Goal: Task Accomplishment & Management: Manage account settings

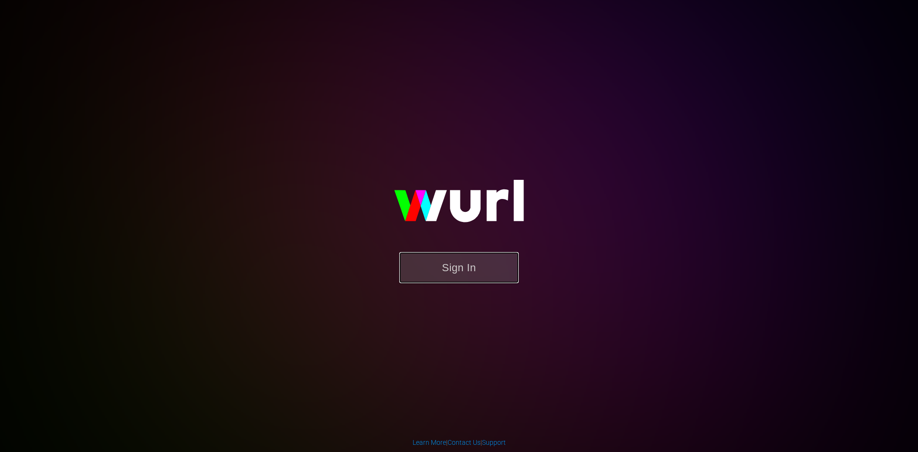
click at [464, 260] on button "Sign In" at bounding box center [458, 267] width 119 height 31
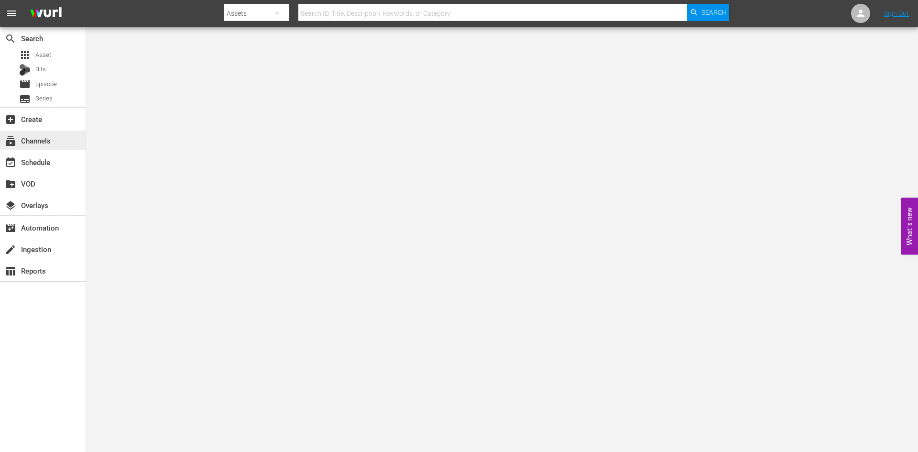
click at [61, 141] on div "subscriptions Channels" at bounding box center [43, 139] width 86 height 19
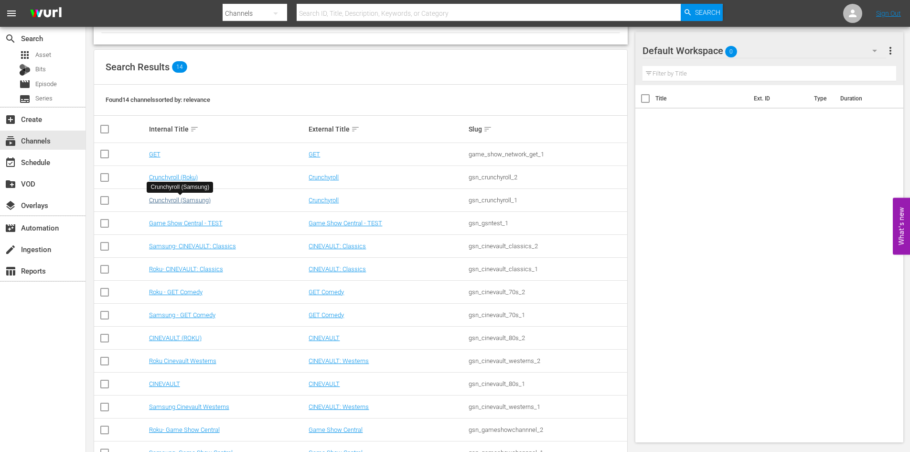
scroll to position [96, 0]
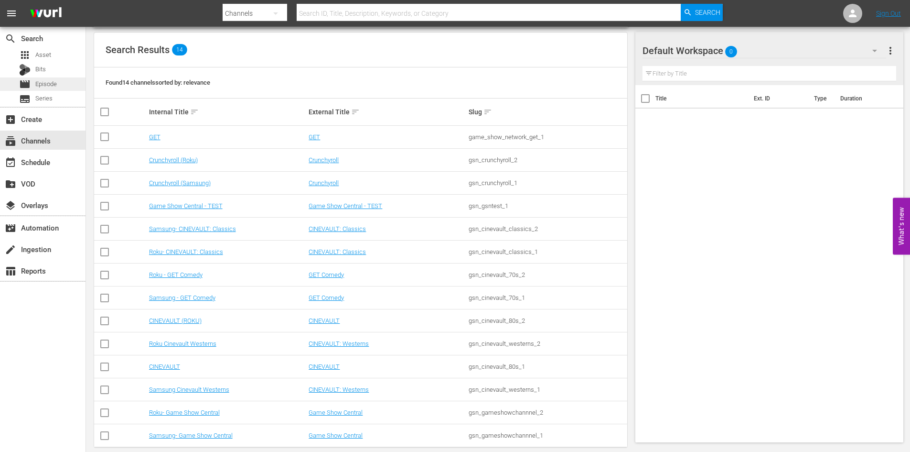
click at [71, 87] on div "movie Episode" at bounding box center [43, 83] width 86 height 13
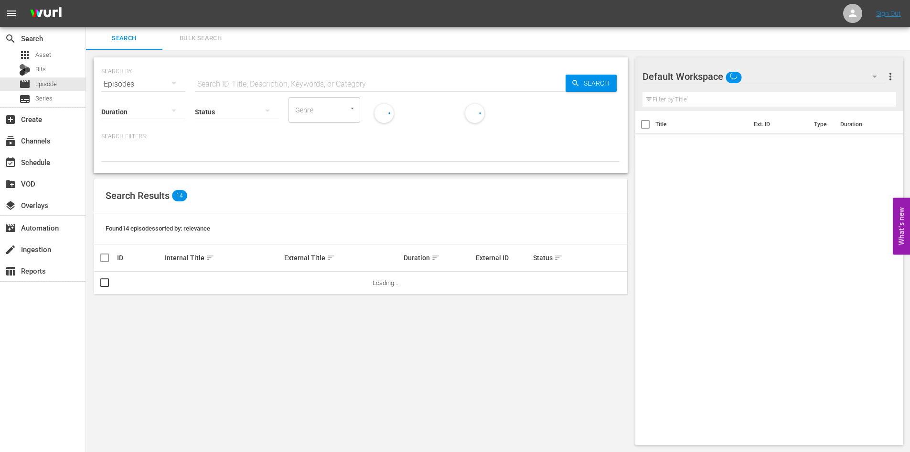
click at [809, 73] on div "Default Workspace" at bounding box center [765, 76] width 244 height 27
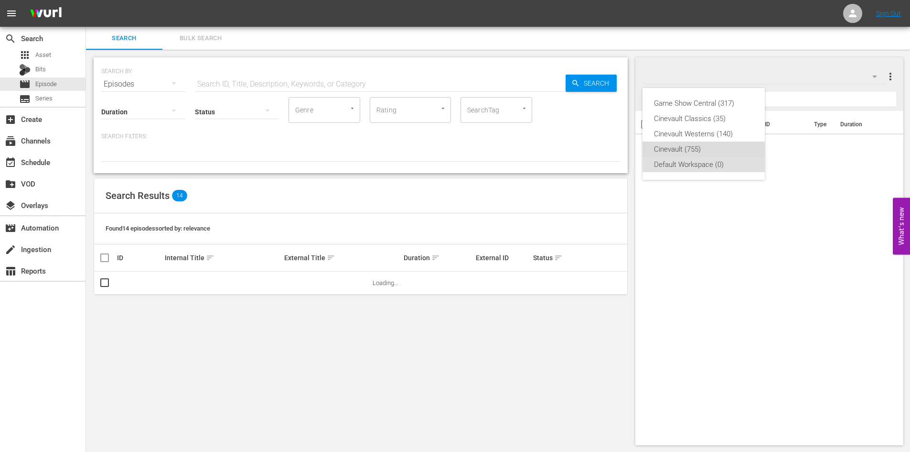
click at [744, 146] on div "Cinevault (755)" at bounding box center [703, 148] width 99 height 15
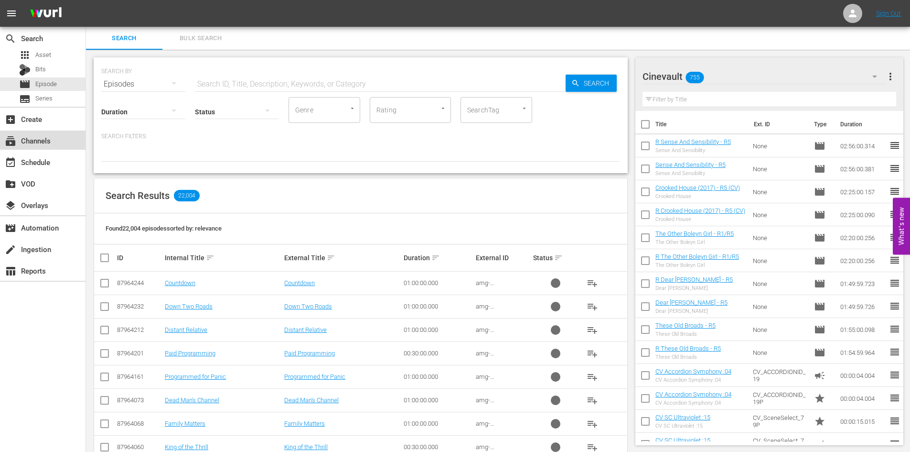
click at [58, 144] on div "subscriptions Channels" at bounding box center [43, 139] width 86 height 19
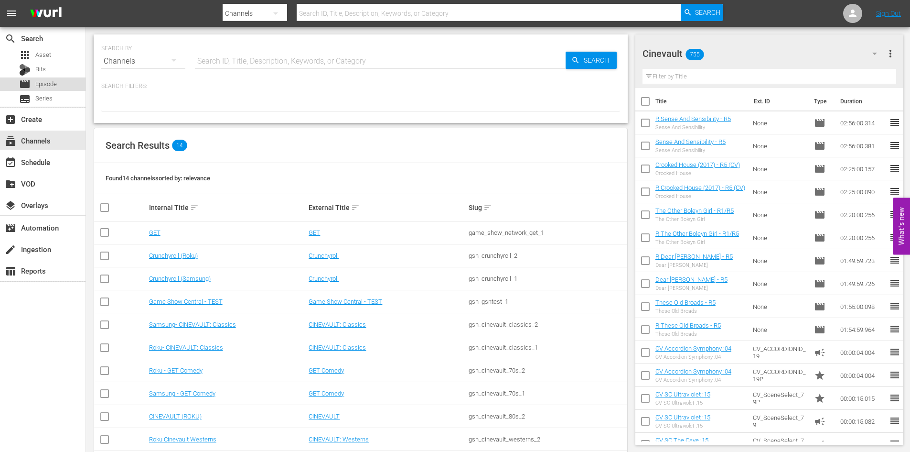
click at [65, 78] on div "movie Episode" at bounding box center [43, 83] width 86 height 13
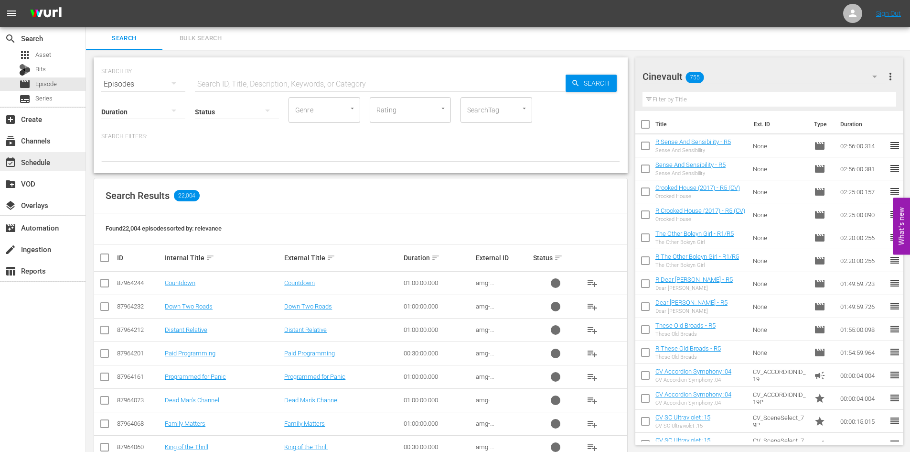
click at [54, 155] on div "event_available Schedule" at bounding box center [43, 161] width 86 height 19
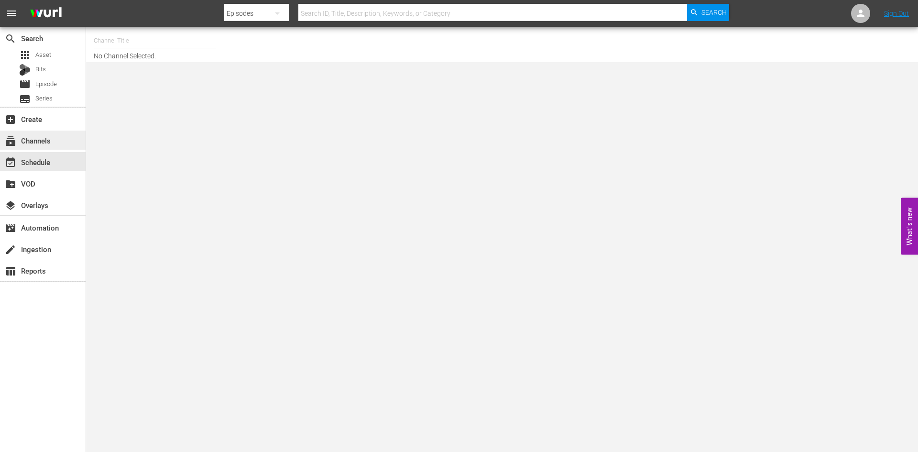
click at [57, 137] on div "subscriptions Channels" at bounding box center [43, 139] width 86 height 19
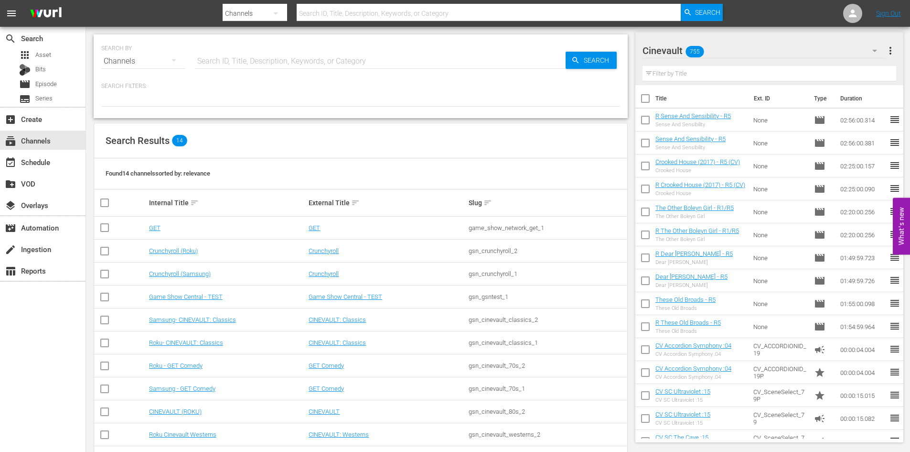
scroll to position [48, 0]
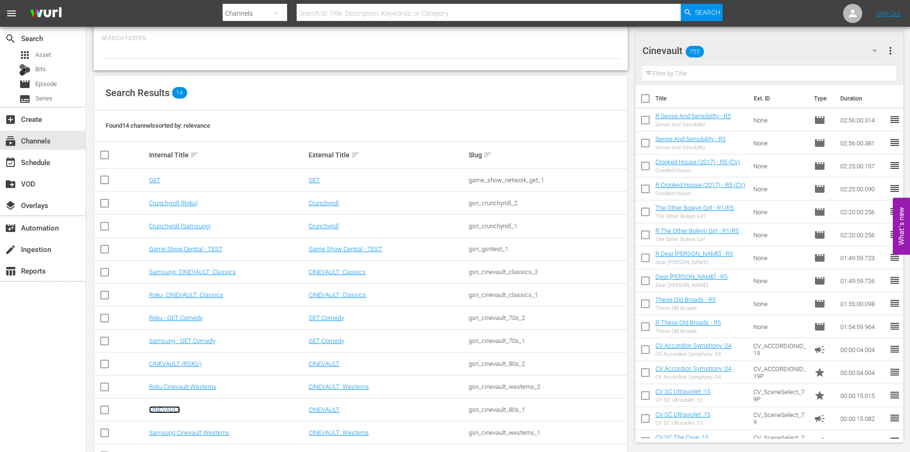
click at [163, 411] on link "CINEVAULT" at bounding box center [164, 409] width 31 height 7
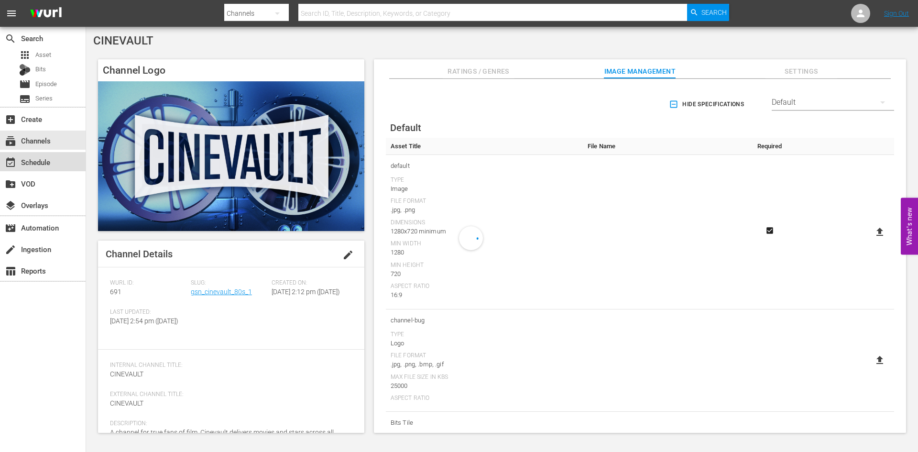
click at [23, 163] on div "event_available Schedule" at bounding box center [27, 160] width 54 height 9
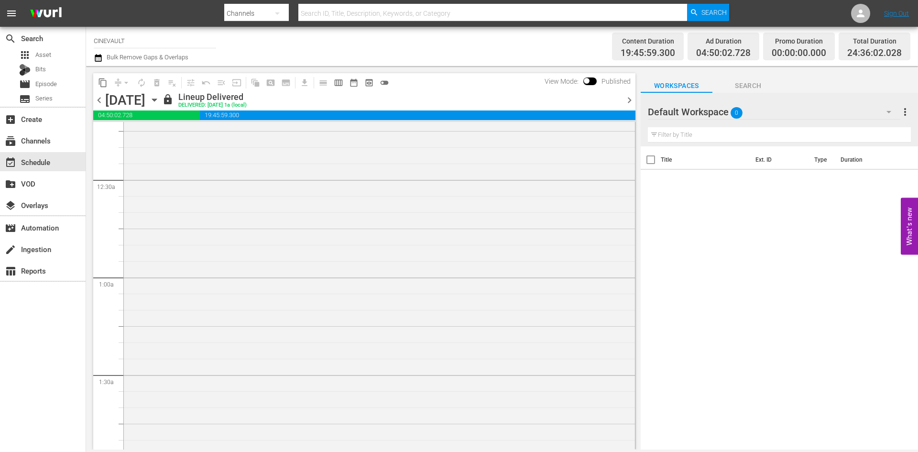
scroll to position [96, 0]
click at [160, 98] on icon "button" at bounding box center [154, 100] width 11 height 11
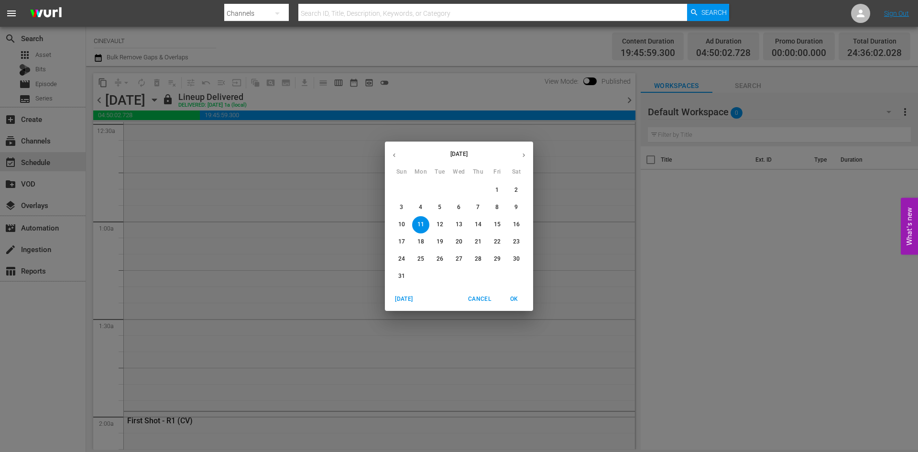
click at [424, 242] on span "18" at bounding box center [420, 242] width 17 height 8
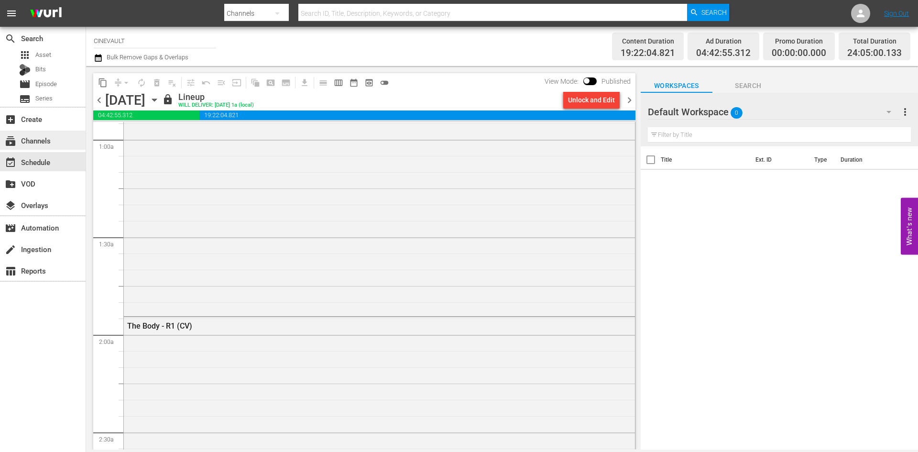
scroll to position [239, 0]
click at [160, 96] on div "Monday, August 18th August 18th" at bounding box center [132, 100] width 54 height 16
click at [160, 98] on icon "button" at bounding box center [154, 100] width 11 height 11
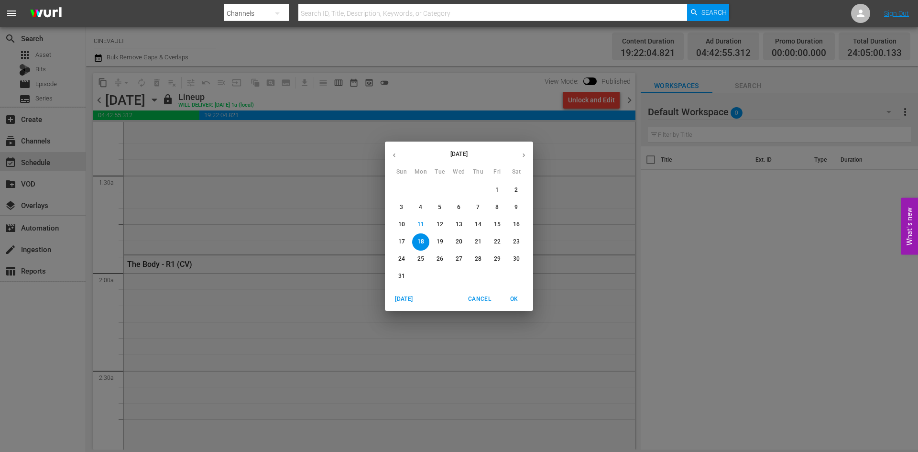
click at [426, 260] on span "25" at bounding box center [420, 259] width 17 height 8
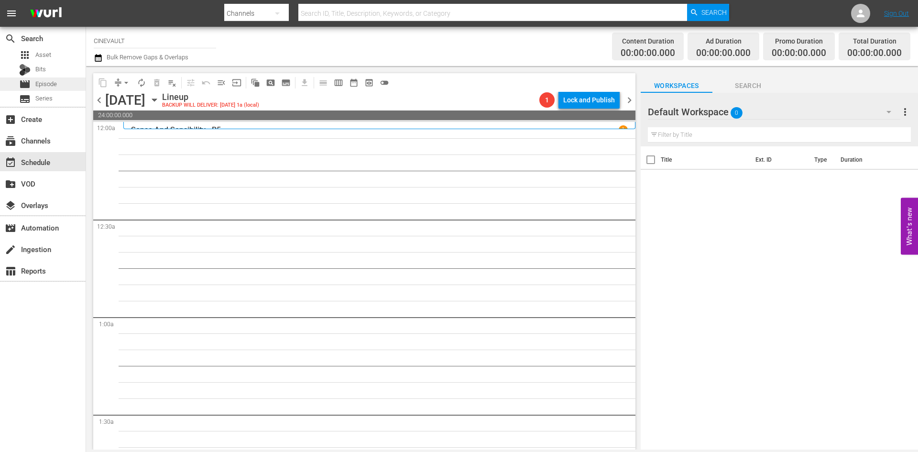
click at [43, 89] on div "movie Episode" at bounding box center [38, 83] width 38 height 13
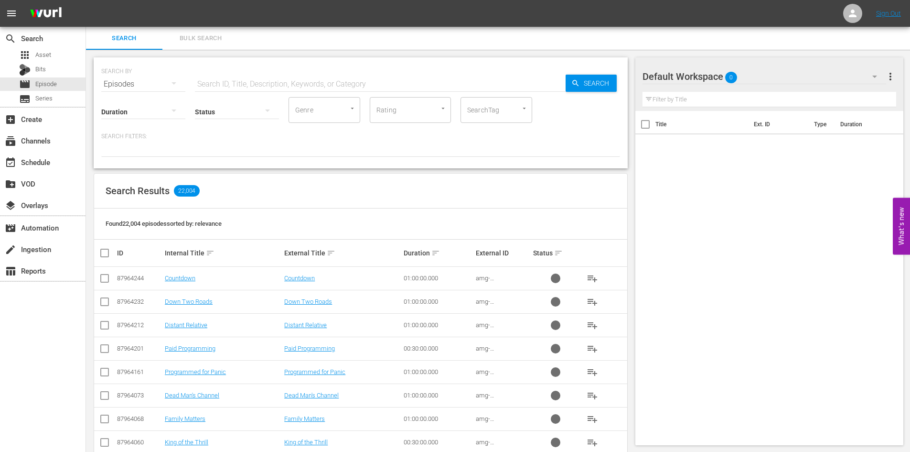
click at [687, 72] on div at bounding box center [677, 77] width 69 height 24
click at [691, 81] on div at bounding box center [677, 77] width 69 height 24
click at [745, 75] on div "Default Workspace 0" at bounding box center [765, 76] width 244 height 27
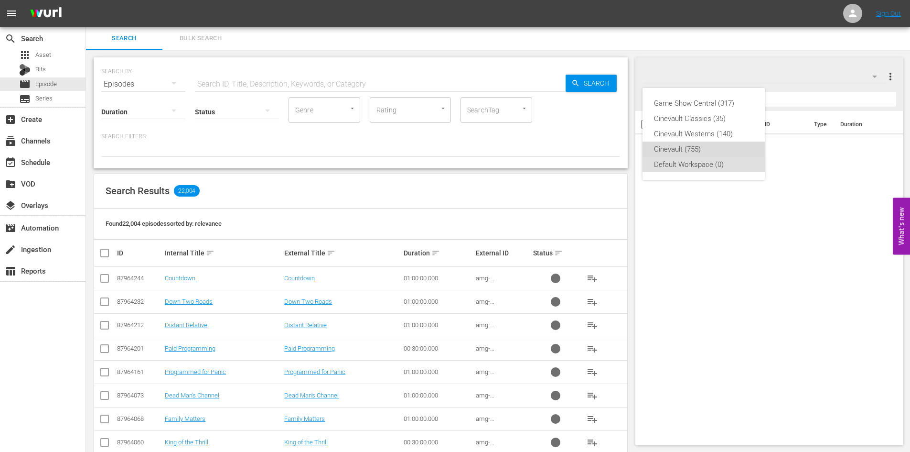
click at [700, 155] on div "Cinevault (755)" at bounding box center [703, 148] width 99 height 15
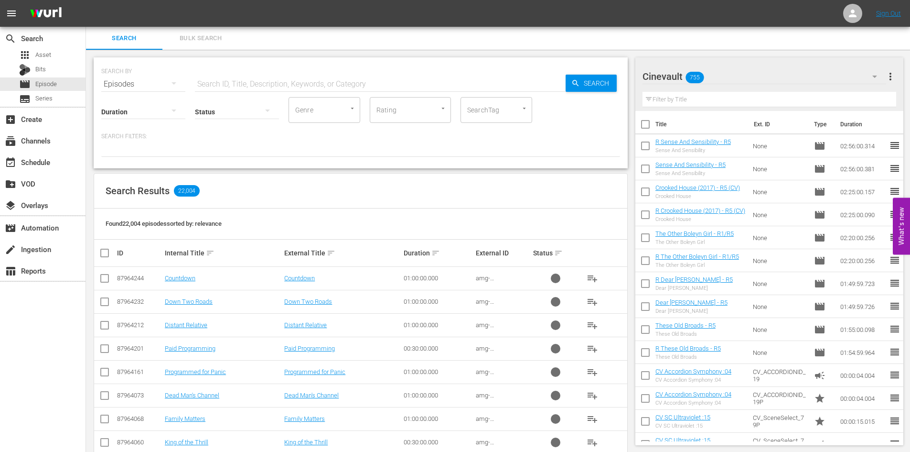
click at [210, 86] on input "text" at bounding box center [380, 84] width 371 height 23
type input "the pest"
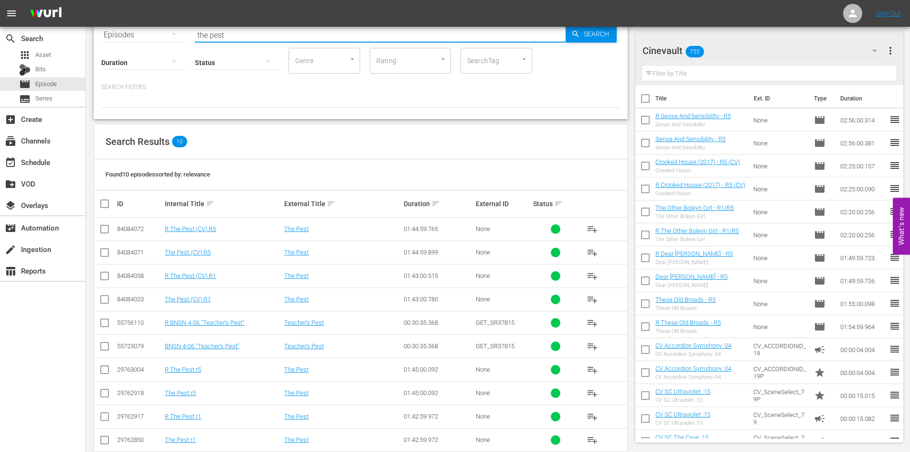
scroll to position [67, 0]
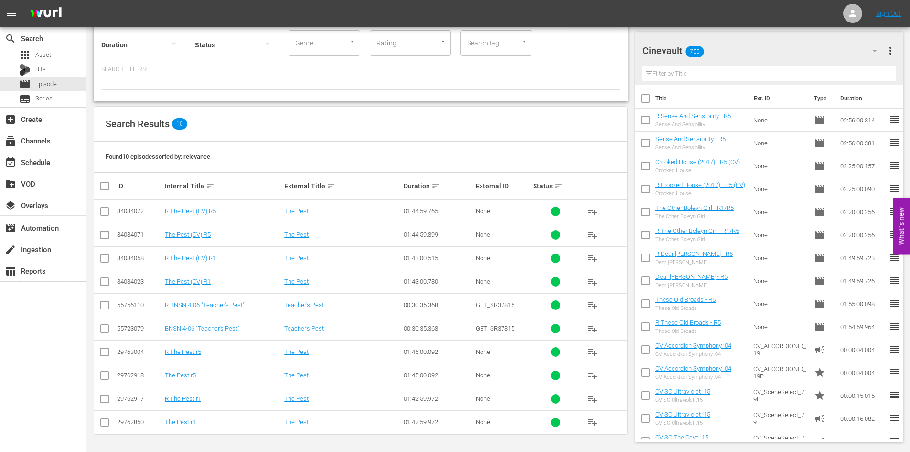
click at [102, 282] on input "checkbox" at bounding box center [104, 283] width 11 height 11
checkbox input "true"
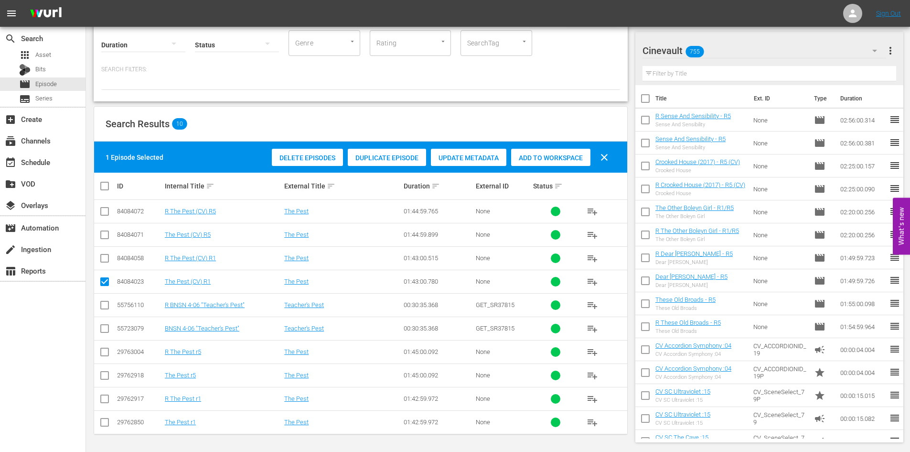
click at [107, 259] on input "checkbox" at bounding box center [104, 259] width 11 height 11
checkbox input "true"
click at [105, 231] on input "checkbox" at bounding box center [104, 236] width 11 height 11
checkbox input "true"
click at [102, 213] on input "checkbox" at bounding box center [104, 212] width 11 height 11
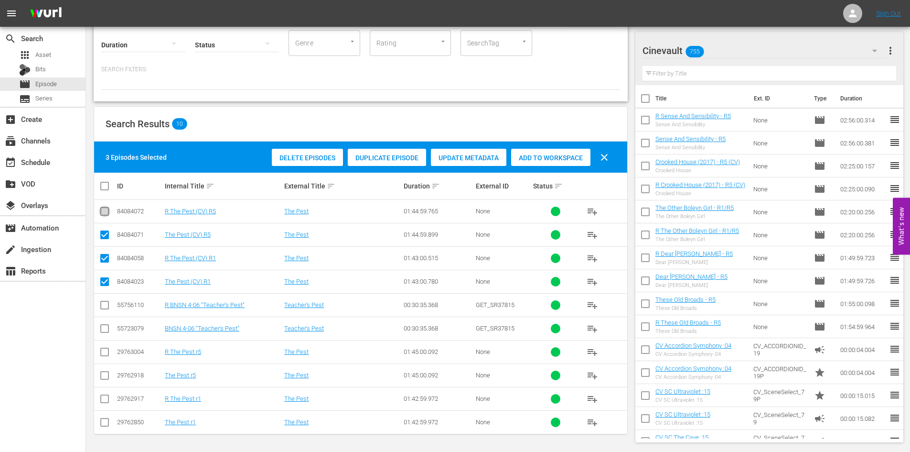
checkbox input "true"
click at [562, 160] on span "Add to Workspace" at bounding box center [550, 158] width 79 height 8
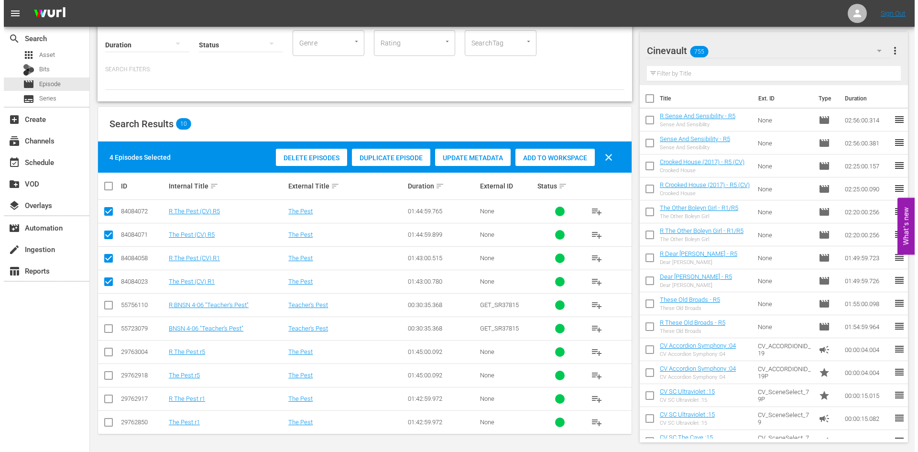
scroll to position [0, 0]
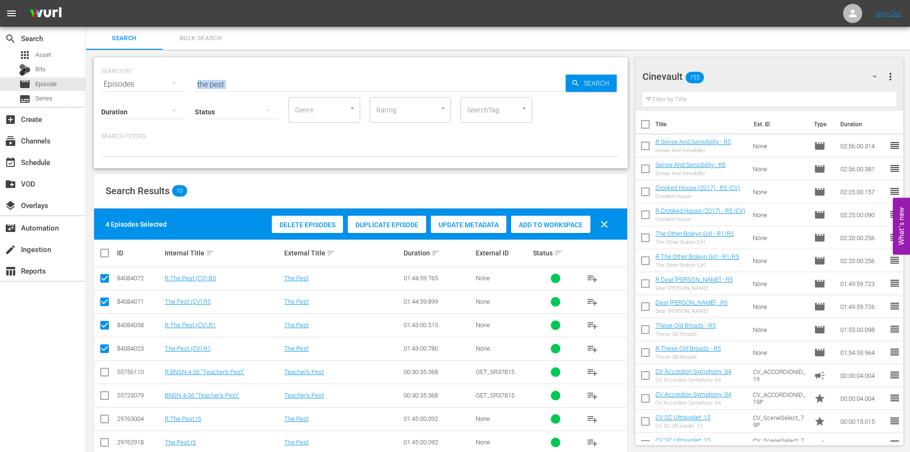
drag, startPoint x: 348, startPoint y: 96, endPoint x: 337, endPoint y: 92, distance: 12.1
click at [339, 92] on div "SEARCH BY Search By Episodes Search ID, Title, Description, Keywords, or Catego…" at bounding box center [361, 112] width 534 height 111
drag, startPoint x: 337, startPoint y: 92, endPoint x: 104, endPoint y: 80, distance: 233.0
click at [104, 80] on div "SEARCH BY Search By Episodes Search ID, Title, Description, Keywords, or Catego…" at bounding box center [360, 78] width 519 height 34
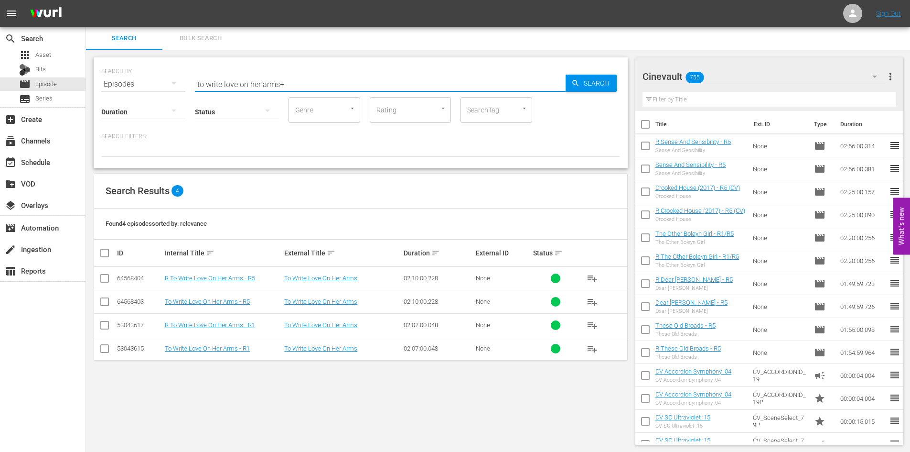
type input "to write love on her arms"
click at [105, 251] on input "checkbox" at bounding box center [108, 252] width 19 height 11
checkbox input "true"
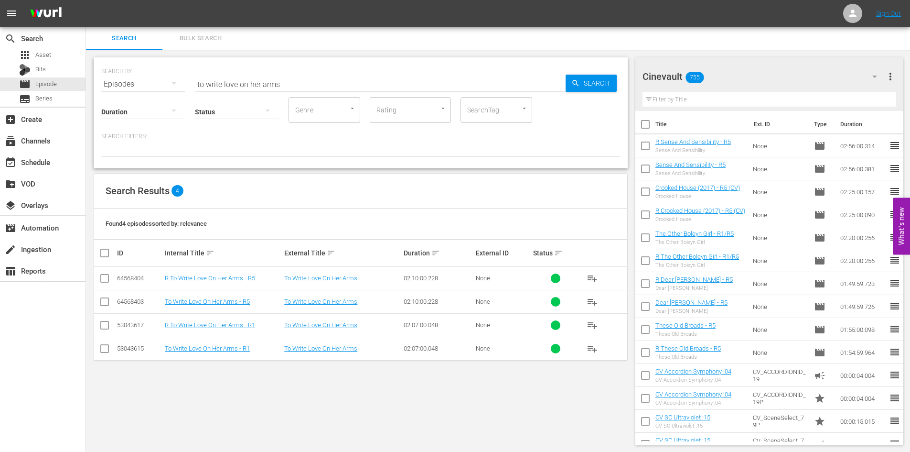
checkbox input "true"
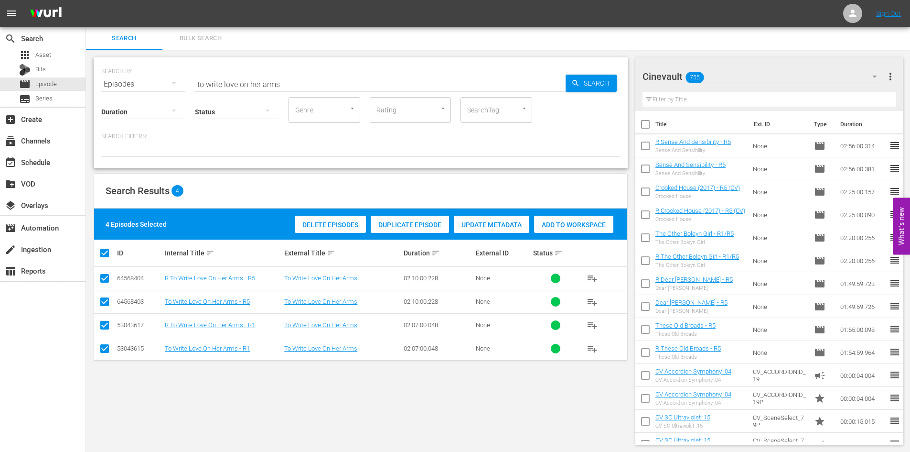
click at [544, 226] on span "Add to Workspace" at bounding box center [573, 225] width 79 height 8
drag, startPoint x: 313, startPoint y: 90, endPoint x: 132, endPoint y: 65, distance: 182.3
click at [132, 65] on div "SEARCH BY Search By Episodes Search ID, Title, Description, Keywords, or Catego…" at bounding box center [360, 78] width 519 height 34
type input "in the cloud"
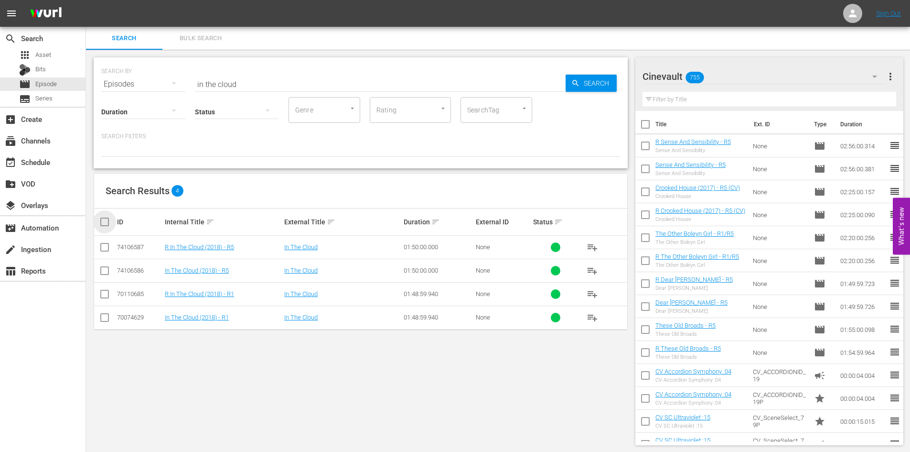
click at [108, 225] on input "checkbox" at bounding box center [108, 221] width 19 height 11
checkbox input "true"
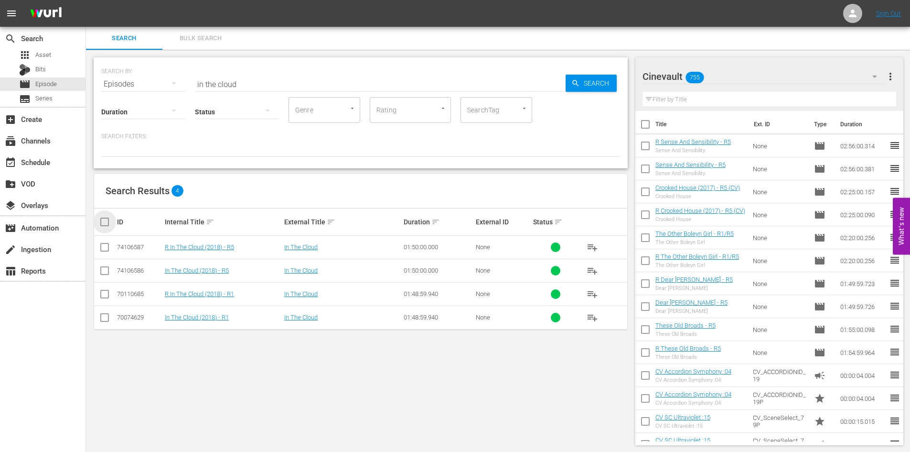
checkbox input "true"
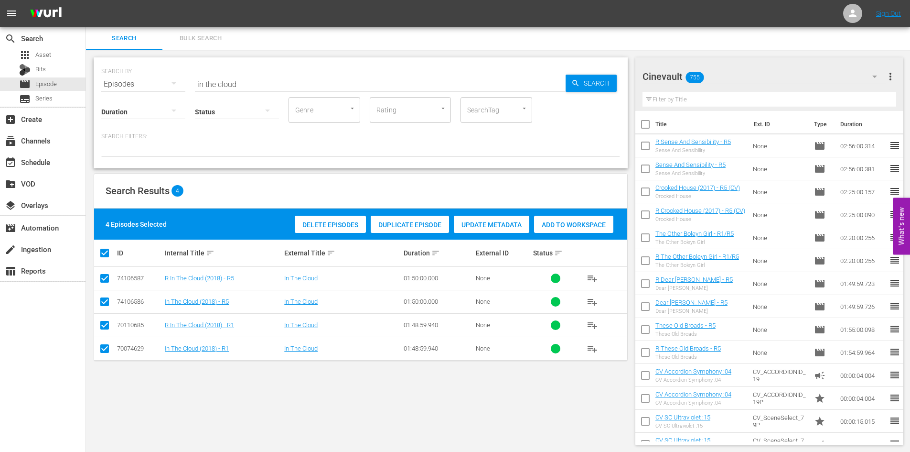
click at [592, 224] on span "Add to Workspace" at bounding box center [573, 225] width 79 height 8
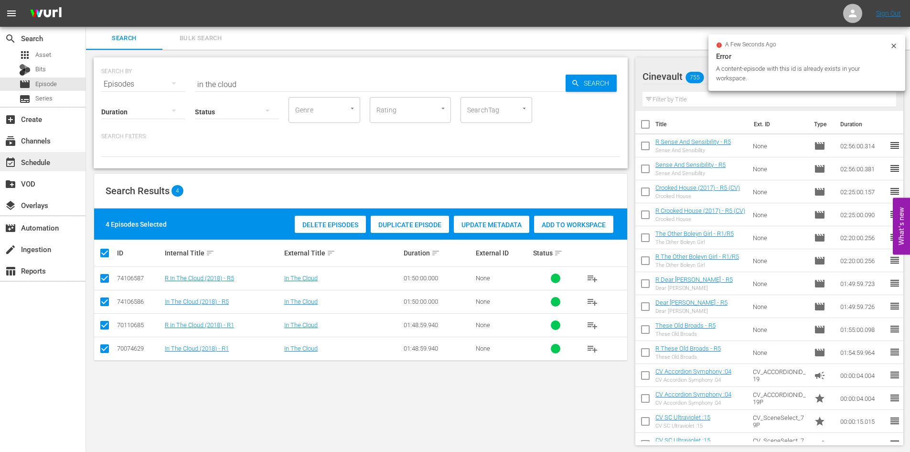
click at [52, 158] on div "event_available Schedule" at bounding box center [27, 160] width 54 height 9
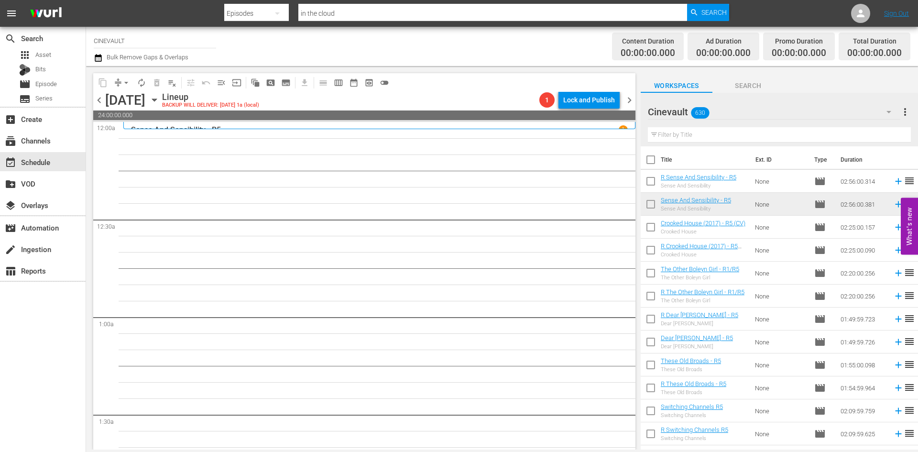
click at [748, 132] on input "text" at bounding box center [779, 134] width 263 height 15
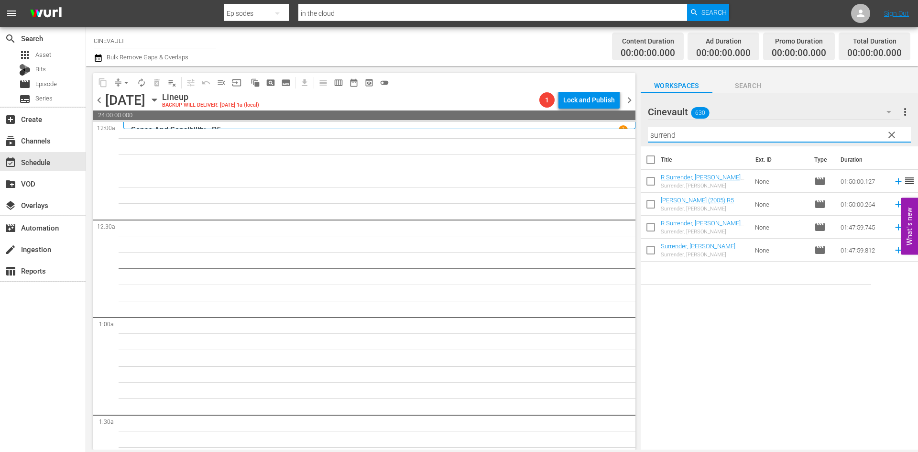
type input "surrend"
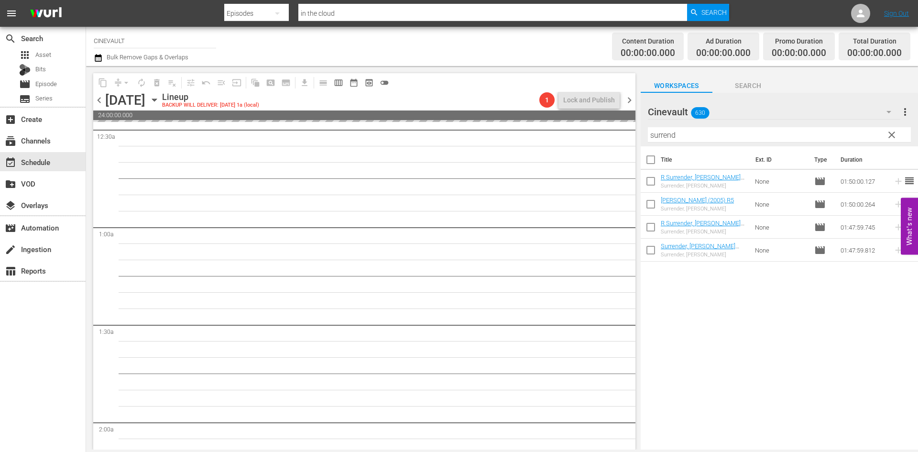
scroll to position [48, 0]
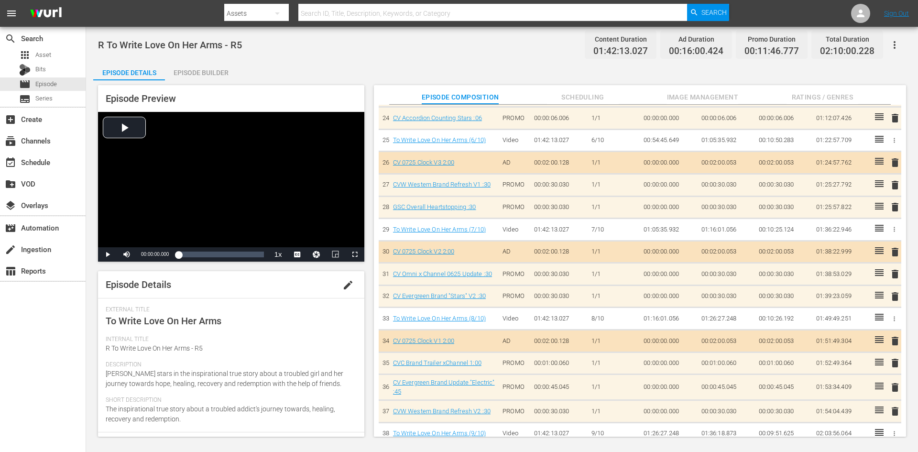
scroll to position [622, 0]
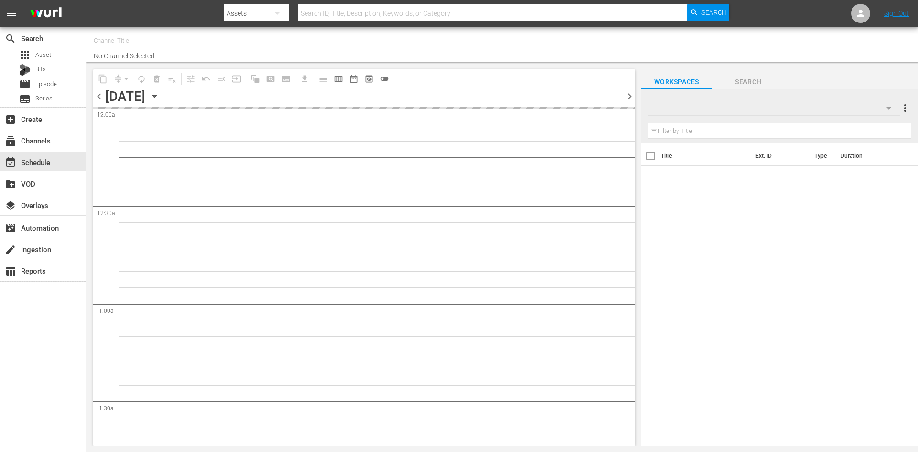
type input "CINEVAULT (691)"
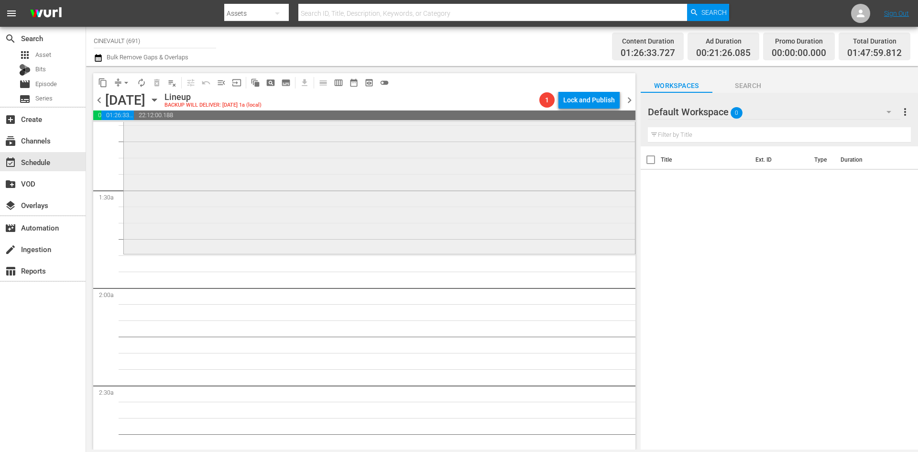
scroll to position [239, 0]
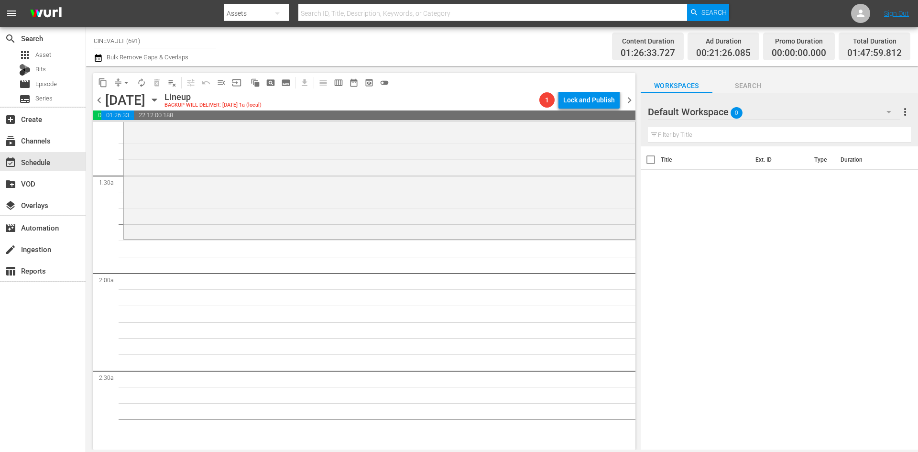
click at [694, 122] on div at bounding box center [682, 112] width 69 height 24
click at [704, 105] on div at bounding box center [682, 112] width 69 height 24
click at [715, 115] on div at bounding box center [682, 112] width 69 height 24
click at [756, 108] on div "Default Workspace 0" at bounding box center [774, 111] width 252 height 27
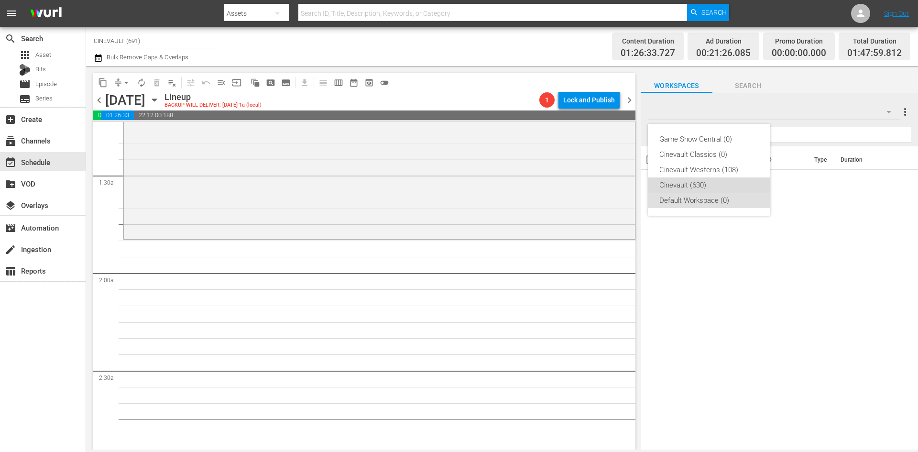
click at [703, 178] on div "Cinevault (630)" at bounding box center [708, 184] width 99 height 15
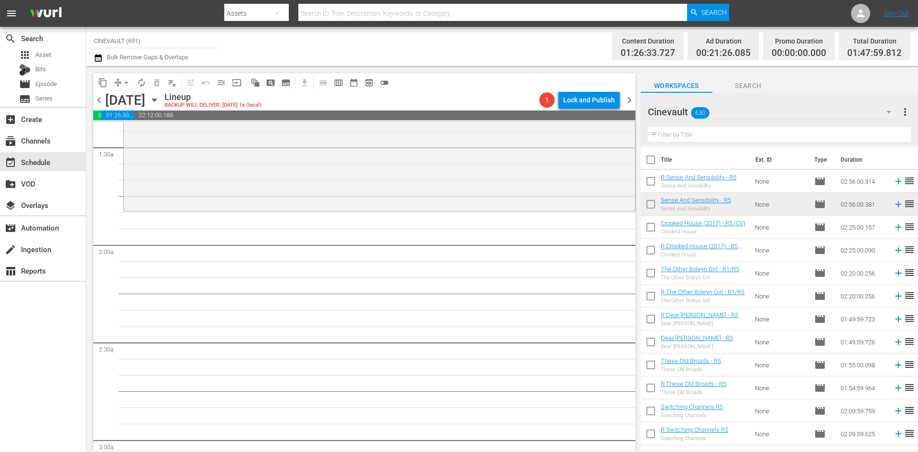
scroll to position [287, 0]
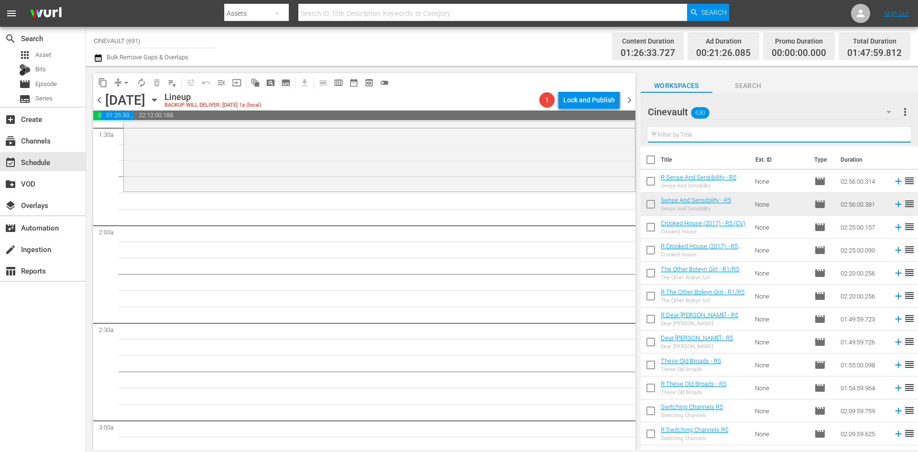
click at [807, 131] on input "text" at bounding box center [779, 134] width 263 height 15
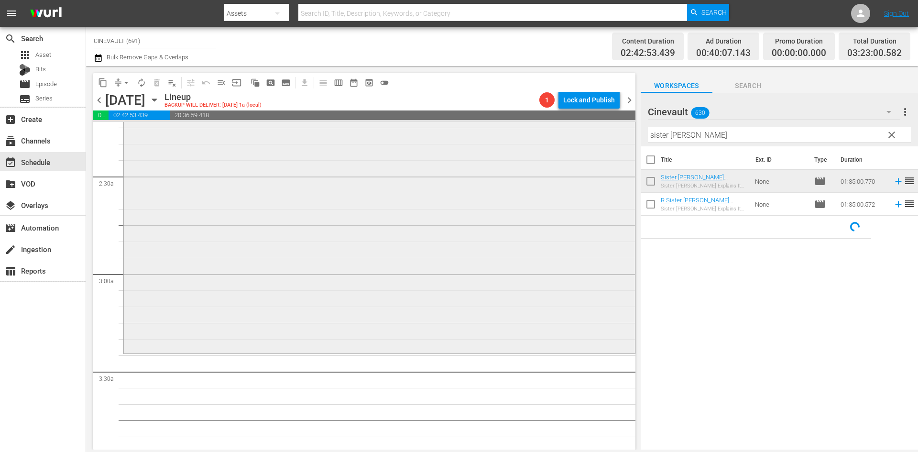
scroll to position [478, 0]
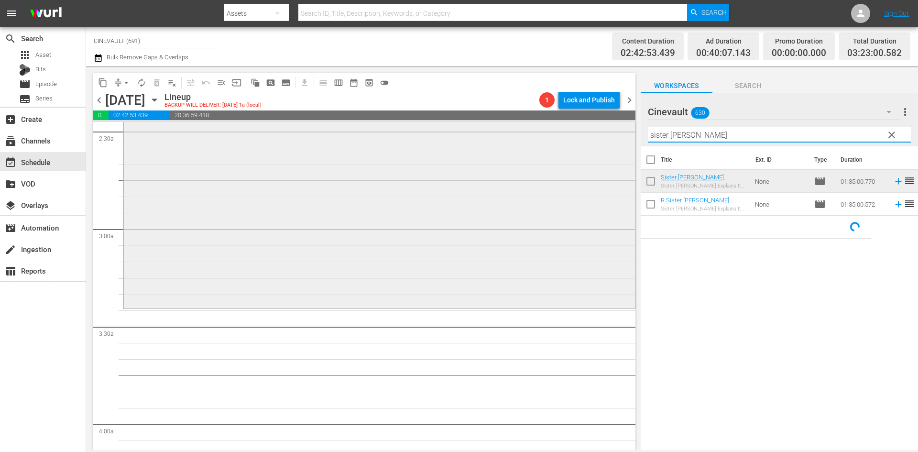
drag, startPoint x: 711, startPoint y: 132, endPoint x: 586, endPoint y: 137, distance: 124.3
click at [586, 137] on div "content_copy compress arrow_drop_down autorenew_outlined delete_forever_outline…" at bounding box center [502, 257] width 832 height 383
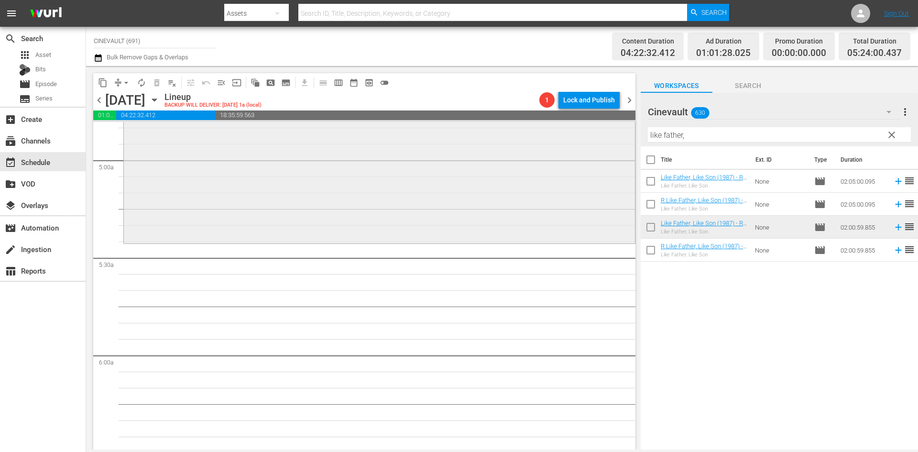
scroll to position [956, 0]
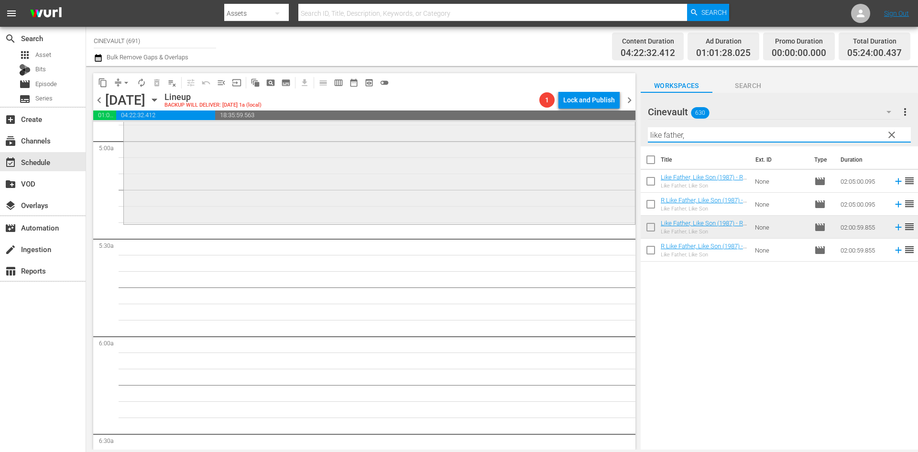
drag, startPoint x: 711, startPoint y: 138, endPoint x: 562, endPoint y: 134, distance: 148.7
click at [562, 134] on div "content_copy compress arrow_drop_down autorenew_outlined delete_forever_outline…" at bounding box center [502, 257] width 832 height 383
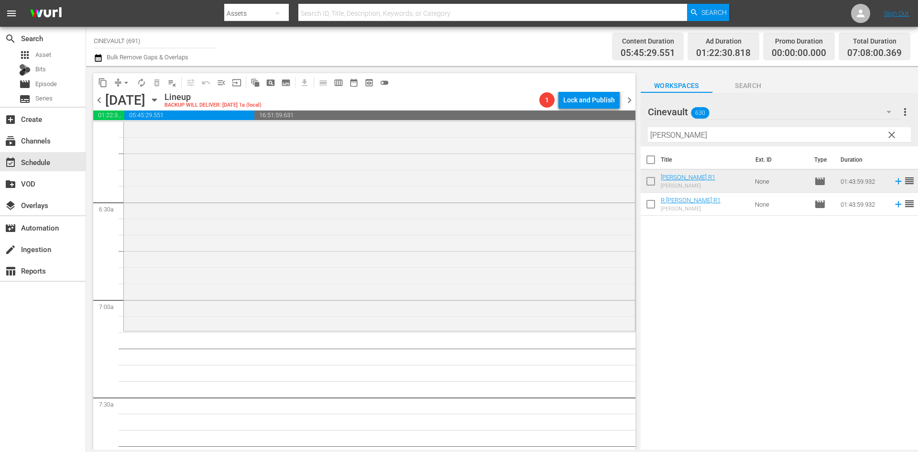
scroll to position [1195, 0]
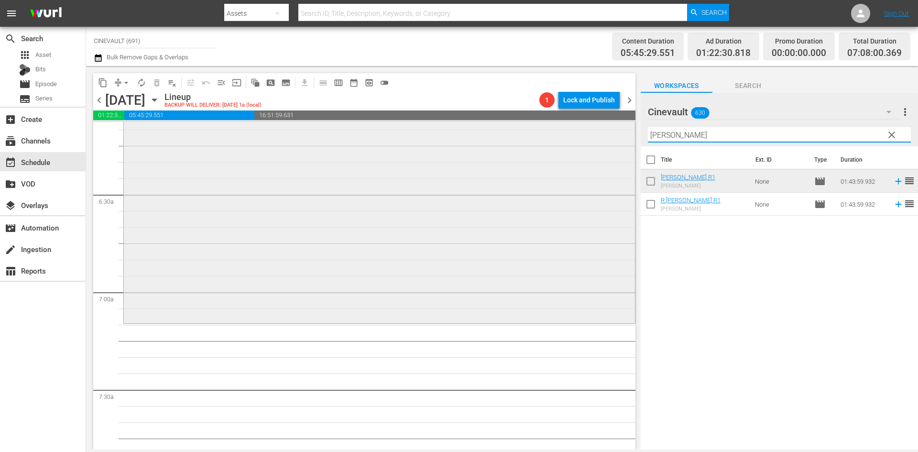
drag, startPoint x: 707, startPoint y: 135, endPoint x: 578, endPoint y: 121, distance: 129.3
click at [578, 121] on div "content_copy compress arrow_drop_down autorenew_outlined delete_forever_outline…" at bounding box center [502, 257] width 832 height 383
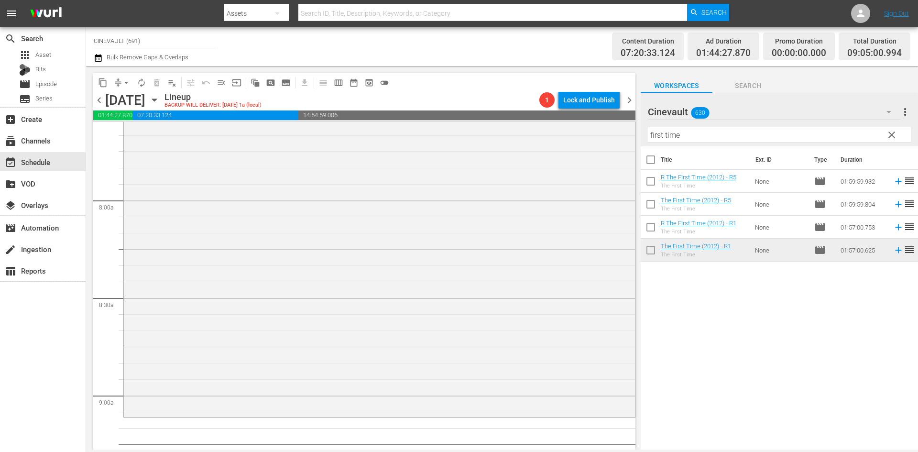
scroll to position [1529, 0]
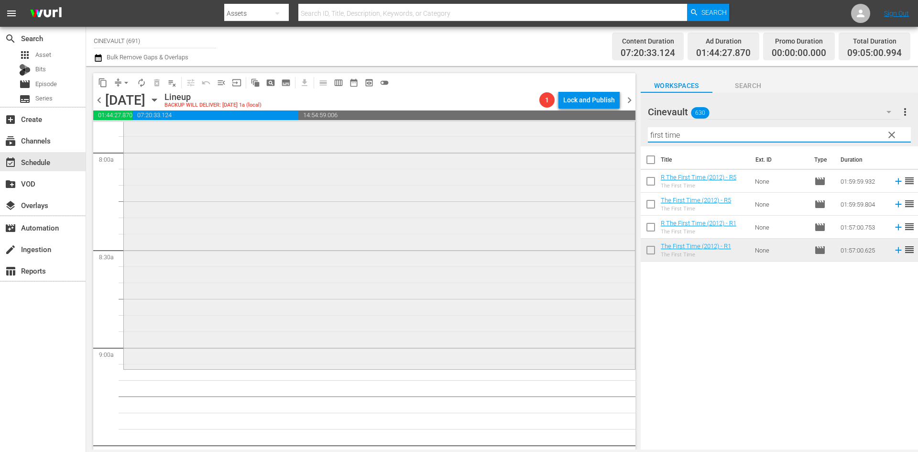
drag, startPoint x: 718, startPoint y: 138, endPoint x: 477, endPoint y: 161, distance: 241.5
click at [477, 161] on div "content_copy compress arrow_drop_down autorenew_outlined delete_forever_outline…" at bounding box center [502, 257] width 832 height 383
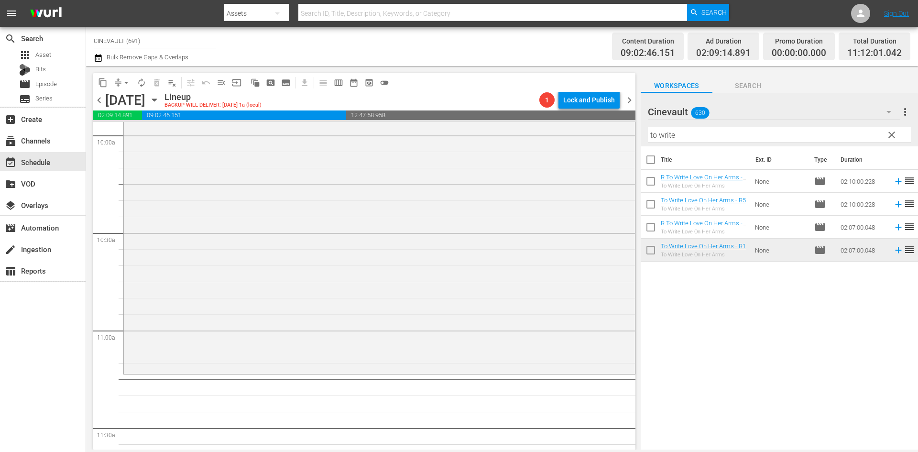
scroll to position [1959, 0]
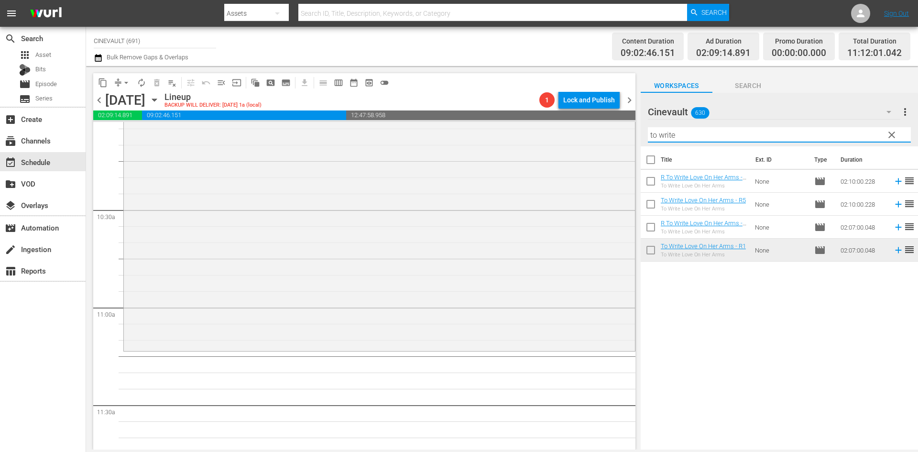
drag, startPoint x: 692, startPoint y: 130, endPoint x: 634, endPoint y: 131, distance: 57.8
click at [634, 131] on div "content_copy compress arrow_drop_down autorenew_outlined delete_forever_outline…" at bounding box center [502, 257] width 832 height 383
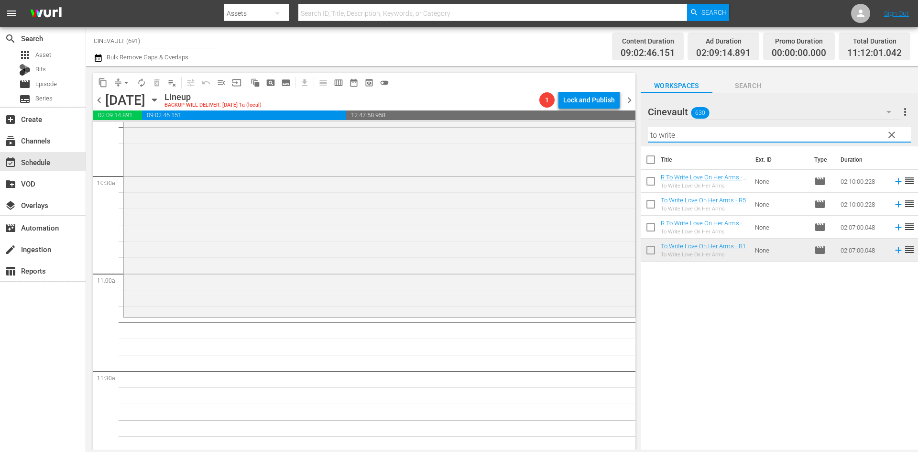
scroll to position [2007, 0]
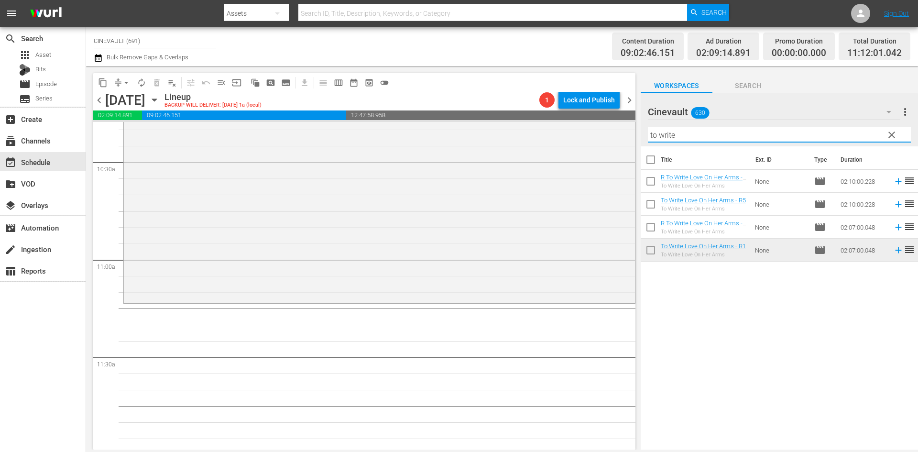
click at [750, 130] on input "to write" at bounding box center [779, 134] width 263 height 15
drag, startPoint x: 733, startPoint y: 135, endPoint x: 557, endPoint y: 131, distance: 175.9
click at [557, 131] on div "content_copy compress arrow_drop_down autorenew_outlined delete_forever_outline…" at bounding box center [502, 257] width 832 height 383
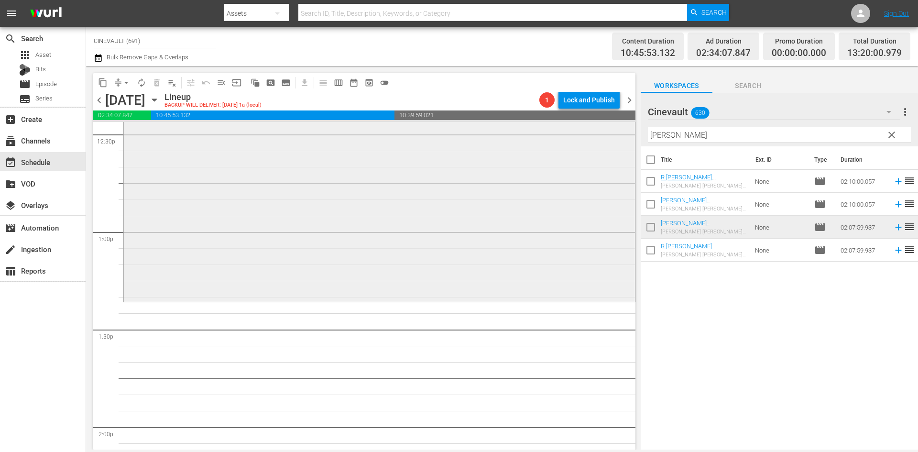
scroll to position [2437, 0]
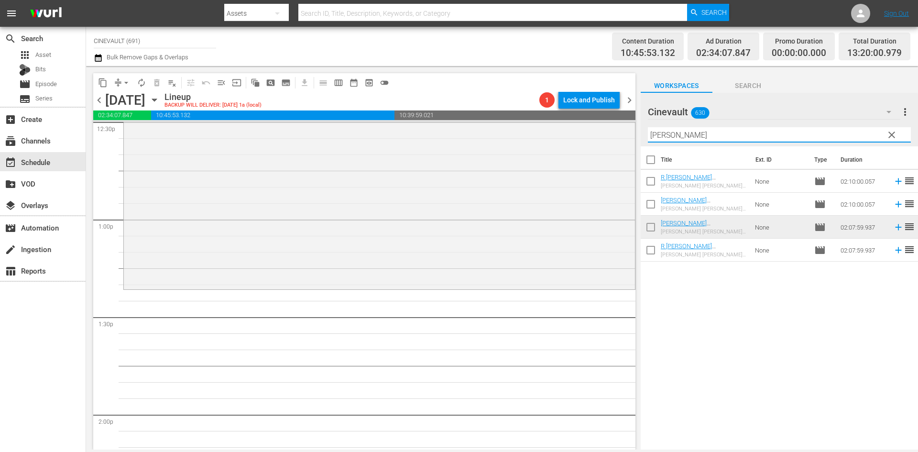
drag, startPoint x: 707, startPoint y: 137, endPoint x: 637, endPoint y: 138, distance: 70.3
click at [637, 138] on div "content_copy compress arrow_drop_down autorenew_outlined delete_forever_outline…" at bounding box center [502, 257] width 832 height 383
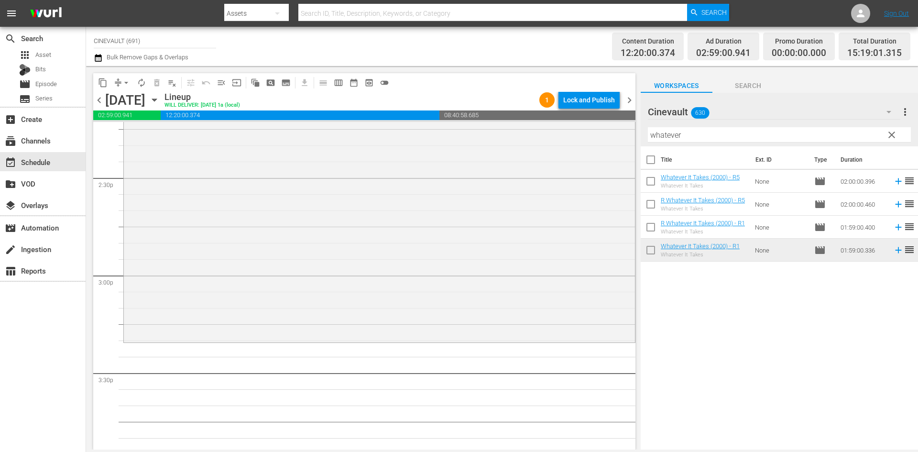
scroll to position [2772, 0]
drag, startPoint x: 691, startPoint y: 139, endPoint x: 627, endPoint y: 152, distance: 64.5
click at [627, 152] on div "content_copy compress arrow_drop_down autorenew_outlined delete_forever_outline…" at bounding box center [502, 257] width 832 height 383
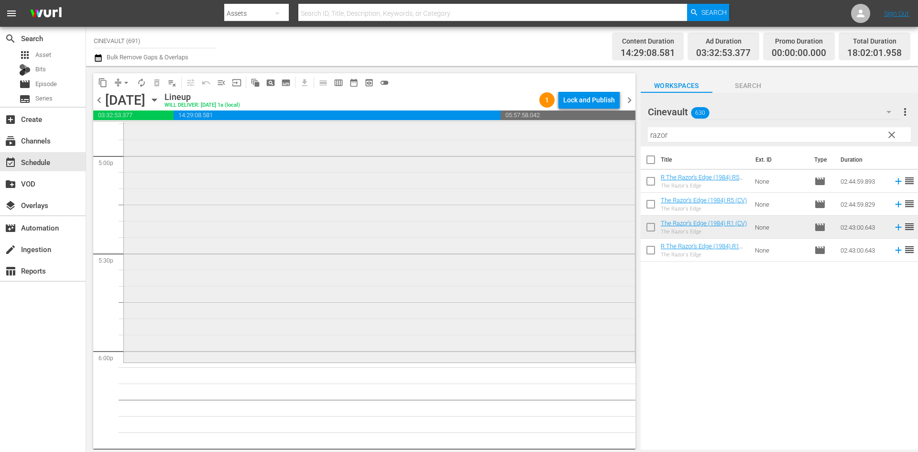
scroll to position [3297, 0]
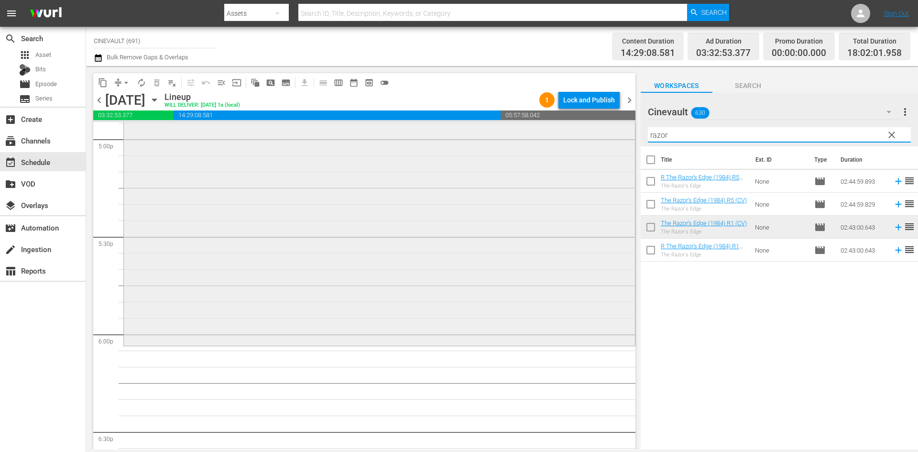
drag, startPoint x: 683, startPoint y: 129, endPoint x: 606, endPoint y: 125, distance: 77.0
click at [606, 125] on div "content_copy compress arrow_drop_down autorenew_outlined delete_forever_outline…" at bounding box center [502, 257] width 832 height 383
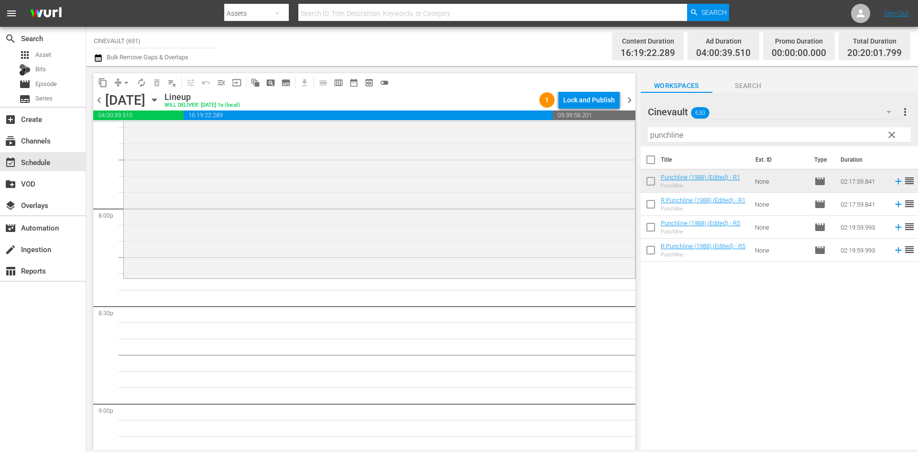
scroll to position [3823, 0]
drag, startPoint x: 743, startPoint y: 132, endPoint x: 512, endPoint y: 150, distance: 231.5
click at [512, 150] on div "content_copy compress arrow_drop_down autorenew_outlined delete_forever_outline…" at bounding box center [502, 257] width 832 height 383
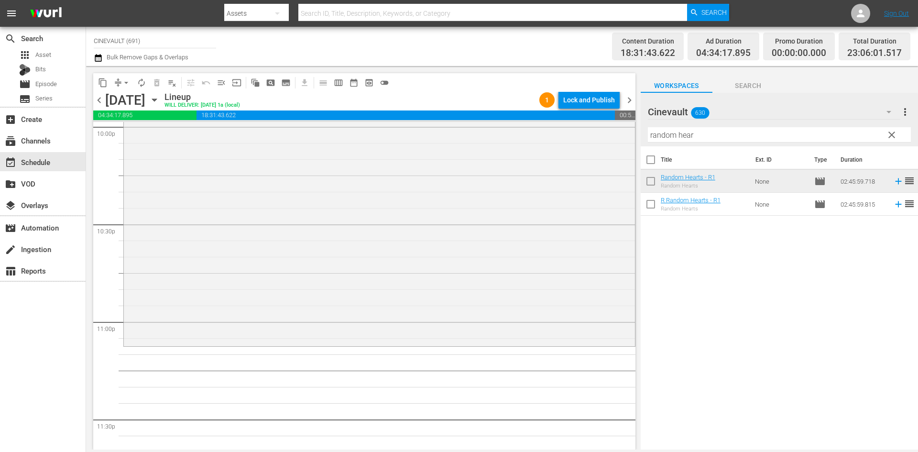
scroll to position [4301, 0]
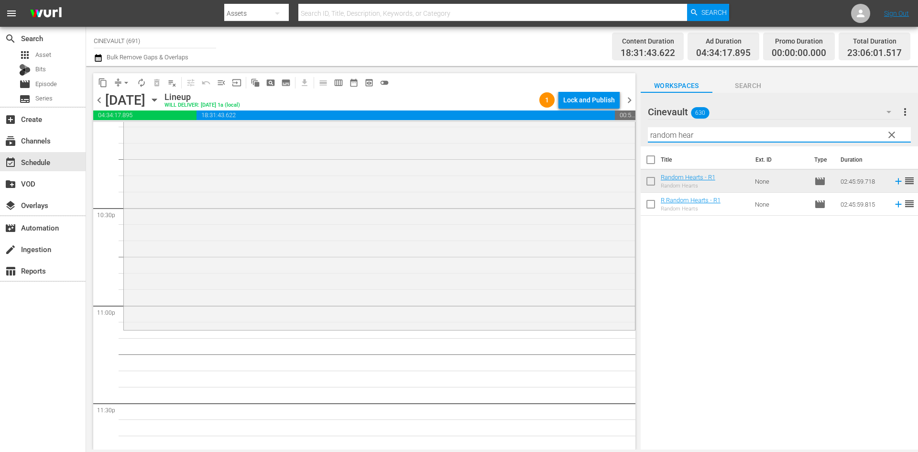
drag, startPoint x: 701, startPoint y: 133, endPoint x: 622, endPoint y: 121, distance: 79.8
click at [622, 121] on div "content_copy compress arrow_drop_down autorenew_outlined delete_forever_outline…" at bounding box center [502, 257] width 832 height 383
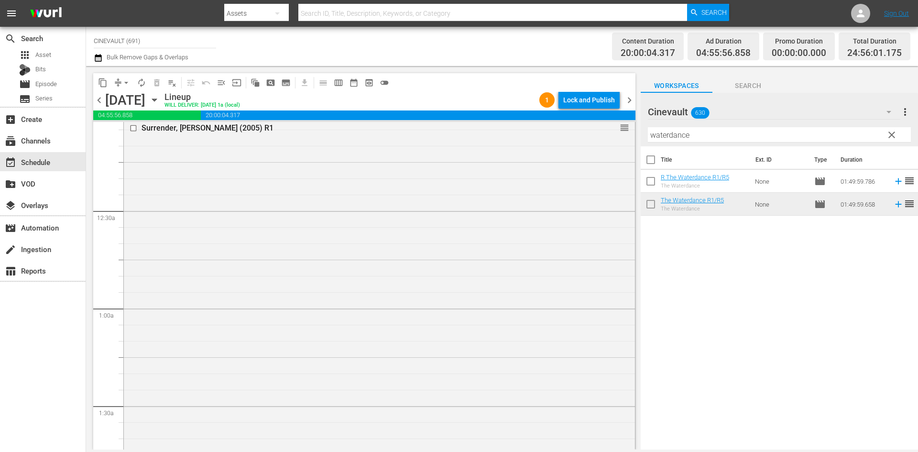
scroll to position [0, 0]
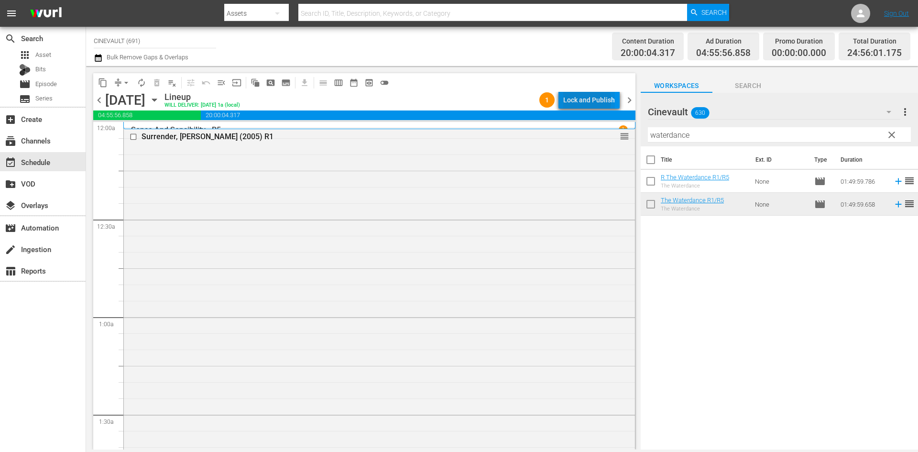
click at [584, 101] on div "Lock and Publish" at bounding box center [589, 99] width 52 height 17
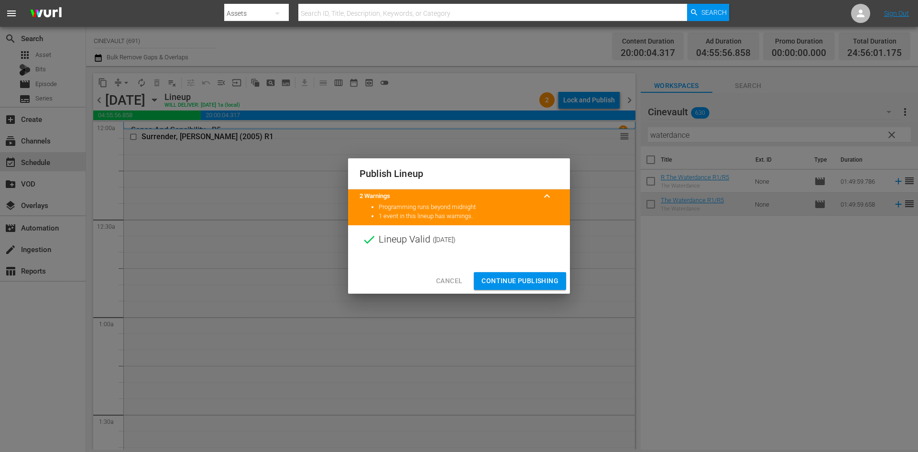
click at [535, 282] on span "Continue Publishing" at bounding box center [519, 281] width 77 height 12
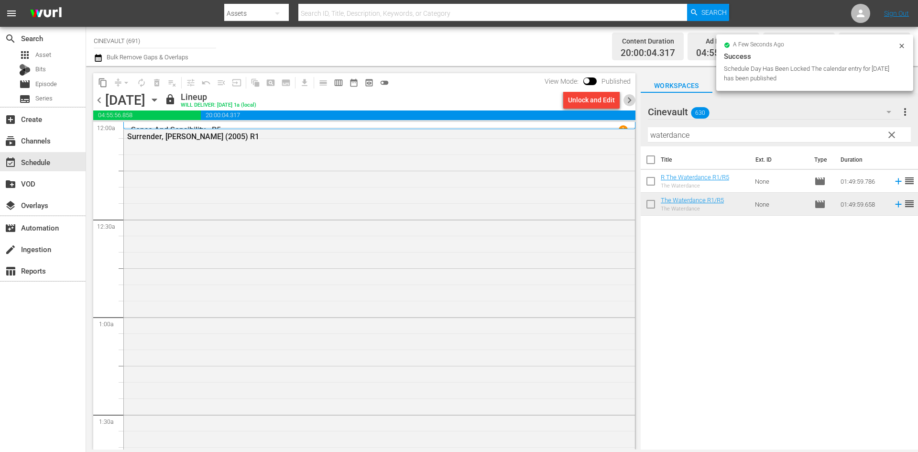
click at [628, 98] on span "chevron_right" at bounding box center [629, 100] width 12 height 12
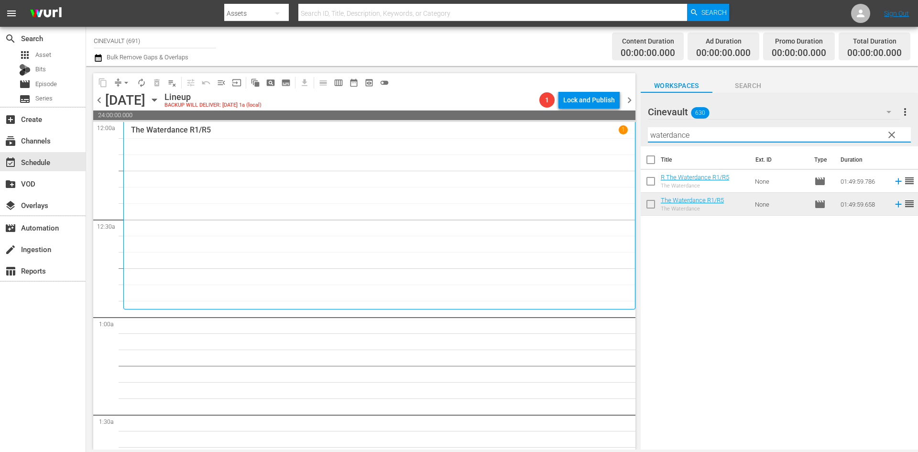
drag, startPoint x: 710, startPoint y: 137, endPoint x: 637, endPoint y: 141, distance: 73.2
click at [637, 141] on div "content_copy compress arrow_drop_down autorenew_outlined delete_forever_outline…" at bounding box center [502, 257] width 832 height 383
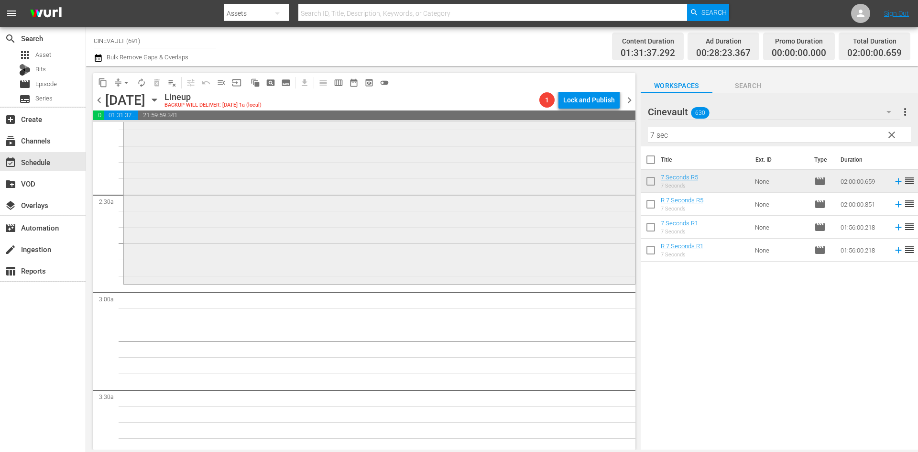
scroll to position [430, 0]
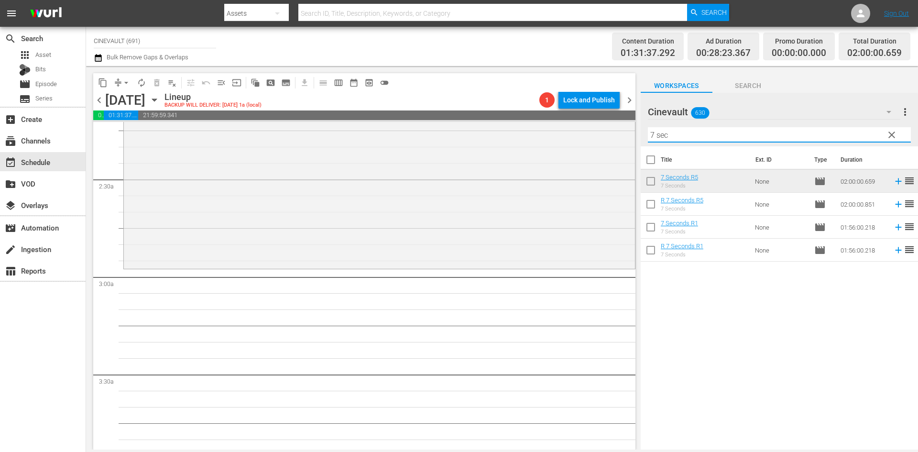
drag, startPoint x: 684, startPoint y: 131, endPoint x: 639, endPoint y: 136, distance: 45.2
click at [639, 136] on div "content_copy compress arrow_drop_down autorenew_outlined delete_forever_outline…" at bounding box center [502, 257] width 832 height 383
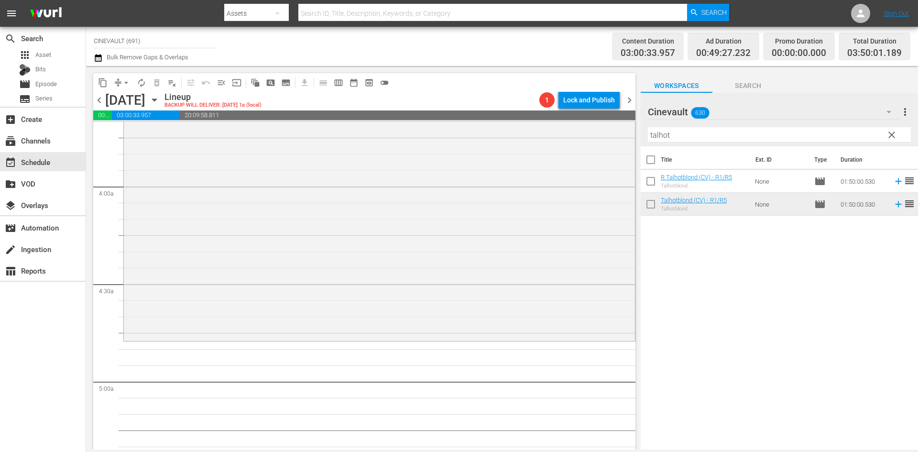
scroll to position [717, 0]
drag, startPoint x: 673, startPoint y: 142, endPoint x: 622, endPoint y: 148, distance: 51.5
click at [622, 148] on div "content_copy compress arrow_drop_down autorenew_outlined delete_forever_outline…" at bounding box center [502, 257] width 832 height 383
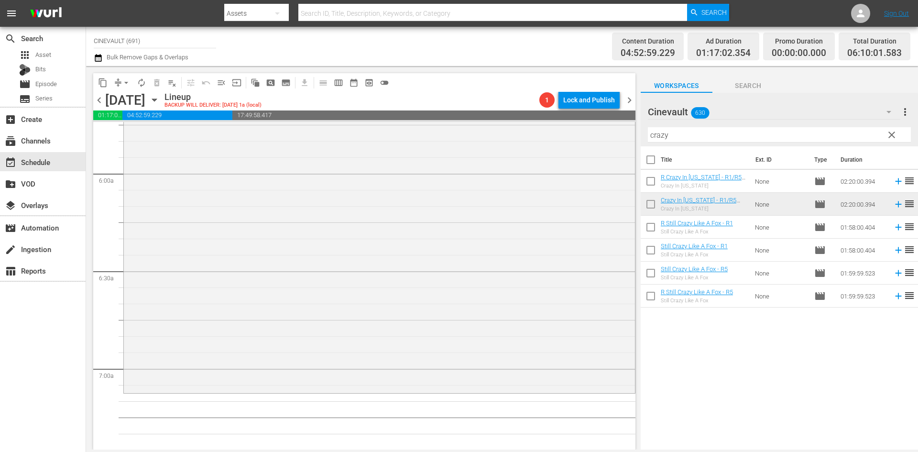
scroll to position [1147, 0]
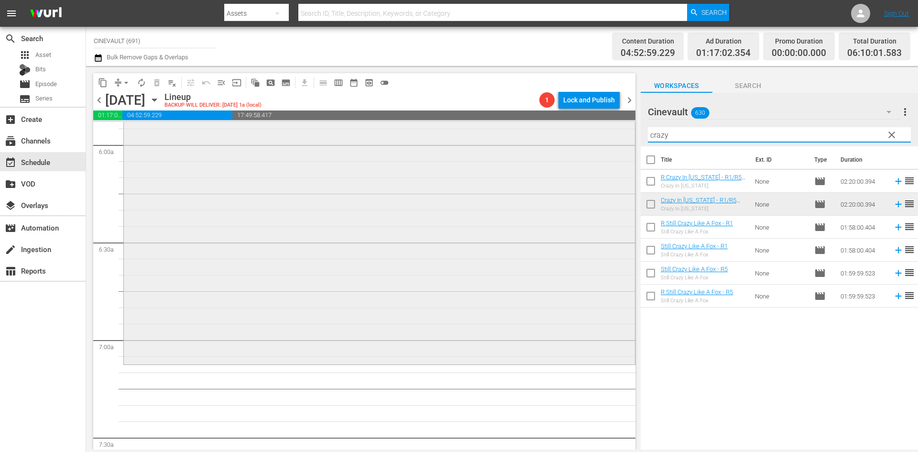
drag, startPoint x: 683, startPoint y: 138, endPoint x: 569, endPoint y: 142, distance: 113.8
click at [569, 142] on div "content_copy compress arrow_drop_down autorenew_outlined delete_forever_outline…" at bounding box center [502, 257] width 832 height 383
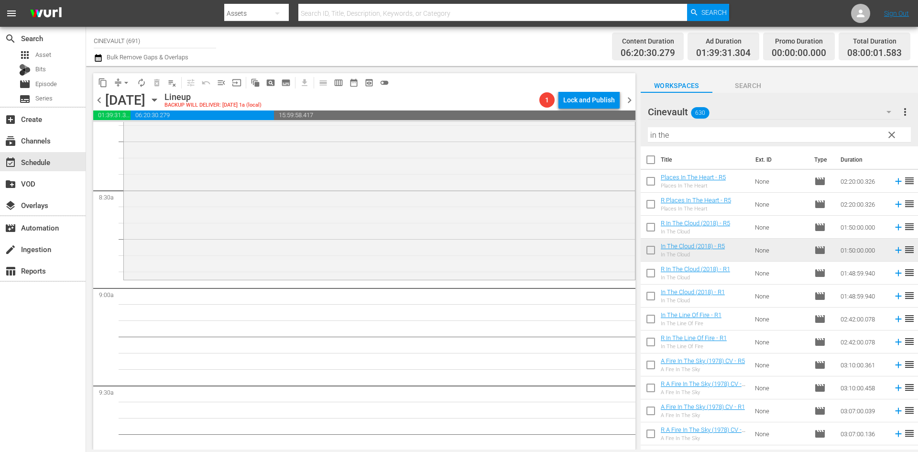
scroll to position [1625, 0]
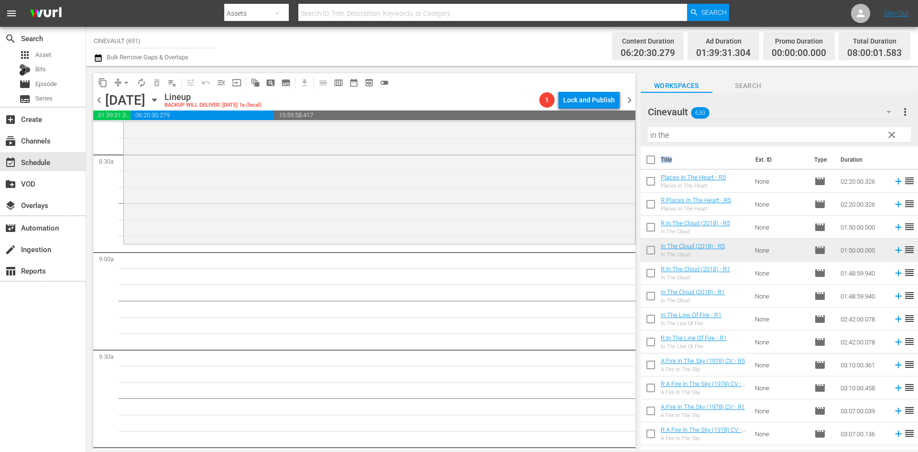
click at [646, 168] on tr "Title Ext. ID Type Duration" at bounding box center [778, 157] width 277 height 23
drag, startPoint x: 696, startPoint y: 131, endPoint x: 598, endPoint y: 157, distance: 100.7
click at [598, 157] on div "content_copy compress arrow_drop_down autorenew_outlined delete_forever_outline…" at bounding box center [502, 257] width 832 height 383
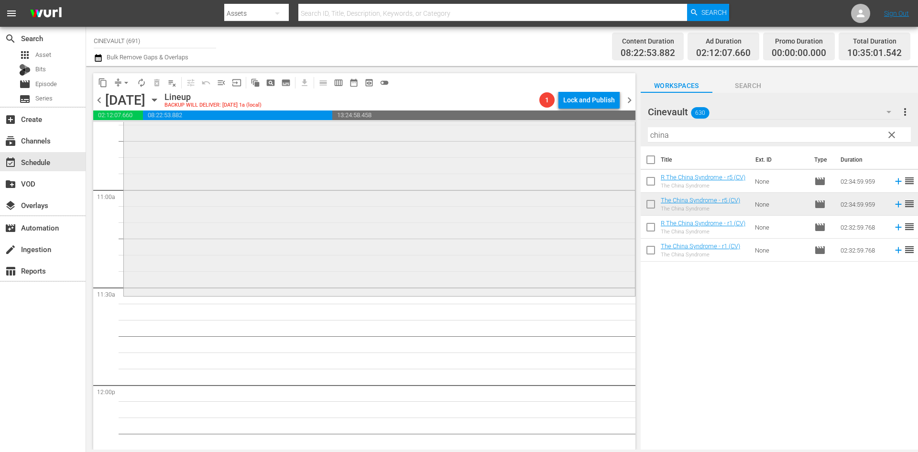
scroll to position [2103, 0]
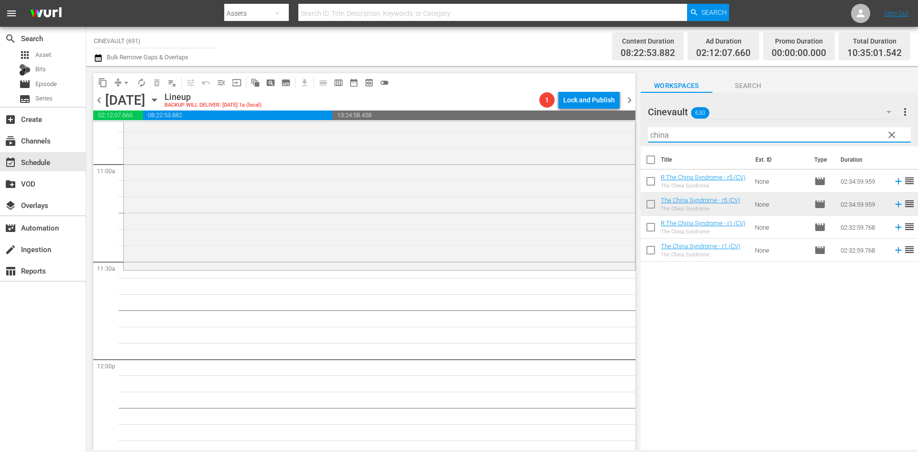
drag, startPoint x: 680, startPoint y: 130, endPoint x: 631, endPoint y: 131, distance: 48.8
click at [631, 131] on div "content_copy compress arrow_drop_down autorenew_outlined delete_forever_outline…" at bounding box center [502, 257] width 832 height 383
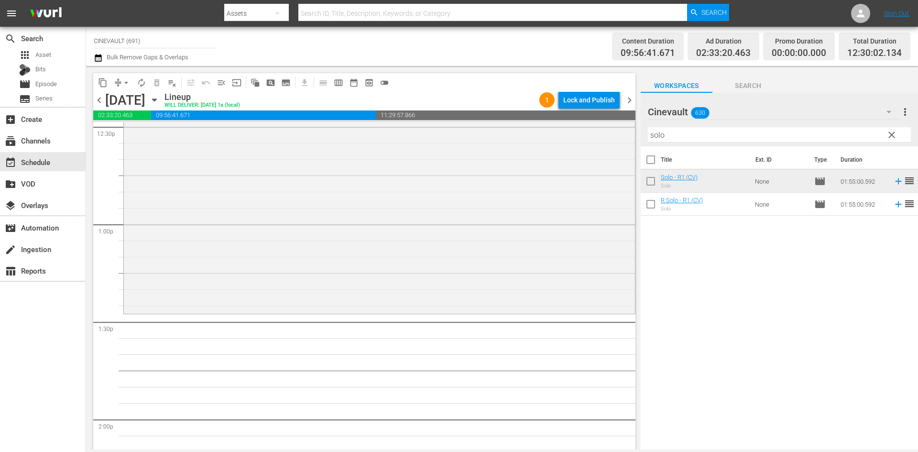
scroll to position [2485, 0]
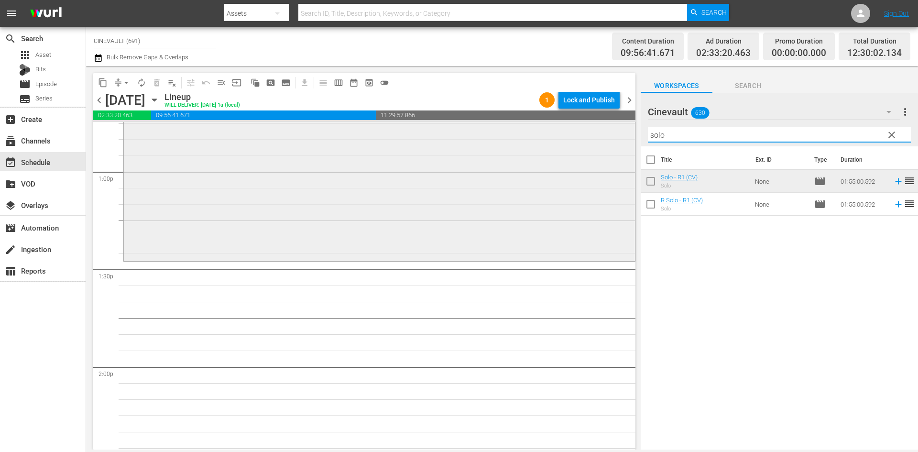
drag, startPoint x: 687, startPoint y: 133, endPoint x: 573, endPoint y: 137, distance: 114.3
click at [573, 137] on div "content_copy compress arrow_drop_down autorenew_outlined delete_forever_outline…" at bounding box center [502, 257] width 832 height 383
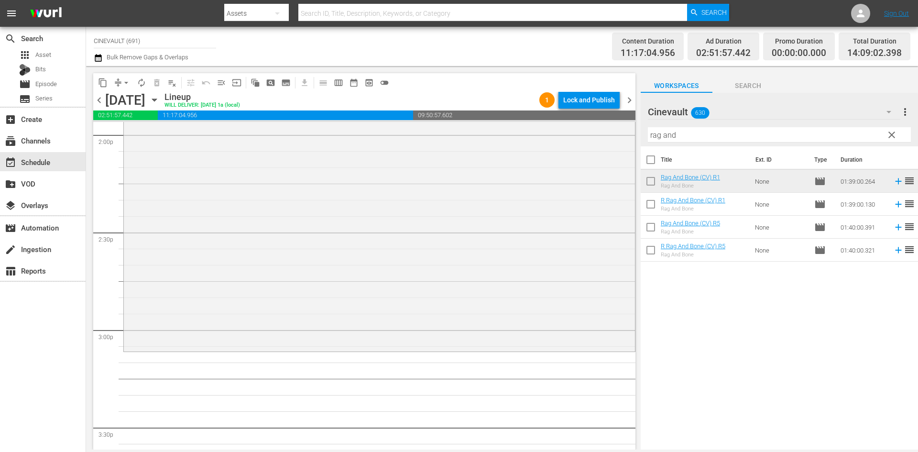
scroll to position [2724, 0]
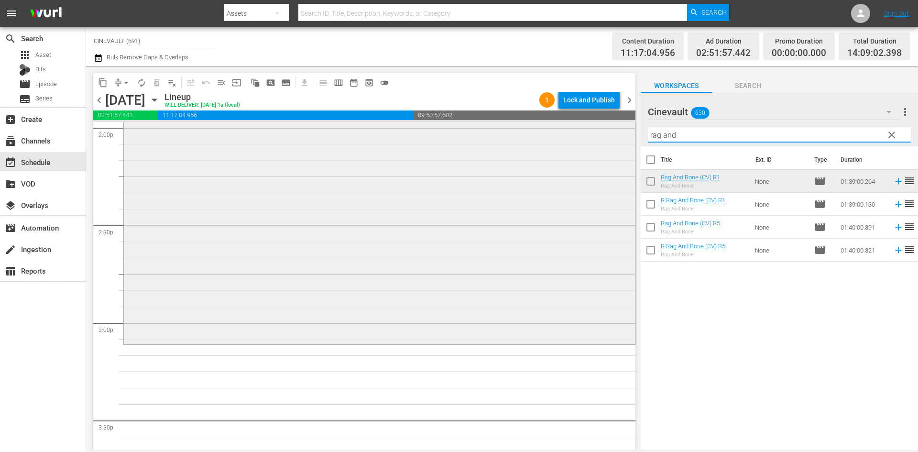
drag, startPoint x: 675, startPoint y: 134, endPoint x: 621, endPoint y: 135, distance: 53.5
click at [621, 135] on div "content_copy compress arrow_drop_down autorenew_outlined delete_forever_outline…" at bounding box center [502, 257] width 832 height 383
click at [693, 130] on input "rag and" at bounding box center [779, 134] width 263 height 15
drag, startPoint x: 674, startPoint y: 142, endPoint x: 583, endPoint y: 133, distance: 91.8
click at [583, 133] on div "content_copy compress arrow_drop_down autorenew_outlined delete_forever_outline…" at bounding box center [502, 257] width 832 height 383
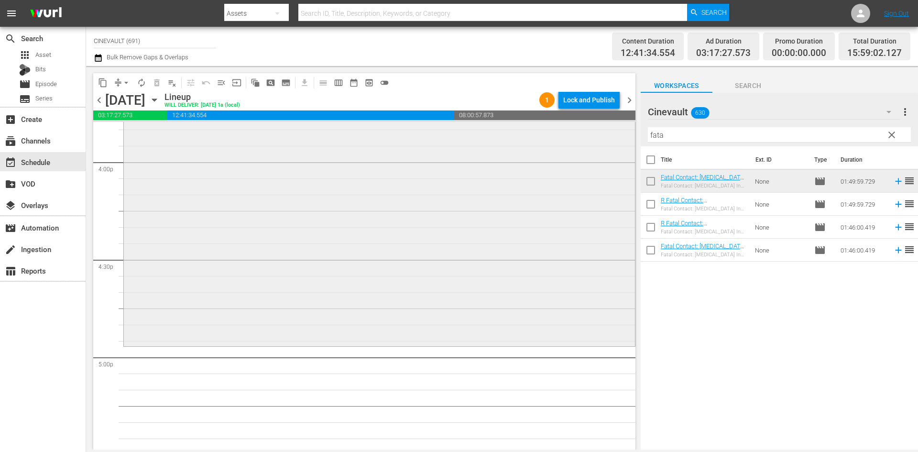
scroll to position [3106, 0]
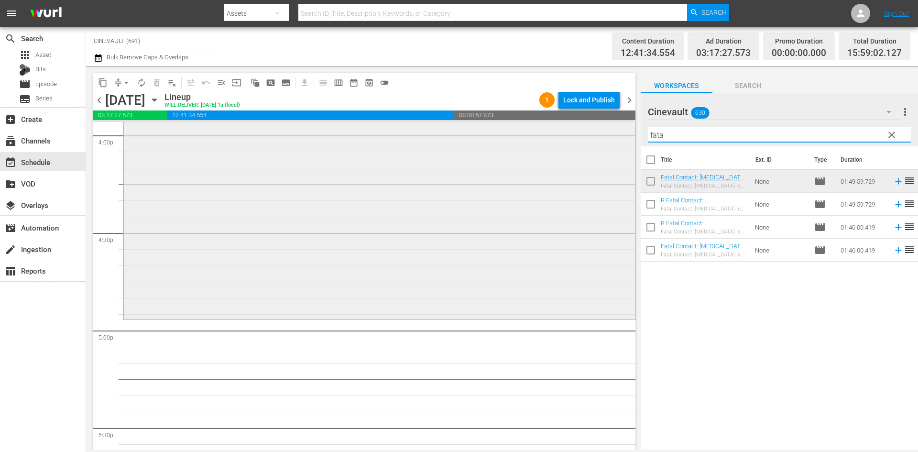
drag, startPoint x: 691, startPoint y: 139, endPoint x: 609, endPoint y: 129, distance: 81.9
click at [609, 129] on div "content_copy compress arrow_drop_down autorenew_outlined delete_forever_outline…" at bounding box center [502, 257] width 832 height 383
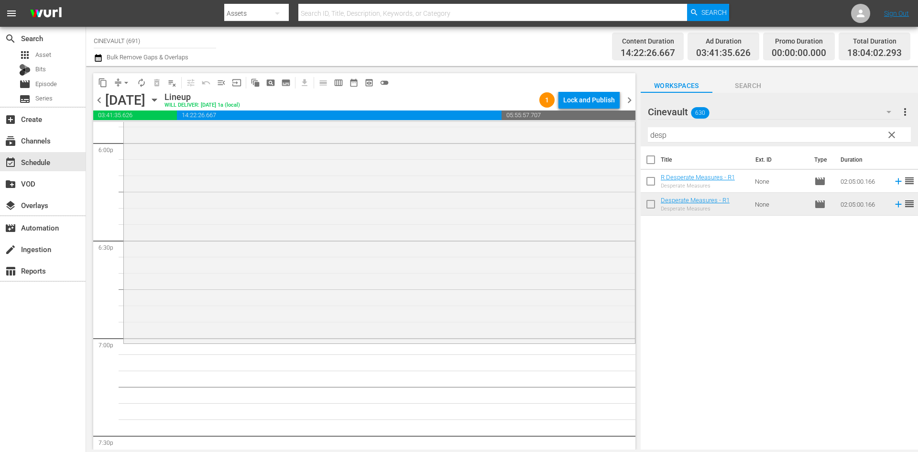
scroll to position [3536, 0]
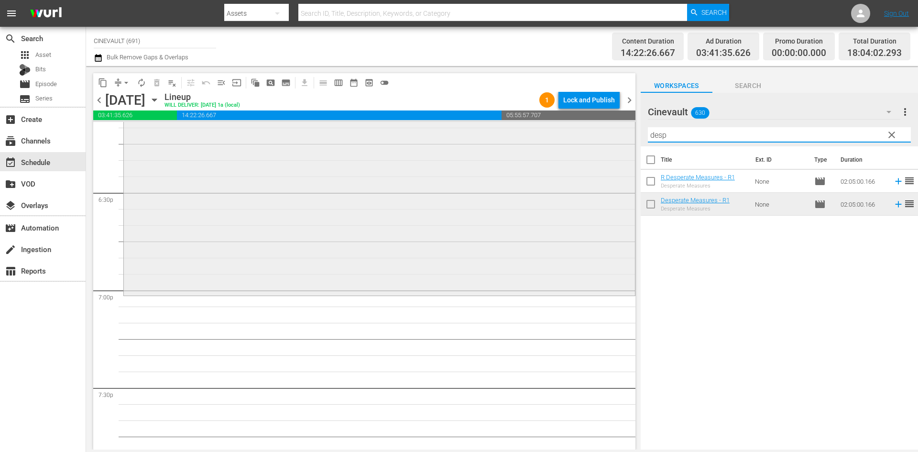
drag, startPoint x: 672, startPoint y: 133, endPoint x: 601, endPoint y: 150, distance: 73.3
click at [601, 150] on div "content_copy compress arrow_drop_down autorenew_outlined delete_forever_outline…" at bounding box center [502, 257] width 832 height 383
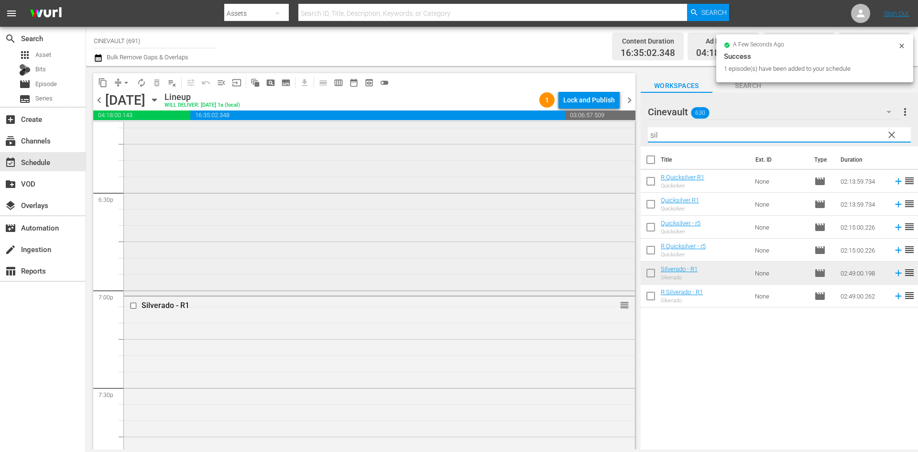
drag, startPoint x: 671, startPoint y: 130, endPoint x: 623, endPoint y: 146, distance: 50.3
click at [623, 146] on div "content_copy compress arrow_drop_down autorenew_outlined delete_forever_outline…" at bounding box center [502, 257] width 832 height 383
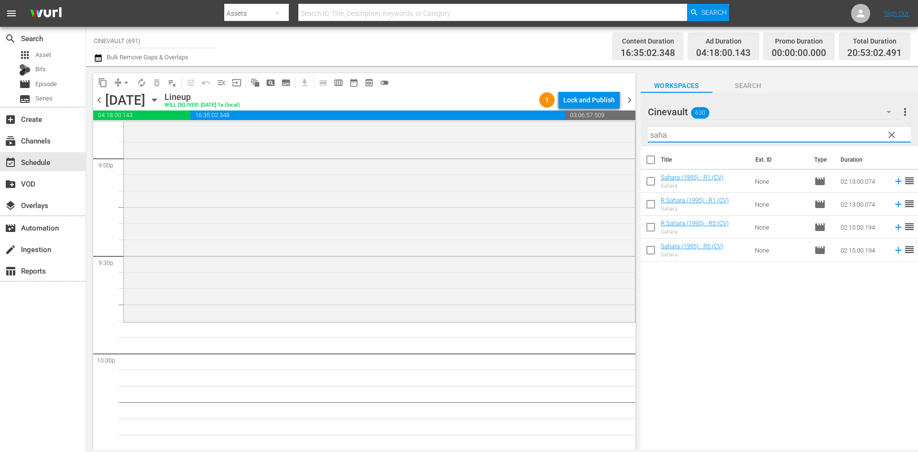
scroll to position [4062, 0]
type input "saha"
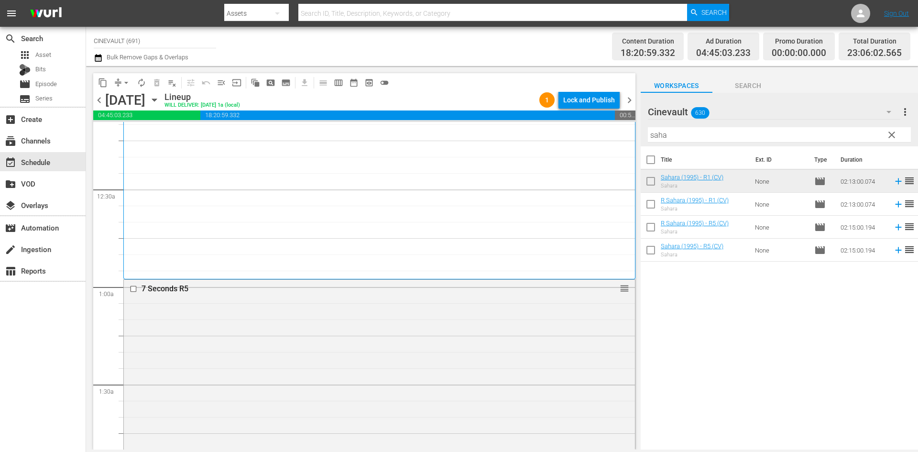
scroll to position [0, 0]
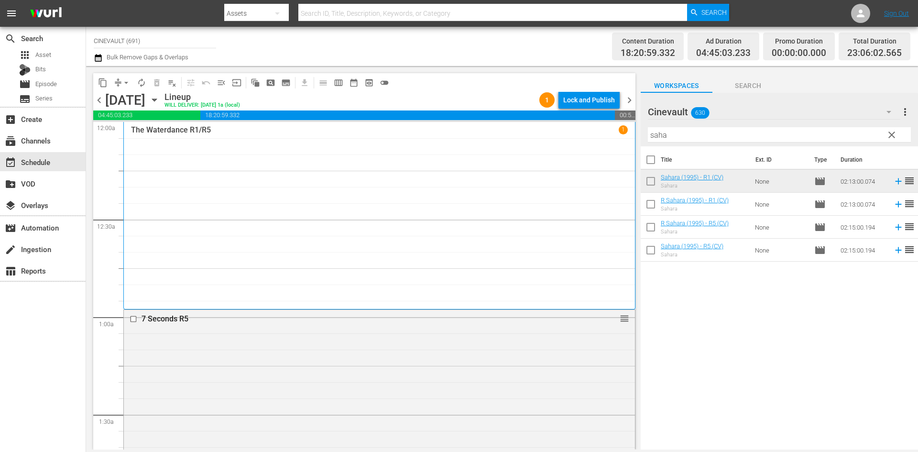
click at [542, 199] on div "The Waterdance R1/R5 1" at bounding box center [379, 215] width 497 height 180
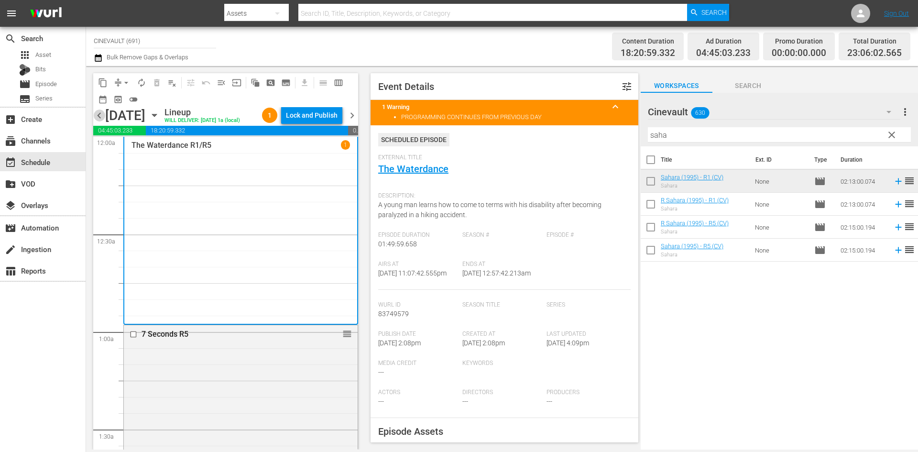
click at [102, 115] on span "chevron_left" at bounding box center [99, 115] width 12 height 12
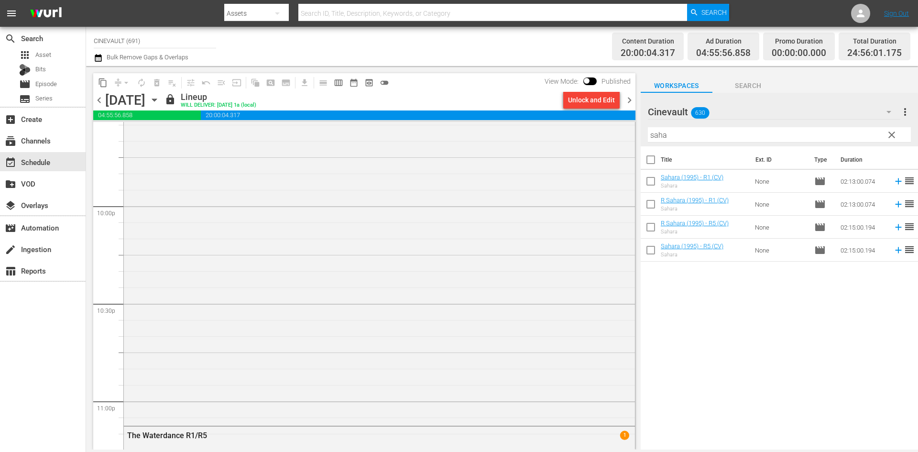
scroll to position [4349, 0]
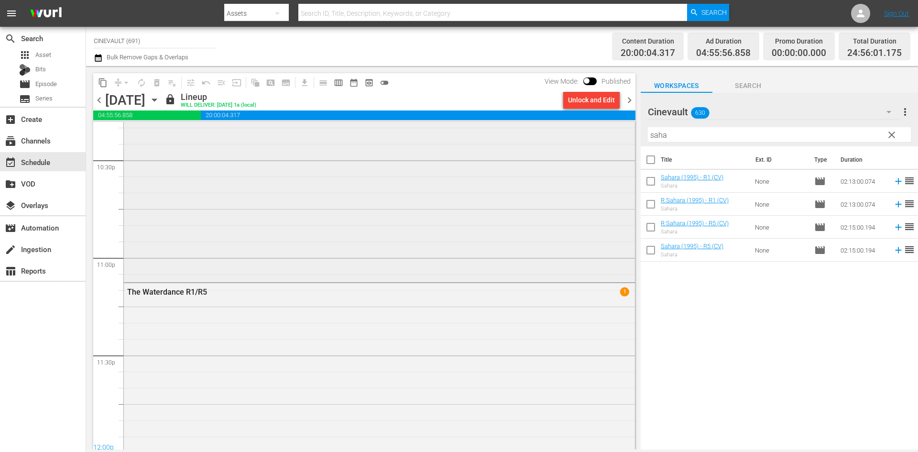
click at [565, 240] on div "Random Hearts - R1" at bounding box center [379, 11] width 511 height 537
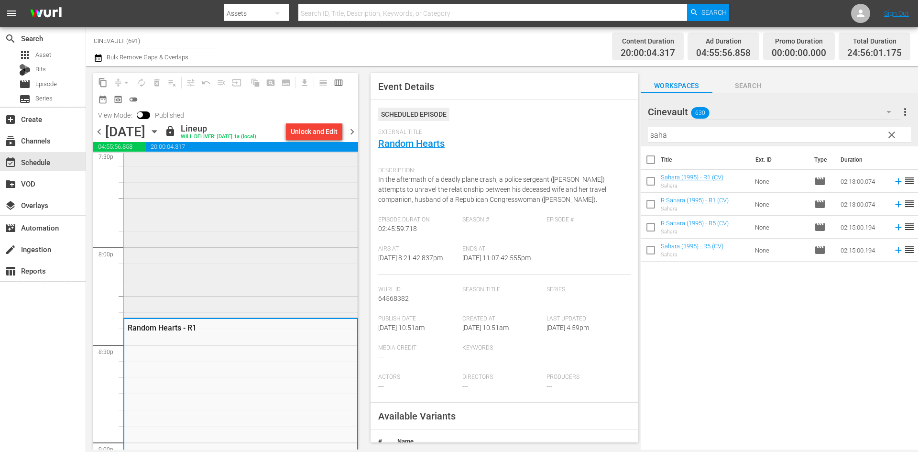
scroll to position [3728, 0]
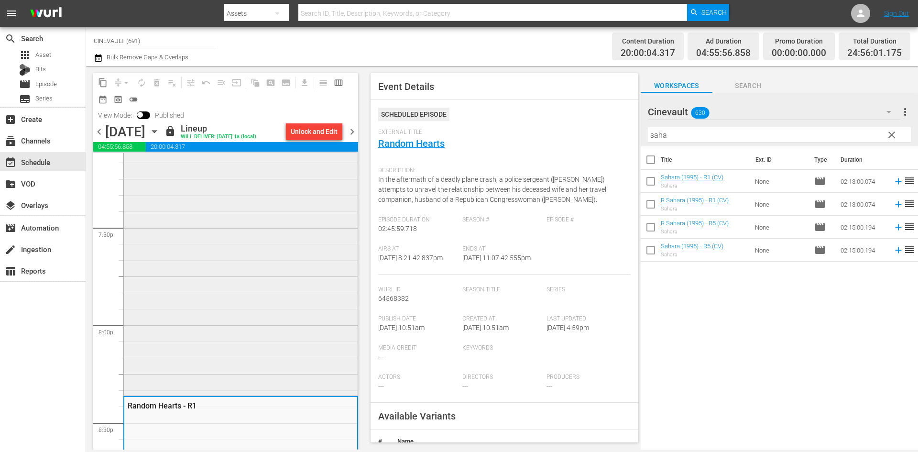
click at [281, 270] on div "Punchline (1988) (Edited) - R1" at bounding box center [241, 170] width 234 height 445
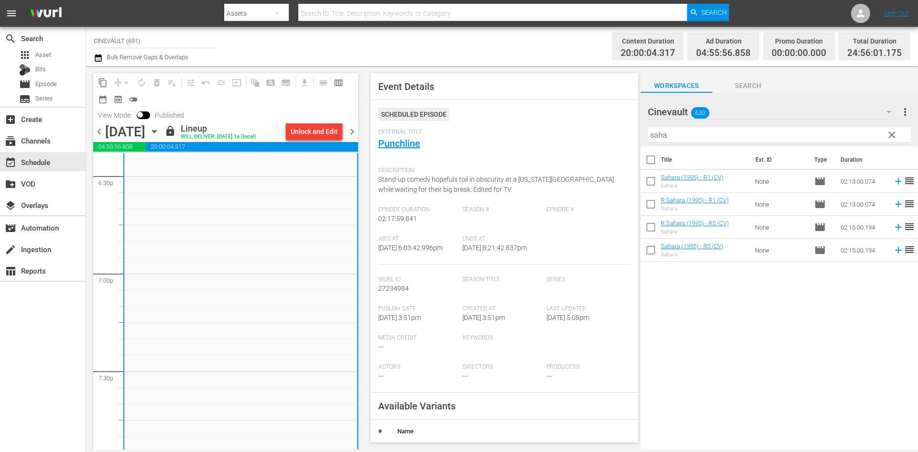
scroll to position [3393, 0]
click at [283, 268] on div "The Razor's Edge (1984) R1 (CV)" at bounding box center [241, 15] width 234 height 527
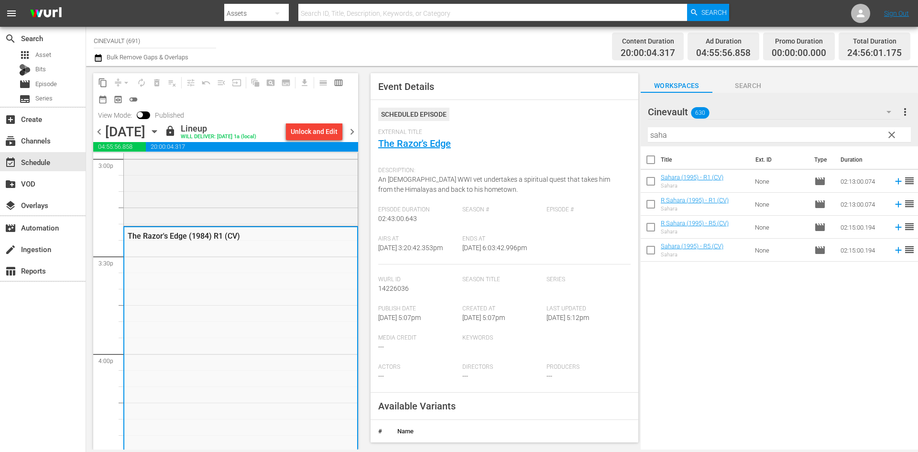
scroll to position [2915, 0]
click at [283, 197] on div "Whatever It Takes (2000) - R1" at bounding box center [241, 35] width 234 height 384
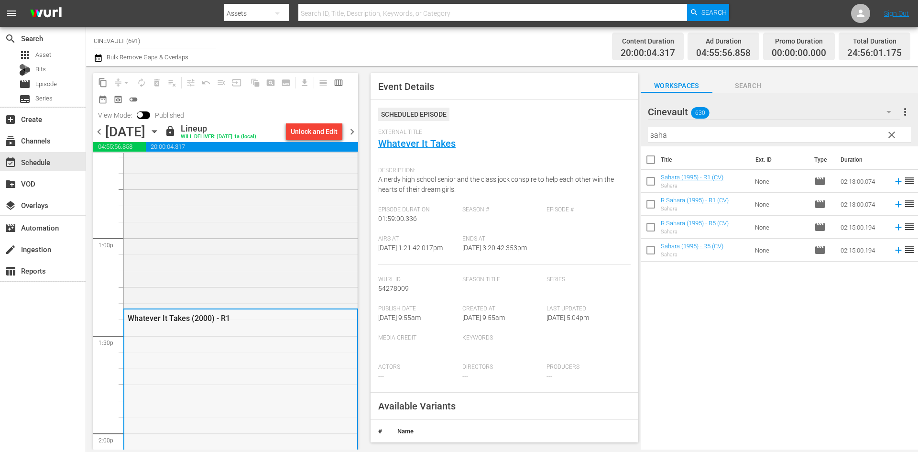
scroll to position [2437, 0]
click at [274, 221] on div "[PERSON_NAME] [PERSON_NAME] Got Married - R1 (CV)" at bounding box center [241, 111] width 234 height 413
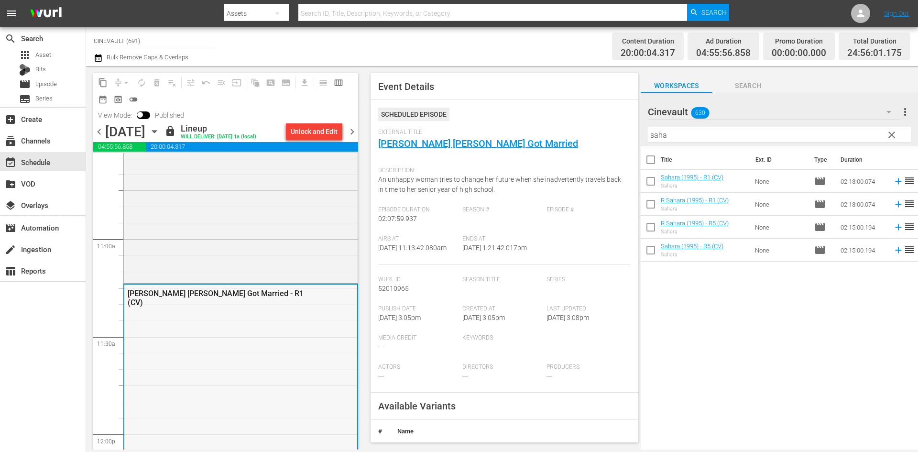
scroll to position [1959, 0]
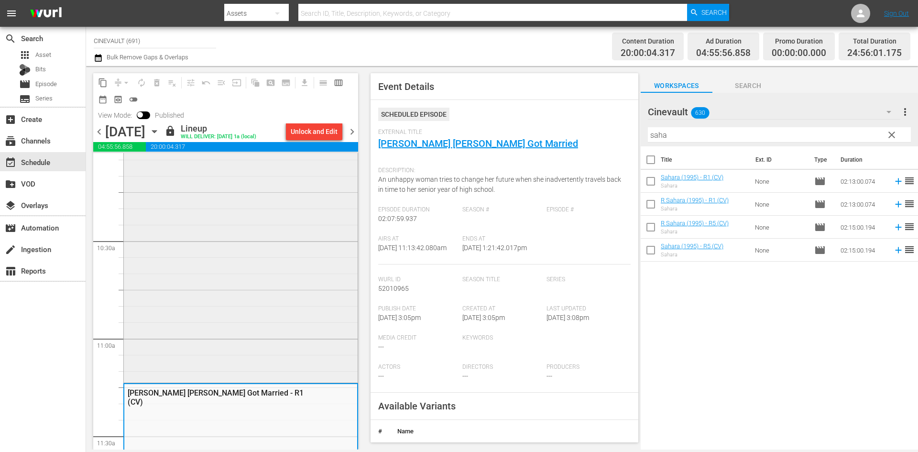
click at [276, 211] on div "To Write Love On Her Arms - R1" at bounding box center [241, 176] width 234 height 410
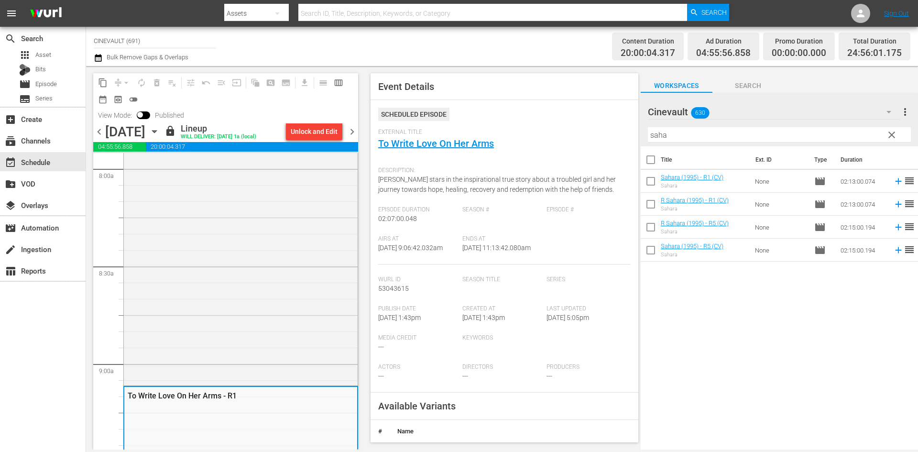
scroll to position [1481, 0]
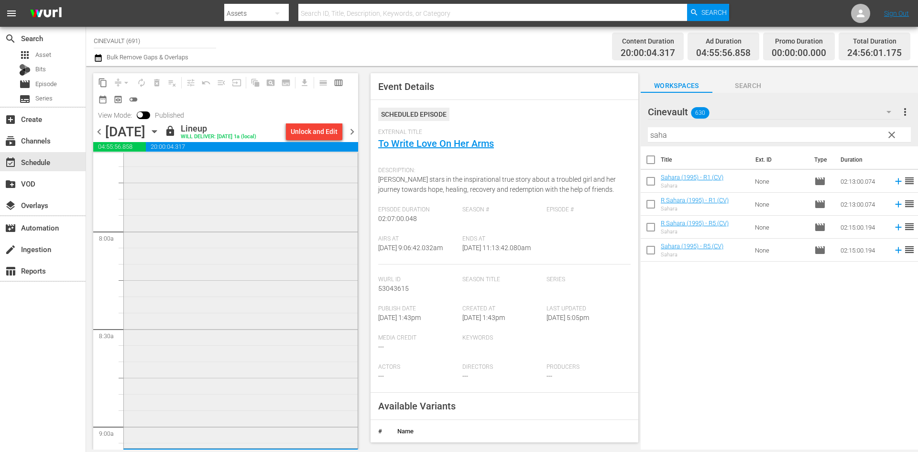
click at [256, 261] on div "The First Time (2012) - R1" at bounding box center [241, 257] width 234 height 378
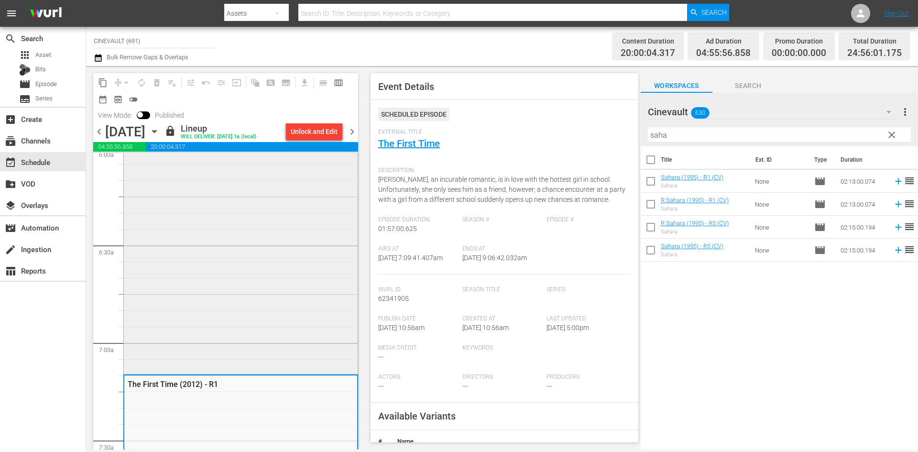
scroll to position [1099, 0]
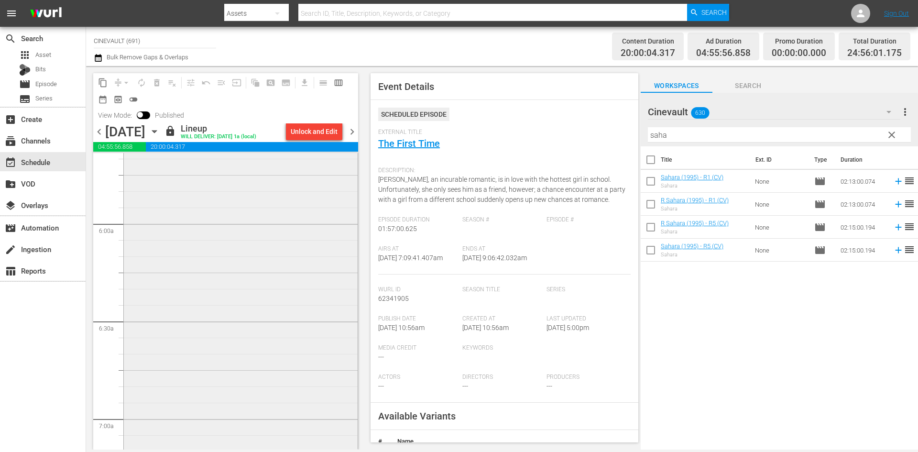
click at [280, 301] on div "Nadine R1" at bounding box center [241, 280] width 234 height 335
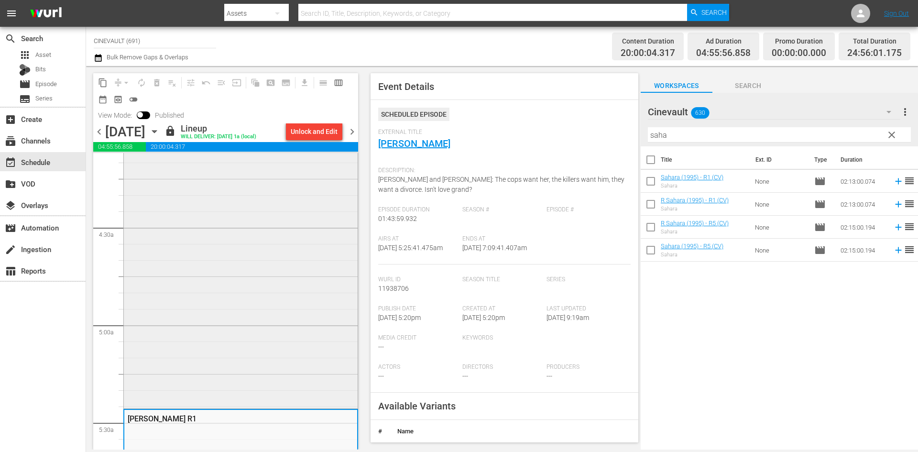
scroll to position [765, 0]
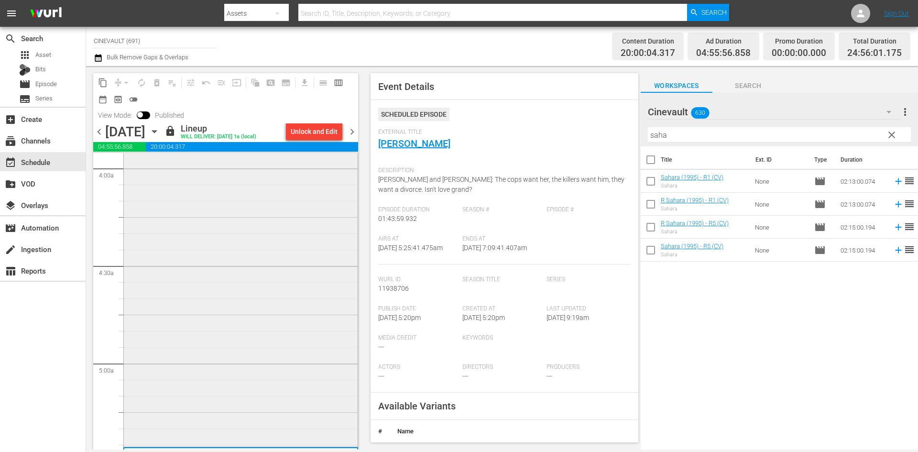
click at [293, 286] on div "Like Father, Like Son (1987) - R1 (CV)" at bounding box center [241, 249] width 234 height 390
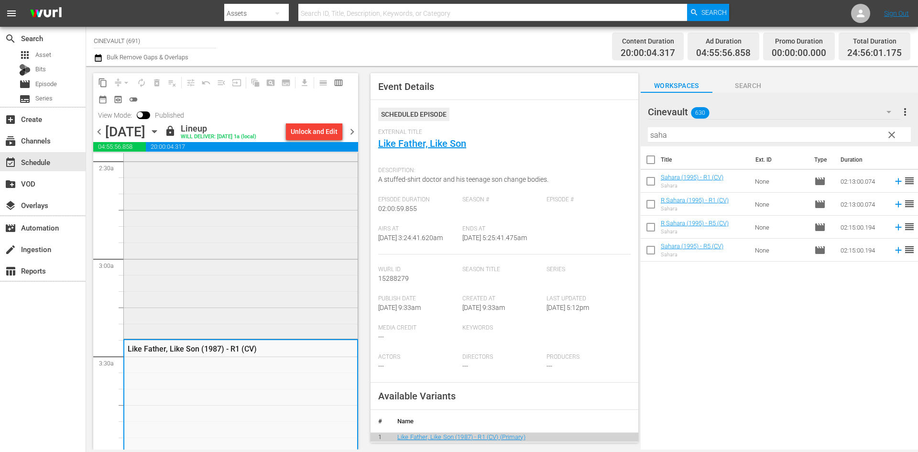
scroll to position [478, 0]
click at [293, 272] on div "Sister [PERSON_NAME] Explains It All R1/R5" at bounding box center [241, 185] width 234 height 306
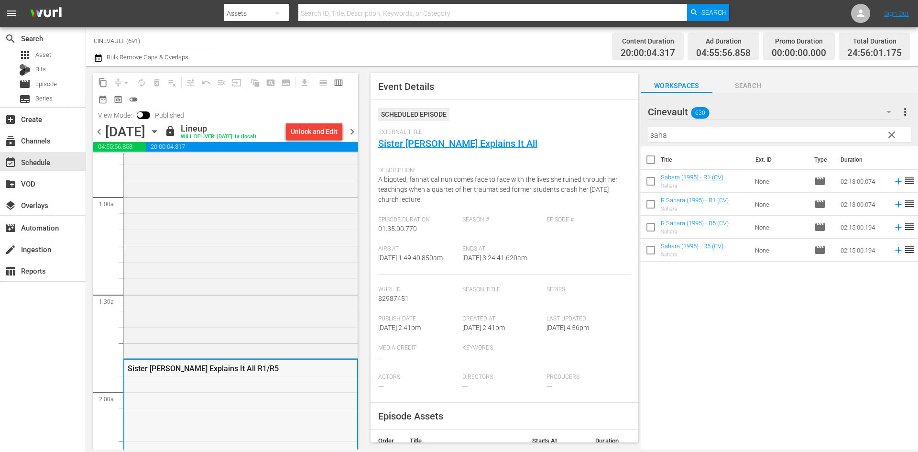
scroll to position [143, 0]
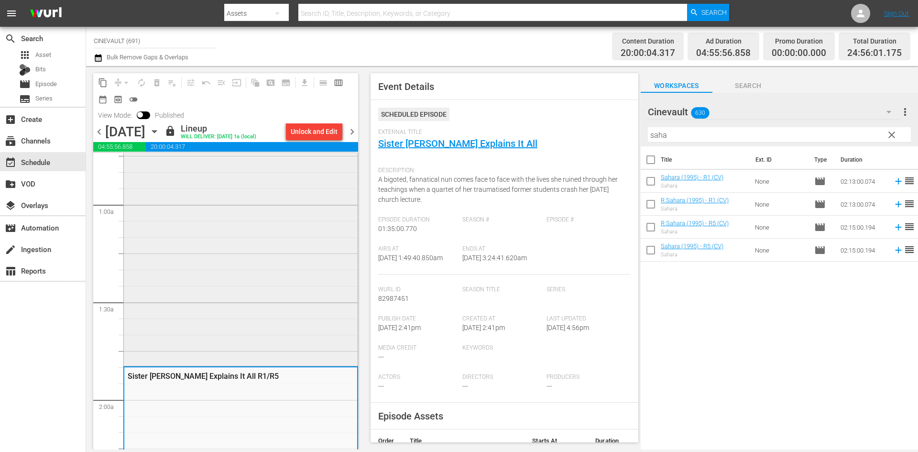
click at [299, 272] on div "Surrender, [PERSON_NAME] (2005) R1" at bounding box center [241, 190] width 234 height 348
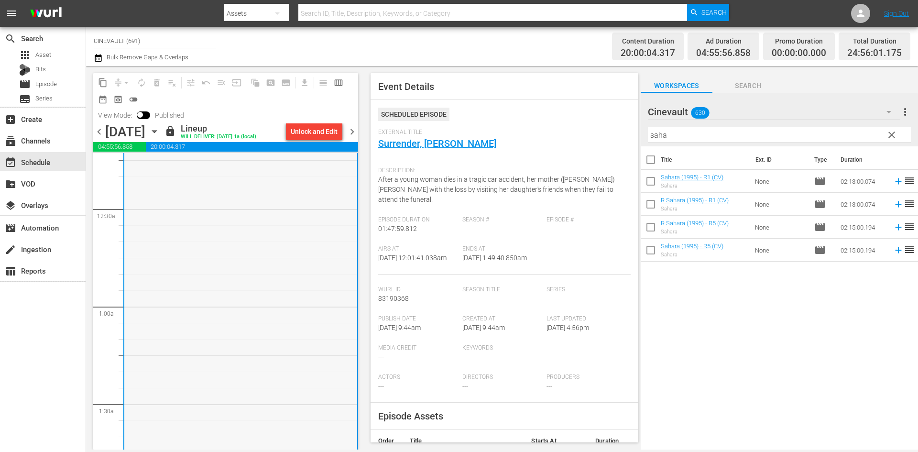
scroll to position [0, 0]
click at [268, 156] on div "Sense And Sensibility - R5 1" at bounding box center [240, 160] width 219 height 9
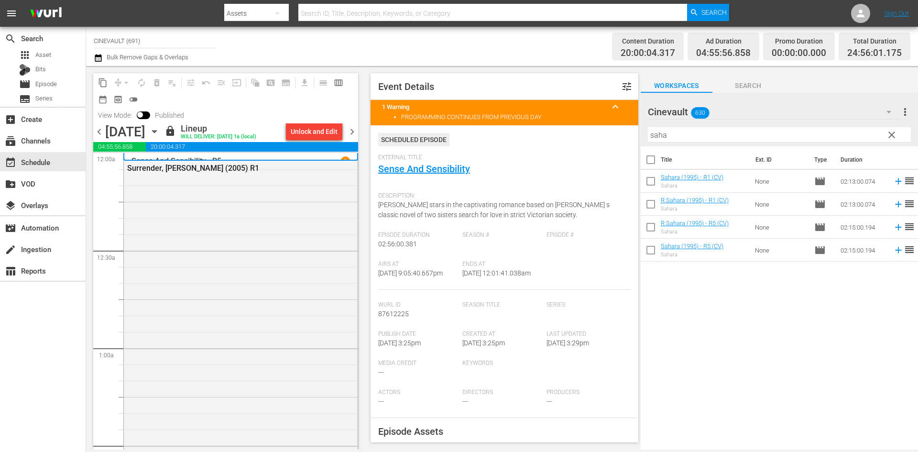
click at [99, 135] on span "chevron_left" at bounding box center [99, 132] width 12 height 12
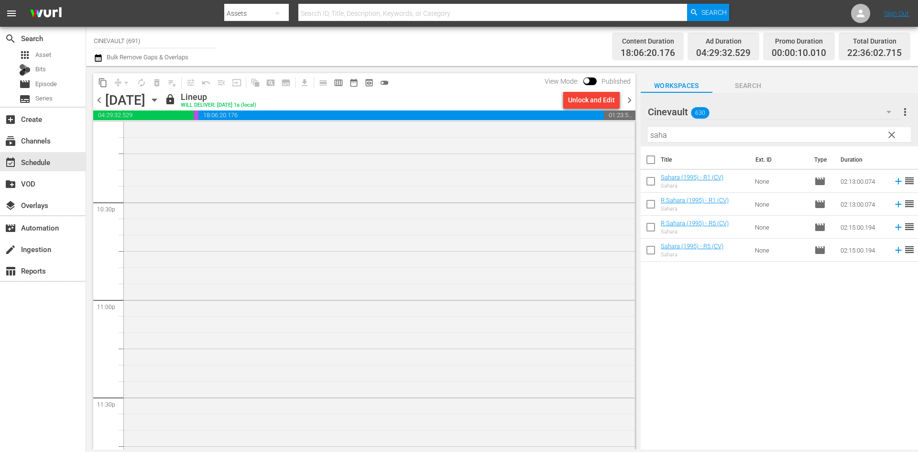
scroll to position [4357, 0]
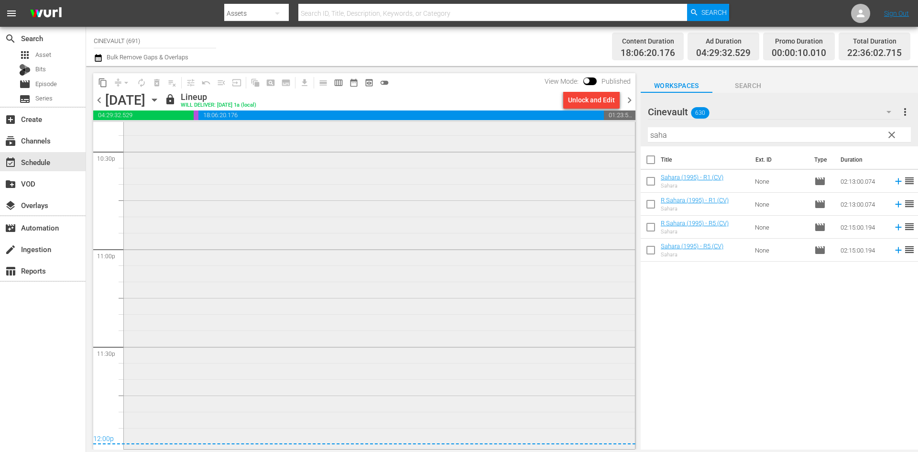
click at [575, 349] on div "Sense And Sensibility - R5 1" at bounding box center [379, 162] width 511 height 569
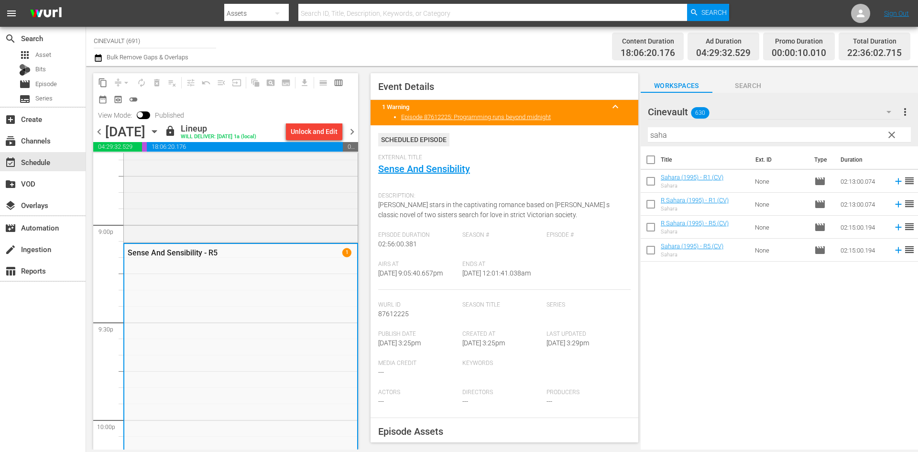
scroll to position [3927, 0]
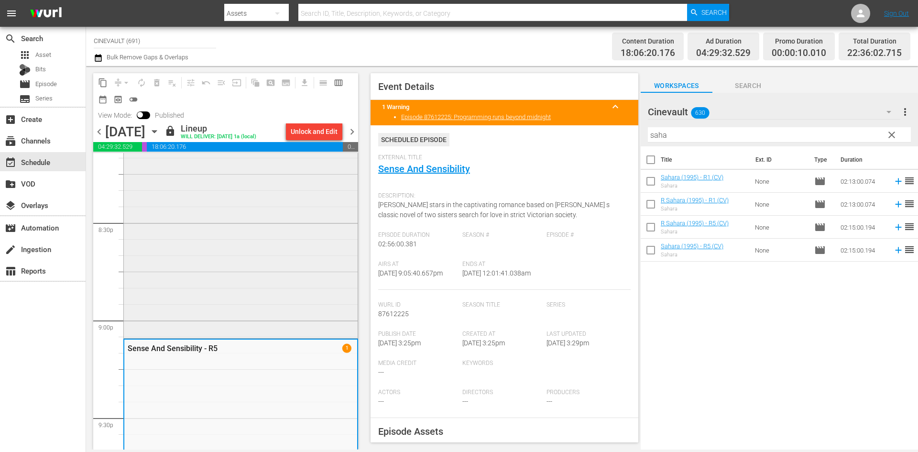
click at [284, 286] on div "The Other Boleyn Girl - R1/R5" at bounding box center [241, 110] width 234 height 452
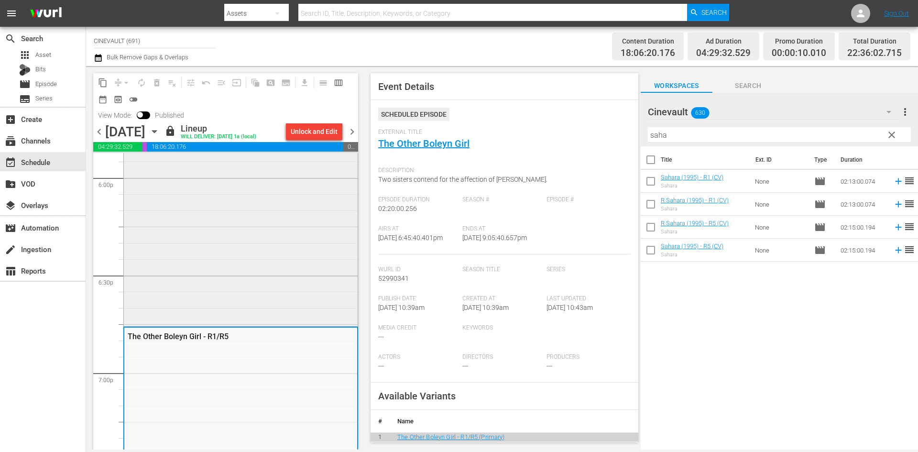
scroll to position [3481, 0]
click at [301, 267] on div "The 6th Day - R1" at bounding box center [241, 78] width 234 height 497
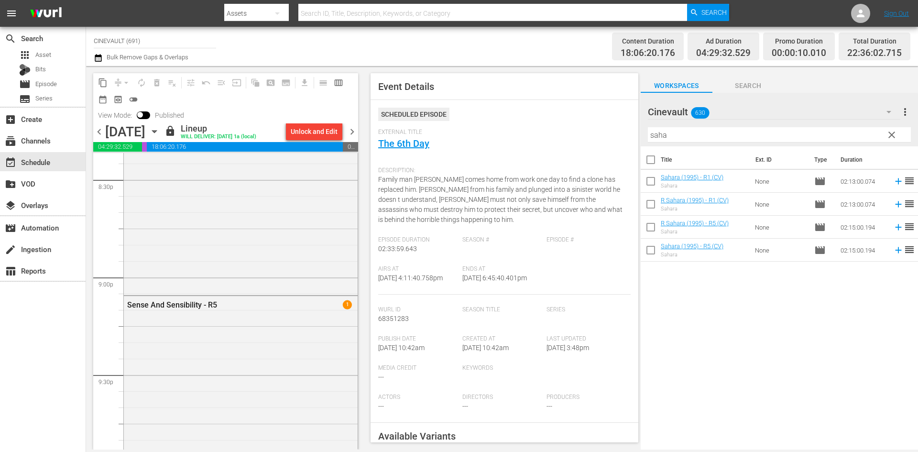
scroll to position [4054, 0]
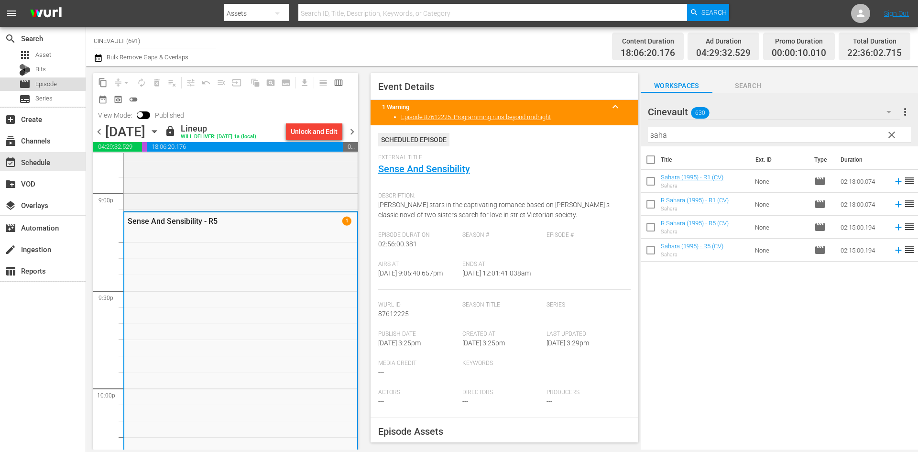
click at [43, 84] on span "Episode" at bounding box center [46, 84] width 22 height 10
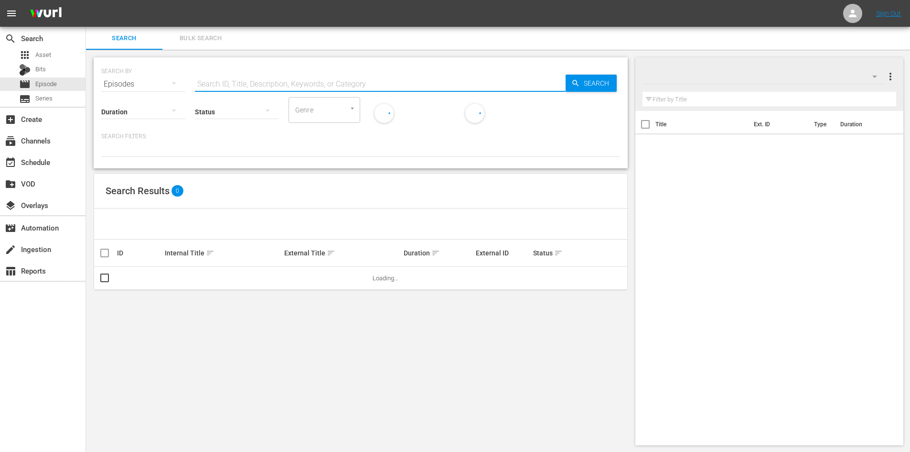
click at [304, 85] on input "text" at bounding box center [380, 84] width 371 height 23
type input "sense and sensiblity"
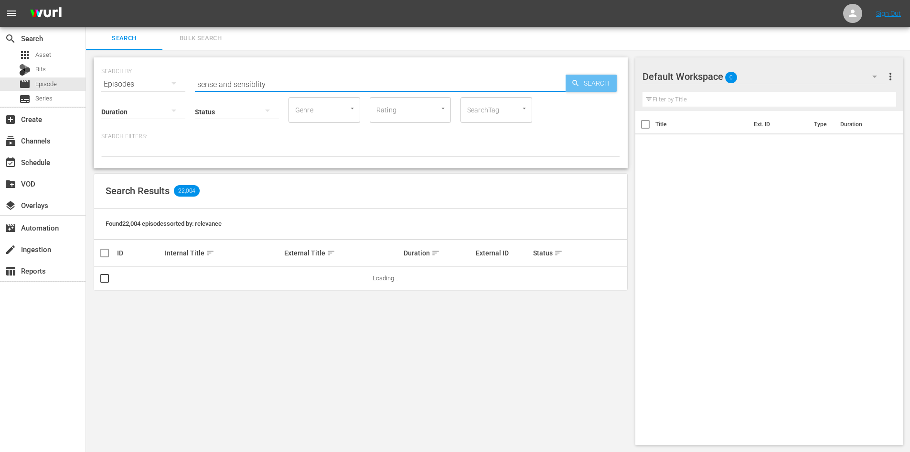
click at [604, 88] on span "Search" at bounding box center [598, 83] width 37 height 17
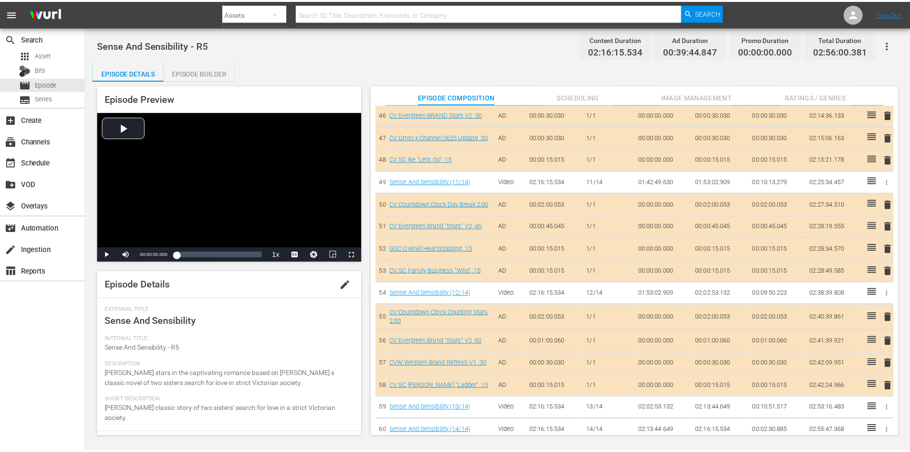
scroll to position [1101, 0]
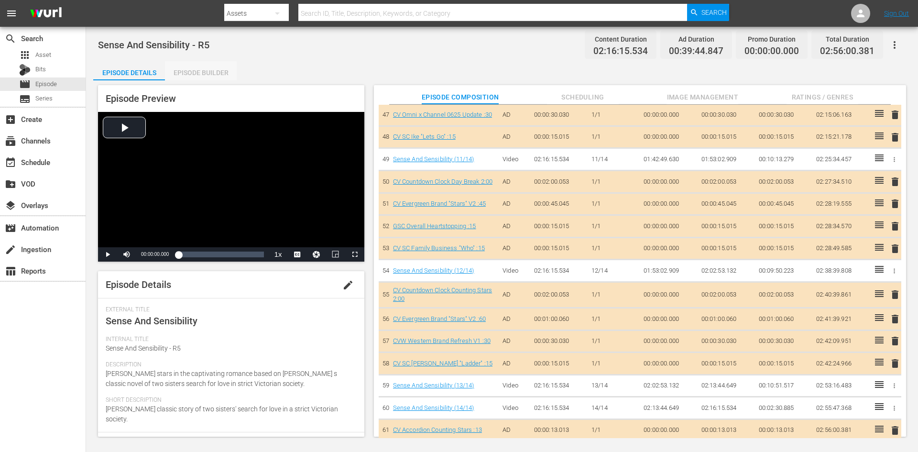
click at [210, 78] on div "Episode Builder" at bounding box center [201, 72] width 72 height 23
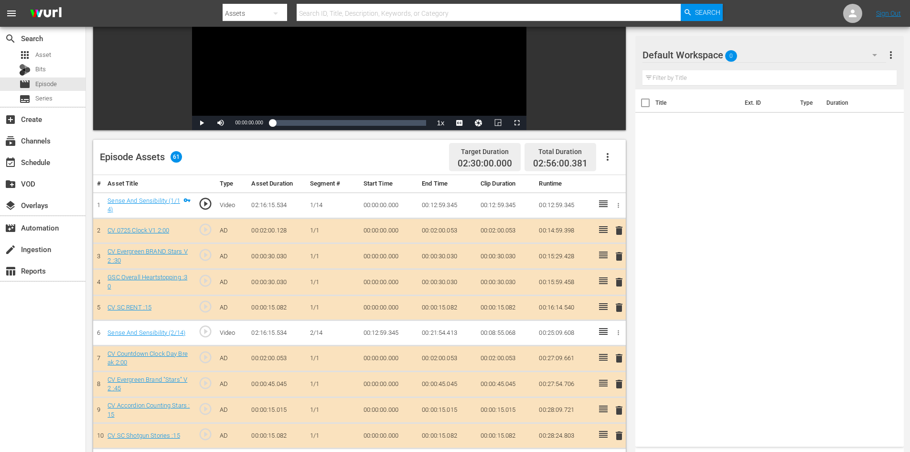
scroll to position [143, 0]
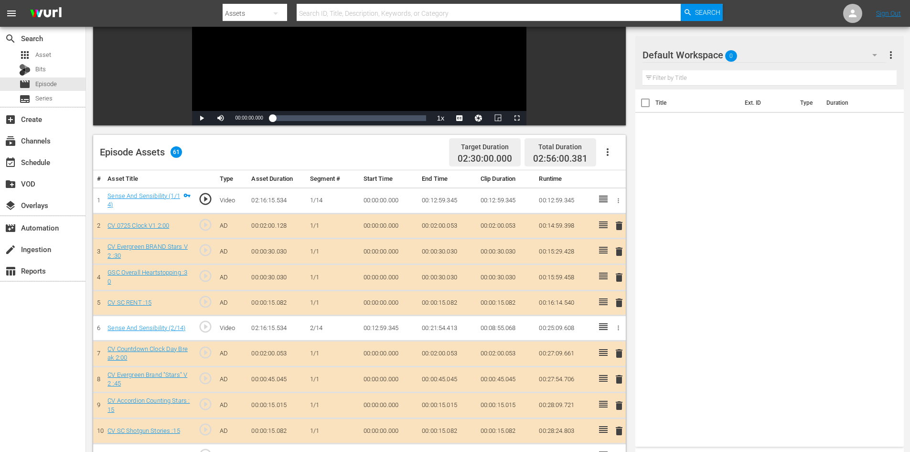
drag, startPoint x: 724, startPoint y: 44, endPoint x: 731, endPoint y: 48, distance: 7.1
click at [731, 48] on div "Default Workspace 0" at bounding box center [765, 55] width 244 height 27
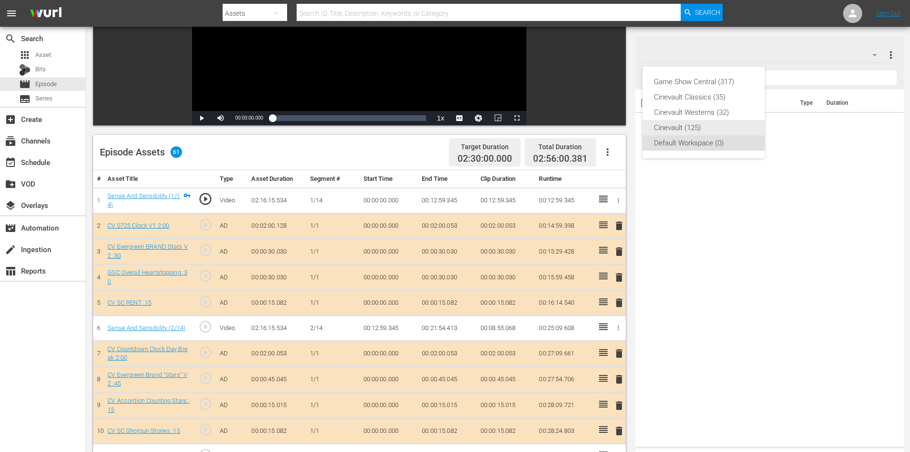
click at [704, 130] on div "Cinevault (125)" at bounding box center [703, 127] width 99 height 15
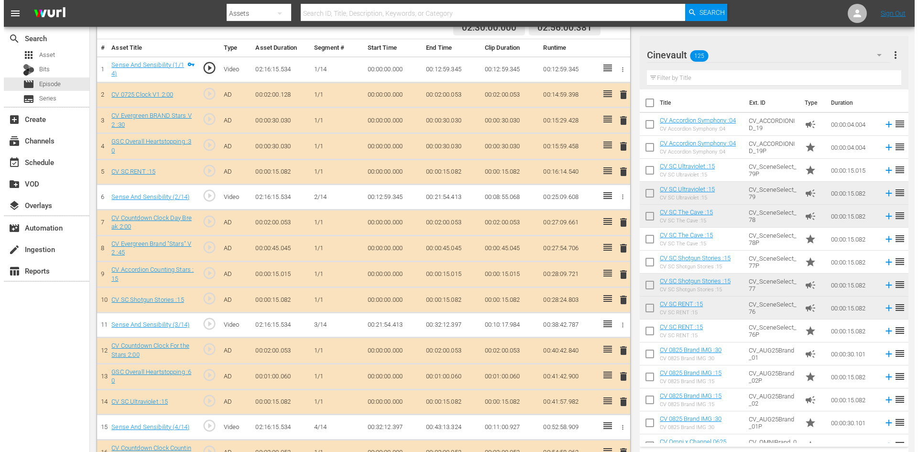
scroll to position [287, 0]
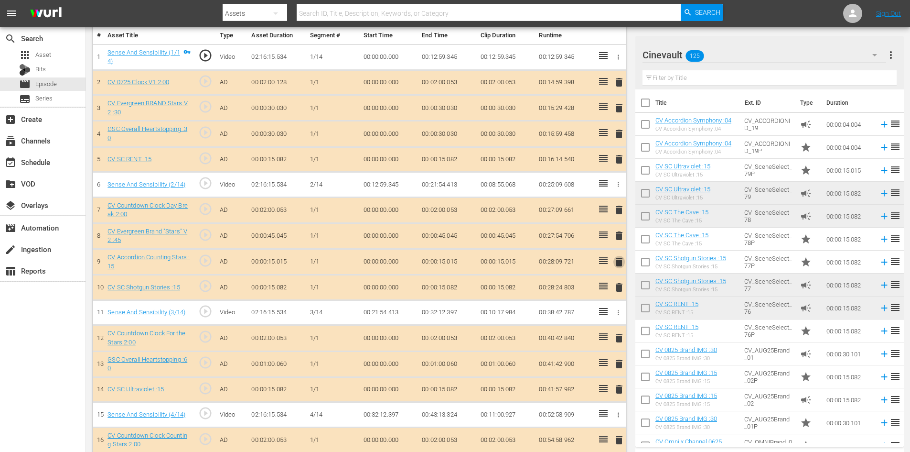
click at [620, 259] on span "delete" at bounding box center [619, 261] width 11 height 11
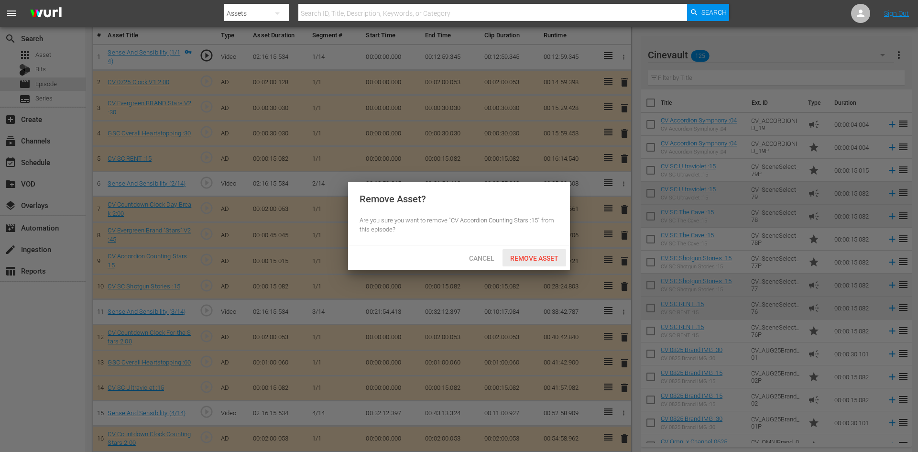
click at [550, 260] on span "Remove Asset" at bounding box center [534, 258] width 64 height 8
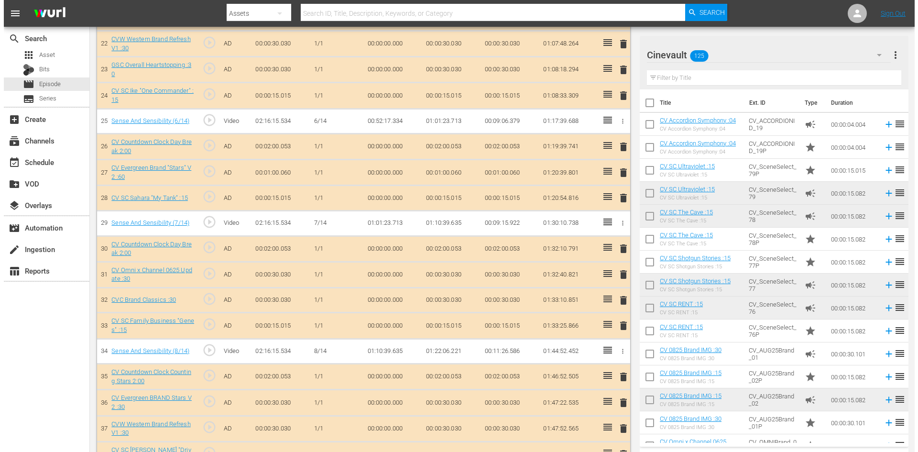
scroll to position [860, 0]
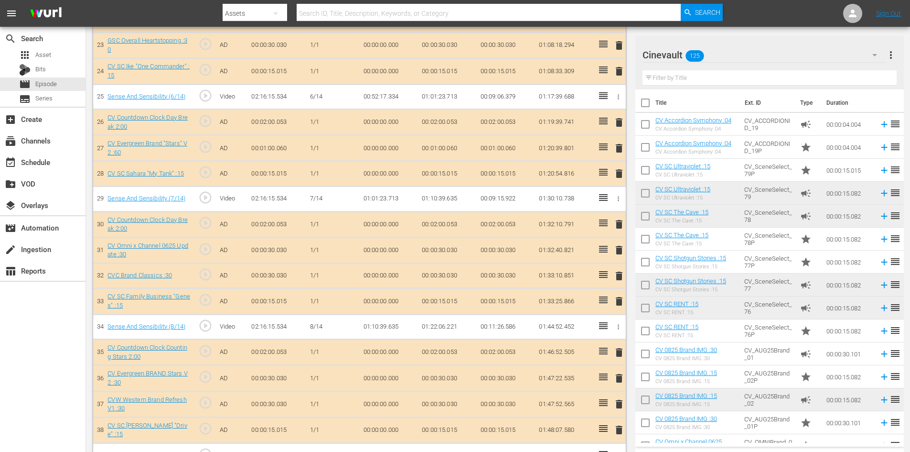
click at [620, 305] on span "delete" at bounding box center [619, 300] width 11 height 11
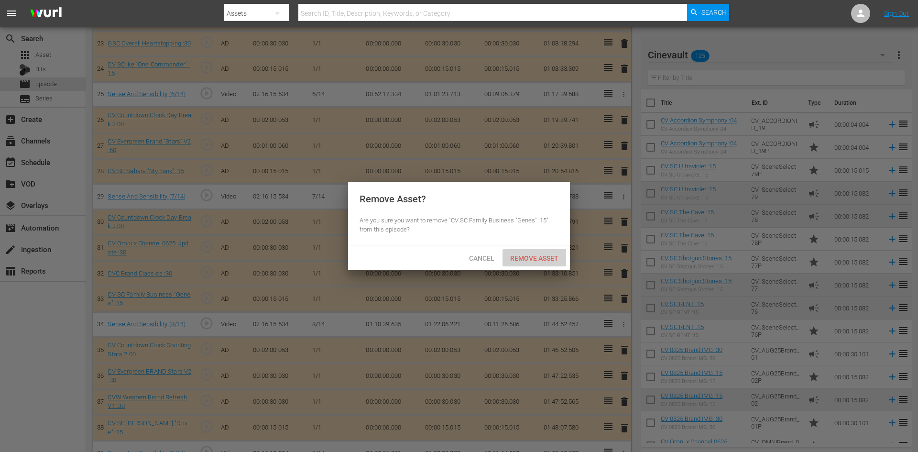
click at [546, 258] on span "Remove Asset" at bounding box center [534, 258] width 64 height 8
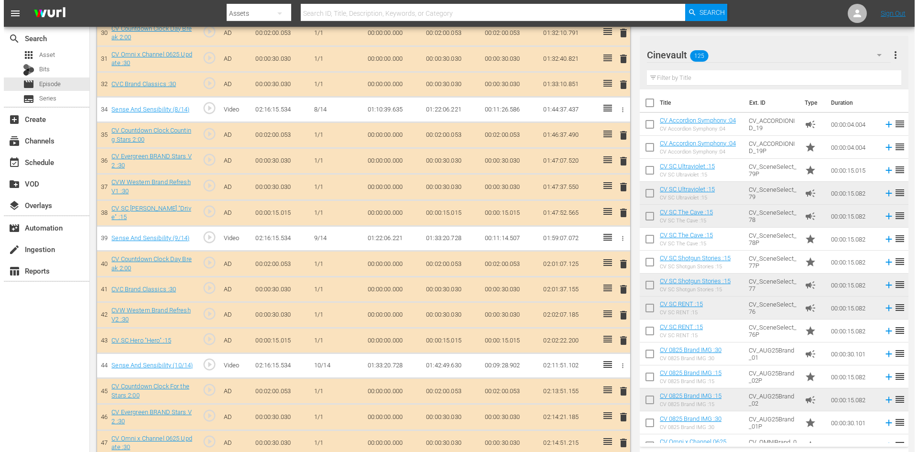
scroll to position [1243, 0]
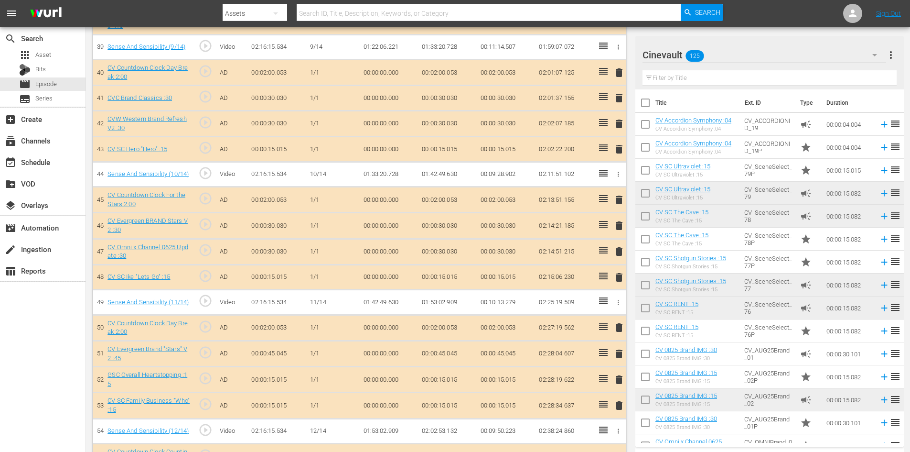
click at [621, 272] on span "delete" at bounding box center [619, 276] width 11 height 11
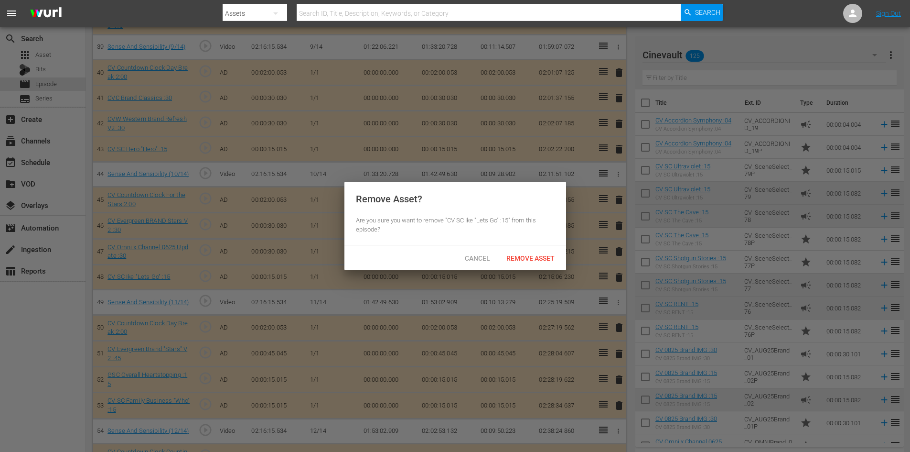
scroll to position [1078, 0]
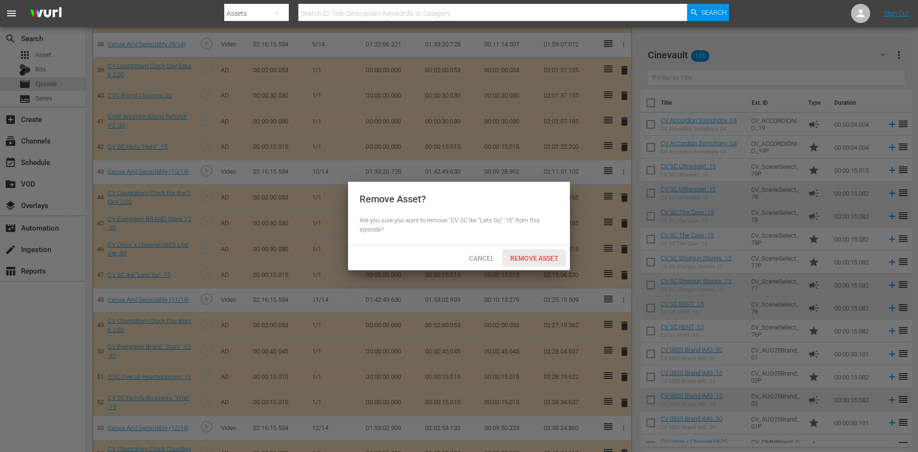
click at [551, 260] on span "Remove Asset" at bounding box center [534, 258] width 64 height 8
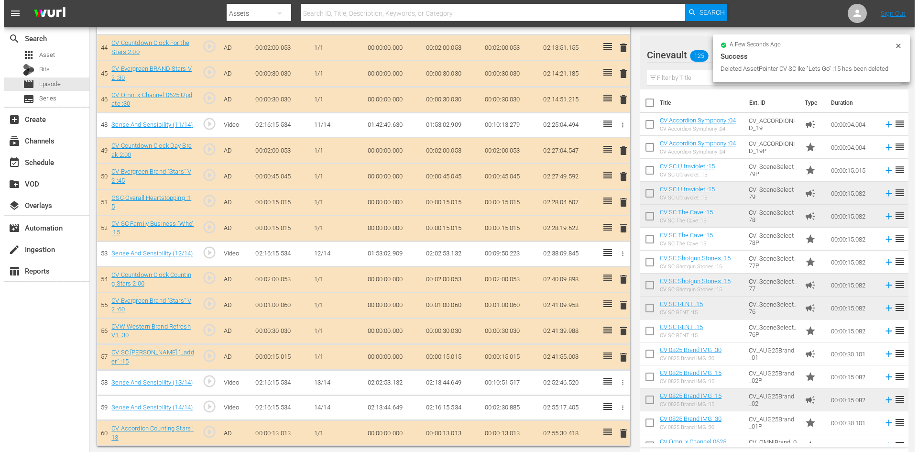
scroll to position [1074, 0]
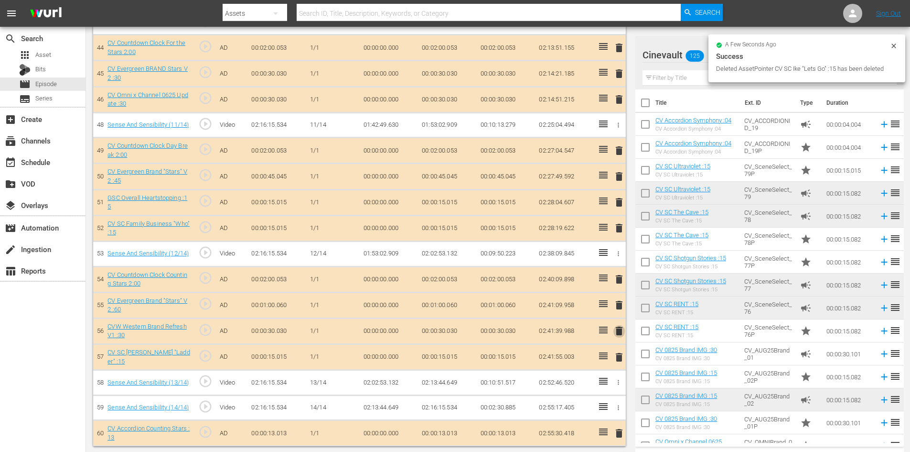
click at [619, 330] on span "delete" at bounding box center [619, 330] width 11 height 11
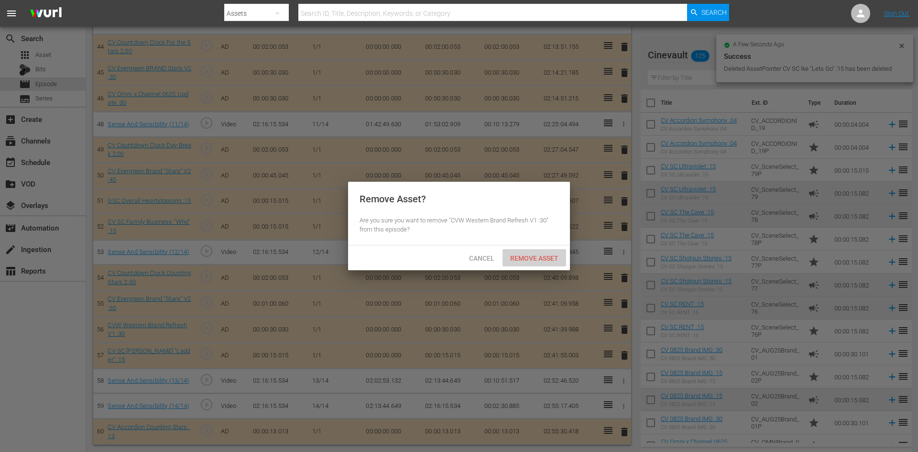
click at [540, 253] on div "Remove Asset" at bounding box center [534, 258] width 64 height 18
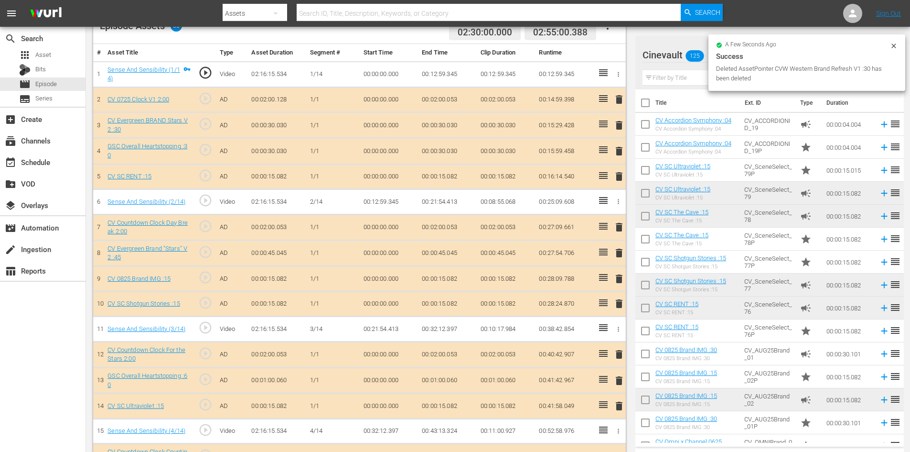
scroll to position [78, 0]
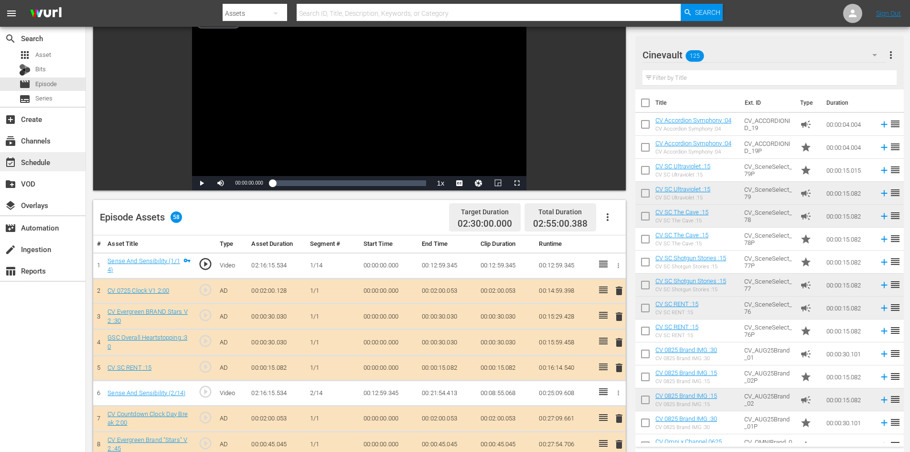
click at [54, 155] on div "event_available Schedule" at bounding box center [43, 161] width 86 height 19
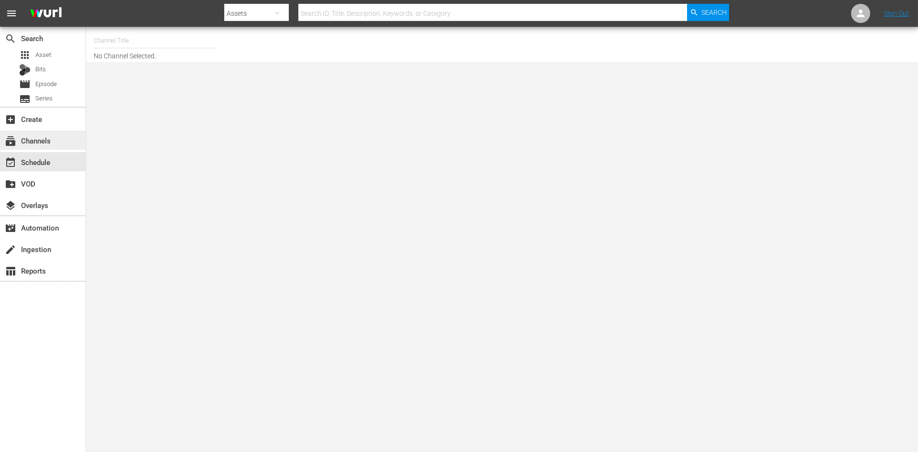
click at [50, 137] on div "subscriptions Channels" at bounding box center [27, 139] width 54 height 9
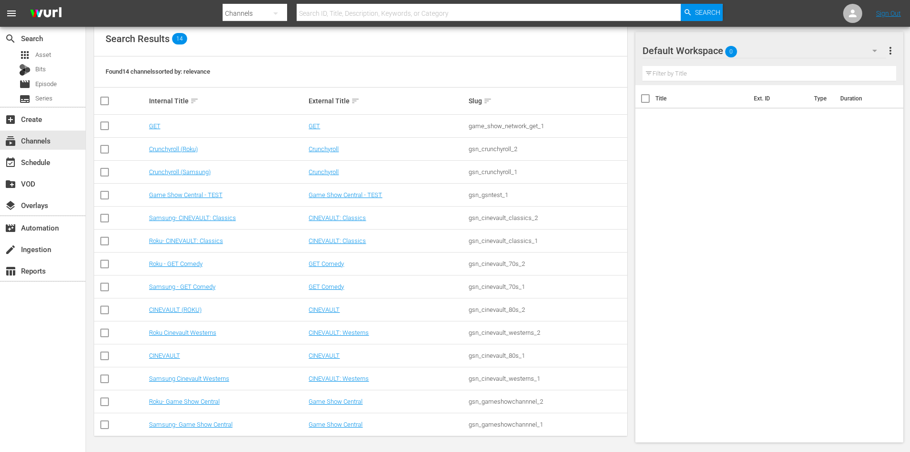
scroll to position [104, 0]
click at [160, 353] on link "CINEVAULT" at bounding box center [164, 353] width 31 height 7
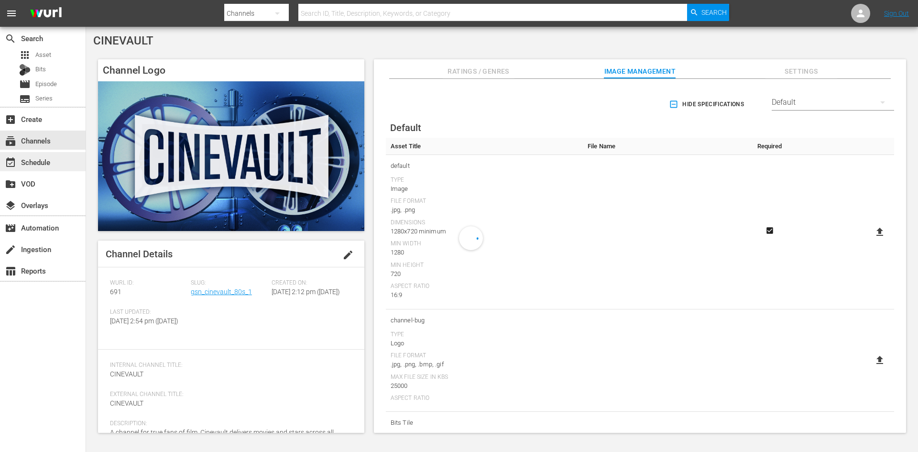
click at [64, 166] on div "event_available Schedule" at bounding box center [43, 161] width 86 height 19
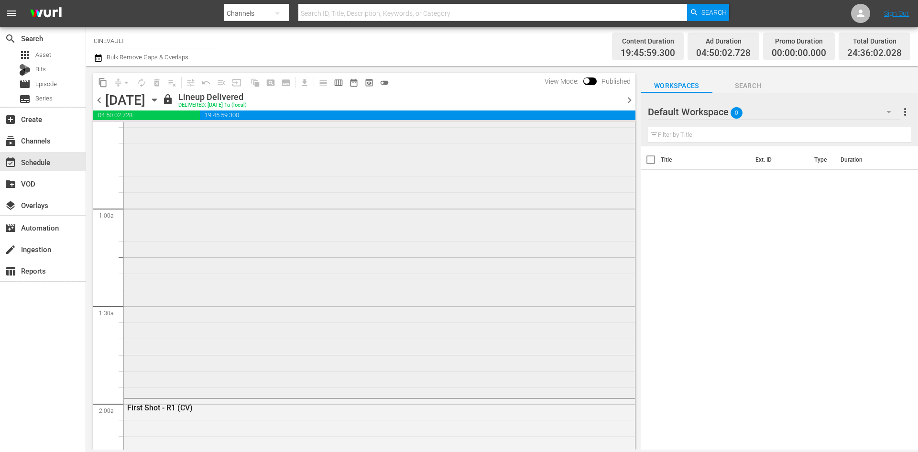
scroll to position [223, 0]
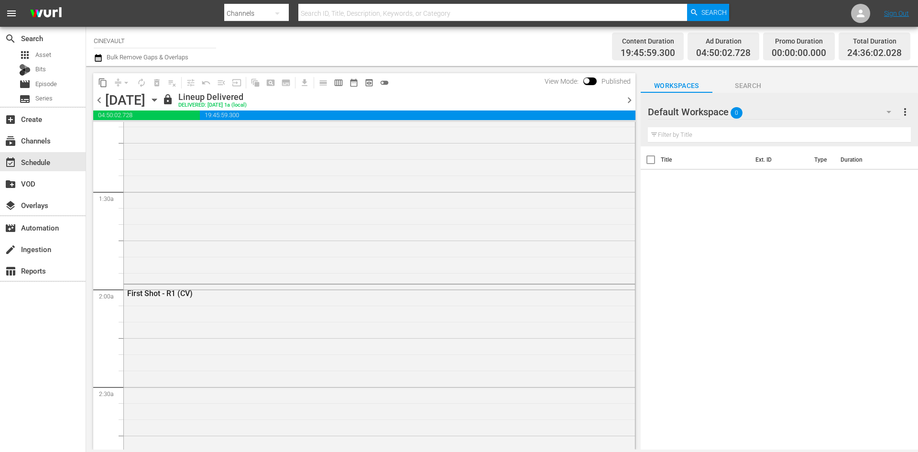
click at [689, 116] on div at bounding box center [682, 112] width 69 height 24
click at [705, 109] on div at bounding box center [682, 112] width 69 height 24
click at [794, 108] on div "Default Workspace 0" at bounding box center [774, 111] width 252 height 27
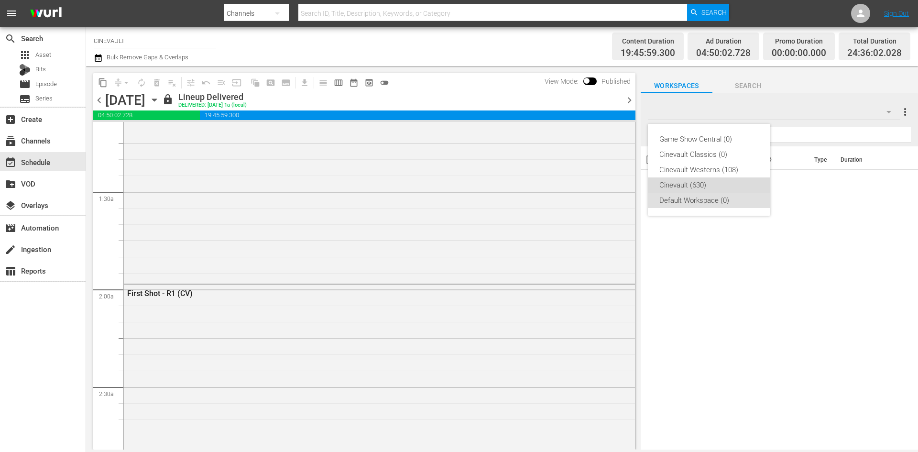
click at [710, 191] on div "Cinevault (630)" at bounding box center [708, 184] width 99 height 15
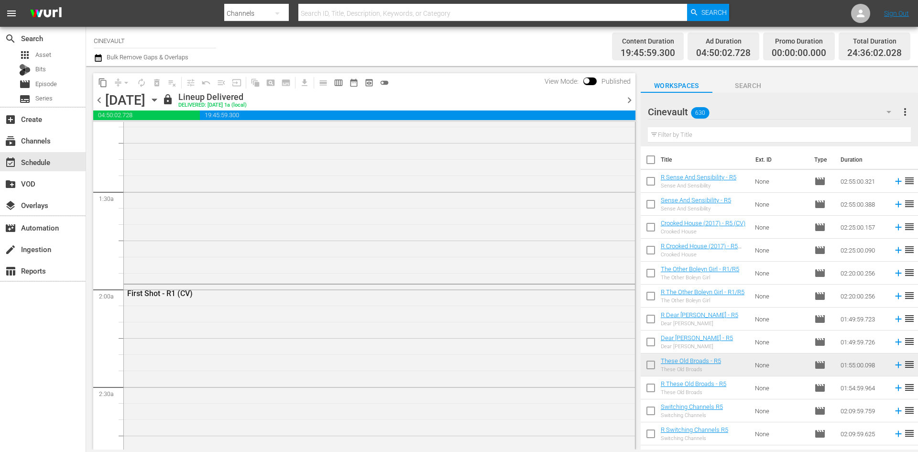
click at [156, 99] on icon "button" at bounding box center [154, 100] width 4 height 2
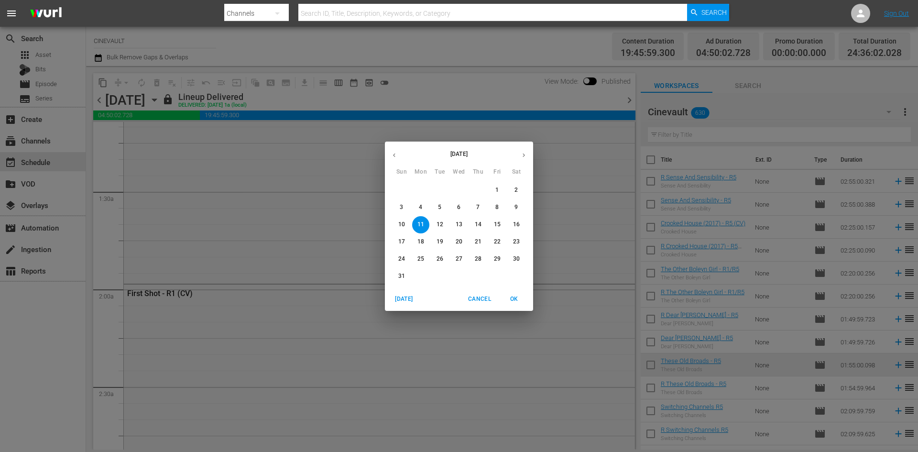
click at [396, 260] on span "24" at bounding box center [401, 259] width 17 height 8
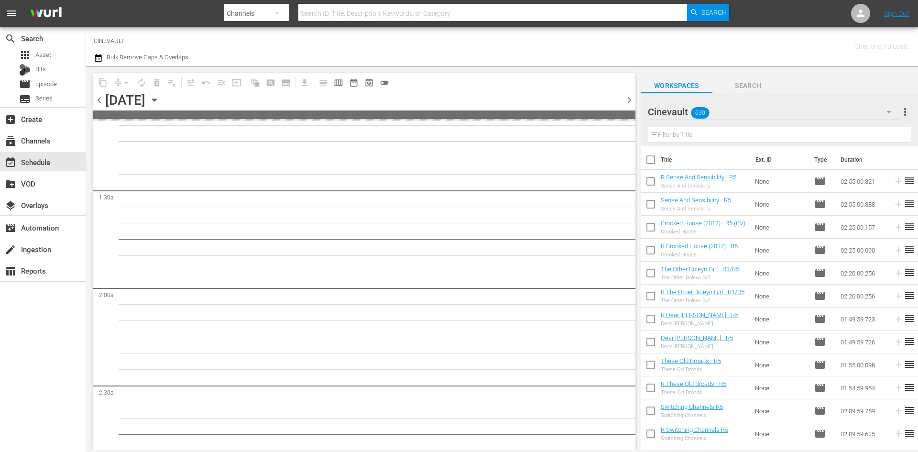
scroll to position [239, 0]
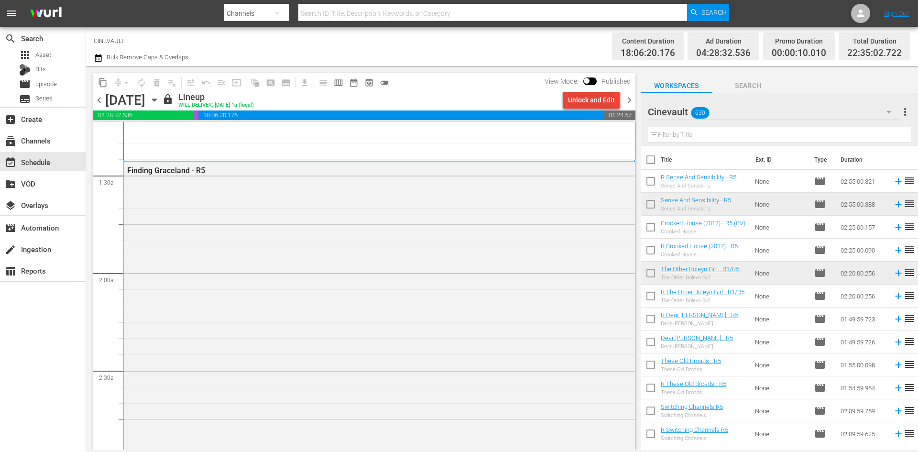
click at [607, 104] on div "Unlock and Edit" at bounding box center [591, 99] width 47 height 17
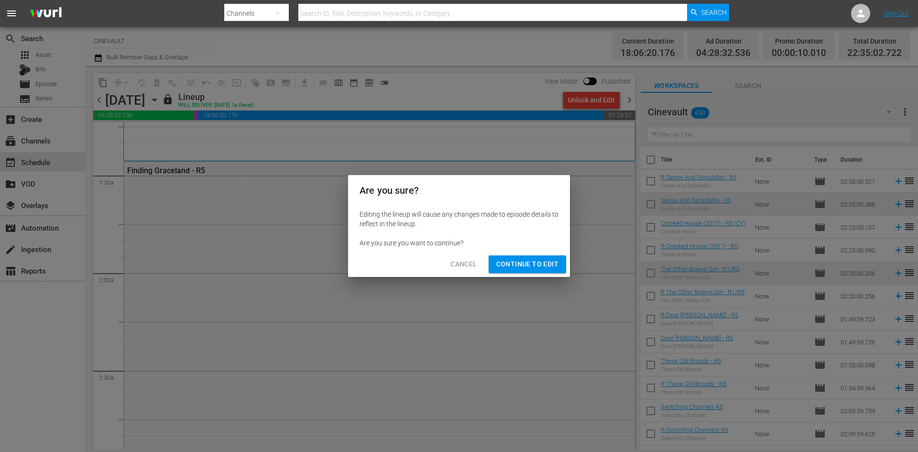
click at [559, 265] on button "Continue to Edit" at bounding box center [526, 264] width 77 height 18
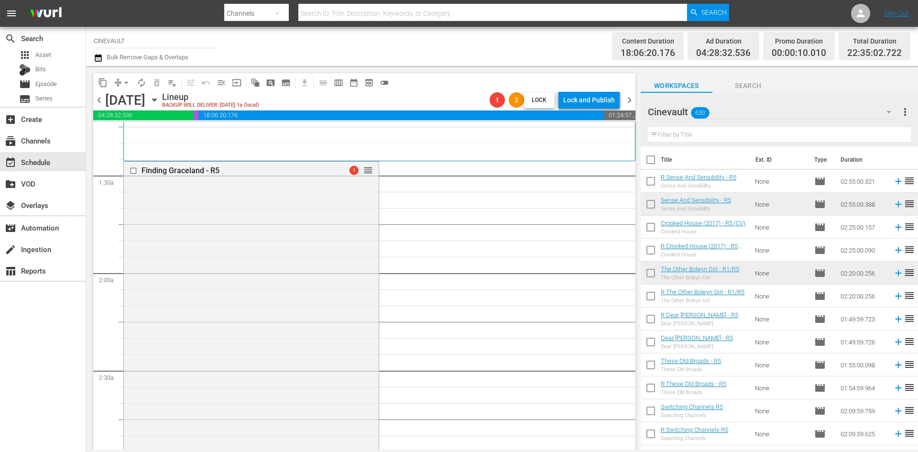
drag, startPoint x: 638, startPoint y: 160, endPoint x: 627, endPoint y: 176, distance: 19.5
click at [643, 239] on div "content_copy compress arrow_drop_down autorenew_outlined delete_forever_outline…" at bounding box center [502, 257] width 832 height 383
drag, startPoint x: 610, startPoint y: 170, endPoint x: 610, endPoint y: 186, distance: 16.2
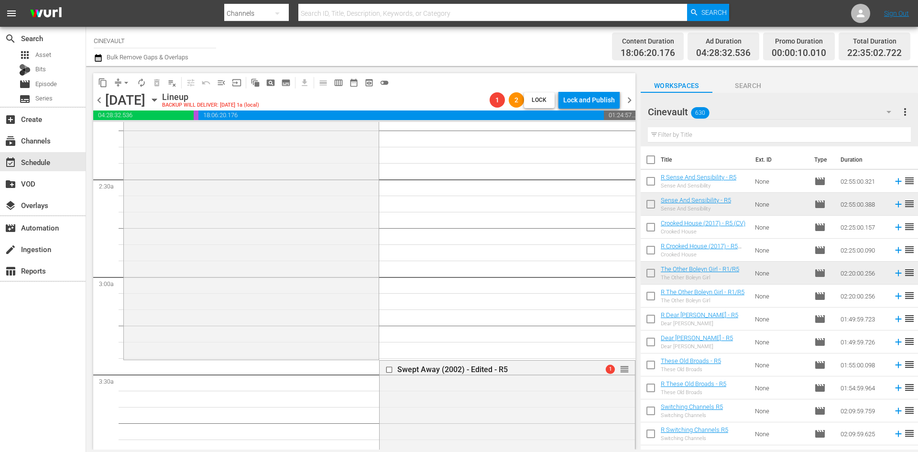
scroll to position [621, 0]
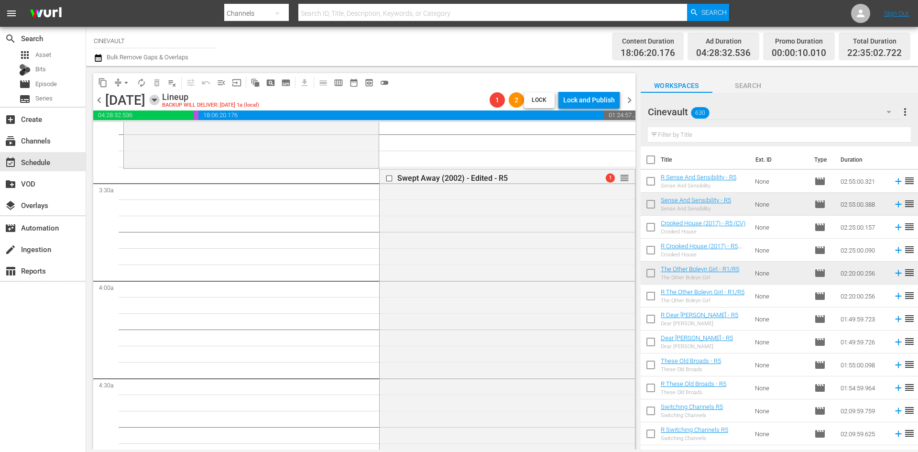
click at [160, 98] on icon "button" at bounding box center [154, 100] width 11 height 11
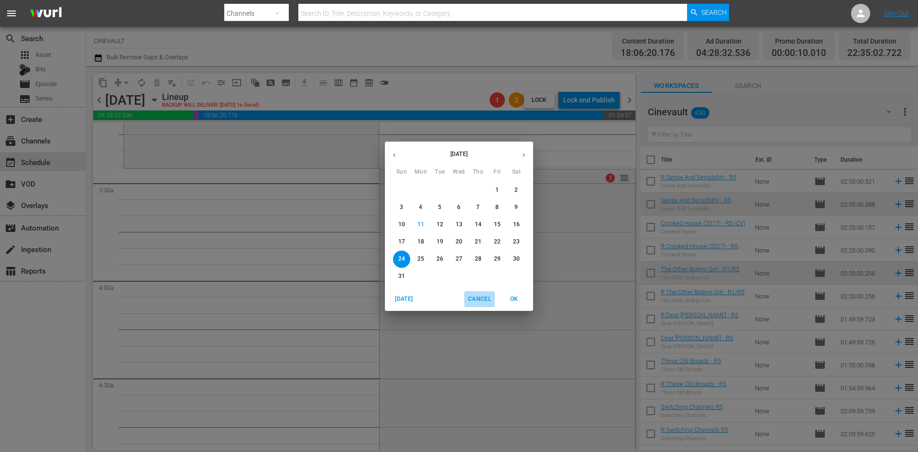
click at [481, 298] on span "Cancel" at bounding box center [479, 299] width 23 height 10
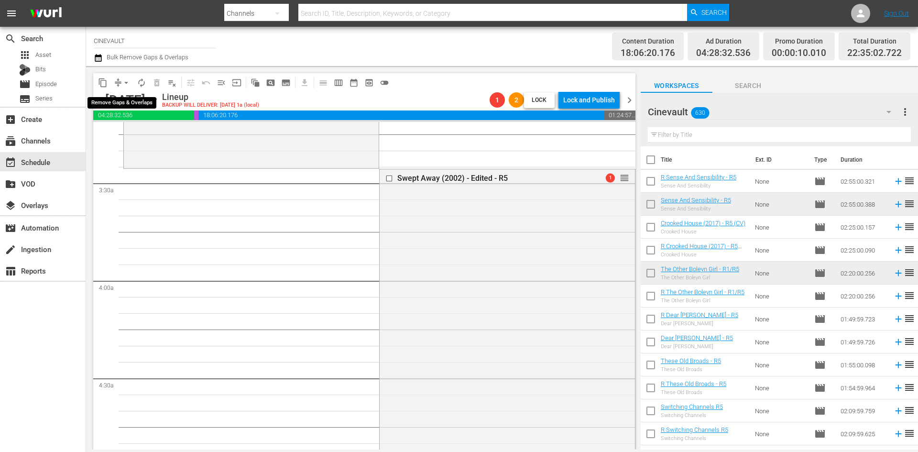
click at [125, 83] on span "arrow_drop_down" at bounding box center [126, 83] width 10 height 10
click at [139, 137] on li "Align to End of Previous Day" at bounding box center [126, 134] width 100 height 16
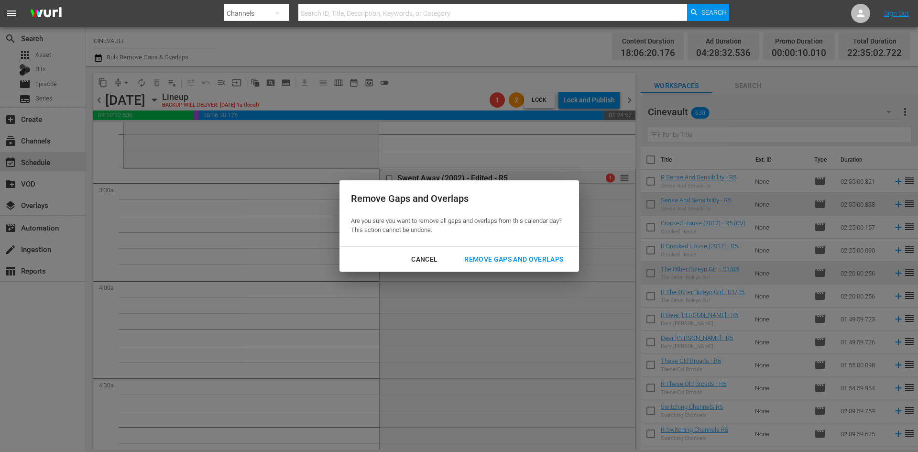
click at [502, 254] on div "Remove Gaps and Overlaps" at bounding box center [513, 259] width 114 height 12
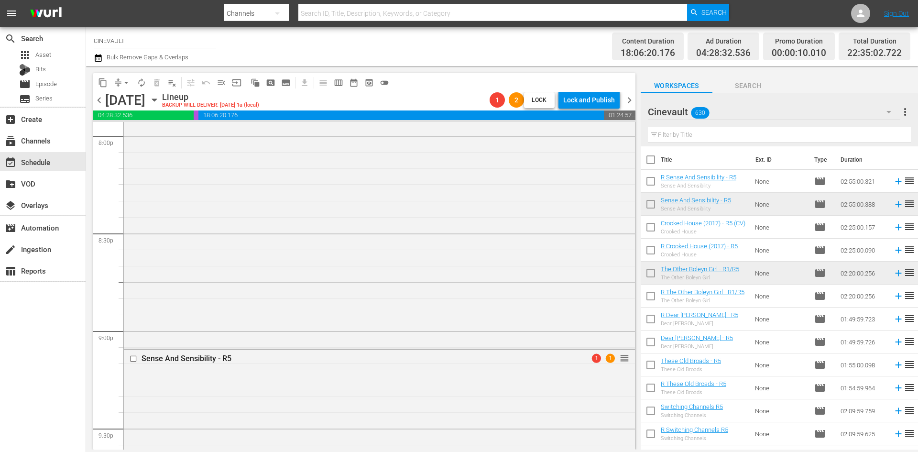
scroll to position [4355, 0]
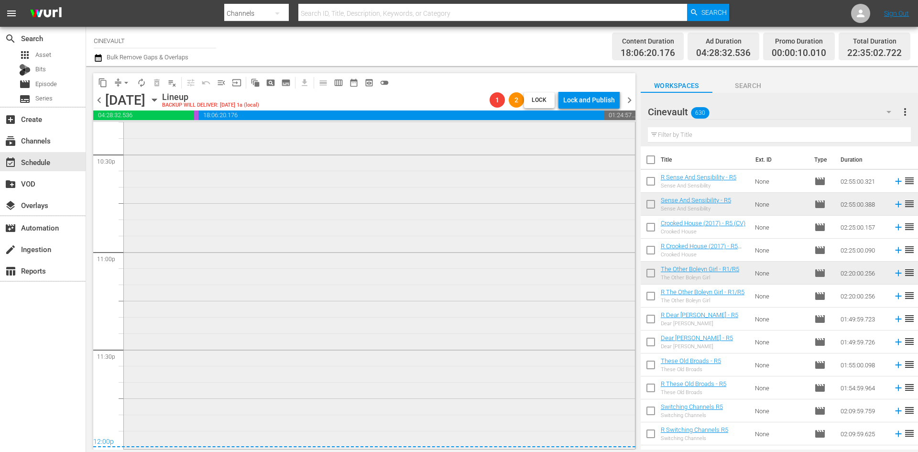
click at [545, 357] on div "Sense And Sensibility - R5 1 1 reorder" at bounding box center [379, 164] width 511 height 566
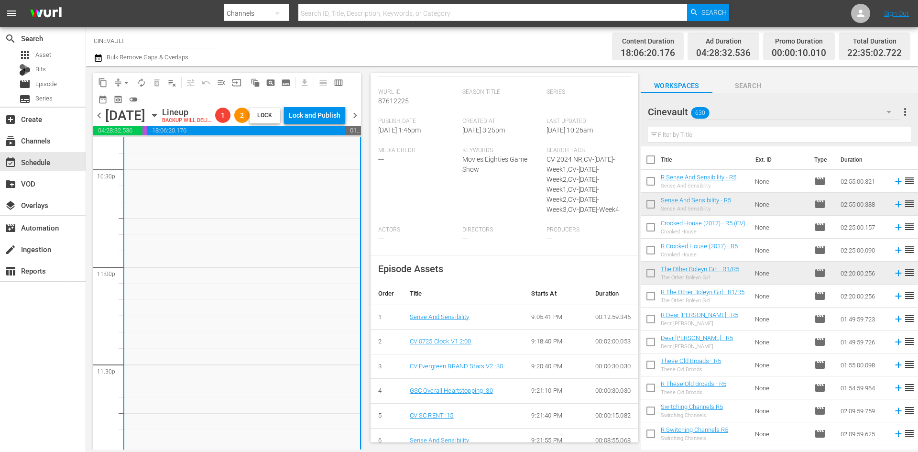
scroll to position [239, 0]
click at [356, 121] on span "chevron_right" at bounding box center [355, 115] width 12 height 12
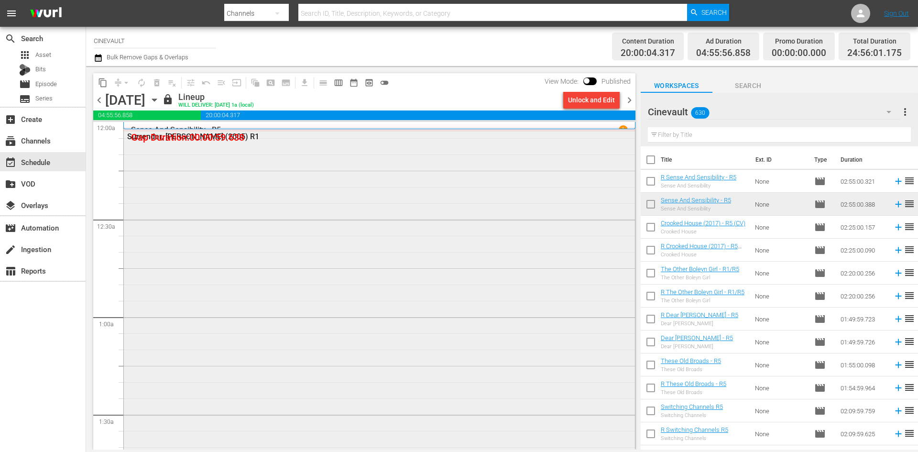
click at [237, 165] on div "Surrender, [PERSON_NAME] (2005) R1" at bounding box center [379, 302] width 511 height 348
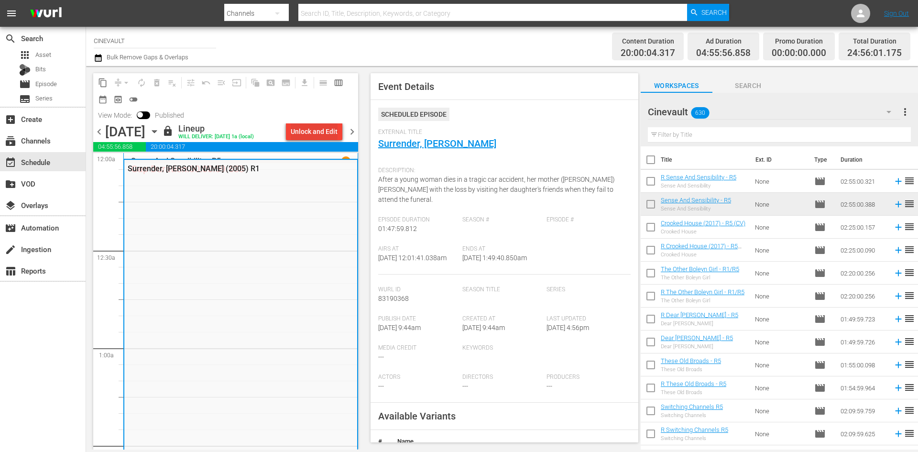
click at [332, 130] on div "Unlock and Edit" at bounding box center [314, 131] width 47 height 17
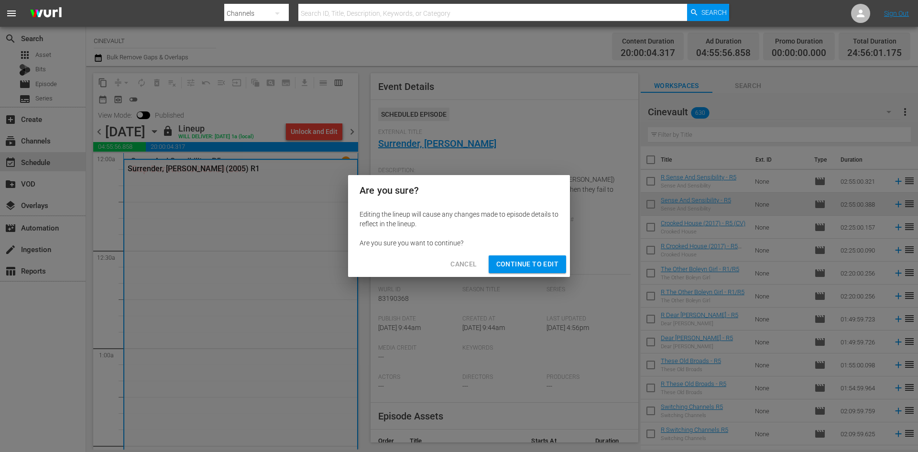
click at [535, 268] on span "Continue to Edit" at bounding box center [527, 264] width 62 height 12
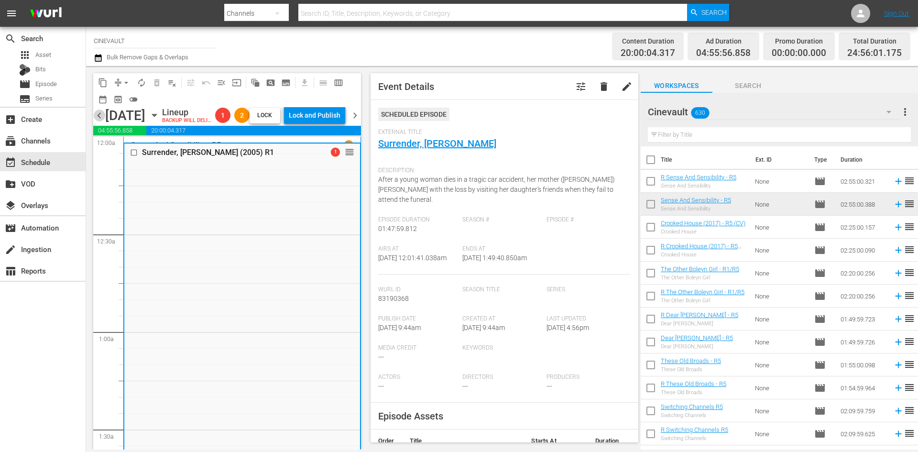
click at [97, 121] on span "chevron_left" at bounding box center [99, 115] width 12 height 12
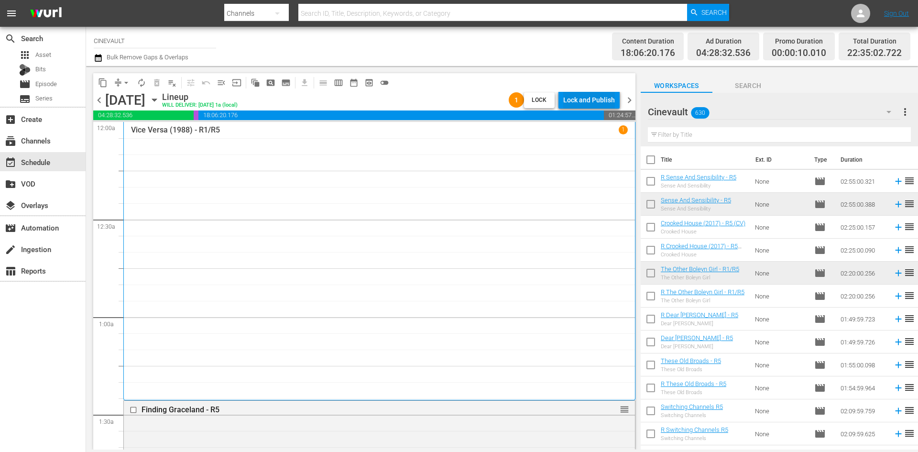
click at [602, 99] on div "Lock and Publish" at bounding box center [589, 99] width 52 height 17
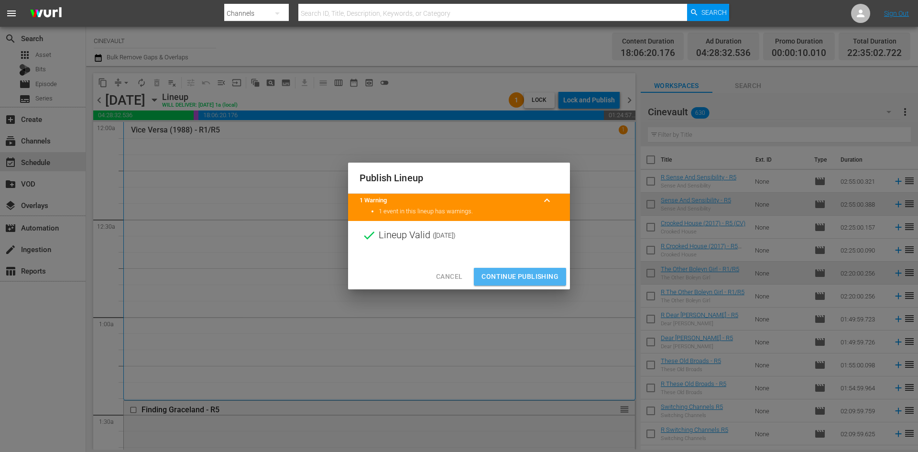
click at [532, 278] on span "Continue Publishing" at bounding box center [519, 276] width 77 height 12
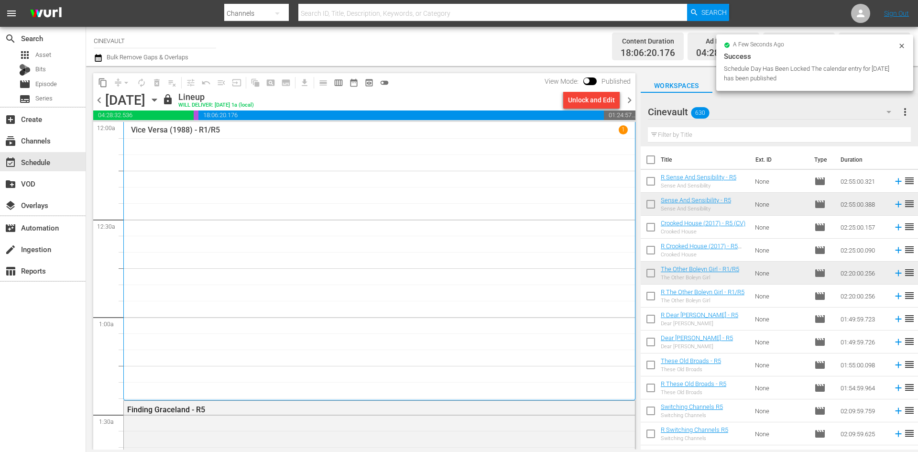
click at [632, 105] on span "chevron_right" at bounding box center [629, 100] width 12 height 12
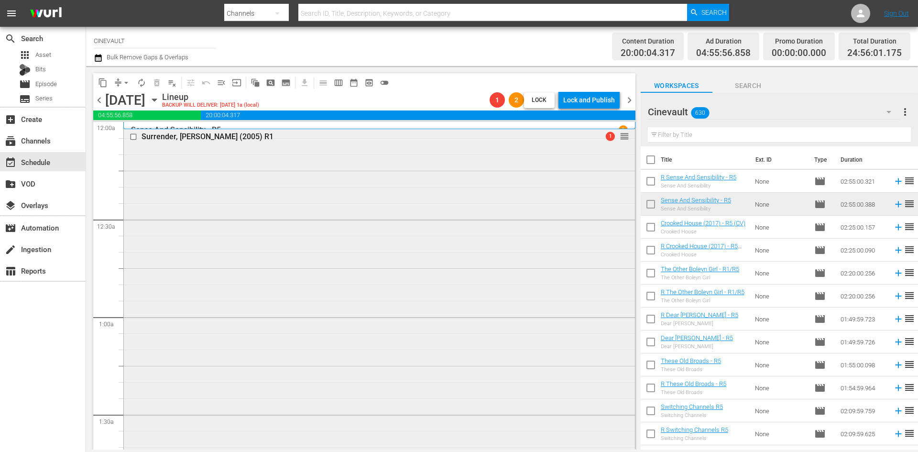
click at [580, 157] on div "Surrender, Dorothy (2005) R1 1 reorder" at bounding box center [379, 302] width 511 height 348
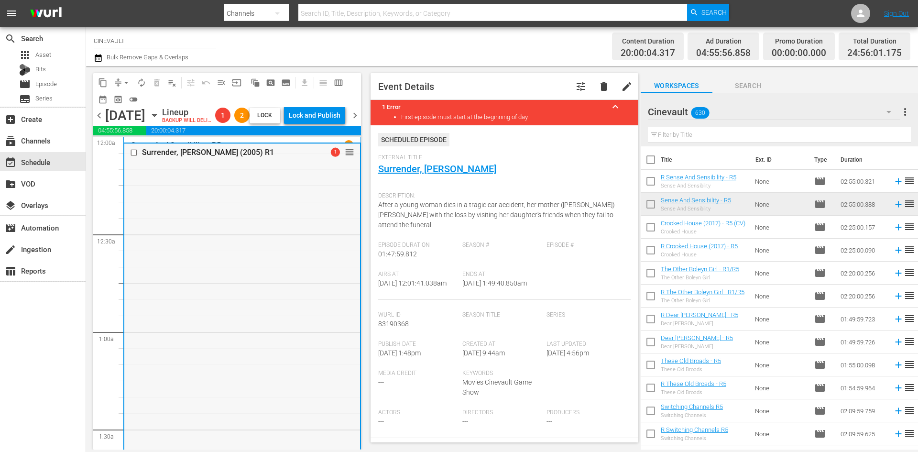
click at [247, 224] on div "Surrender, Dorothy (2005) R1 1 reorder" at bounding box center [242, 317] width 236 height 348
click at [125, 84] on span "arrow_drop_down" at bounding box center [126, 83] width 10 height 10
click at [125, 132] on li "Align to End of Previous Day" at bounding box center [126, 134] width 100 height 16
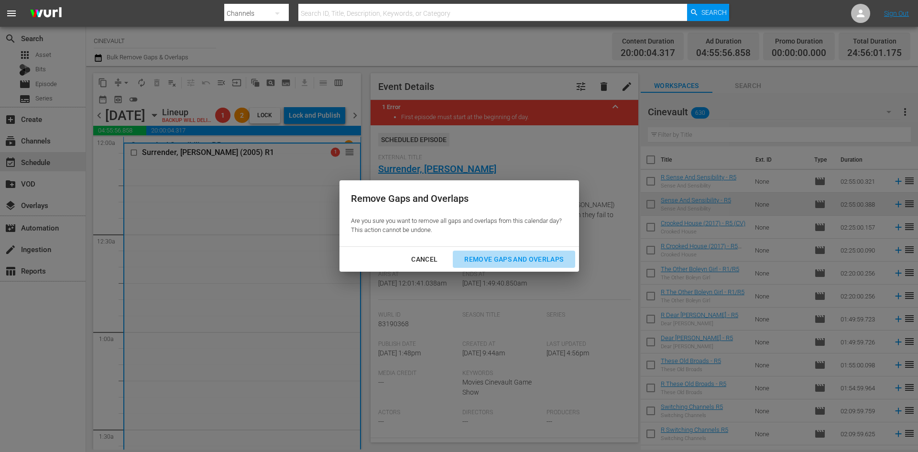
click at [503, 258] on div "Remove Gaps and Overlaps" at bounding box center [513, 259] width 114 height 12
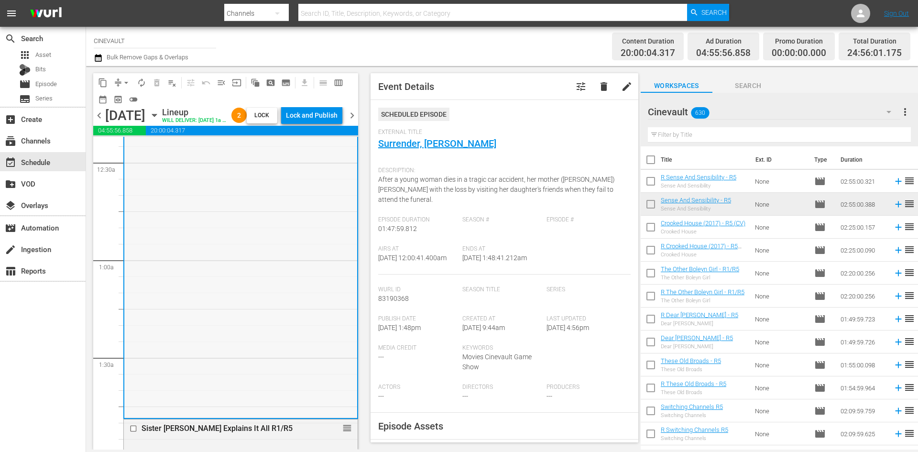
scroll to position [143, 0]
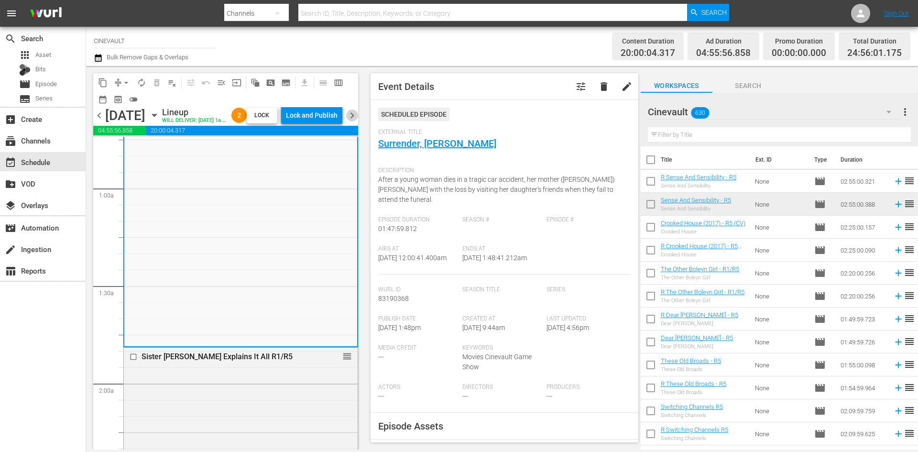
click at [352, 121] on span "chevron_right" at bounding box center [352, 115] width 12 height 12
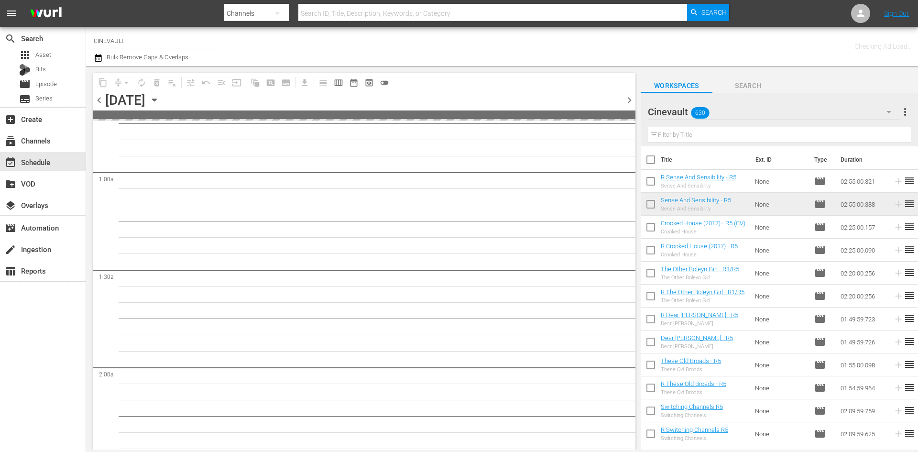
scroll to position [160, 0]
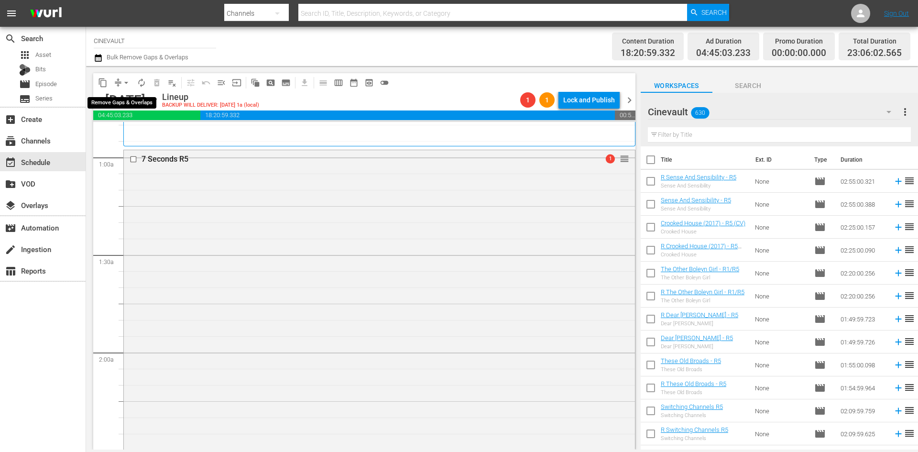
click at [127, 78] on span "arrow_drop_down" at bounding box center [126, 83] width 10 height 10
click at [133, 133] on li "Align to End of Previous Day" at bounding box center [126, 134] width 100 height 16
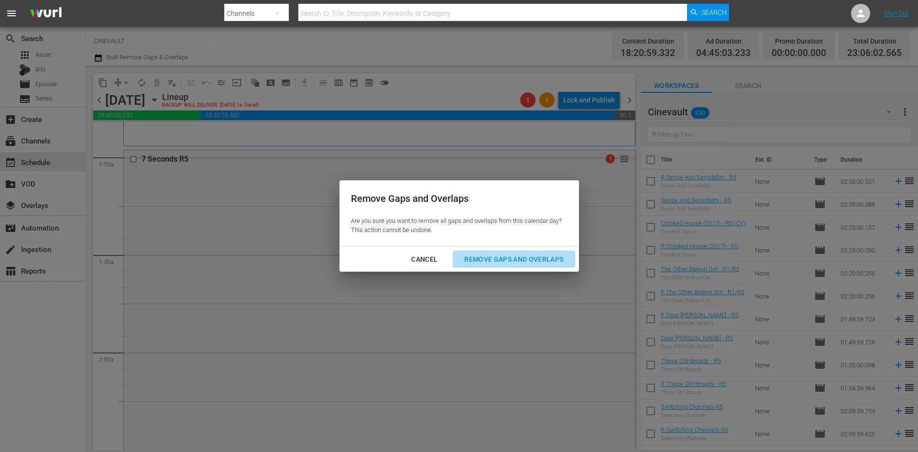
click at [546, 265] on button "Remove Gaps and Overlaps" at bounding box center [514, 259] width 122 height 18
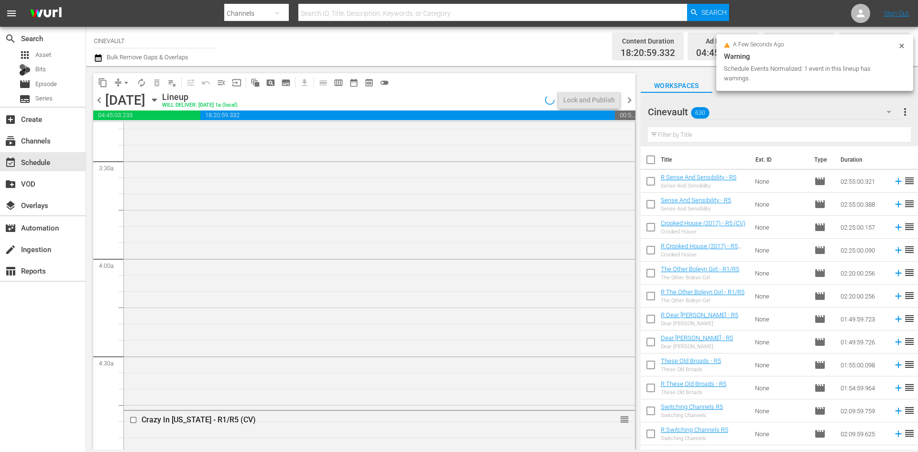
scroll to position [733, 0]
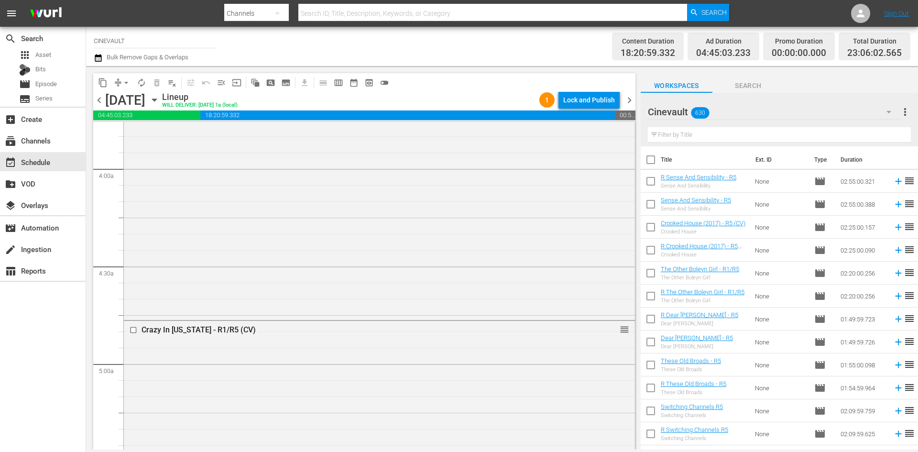
click at [101, 99] on span "chevron_left" at bounding box center [99, 100] width 12 height 12
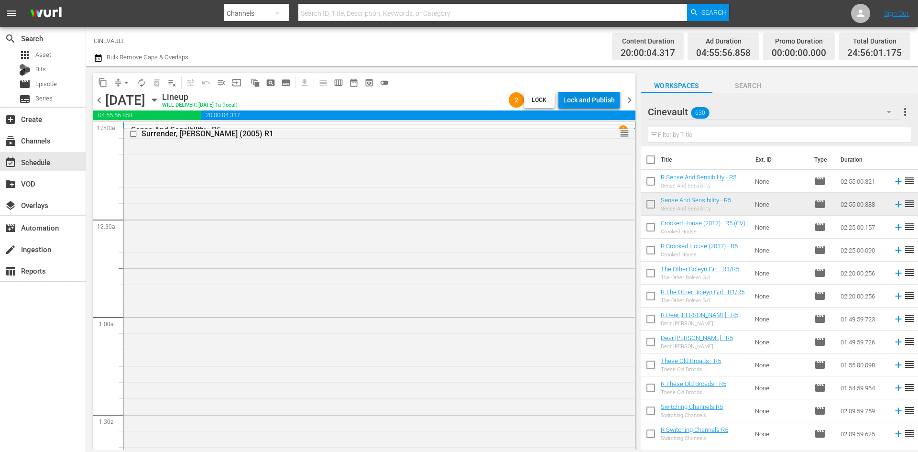
click at [607, 98] on div "Lock and Publish" at bounding box center [589, 99] width 52 height 17
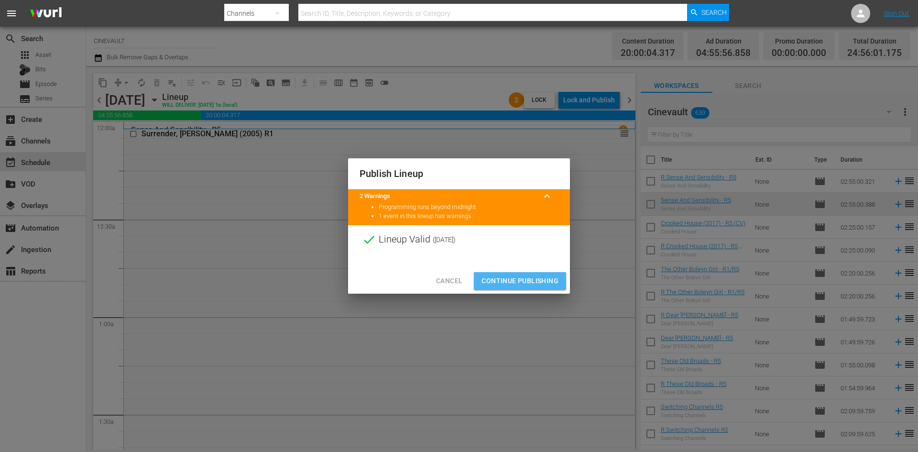
click at [537, 280] on span "Continue Publishing" at bounding box center [519, 281] width 77 height 12
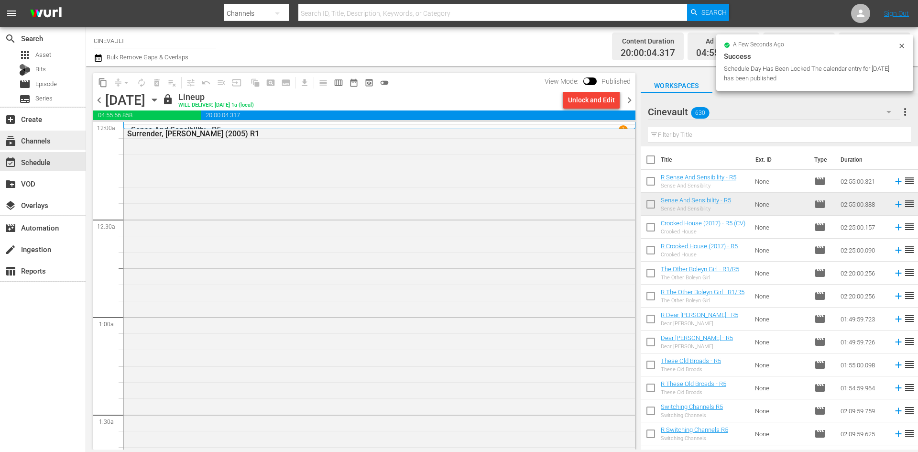
click at [42, 137] on div "subscriptions Channels" at bounding box center [27, 139] width 54 height 9
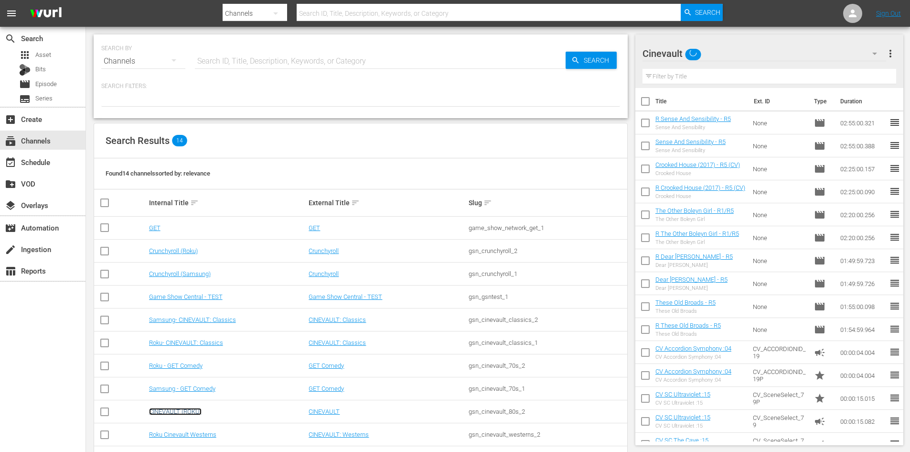
click at [183, 408] on link "CINEVAULT (ROKU)" at bounding box center [175, 411] width 53 height 7
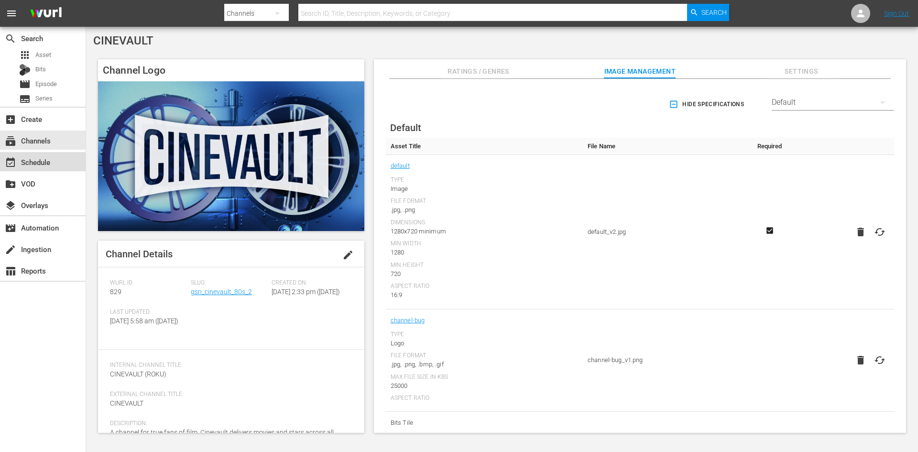
click at [71, 162] on div "event_available Schedule" at bounding box center [43, 161] width 86 height 19
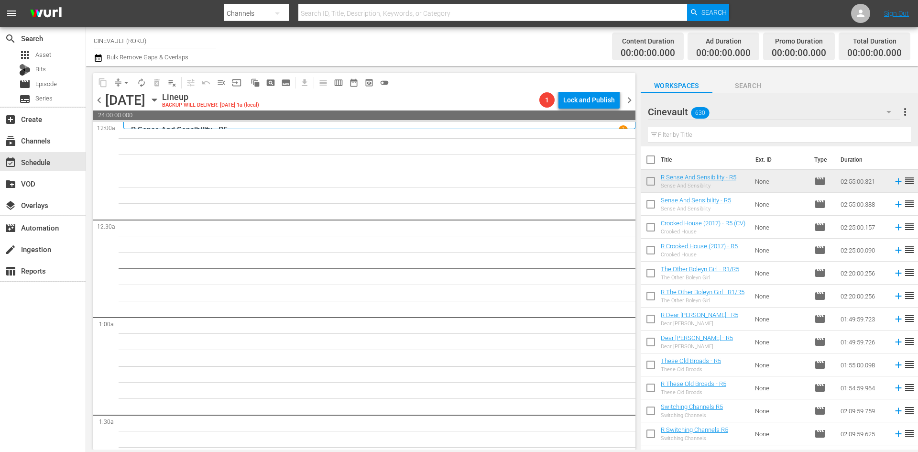
click at [160, 103] on icon "button" at bounding box center [154, 100] width 11 height 11
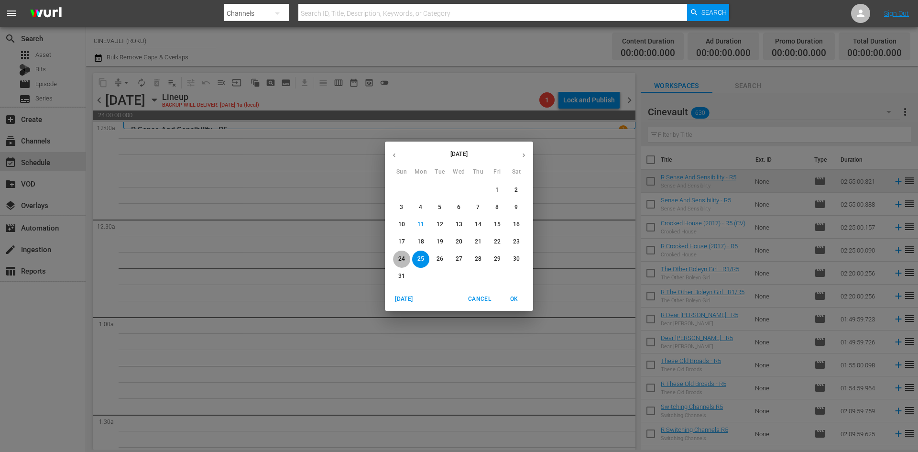
click at [406, 256] on span "24" at bounding box center [401, 259] width 17 height 8
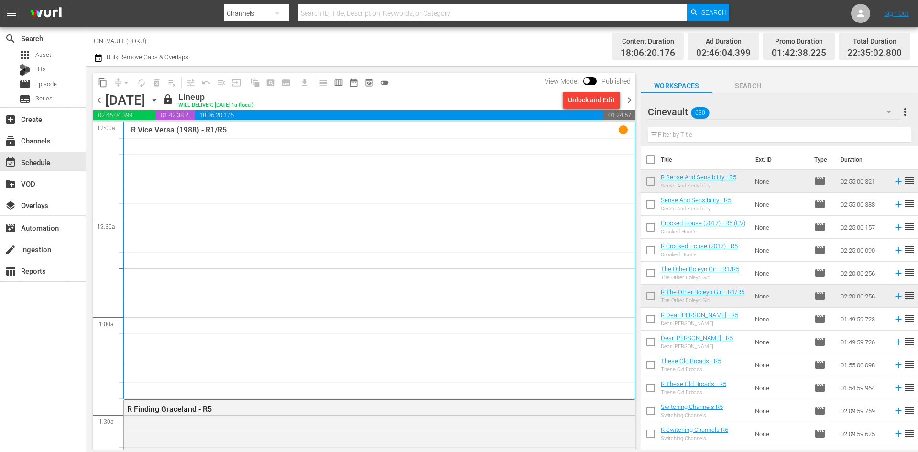
click at [604, 106] on div "Unlock and Edit" at bounding box center [591, 99] width 47 height 17
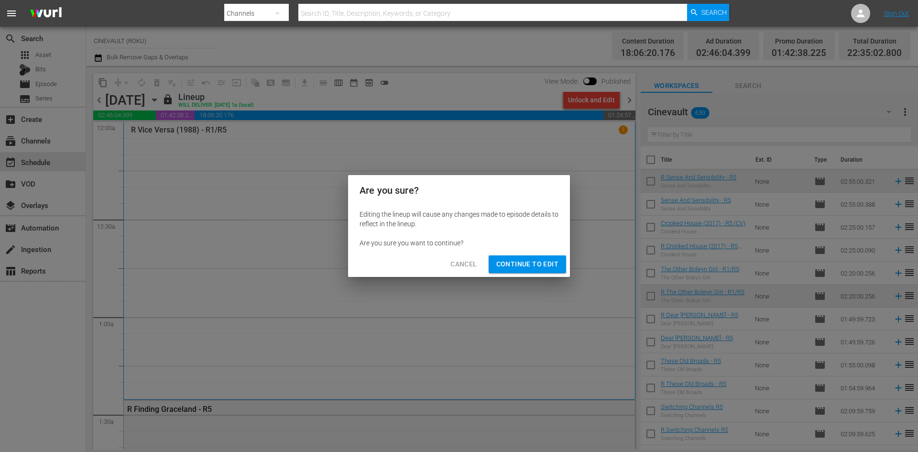
click at [534, 266] on span "Continue to Edit" at bounding box center [527, 264] width 62 height 12
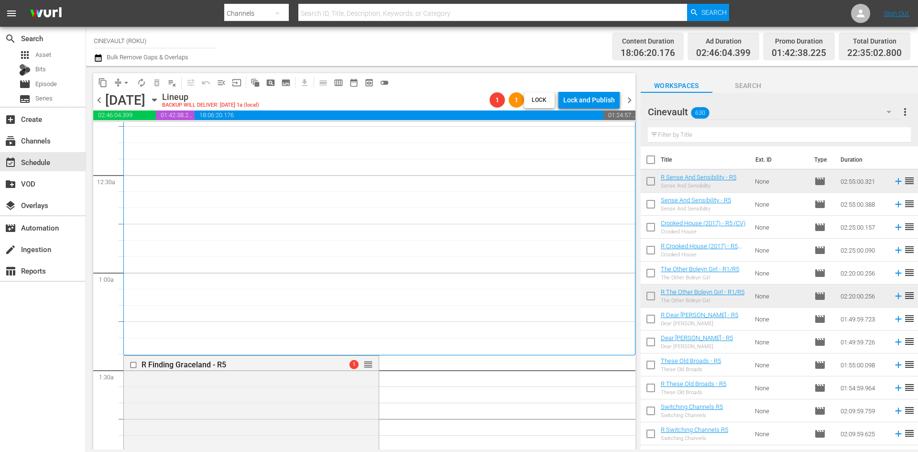
scroll to position [96, 0]
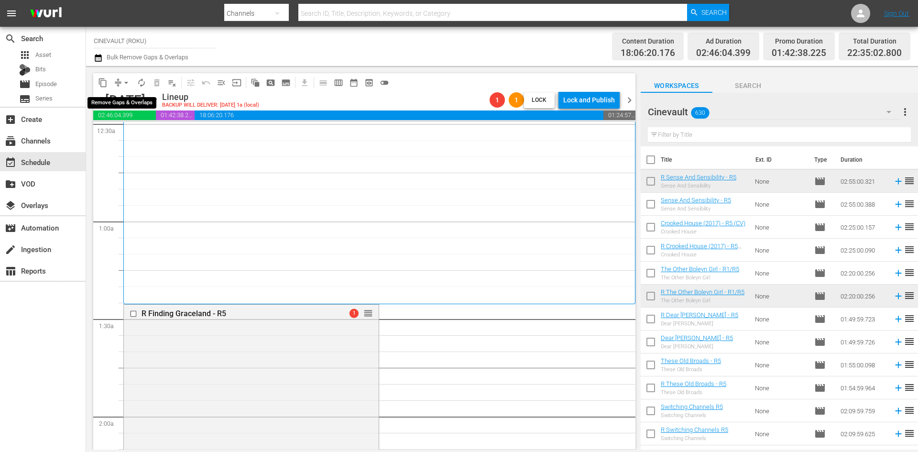
click at [129, 80] on span "arrow_drop_down" at bounding box center [126, 83] width 10 height 10
click at [139, 134] on li "Align to End of Previous Day" at bounding box center [126, 134] width 100 height 16
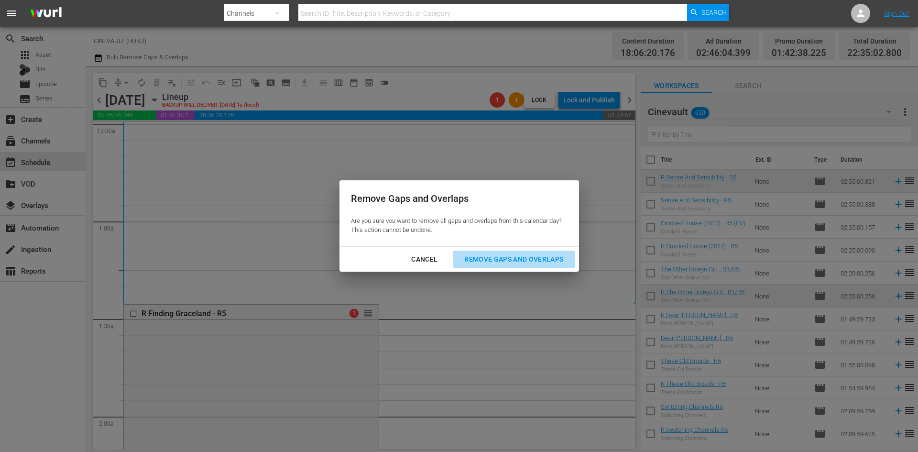
click at [483, 261] on div "Remove Gaps and Overlaps" at bounding box center [513, 259] width 114 height 12
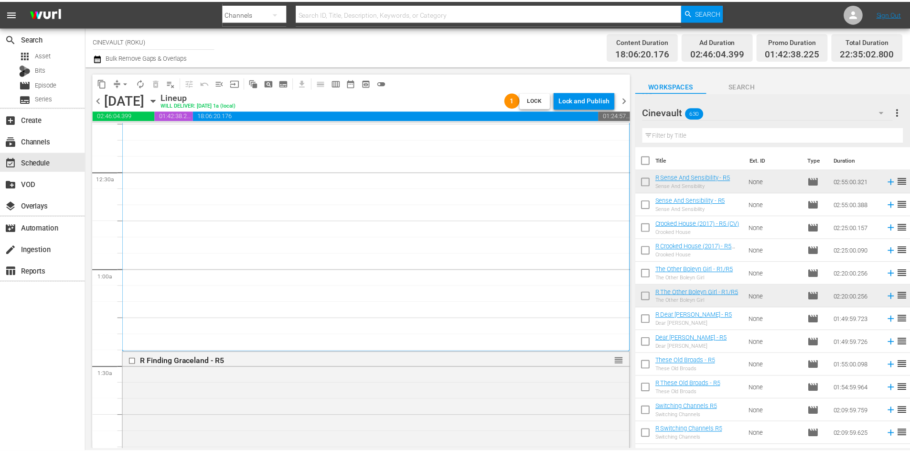
scroll to position [0, 0]
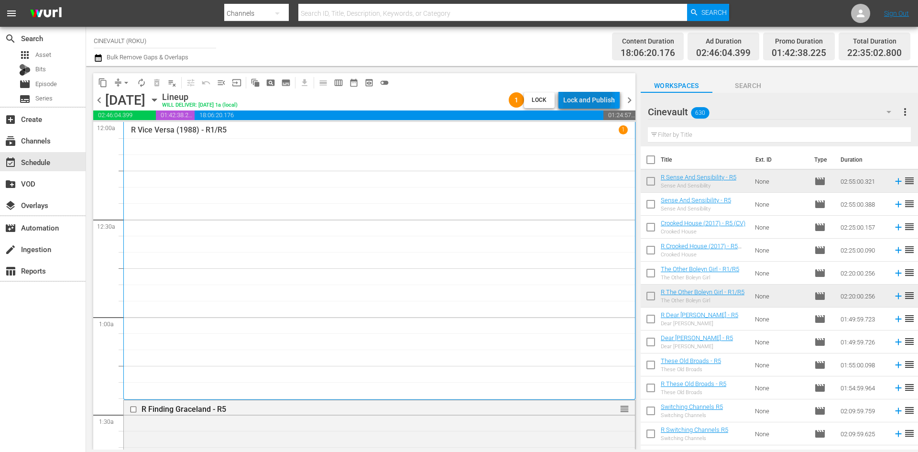
click at [588, 96] on div "Lock and Publish" at bounding box center [589, 99] width 52 height 17
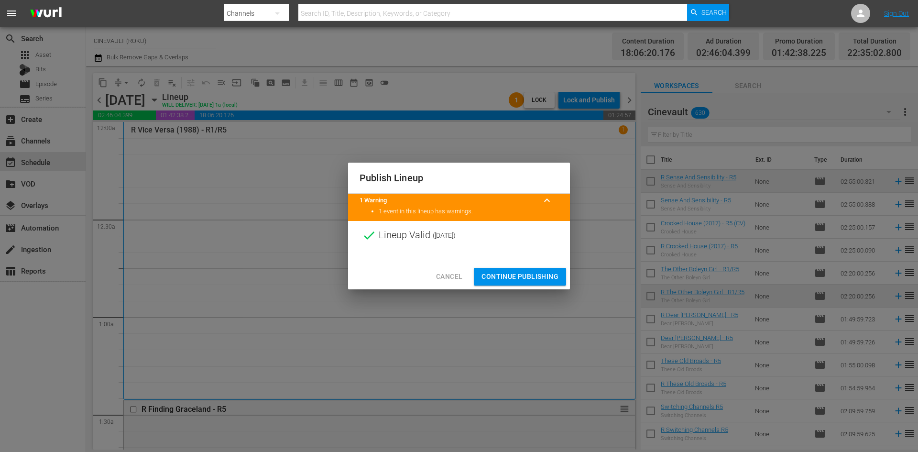
click at [546, 265] on div "Cancel Continue Publishing" at bounding box center [459, 276] width 222 height 25
click at [552, 283] on button "Continue Publishing" at bounding box center [520, 277] width 92 height 18
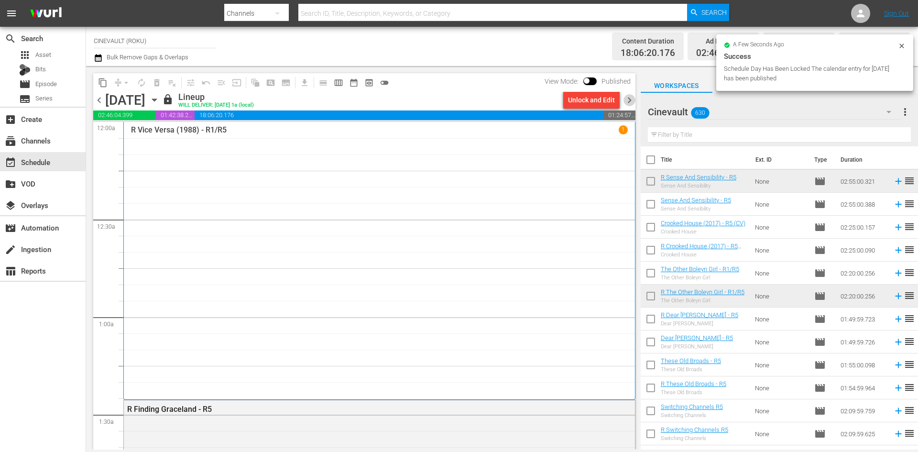
click at [628, 101] on span "chevron_right" at bounding box center [629, 100] width 12 height 12
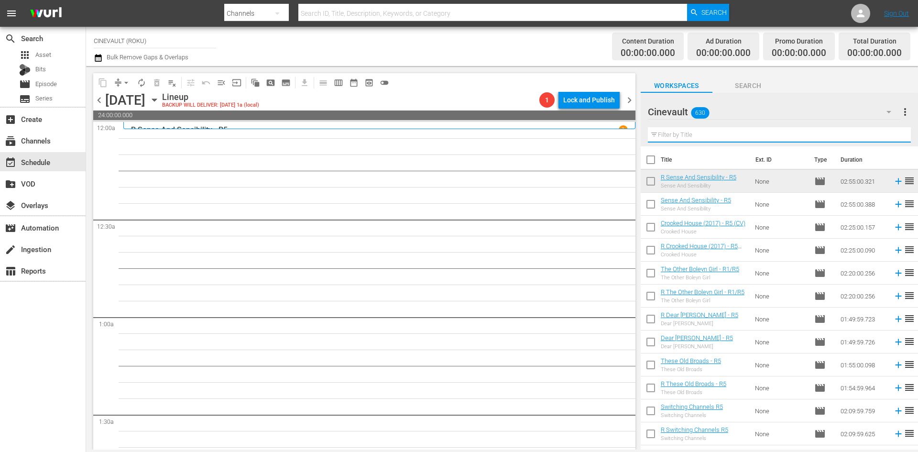
click at [757, 136] on input "text" at bounding box center [779, 134] width 263 height 15
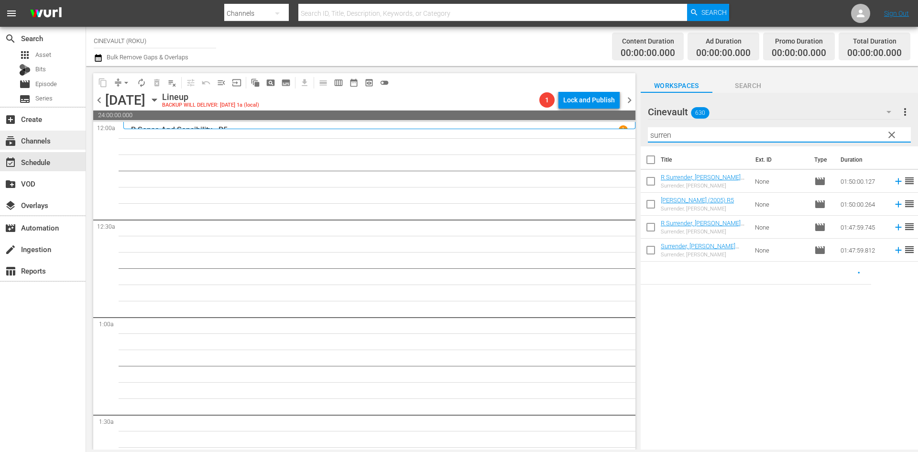
type input "surren"
click at [19, 137] on div "subscriptions Channels" at bounding box center [27, 139] width 54 height 9
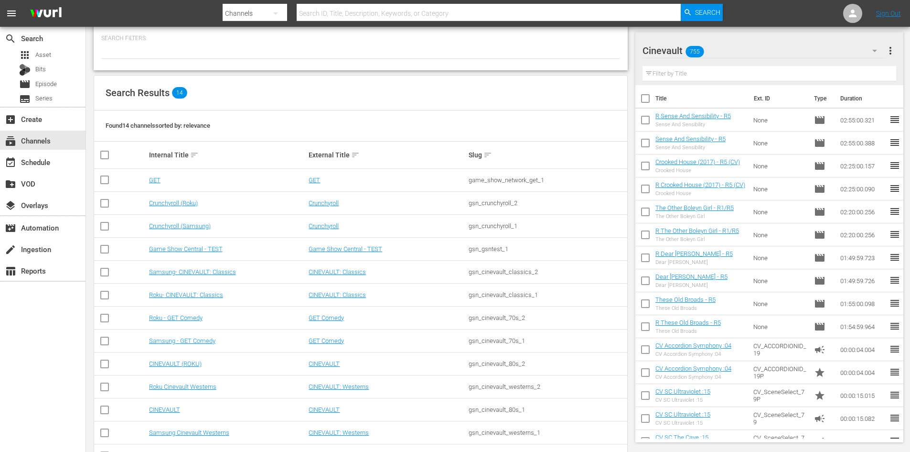
scroll to position [104, 0]
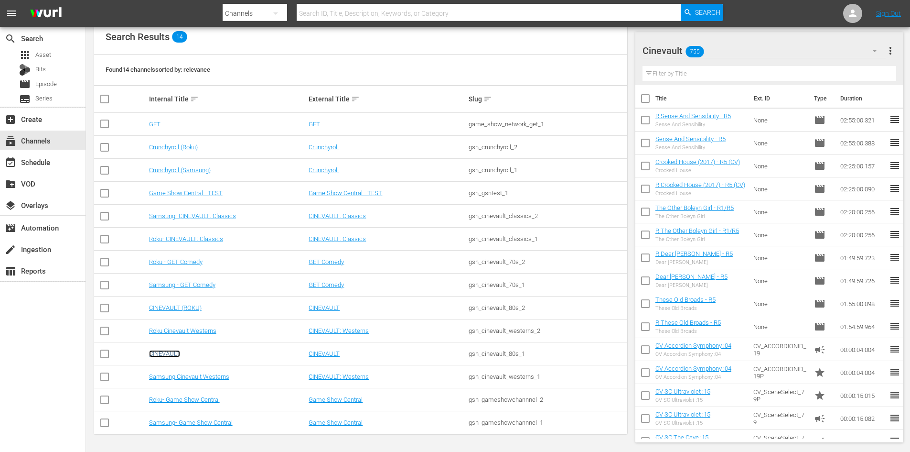
click at [169, 353] on link "CINEVAULT" at bounding box center [164, 353] width 31 height 7
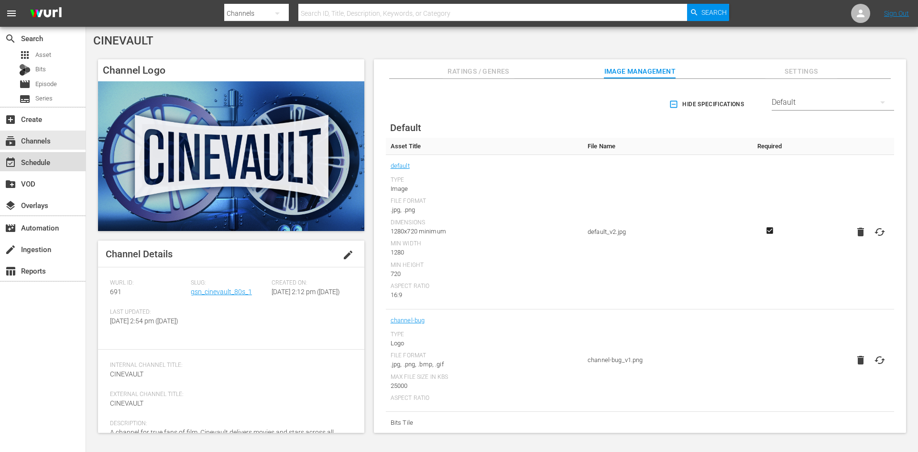
click at [34, 164] on div "event_available Schedule" at bounding box center [27, 160] width 54 height 9
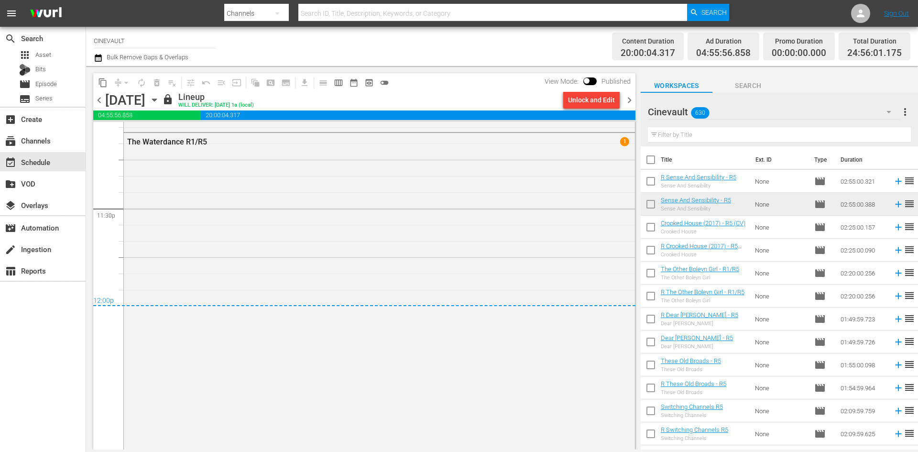
scroll to position [4536, 0]
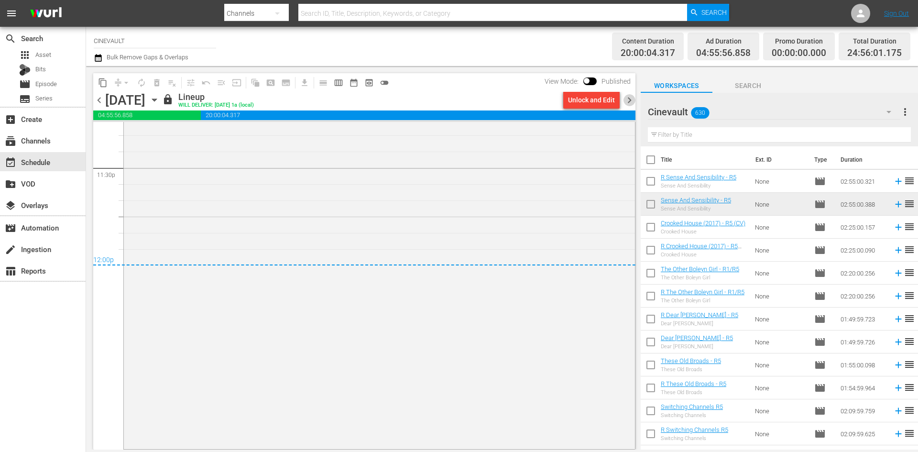
click at [629, 100] on span "chevron_right" at bounding box center [629, 100] width 12 height 12
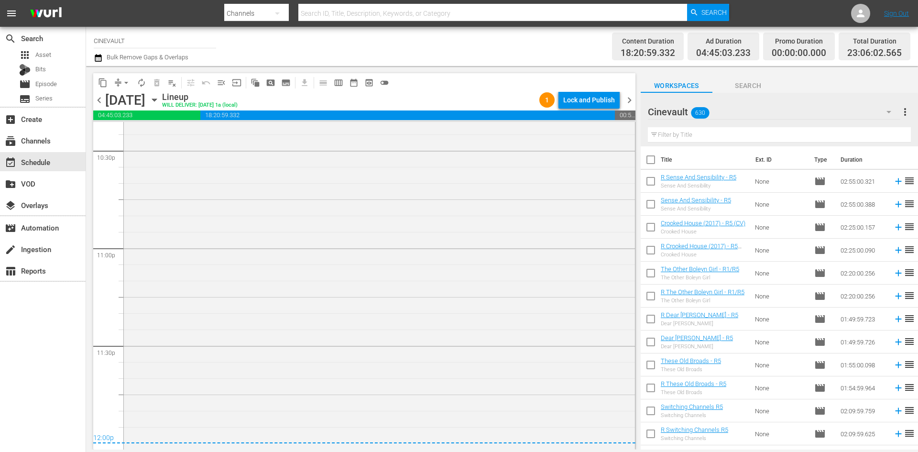
scroll to position [4361, 0]
click at [601, 103] on div "Lock and Publish" at bounding box center [589, 99] width 52 height 17
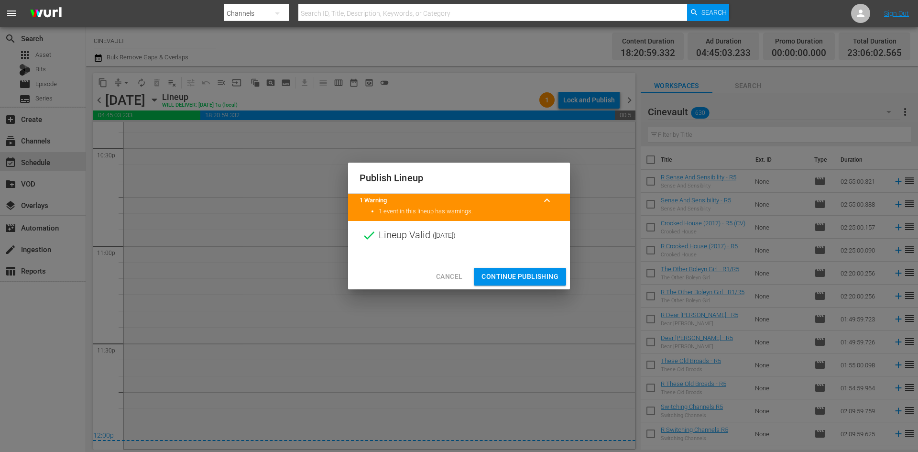
click at [549, 270] on button "Continue Publishing" at bounding box center [520, 277] width 92 height 18
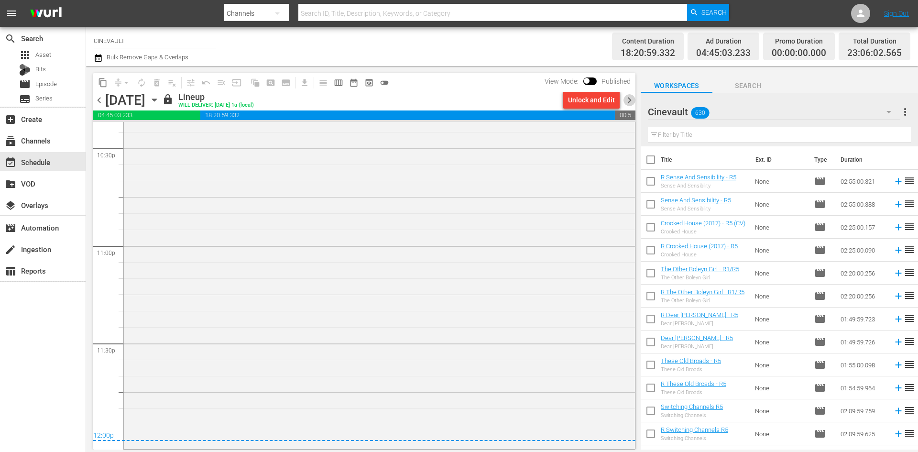
click at [629, 102] on span "chevron_right" at bounding box center [629, 100] width 12 height 12
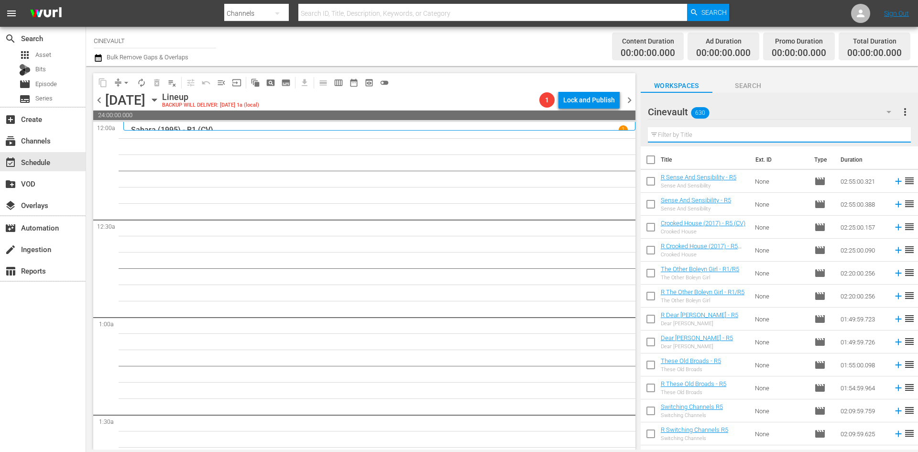
click at [809, 133] on input "text" at bounding box center [779, 134] width 263 height 15
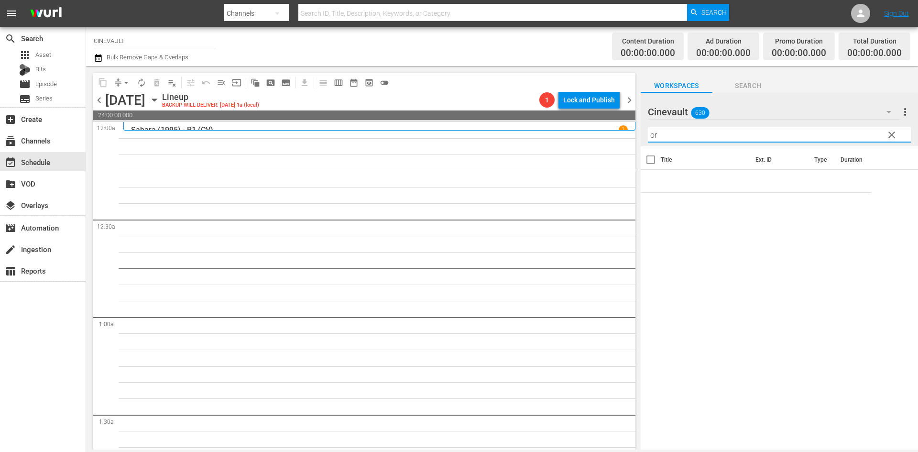
type input "o"
drag, startPoint x: 699, startPoint y: 140, endPoint x: 634, endPoint y: 131, distance: 65.6
click at [634, 131] on div "content_copy compress arrow_drop_down autorenew_outlined delete_forever_outline…" at bounding box center [502, 257] width 832 height 383
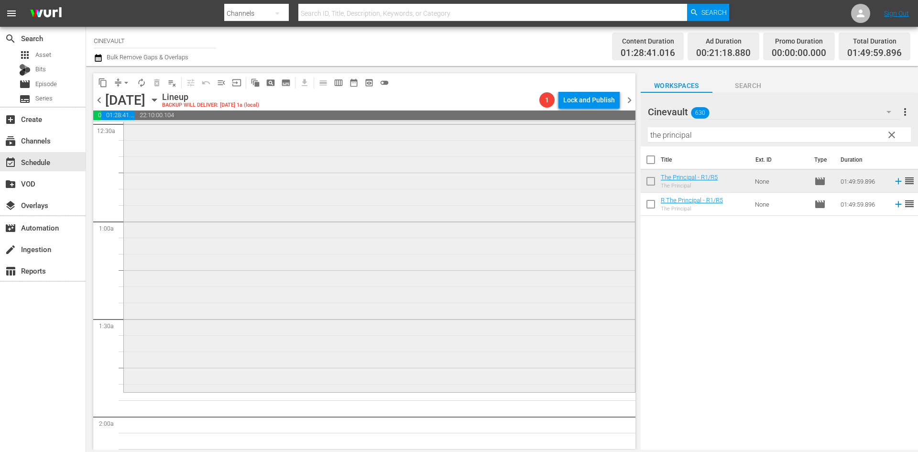
scroll to position [191, 0]
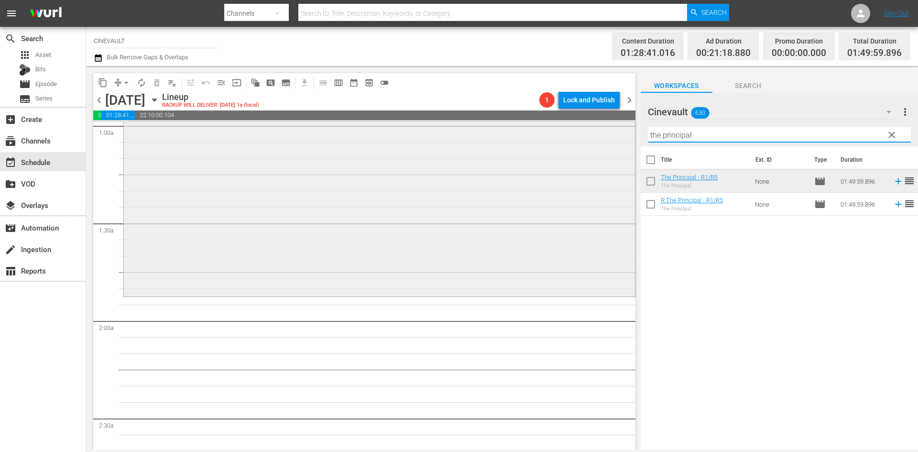
drag, startPoint x: 707, startPoint y: 134, endPoint x: 564, endPoint y: 137, distance: 143.4
click at [564, 137] on div "content_copy compress arrow_drop_down autorenew_outlined delete_forever_outline…" at bounding box center [502, 257] width 832 height 383
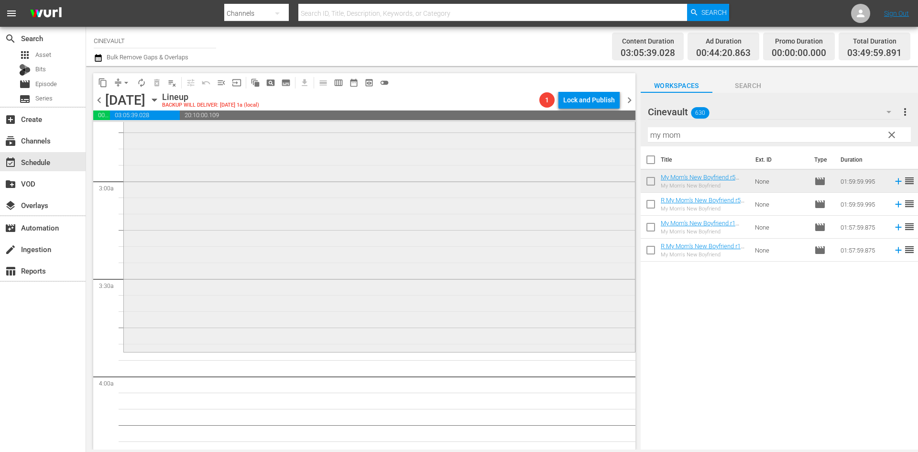
scroll to position [573, 0]
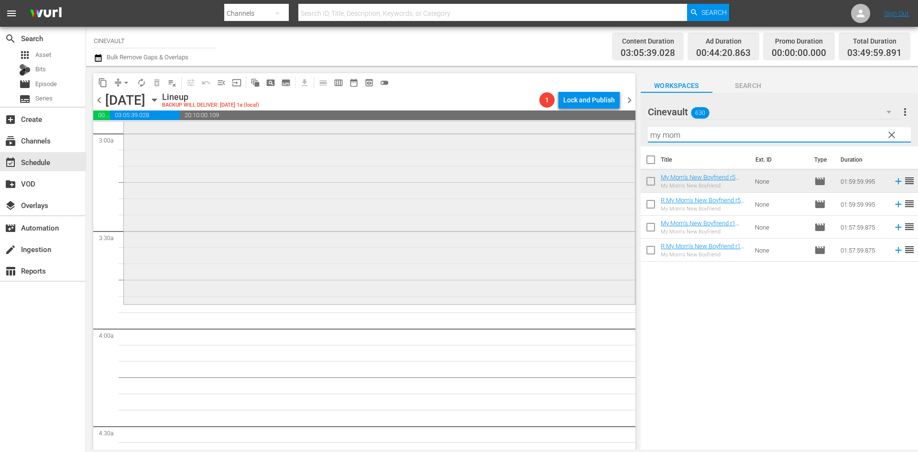
drag, startPoint x: 719, startPoint y: 138, endPoint x: 443, endPoint y: 130, distance: 276.8
click at [443, 130] on div "content_copy compress arrow_drop_down autorenew_outlined delete_forever_outline…" at bounding box center [502, 257] width 832 height 383
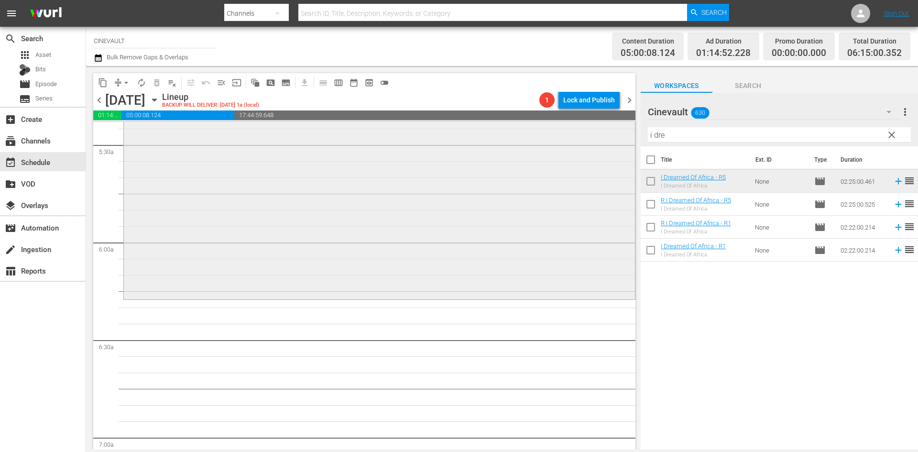
scroll to position [1051, 0]
drag, startPoint x: 786, startPoint y: 132, endPoint x: 581, endPoint y: 133, distance: 205.0
click at [581, 133] on div "content_copy compress arrow_drop_down autorenew_outlined delete_forever_outline…" at bounding box center [502, 257] width 832 height 383
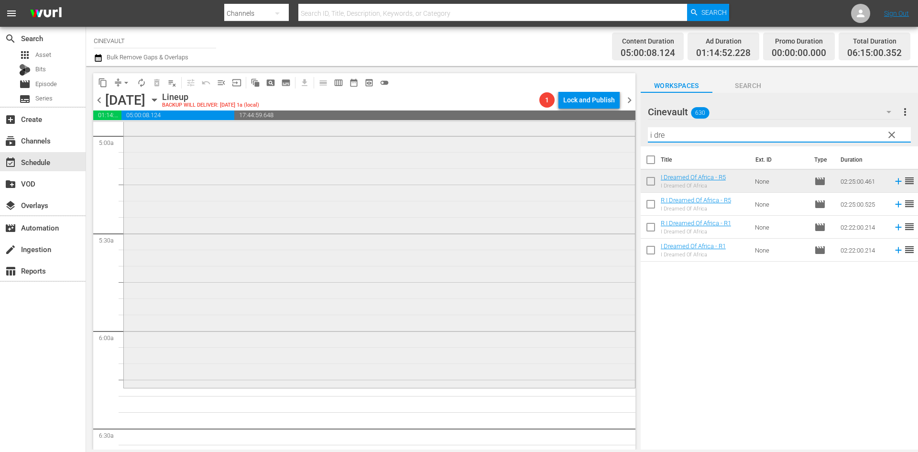
scroll to position [1004, 0]
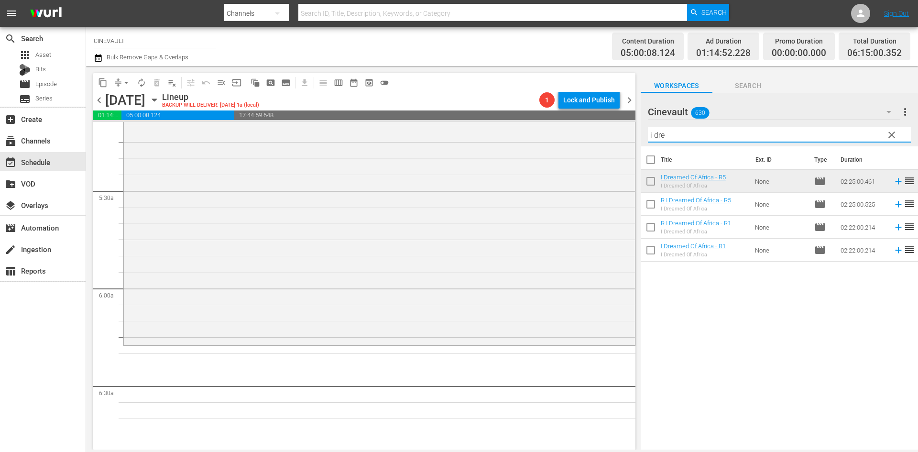
click at [743, 134] on input "i dre" at bounding box center [779, 134] width 263 height 15
drag, startPoint x: 743, startPoint y: 134, endPoint x: 641, endPoint y: 132, distance: 101.8
click at [641, 132] on div "Cinevault 630 Cinevault more_vert clear Filter by Title i dre" at bounding box center [778, 120] width 277 height 54
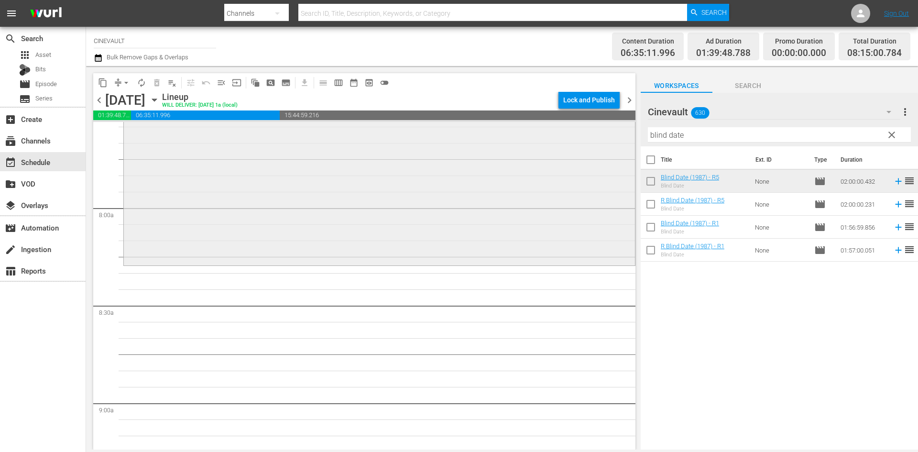
scroll to position [1481, 0]
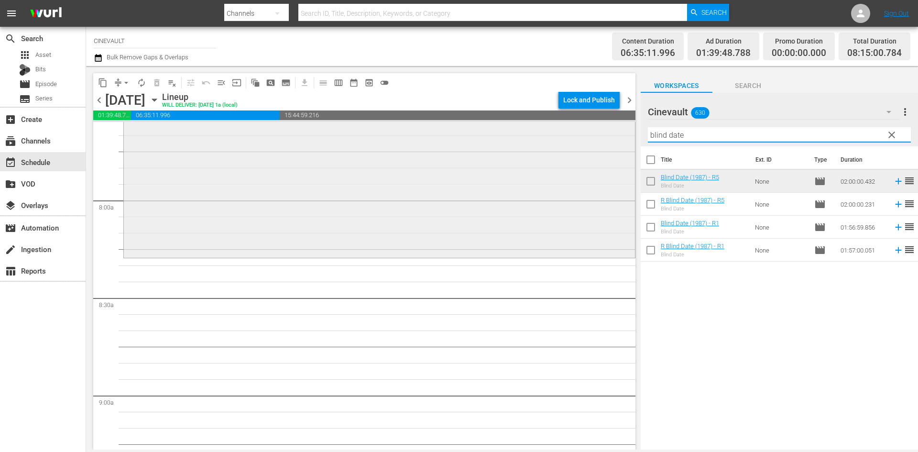
drag, startPoint x: 724, startPoint y: 133, endPoint x: 477, endPoint y: 181, distance: 252.0
click at [477, 181] on div "content_copy compress arrow_drop_down autorenew_outlined delete_forever_outline…" at bounding box center [502, 257] width 832 height 383
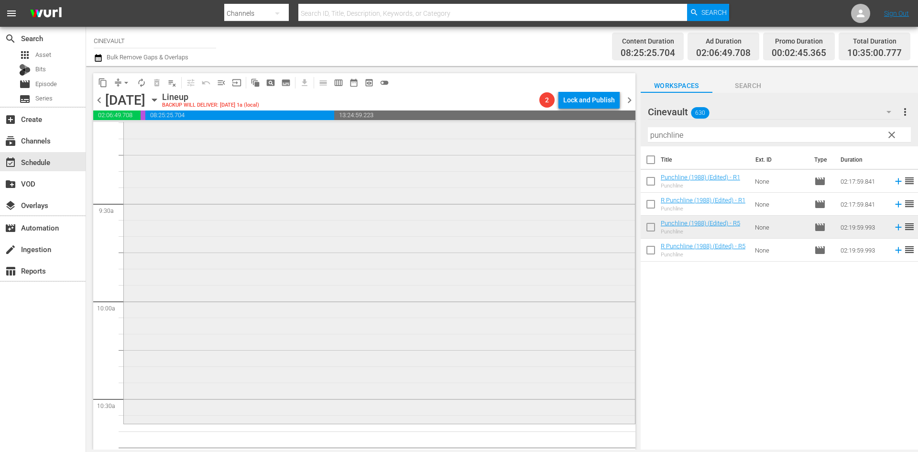
scroll to position [1816, 0]
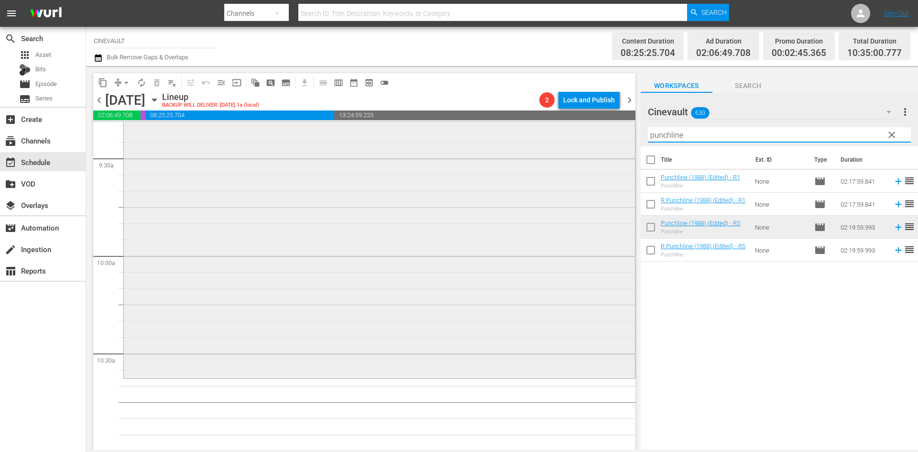
drag, startPoint x: 767, startPoint y: 133, endPoint x: 622, endPoint y: 145, distance: 145.3
click at [622, 145] on div "content_copy compress arrow_drop_down autorenew_outlined delete_forever_outline…" at bounding box center [502, 257] width 832 height 383
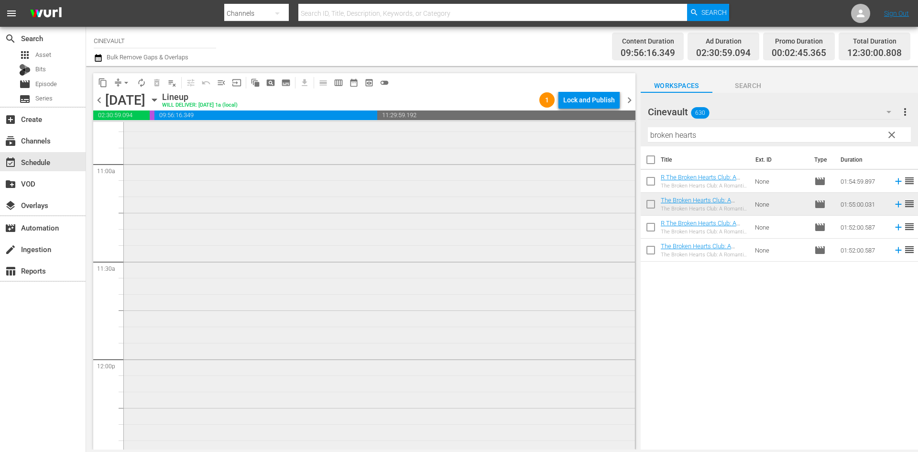
scroll to position [2198, 0]
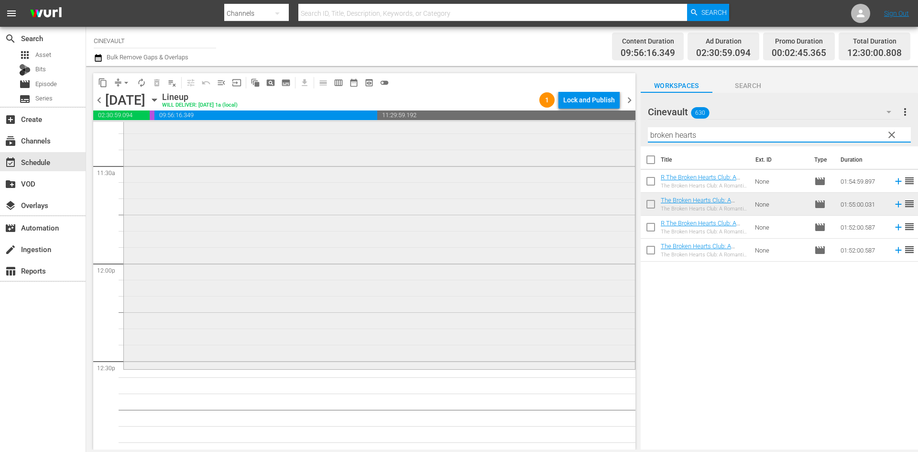
drag, startPoint x: 752, startPoint y: 141, endPoint x: 322, endPoint y: 133, distance: 429.7
click at [322, 133] on div "content_copy compress arrow_drop_down autorenew_outlined delete_forever_outline…" at bounding box center [502, 257] width 832 height 383
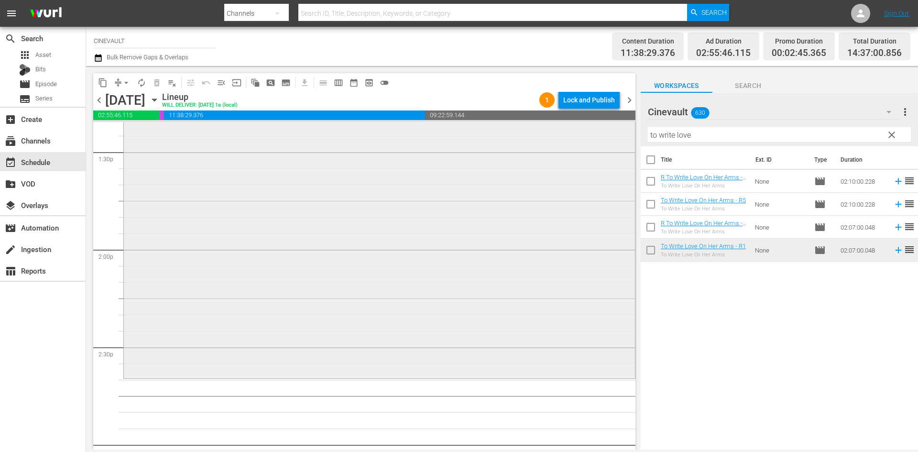
scroll to position [2676, 0]
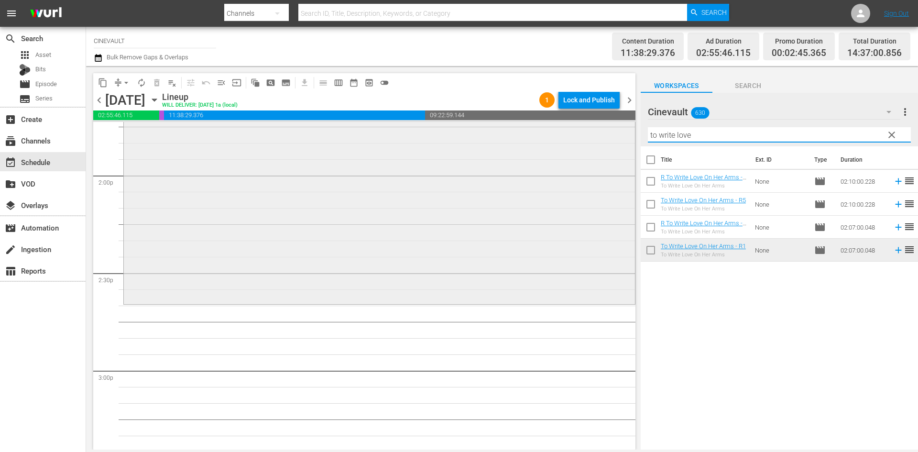
drag, startPoint x: 701, startPoint y: 130, endPoint x: 562, endPoint y: 139, distance: 138.9
click at [562, 139] on div "content_copy compress arrow_drop_down autorenew_outlined delete_forever_outline…" at bounding box center [502, 257] width 832 height 383
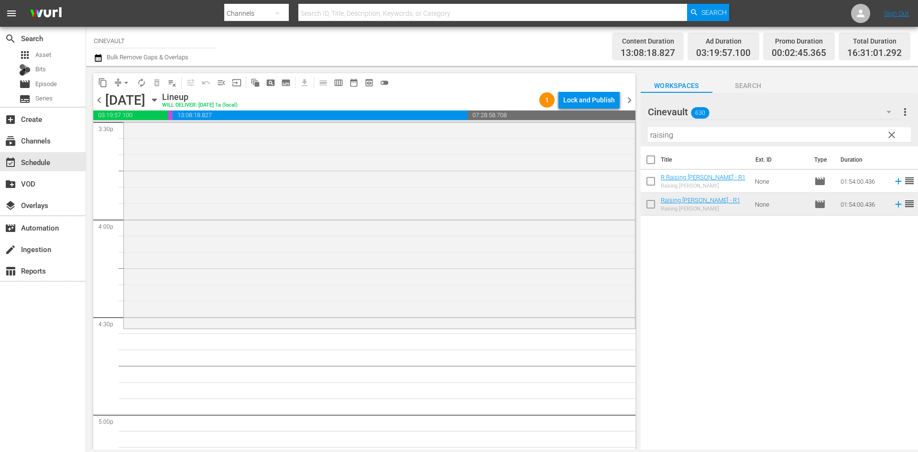
scroll to position [3059, 0]
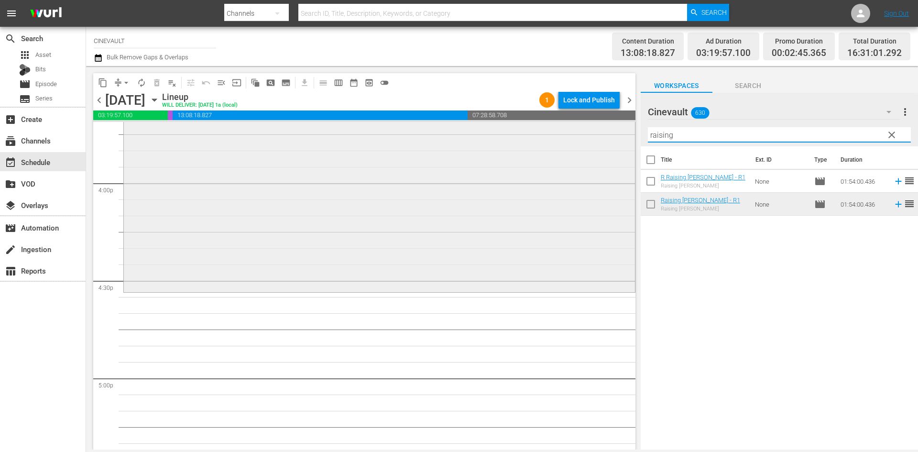
drag, startPoint x: 699, startPoint y: 140, endPoint x: 590, endPoint y: 137, distance: 109.5
click at [590, 137] on div "content_copy compress arrow_drop_down autorenew_outlined delete_forever_outline…" at bounding box center [502, 257] width 832 height 383
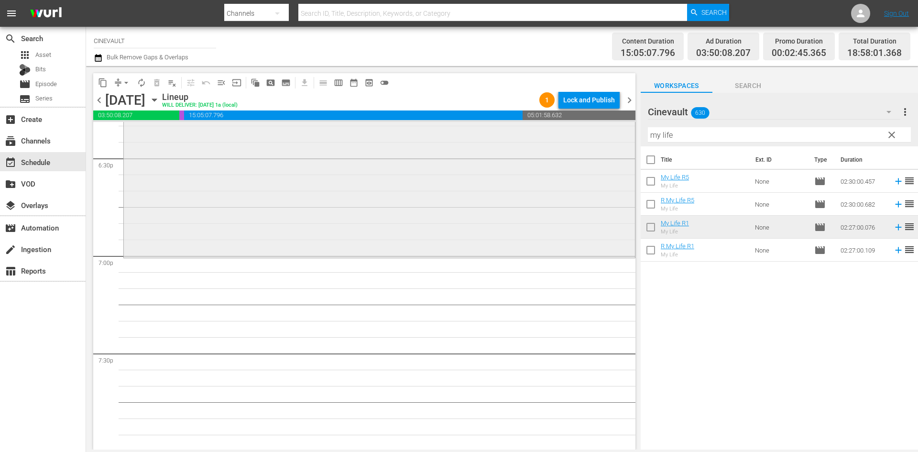
scroll to position [3584, 0]
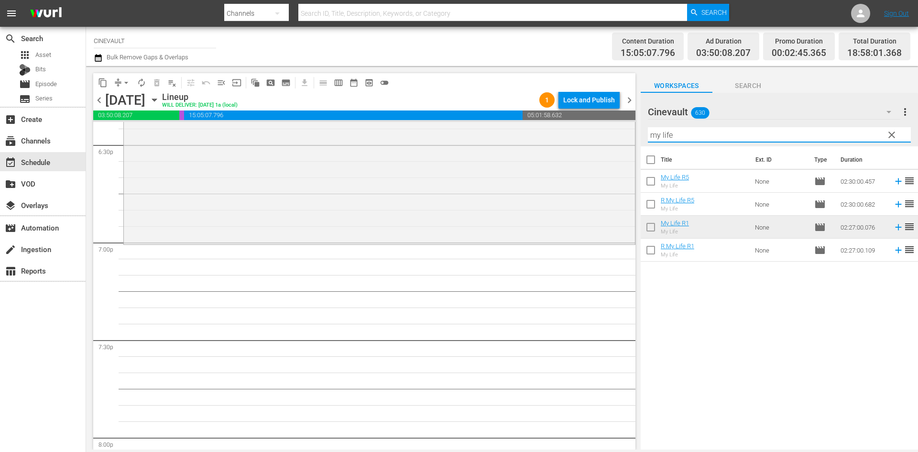
drag, startPoint x: 687, startPoint y: 133, endPoint x: 653, endPoint y: 126, distance: 34.6
click at [653, 126] on div "Filter by Title my life" at bounding box center [779, 134] width 263 height 23
click at [672, 136] on input "my life" at bounding box center [779, 134] width 263 height 15
drag, startPoint x: 678, startPoint y: 136, endPoint x: 644, endPoint y: 124, distance: 36.0
click at [644, 124] on div "Cinevault 630 Cinevault more_vert clear Filter by Title my life" at bounding box center [778, 120] width 277 height 54
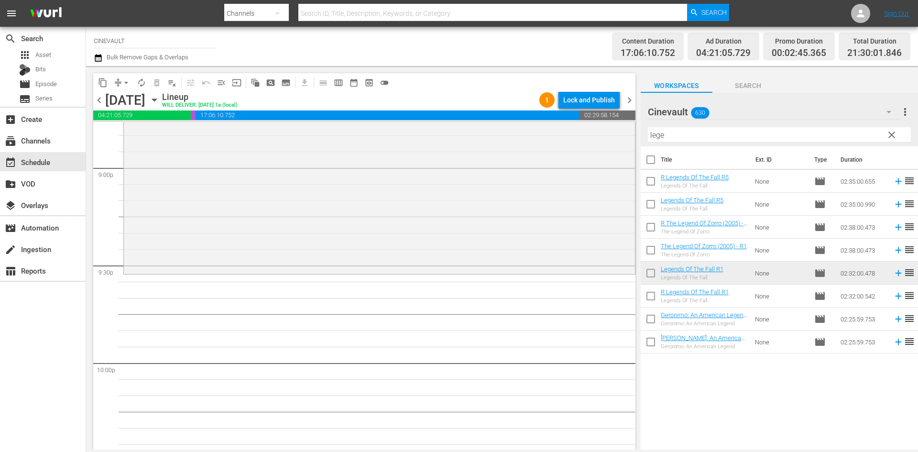
scroll to position [4062, 0]
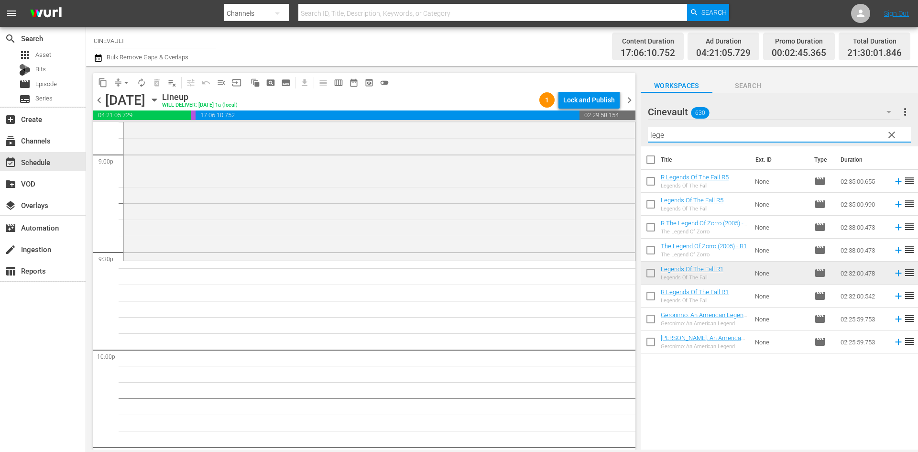
drag, startPoint x: 680, startPoint y: 136, endPoint x: 559, endPoint y: 116, distance: 123.0
click at [559, 116] on div "content_copy compress arrow_drop_down autorenew_outlined delete_forever_outline…" at bounding box center [502, 257] width 832 height 383
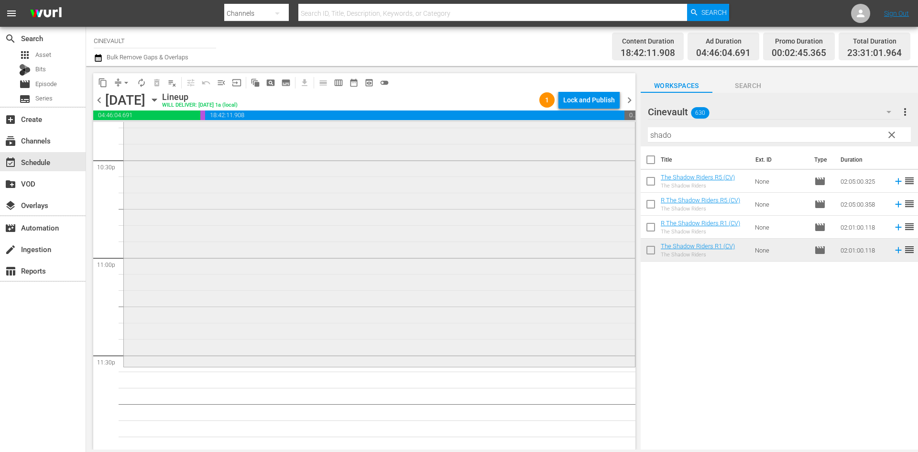
scroll to position [4352, 0]
click at [556, 275] on div "The Shadow Riders R1 (CV) reorder" at bounding box center [379, 166] width 511 height 390
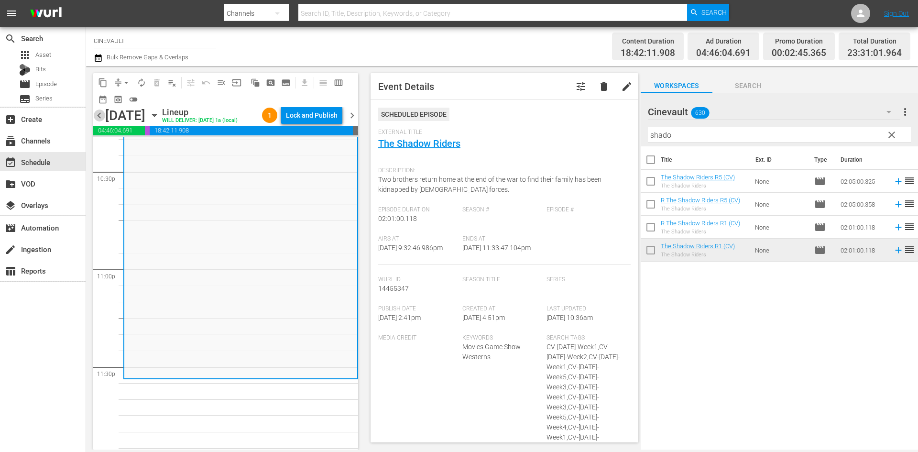
click at [97, 121] on span "chevron_left" at bounding box center [99, 115] width 12 height 12
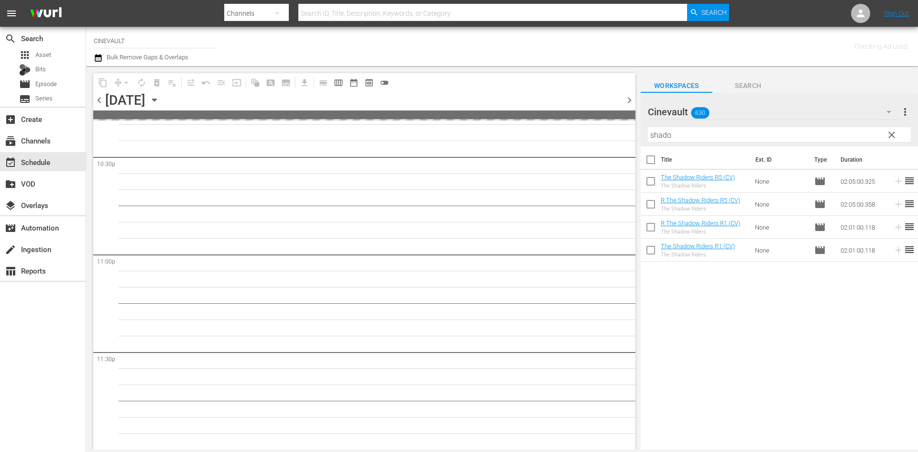
scroll to position [4351, 0]
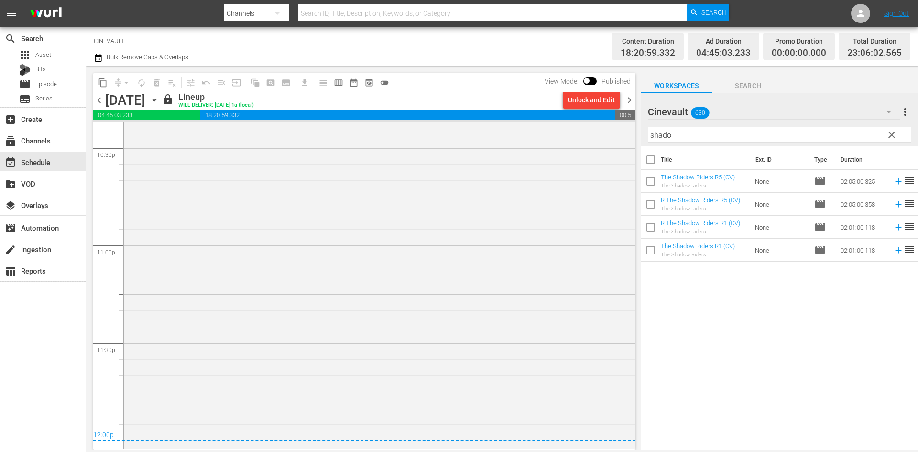
click at [631, 98] on span "chevron_right" at bounding box center [629, 100] width 12 height 12
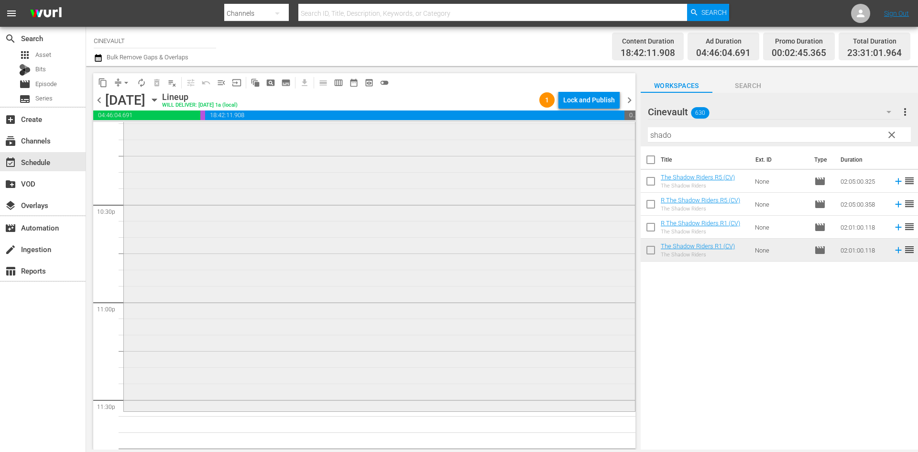
scroll to position [4352, 0]
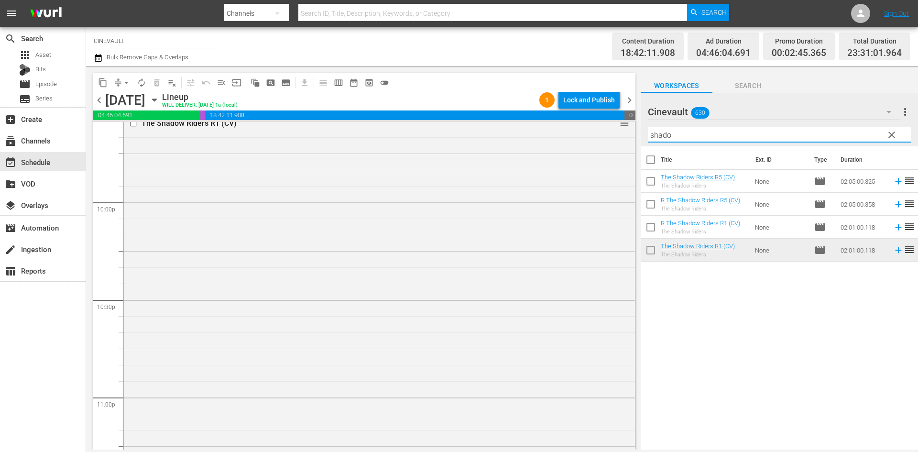
drag, startPoint x: 729, startPoint y: 140, endPoint x: 598, endPoint y: 120, distance: 132.5
click at [598, 120] on div "content_copy compress arrow_drop_down autorenew_outlined delete_forever_outline…" at bounding box center [502, 257] width 832 height 383
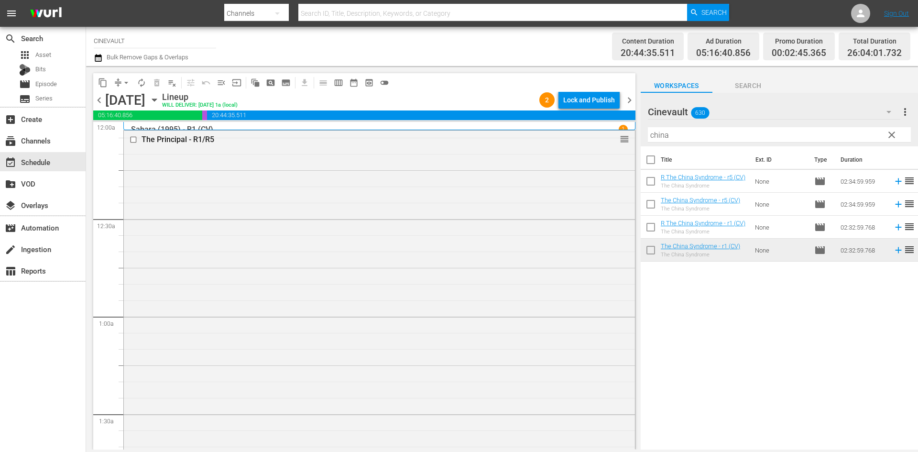
scroll to position [0, 0]
click at [614, 105] on div "Lock and Publish" at bounding box center [589, 99] width 52 height 17
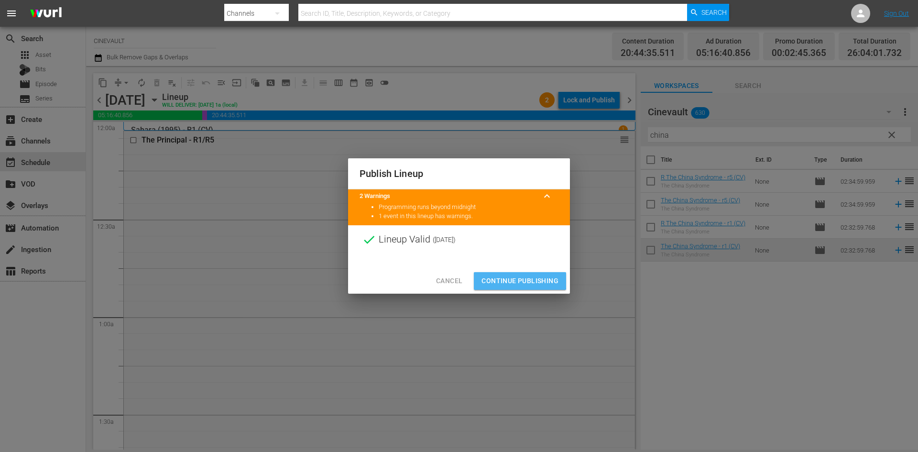
click at [518, 278] on span "Continue Publishing" at bounding box center [519, 281] width 77 height 12
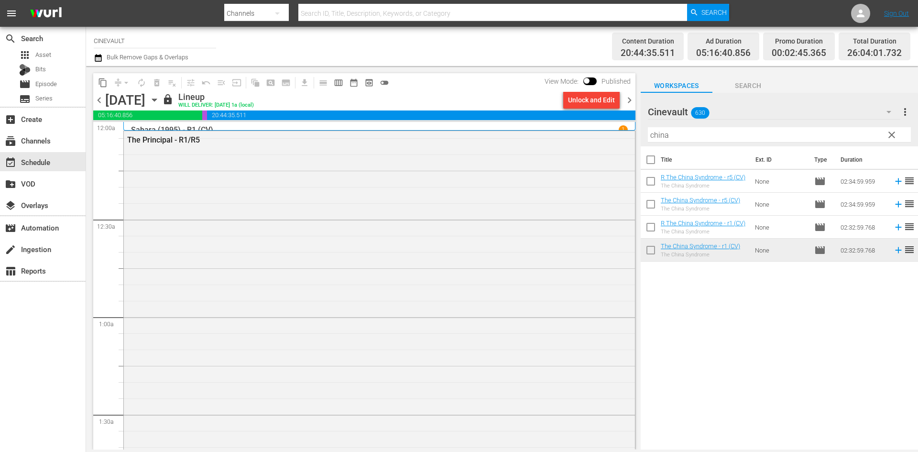
click at [628, 96] on span "chevron_right" at bounding box center [629, 100] width 12 height 12
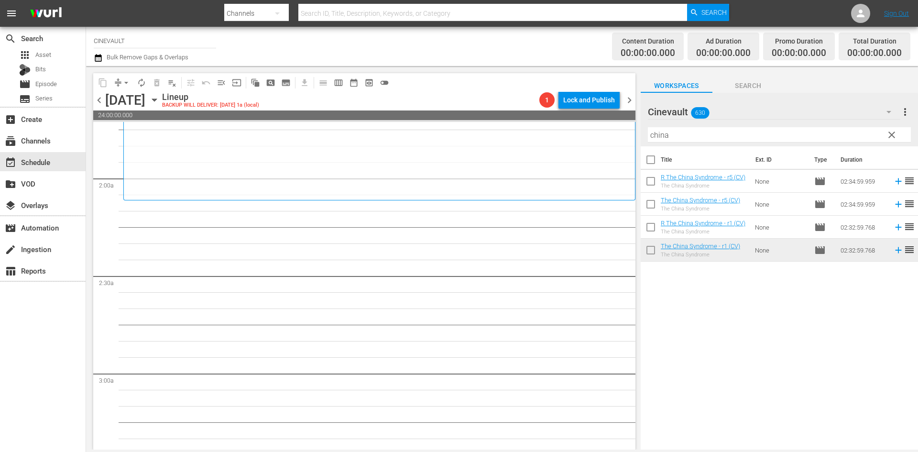
scroll to position [335, 0]
drag, startPoint x: 703, startPoint y: 132, endPoint x: 632, endPoint y: 135, distance: 71.3
click at [632, 135] on div "content_copy compress arrow_drop_down autorenew_outlined delete_forever_outline…" at bounding box center [502, 257] width 832 height 383
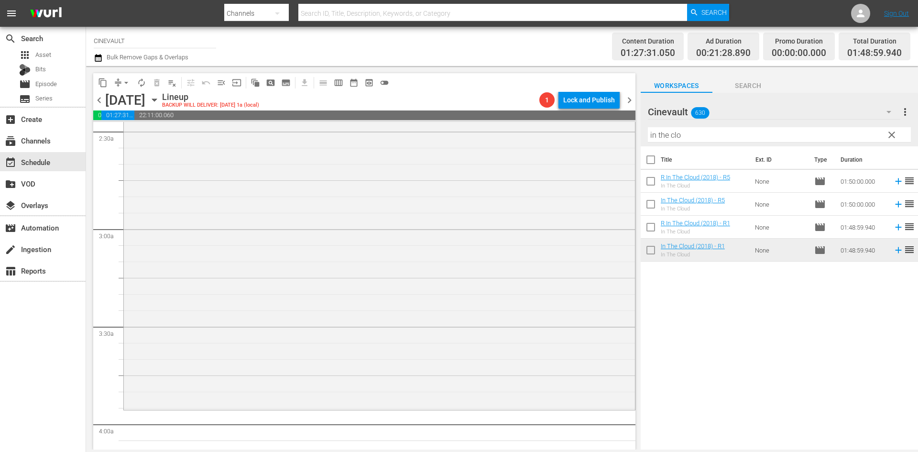
scroll to position [621, 0]
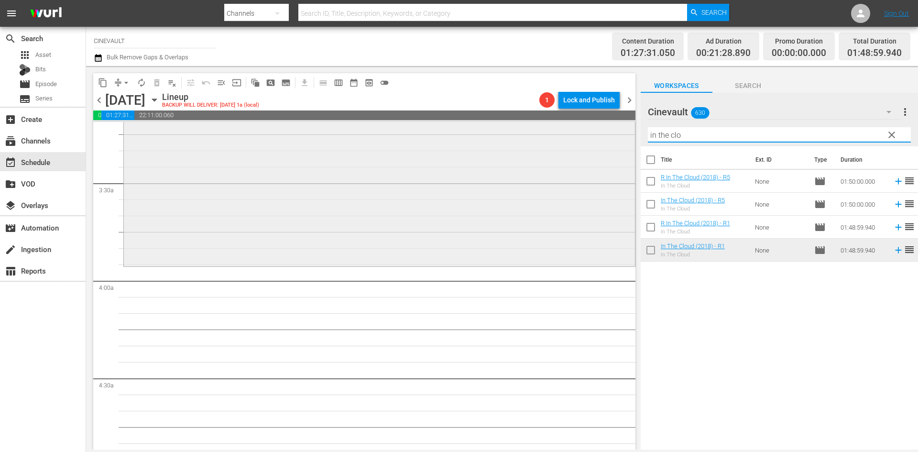
drag, startPoint x: 718, startPoint y: 133, endPoint x: 614, endPoint y: 123, distance: 105.2
click at [614, 123] on div "content_copy compress arrow_drop_down autorenew_outlined delete_forever_outline…" at bounding box center [502, 257] width 832 height 383
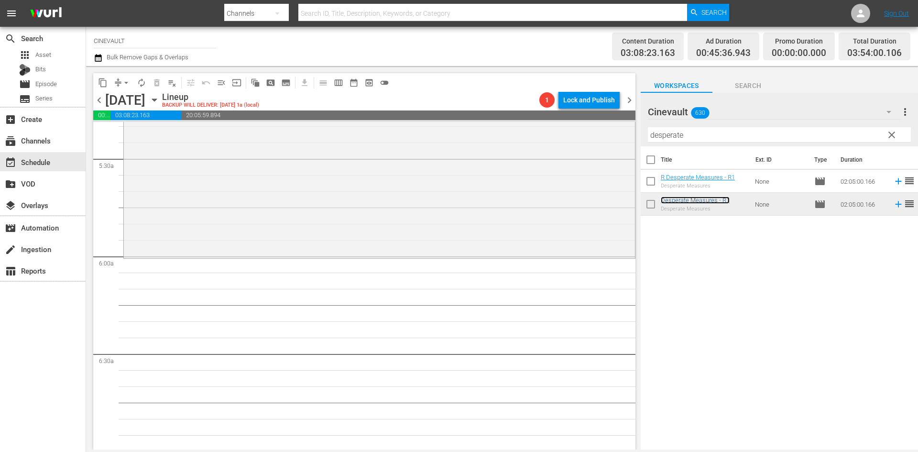
scroll to position [1051, 0]
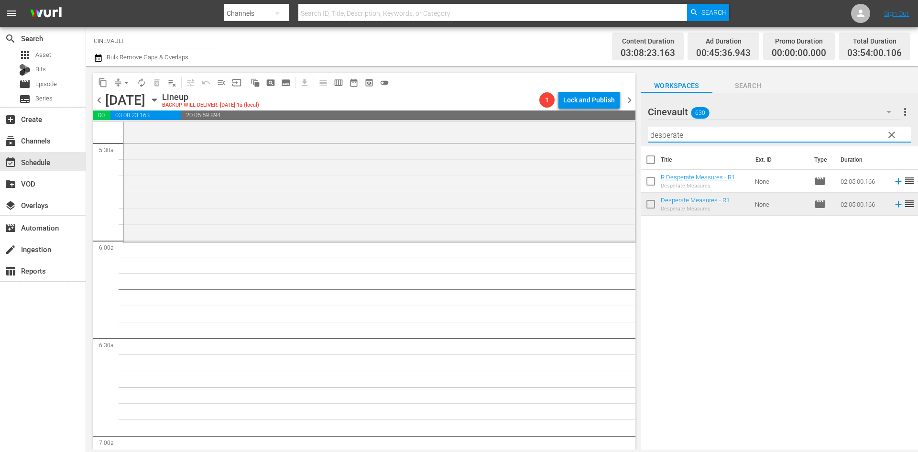
drag, startPoint x: 703, startPoint y: 134, endPoint x: 641, endPoint y: 124, distance: 62.0
click at [641, 124] on div "Cinevault 630 Cinevault more_vert clear Filter by Title desperate" at bounding box center [778, 120] width 277 height 54
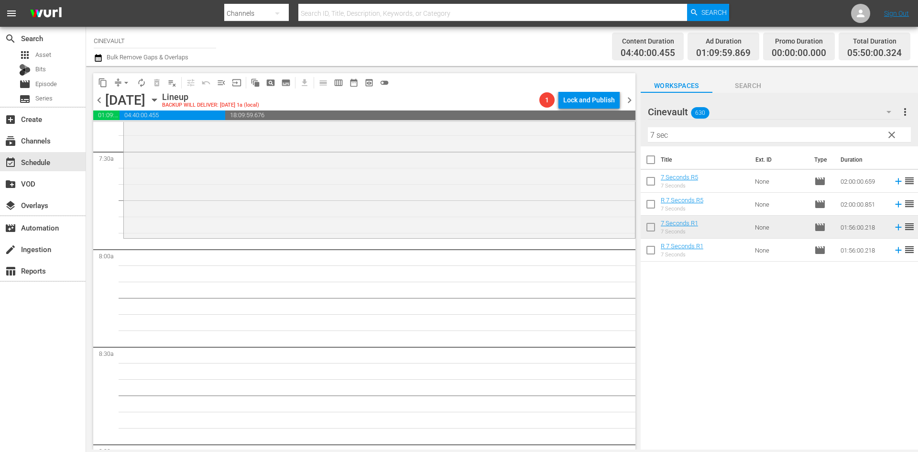
scroll to position [1434, 0]
drag, startPoint x: 703, startPoint y: 136, endPoint x: 605, endPoint y: 131, distance: 97.6
click at [605, 131] on div "content_copy compress arrow_drop_down autorenew_outlined delete_forever_outline…" at bounding box center [502, 257] width 832 height 383
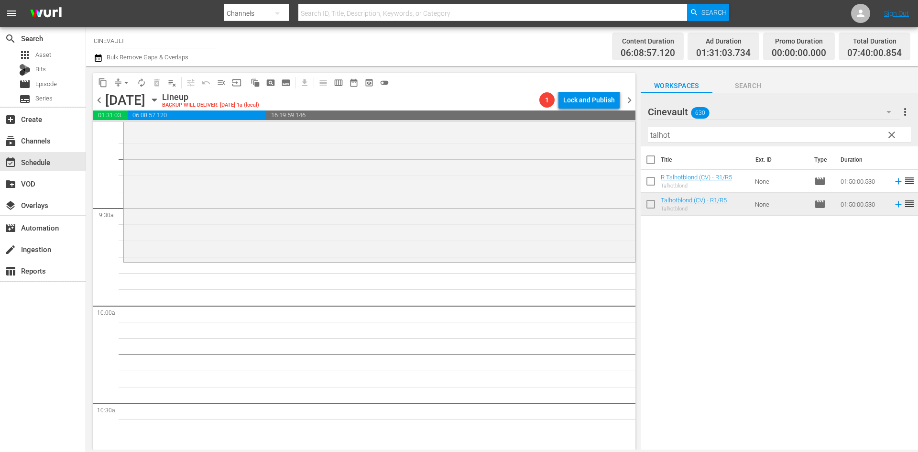
scroll to position [1768, 0]
drag, startPoint x: 694, startPoint y: 136, endPoint x: 616, endPoint y: 127, distance: 78.9
click at [616, 127] on div "content_copy compress arrow_drop_down autorenew_outlined delete_forever_outline…" at bounding box center [502, 257] width 832 height 383
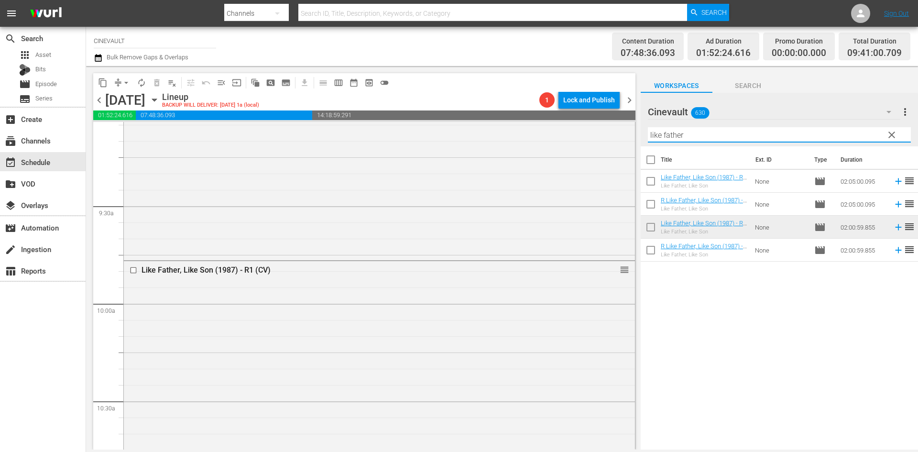
drag, startPoint x: 709, startPoint y: 138, endPoint x: 562, endPoint y: 118, distance: 149.1
click at [562, 118] on div "content_copy compress arrow_drop_down autorenew_outlined delete_forever_outline…" at bounding box center [502, 257] width 832 height 383
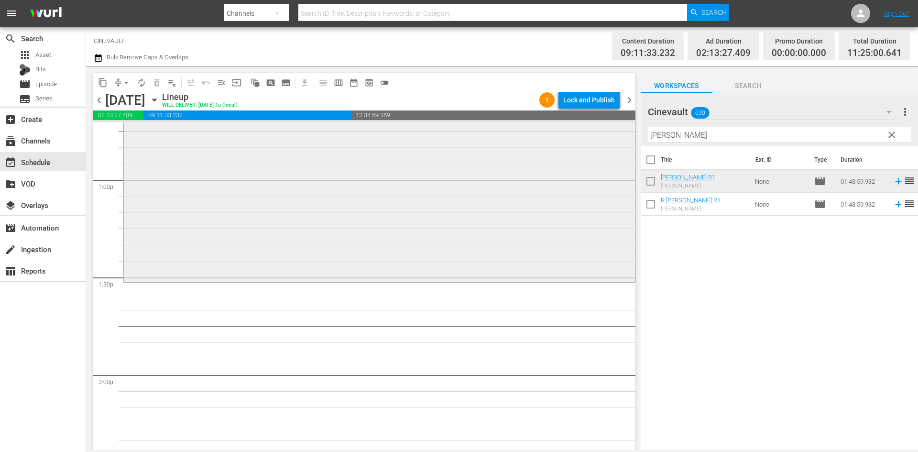
scroll to position [2485, 0]
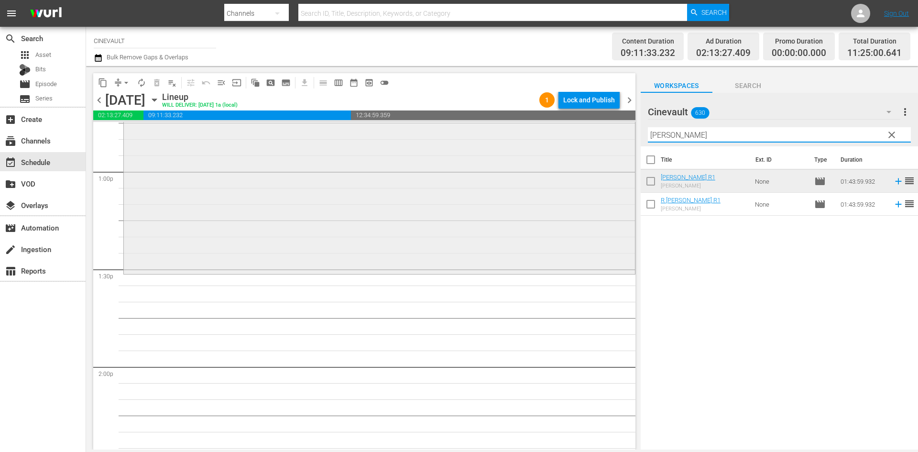
drag, startPoint x: 705, startPoint y: 131, endPoint x: 610, endPoint y: 127, distance: 95.2
click at [610, 127] on div "content_copy compress arrow_drop_down autorenew_outlined delete_forever_outline…" at bounding box center [502, 257] width 832 height 383
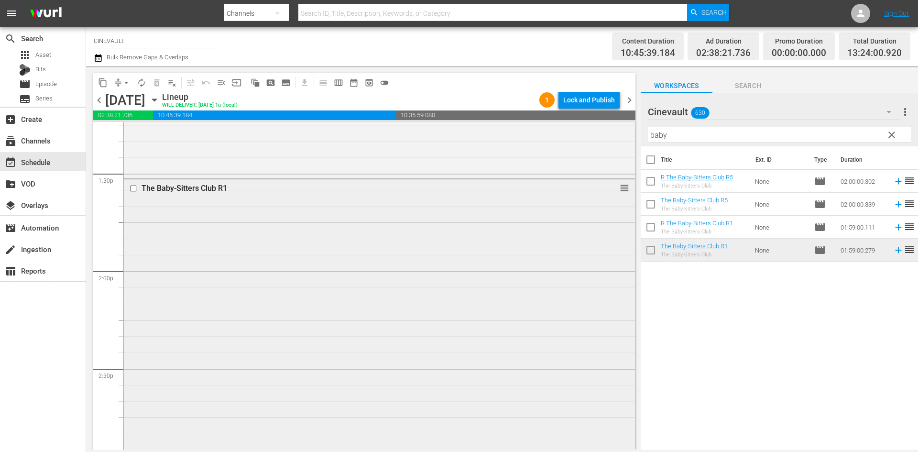
scroll to position [2724, 0]
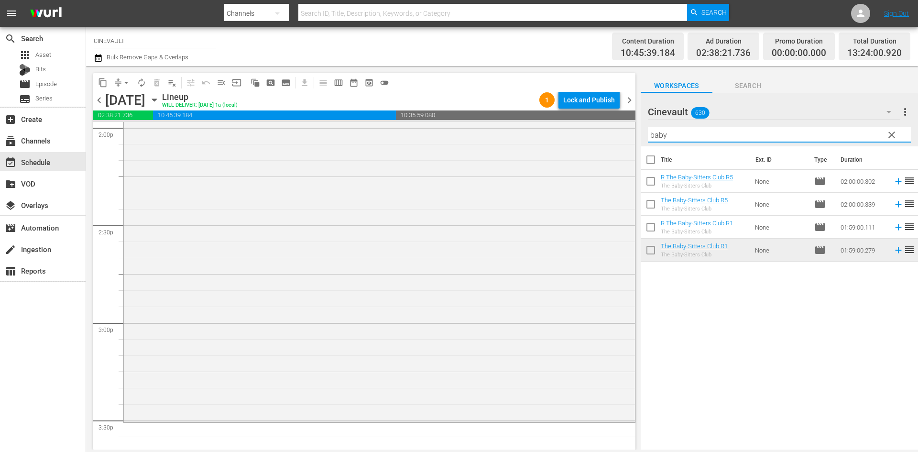
drag, startPoint x: 684, startPoint y: 140, endPoint x: 636, endPoint y: 137, distance: 47.9
click at [636, 137] on div "content_copy compress arrow_drop_down autorenew_outlined delete_forever_outline…" at bounding box center [502, 257] width 832 height 383
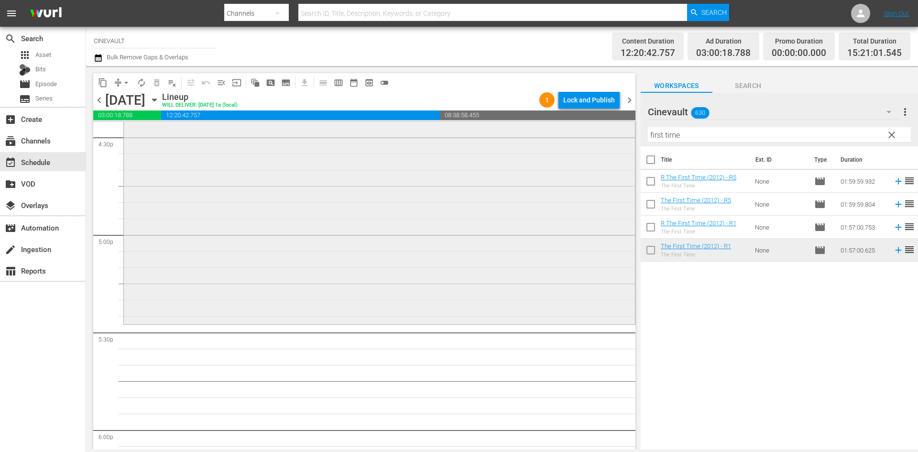
scroll to position [3345, 0]
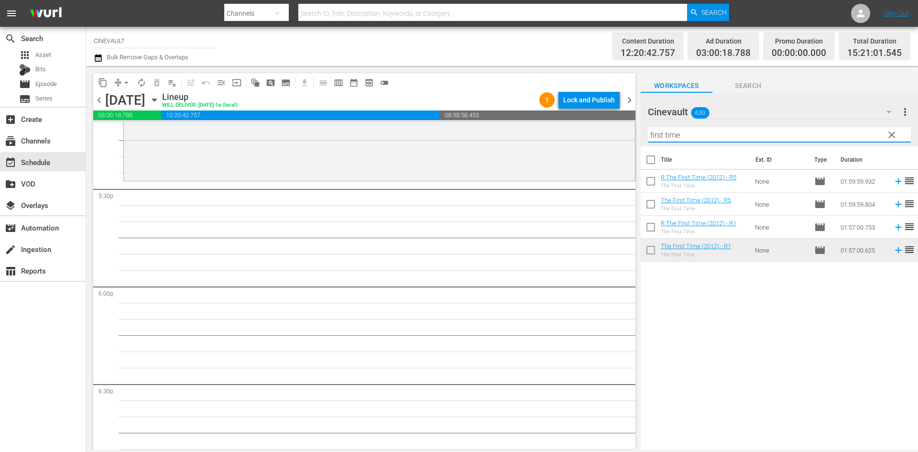
drag, startPoint x: 702, startPoint y: 141, endPoint x: 584, endPoint y: 110, distance: 120.9
click at [584, 110] on div "content_copy compress arrow_drop_down autorenew_outlined delete_forever_outline…" at bounding box center [502, 257] width 832 height 383
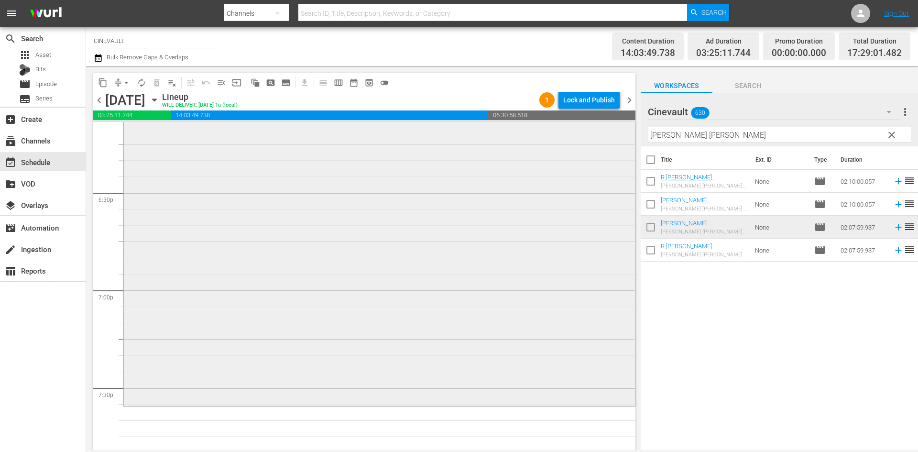
scroll to position [3680, 0]
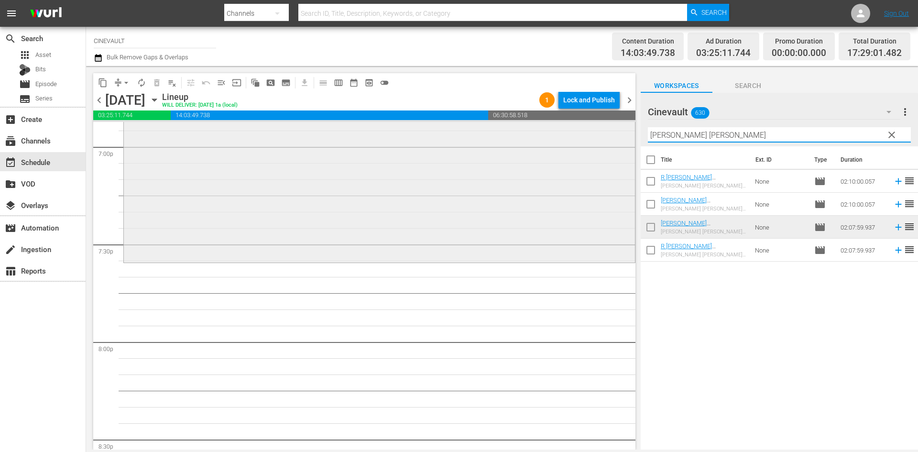
drag, startPoint x: 699, startPoint y: 134, endPoint x: 559, endPoint y: 136, distance: 140.5
click at [559, 136] on div "content_copy compress arrow_drop_down autorenew_outlined delete_forever_outline…" at bounding box center [502, 257] width 832 height 383
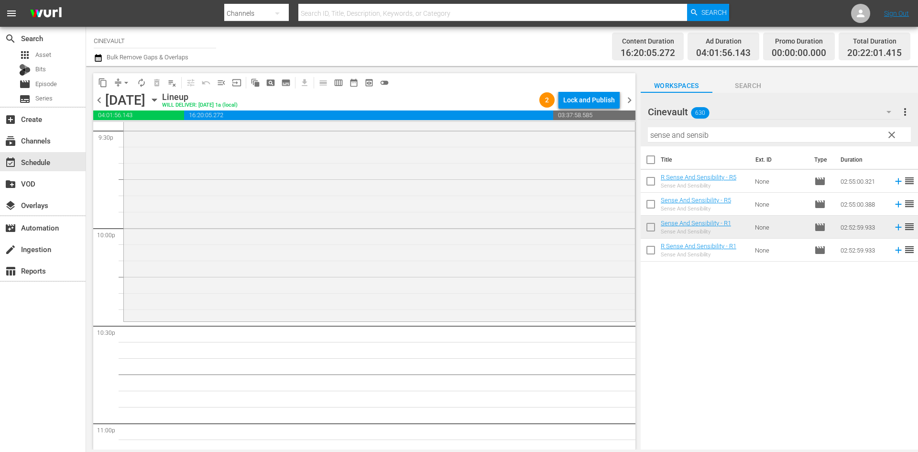
scroll to position [4253, 0]
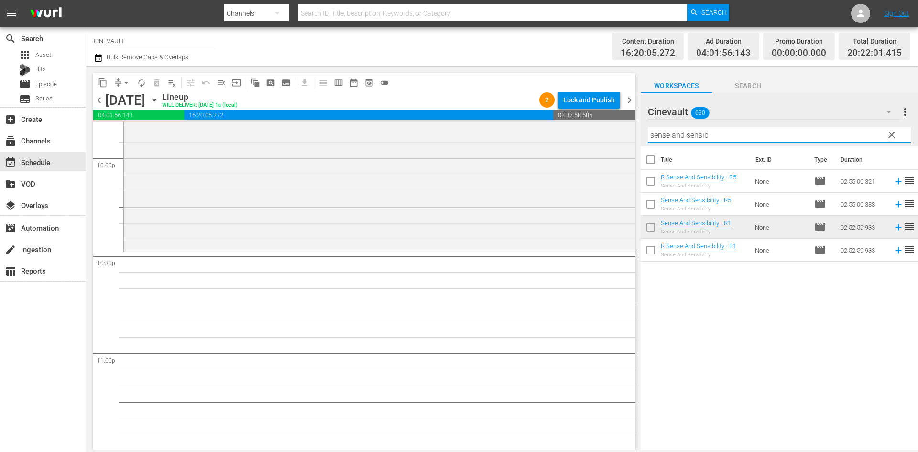
drag, startPoint x: 767, startPoint y: 130, endPoint x: 636, endPoint y: 121, distance: 130.8
click at [636, 121] on div "content_copy compress arrow_drop_down autorenew_outlined delete_forever_outline…" at bounding box center [502, 257] width 832 height 383
click at [768, 133] on input "sense and sensib" at bounding box center [779, 134] width 263 height 15
drag, startPoint x: 761, startPoint y: 134, endPoint x: 562, endPoint y: 131, distance: 198.8
click at [562, 131] on div "content_copy compress arrow_drop_down autorenew_outlined delete_forever_outline…" at bounding box center [502, 257] width 832 height 383
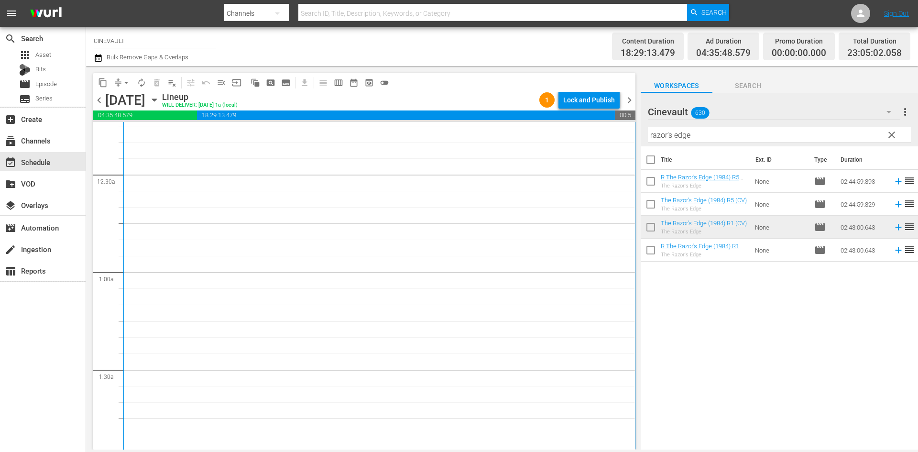
scroll to position [0, 0]
click at [614, 96] on div "Lock and Publish" at bounding box center [589, 99] width 52 height 17
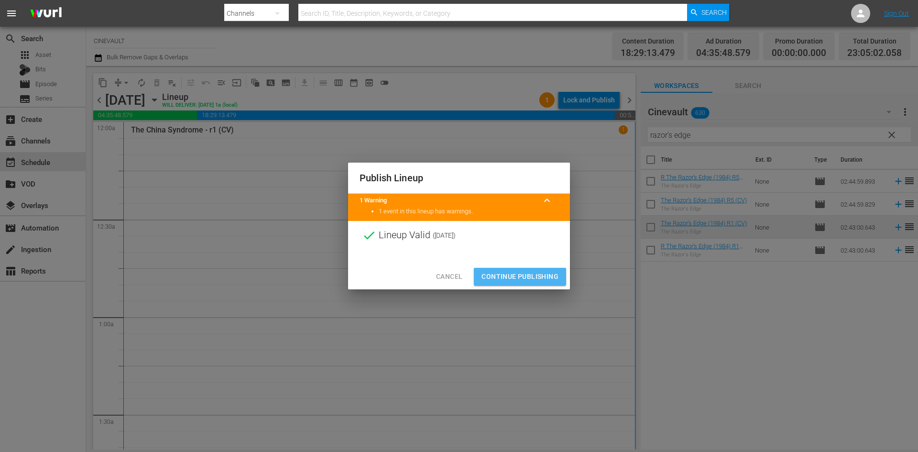
click at [543, 276] on span "Continue Publishing" at bounding box center [519, 276] width 77 height 12
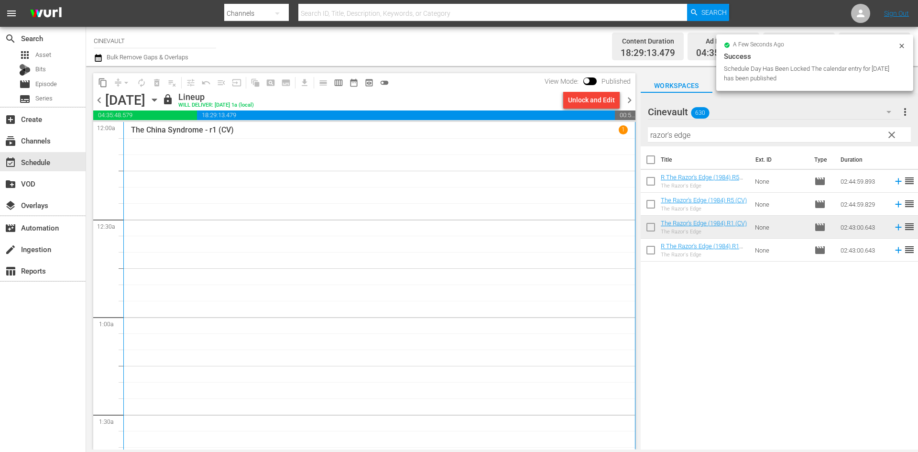
click at [630, 103] on span "chevron_right" at bounding box center [629, 100] width 12 height 12
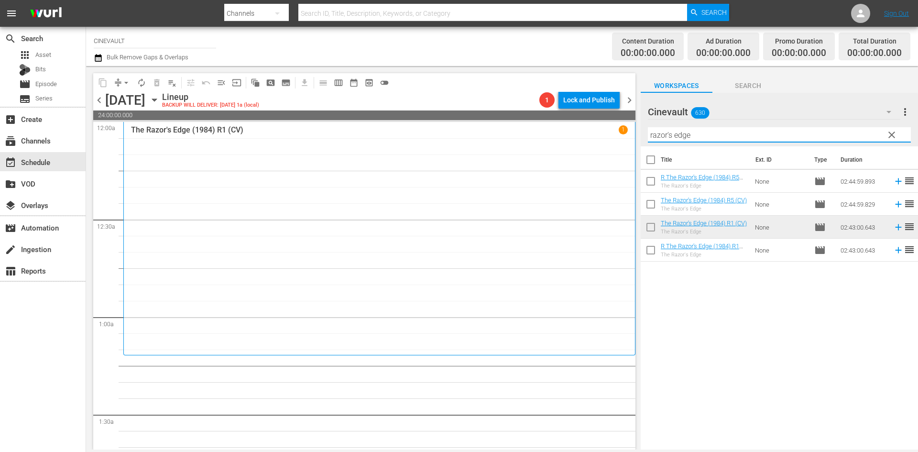
drag, startPoint x: 754, startPoint y: 137, endPoint x: 584, endPoint y: 127, distance: 169.9
click at [584, 127] on div "content_copy compress arrow_drop_down autorenew_outlined delete_forever_outline…" at bounding box center [502, 257] width 832 height 383
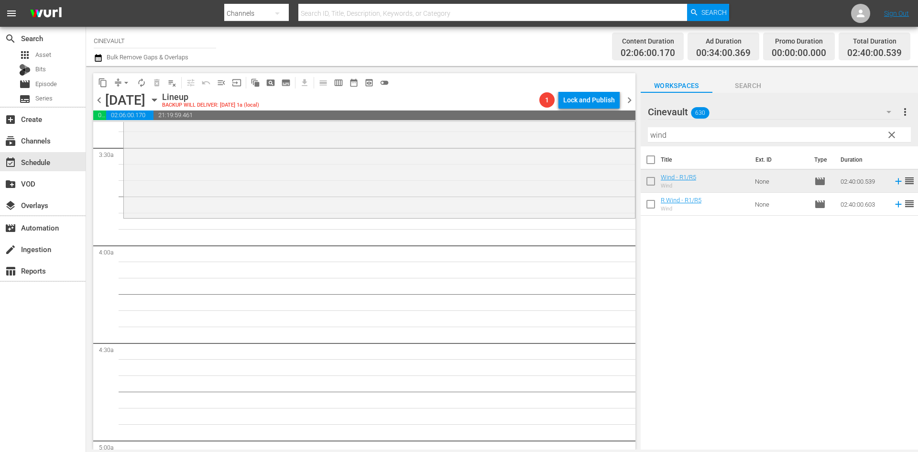
scroll to position [669, 0]
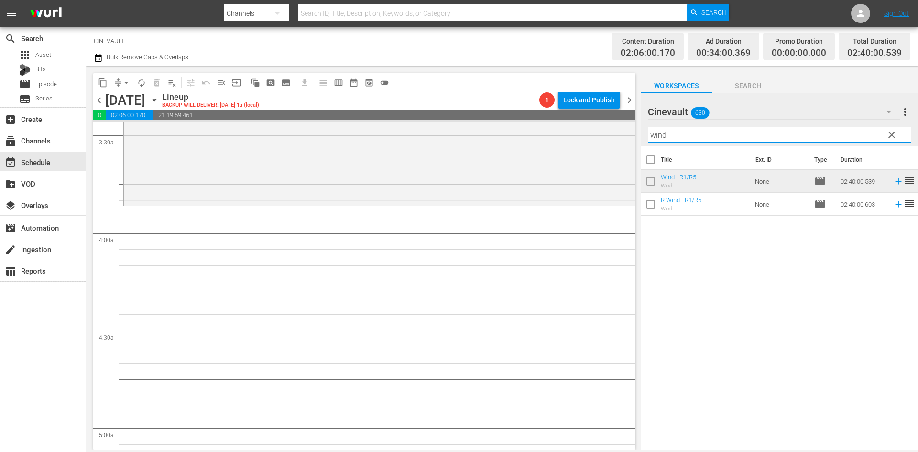
drag, startPoint x: 683, startPoint y: 133, endPoint x: 650, endPoint y: 133, distance: 33.0
click at [650, 133] on input "wind" at bounding box center [779, 134] width 263 height 15
type input "r"
type input "raising w"
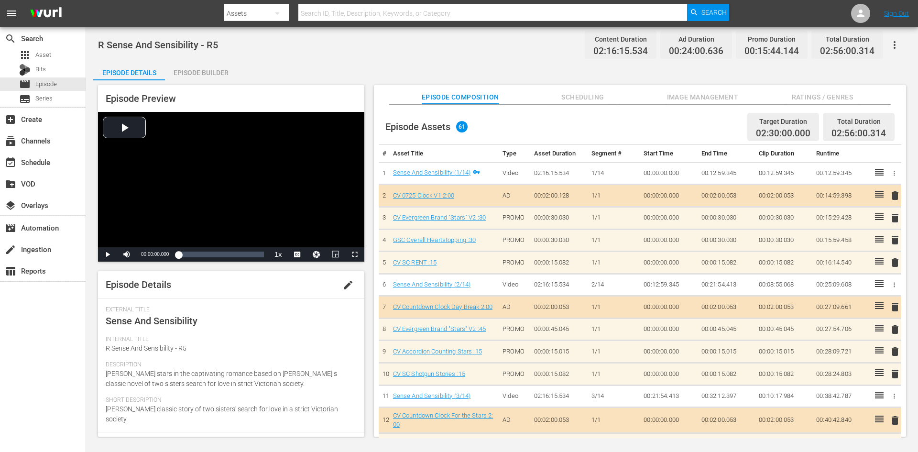
click at [226, 70] on div "Episode Builder" at bounding box center [201, 72] width 72 height 23
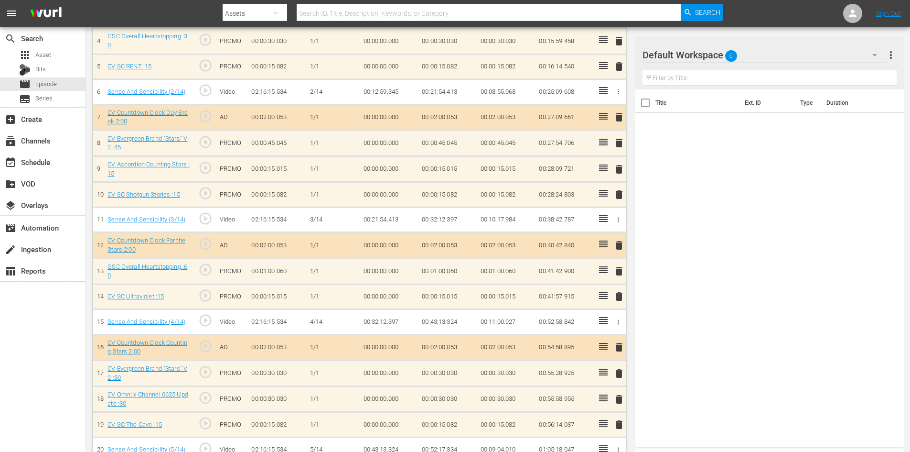
scroll to position [382, 0]
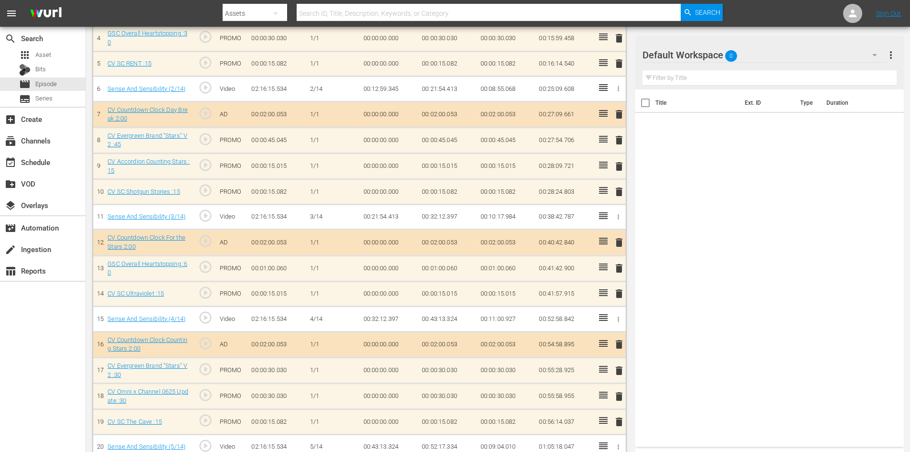
click at [622, 172] on button "delete" at bounding box center [619, 166] width 11 height 14
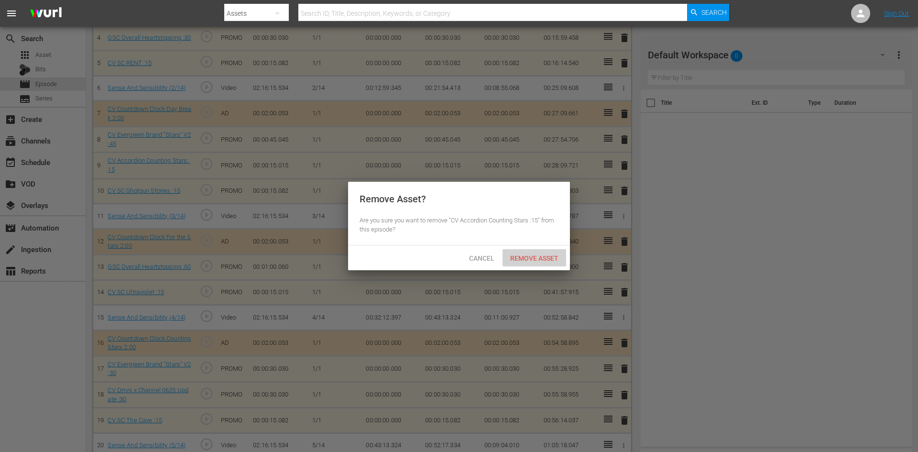
click at [541, 254] on span "Remove Asset" at bounding box center [534, 258] width 64 height 8
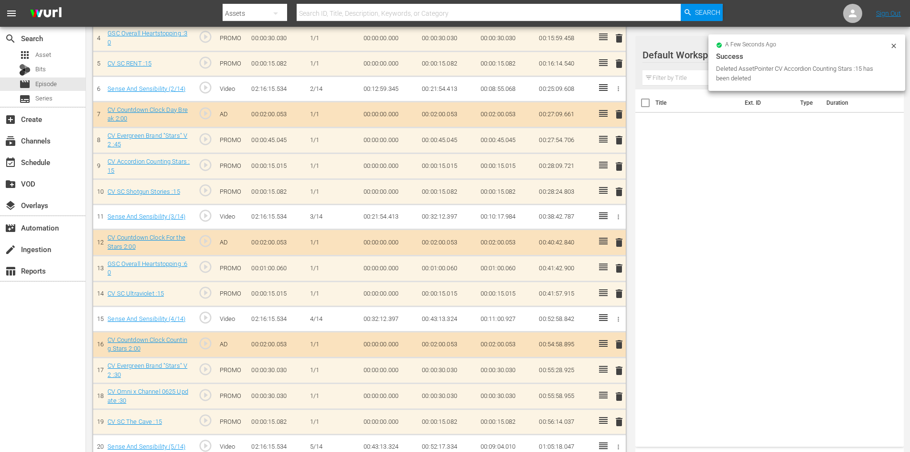
click at [803, 53] on div "Success" at bounding box center [807, 56] width 182 height 11
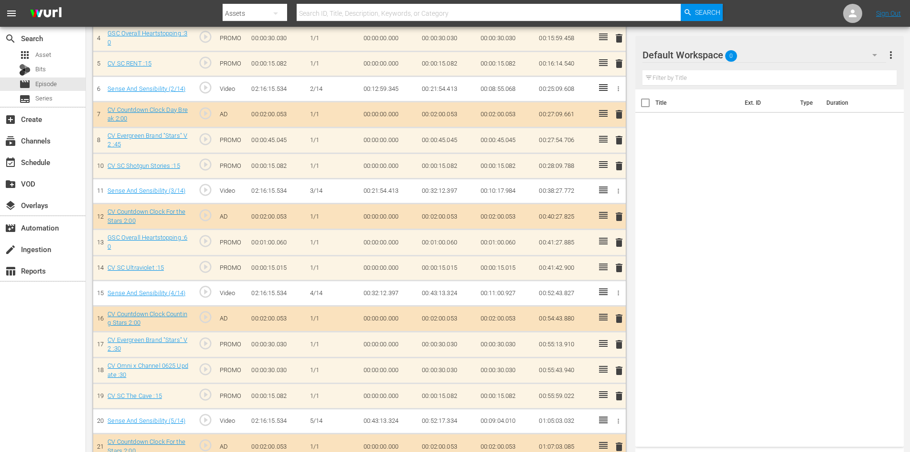
click at [799, 58] on div "Default Workspace 0" at bounding box center [765, 55] width 244 height 27
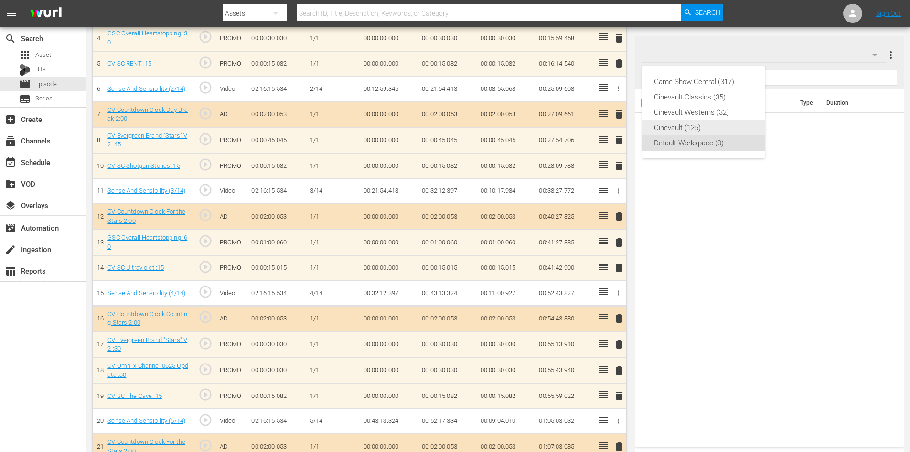
click at [691, 120] on div "Cinevault (125)" at bounding box center [703, 127] width 99 height 15
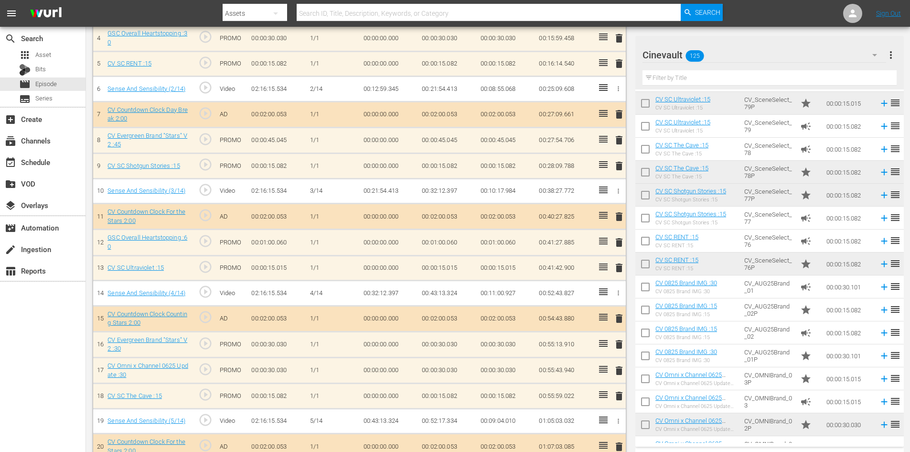
scroll to position [191, 0]
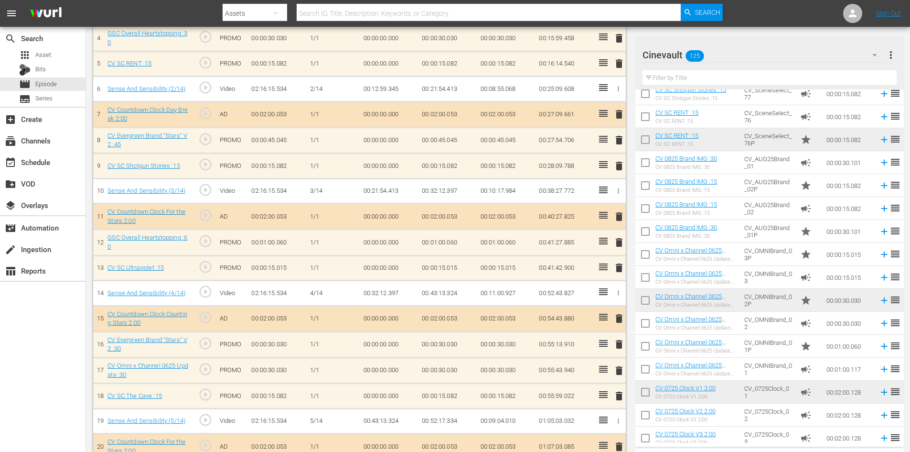
click at [761, 207] on td "CV_AUG25Brand_02" at bounding box center [769, 208] width 56 height 23
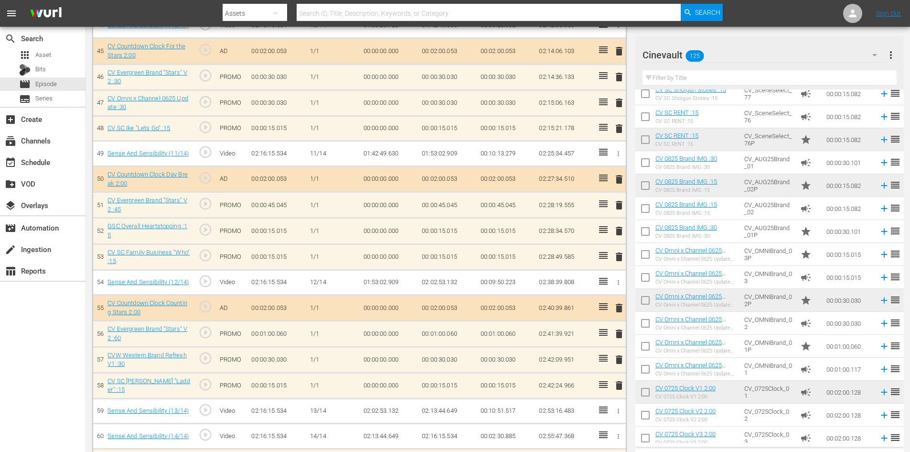
scroll to position [1446, 0]
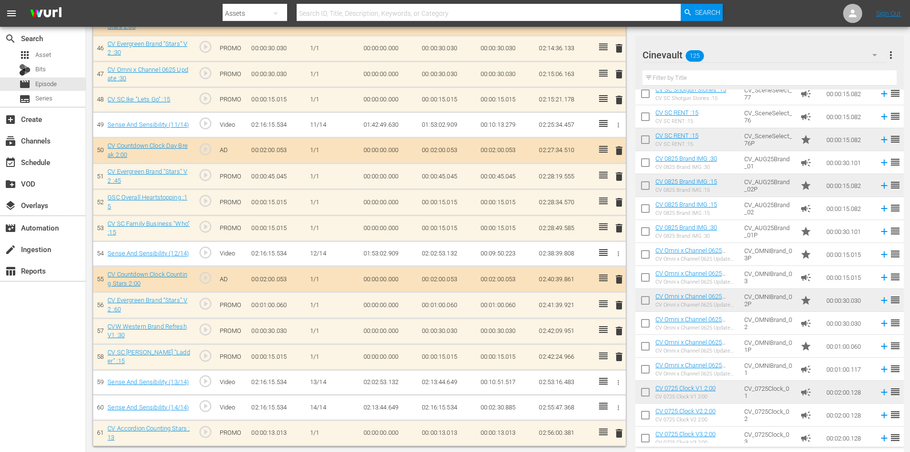
click at [620, 333] on span "delete" at bounding box center [619, 330] width 11 height 11
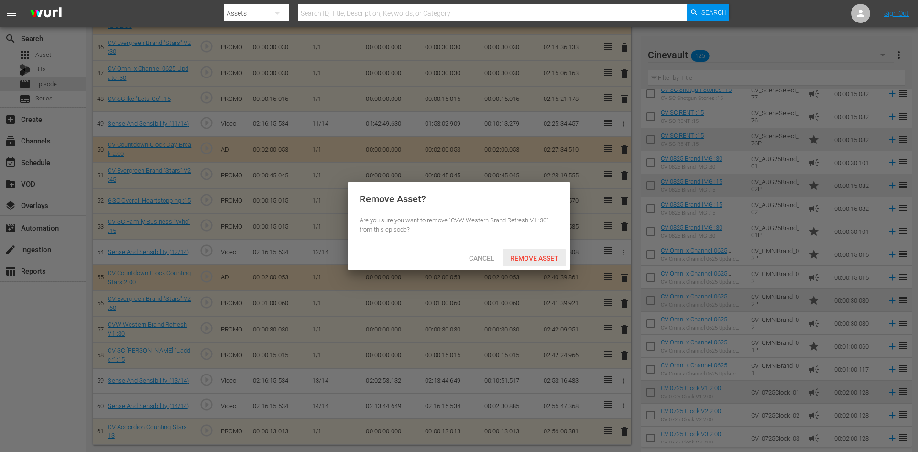
click at [540, 255] on span "Remove Asset" at bounding box center [534, 258] width 64 height 8
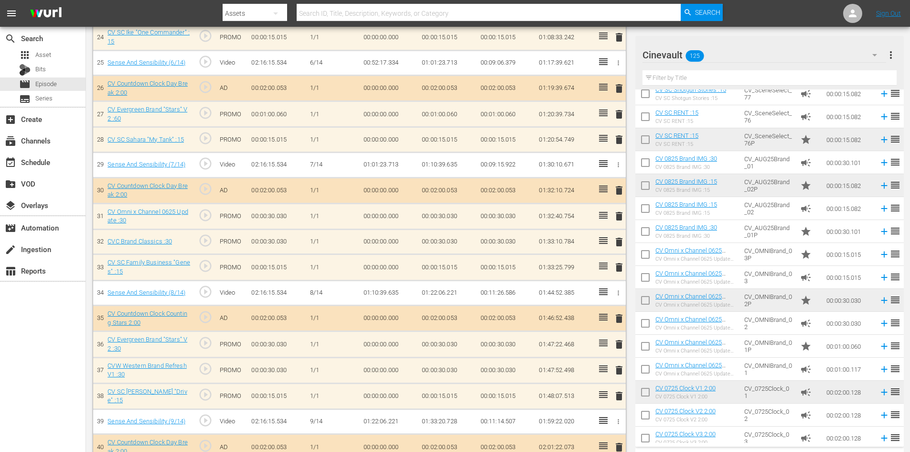
scroll to position [846, 0]
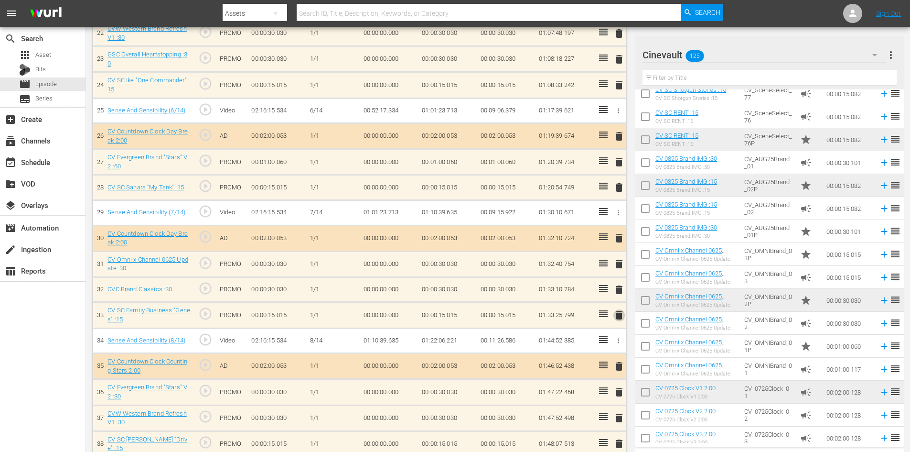
click at [623, 311] on span "delete" at bounding box center [619, 314] width 11 height 11
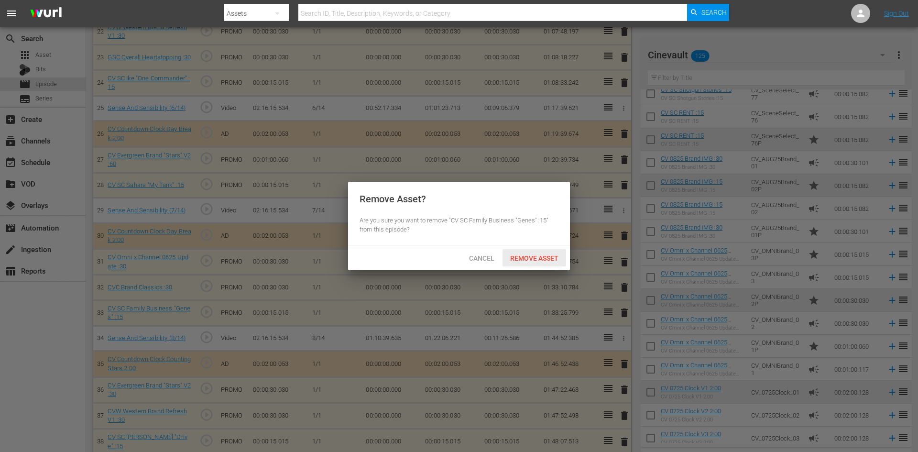
click at [543, 259] on span "Remove Asset" at bounding box center [534, 258] width 64 height 8
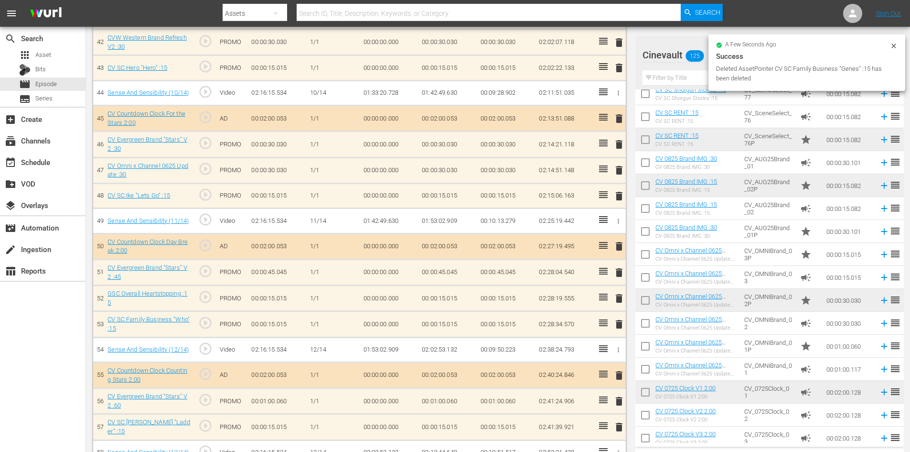
scroll to position [1324, 0]
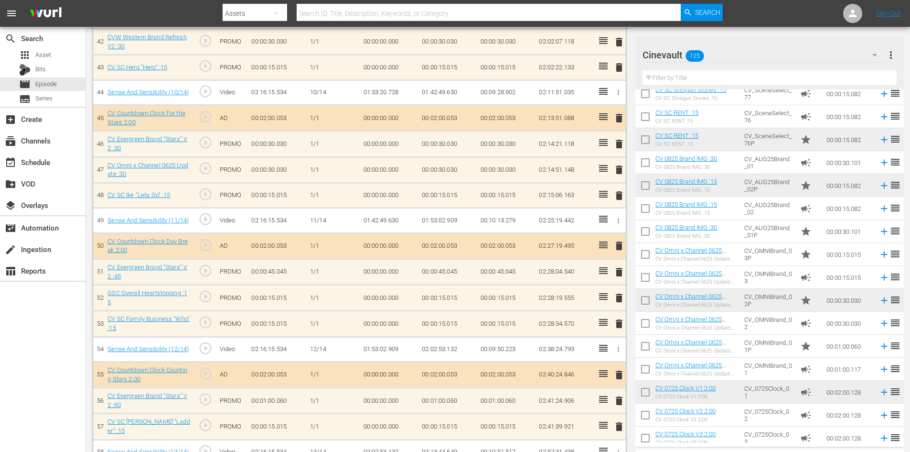
click at [617, 194] on span "delete" at bounding box center [619, 195] width 11 height 11
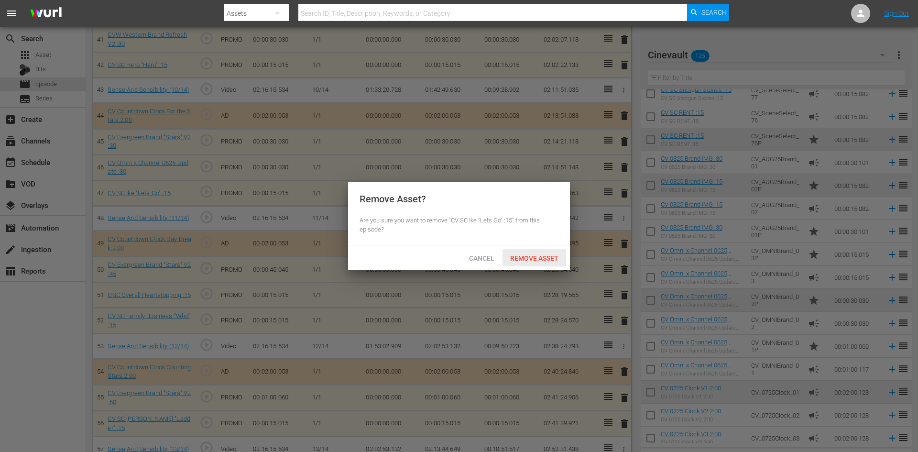
click at [558, 261] on span "Remove Asset" at bounding box center [534, 258] width 64 height 8
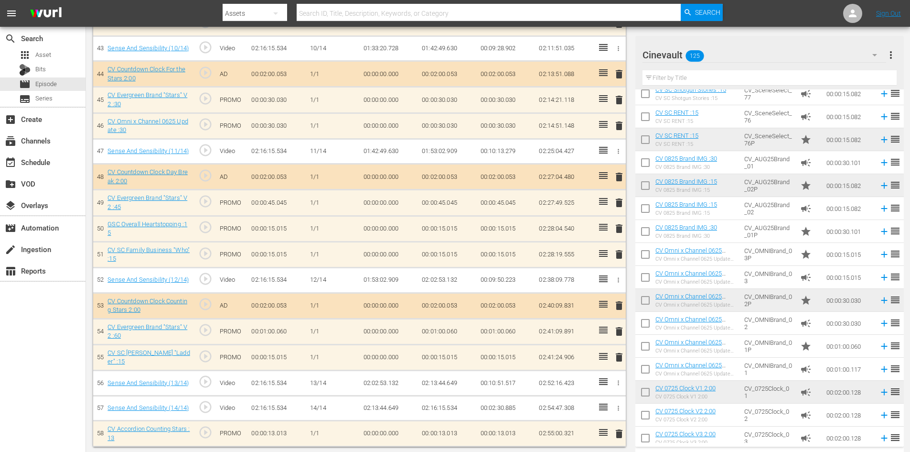
scroll to position [1369, 0]
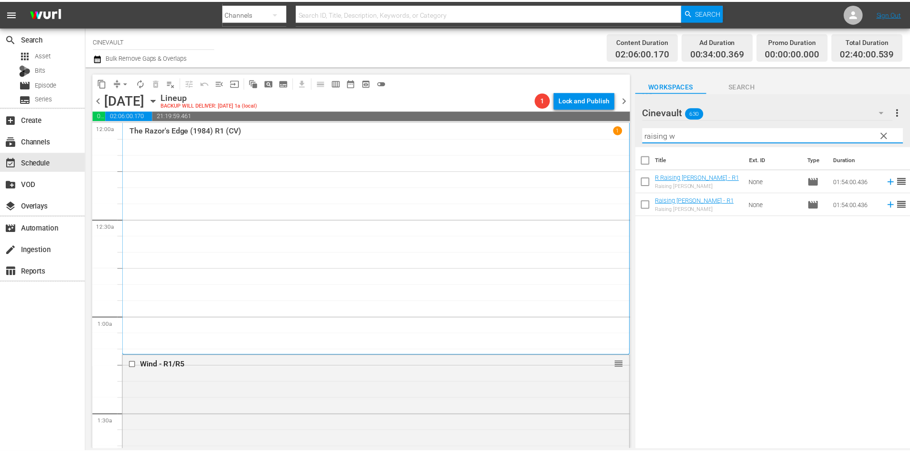
scroll to position [669, 0]
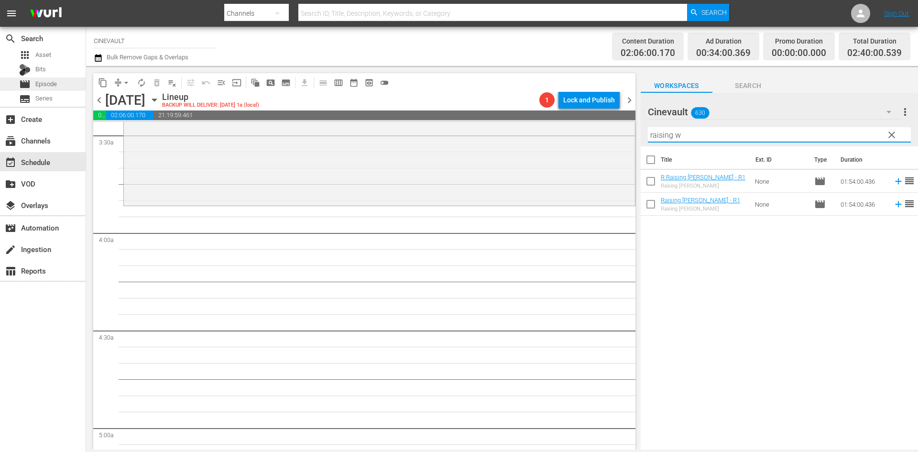
type input "raising w"
click at [53, 87] on span "Episode" at bounding box center [46, 84] width 22 height 10
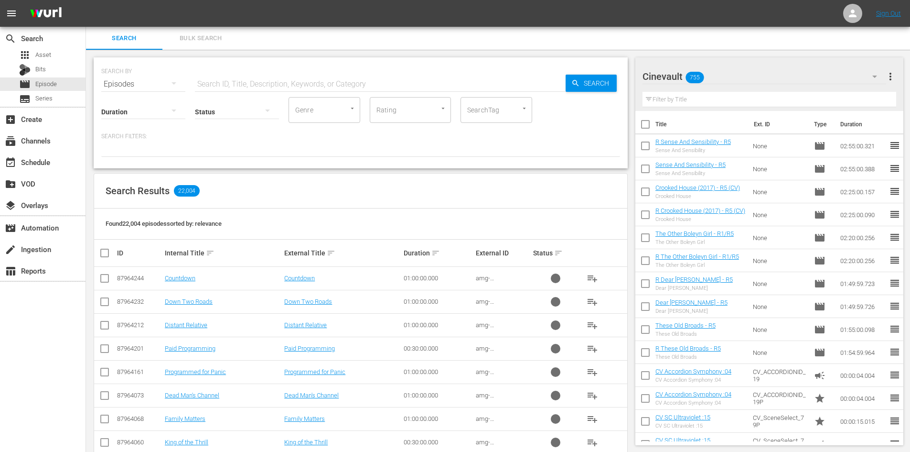
click at [224, 88] on input "text" at bounding box center [380, 84] width 371 height 23
type input "raising [PERSON_NAME]"
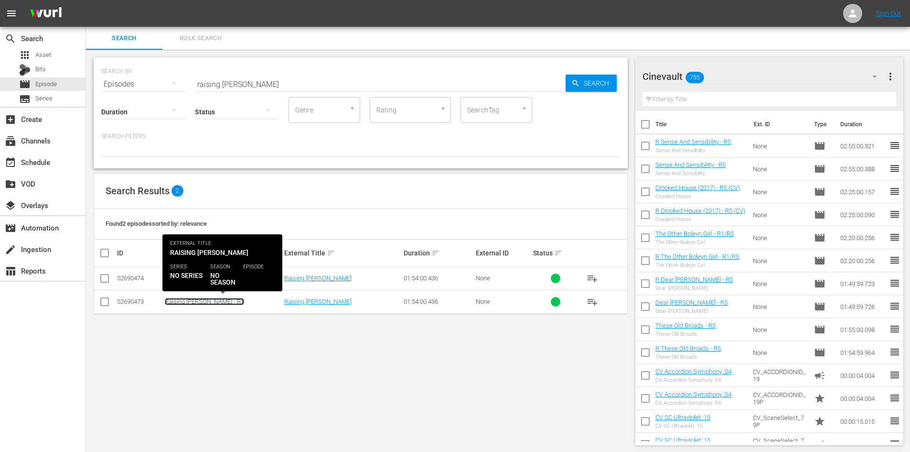
click at [202, 300] on link "Raising [PERSON_NAME] - R1" at bounding box center [204, 301] width 79 height 7
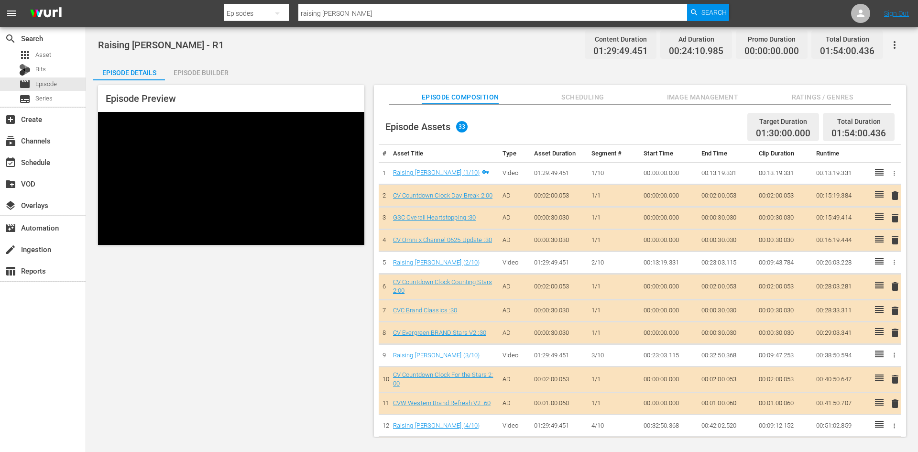
click at [221, 74] on div "Episode Builder" at bounding box center [201, 72] width 72 height 23
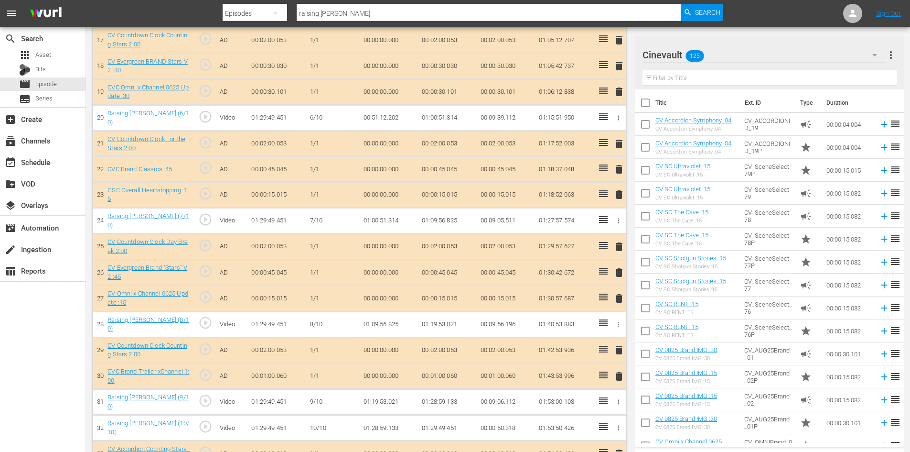
scroll to position [732, 0]
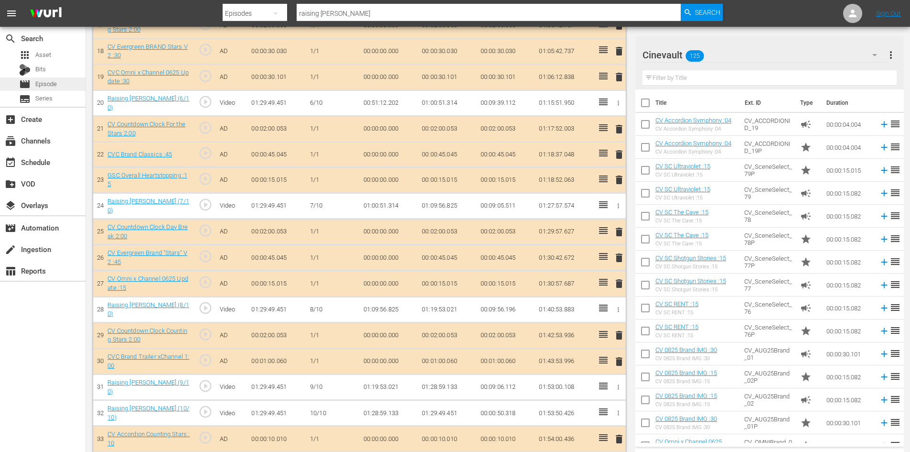
click at [31, 85] on div "movie Episode" at bounding box center [38, 83] width 38 height 13
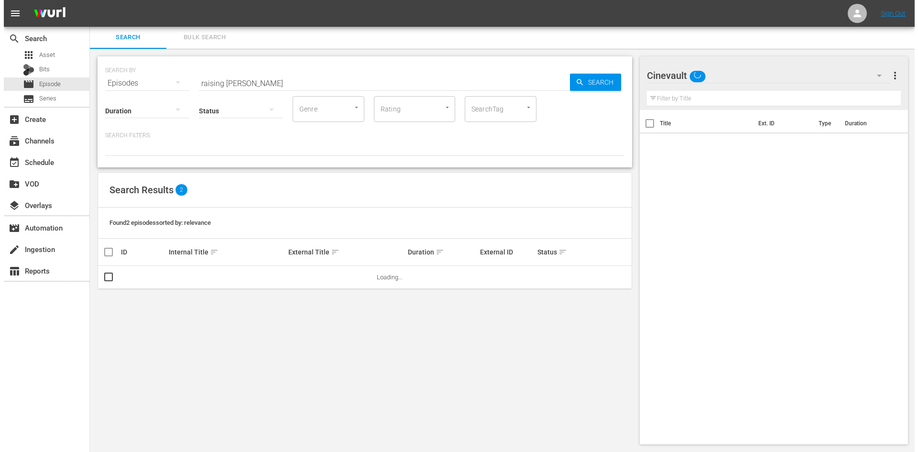
scroll to position [1, 0]
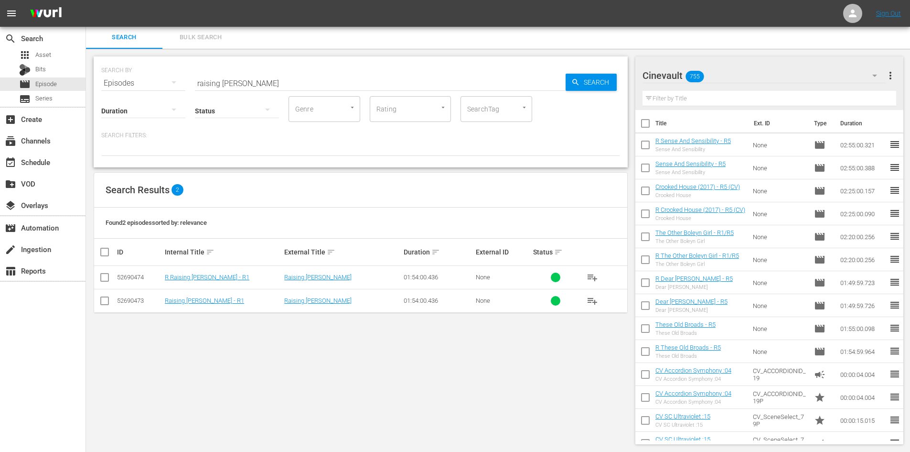
click at [107, 303] on input "checkbox" at bounding box center [104, 302] width 11 height 11
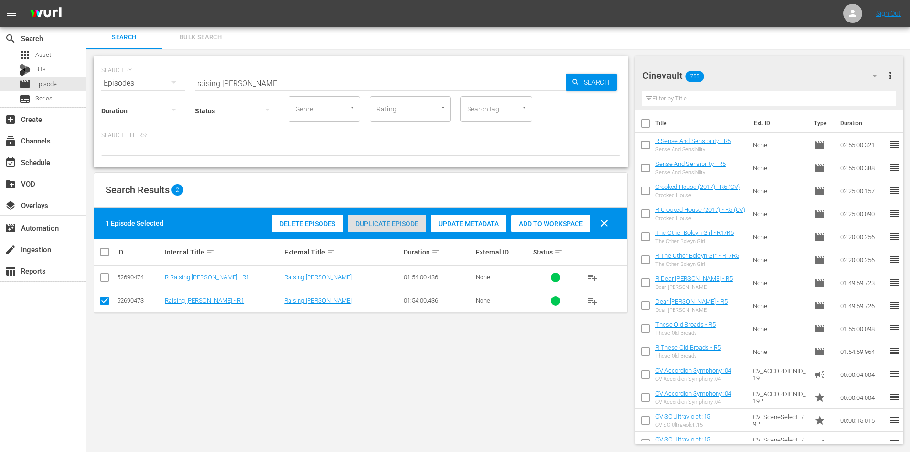
click at [376, 218] on div "Duplicate Episode" at bounding box center [387, 224] width 78 height 18
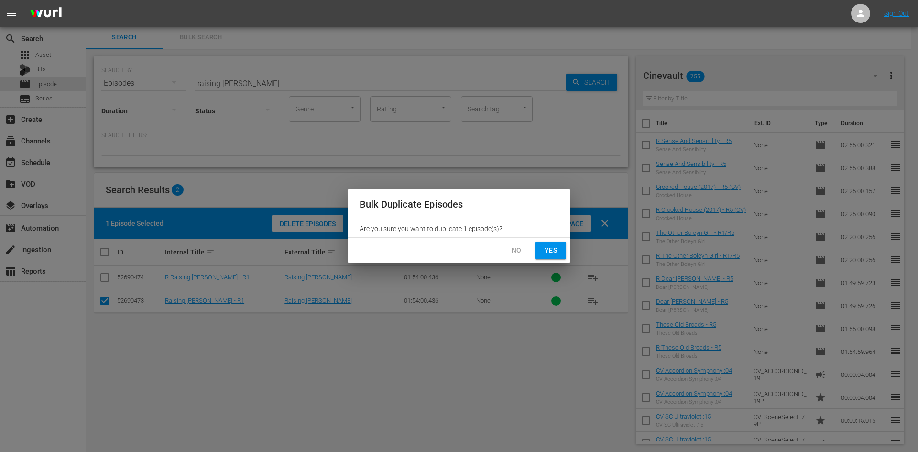
click at [556, 250] on span "Yes" at bounding box center [550, 250] width 15 height 12
checkbox input "false"
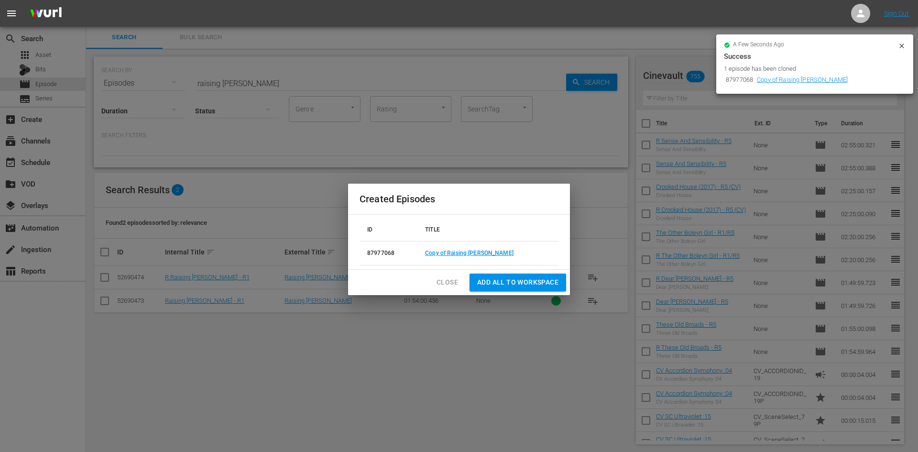
click at [495, 249] on td "Copy of Raising [PERSON_NAME]" at bounding box center [487, 253] width 141 height 24
click at [494, 250] on link "Copy of Raising [PERSON_NAME]" at bounding box center [469, 252] width 88 height 7
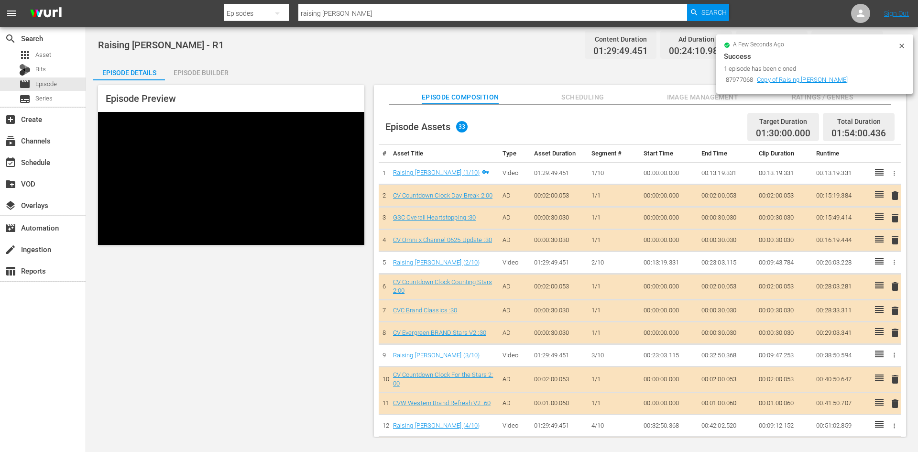
click at [211, 68] on div "Episode Builder" at bounding box center [201, 72] width 72 height 23
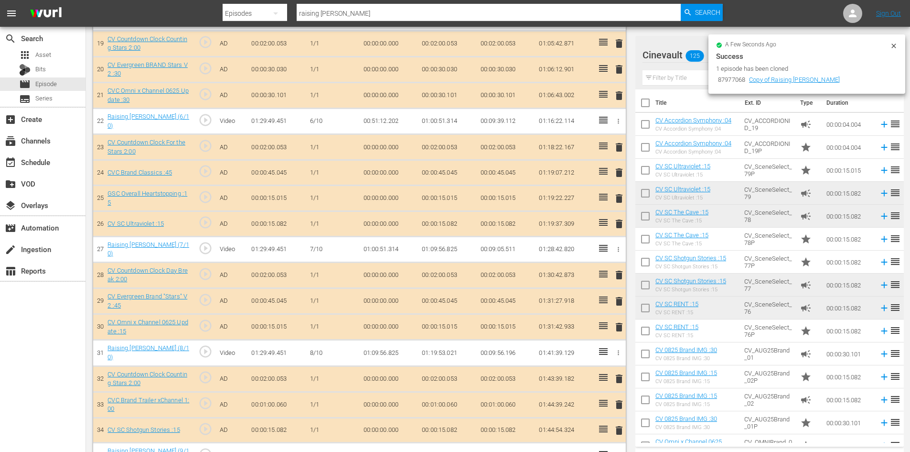
scroll to position [832, 0]
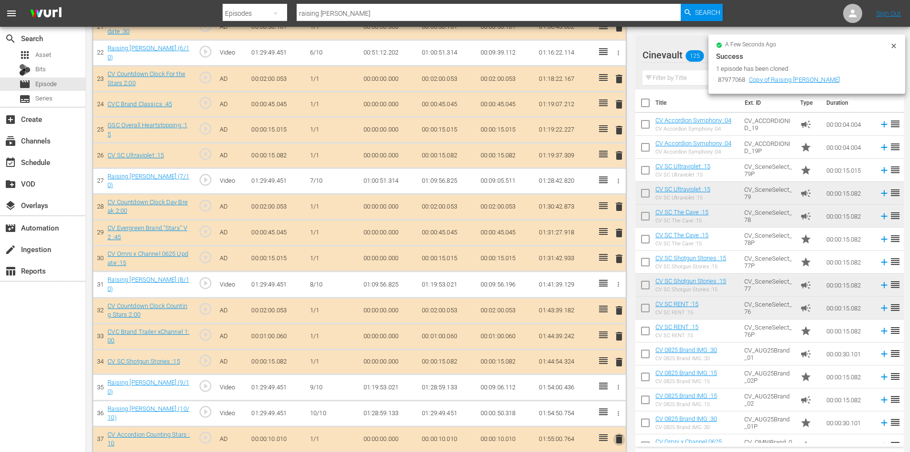
click at [616, 433] on span "delete" at bounding box center [619, 438] width 11 height 11
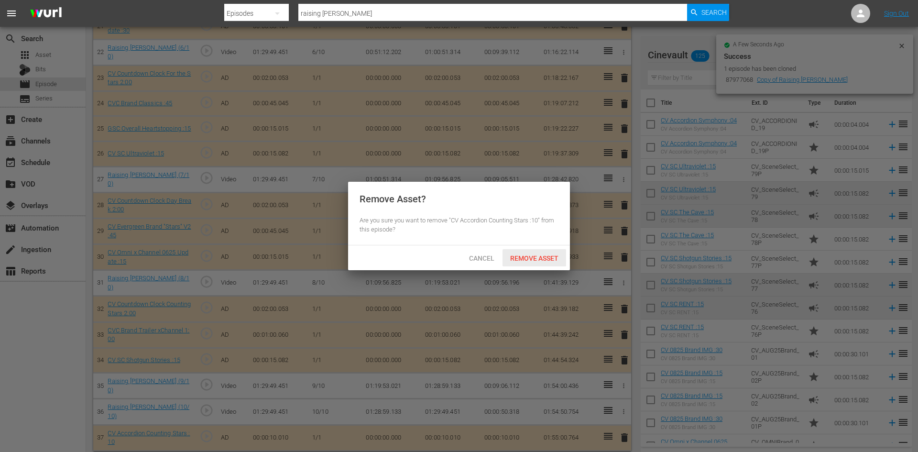
click at [555, 262] on div "Remove Asset" at bounding box center [534, 258] width 64 height 18
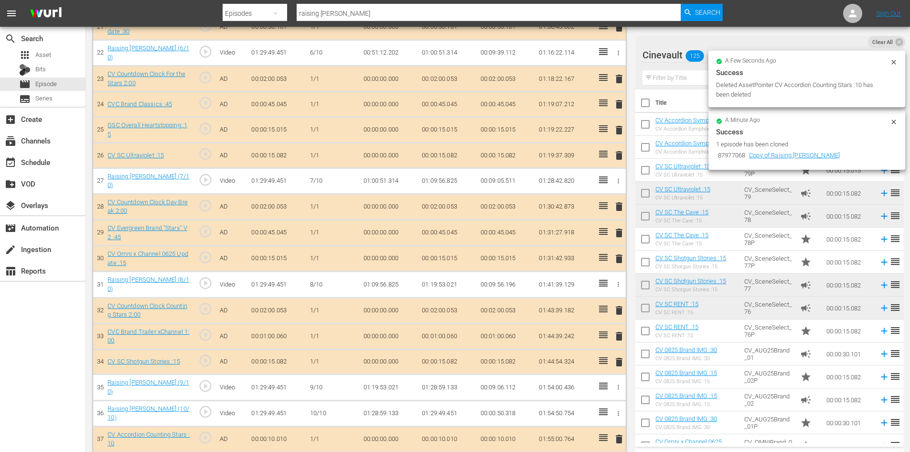
scroll to position [806, 0]
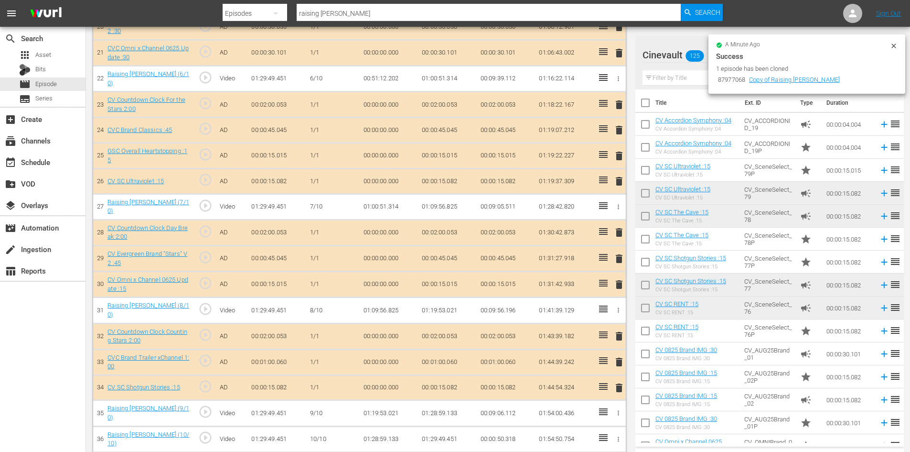
click at [670, 75] on input "text" at bounding box center [770, 77] width 254 height 15
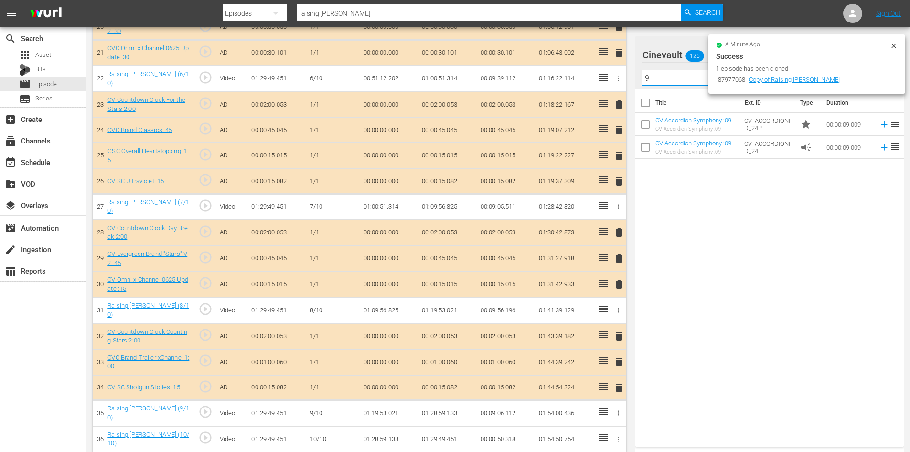
type input "9"
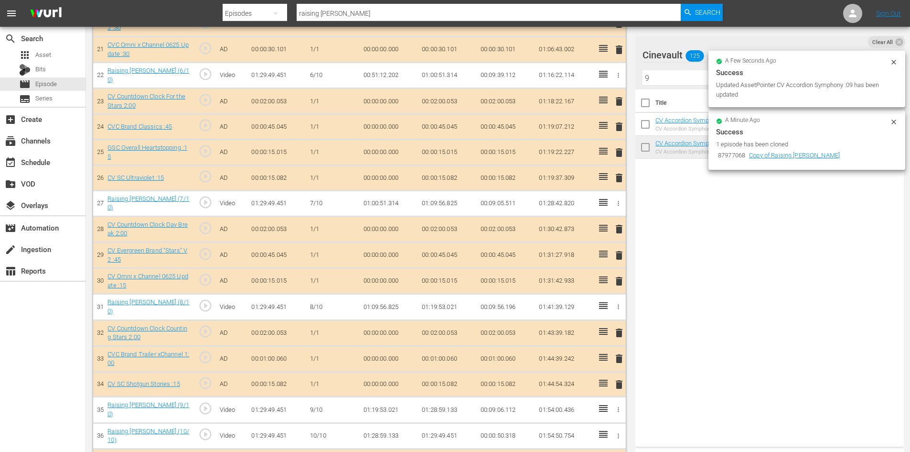
scroll to position [832, 0]
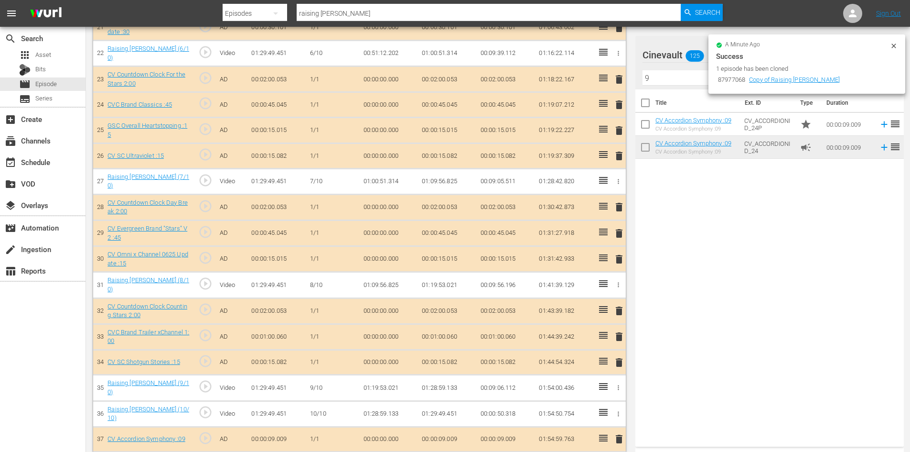
click at [894, 46] on icon at bounding box center [894, 45] width 4 height 4
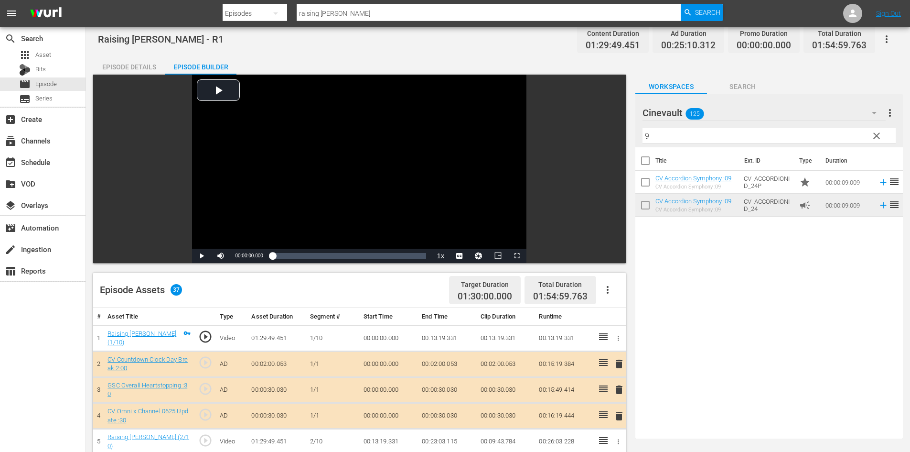
scroll to position [0, 0]
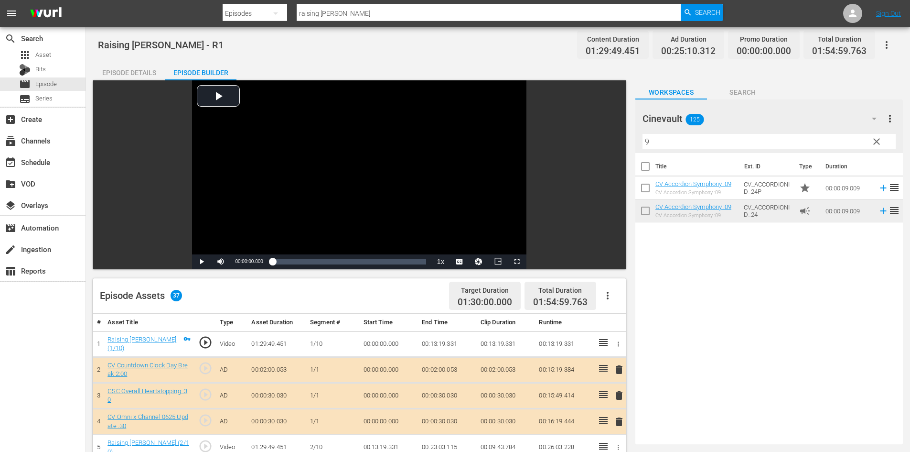
click at [151, 64] on div "Episode Details" at bounding box center [129, 72] width 72 height 23
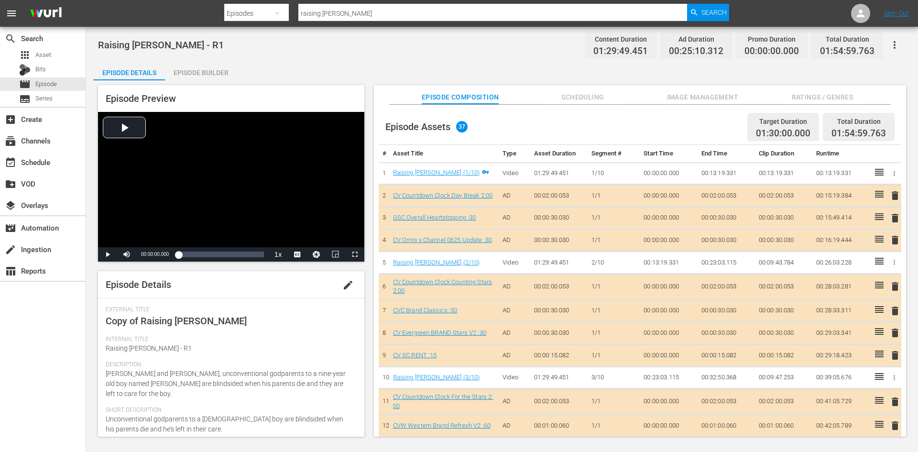
click at [342, 287] on span "edit" at bounding box center [347, 284] width 11 height 11
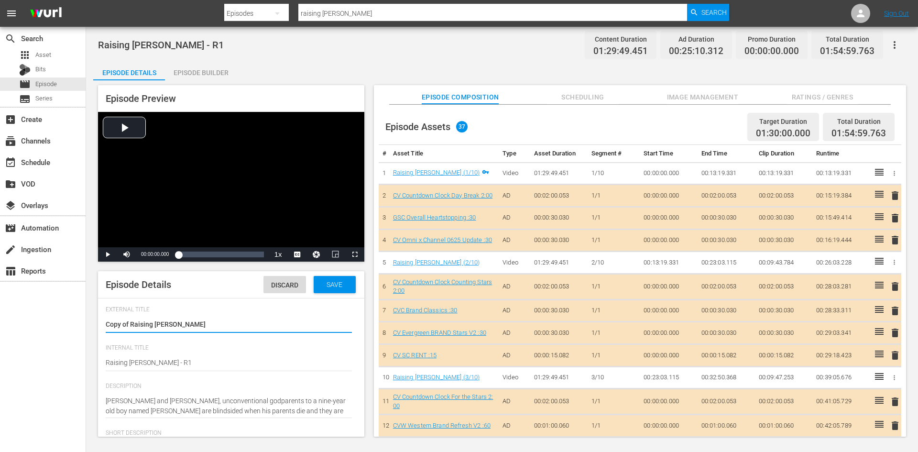
type input "No Series"
drag, startPoint x: 130, startPoint y: 324, endPoint x: 48, endPoint y: 335, distance: 82.4
click at [86, 0] on div "search Search apps Asset Bits movie Episode subtitles Series add_box Create sub…" at bounding box center [502, 0] width 832 height 0
type textarea "Raising [PERSON_NAME]"
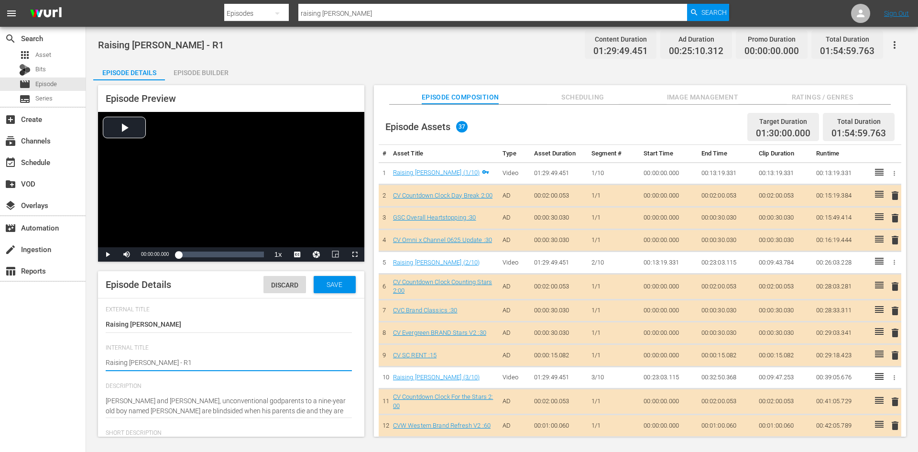
type textarea "Raising Waylon - R"
type textarea "Raising [PERSON_NAME] - R5"
click at [329, 284] on span "Save" at bounding box center [334, 285] width 31 height 8
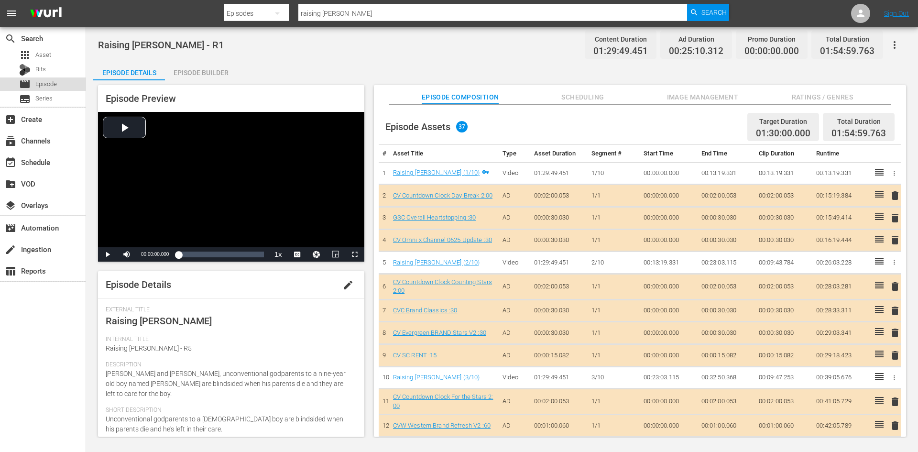
click at [60, 87] on div "movie Episode" at bounding box center [43, 83] width 86 height 13
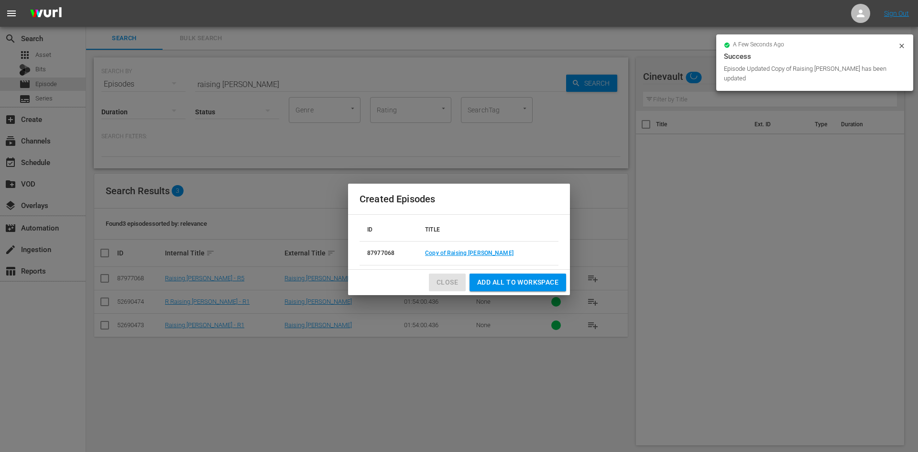
click at [450, 281] on span "Close" at bounding box center [447, 282] width 22 height 12
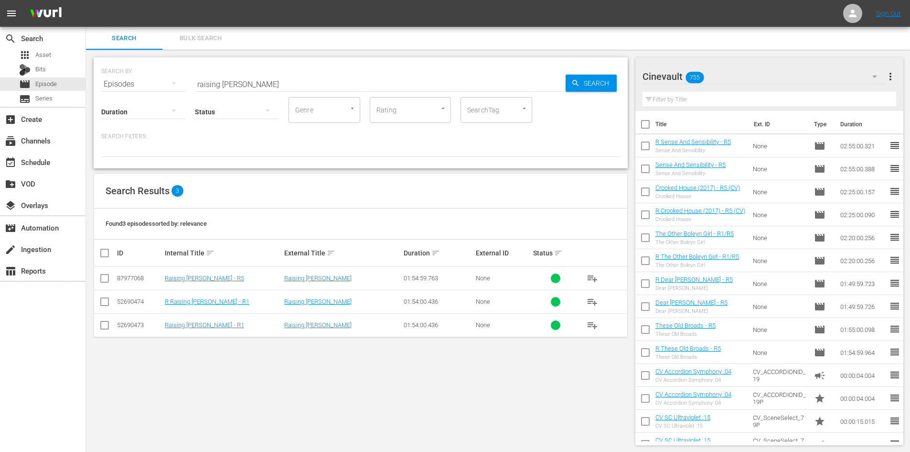
click at [103, 304] on input "checkbox" at bounding box center [104, 303] width 11 height 11
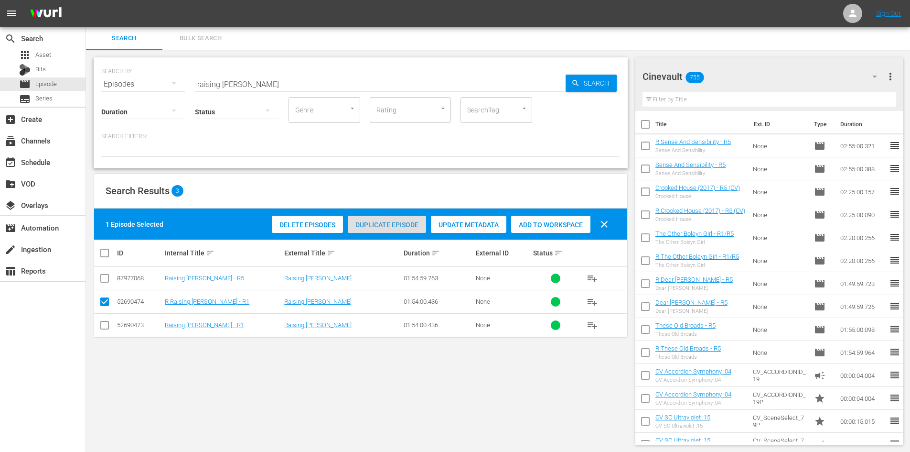
click at [401, 226] on span "Duplicate Episode" at bounding box center [387, 225] width 78 height 8
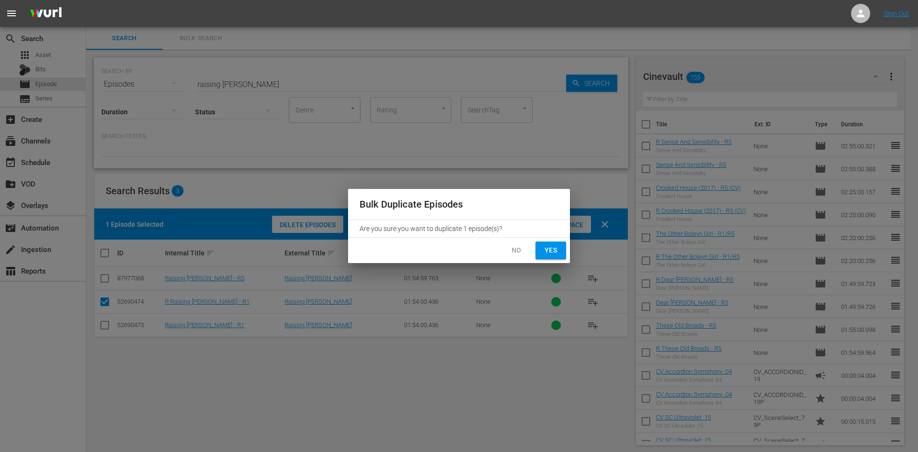
click at [549, 244] on span "Yes" at bounding box center [550, 250] width 15 height 12
checkbox input "false"
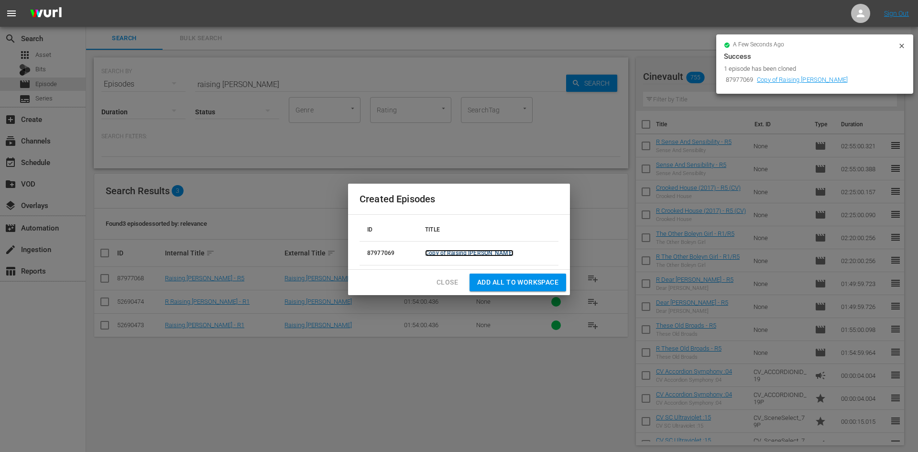
click at [483, 256] on link "Copy of Raising [PERSON_NAME]" at bounding box center [469, 252] width 88 height 7
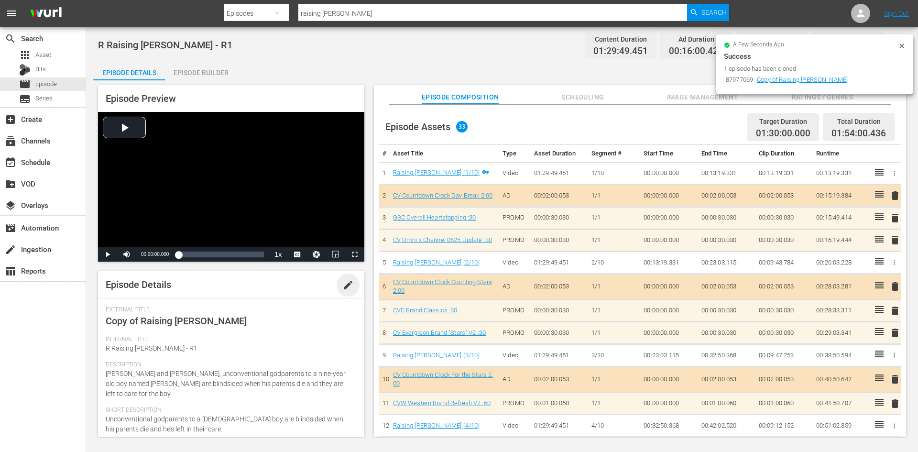
click at [342, 279] on span "edit" at bounding box center [347, 284] width 11 height 11
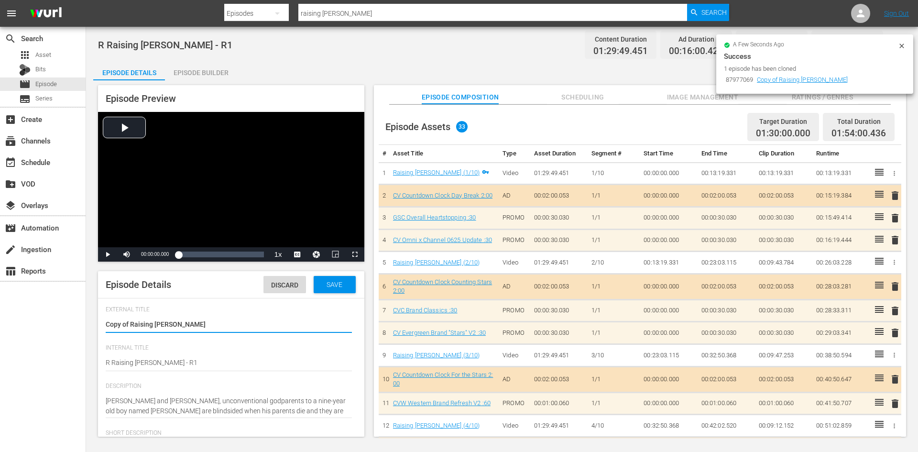
drag, startPoint x: 131, startPoint y: 323, endPoint x: 72, endPoint y: 321, distance: 58.8
click at [86, 0] on div "search Search apps Asset Bits movie Episode subtitles Series add_box Create sub…" at bounding box center [502, 0] width 832 height 0
type textarea "Raising [PERSON_NAME]"
type textarea "R Raising Waylon - R"
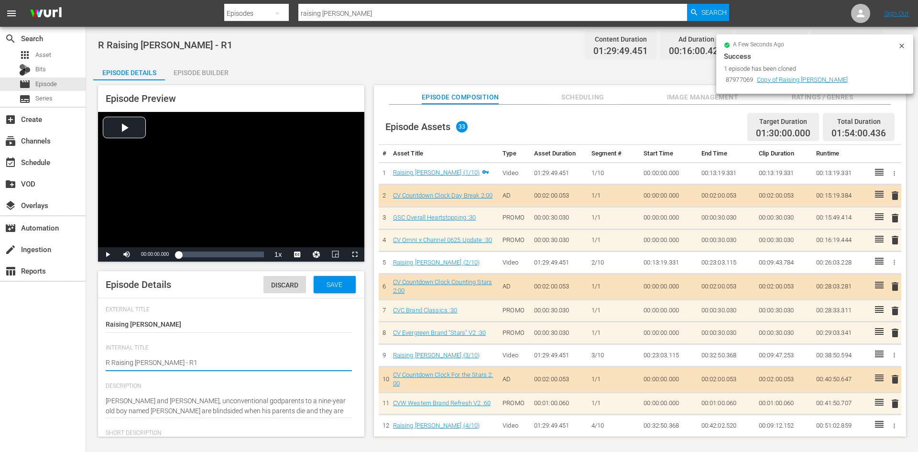
type textarea "R Raising Waylon - R"
type textarea "R Raising [PERSON_NAME] - R5"
click at [324, 281] on span "Save" at bounding box center [334, 285] width 31 height 8
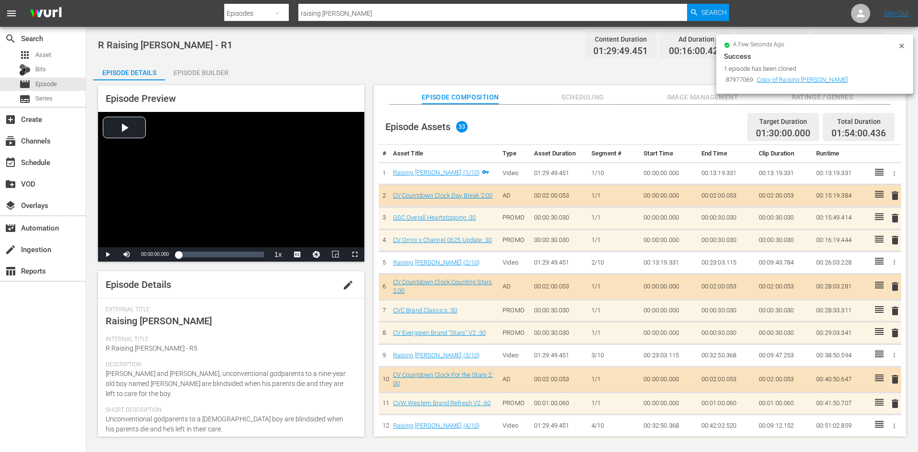
click at [208, 76] on div "Episode Builder" at bounding box center [201, 72] width 72 height 23
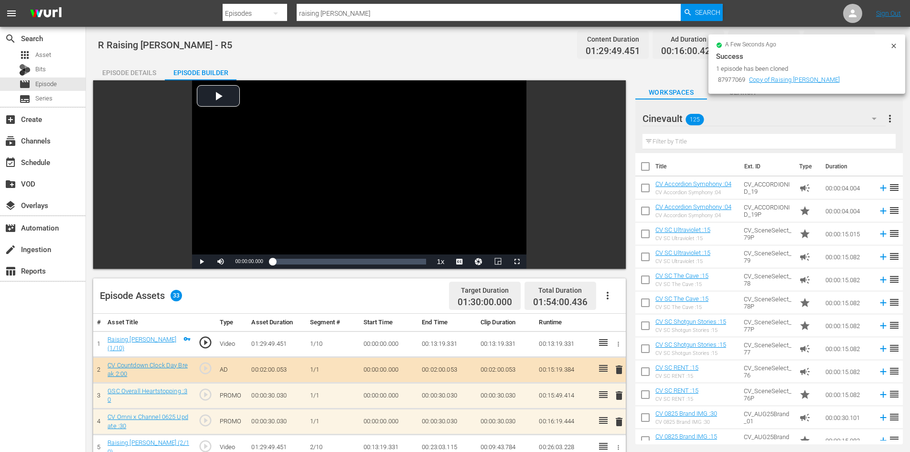
click at [895, 40] on div "a few seconds ago Success 1 episode has been cloned 87977069 Copy of Raising Wa…" at bounding box center [807, 63] width 197 height 59
click at [890, 49] on div "a few seconds ago Success 1 episode has been cloned 87977069 Copy of Raising Wa…" at bounding box center [807, 64] width 182 height 44
click at [893, 47] on icon at bounding box center [894, 45] width 4 height 4
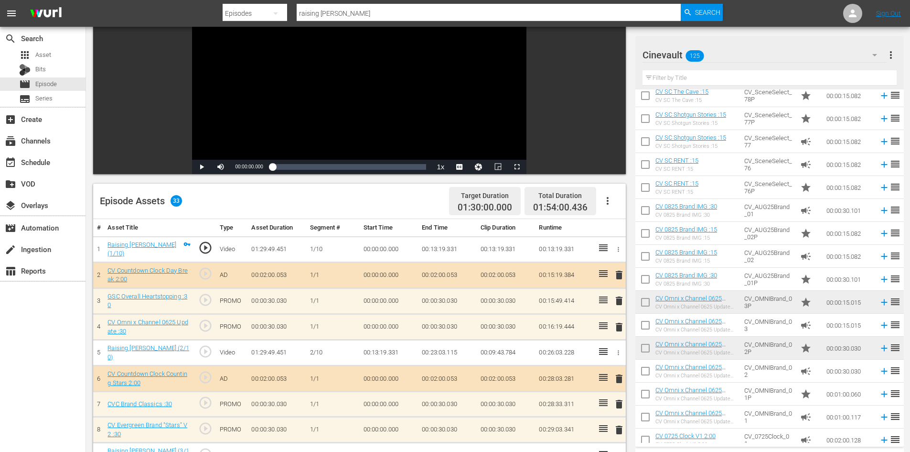
scroll to position [96, 0]
click at [801, 186] on span "star" at bounding box center [805, 187] width 11 height 11
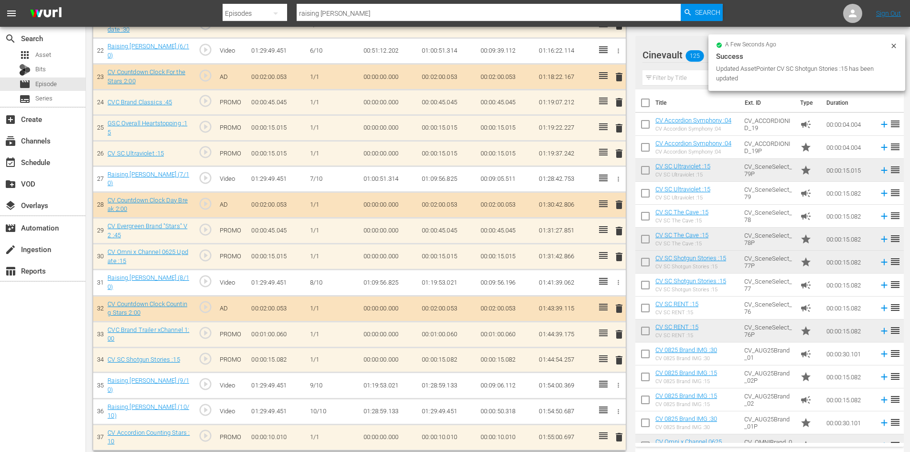
scroll to position [832, 0]
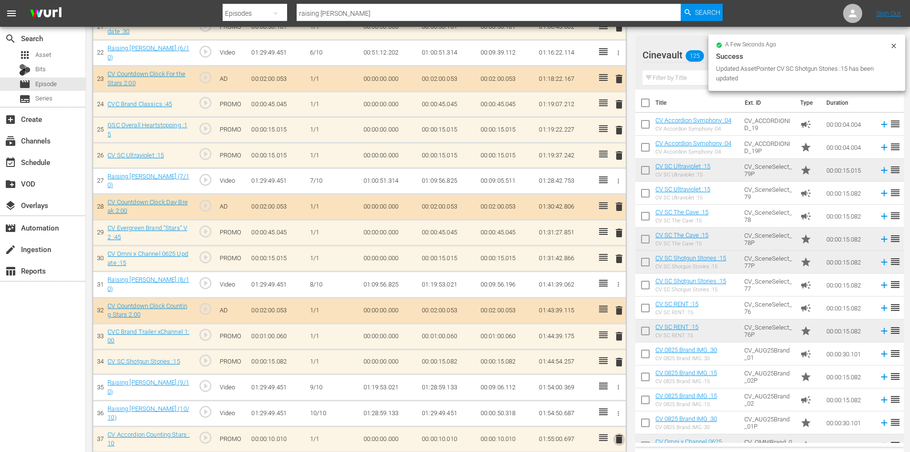
click at [621, 433] on span "delete" at bounding box center [619, 438] width 11 height 11
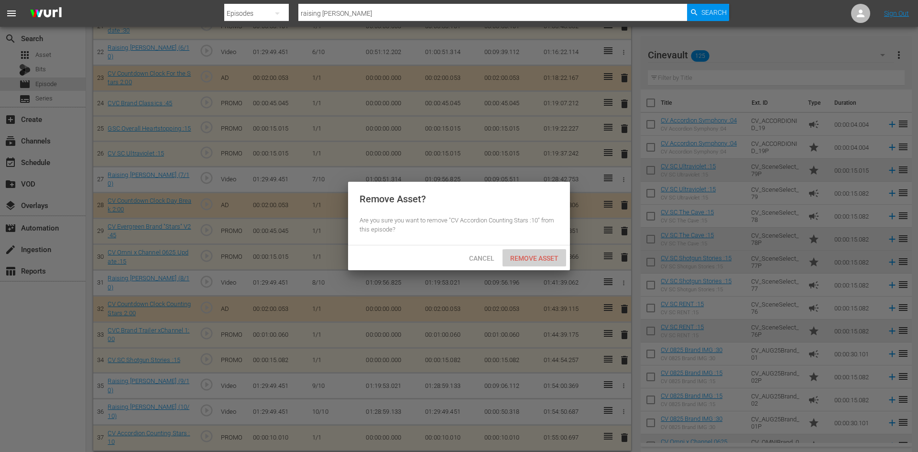
click at [546, 262] on div "Remove Asset" at bounding box center [534, 258] width 64 height 18
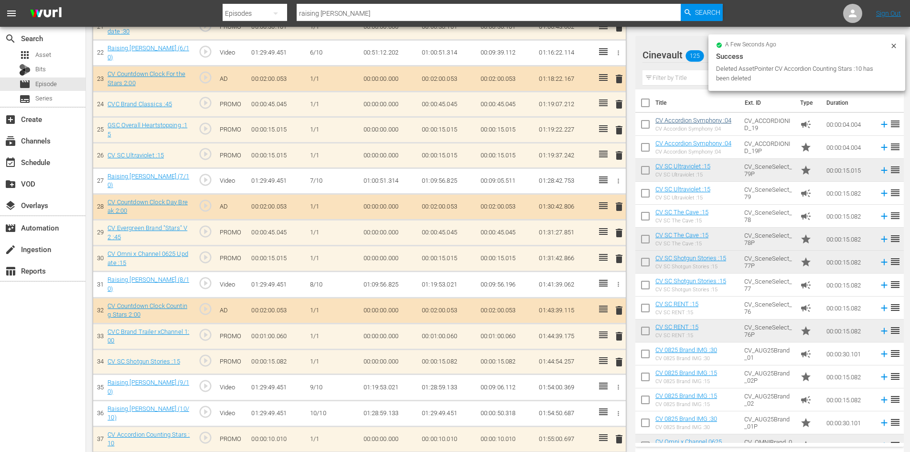
scroll to position [806, 0]
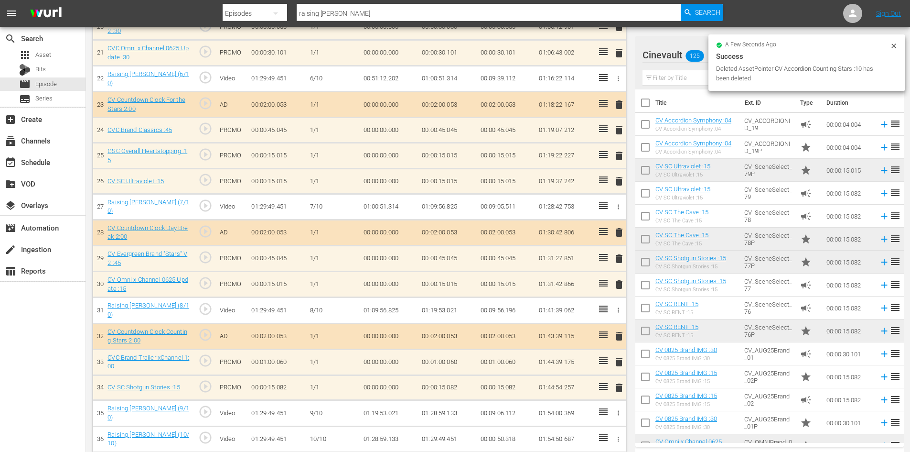
click at [702, 74] on input "text" at bounding box center [770, 77] width 254 height 15
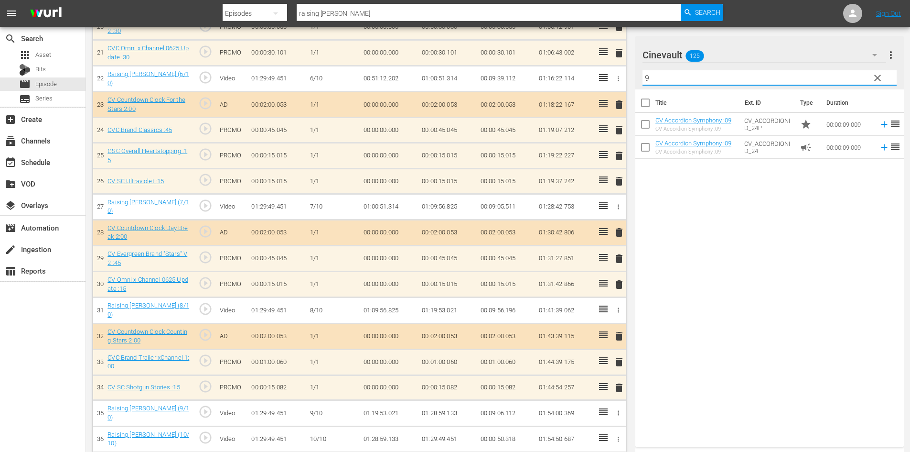
type input "9"
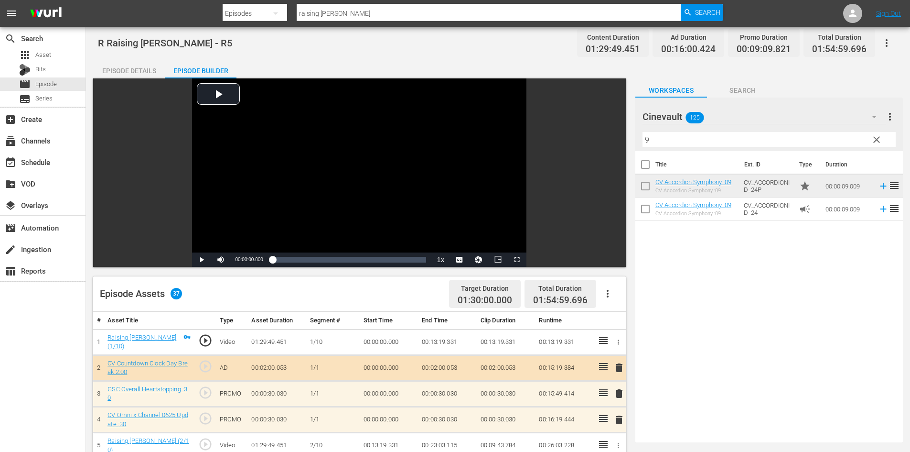
scroll to position [0, 0]
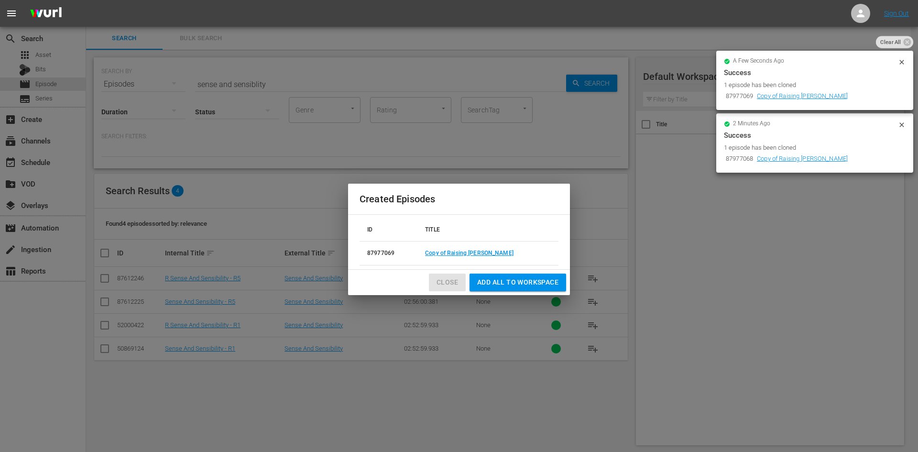
click at [451, 285] on span "Close" at bounding box center [447, 282] width 22 height 12
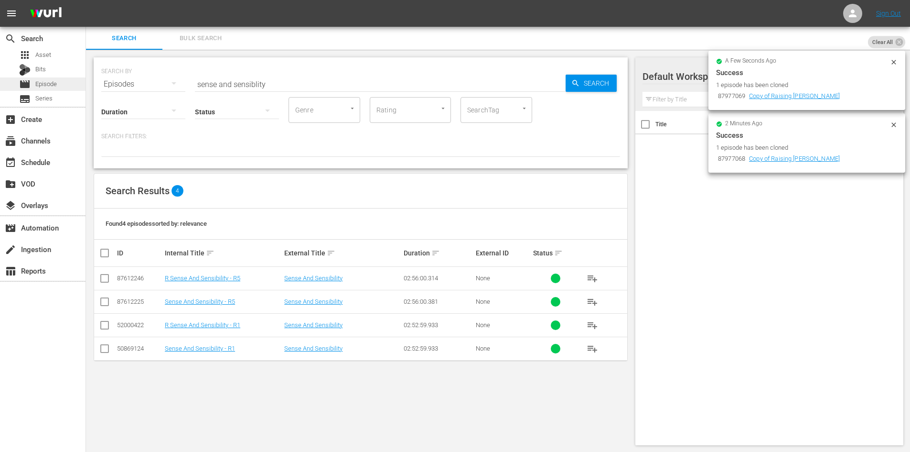
click at [74, 83] on div "movie Episode" at bounding box center [43, 83] width 86 height 13
drag, startPoint x: 309, startPoint y: 96, endPoint x: 156, endPoint y: 117, distance: 154.4
click at [156, 117] on div "SEARCH BY Search By Episodes Search ID, Title, Description, Keywords, or Catego…" at bounding box center [361, 112] width 534 height 111
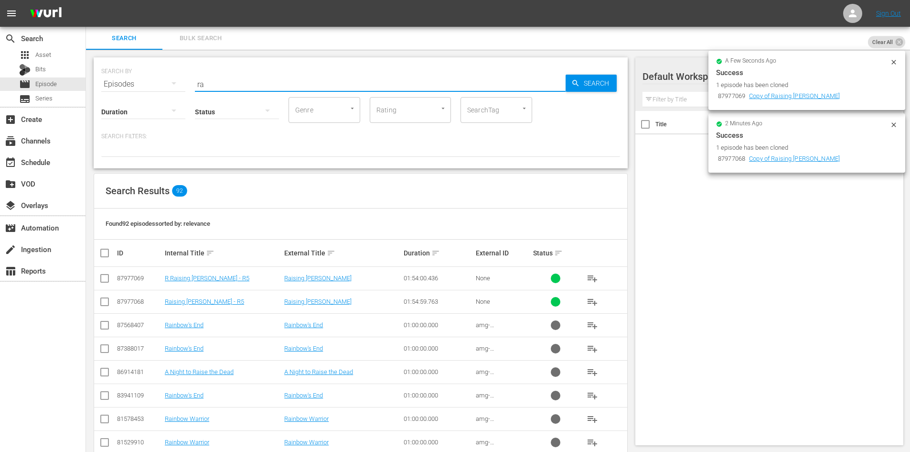
type input "r"
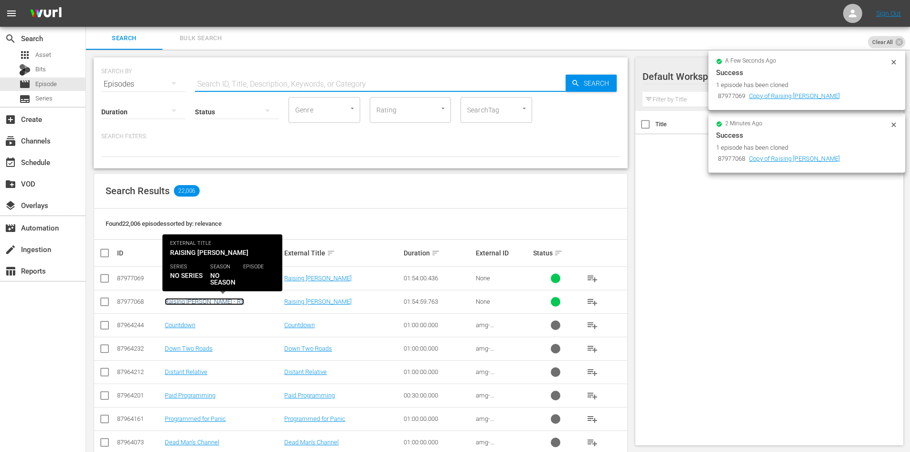
click at [216, 302] on link "Raising [PERSON_NAME] - R5" at bounding box center [204, 301] width 79 height 7
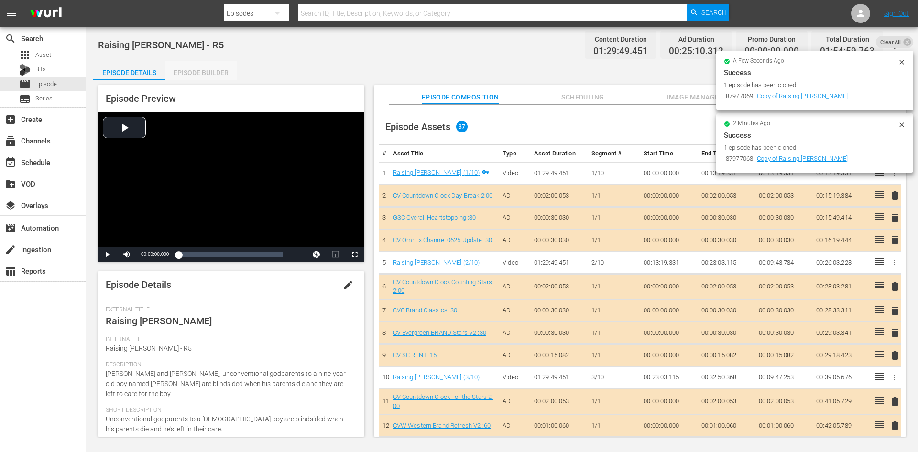
click at [205, 76] on div "Episode Builder" at bounding box center [201, 72] width 72 height 23
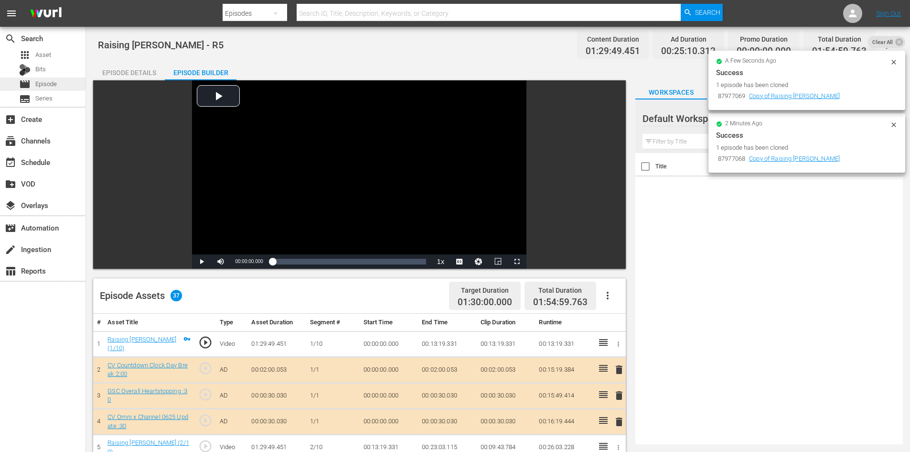
click at [67, 82] on div "movie Episode" at bounding box center [43, 83] width 86 height 13
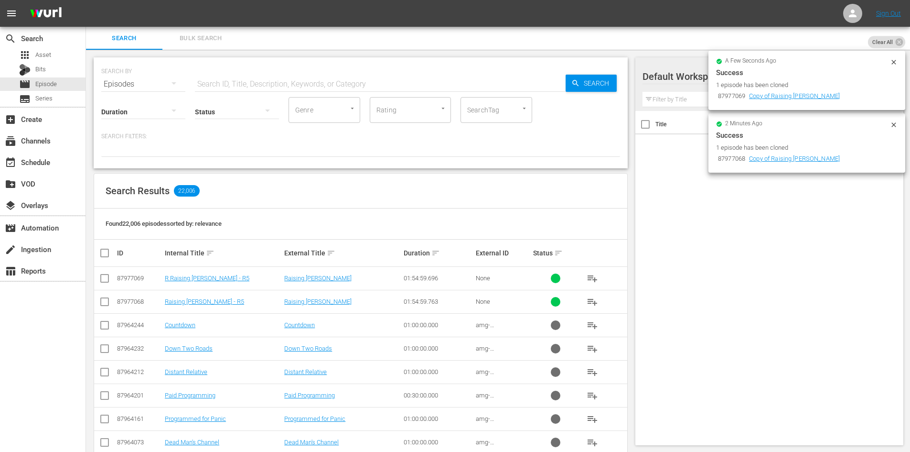
click at [106, 303] on input "checkbox" at bounding box center [104, 303] width 11 height 11
checkbox input "true"
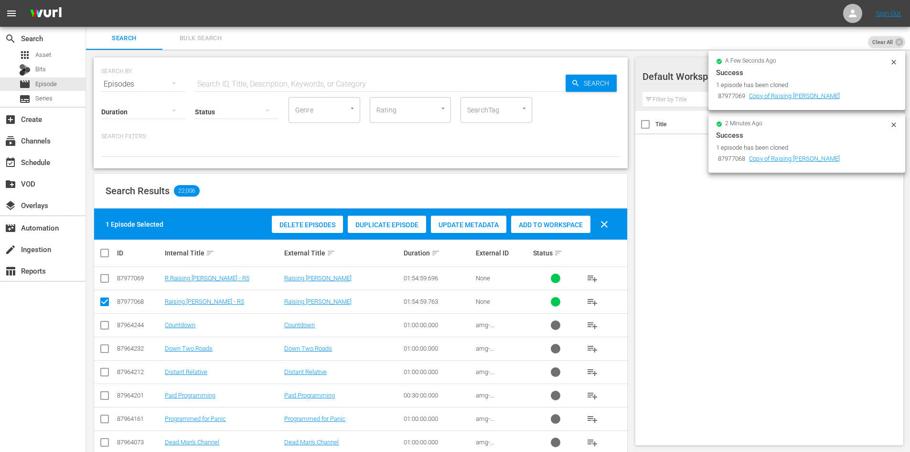
click at [106, 282] on input "checkbox" at bounding box center [104, 279] width 11 height 11
checkbox input "true"
click at [681, 77] on div at bounding box center [677, 77] width 69 height 24
click at [893, 36] on span "Clear All" at bounding box center [883, 42] width 30 height 12
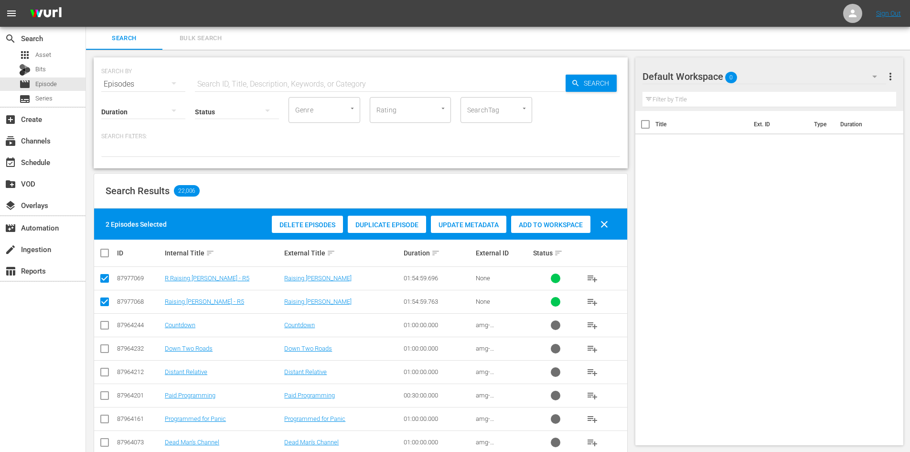
click at [782, 72] on div "Default Workspace 0" at bounding box center [765, 76] width 244 height 27
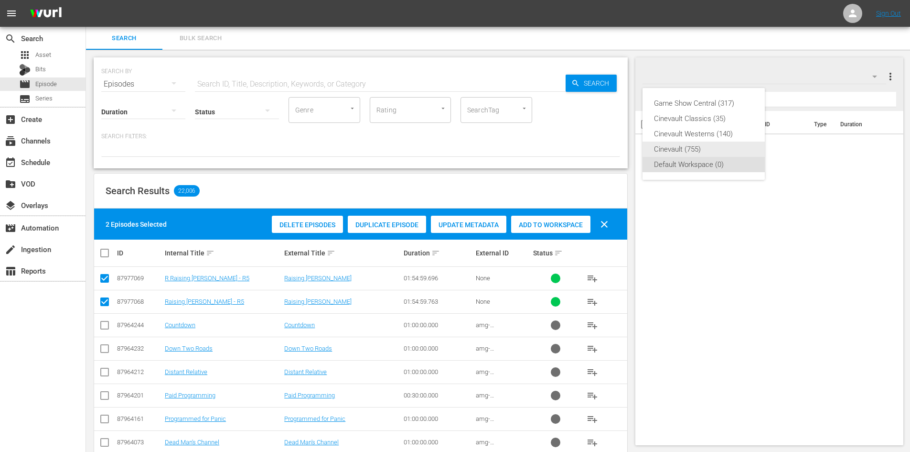
click at [681, 155] on div "Cinevault (755)" at bounding box center [703, 148] width 99 height 15
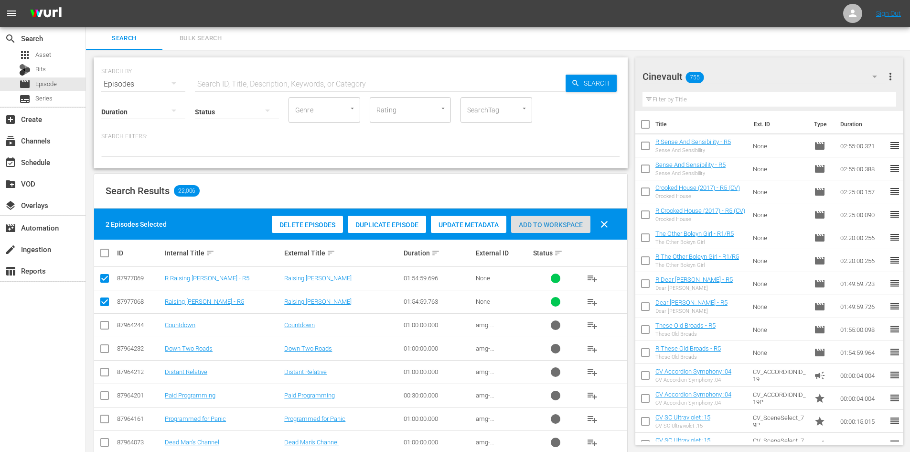
click at [558, 221] on span "Add to Workspace" at bounding box center [550, 225] width 79 height 8
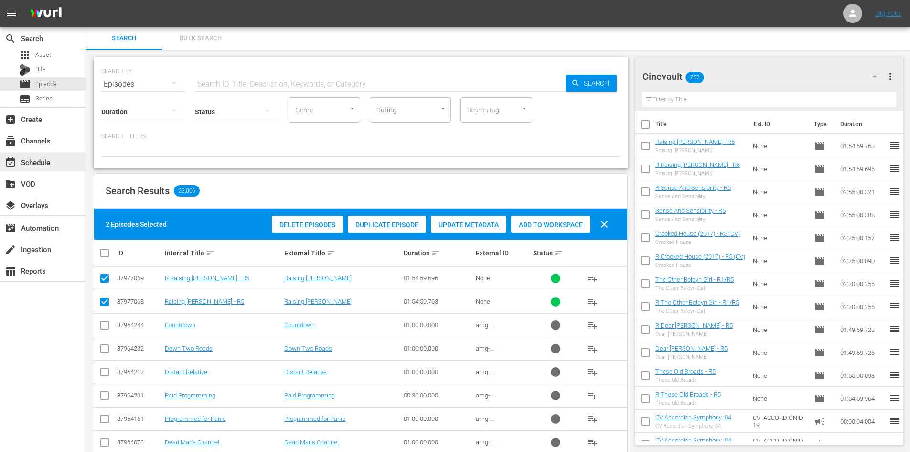
click at [37, 160] on div "event_available Schedule" at bounding box center [27, 160] width 54 height 9
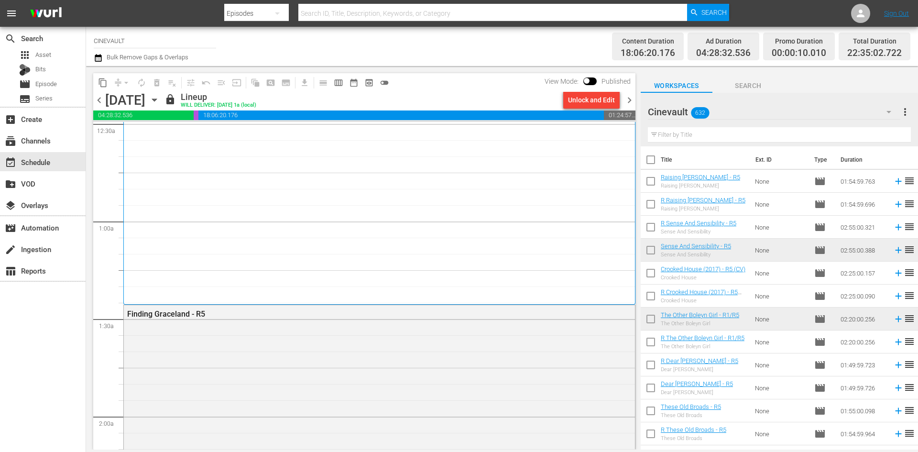
scroll to position [143, 0]
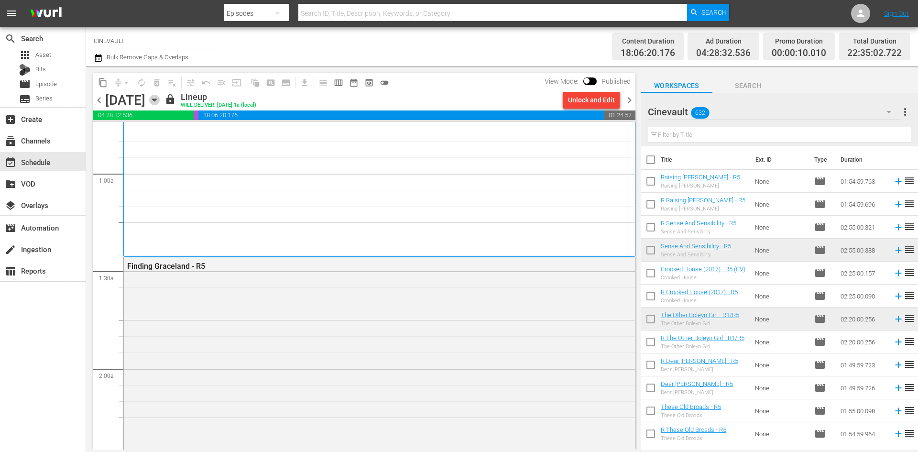
click at [160, 98] on icon "button" at bounding box center [154, 100] width 11 height 11
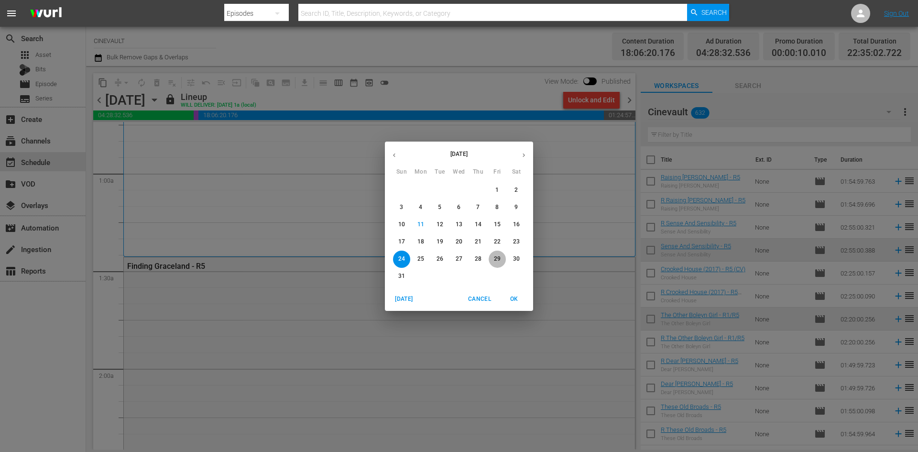
click at [497, 263] on button "29" at bounding box center [496, 258] width 17 height 17
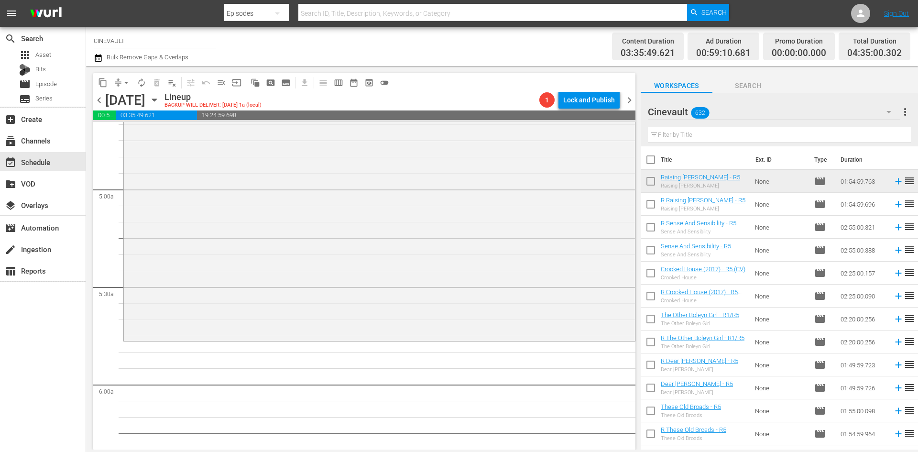
scroll to position [908, 0]
click at [681, 141] on input "text" at bounding box center [779, 134] width 263 height 15
type input "w"
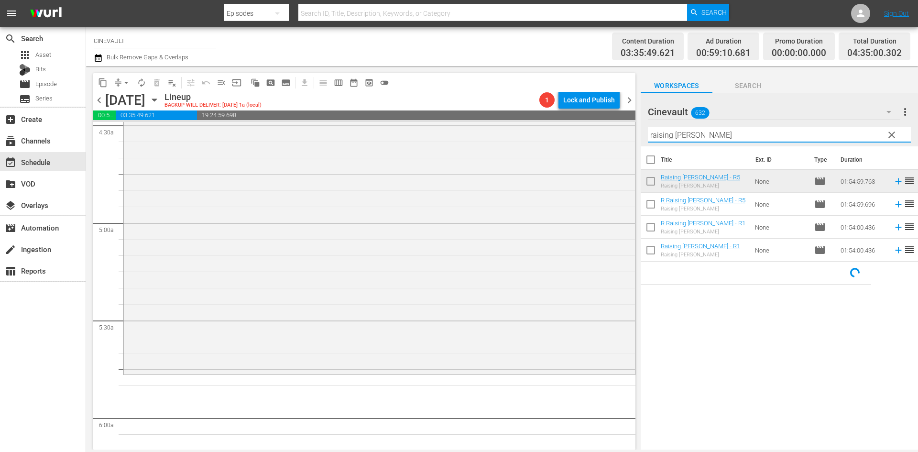
scroll to position [956, 0]
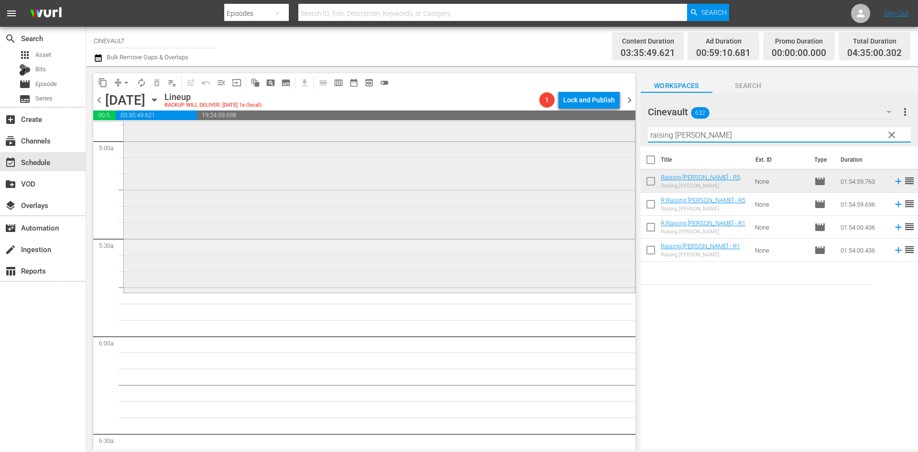
drag, startPoint x: 715, startPoint y: 130, endPoint x: 627, endPoint y: 131, distance: 88.0
click at [627, 131] on div "content_copy compress arrow_drop_down autorenew_outlined delete_forever_outline…" at bounding box center [502, 257] width 832 height 383
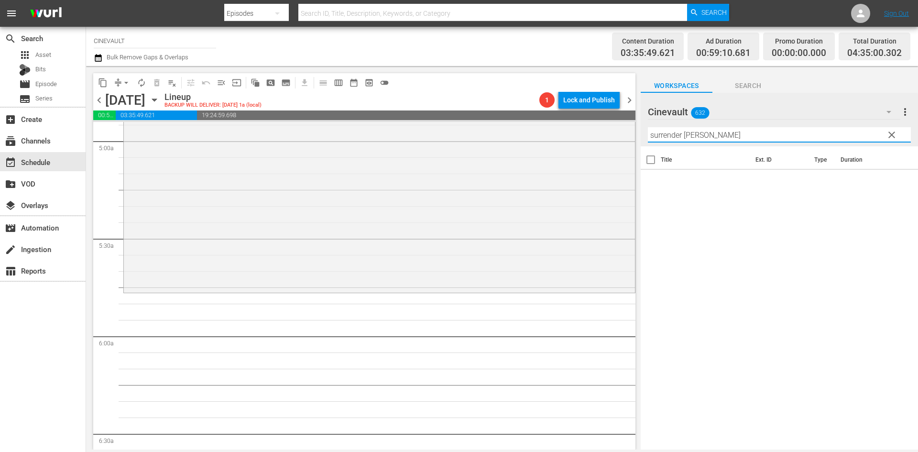
drag, startPoint x: 720, startPoint y: 131, endPoint x: 681, endPoint y: 138, distance: 40.3
click at [681, 138] on input "surrender [PERSON_NAME]" at bounding box center [779, 134] width 263 height 15
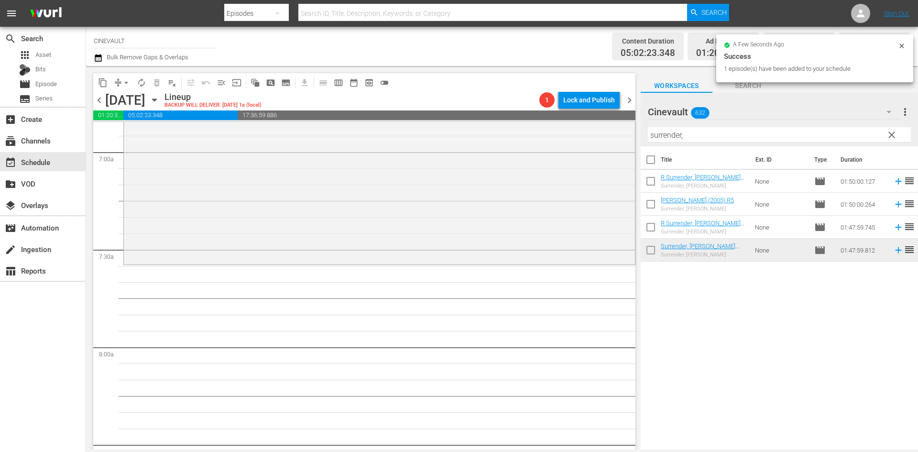
scroll to position [1338, 0]
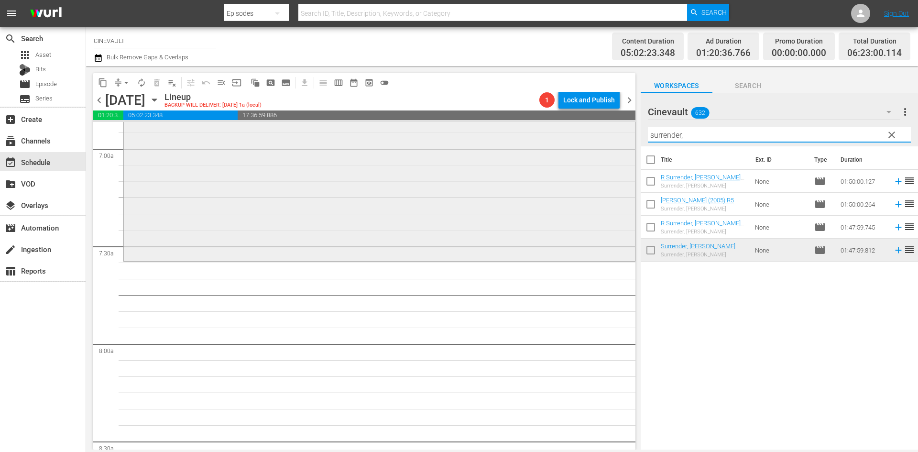
drag, startPoint x: 693, startPoint y: 136, endPoint x: 614, endPoint y: 154, distance: 81.5
click at [614, 148] on div "content_copy compress arrow_drop_down autorenew_outlined delete_forever_outline…" at bounding box center [502, 257] width 832 height 383
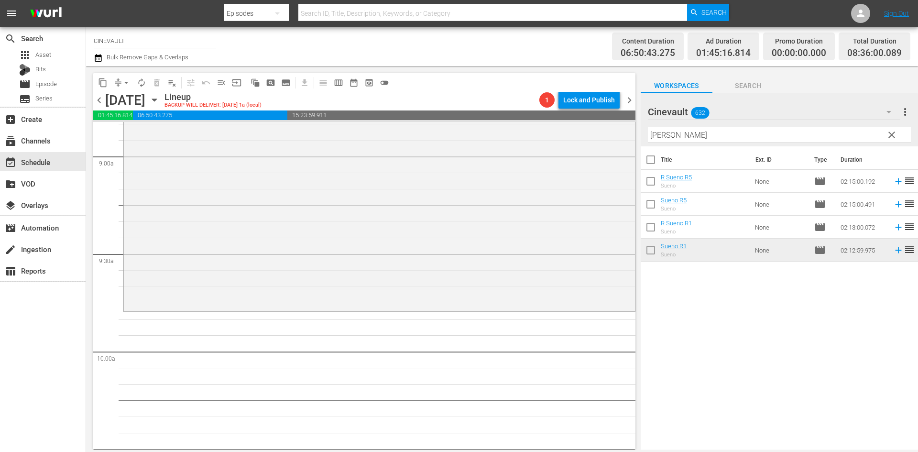
scroll to position [1816, 0]
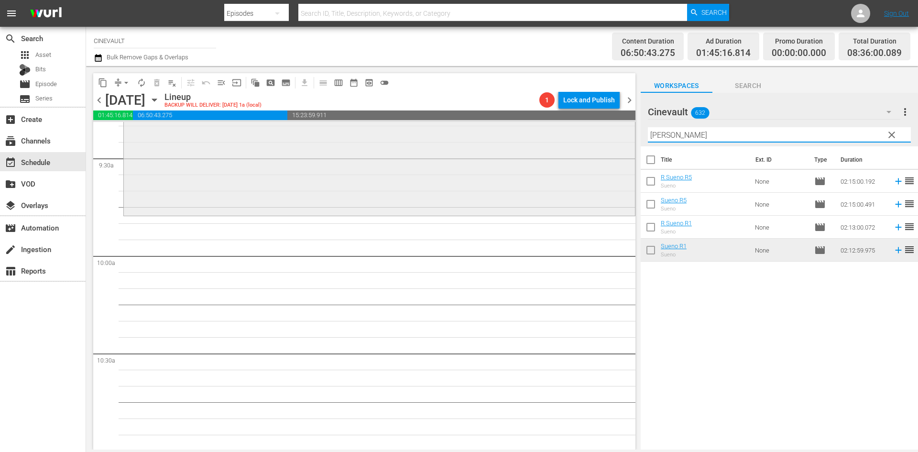
drag, startPoint x: 707, startPoint y: 135, endPoint x: 453, endPoint y: 140, distance: 254.3
click at [453, 140] on div "content_copy compress arrow_drop_down autorenew_outlined delete_forever_outline…" at bounding box center [502, 257] width 832 height 383
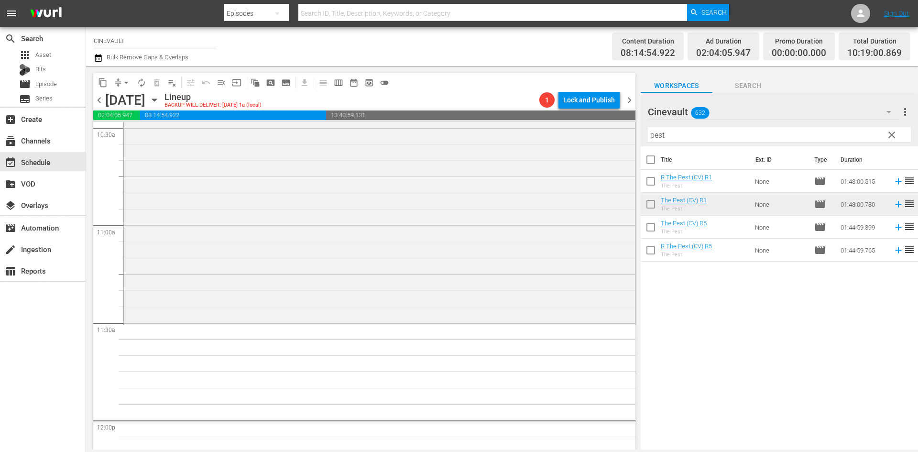
scroll to position [2055, 0]
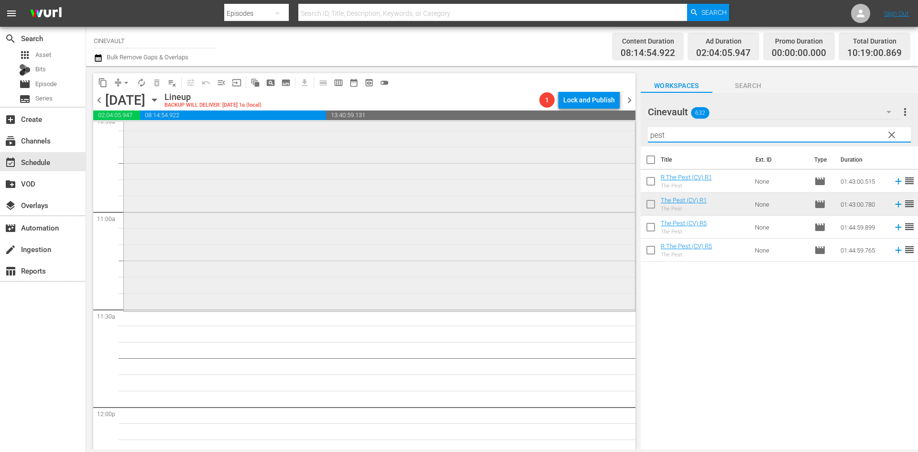
drag, startPoint x: 705, startPoint y: 138, endPoint x: 621, endPoint y: 139, distance: 84.1
click at [621, 139] on div "content_copy compress arrow_drop_down autorenew_outlined delete_forever_outline…" at bounding box center [502, 257] width 832 height 383
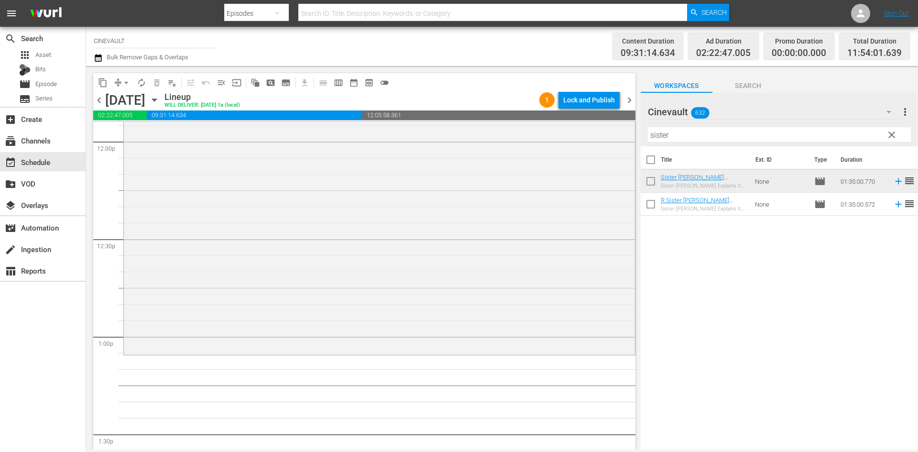
scroll to position [2342, 0]
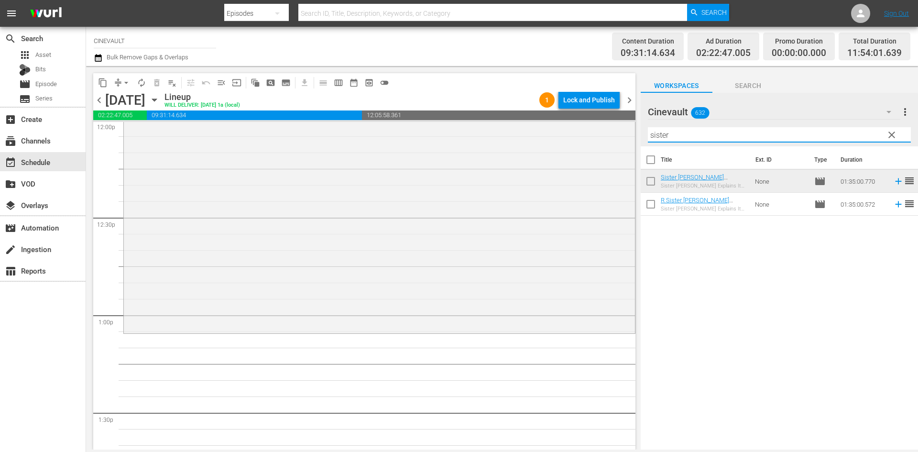
drag, startPoint x: 714, startPoint y: 133, endPoint x: 649, endPoint y: 137, distance: 64.6
click at [649, 137] on input "sister" at bounding box center [779, 134] width 263 height 15
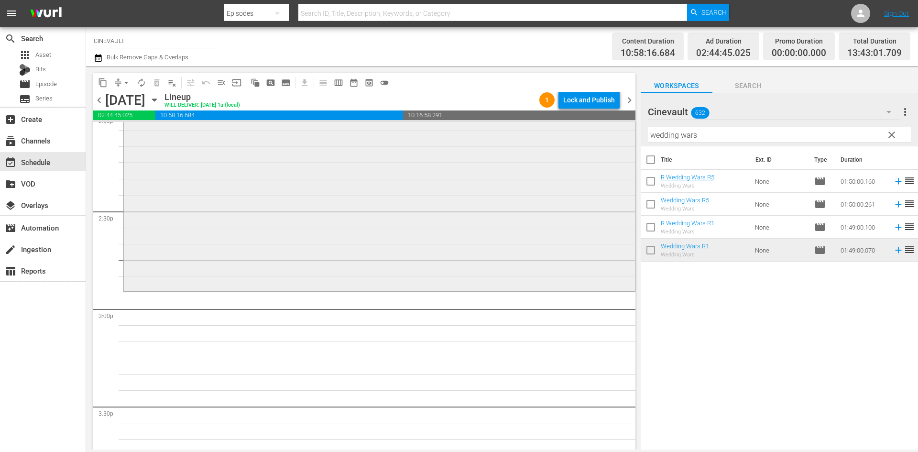
scroll to position [2761, 0]
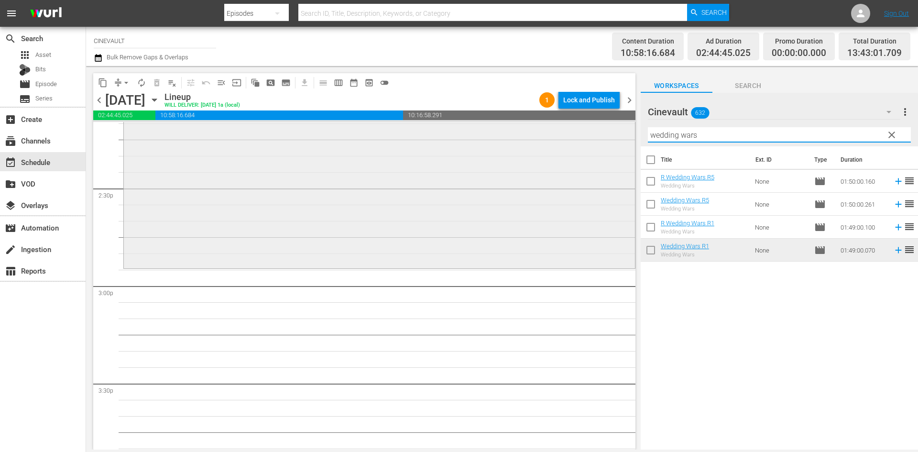
drag, startPoint x: 718, startPoint y: 135, endPoint x: 597, endPoint y: 143, distance: 121.2
click at [597, 143] on div "content_copy compress arrow_drop_down autorenew_outlined delete_forever_outline…" at bounding box center [502, 257] width 832 height 383
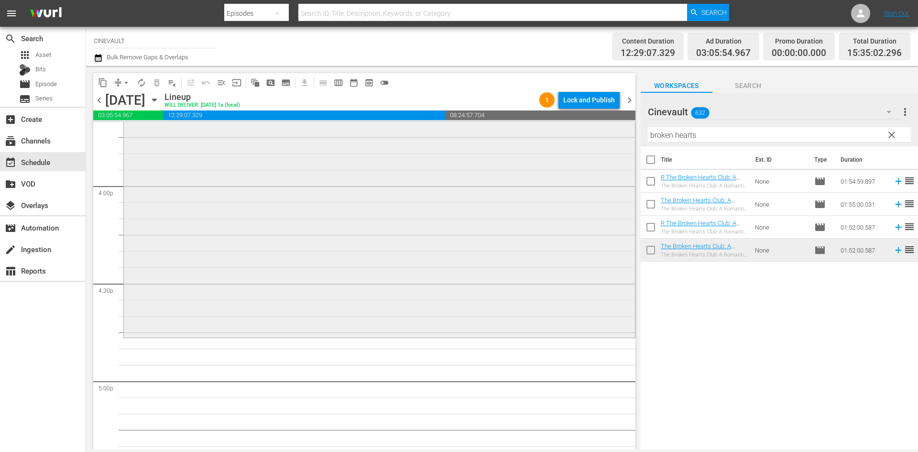
scroll to position [3095, 0]
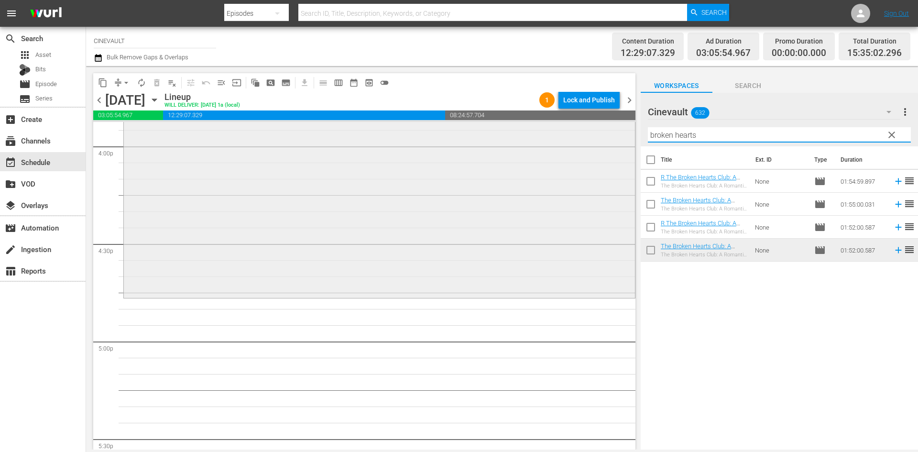
drag, startPoint x: 728, startPoint y: 135, endPoint x: 601, endPoint y: 141, distance: 127.7
click at [601, 141] on div "content_copy compress arrow_drop_down autorenew_outlined delete_forever_outline…" at bounding box center [502, 257] width 832 height 383
click at [731, 264] on div "Title Ext. ID Type Duration Places In The Heart - R5 Places In The Heart None m…" at bounding box center [778, 298] width 277 height 304
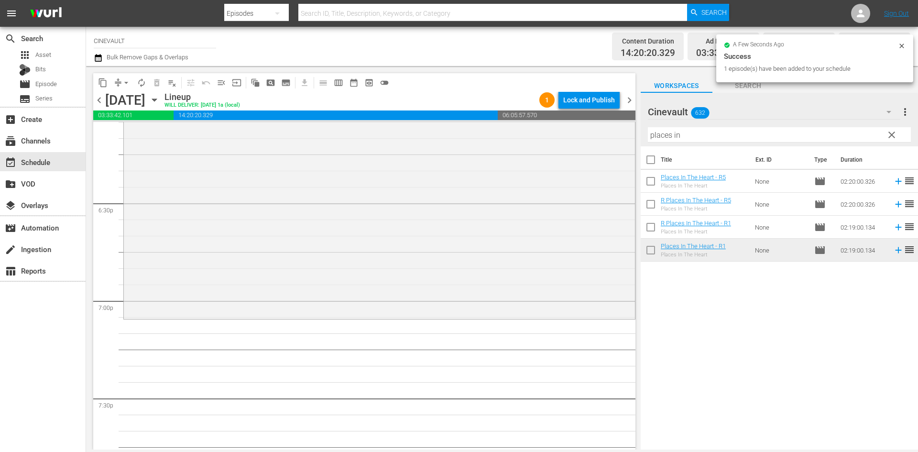
scroll to position [3621, 0]
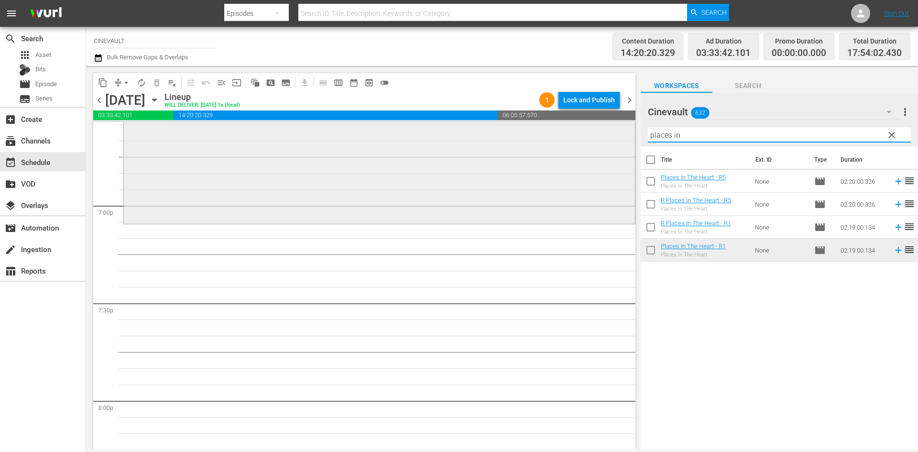
drag, startPoint x: 716, startPoint y: 132, endPoint x: 585, endPoint y: 169, distance: 136.0
click at [607, 136] on div "content_copy compress arrow_drop_down autorenew_outlined delete_forever_outline…" at bounding box center [502, 257] width 832 height 383
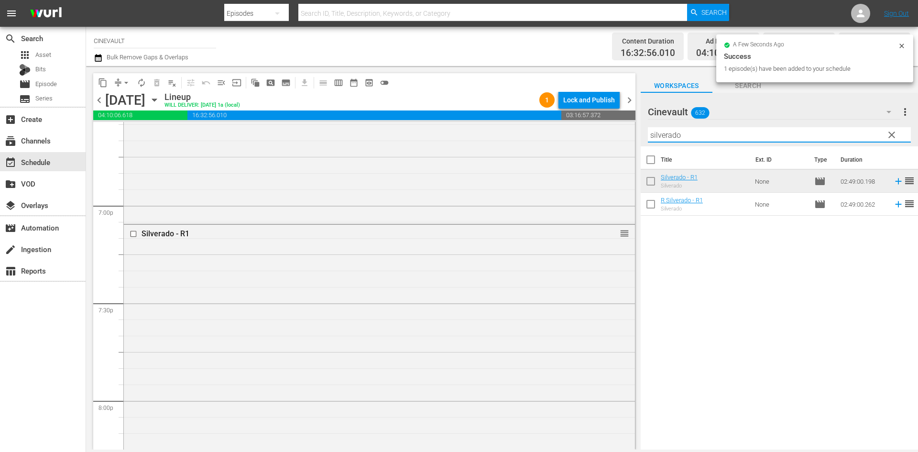
drag, startPoint x: 723, startPoint y: 134, endPoint x: 638, endPoint y: 141, distance: 85.4
click at [638, 141] on div "content_copy compress arrow_drop_down autorenew_outlined delete_forever_outline…" at bounding box center [502, 257] width 832 height 383
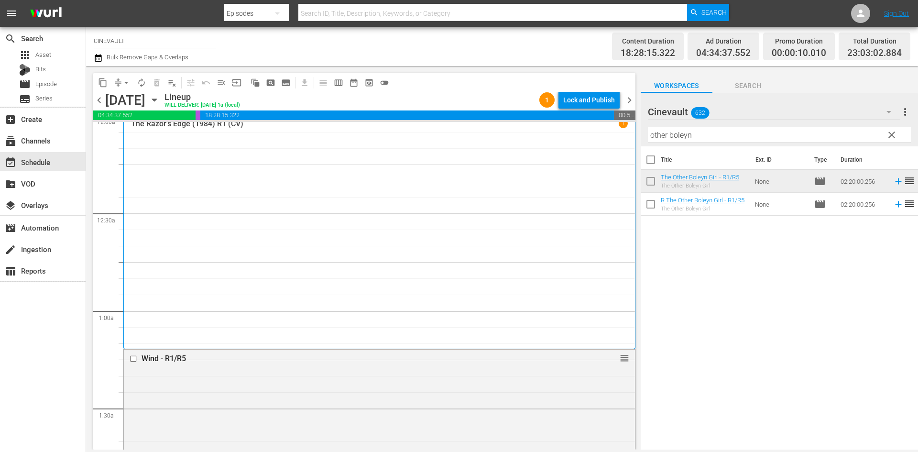
scroll to position [0, 0]
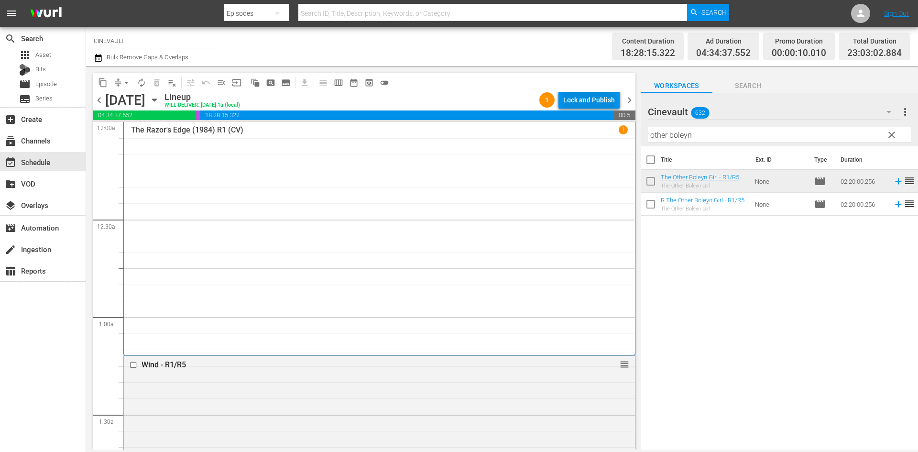
click at [614, 98] on div "Lock and Publish" at bounding box center [589, 99] width 52 height 17
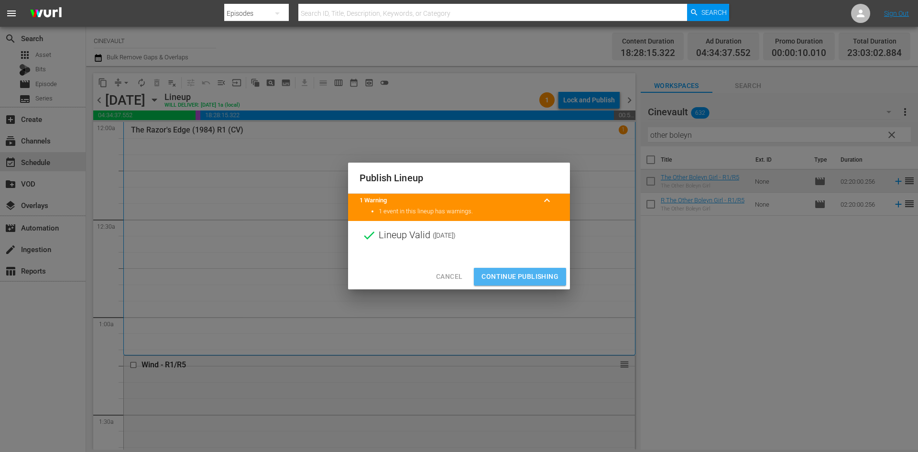
click at [549, 273] on span "Continue Publishing" at bounding box center [519, 276] width 77 height 12
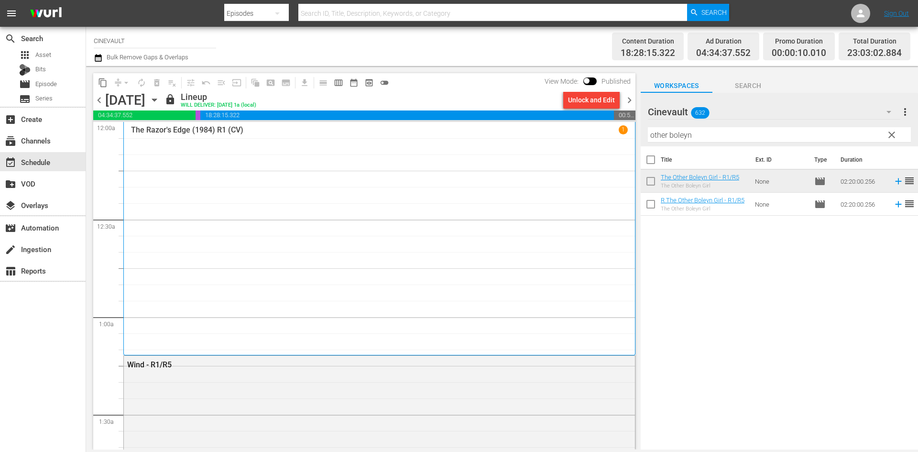
click at [634, 103] on span "chevron_right" at bounding box center [629, 100] width 12 height 12
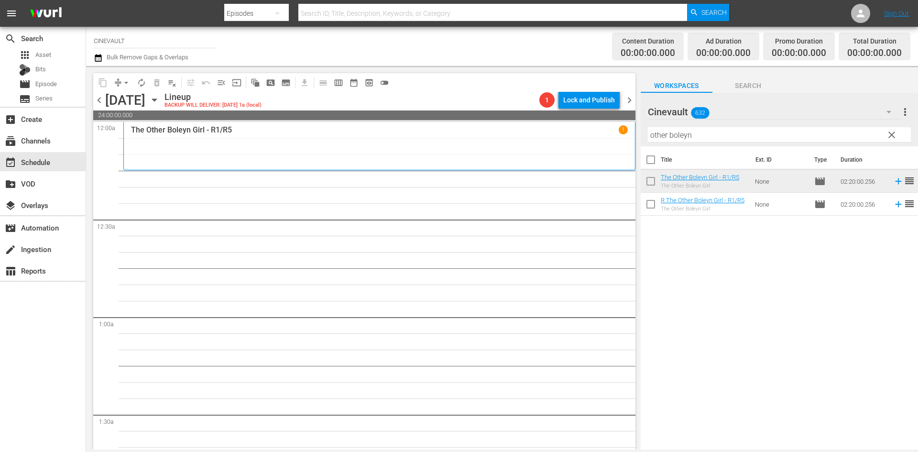
click at [545, 155] on div "The Other Boleyn Girl - R1/R5 1" at bounding box center [379, 145] width 497 height 41
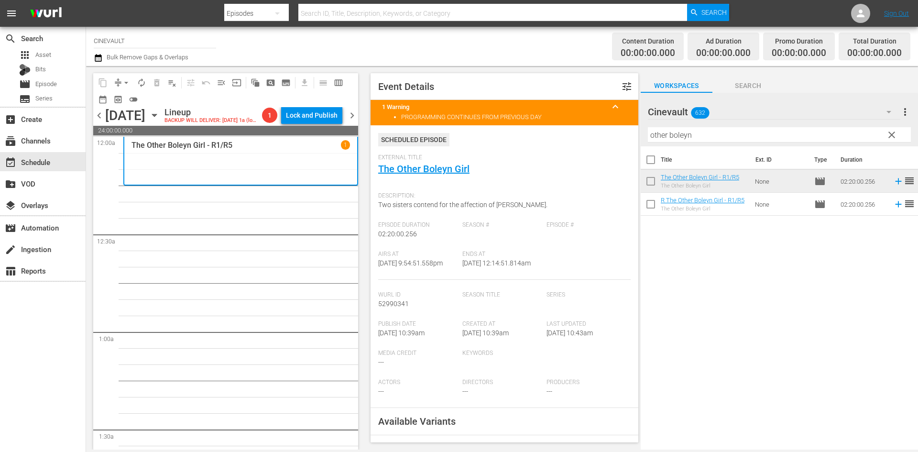
click at [358, 112] on span "chevron_right" at bounding box center [352, 115] width 12 height 12
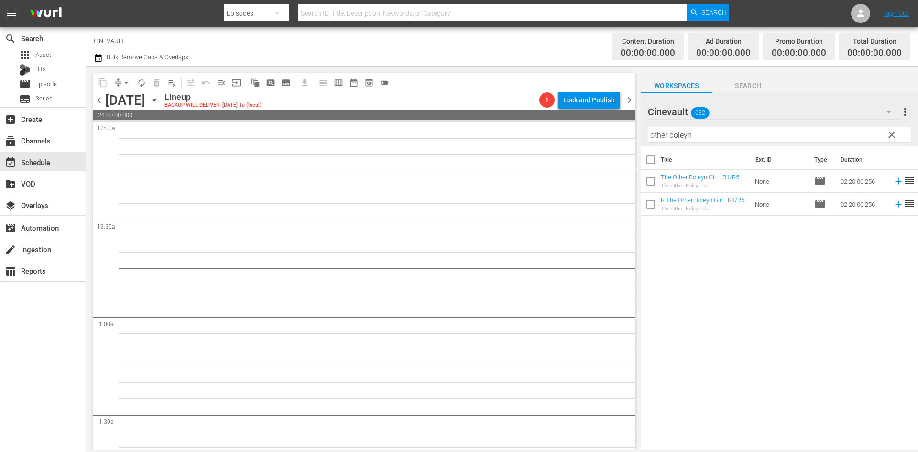
click at [101, 96] on span "chevron_left" at bounding box center [99, 100] width 12 height 12
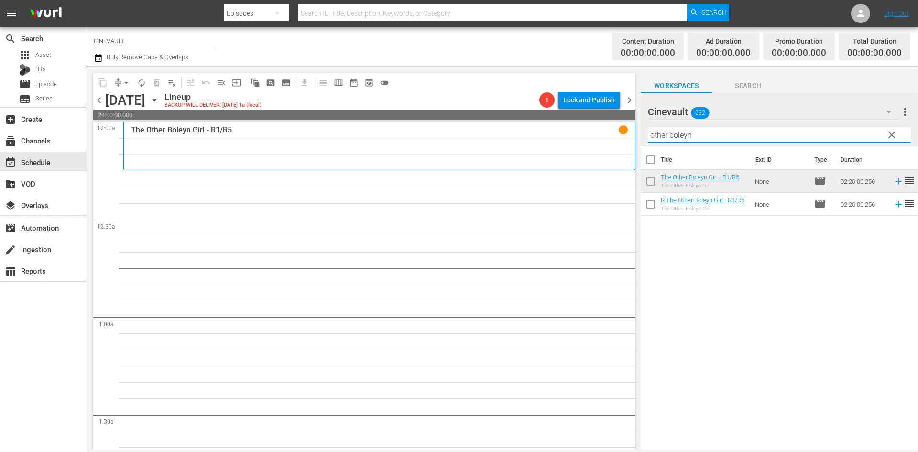
drag, startPoint x: 724, startPoint y: 137, endPoint x: 629, endPoint y: 154, distance: 97.1
click at [629, 154] on div "content_copy compress arrow_drop_down autorenew_outlined delete_forever_outline…" at bounding box center [502, 257] width 832 height 383
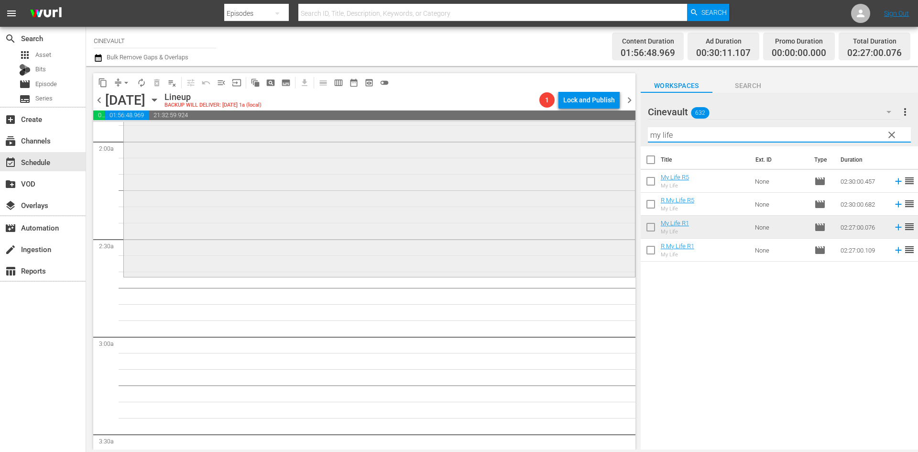
scroll to position [303, 0]
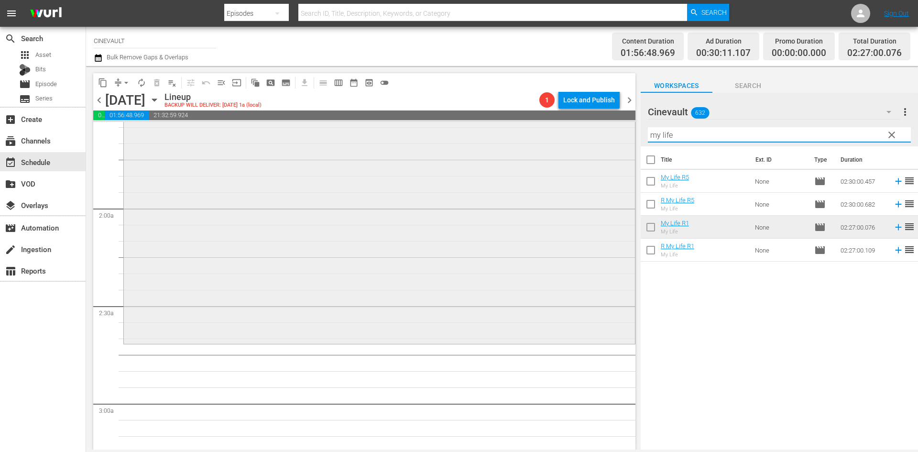
click at [500, 122] on div "content_copy compress arrow_drop_down autorenew_outlined delete_forever_outline…" at bounding box center [502, 257] width 832 height 383
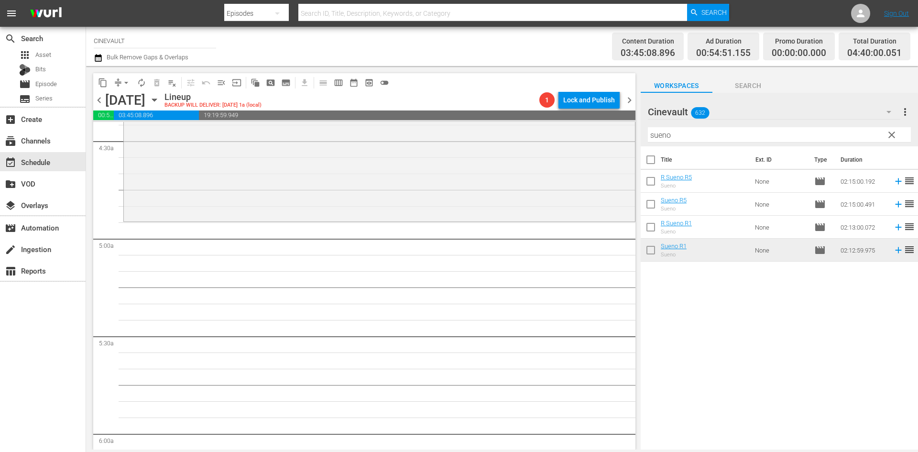
scroll to position [860, 0]
drag, startPoint x: 772, startPoint y: 137, endPoint x: 594, endPoint y: 138, distance: 178.3
click at [594, 138] on div "content_copy compress arrow_drop_down autorenew_outlined delete_forever_outline…" at bounding box center [502, 257] width 832 height 383
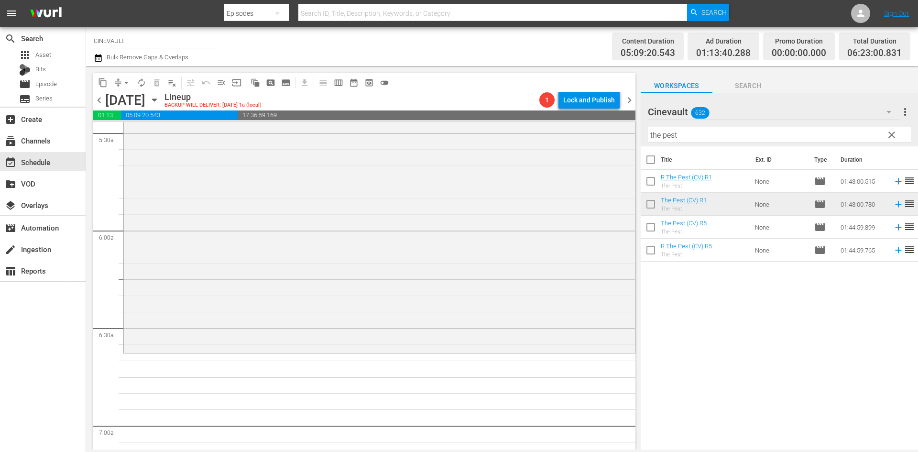
scroll to position [1147, 0]
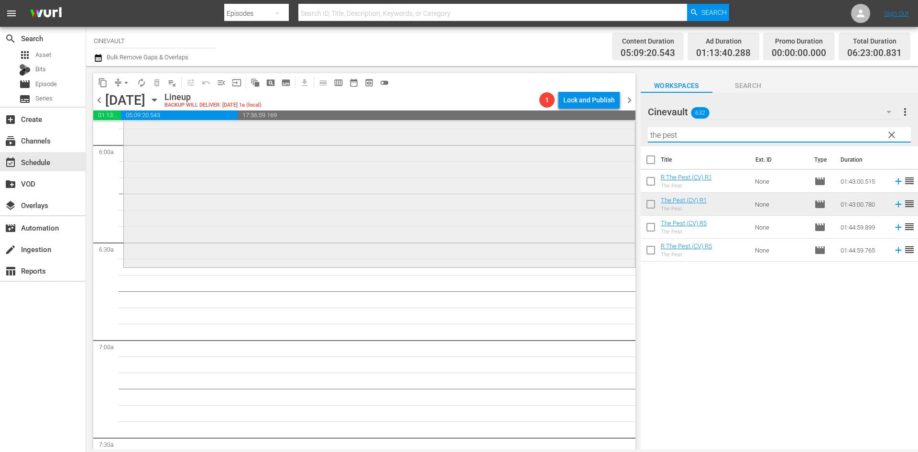
drag, startPoint x: 761, startPoint y: 138, endPoint x: 611, endPoint y: 134, distance: 150.6
click at [611, 134] on div "content_copy compress arrow_drop_down autorenew_outlined delete_forever_outline…" at bounding box center [502, 257] width 832 height 383
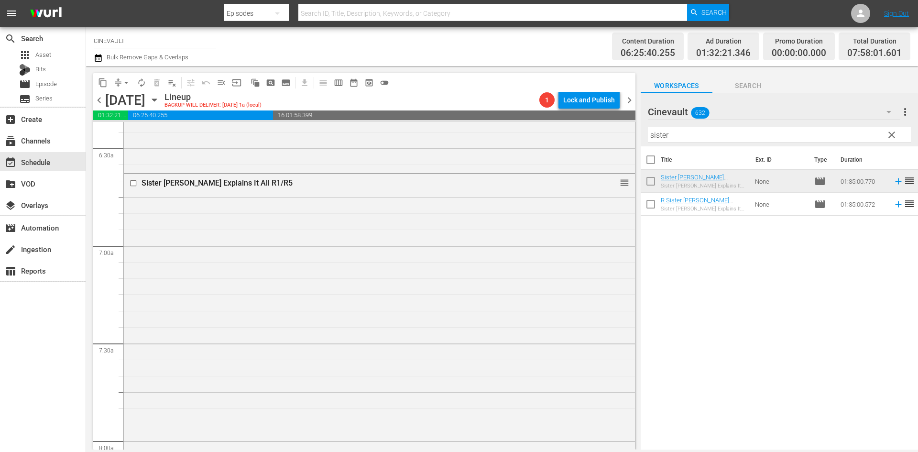
scroll to position [1243, 0]
drag, startPoint x: 692, startPoint y: 136, endPoint x: 627, endPoint y: 142, distance: 64.8
click at [627, 142] on div "content_copy compress arrow_drop_down autorenew_outlined delete_forever_outline…" at bounding box center [502, 257] width 832 height 383
click at [132, 184] on input "checkbox" at bounding box center [135, 182] width 10 height 8
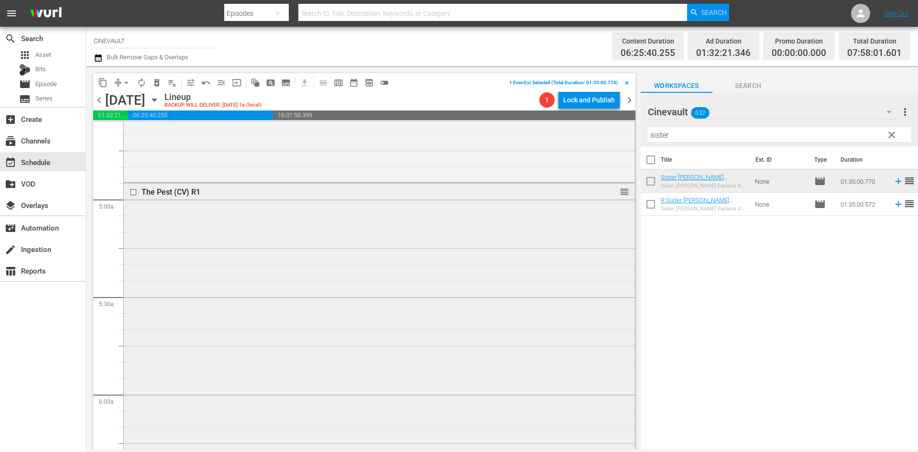
scroll to position [812, 0]
click at [136, 275] on input "checkbox" at bounding box center [135, 277] width 10 height 8
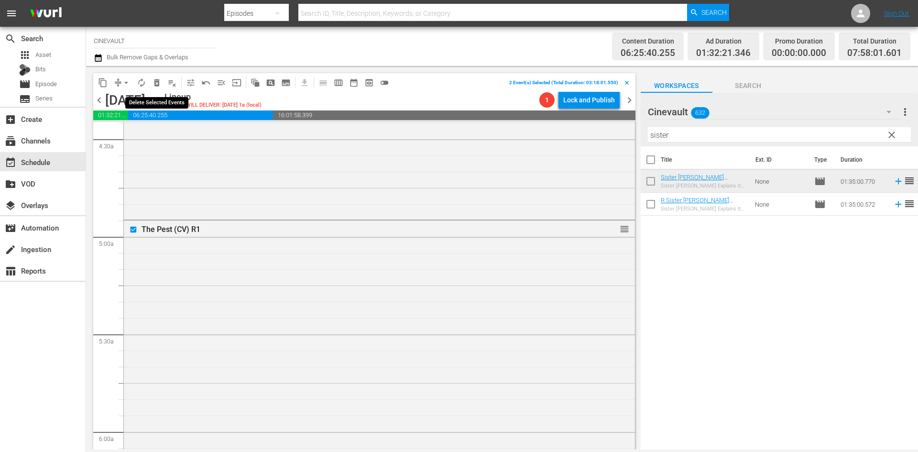
click at [152, 81] on span "delete_forever_outlined" at bounding box center [157, 83] width 10 height 10
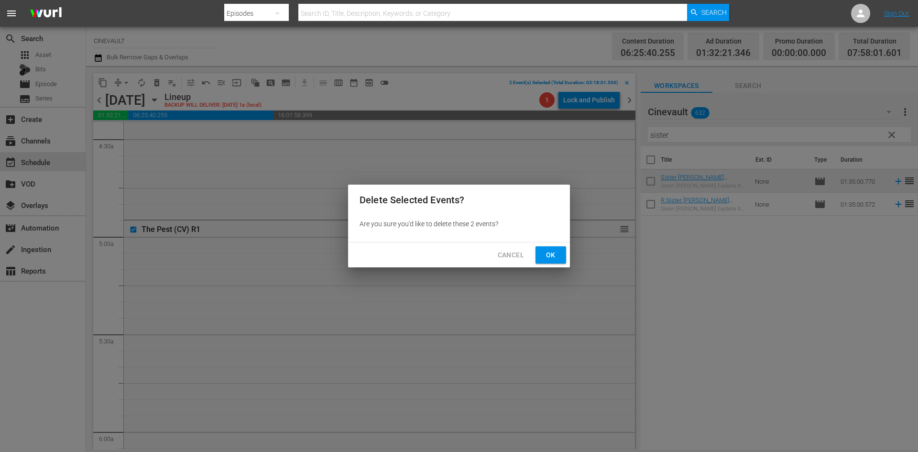
click at [562, 255] on button "Ok" at bounding box center [550, 255] width 31 height 18
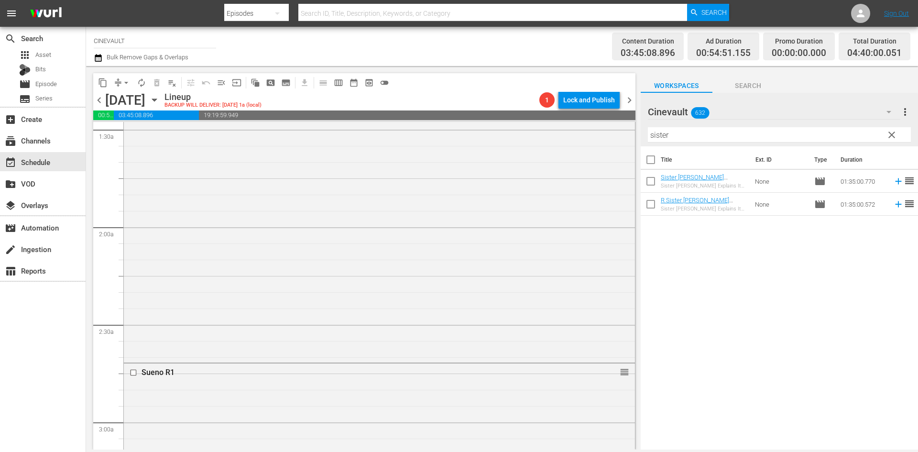
scroll to position [335, 0]
click at [135, 321] on input "checkbox" at bounding box center [135, 323] width 10 height 8
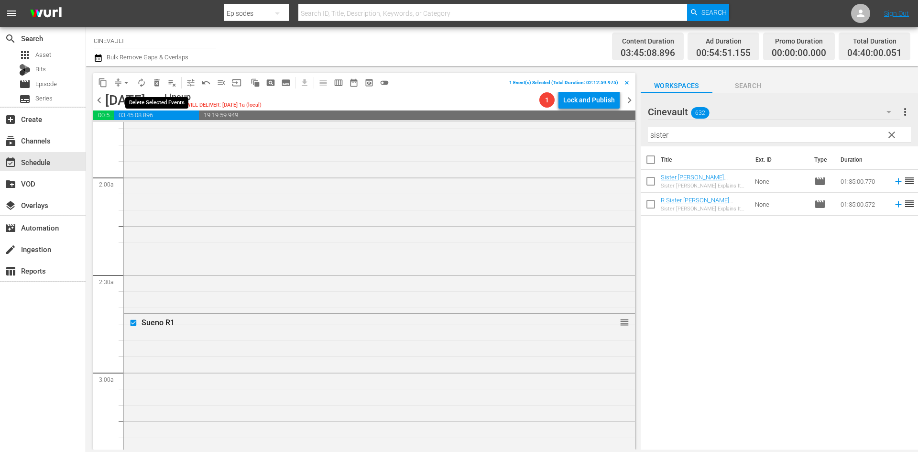
click at [157, 83] on span "delete_forever_outlined" at bounding box center [157, 83] width 10 height 10
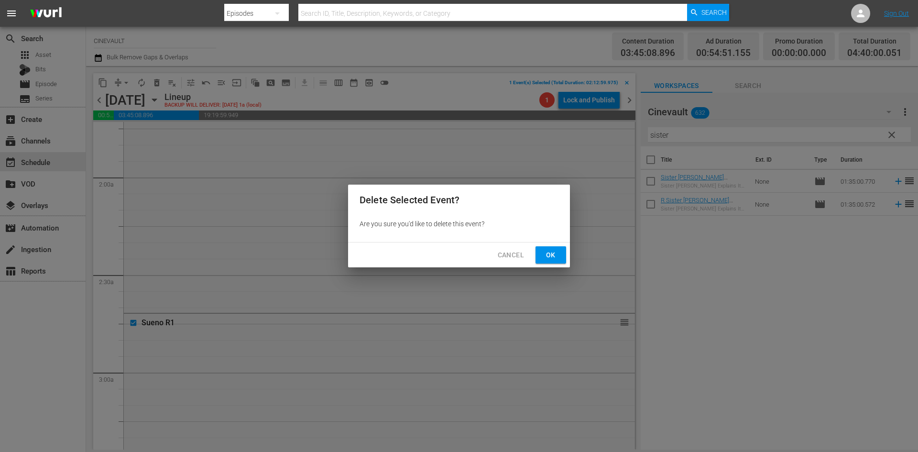
click at [549, 249] on span "Ok" at bounding box center [550, 255] width 15 height 12
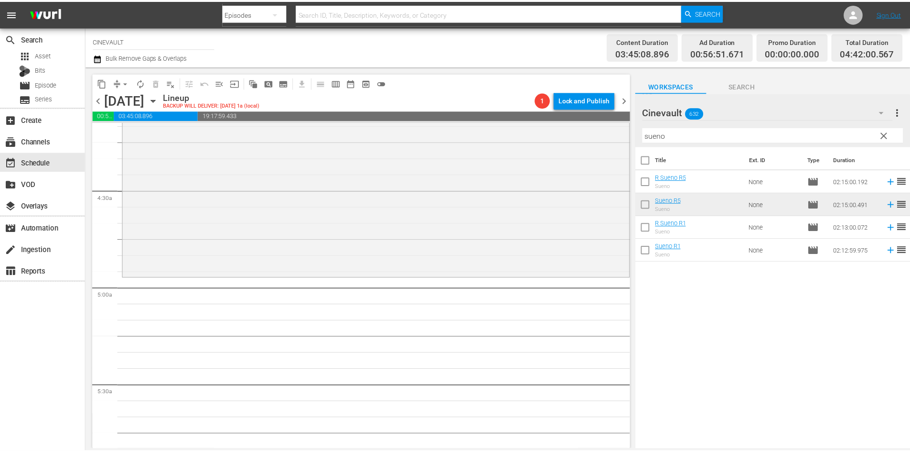
scroll to position [812, 0]
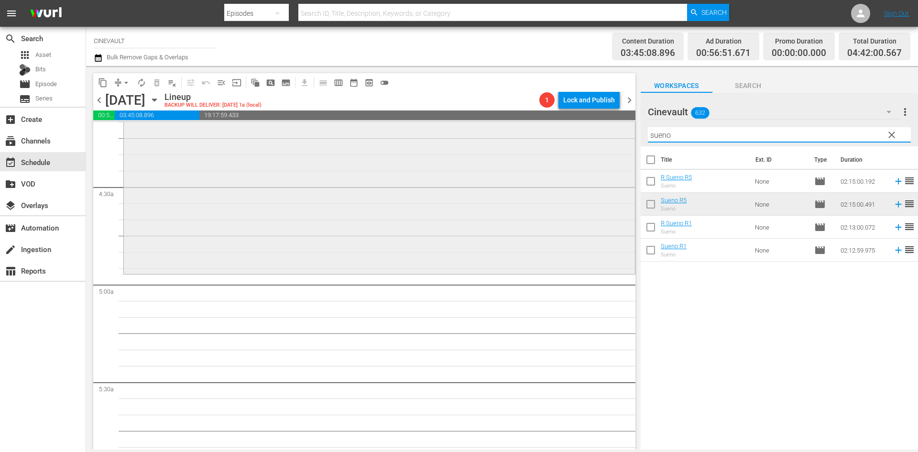
drag, startPoint x: 685, startPoint y: 136, endPoint x: 549, endPoint y: 134, distance: 136.7
click at [549, 134] on div "content_copy compress arrow_drop_down autorenew_outlined delete_forever_outline…" at bounding box center [502, 257] width 832 height 383
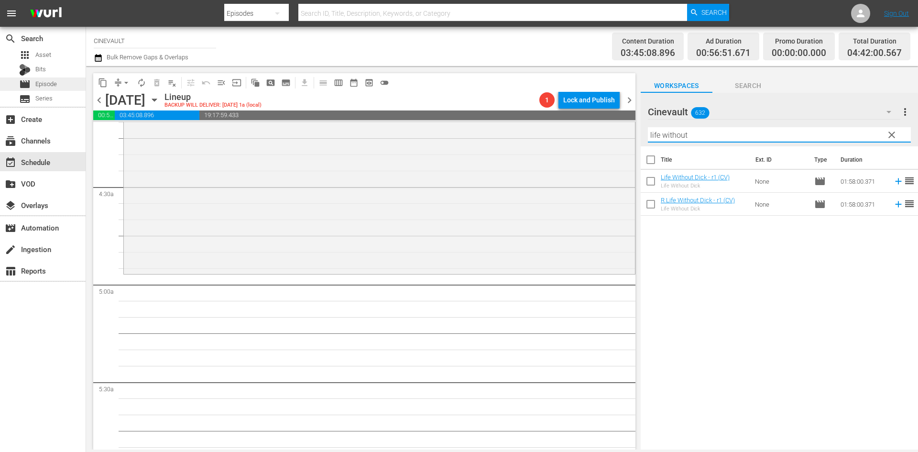
type input "life without"
click at [38, 85] on span "Episode" at bounding box center [46, 84] width 22 height 10
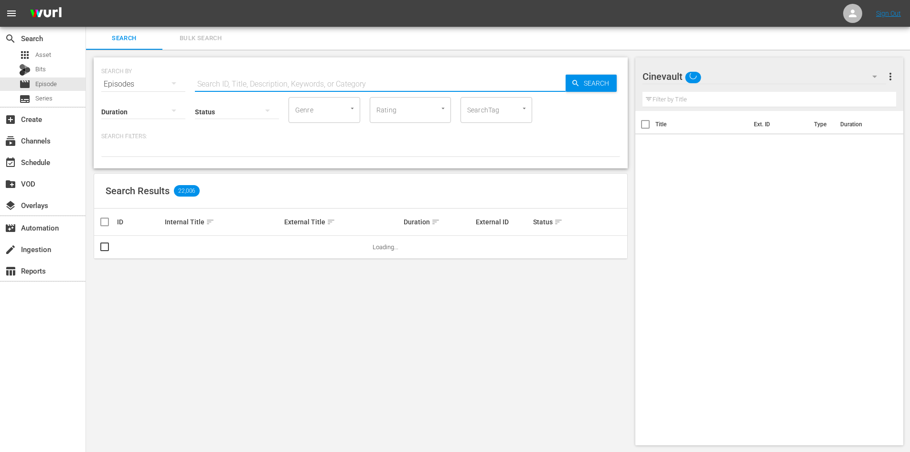
click at [240, 82] on input "text" at bounding box center [380, 84] width 371 height 23
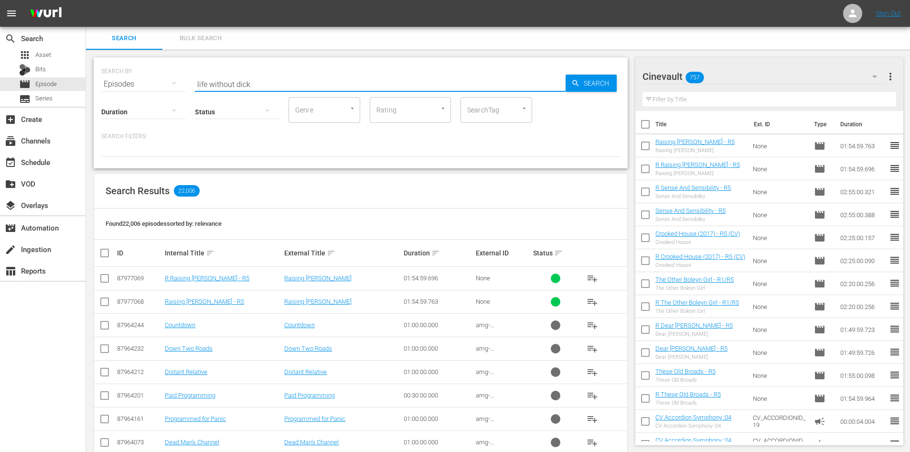
type input "life without dick"
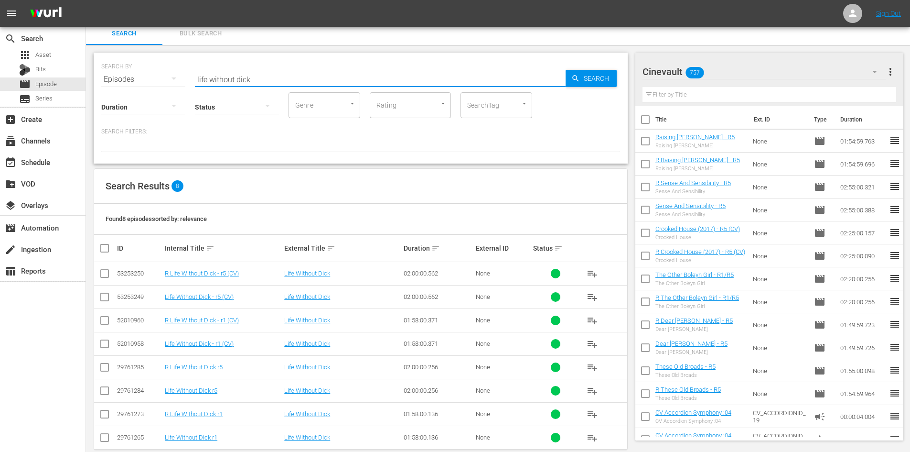
scroll to position [20, 0]
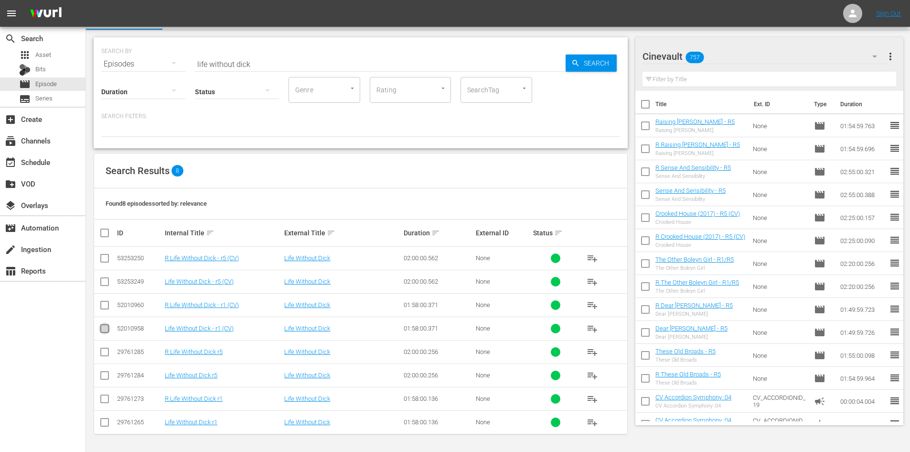
click at [103, 330] on input "checkbox" at bounding box center [104, 329] width 11 height 11
checkbox input "true"
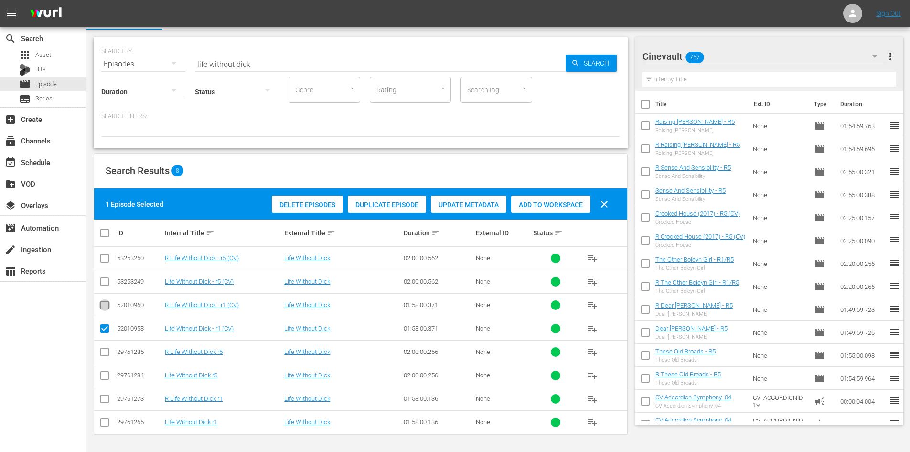
click at [103, 307] on input "checkbox" at bounding box center [104, 306] width 11 height 11
checkbox input "true"
click at [103, 279] on input "checkbox" at bounding box center [104, 283] width 11 height 11
checkbox input "true"
click at [105, 253] on icon at bounding box center [104, 257] width 11 height 11
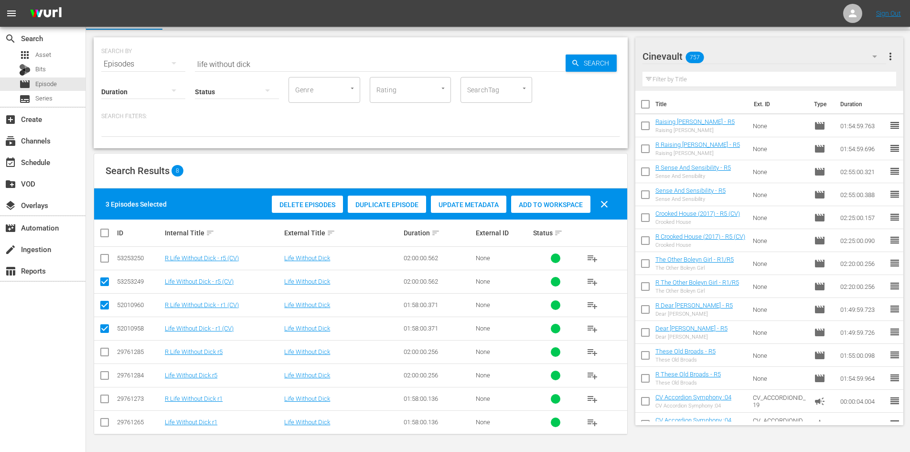
click at [106, 259] on input "checkbox" at bounding box center [104, 259] width 11 height 11
checkbox input "true"
click at [525, 202] on span "Add to Workspace" at bounding box center [550, 205] width 79 height 8
click at [43, 140] on div "subscriptions Channels" at bounding box center [27, 139] width 54 height 9
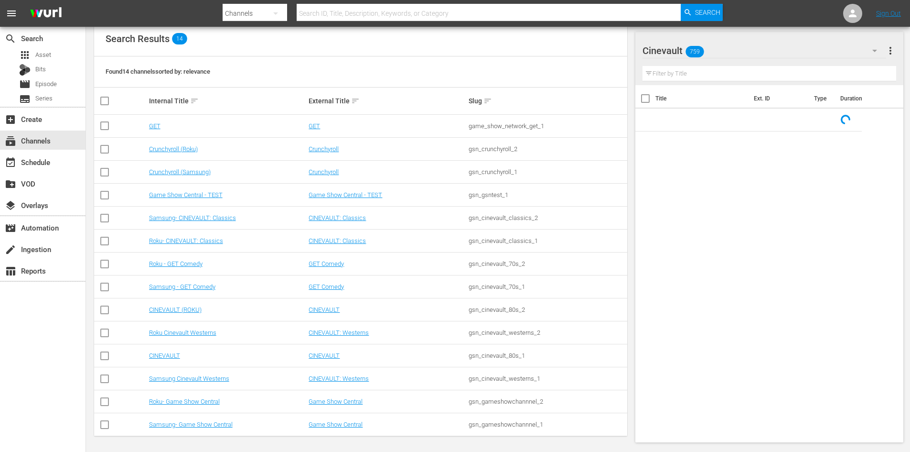
scroll to position [104, 0]
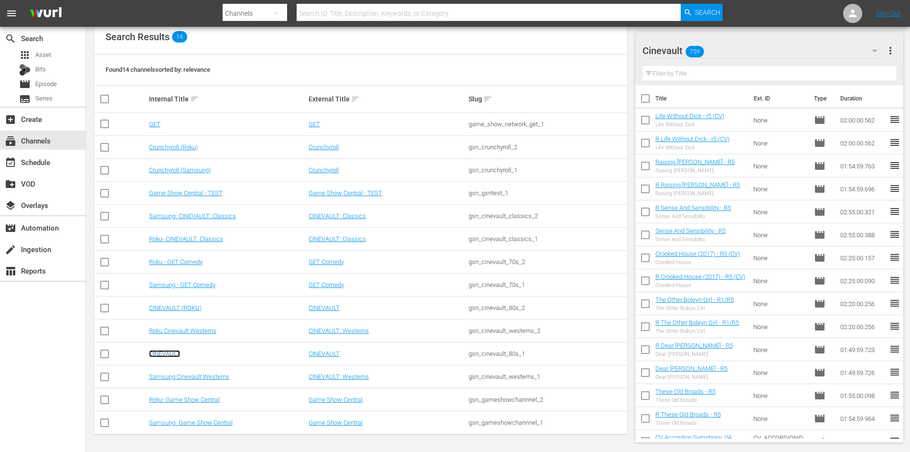
click at [172, 353] on link "CINEVAULT" at bounding box center [164, 353] width 31 height 7
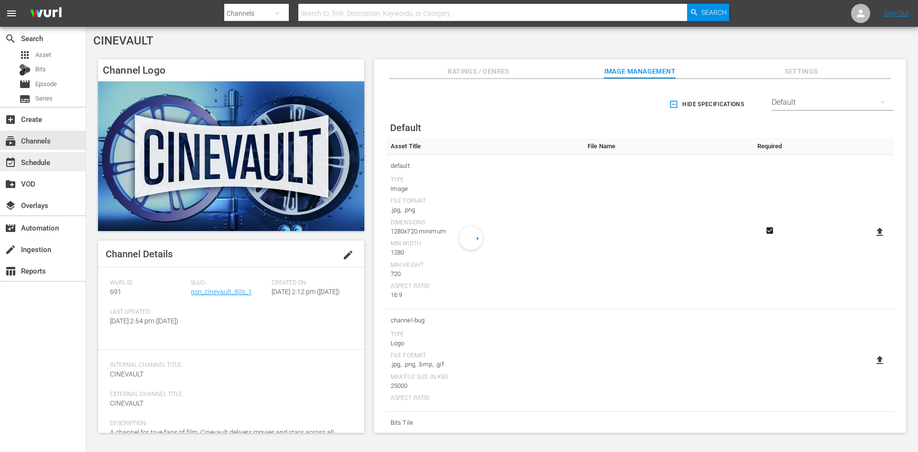
click at [82, 164] on div "event_available Schedule" at bounding box center [43, 161] width 86 height 19
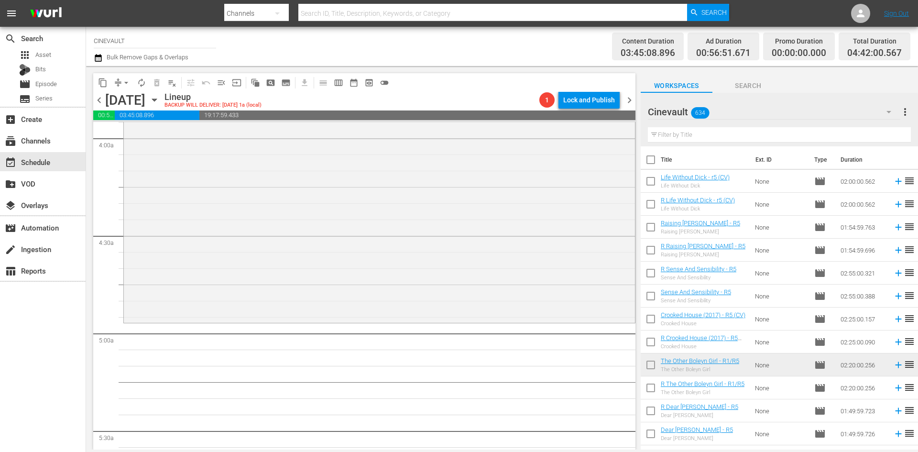
scroll to position [765, 0]
click at [794, 139] on input "text" at bounding box center [779, 134] width 263 height 15
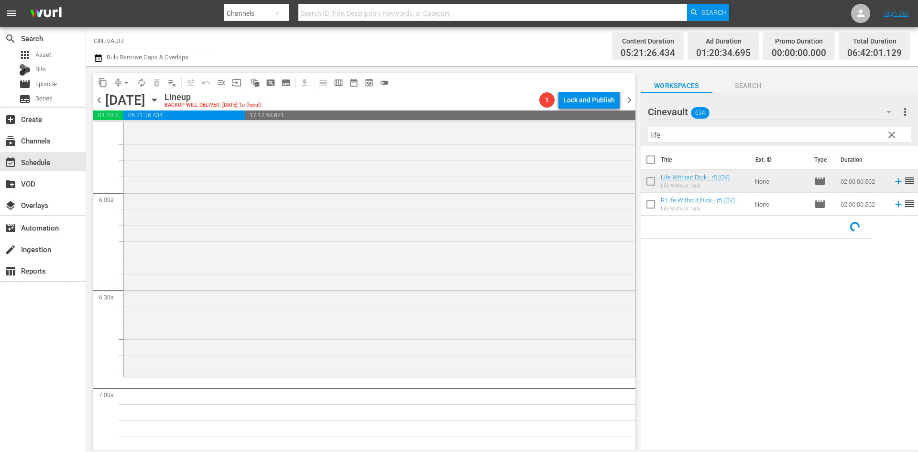
scroll to position [1195, 0]
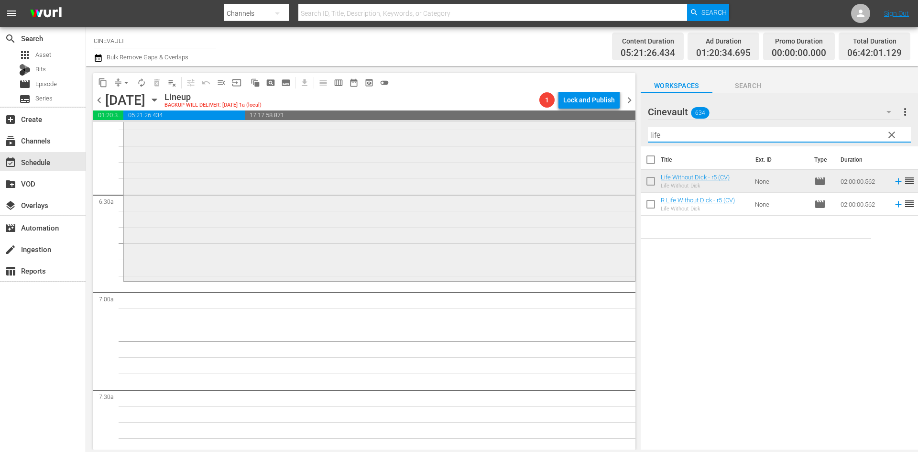
drag, startPoint x: 763, startPoint y: 138, endPoint x: 600, endPoint y: 145, distance: 163.1
click at [600, 145] on div "content_copy compress arrow_drop_down autorenew_outlined delete_forever_outline…" at bounding box center [502, 257] width 832 height 383
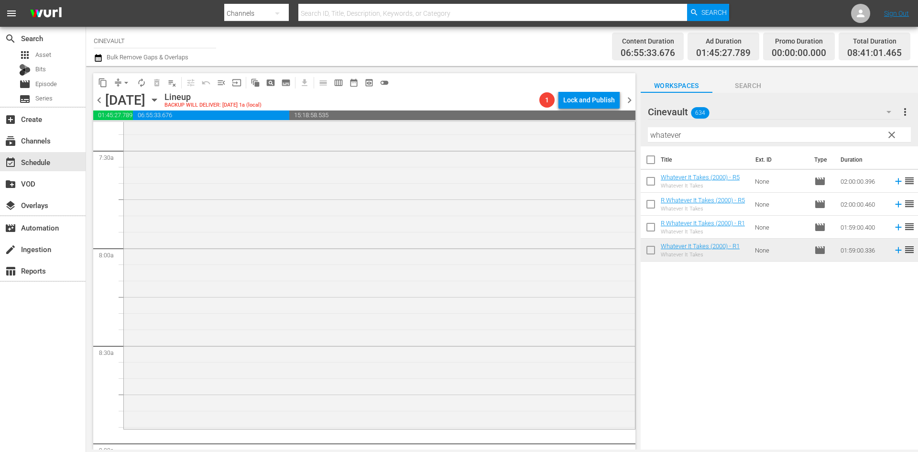
scroll to position [1577, 0]
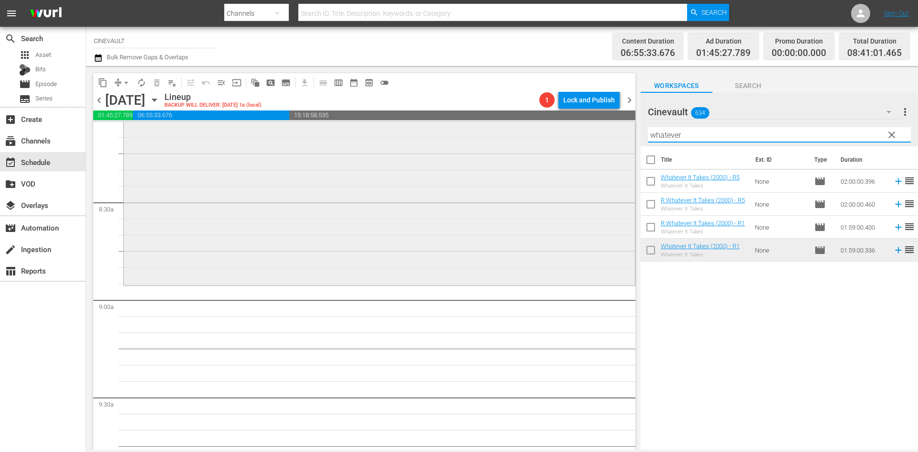
drag, startPoint x: 705, startPoint y: 135, endPoint x: 584, endPoint y: 127, distance: 121.2
click at [584, 127] on div "content_copy compress arrow_drop_down autorenew_outlined delete_forever_outline…" at bounding box center [502, 257] width 832 height 383
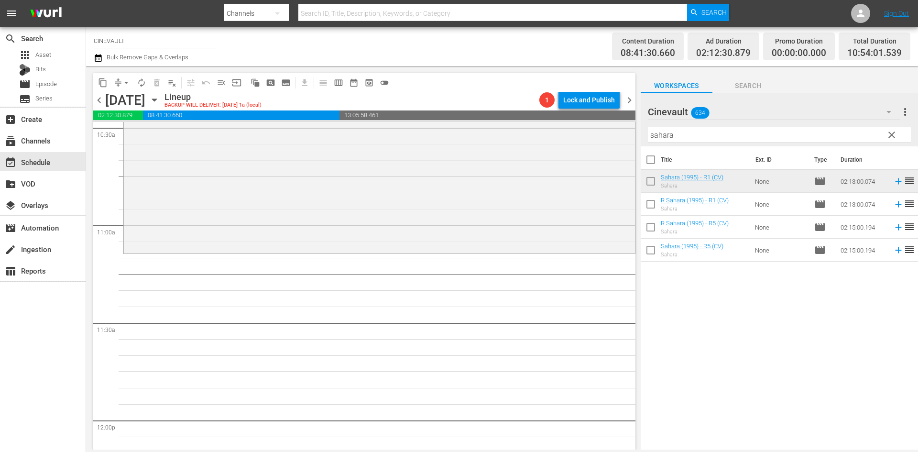
scroll to position [2055, 0]
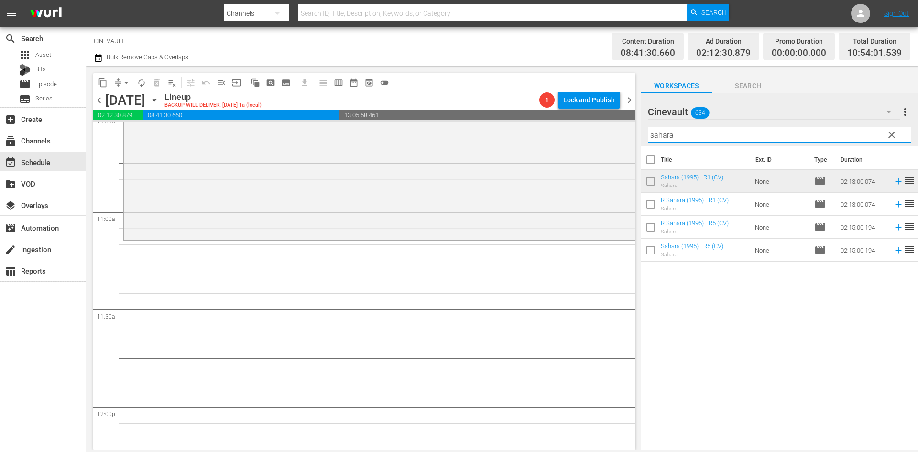
drag, startPoint x: 682, startPoint y: 140, endPoint x: 630, endPoint y: 135, distance: 52.3
click at [630, 135] on div "content_copy compress arrow_drop_down autorenew_outlined delete_forever_outline…" at bounding box center [502, 257] width 832 height 383
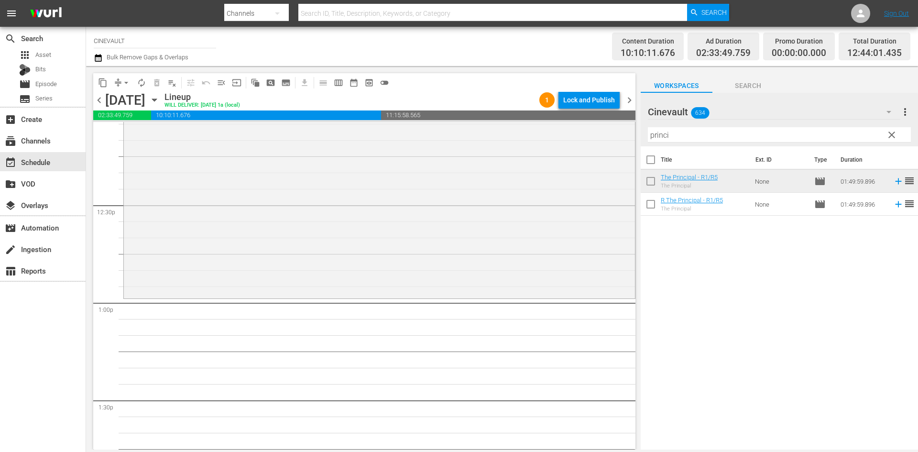
scroll to position [2342, 0]
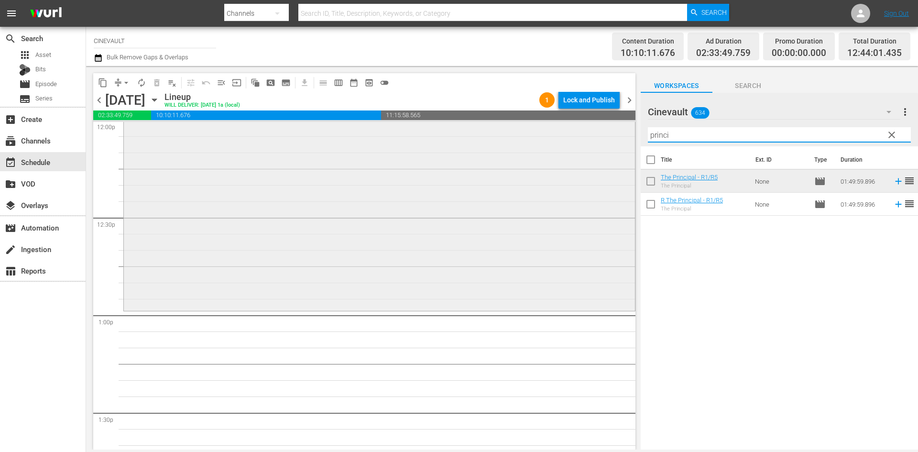
drag, startPoint x: 699, startPoint y: 138, endPoint x: 625, endPoint y: 133, distance: 73.8
click at [625, 133] on div "content_copy compress arrow_drop_down autorenew_outlined delete_forever_outline…" at bounding box center [502, 257] width 832 height 383
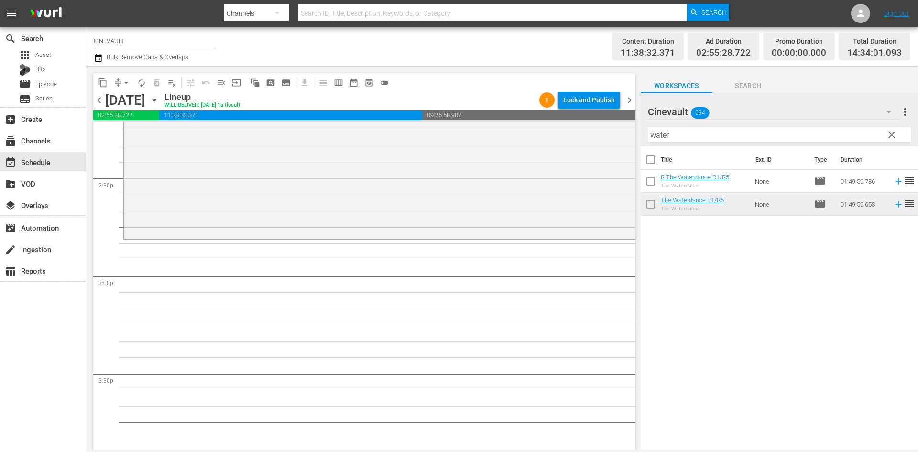
scroll to position [2772, 0]
drag, startPoint x: 710, startPoint y: 136, endPoint x: 630, endPoint y: 131, distance: 79.4
click at [630, 131] on div "content_copy compress arrow_drop_down autorenew_outlined delete_forever_outline…" at bounding box center [502, 257] width 832 height 383
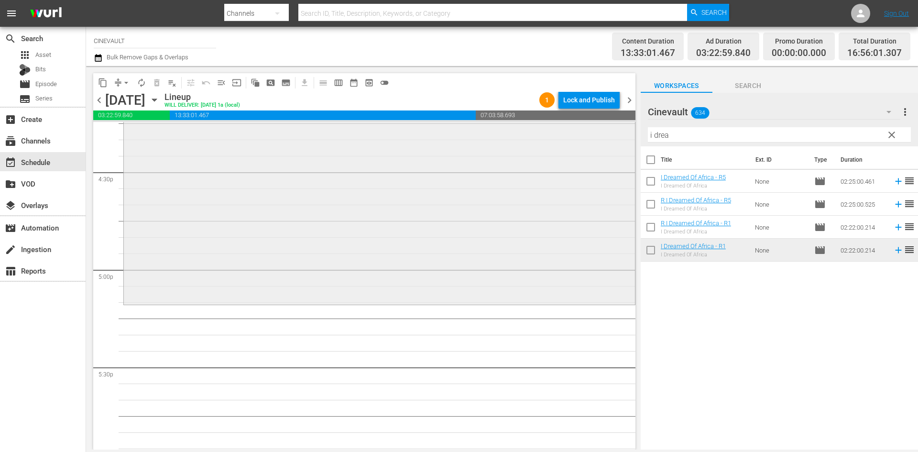
scroll to position [3202, 0]
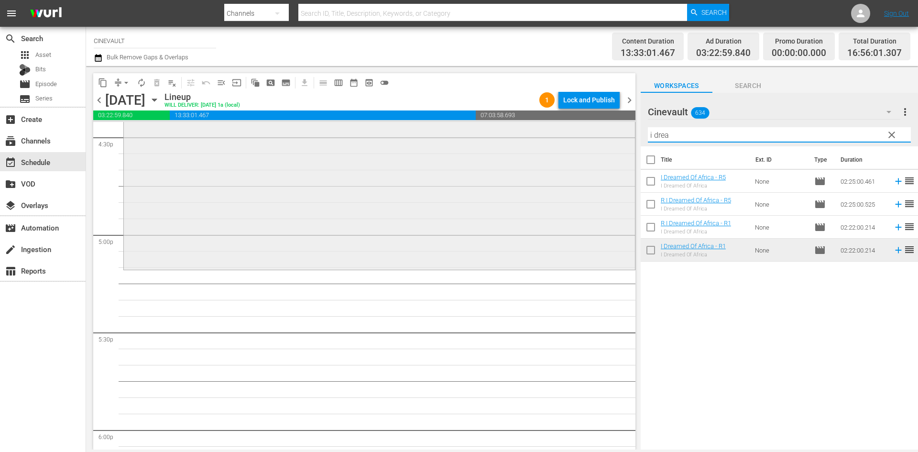
drag, startPoint x: 741, startPoint y: 130, endPoint x: 577, endPoint y: 133, distance: 163.9
click at [577, 133] on div "content_copy compress arrow_drop_down autorenew_outlined delete_forever_outline…" at bounding box center [502, 257] width 832 height 383
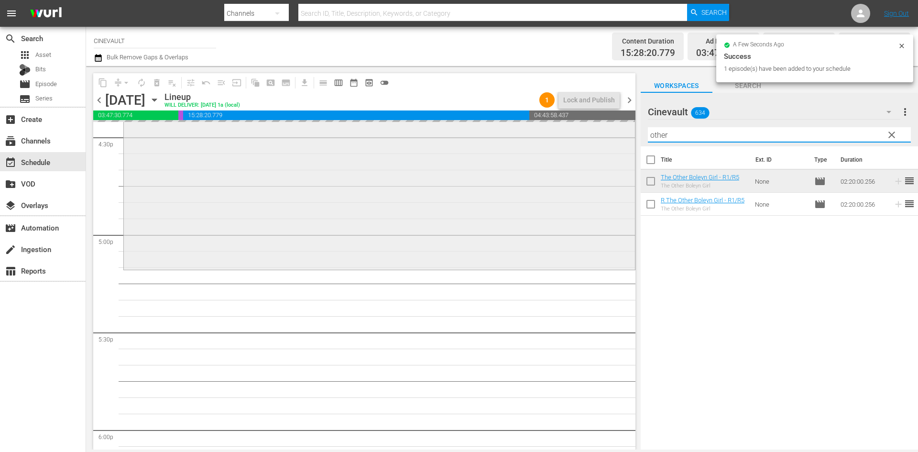
drag, startPoint x: 721, startPoint y: 138, endPoint x: 544, endPoint y: 150, distance: 177.2
click at [544, 150] on div "content_copy compress arrow_drop_down autorenew_outlined delete_forever_outline…" at bounding box center [502, 257] width 832 height 383
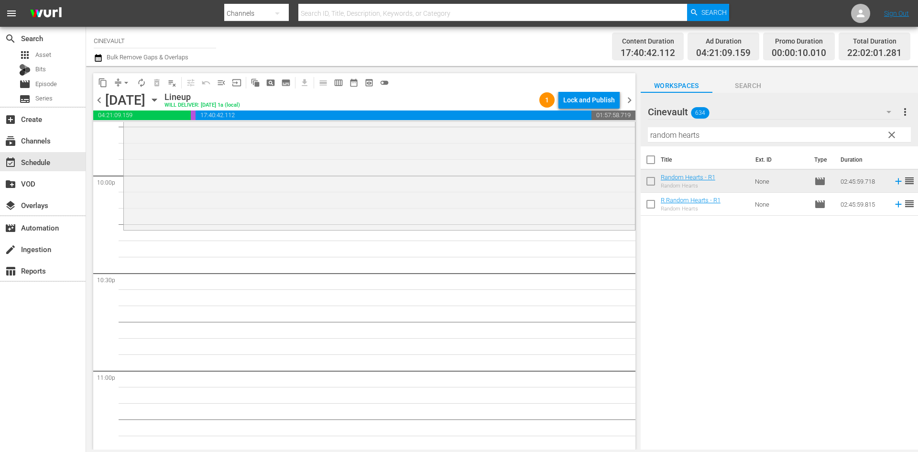
scroll to position [4253, 0]
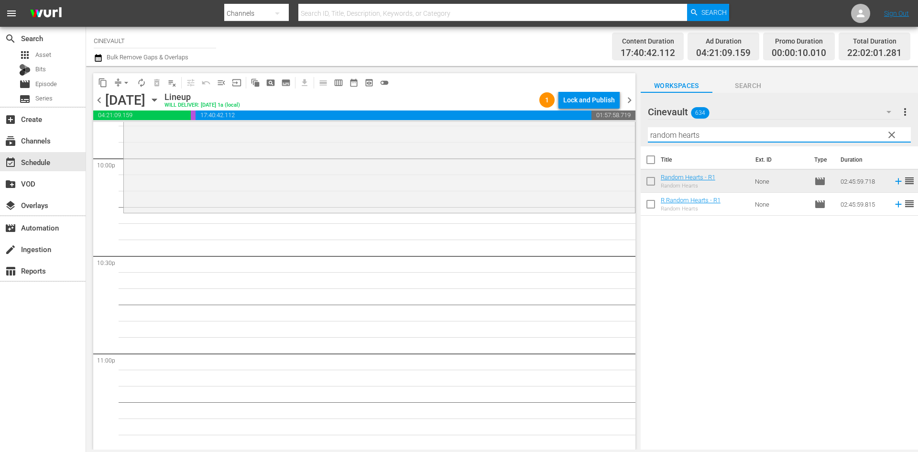
drag, startPoint x: 713, startPoint y: 133, endPoint x: 568, endPoint y: 13, distance: 188.4
click at [568, 13] on div "menu Search By Channels Search ID, Title, Description, Keywords, or Category Se…" at bounding box center [459, 224] width 918 height 449
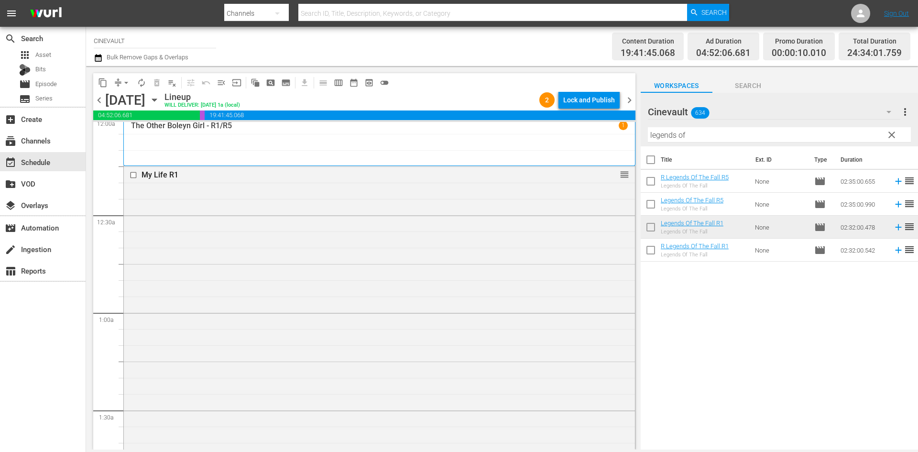
scroll to position [0, 0]
click at [589, 101] on div "Lock and Publish" at bounding box center [589, 99] width 52 height 17
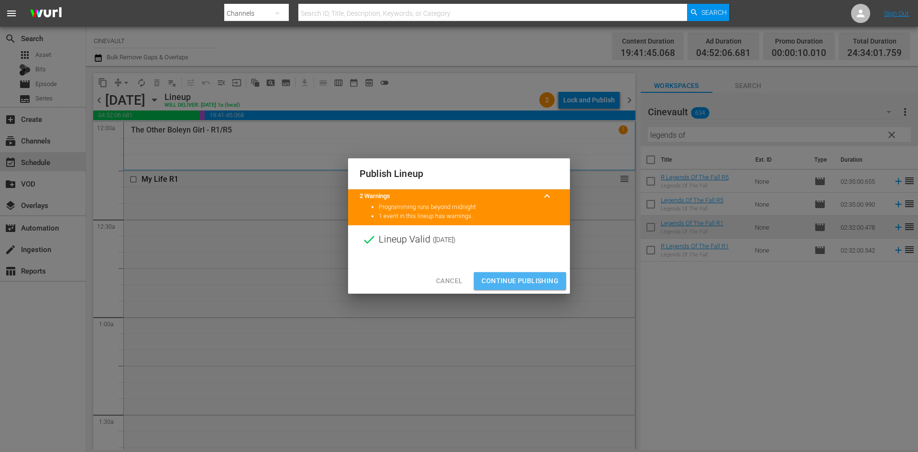
click at [541, 287] on button "Continue Publishing" at bounding box center [520, 281] width 92 height 18
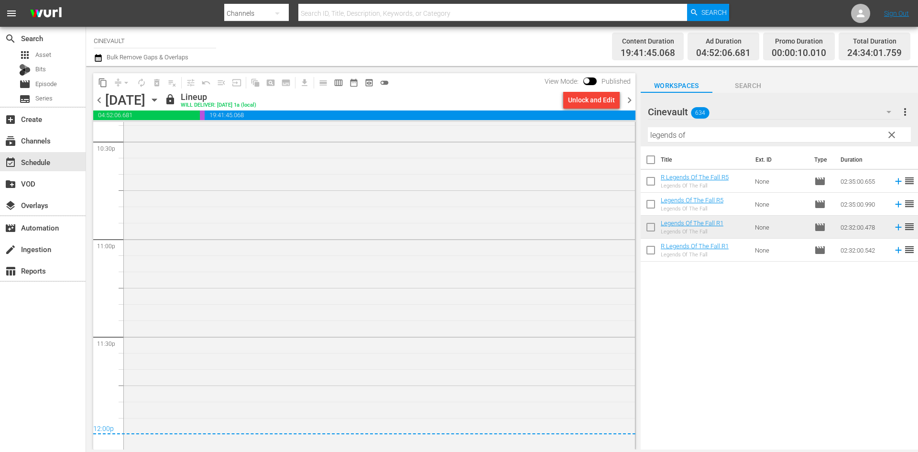
scroll to position [4176, 0]
click at [631, 98] on span "chevron_right" at bounding box center [629, 100] width 12 height 12
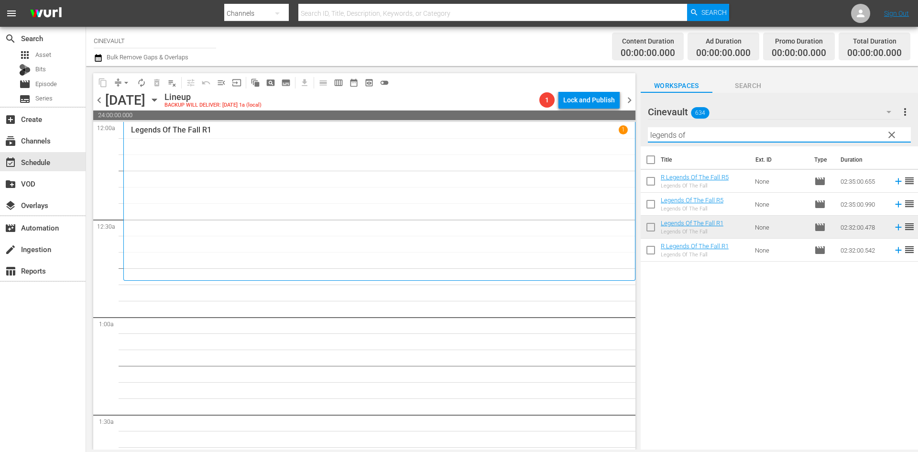
drag, startPoint x: 701, startPoint y: 130, endPoint x: 629, endPoint y: 130, distance: 71.7
click at [629, 130] on div "content_copy compress arrow_drop_down autorenew_outlined delete_forever_outline…" at bounding box center [502, 257] width 832 height 383
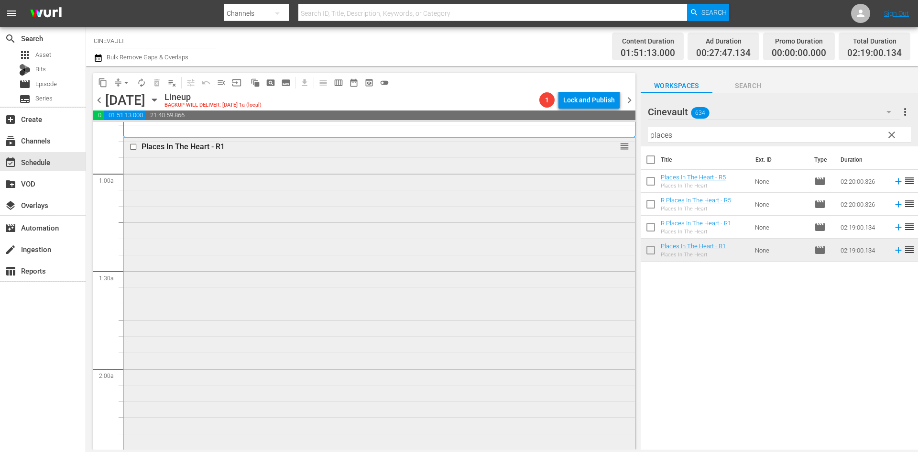
scroll to position [191, 0]
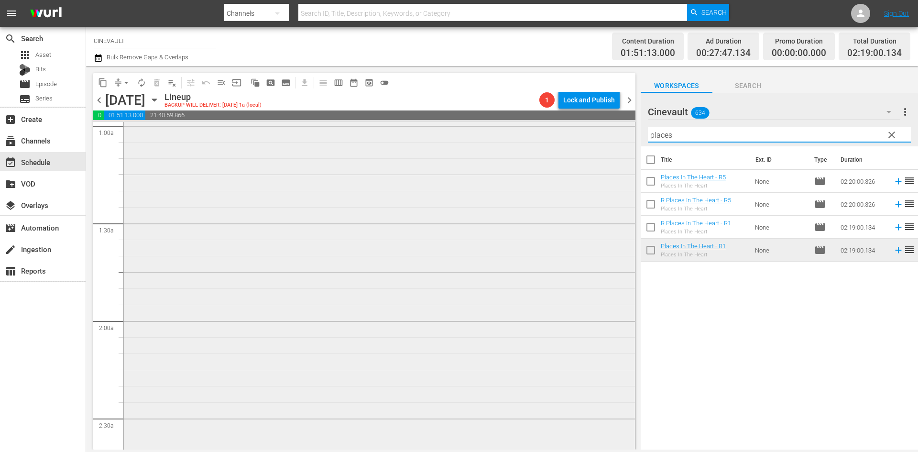
drag, startPoint x: 680, startPoint y: 133, endPoint x: 611, endPoint y: 134, distance: 68.8
click at [611, 134] on div "content_copy compress arrow_drop_down autorenew_outlined delete_forever_outline…" at bounding box center [502, 257] width 832 height 383
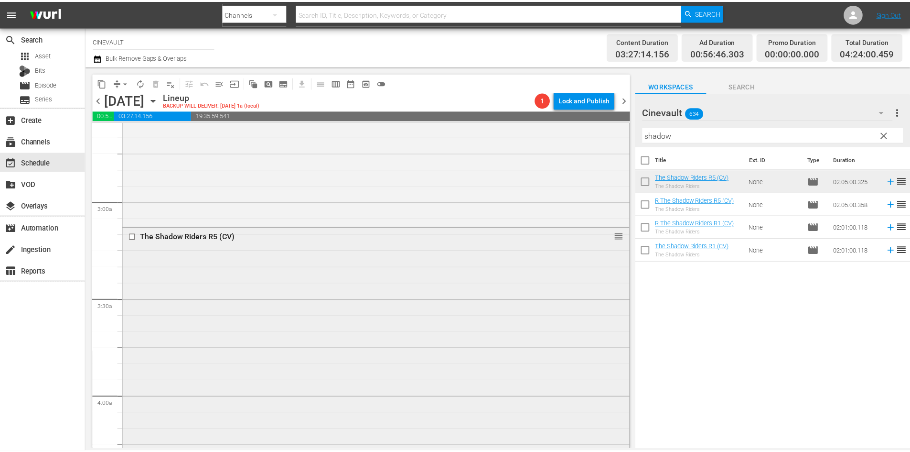
scroll to position [573, 0]
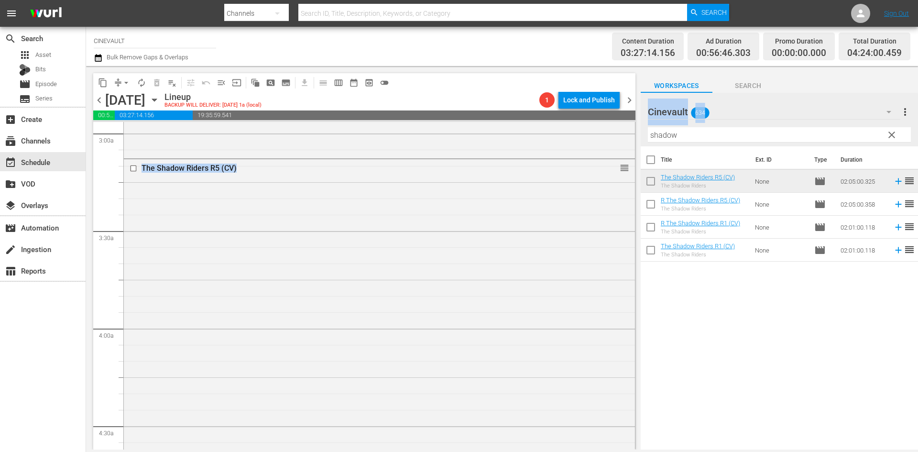
drag, startPoint x: 720, startPoint y: 127, endPoint x: 652, endPoint y: 130, distance: 67.9
click at [602, 140] on div "content_copy compress arrow_drop_down autorenew_outlined delete_forever_outline…" at bounding box center [502, 257] width 832 height 383
click at [695, 132] on input "shadow" at bounding box center [779, 134] width 263 height 15
drag, startPoint x: 660, startPoint y: 130, endPoint x: 652, endPoint y: 142, distance: 13.8
click at [625, 130] on div "content_copy compress arrow_drop_down autorenew_outlined delete_forever_outline…" at bounding box center [502, 257] width 832 height 383
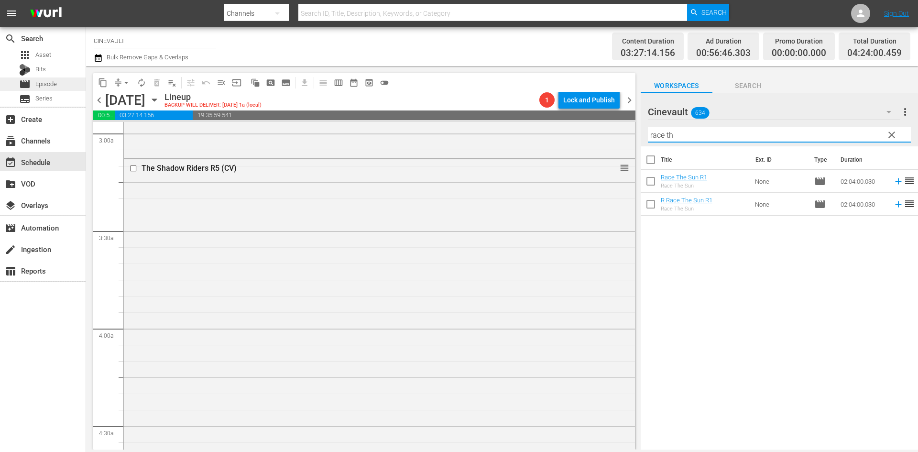
type input "race th"
click at [59, 82] on div "movie Episode" at bounding box center [43, 83] width 86 height 13
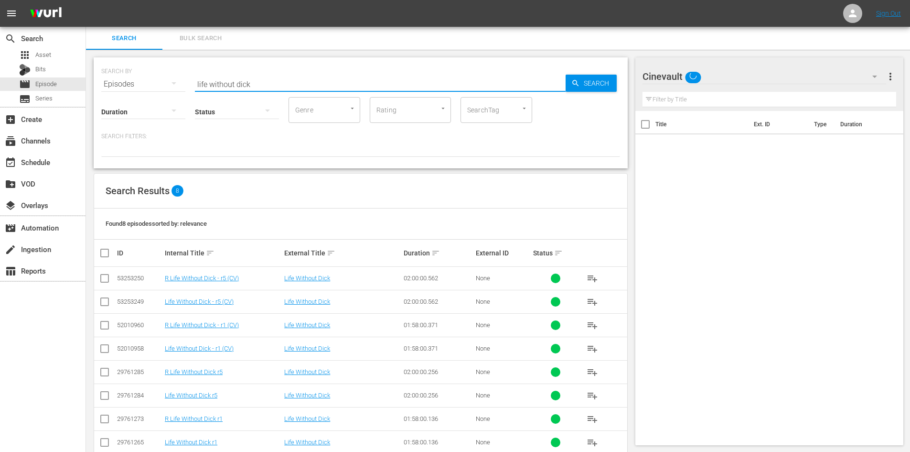
drag, startPoint x: 254, startPoint y: 84, endPoint x: 153, endPoint y: 84, distance: 100.8
click at [160, 76] on div "SEARCH BY Search By Episodes Search ID, Title, Description, Keywords, or Catego…" at bounding box center [360, 78] width 519 height 34
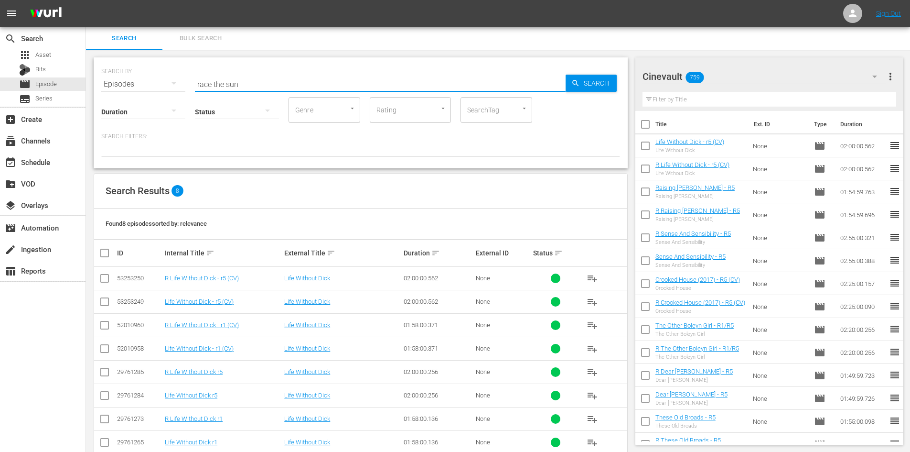
type input "race the sun"
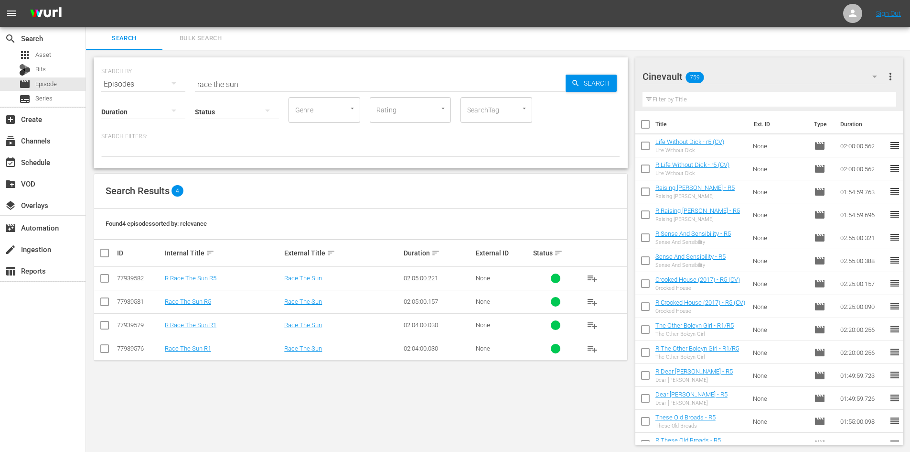
click at [101, 298] on input "checkbox" at bounding box center [104, 303] width 11 height 11
checkbox input "true"
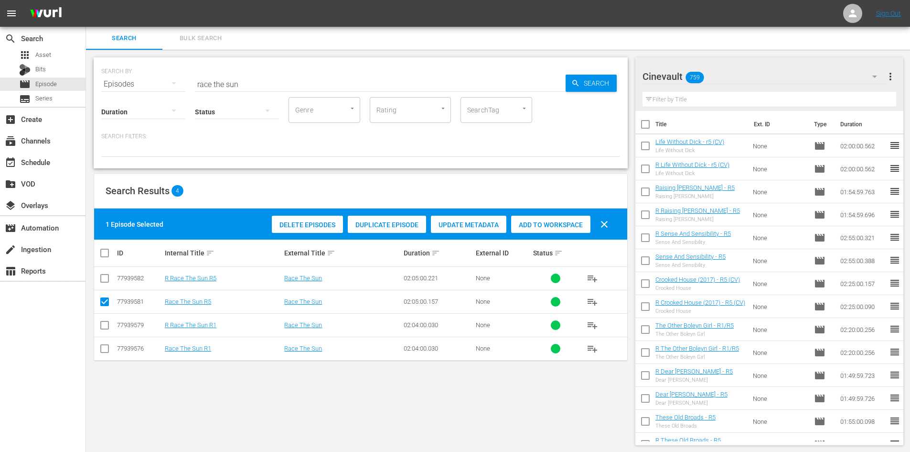
click at [104, 278] on input "checkbox" at bounding box center [104, 279] width 11 height 11
checkbox input "true"
click at [572, 218] on div "Add to Workspace" at bounding box center [550, 225] width 79 height 18
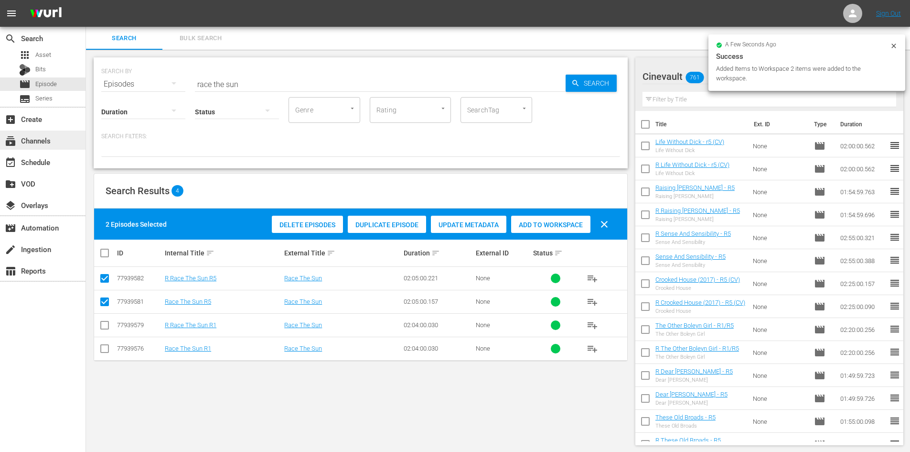
click at [30, 148] on div "subscriptions Channels" at bounding box center [43, 139] width 86 height 19
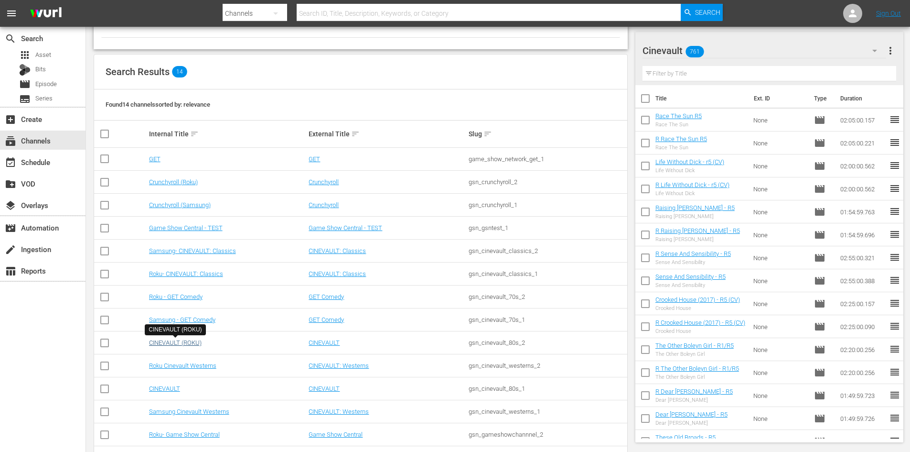
scroll to position [96, 0]
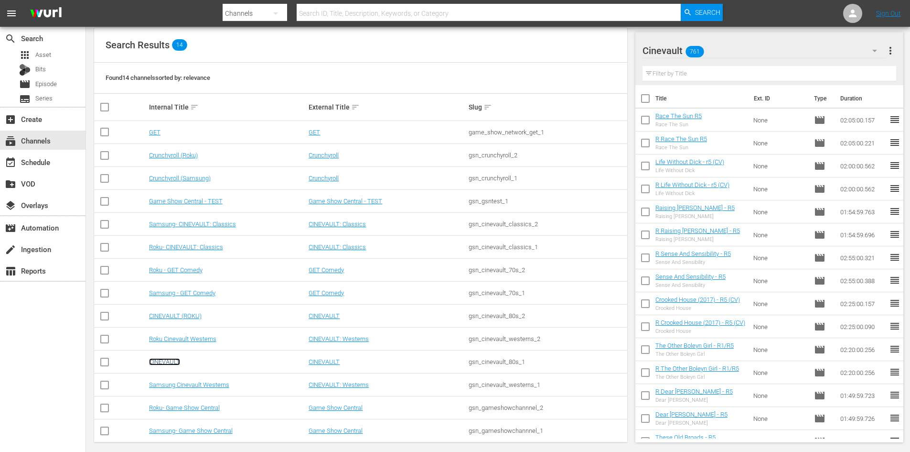
click at [174, 358] on link "CINEVAULT" at bounding box center [164, 361] width 31 height 7
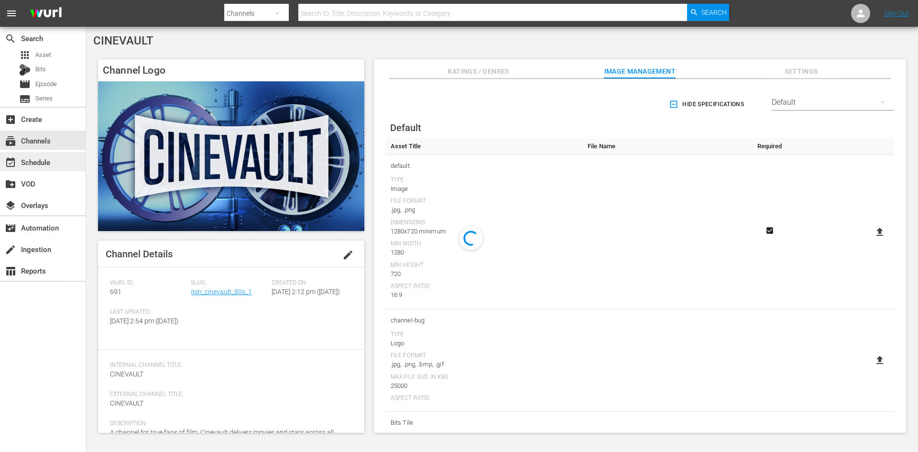
click at [78, 156] on div "event_available Schedule" at bounding box center [43, 161] width 86 height 19
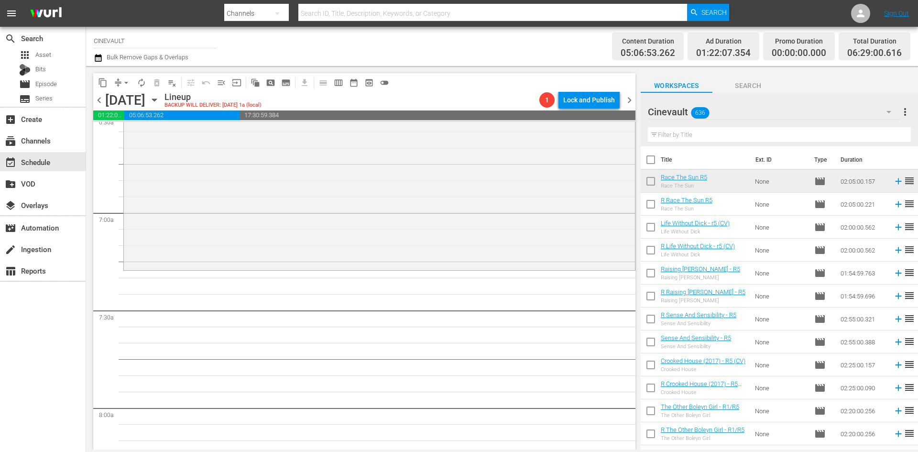
scroll to position [1290, 0]
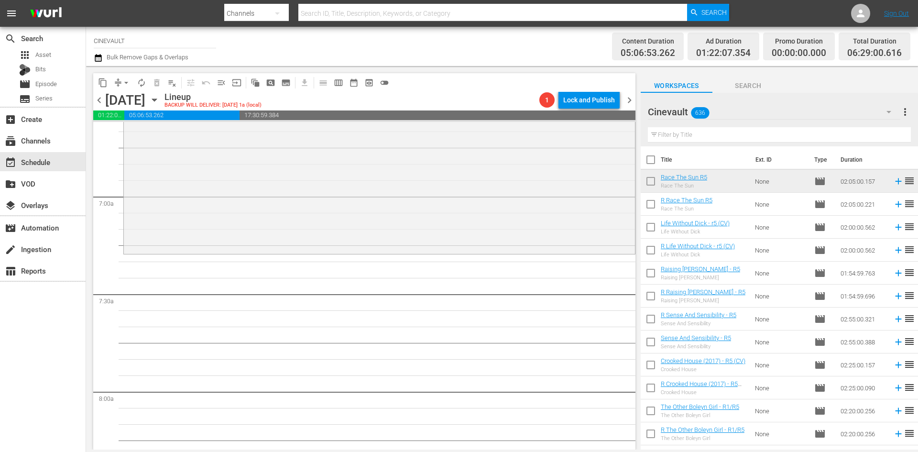
click at [685, 137] on input "text" at bounding box center [779, 134] width 263 height 15
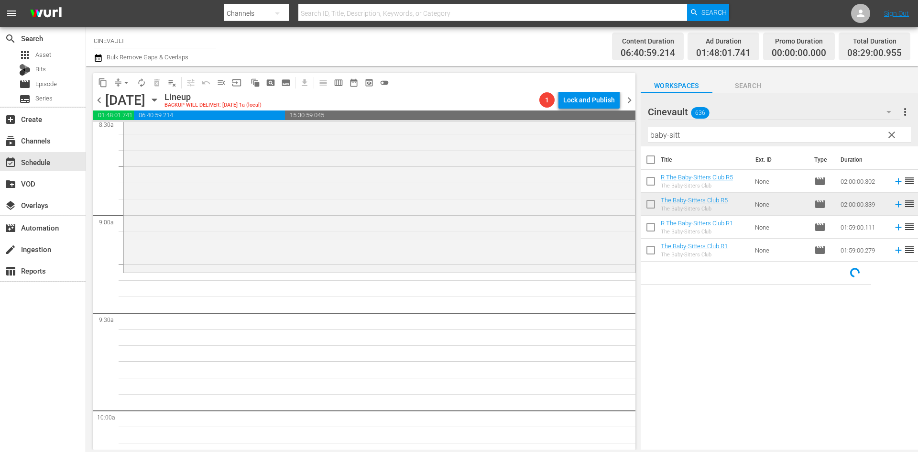
scroll to position [1673, 0]
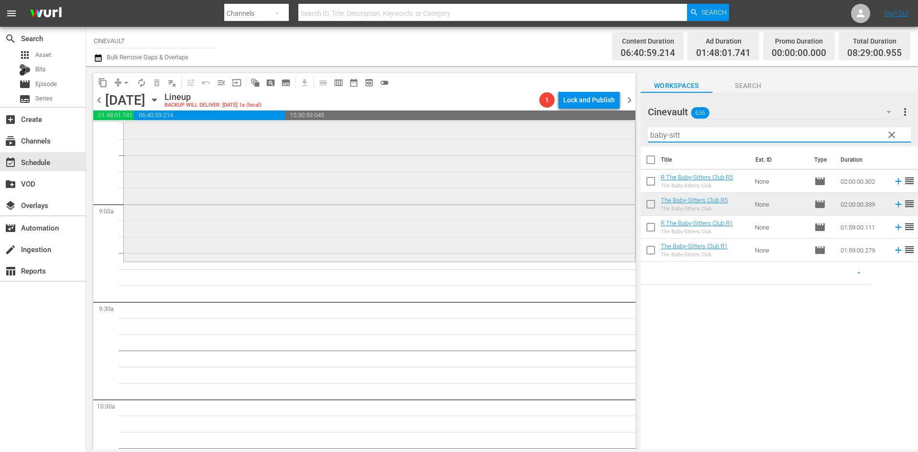
drag, startPoint x: 711, startPoint y: 132, endPoint x: 620, endPoint y: 134, distance: 90.8
click at [620, 134] on div "content_copy compress arrow_drop_down autorenew_outlined delete_forever_outline…" at bounding box center [502, 257] width 832 height 383
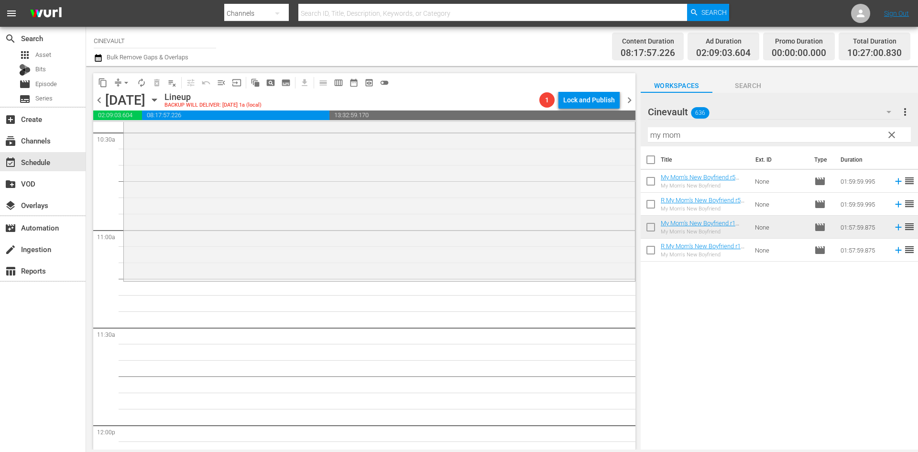
scroll to position [2055, 0]
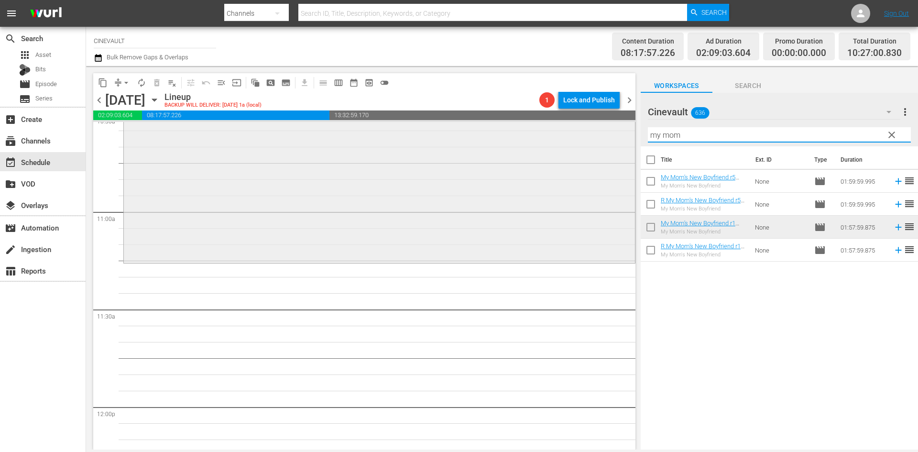
drag, startPoint x: 705, startPoint y: 134, endPoint x: 608, endPoint y: 142, distance: 96.8
click at [608, 142] on div "content_copy compress arrow_drop_down autorenew_outlined delete_forever_outline…" at bounding box center [502, 257] width 832 height 383
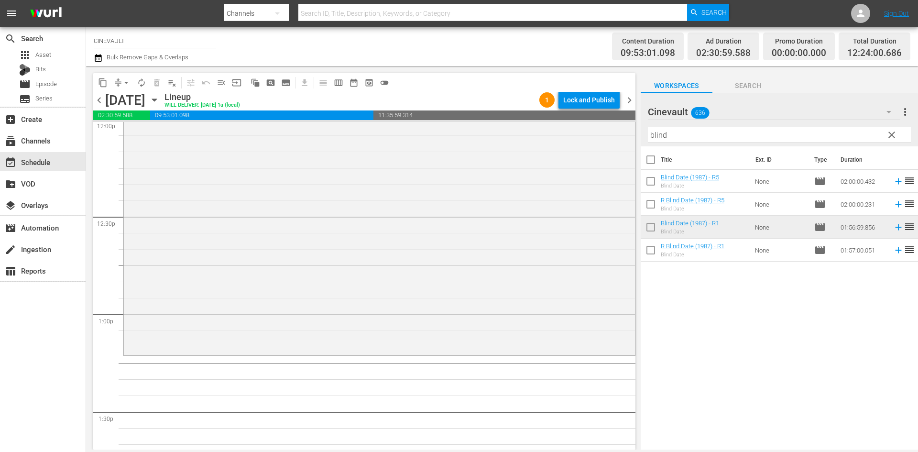
scroll to position [2389, 0]
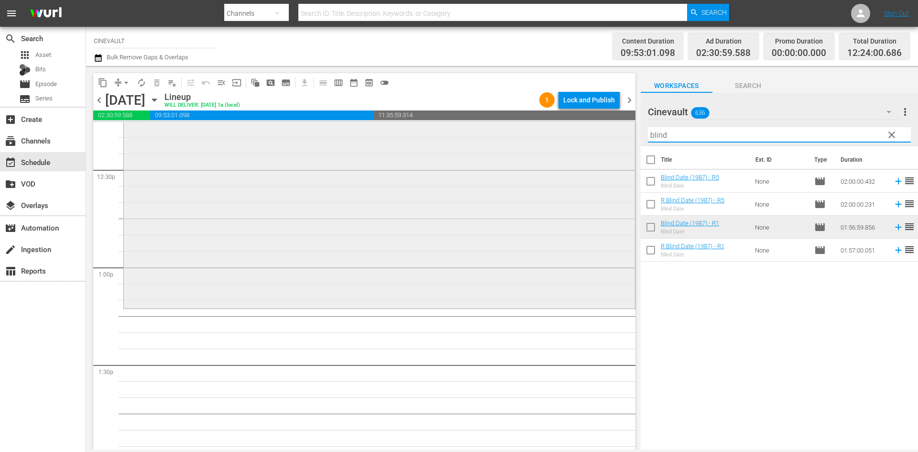
drag, startPoint x: 682, startPoint y: 139, endPoint x: 626, endPoint y: 141, distance: 56.4
click at [626, 141] on div "content_copy compress arrow_drop_down autorenew_outlined delete_forever_outline…" at bounding box center [502, 257] width 832 height 383
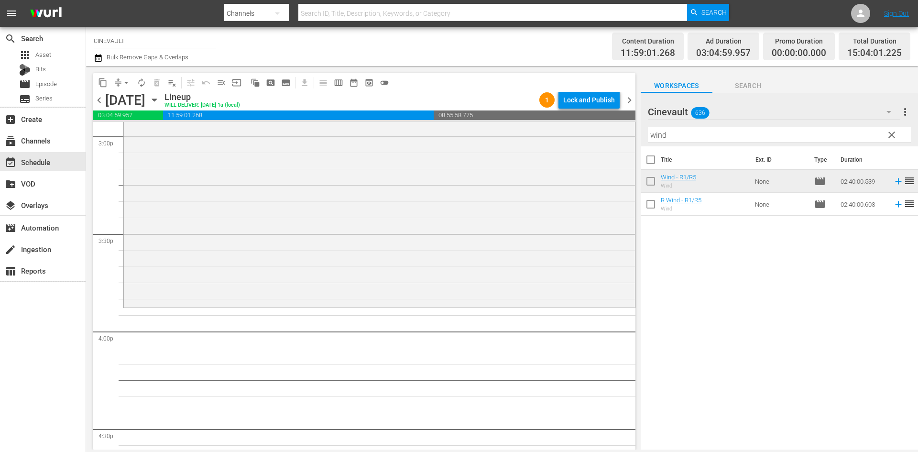
scroll to position [2915, 0]
drag, startPoint x: 720, startPoint y: 140, endPoint x: 618, endPoint y: 146, distance: 102.0
click at [618, 146] on div "content_copy compress arrow_drop_down autorenew_outlined delete_forever_outline…" at bounding box center [502, 257] width 832 height 383
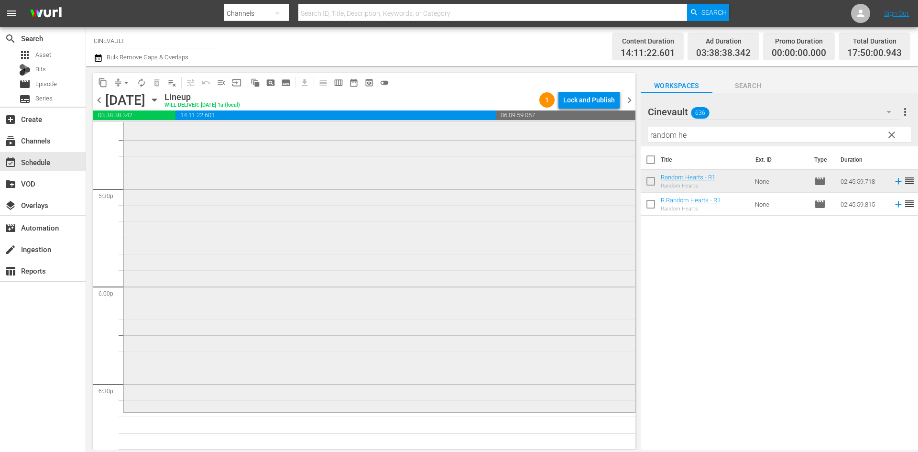
scroll to position [3441, 0]
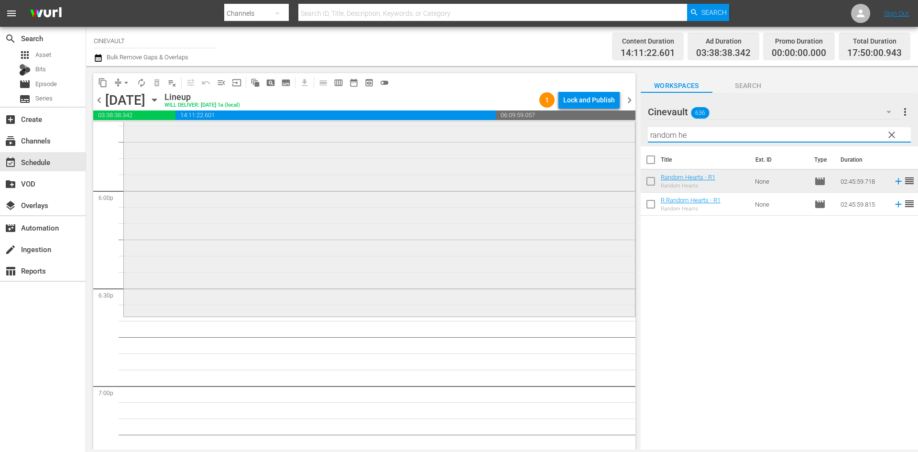
drag, startPoint x: 747, startPoint y: 136, endPoint x: 613, endPoint y: 148, distance: 134.8
click at [613, 148] on div "content_copy compress arrow_drop_down autorenew_outlined delete_forever_outline…" at bounding box center [502, 257] width 832 height 383
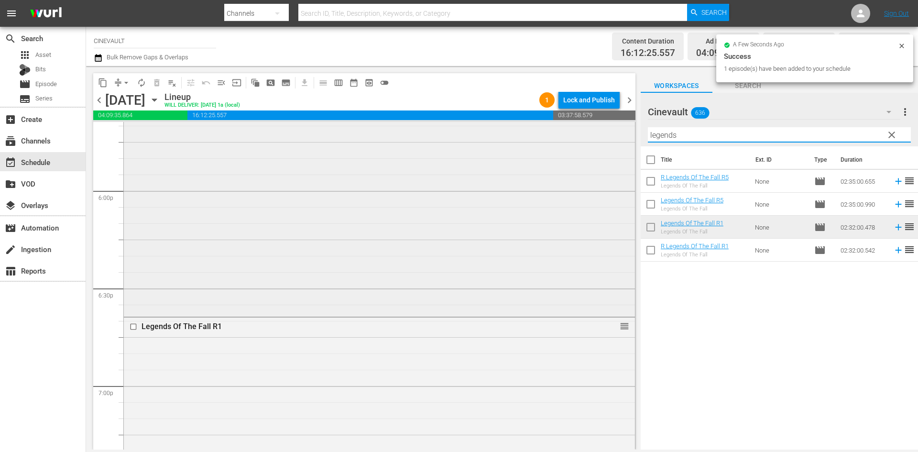
drag, startPoint x: 688, startPoint y: 132, endPoint x: 567, endPoint y: 162, distance: 124.5
click at [567, 162] on div "content_copy compress arrow_drop_down autorenew_outlined delete_forever_outline…" at bounding box center [502, 257] width 832 height 383
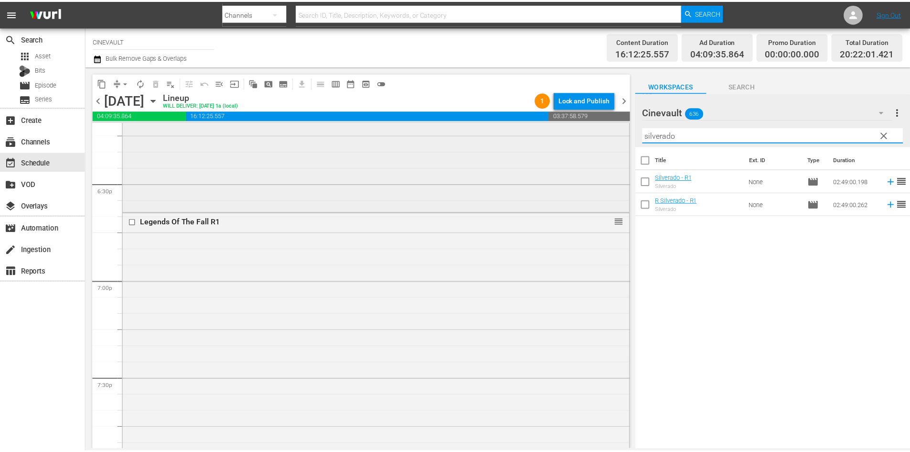
scroll to position [3584, 0]
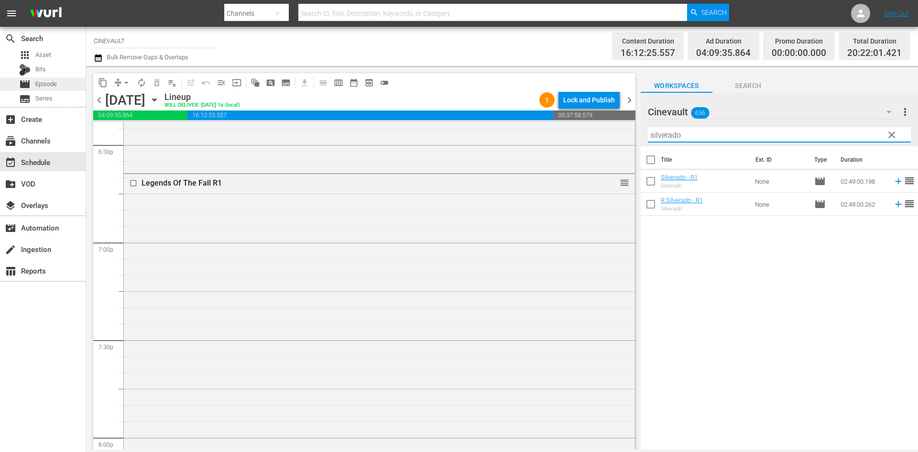
type input "silverado"
click at [34, 79] on div "movie Episode" at bounding box center [38, 83] width 38 height 13
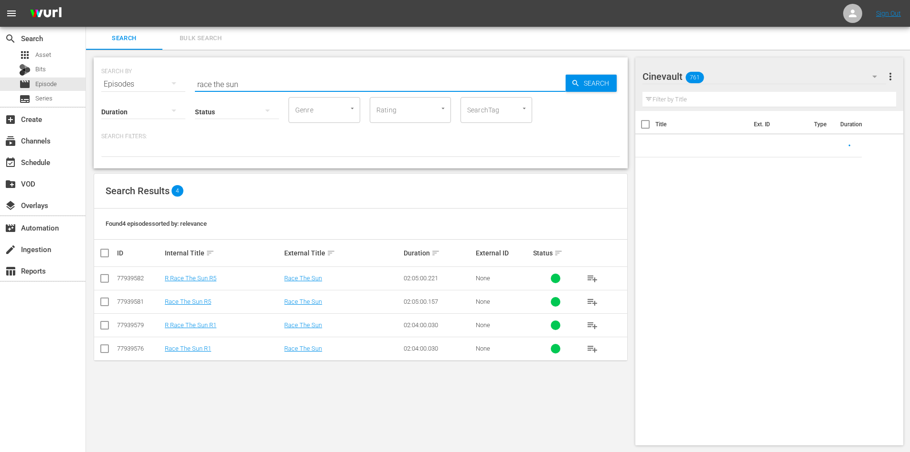
drag, startPoint x: 244, startPoint y: 82, endPoint x: 141, endPoint y: 89, distance: 103.5
click at [141, 89] on div "SEARCH BY Search By Episodes Search ID, Title, Description, Keywords, or Catego…" at bounding box center [361, 112] width 534 height 111
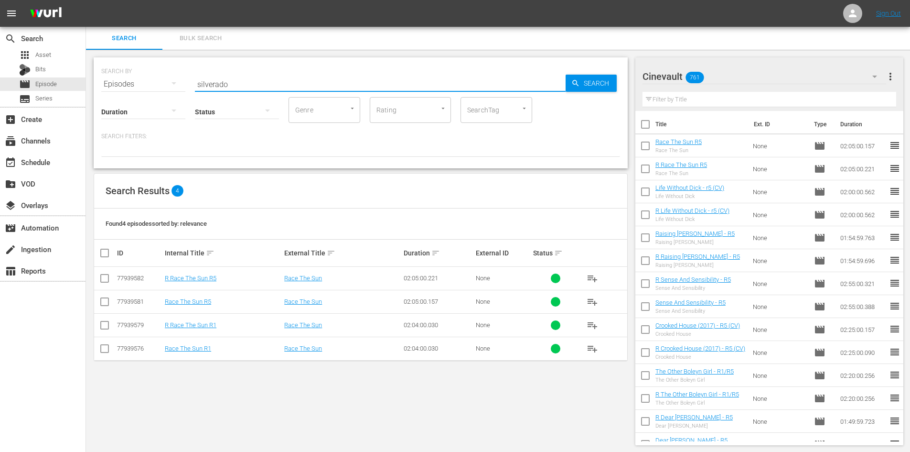
type input "silverado"
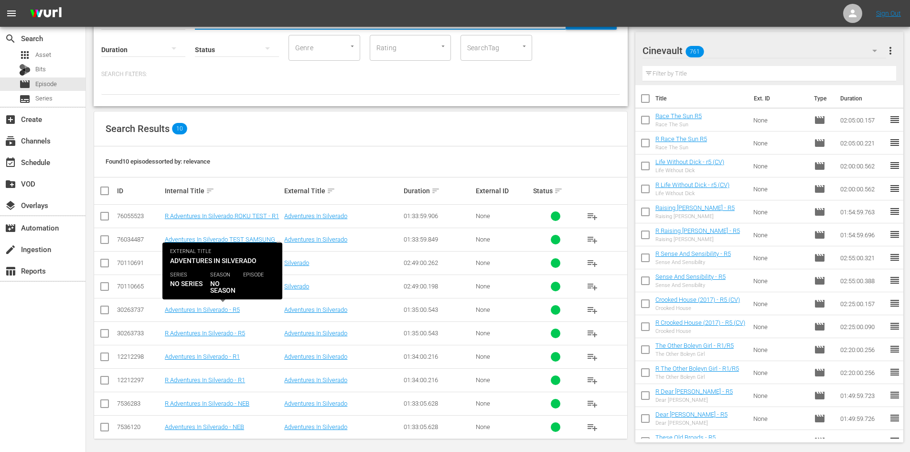
scroll to position [67, 0]
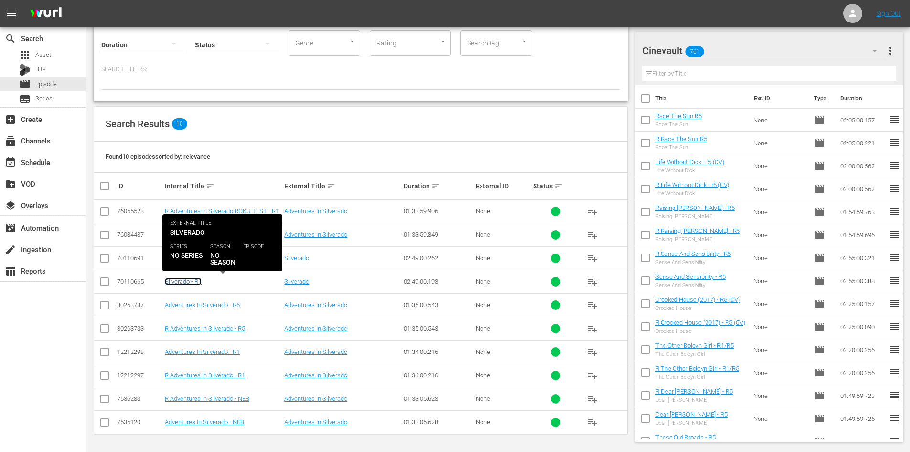
click at [196, 282] on link "Silverado - R1" at bounding box center [183, 281] width 37 height 7
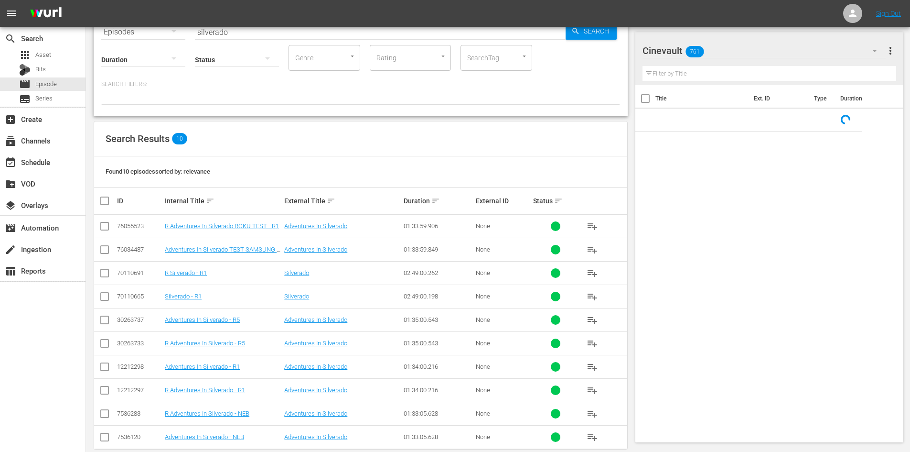
scroll to position [67, 0]
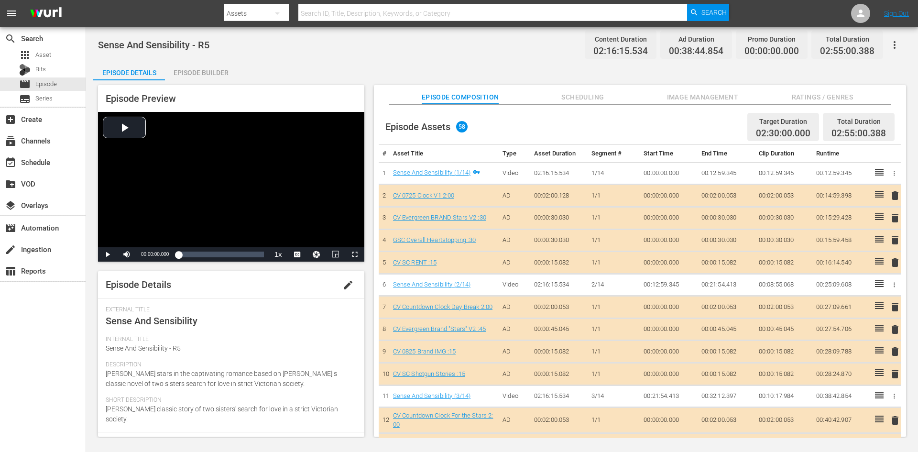
click at [212, 81] on div "Episode Preview Video Player is loading. Play Video Play Mute Current Time 00:0…" at bounding box center [501, 262] width 817 height 364
click at [213, 70] on div "Episode Builder" at bounding box center [201, 72] width 72 height 23
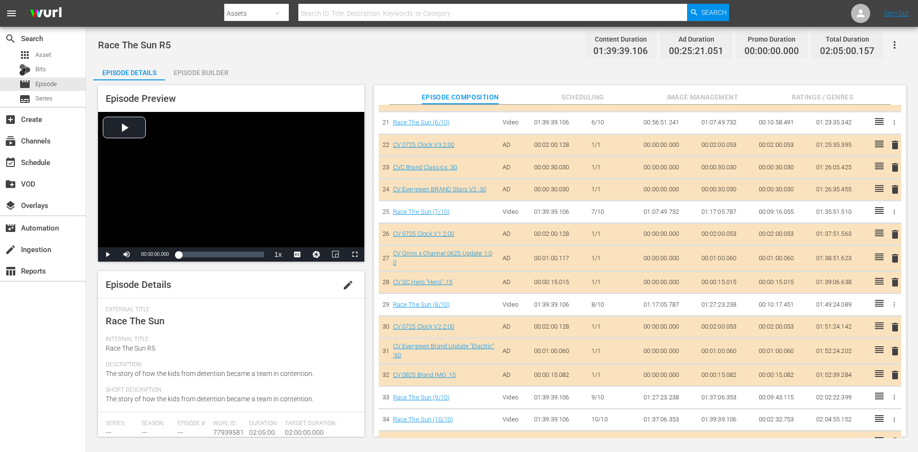
scroll to position [511, 0]
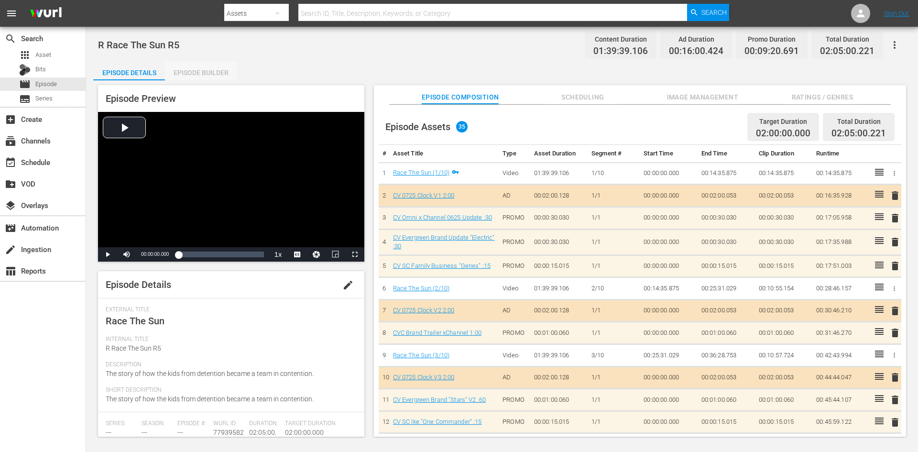
click at [213, 67] on div "Episode Builder" at bounding box center [201, 72] width 72 height 23
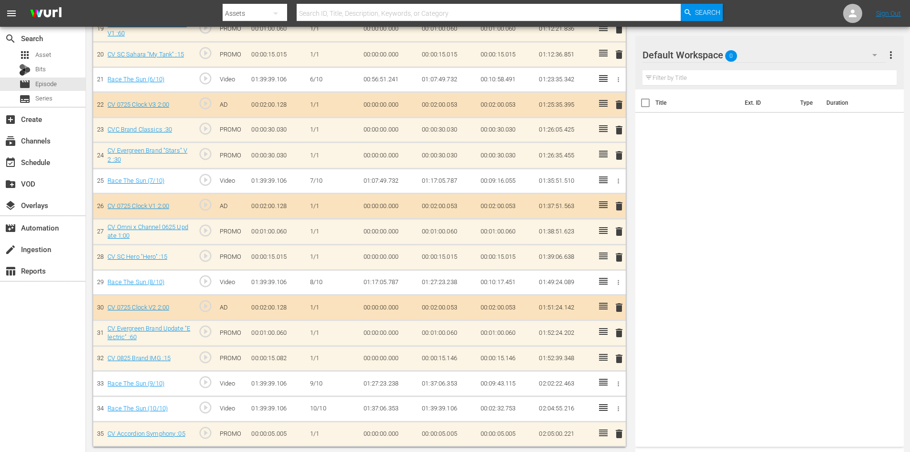
scroll to position [774, 0]
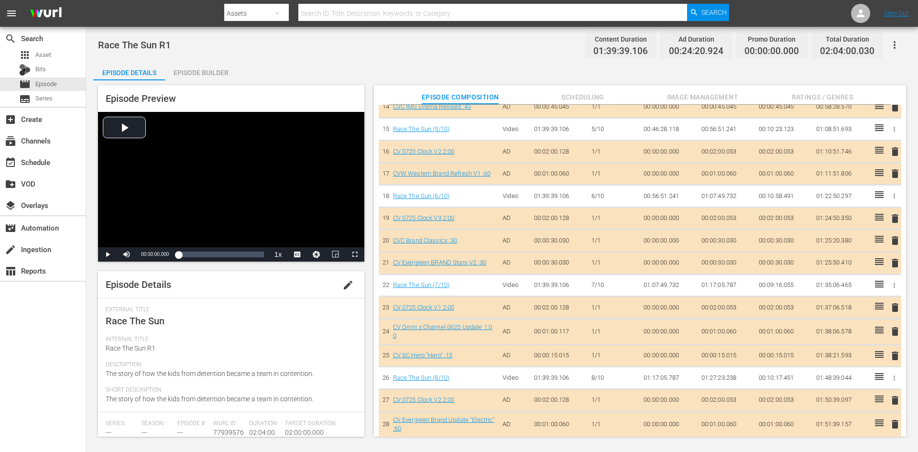
scroll to position [422, 0]
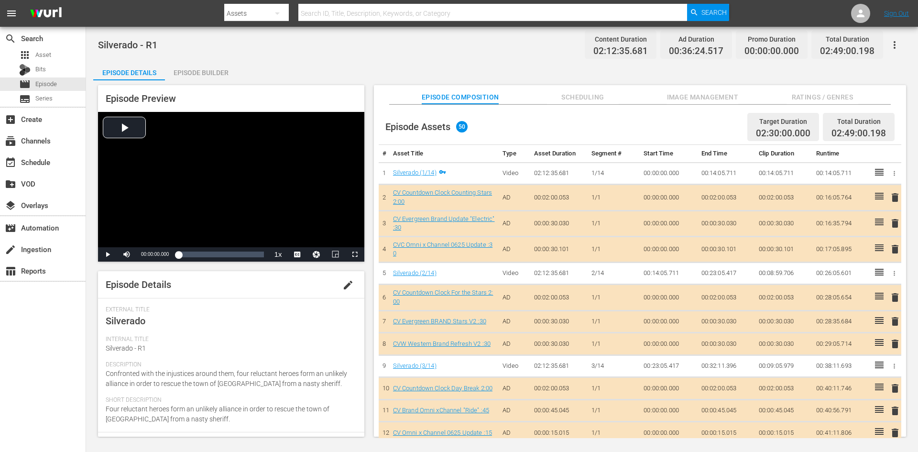
click at [212, 73] on div "Episode Builder" at bounding box center [201, 72] width 72 height 23
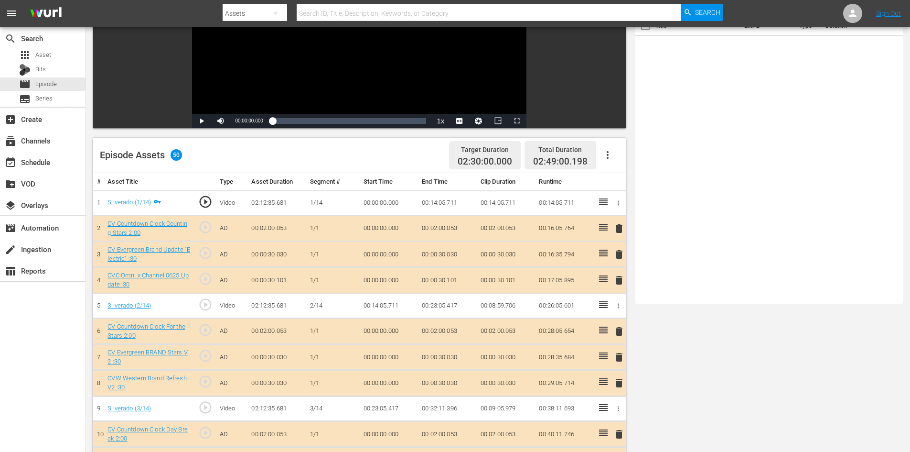
scroll to position [18, 0]
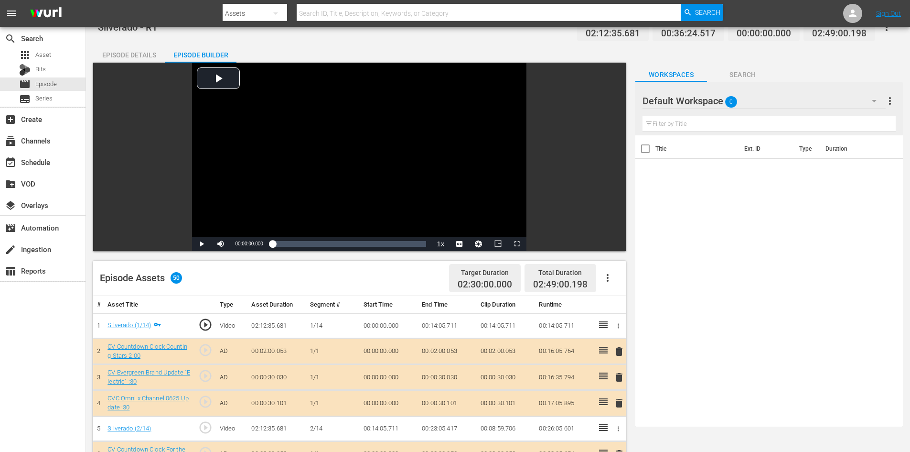
click at [832, 103] on div "Default Workspace 0" at bounding box center [764, 100] width 243 height 27
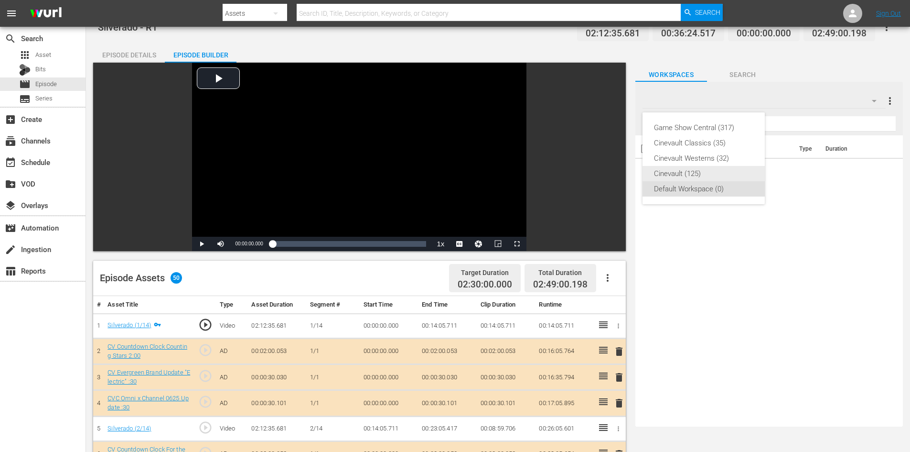
click at [725, 175] on div "Cinevault (125)" at bounding box center [703, 173] width 99 height 15
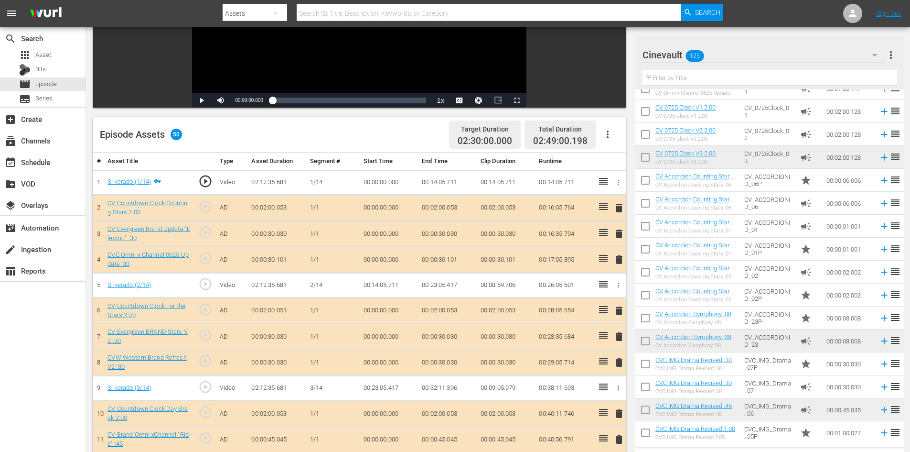
scroll to position [477, 0]
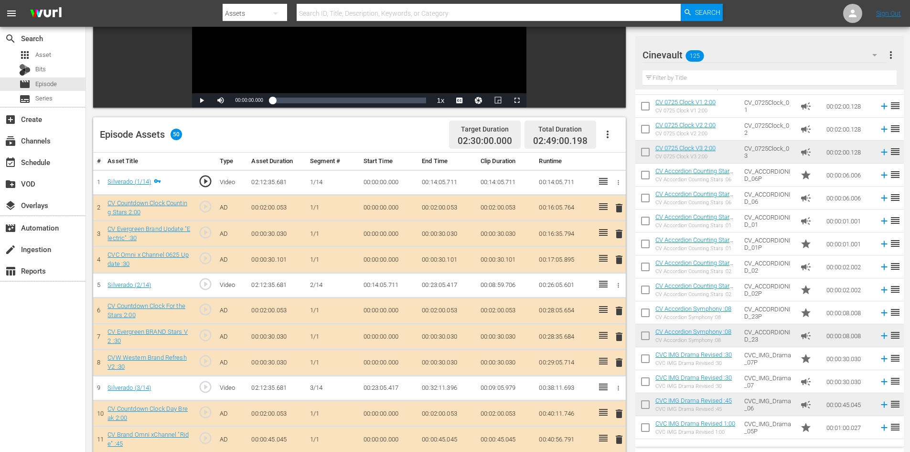
click at [776, 71] on input "text" at bounding box center [770, 77] width 254 height 15
type input "c"
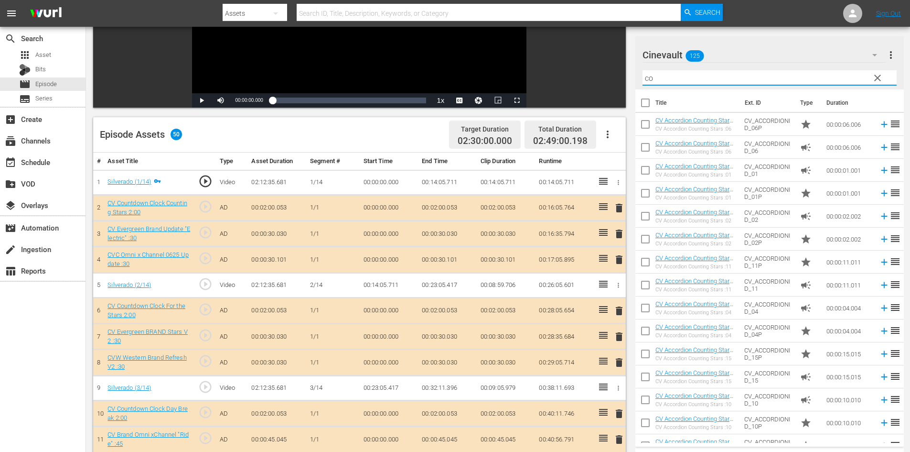
type input "c"
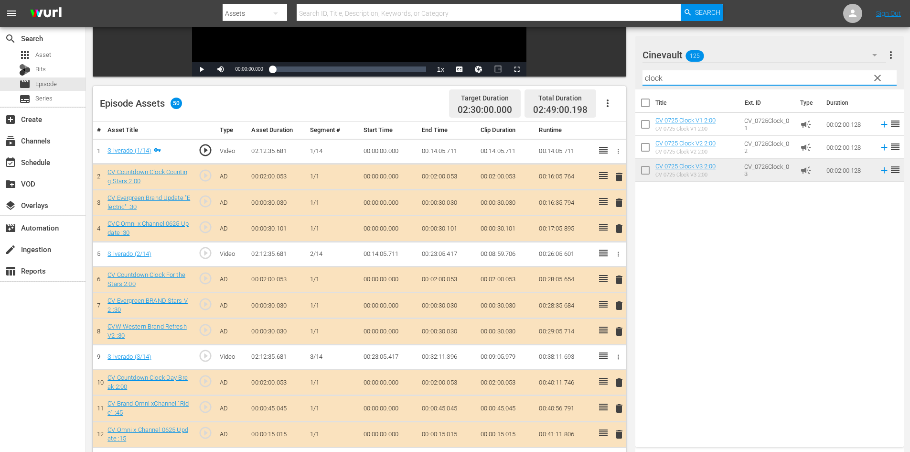
scroll to position [209, 0]
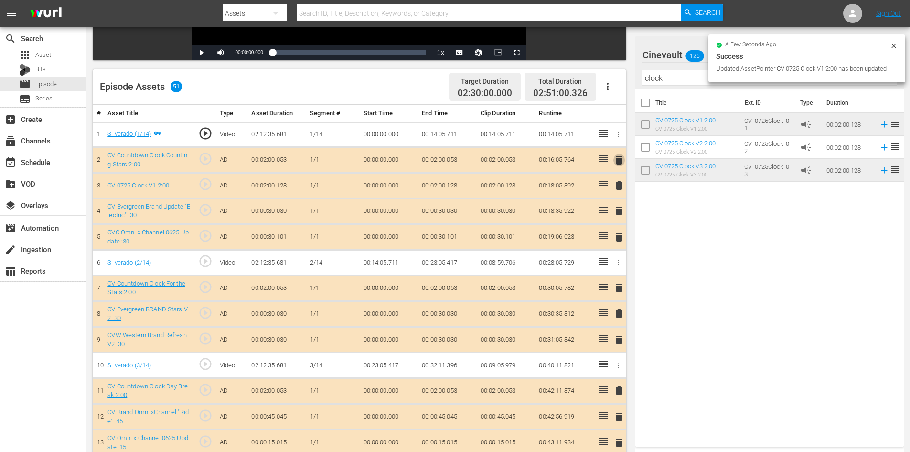
click at [621, 162] on span "delete" at bounding box center [619, 159] width 11 height 11
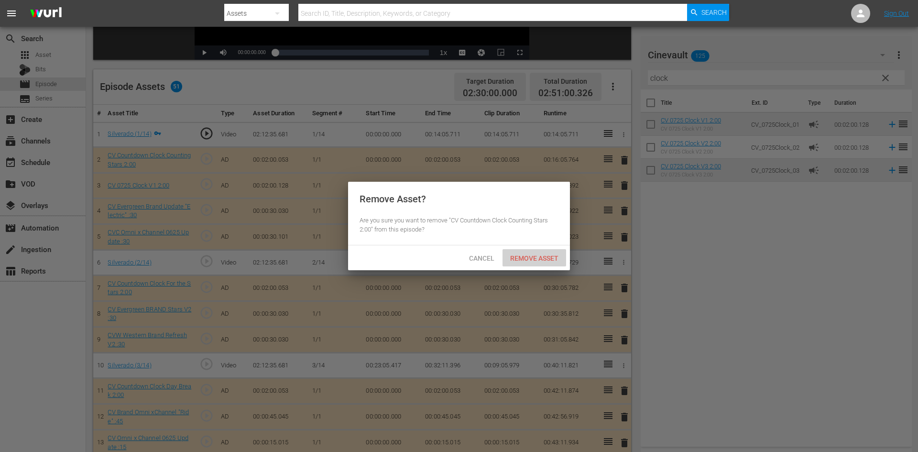
click at [551, 257] on span "Remove Asset" at bounding box center [534, 258] width 64 height 8
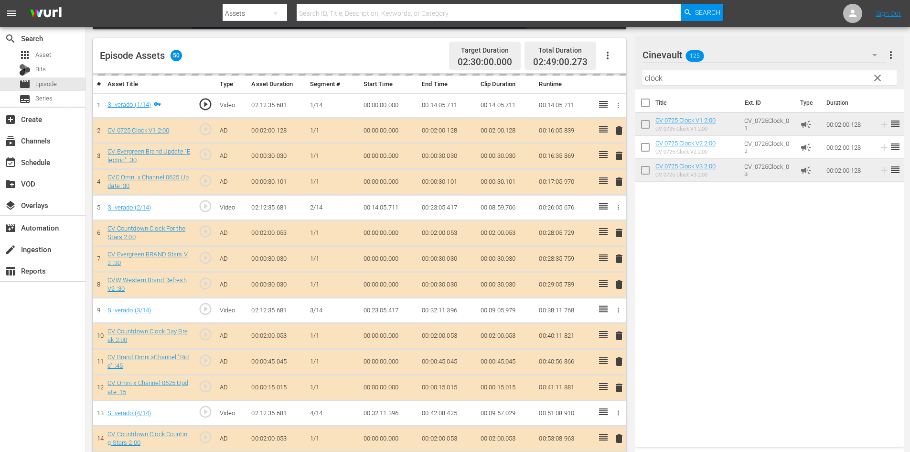
scroll to position [257, 0]
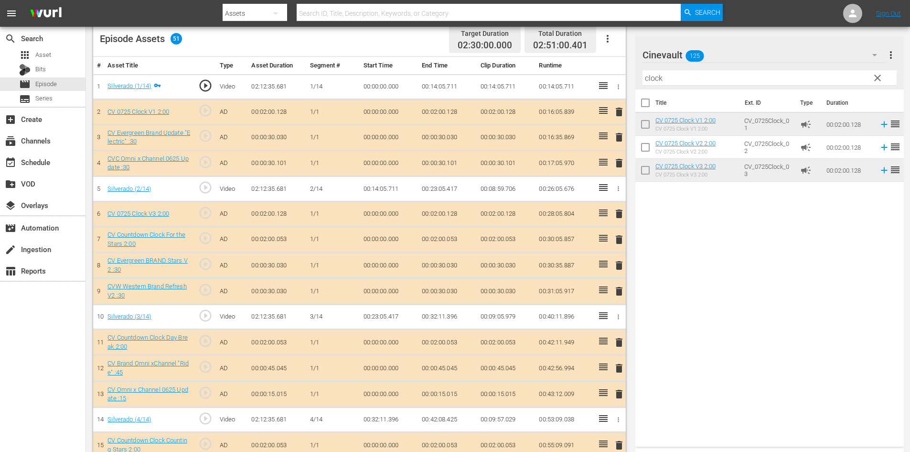
click at [621, 245] on button "delete" at bounding box center [619, 239] width 11 height 14
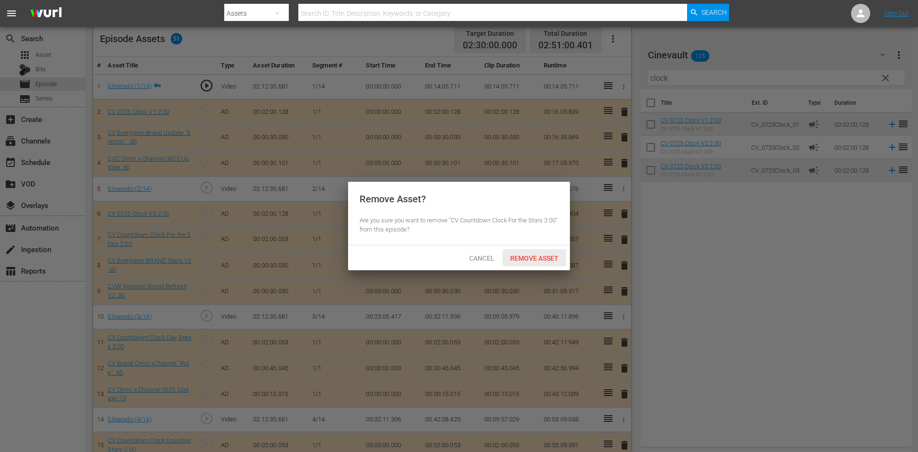
click at [542, 254] on span "Remove Asset" at bounding box center [534, 258] width 64 height 8
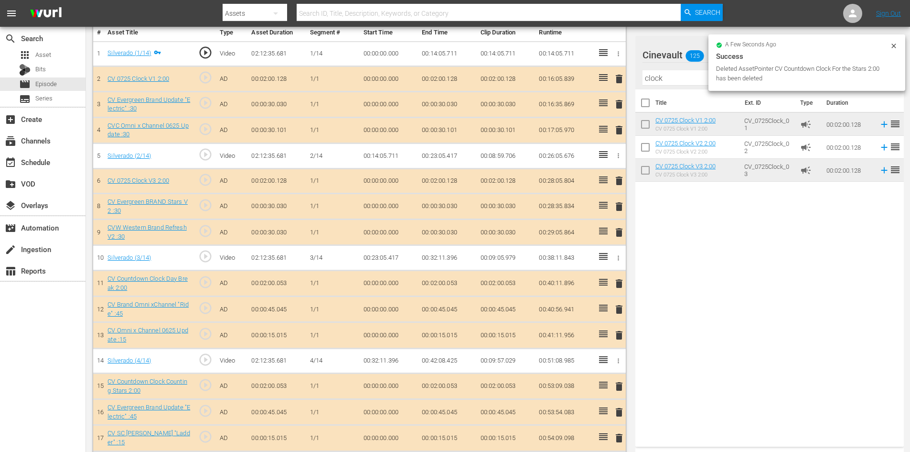
scroll to position [304, 0]
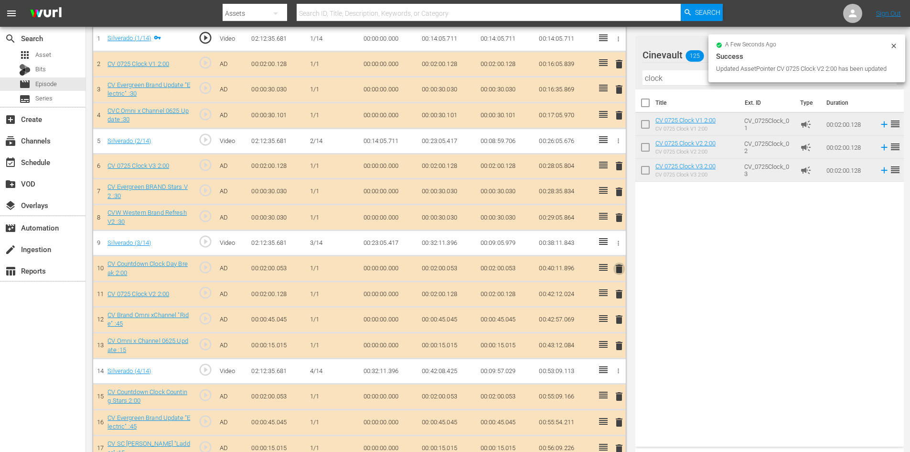
click at [621, 271] on span "delete" at bounding box center [619, 268] width 11 height 11
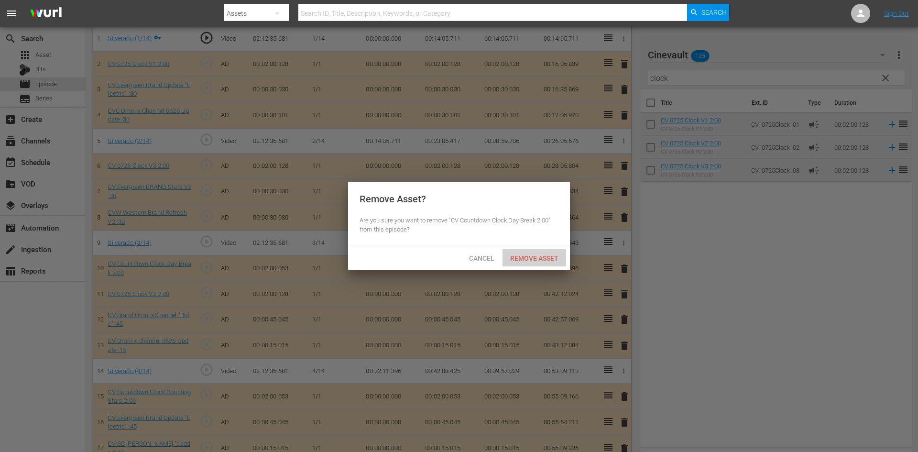
click at [532, 256] on span "Remove Asset" at bounding box center [534, 258] width 64 height 8
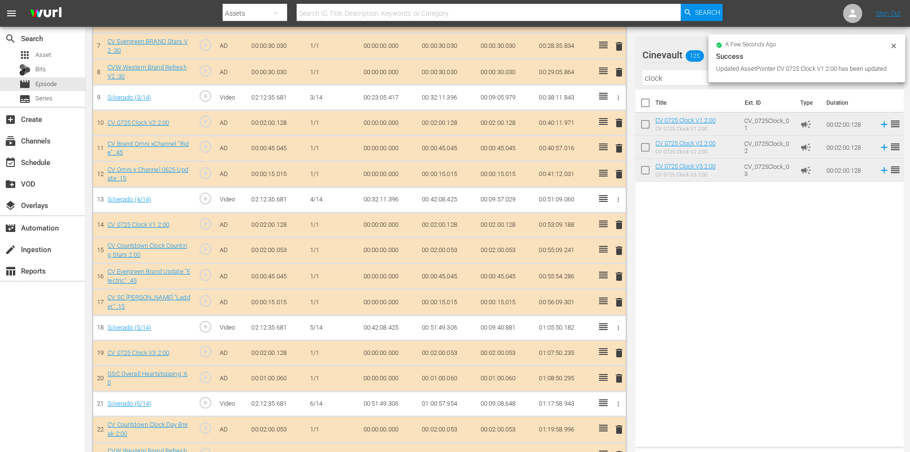
scroll to position [448, 0]
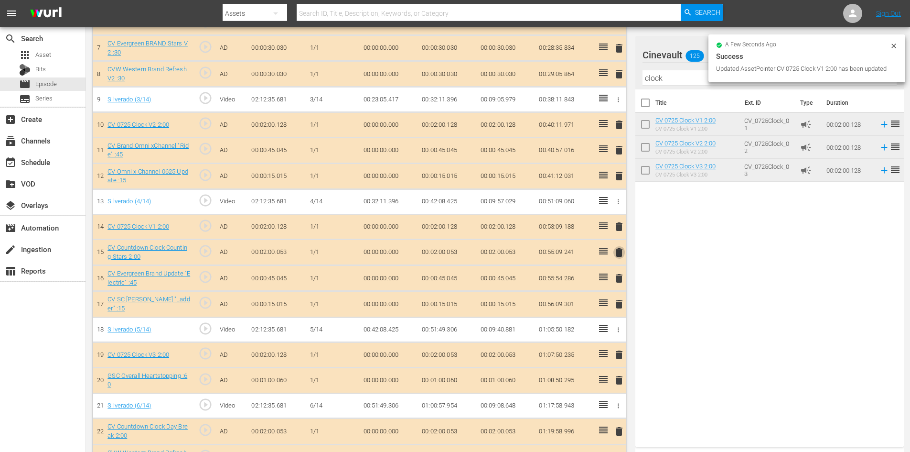
click at [622, 255] on span "delete" at bounding box center [619, 252] width 11 height 11
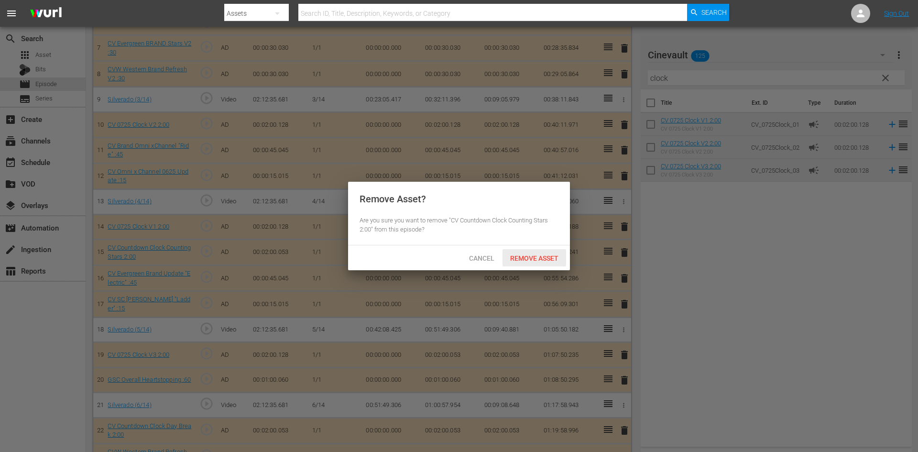
click at [530, 261] on span "Remove Asset" at bounding box center [534, 258] width 64 height 8
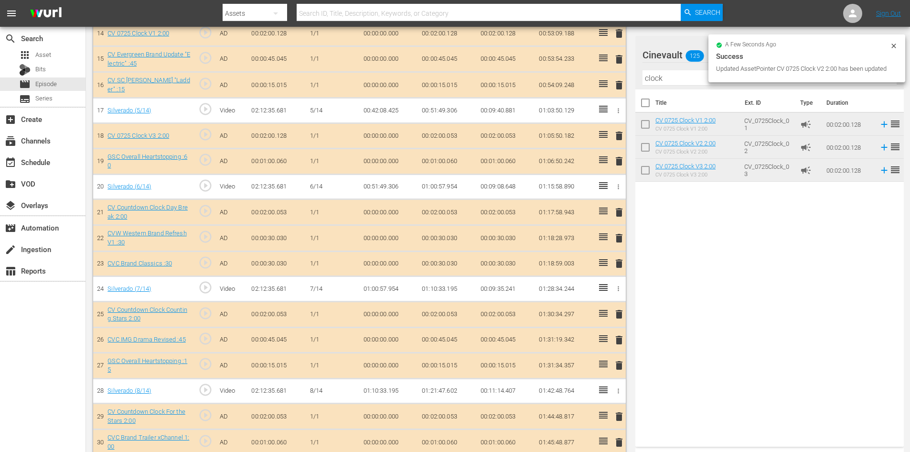
scroll to position [639, 0]
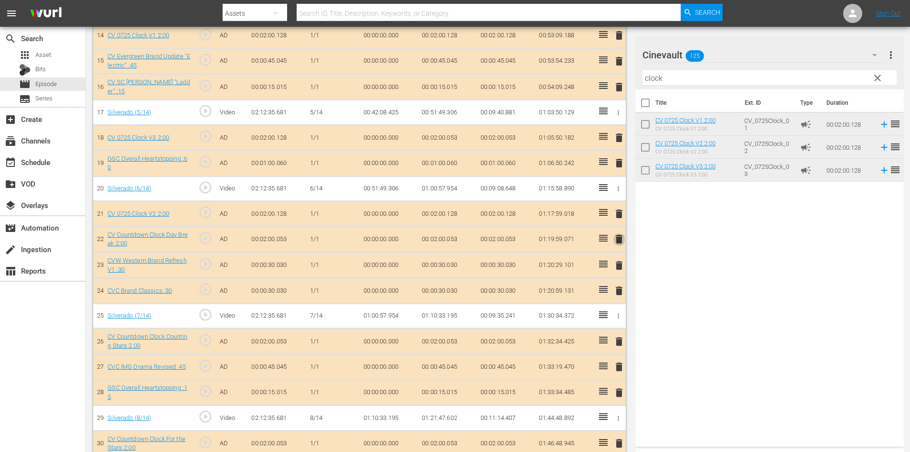
click at [621, 238] on span "delete" at bounding box center [619, 238] width 11 height 11
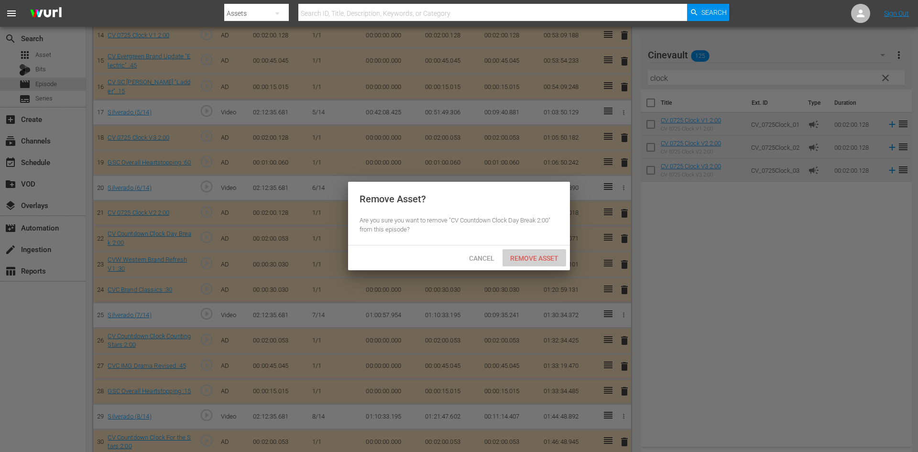
click at [541, 258] on span "Remove Asset" at bounding box center [534, 258] width 64 height 8
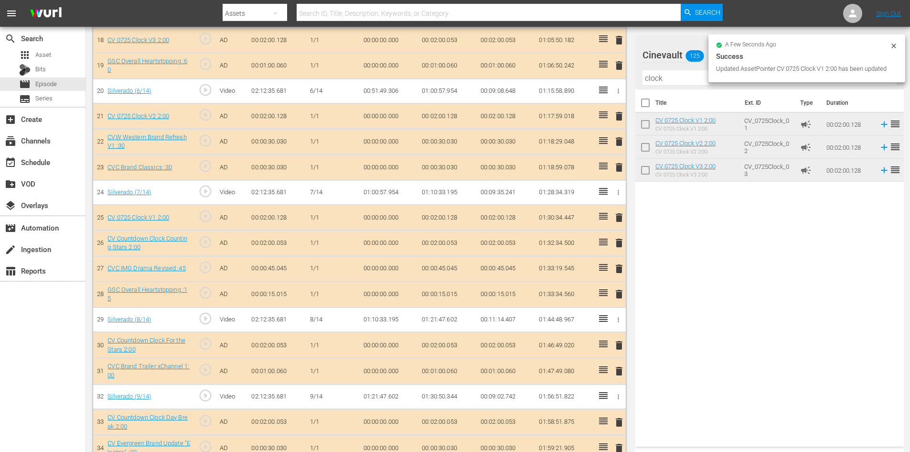
scroll to position [735, 0]
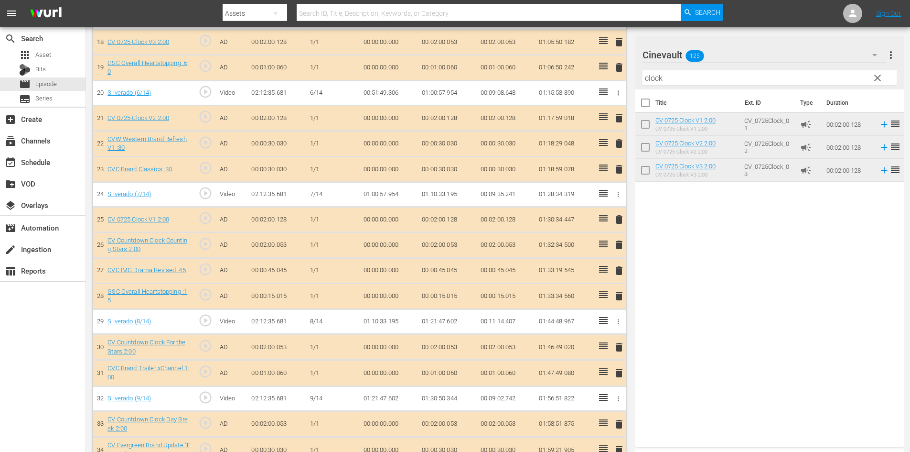
click at [624, 243] on span "delete" at bounding box center [619, 244] width 11 height 11
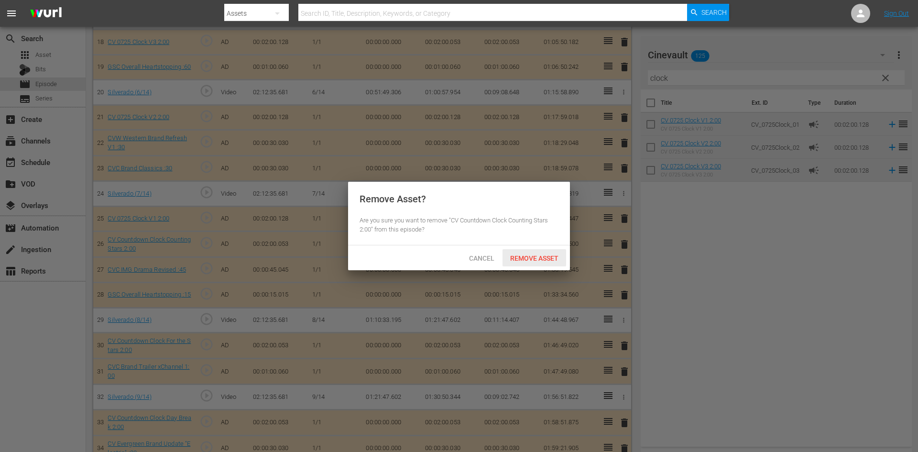
click at [561, 255] on span "Remove Asset" at bounding box center [534, 258] width 64 height 8
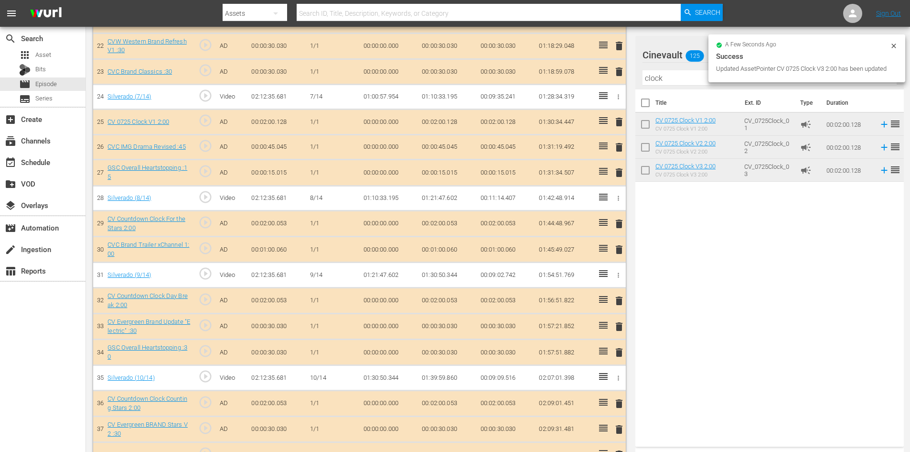
scroll to position [830, 0]
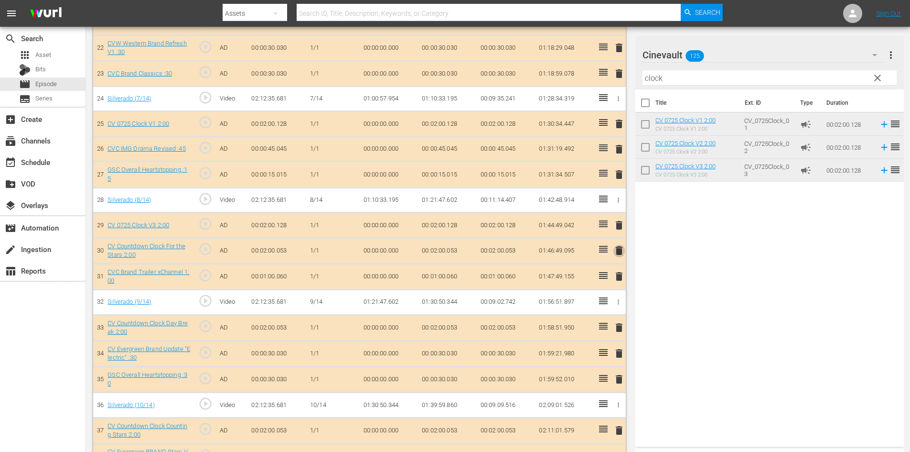
click at [625, 250] on span "delete" at bounding box center [619, 250] width 11 height 11
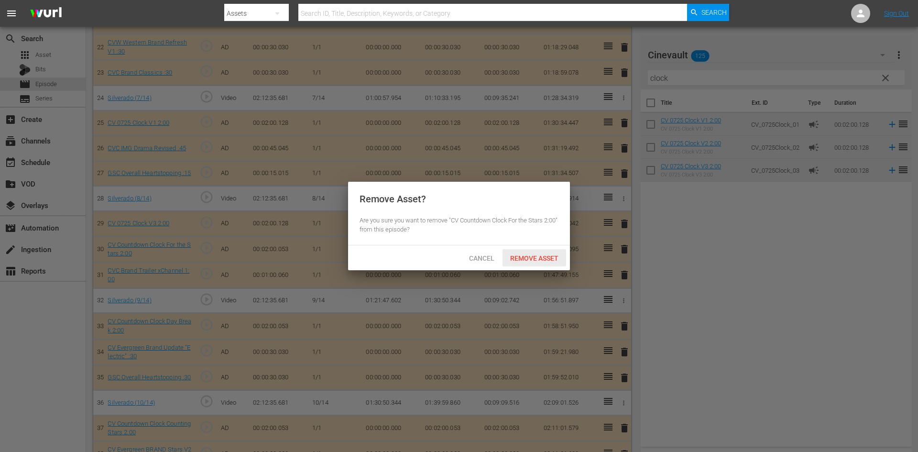
click at [554, 259] on span "Remove Asset" at bounding box center [534, 258] width 64 height 8
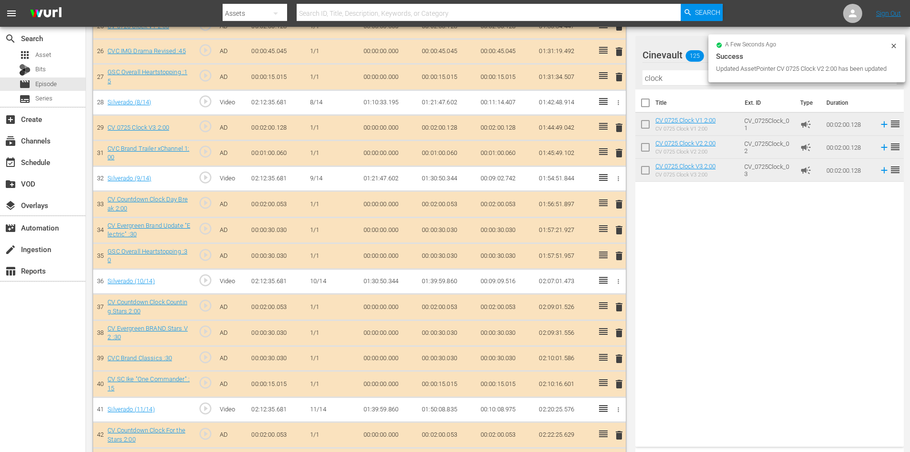
scroll to position [926, 0]
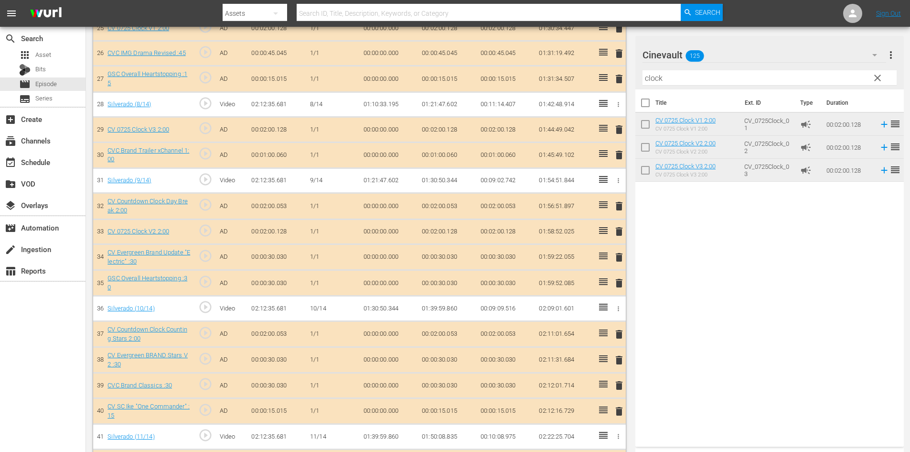
click at [617, 203] on span "delete" at bounding box center [619, 205] width 11 height 11
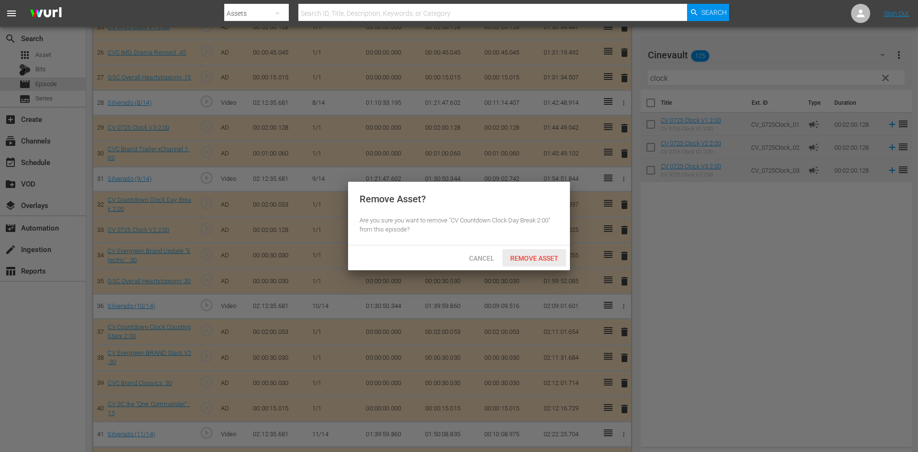
click at [550, 263] on div "Remove Asset" at bounding box center [534, 258] width 64 height 18
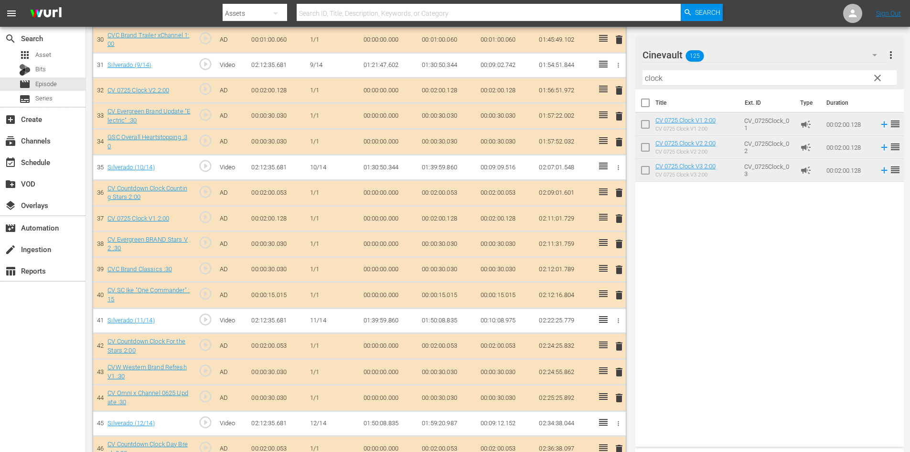
scroll to position [1040, 0]
click at [623, 188] on span "delete" at bounding box center [619, 192] width 11 height 11
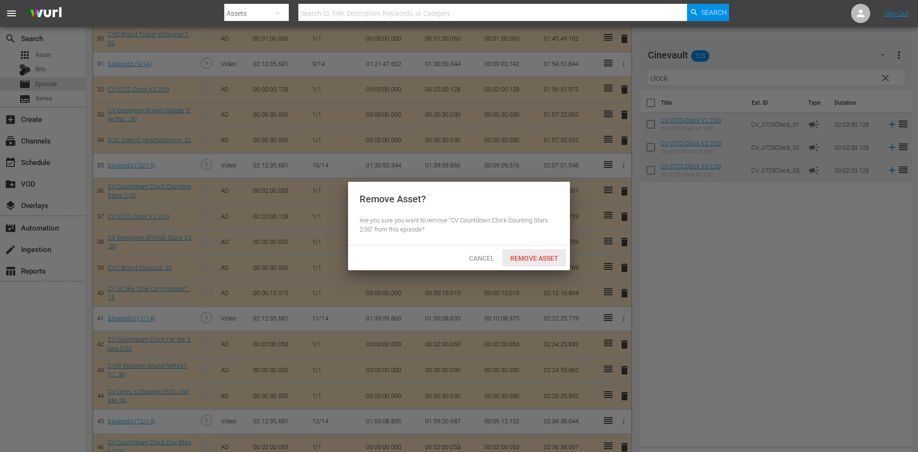
click at [545, 255] on span "Remove Asset" at bounding box center [534, 258] width 64 height 8
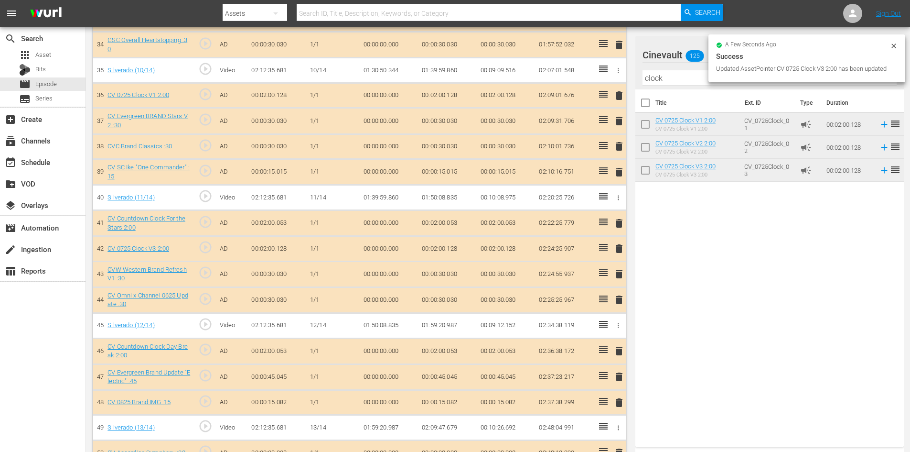
scroll to position [1136, 0]
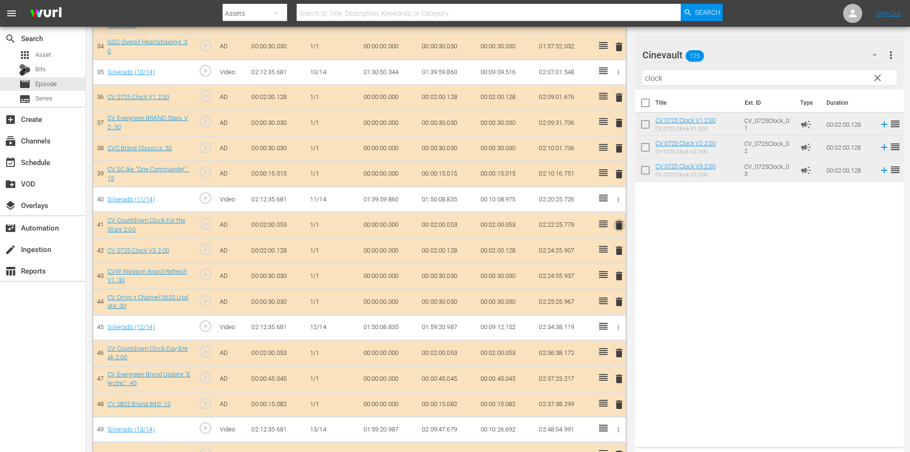
click at [620, 223] on span "delete" at bounding box center [619, 224] width 11 height 11
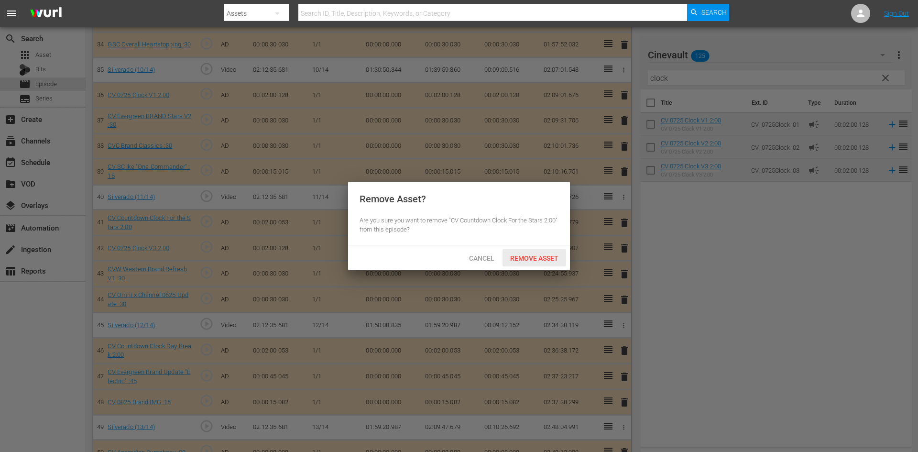
click at [556, 262] on div "Remove Asset" at bounding box center [534, 258] width 64 height 18
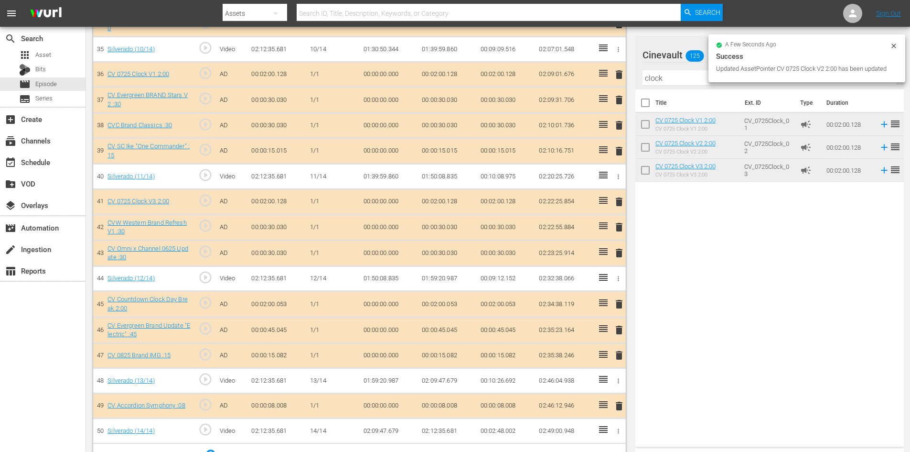
scroll to position [1157, 0]
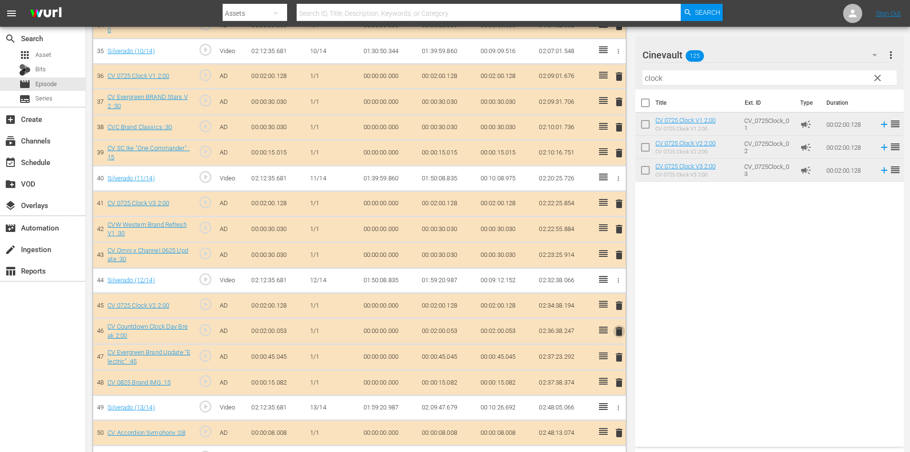
click at [621, 331] on span "delete" at bounding box center [619, 330] width 11 height 11
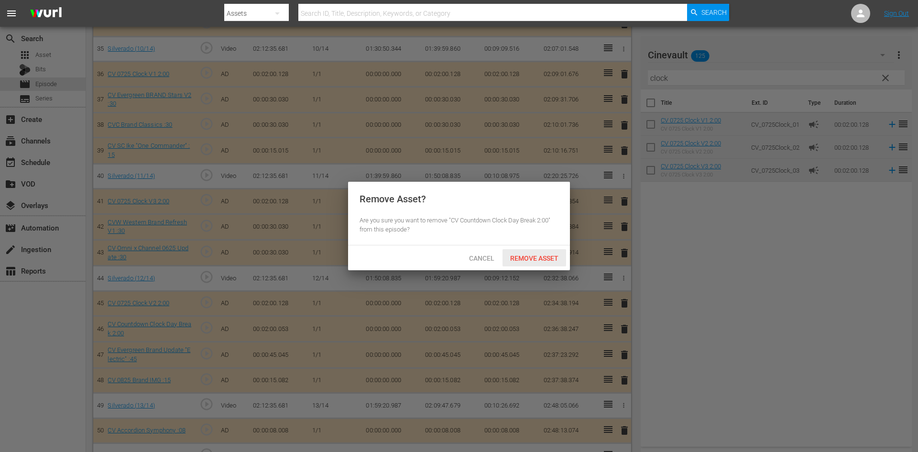
click at [529, 252] on div "Remove Asset" at bounding box center [534, 258] width 64 height 18
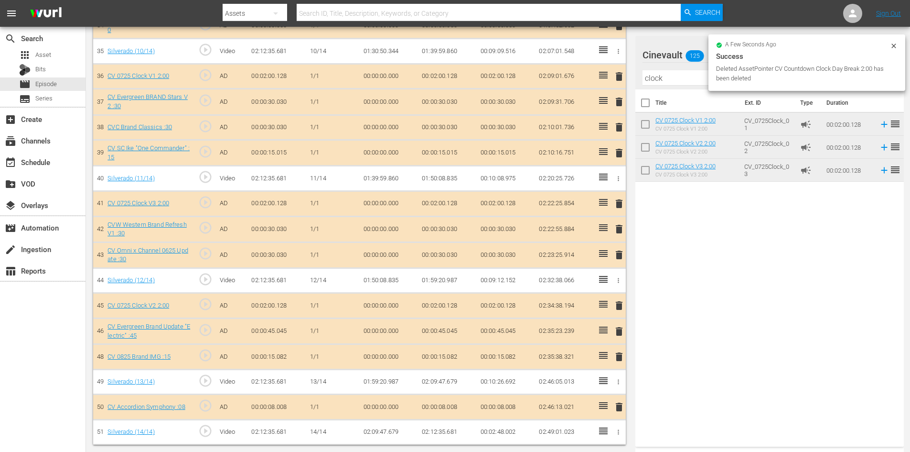
scroll to position [1157, 0]
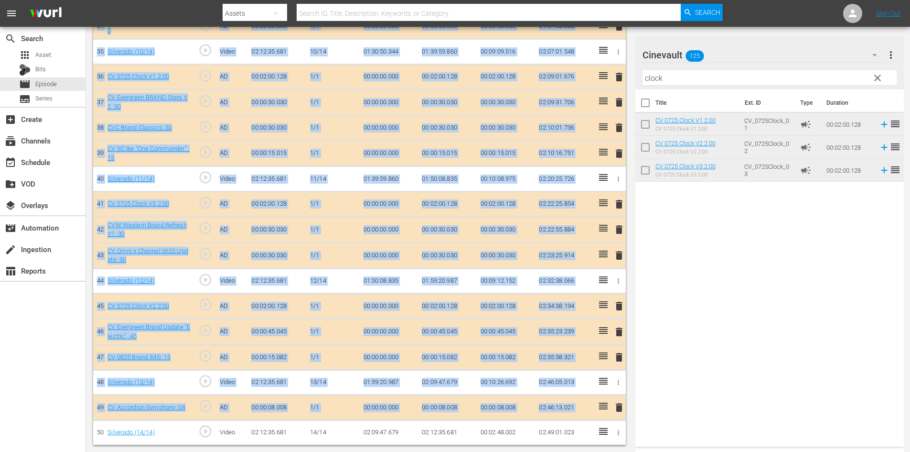
drag, startPoint x: 605, startPoint y: 399, endPoint x: 598, endPoint y: 415, distance: 18.2
click at [598, 418] on td at bounding box center [602, 407] width 16 height 25
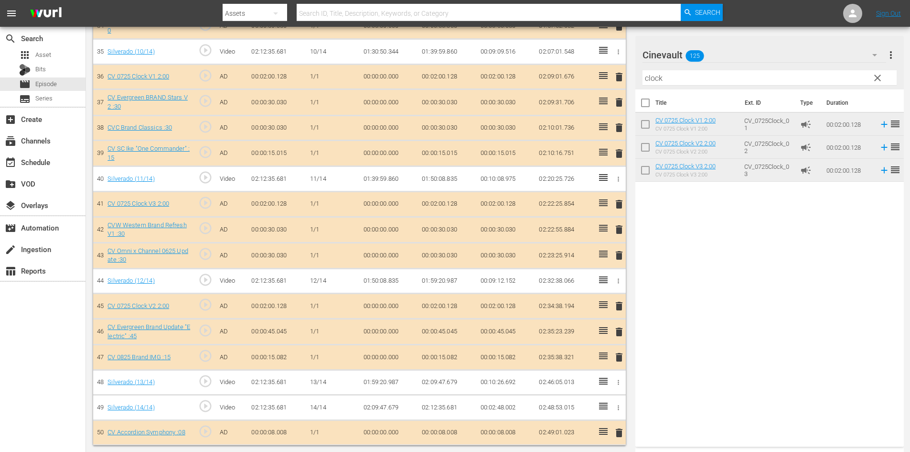
click at [621, 434] on span "delete" at bounding box center [619, 432] width 11 height 11
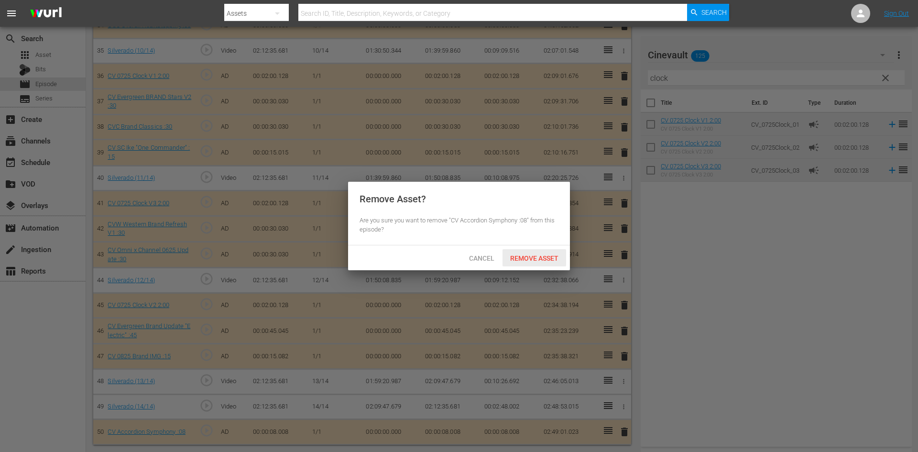
click at [550, 261] on span "Remove Asset" at bounding box center [534, 258] width 64 height 8
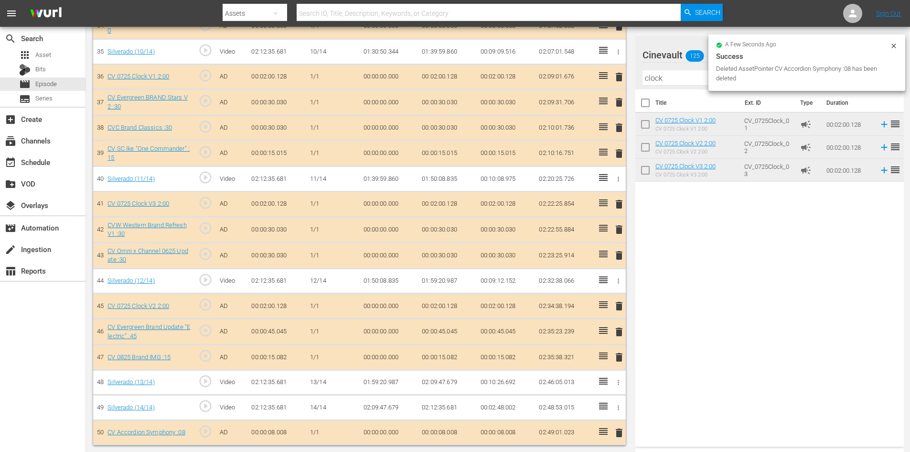
scroll to position [1131, 0]
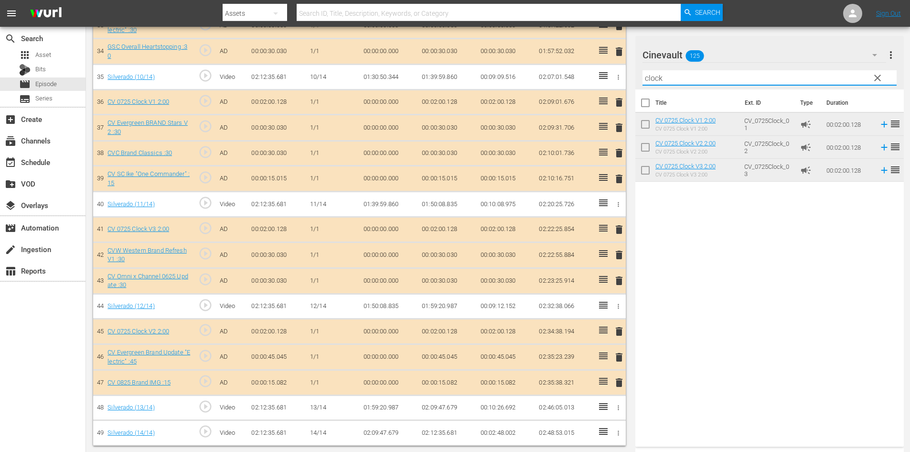
drag, startPoint x: 699, startPoint y: 75, endPoint x: 557, endPoint y: 91, distance: 142.9
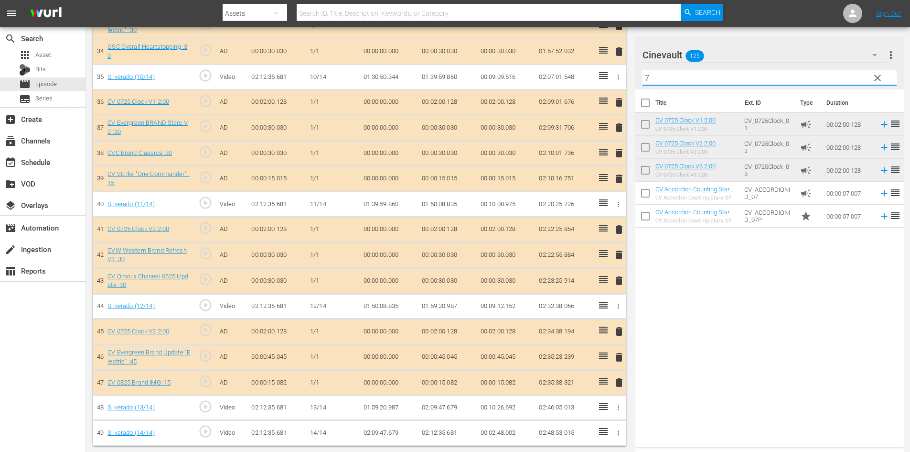
type input "7"
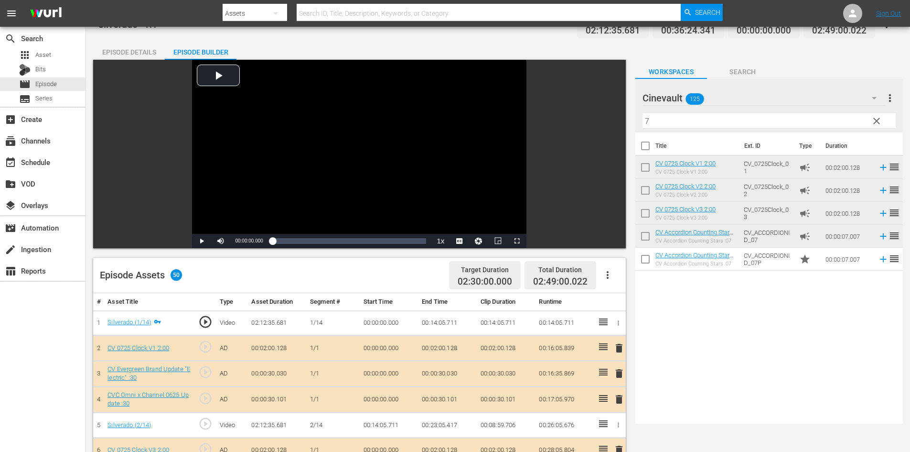
scroll to position [0, 0]
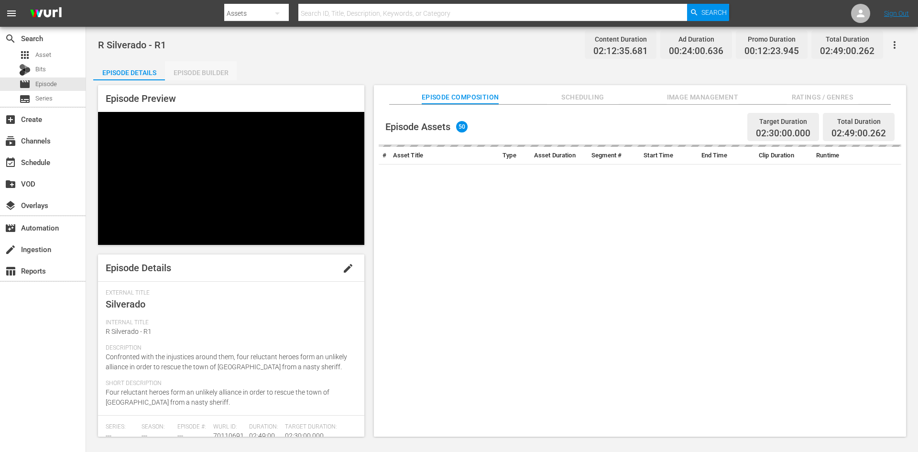
click at [216, 75] on div "Episode Builder" at bounding box center [201, 72] width 72 height 23
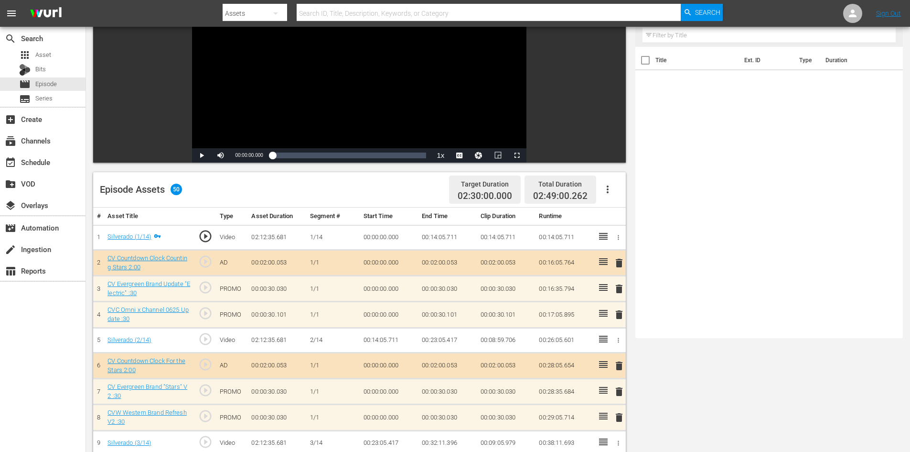
scroll to position [143, 0]
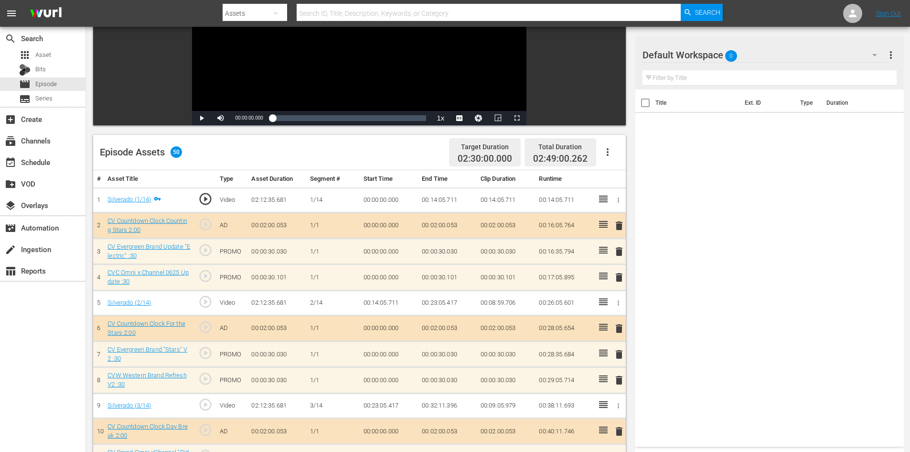
click at [756, 55] on div "Default Workspace 0" at bounding box center [765, 55] width 244 height 27
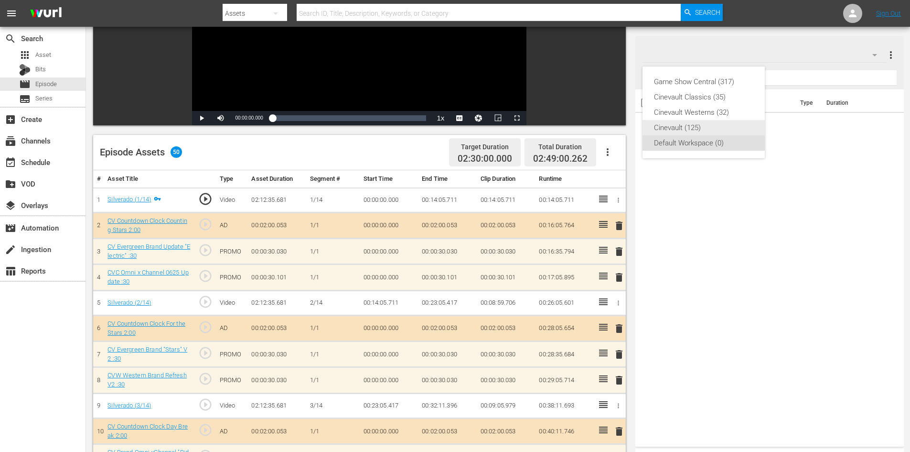
click at [712, 124] on div "Cinevault (125)" at bounding box center [703, 127] width 99 height 15
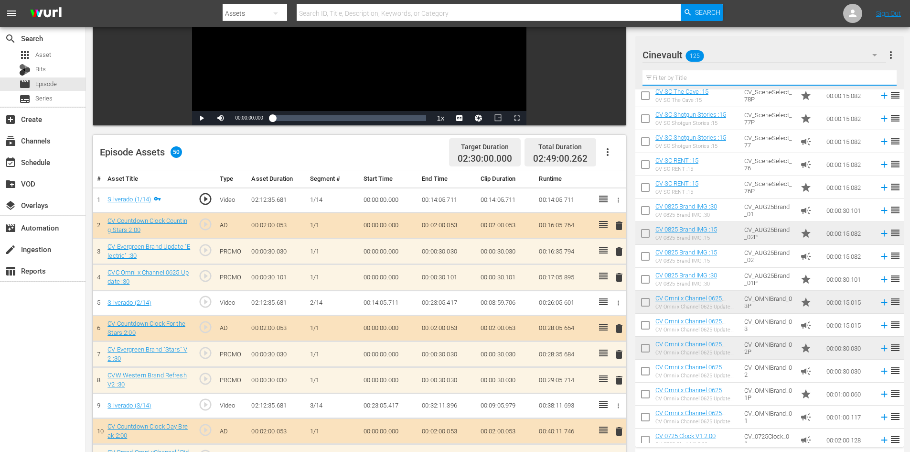
click at [700, 75] on input "text" at bounding box center [770, 77] width 254 height 15
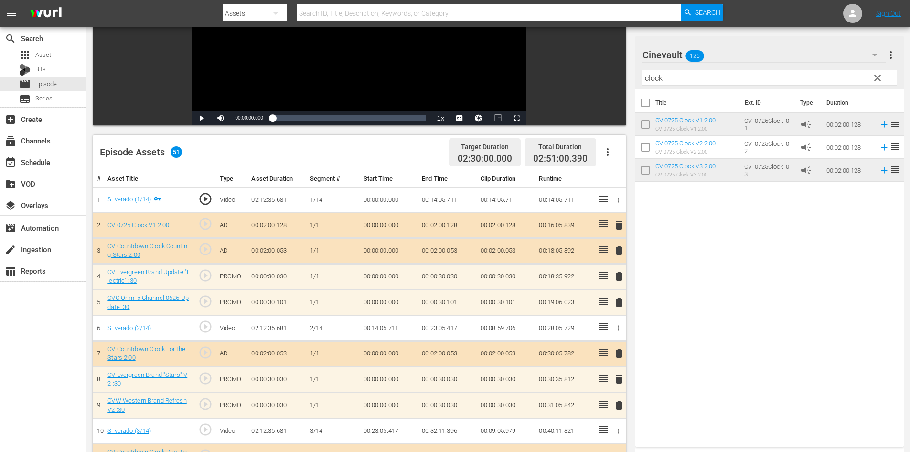
click at [621, 254] on span "delete" at bounding box center [619, 250] width 11 height 11
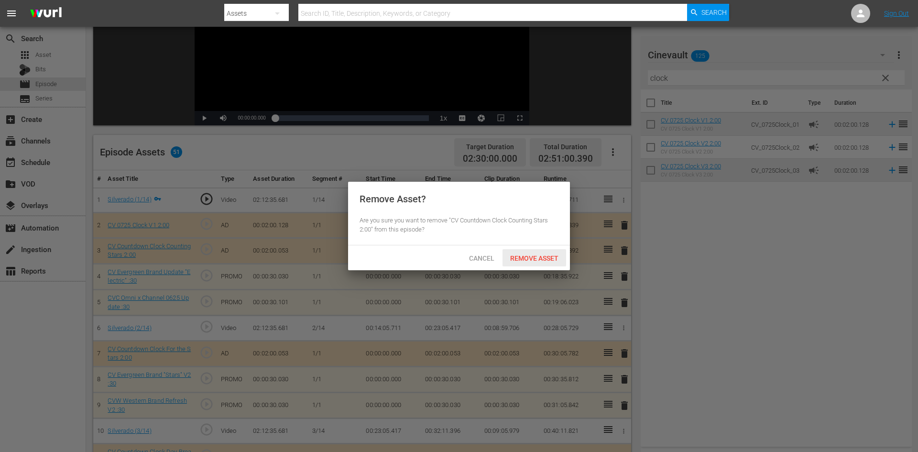
click at [550, 256] on span "Remove Asset" at bounding box center [534, 258] width 64 height 8
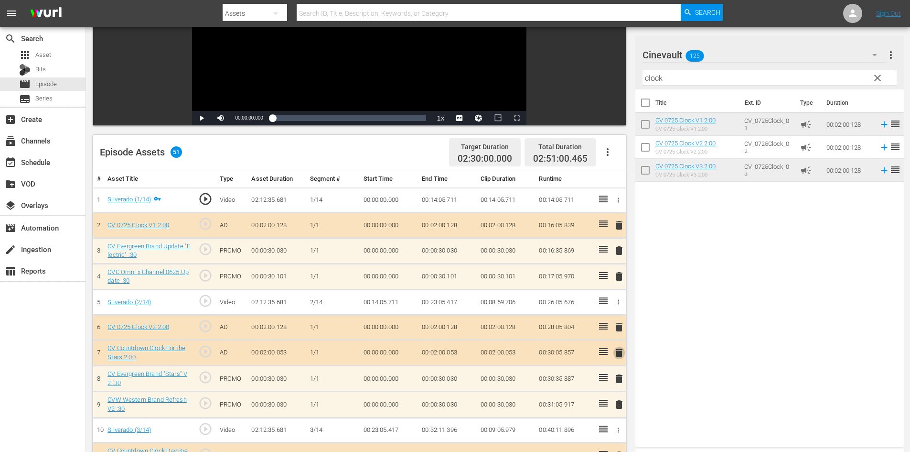
click at [620, 356] on span "delete" at bounding box center [619, 352] width 11 height 11
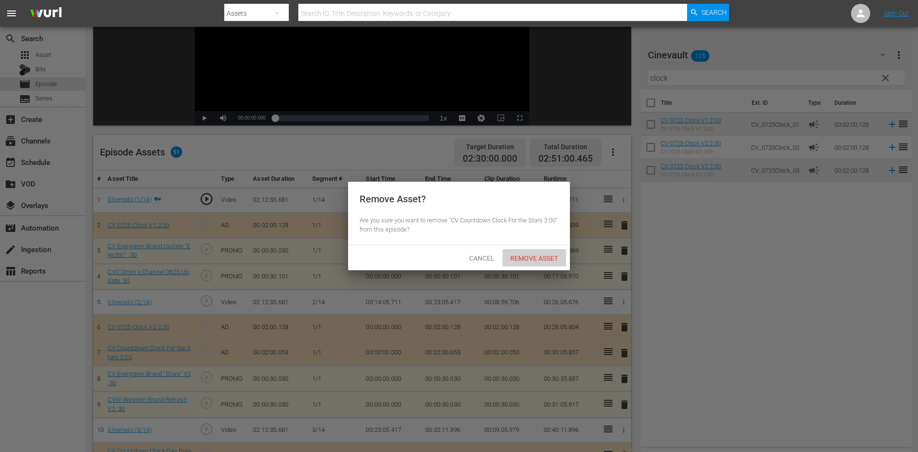
click at [550, 254] on span "Remove Asset" at bounding box center [534, 258] width 64 height 8
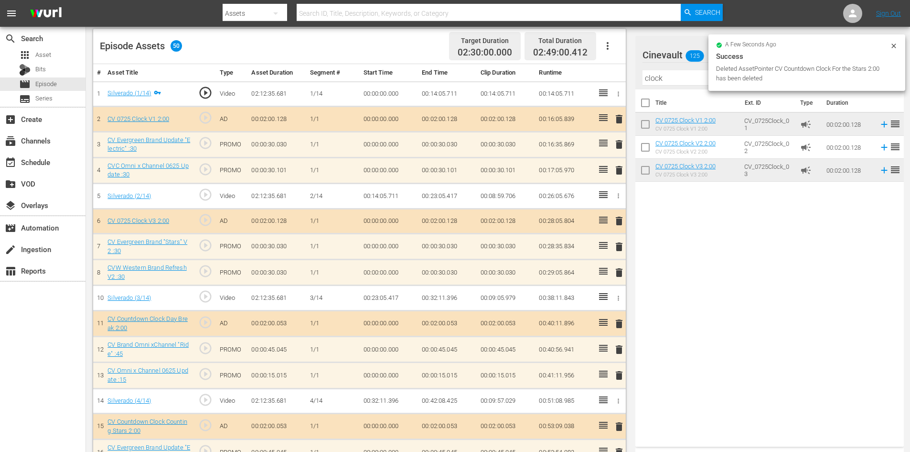
scroll to position [287, 0]
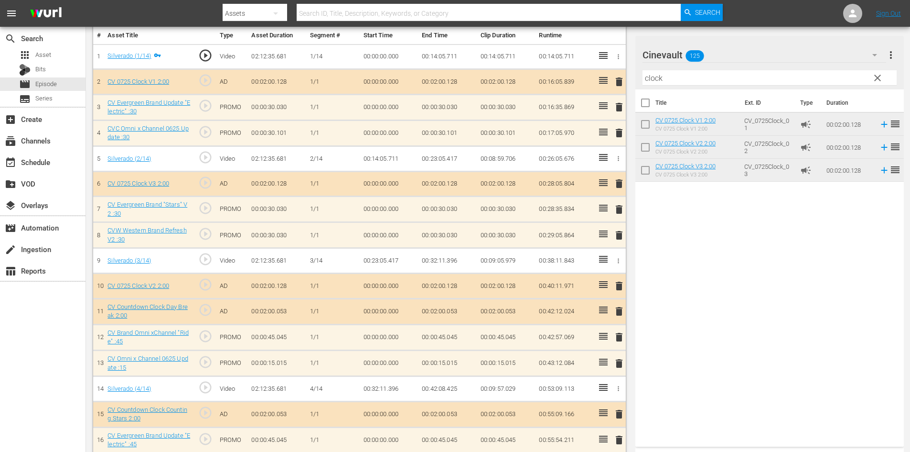
click at [623, 307] on span "delete" at bounding box center [619, 310] width 11 height 11
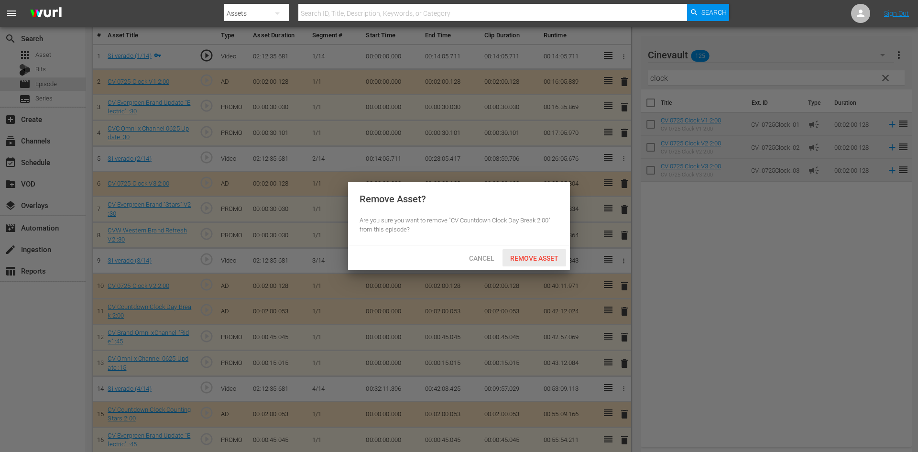
click at [556, 261] on div "Remove Asset" at bounding box center [534, 258] width 64 height 18
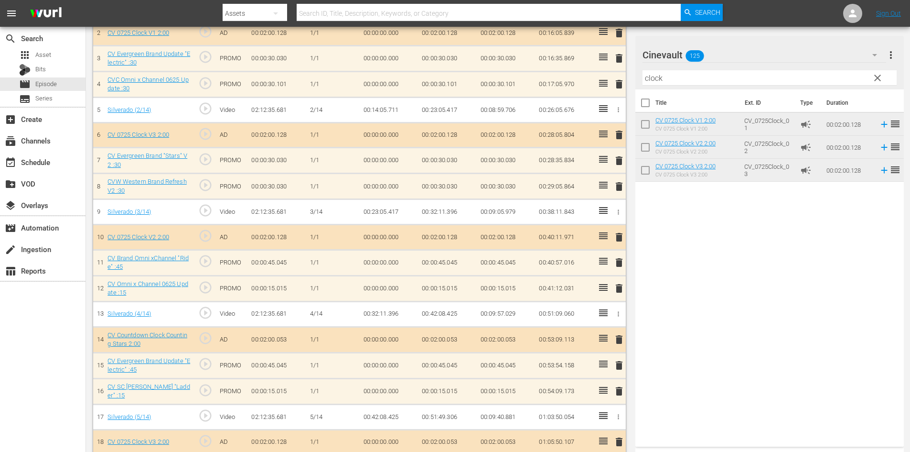
scroll to position [335, 0]
click at [732, 112] on th "Title" at bounding box center [698, 102] width 84 height 27
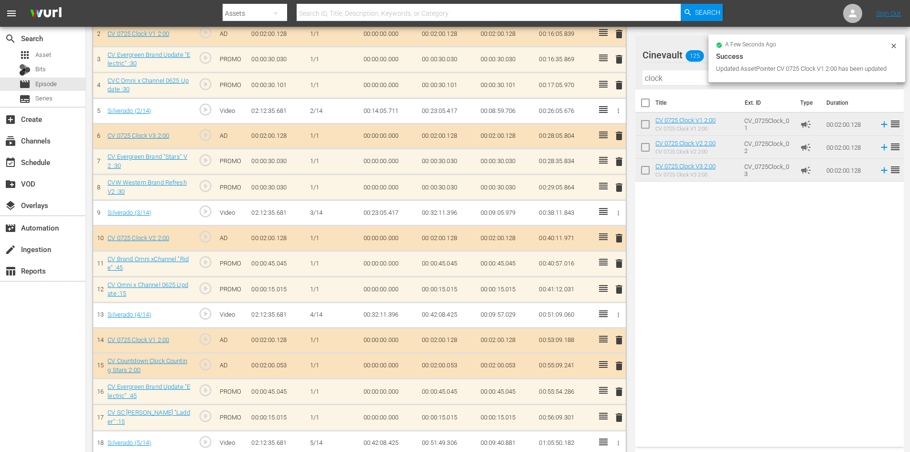
click at [621, 366] on span "delete" at bounding box center [619, 365] width 11 height 11
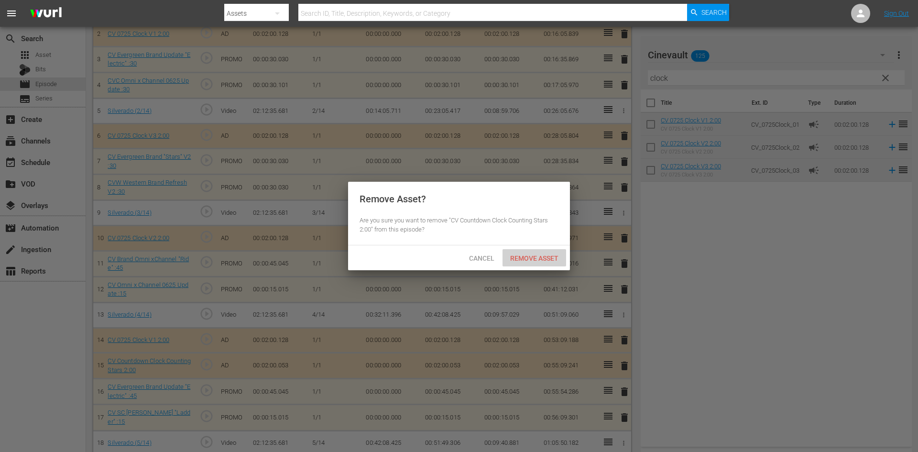
click at [520, 261] on span "Remove Asset" at bounding box center [534, 258] width 64 height 8
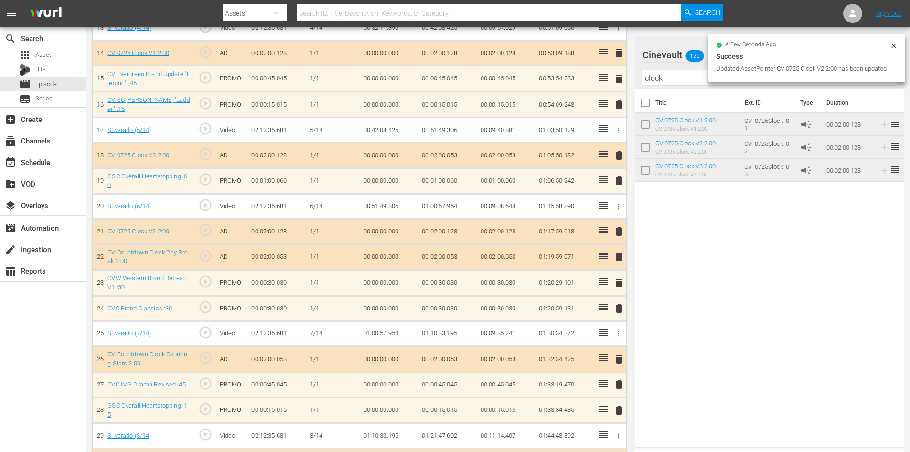
scroll to position [621, 0]
click at [618, 258] on span "delete" at bounding box center [619, 256] width 11 height 11
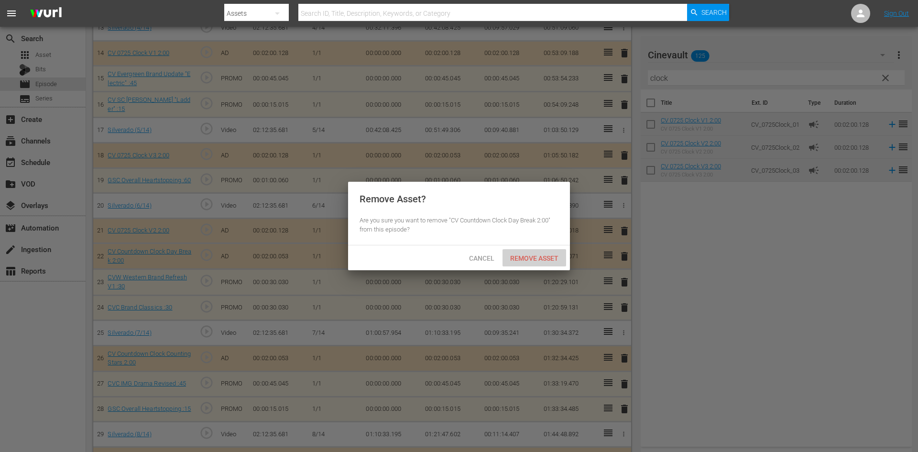
click at [559, 254] on span "Remove Asset" at bounding box center [534, 258] width 64 height 8
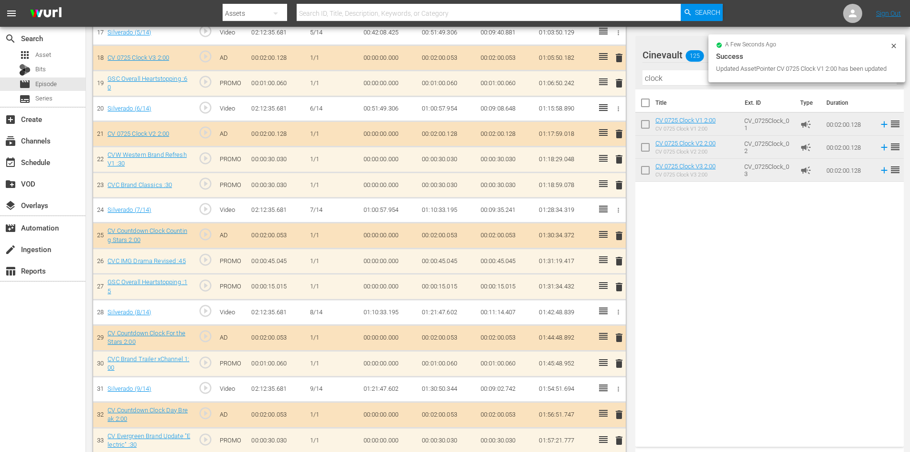
scroll to position [717, 0]
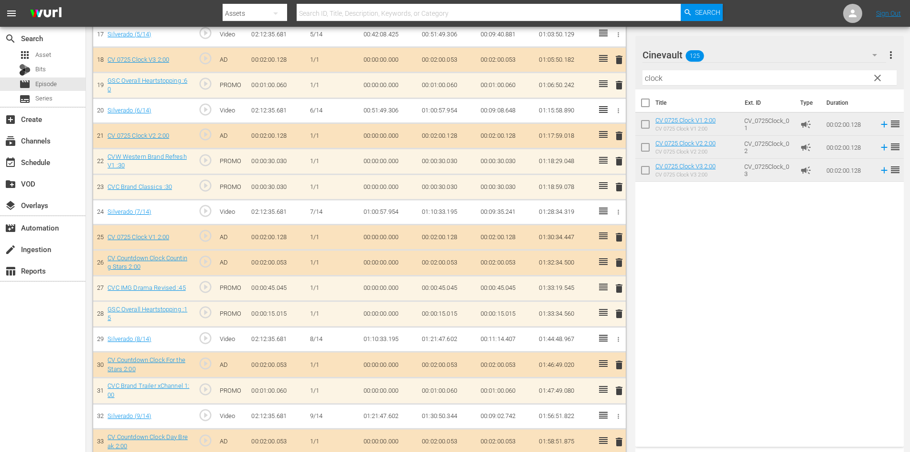
click at [616, 261] on span "delete" at bounding box center [619, 262] width 11 height 11
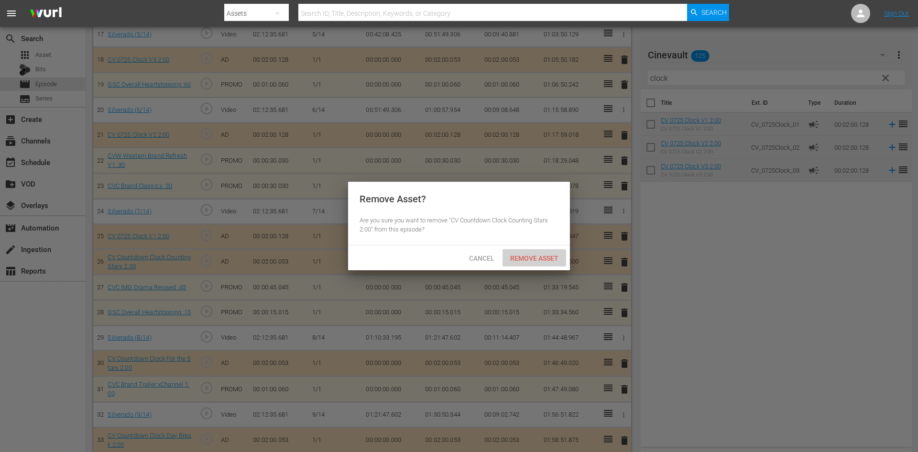
click at [516, 256] on span "Remove Asset" at bounding box center [534, 258] width 64 height 8
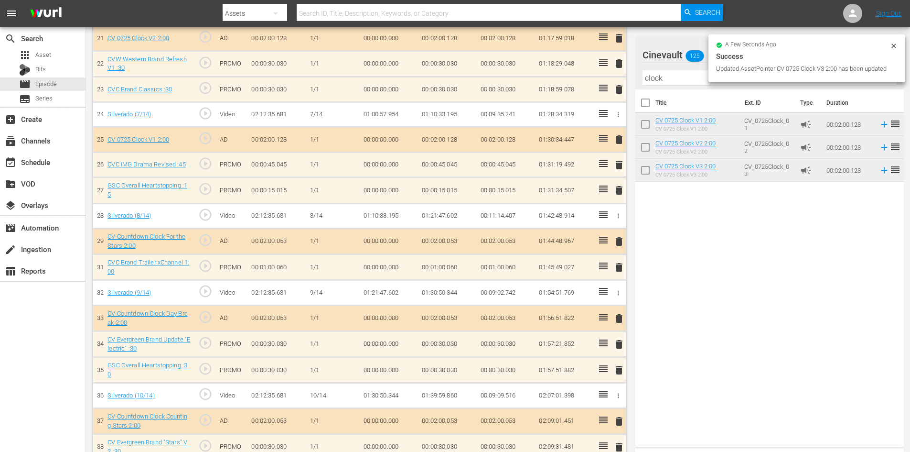
scroll to position [812, 0]
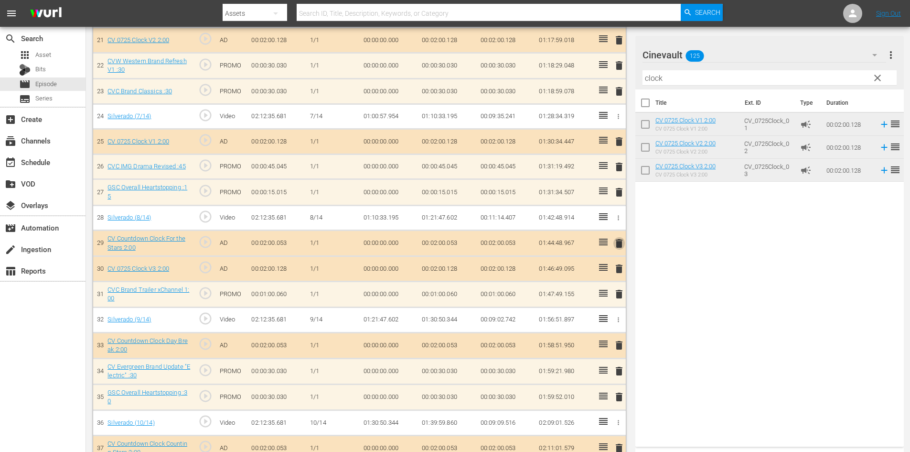
click at [619, 243] on span "delete" at bounding box center [619, 243] width 11 height 11
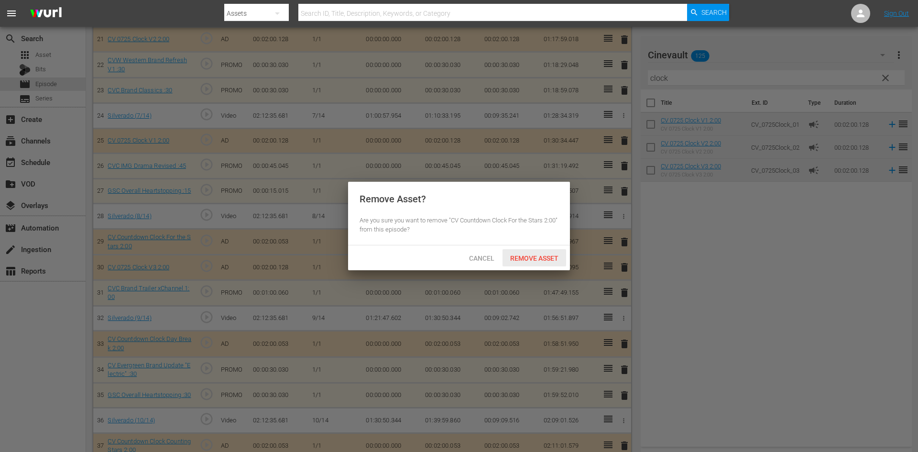
click at [537, 254] on span "Remove Asset" at bounding box center [534, 258] width 64 height 8
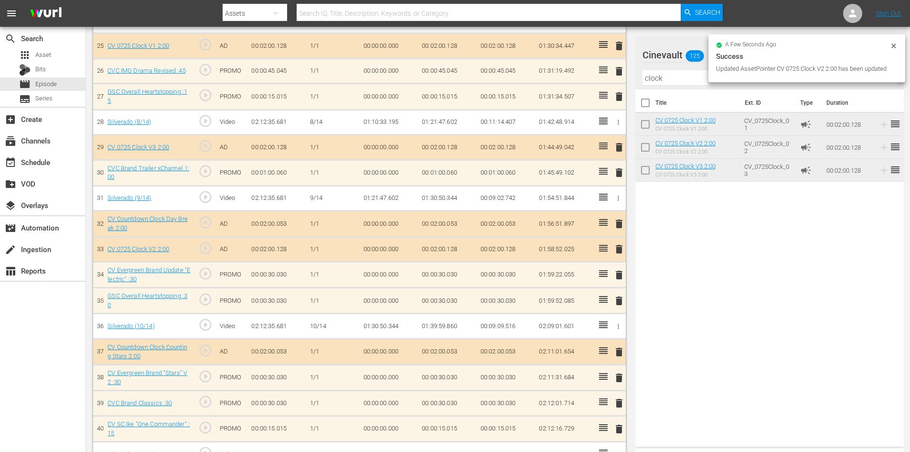
scroll to position [908, 0]
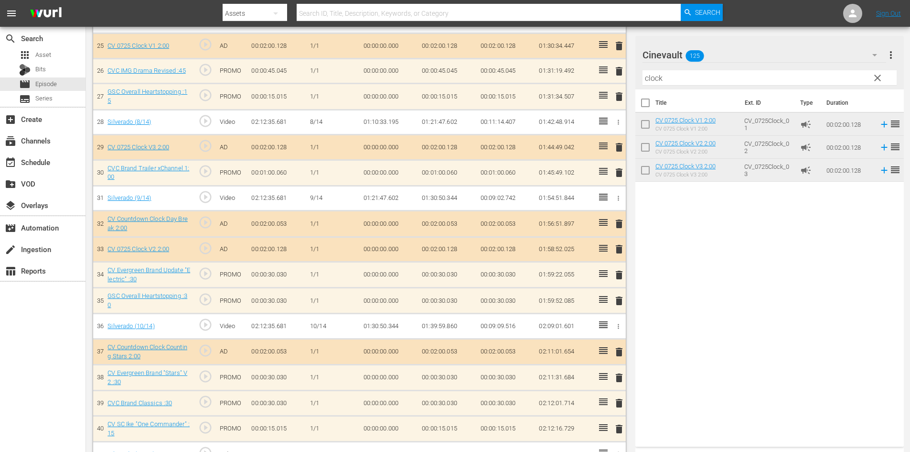
click at [619, 216] on button "delete" at bounding box center [619, 223] width 11 height 14
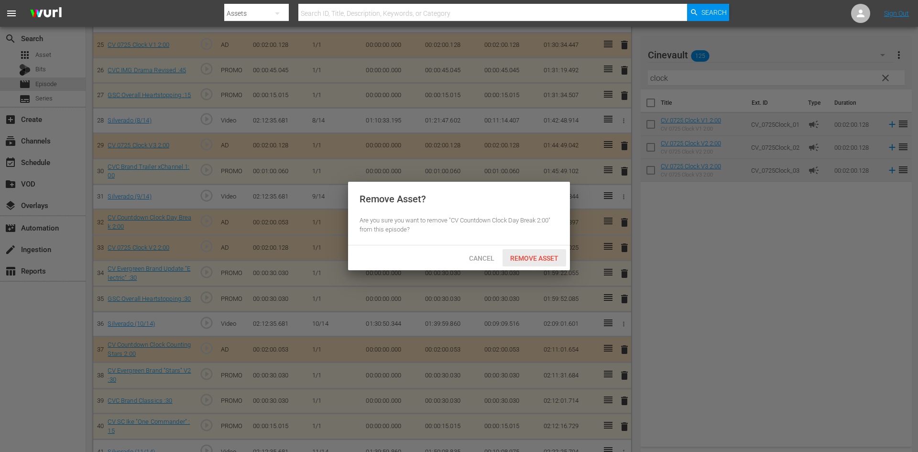
click at [527, 256] on span "Remove Asset" at bounding box center [534, 258] width 64 height 8
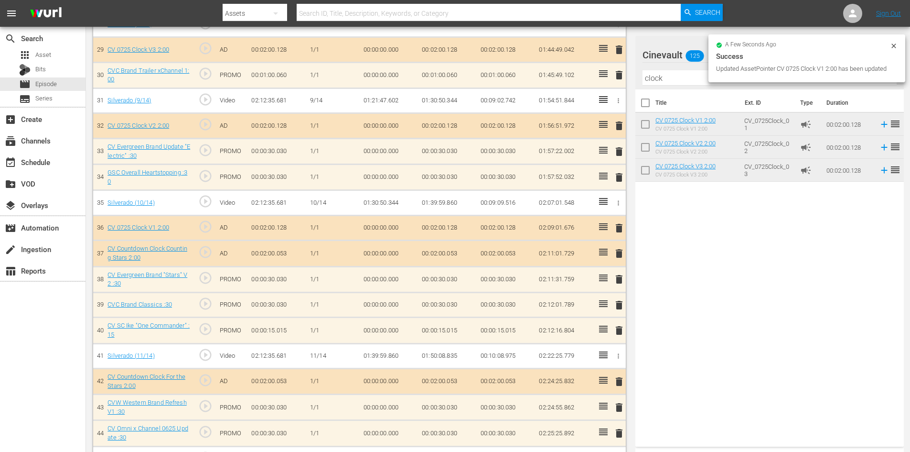
scroll to position [1004, 0]
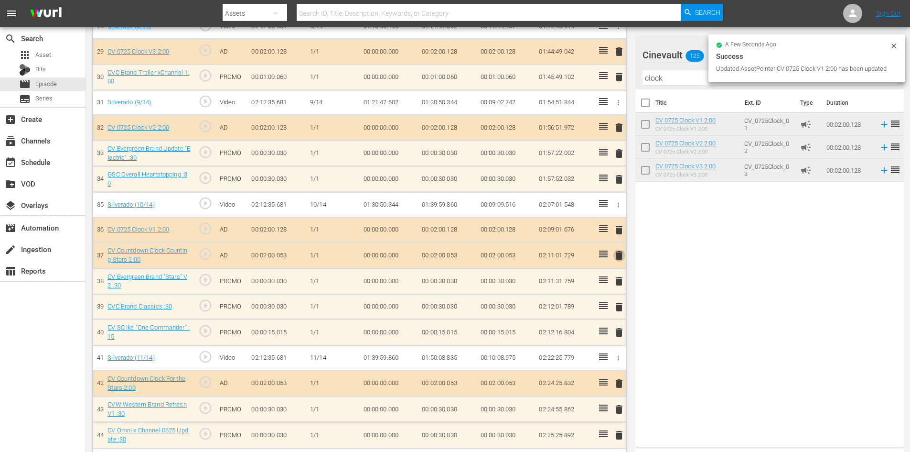
click at [620, 252] on span "delete" at bounding box center [619, 254] width 11 height 11
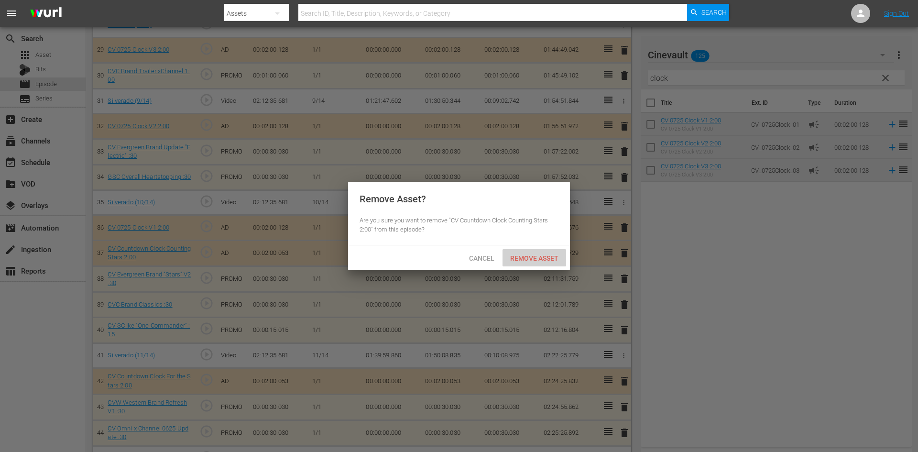
click at [546, 260] on span "Remove Asset" at bounding box center [534, 258] width 64 height 8
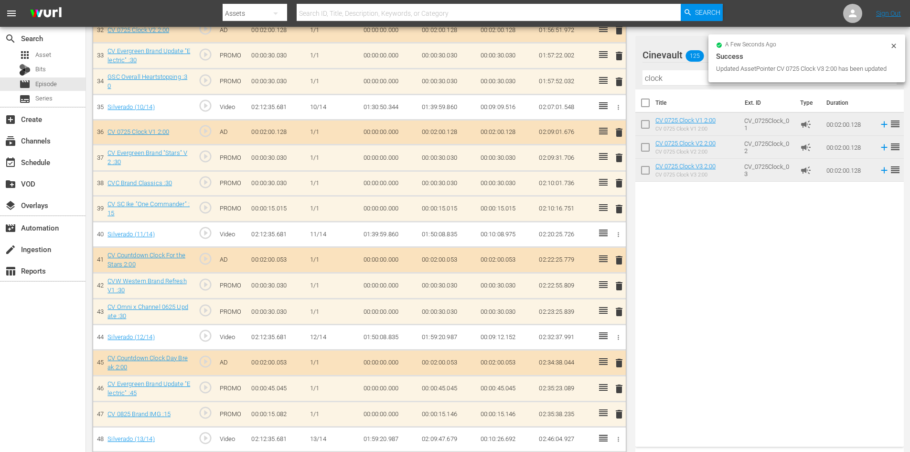
scroll to position [1099, 0]
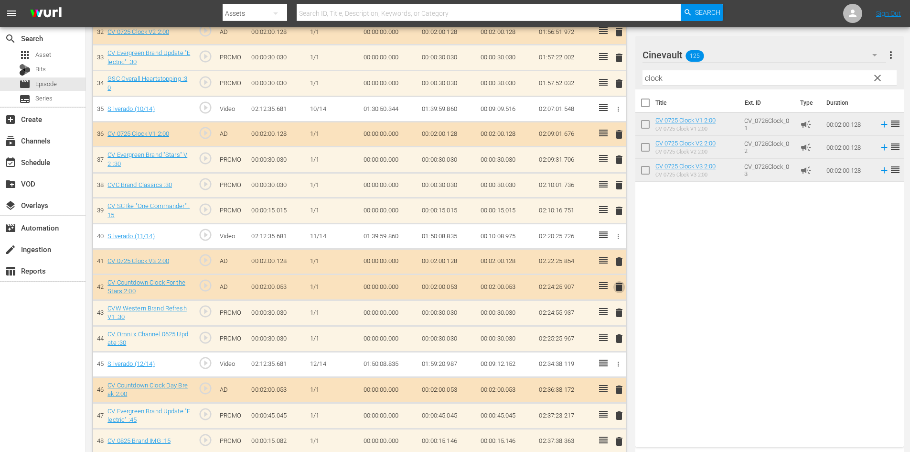
click at [619, 288] on span "delete" at bounding box center [619, 286] width 11 height 11
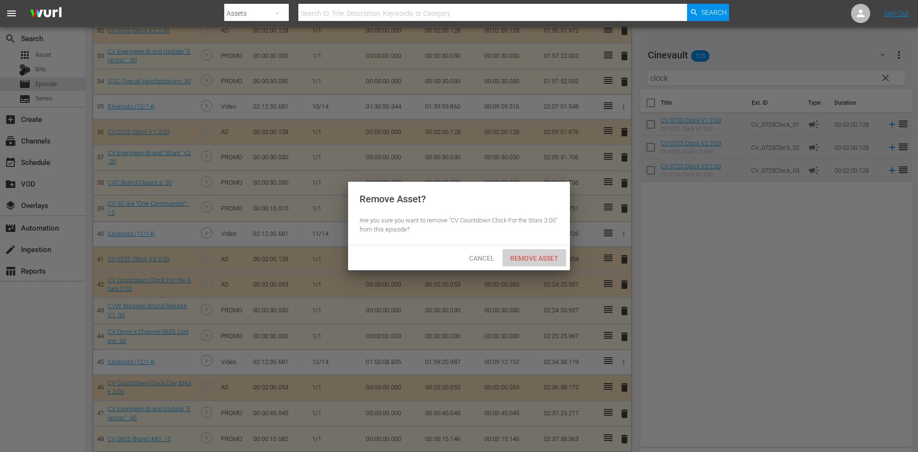
click at [536, 264] on div "Remove Asset" at bounding box center [534, 258] width 64 height 18
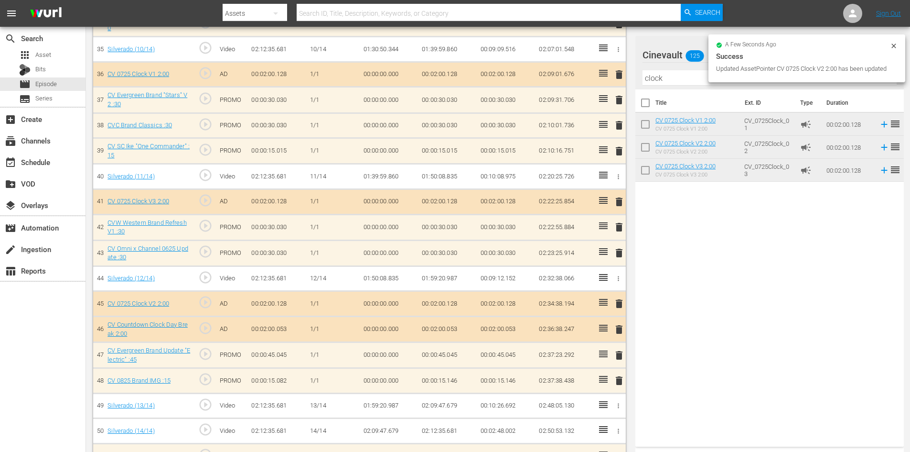
scroll to position [1157, 0]
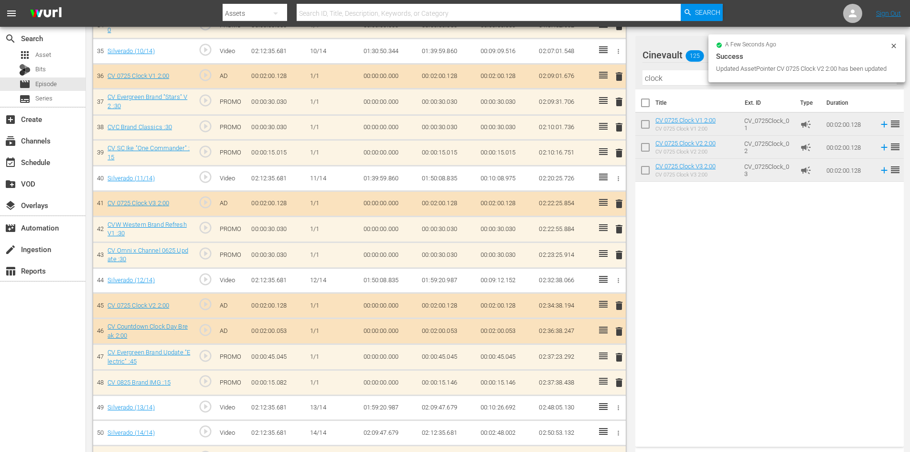
click at [620, 333] on span "delete" at bounding box center [619, 330] width 11 height 11
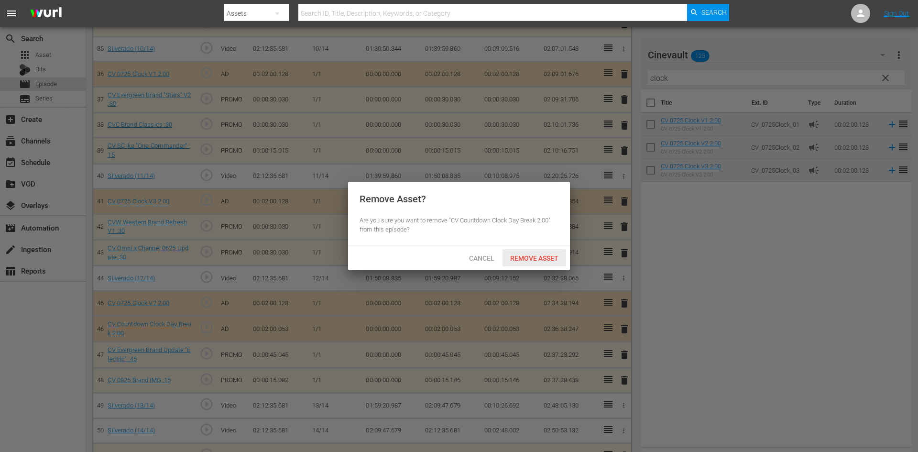
click at [551, 251] on div "Remove Asset" at bounding box center [534, 258] width 64 height 18
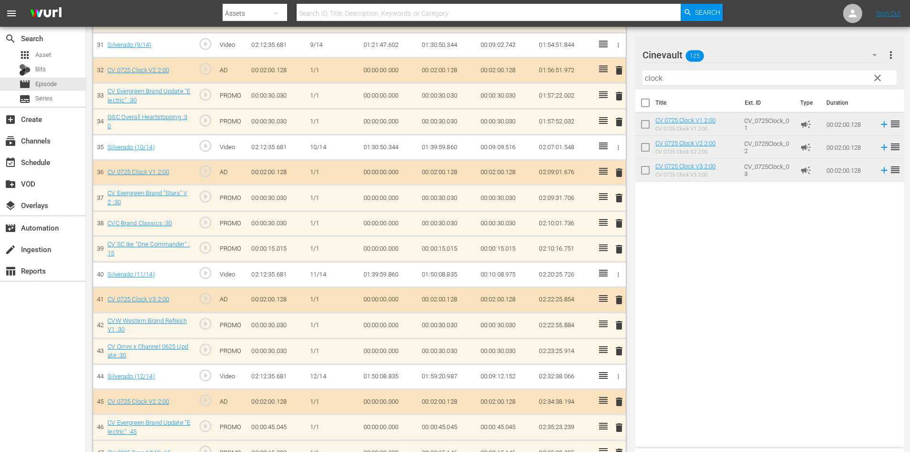
scroll to position [1157, 0]
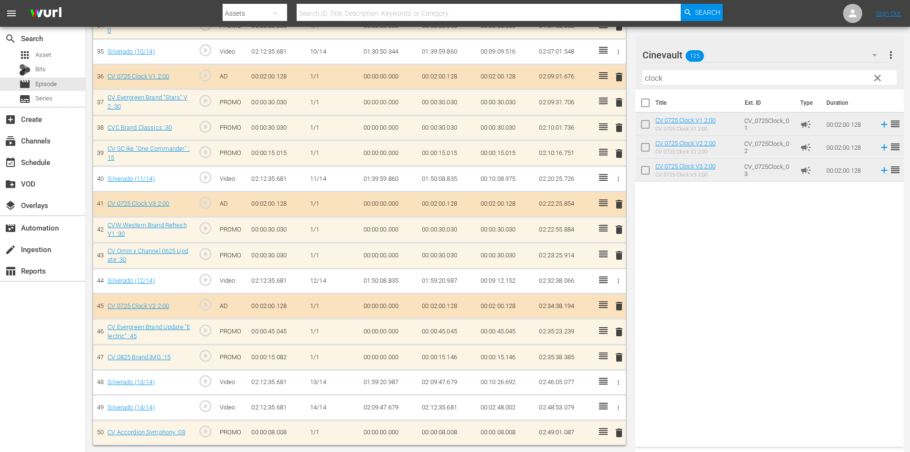
click at [620, 431] on span "delete" at bounding box center [619, 432] width 11 height 11
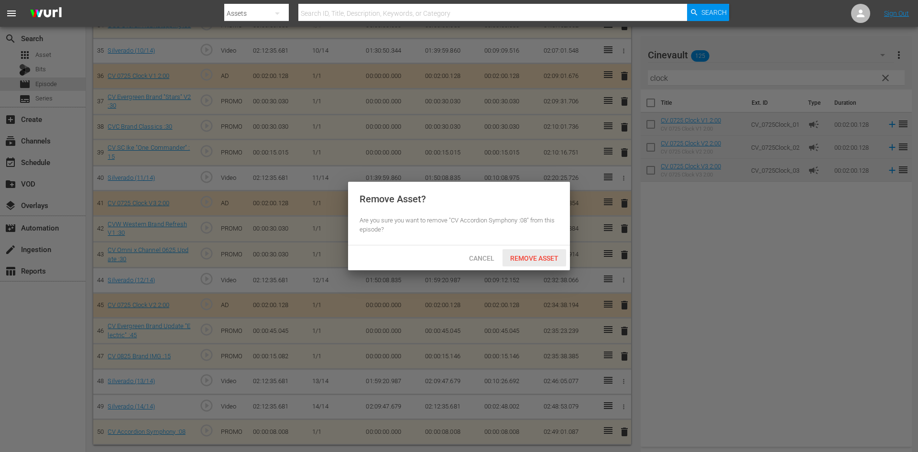
click at [558, 249] on div "Remove Asset" at bounding box center [534, 258] width 64 height 18
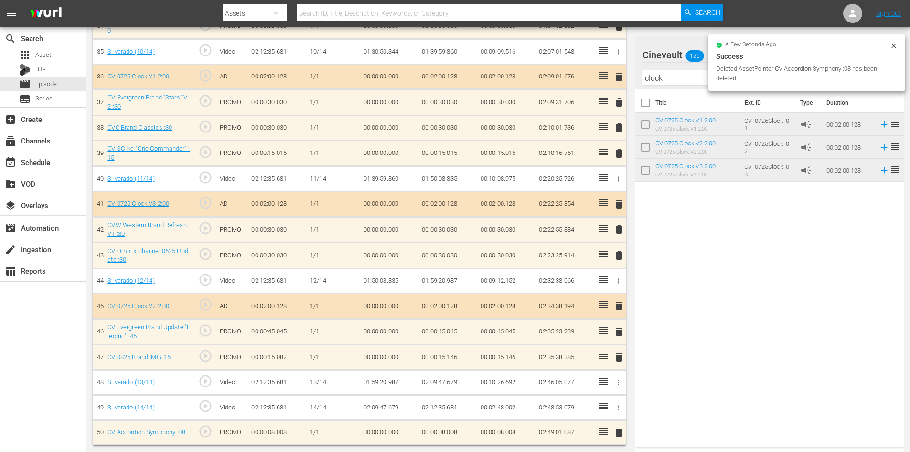
scroll to position [1131, 0]
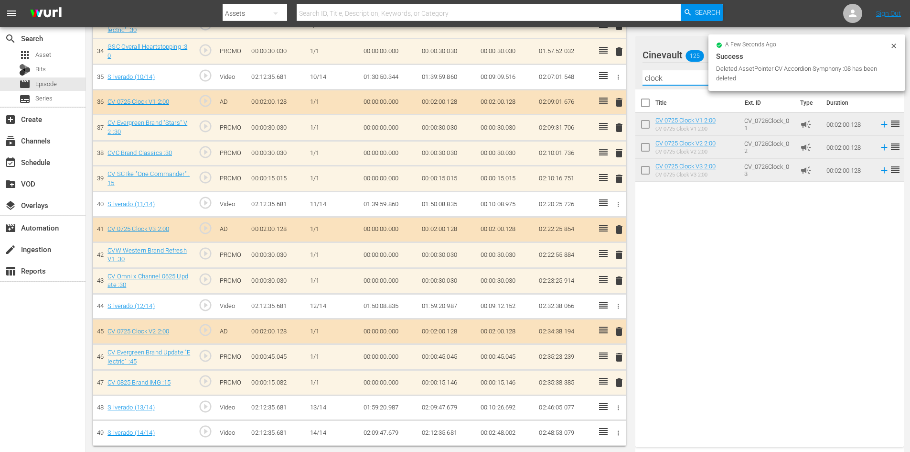
drag, startPoint x: 697, startPoint y: 75, endPoint x: 626, endPoint y: 75, distance: 71.2
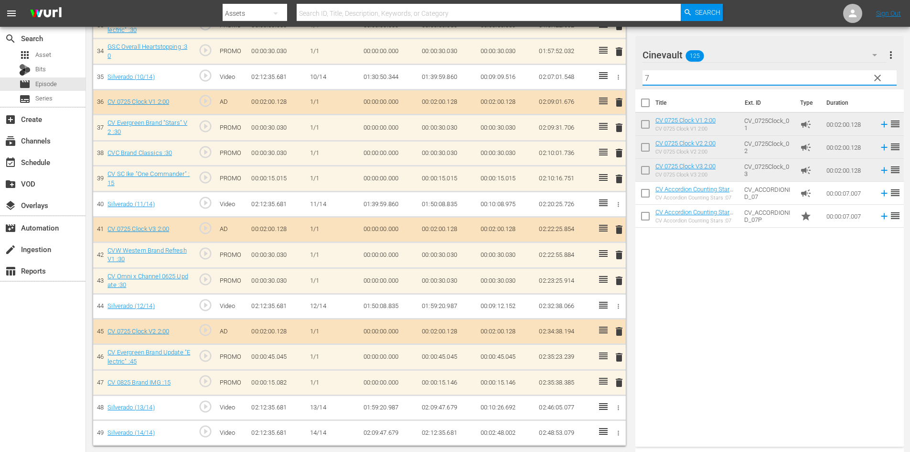
type input "7"
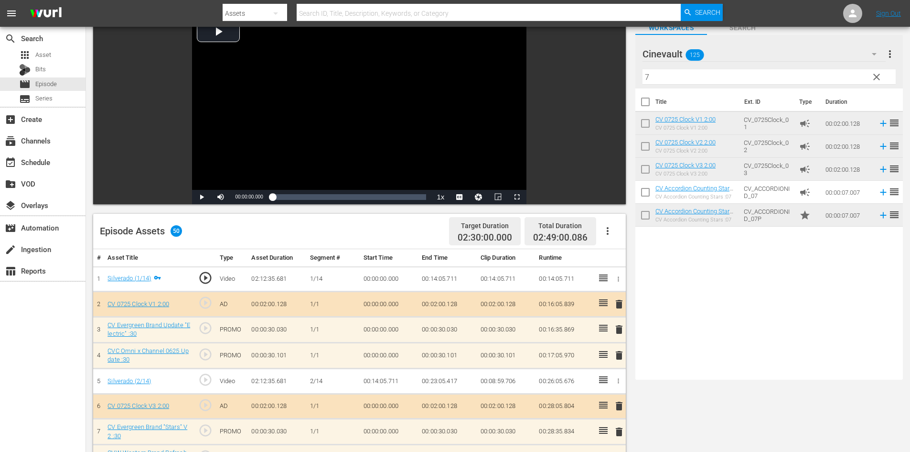
scroll to position [0, 0]
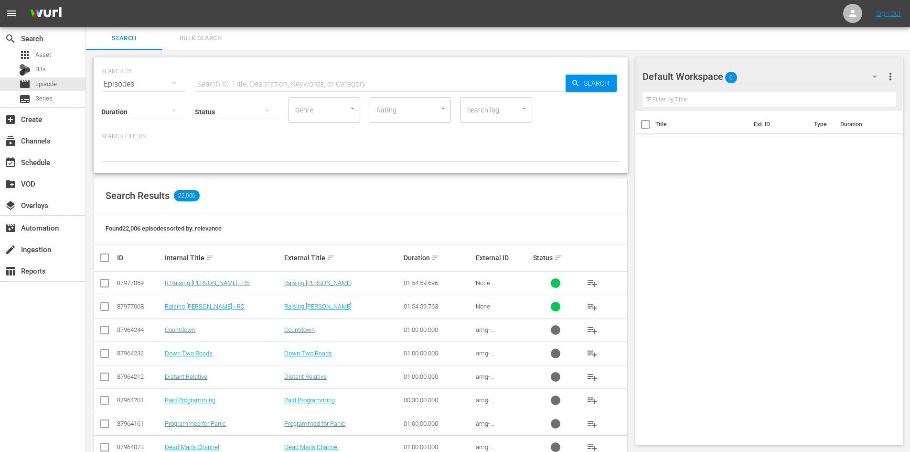
click at [209, 81] on input "text" at bounding box center [380, 84] width 371 height 23
click at [250, 80] on input "text" at bounding box center [380, 84] width 371 height 23
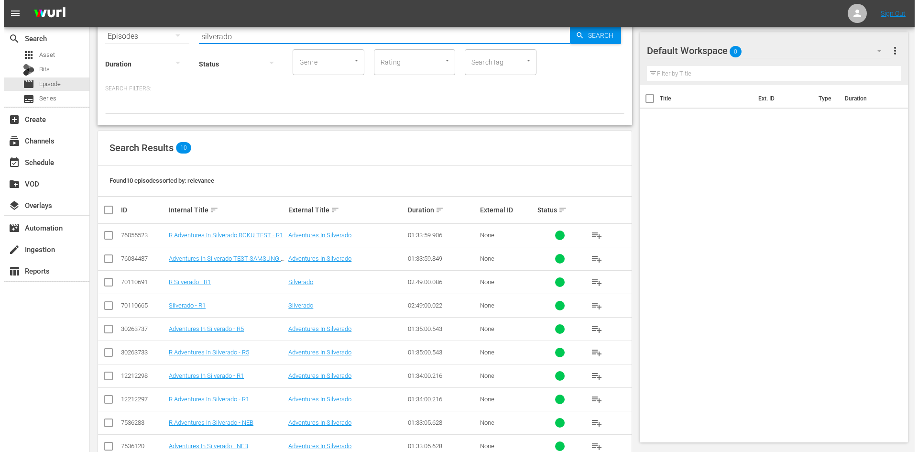
scroll to position [72, 0]
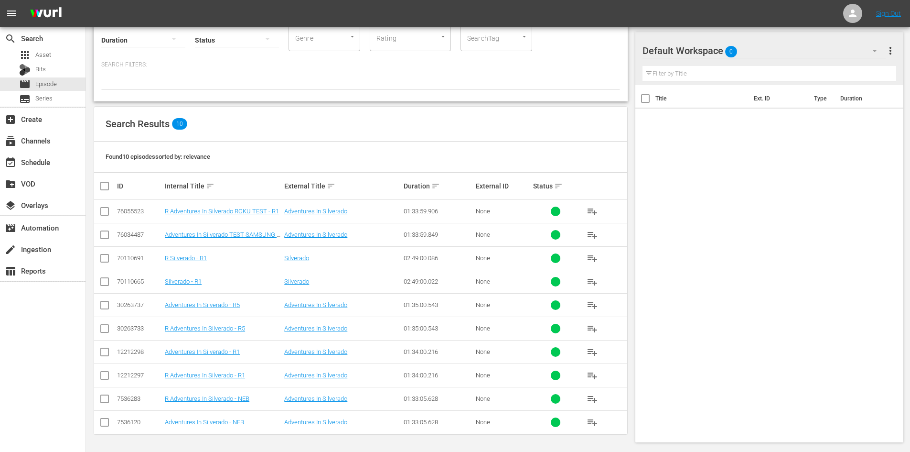
type input "silverado"
click at [105, 278] on input "checkbox" at bounding box center [104, 283] width 11 height 11
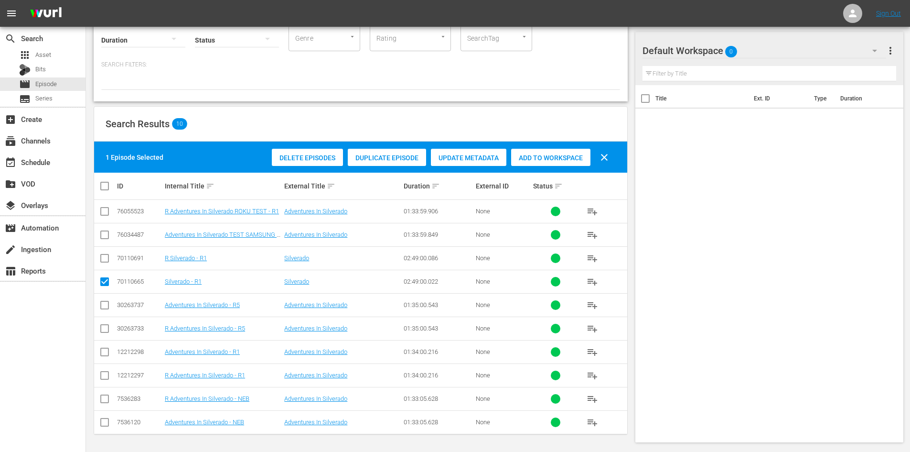
click at [419, 152] on div "Duplicate Episode" at bounding box center [387, 158] width 78 height 18
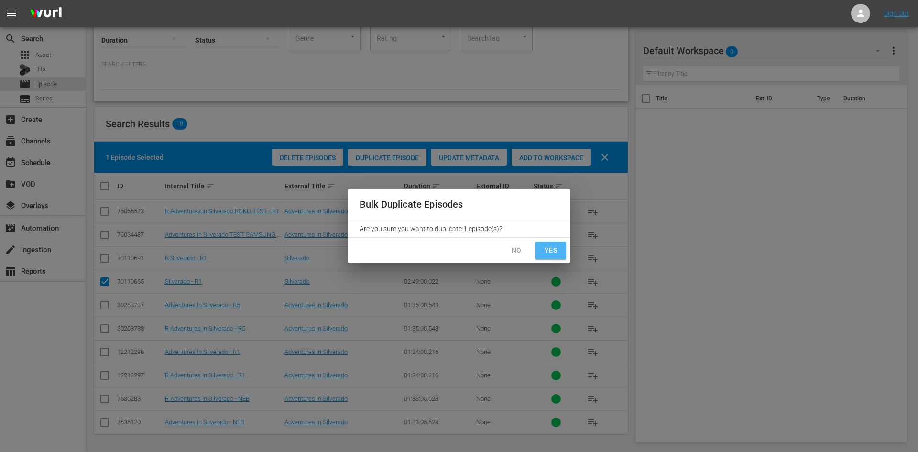
click at [548, 250] on span "Yes" at bounding box center [550, 250] width 15 height 12
checkbox input "false"
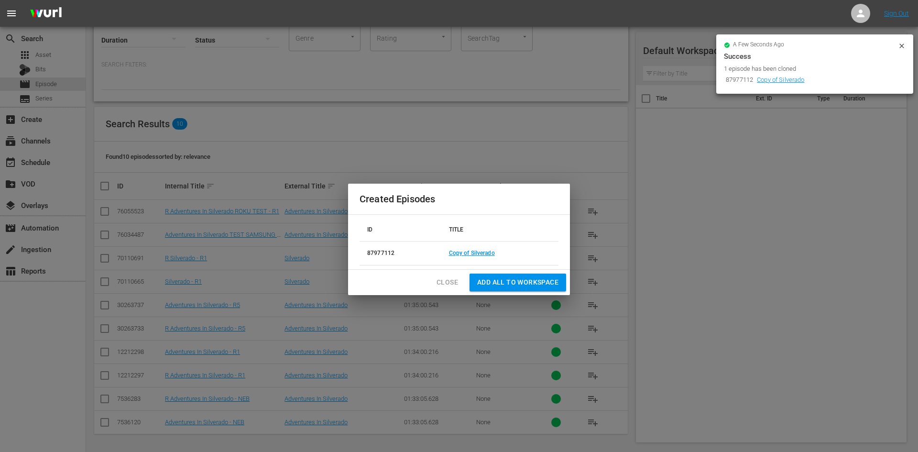
click at [485, 249] on td "Copy of Silverado" at bounding box center [500, 253] width 118 height 24
click at [486, 249] on td "Copy of Silverado" at bounding box center [500, 253] width 118 height 24
click at [489, 257] on td "Copy of Silverado" at bounding box center [500, 253] width 118 height 24
click at [477, 250] on link "Copy of Silverado" at bounding box center [472, 252] width 46 height 7
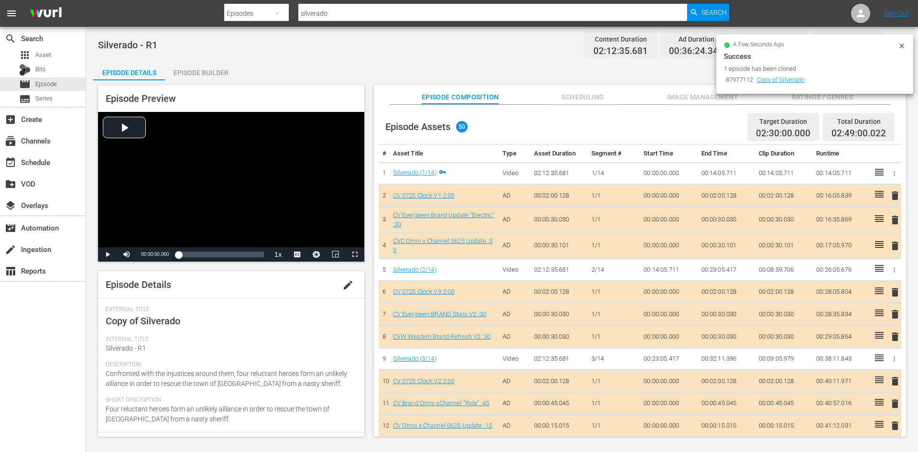
click at [342, 284] on span "edit" at bounding box center [347, 284] width 11 height 11
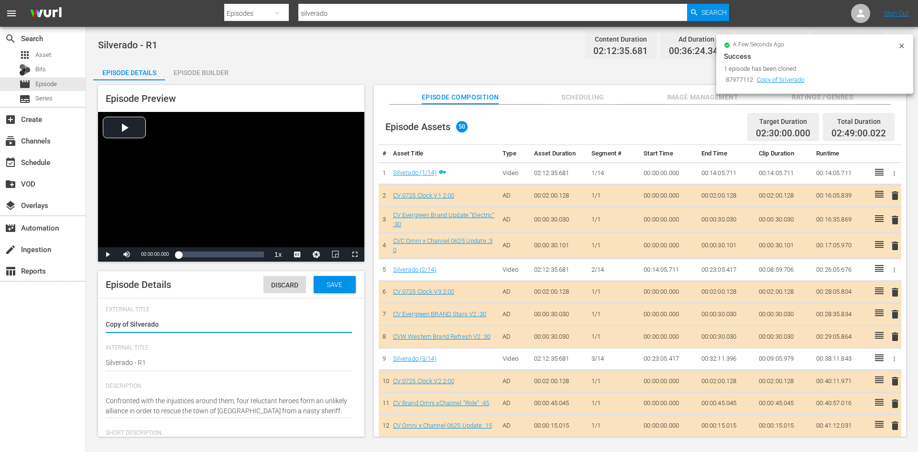
type input "No Series"
drag, startPoint x: 130, startPoint y: 327, endPoint x: 72, endPoint y: 324, distance: 58.4
click at [86, 0] on div "search Search apps Asset Bits movie Episode subtitles Series add_box Create sub…" at bounding box center [502, 0] width 832 height 0
type textarea "Silverado"
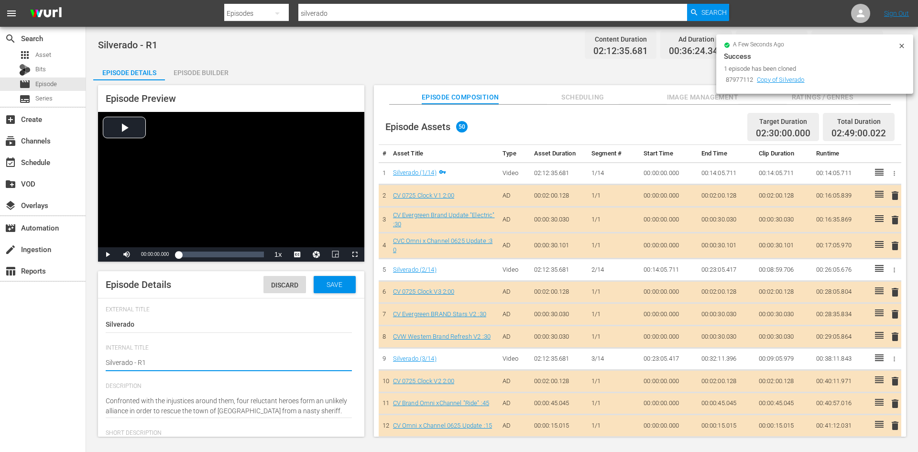
type textarea "Silverado - R"
type textarea "Silverado - R5"
click at [331, 293] on div "Episode Details Discard Save" at bounding box center [231, 284] width 266 height 27
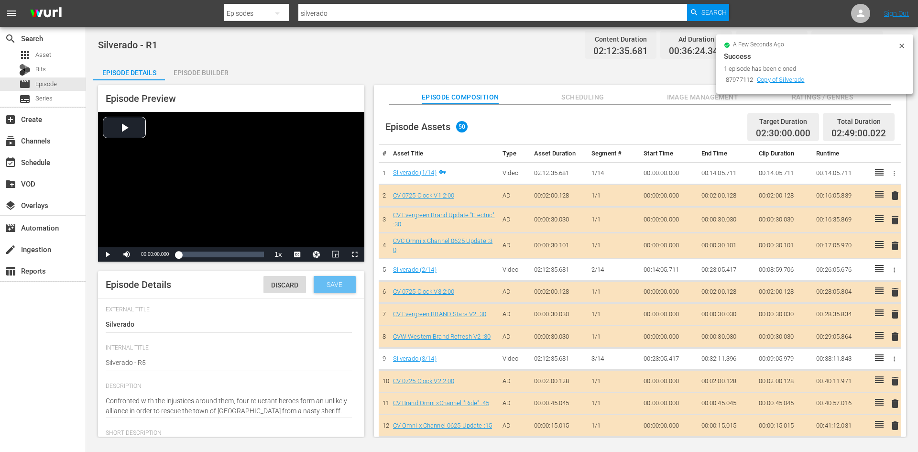
click at [341, 287] on div "Save" at bounding box center [335, 284] width 42 height 17
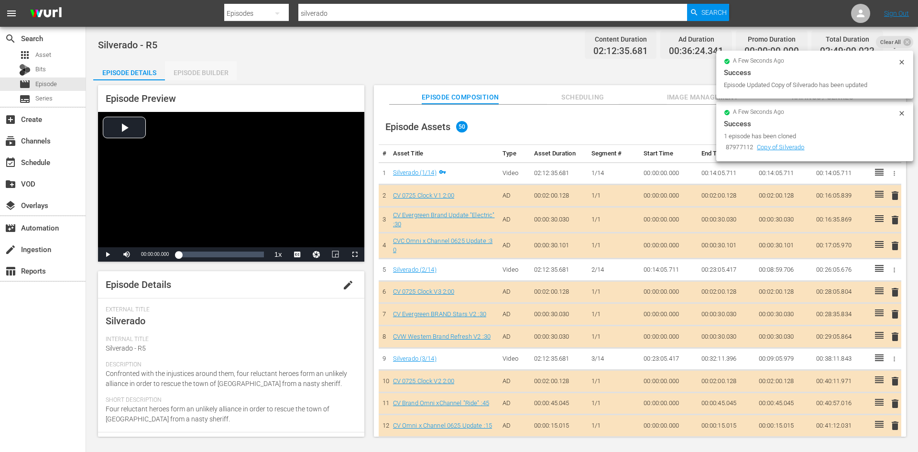
click at [219, 78] on div "Episode Builder" at bounding box center [201, 72] width 72 height 23
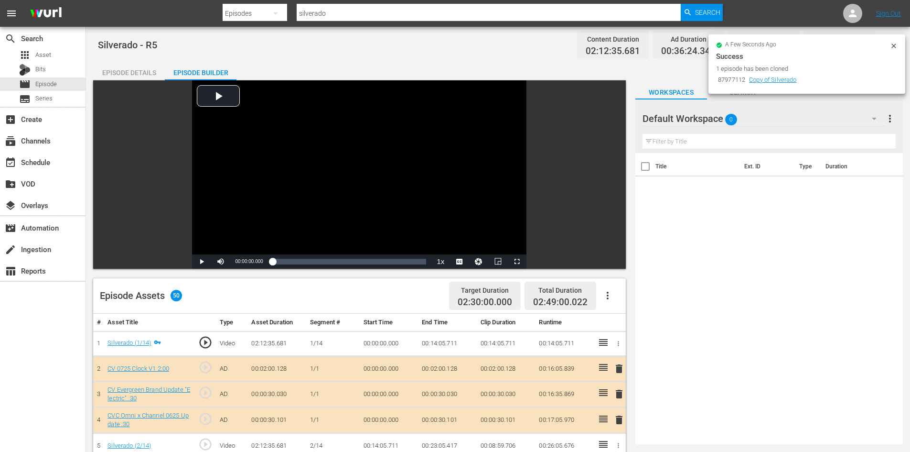
click at [895, 47] on icon at bounding box center [894, 46] width 8 height 8
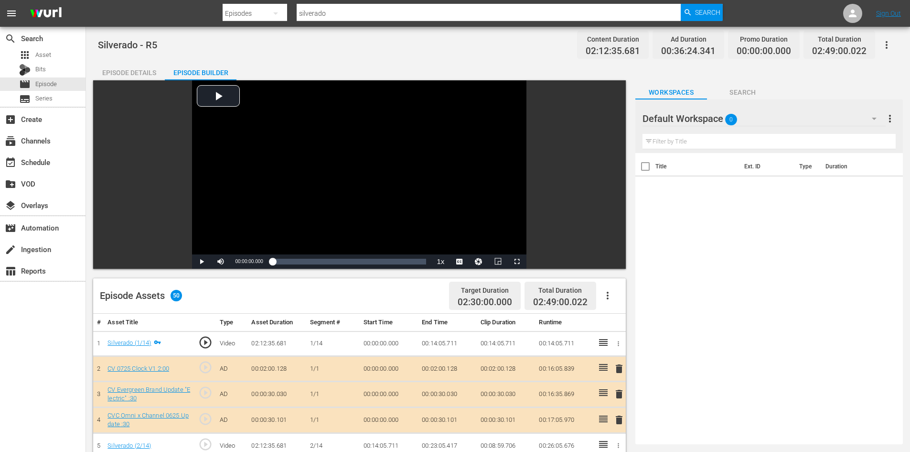
click at [811, 116] on div "Default Workspace 0" at bounding box center [764, 118] width 243 height 27
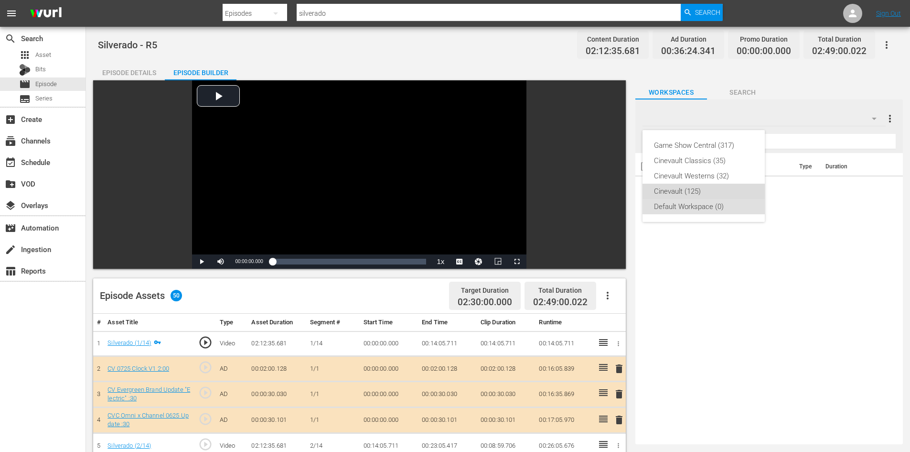
click at [714, 195] on div "Cinevault (125)" at bounding box center [703, 191] width 99 height 15
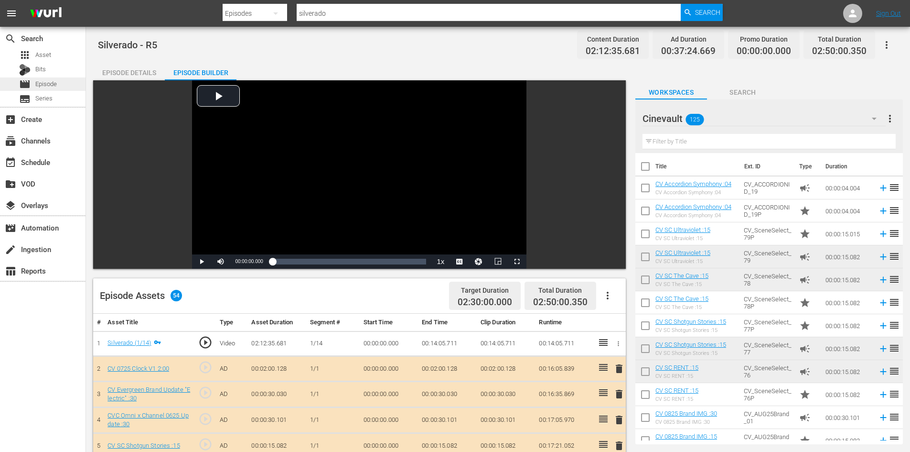
click at [80, 89] on div "movie Episode" at bounding box center [43, 83] width 86 height 13
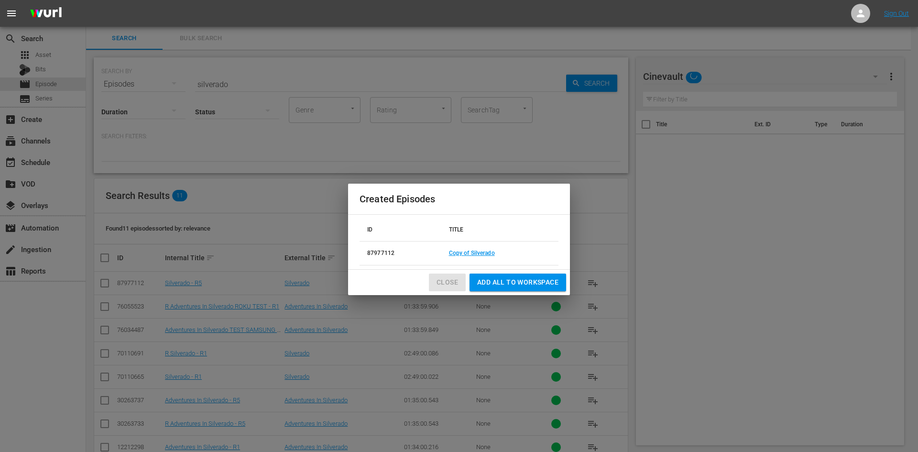
click at [451, 275] on button "Close" at bounding box center [447, 282] width 37 height 18
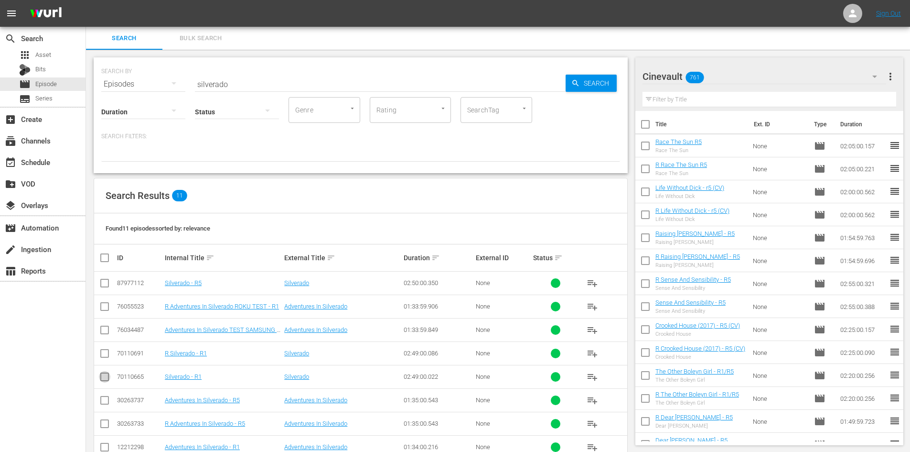
click at [104, 375] on input "checkbox" at bounding box center [104, 378] width 11 height 11
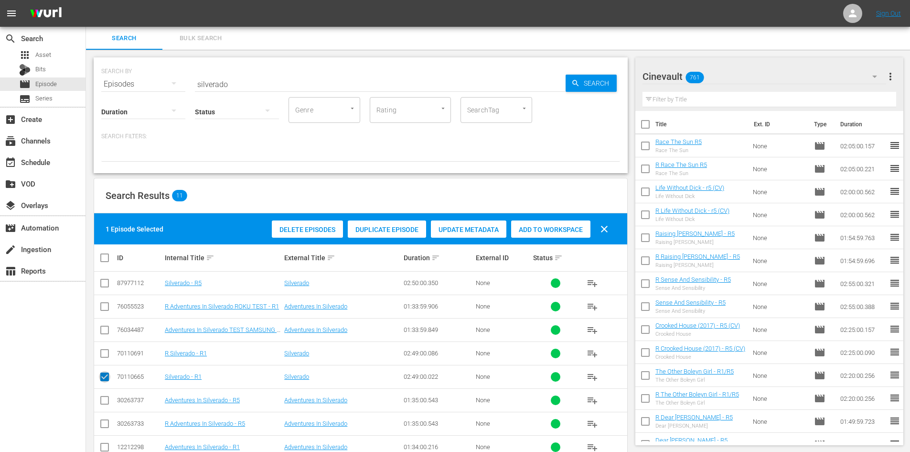
click at [104, 380] on input "checkbox" at bounding box center [104, 378] width 11 height 11
checkbox input "false"
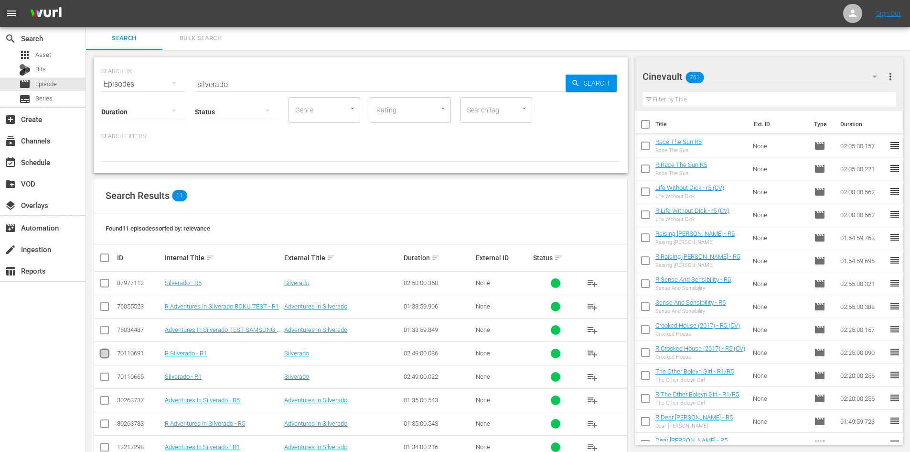
click at [104, 355] on input "checkbox" at bounding box center [104, 354] width 11 height 11
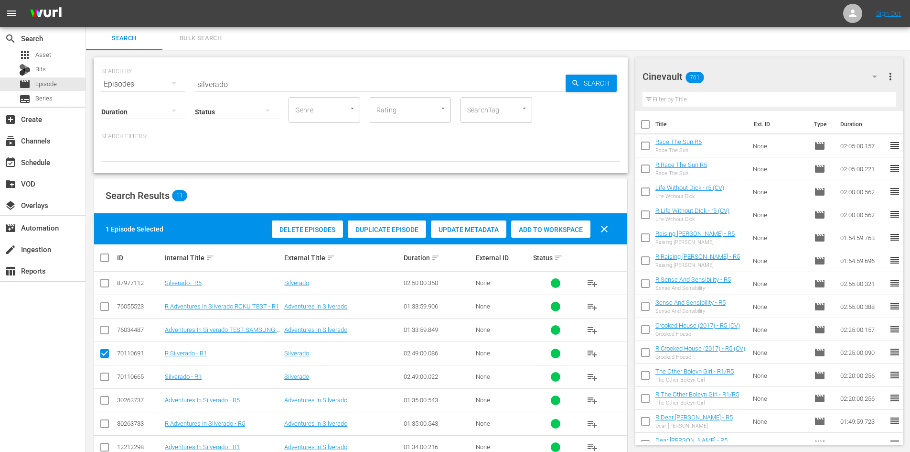
click at [371, 229] on span "Duplicate Episode" at bounding box center [387, 230] width 78 height 8
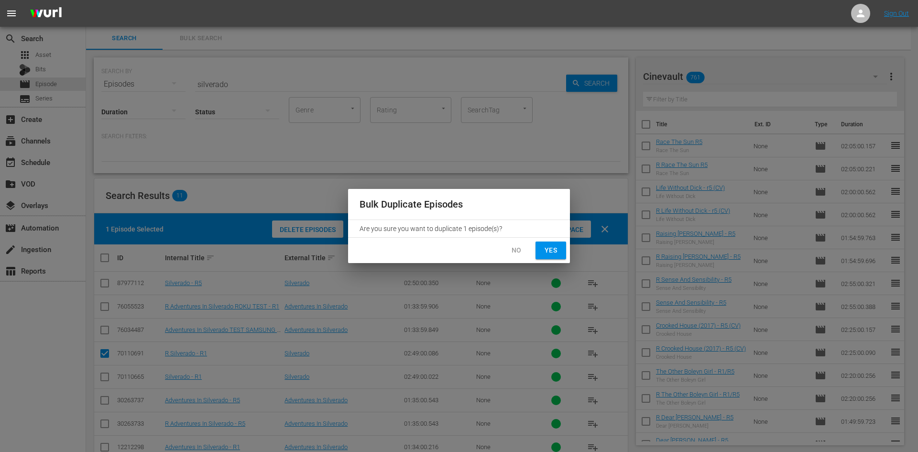
click at [559, 251] on button "Yes" at bounding box center [550, 250] width 31 height 18
checkbox input "false"
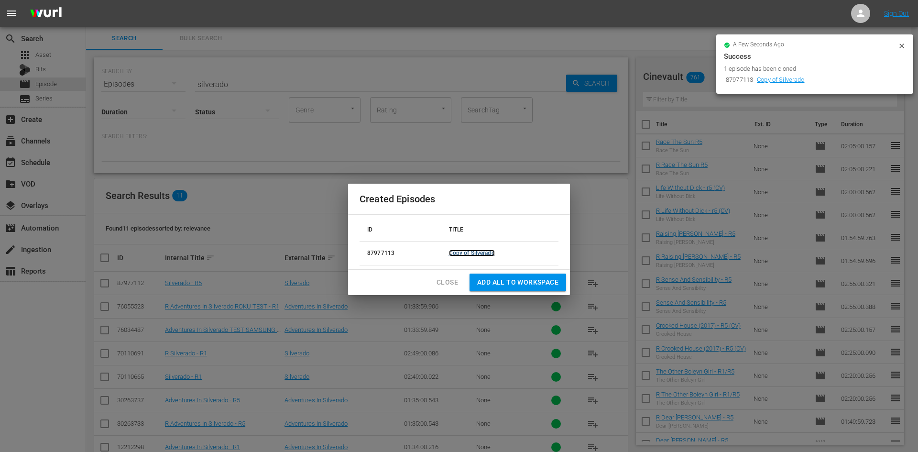
click at [481, 251] on link "Copy of Silverado" at bounding box center [472, 252] width 46 height 7
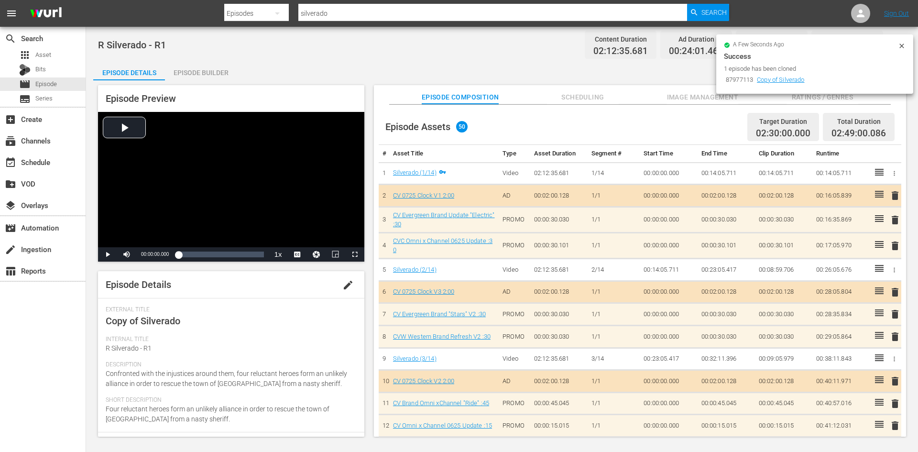
click at [336, 291] on button "edit" at bounding box center [347, 284] width 23 height 23
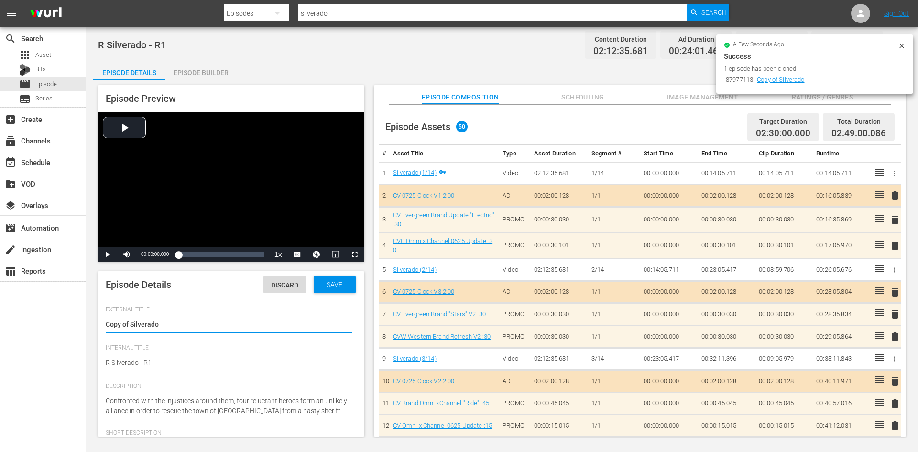
drag, startPoint x: 131, startPoint y: 323, endPoint x: 77, endPoint y: 324, distance: 54.0
click at [86, 0] on div "search Search apps Asset Bits movie Episode subtitles Series add_box Create sub…" at bounding box center [502, 0] width 832 height 0
type textarea "Silverado"
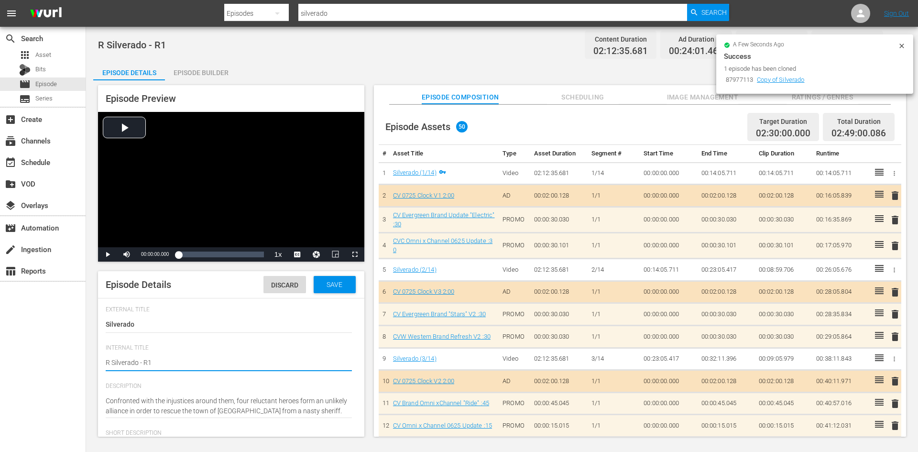
type textarea "R Silverado - R"
type textarea "R Silverado - R5"
click at [320, 286] on span "Save" at bounding box center [334, 285] width 31 height 8
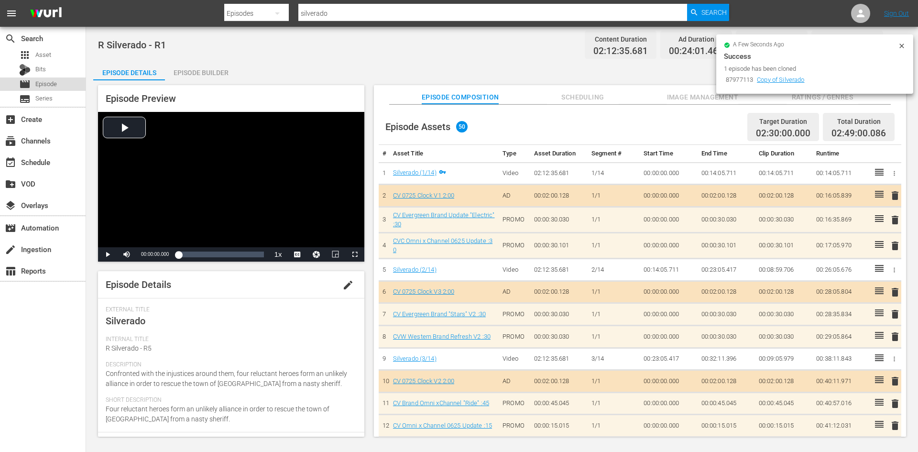
click at [60, 80] on div "movie Episode" at bounding box center [43, 83] width 86 height 13
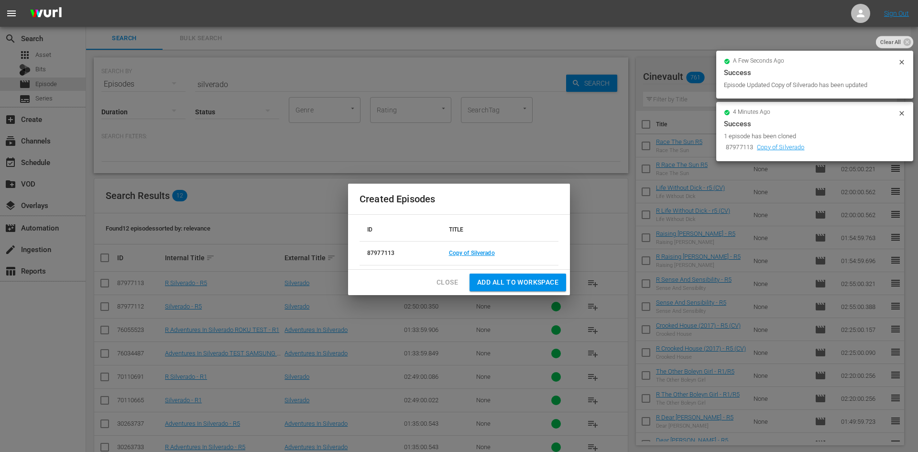
click at [437, 279] on button "Close" at bounding box center [447, 282] width 37 height 18
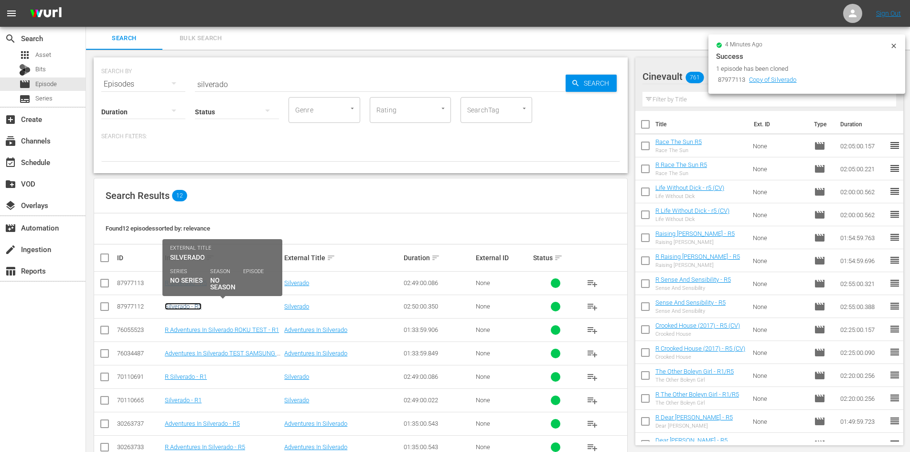
click at [172, 309] on link "Silverado - R5" at bounding box center [183, 306] width 37 height 7
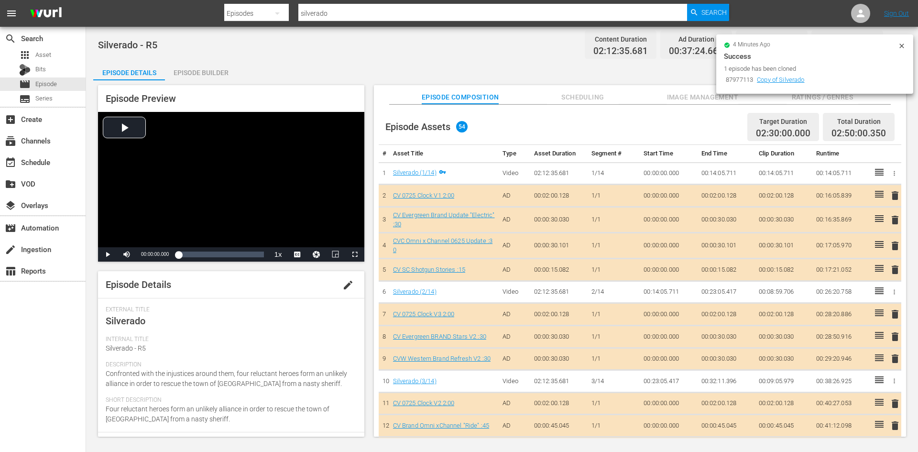
click at [214, 79] on div "Episode Builder" at bounding box center [201, 72] width 72 height 23
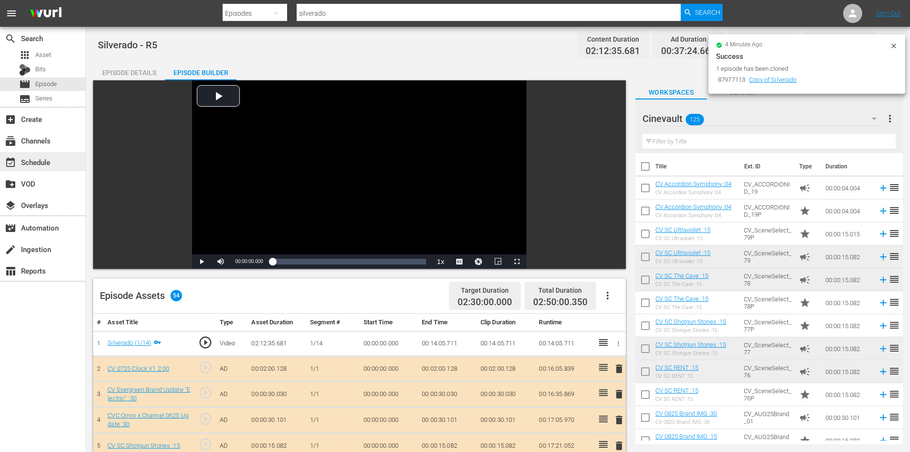
click at [52, 154] on div "event_available Schedule" at bounding box center [43, 161] width 86 height 19
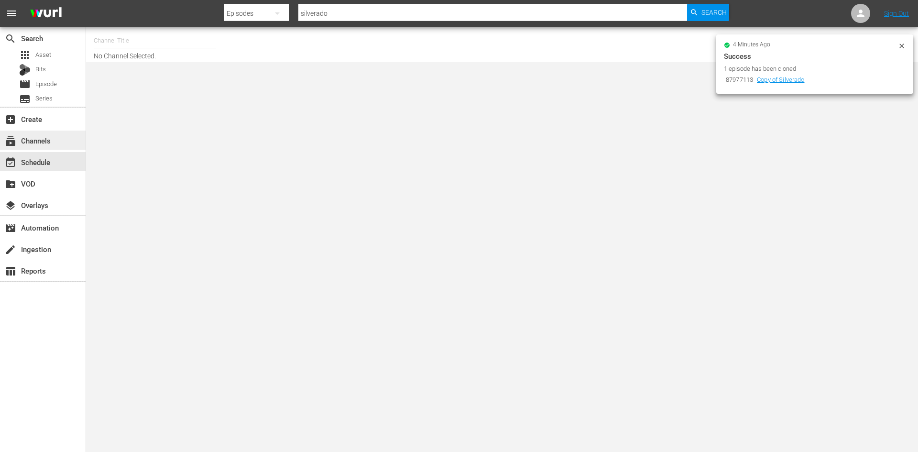
click at [72, 141] on div "subscriptions Channels" at bounding box center [43, 139] width 86 height 19
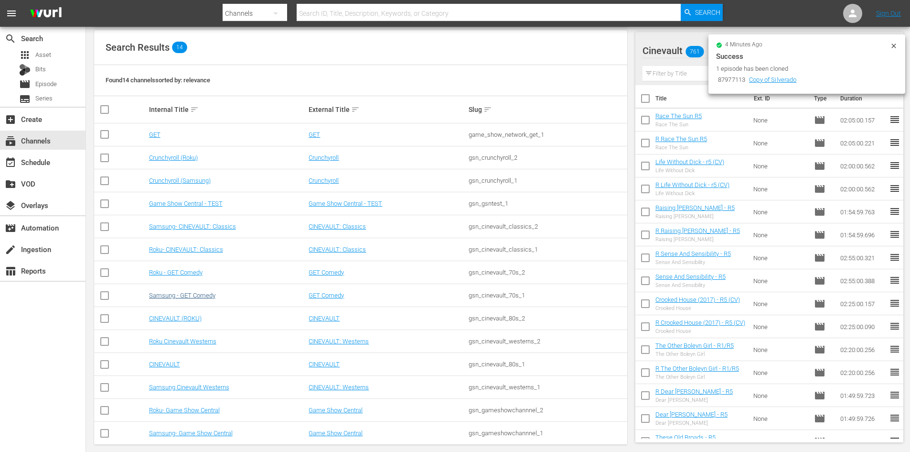
scroll to position [96, 0]
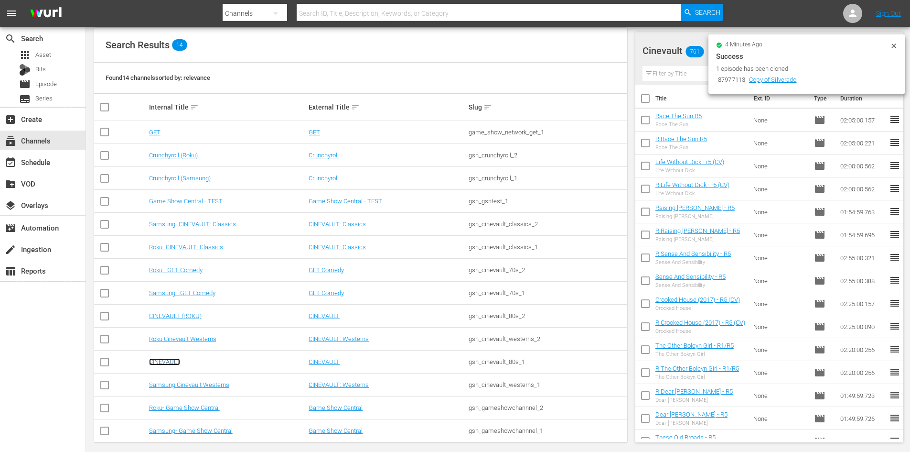
click at [169, 359] on link "CINEVAULT" at bounding box center [164, 361] width 31 height 7
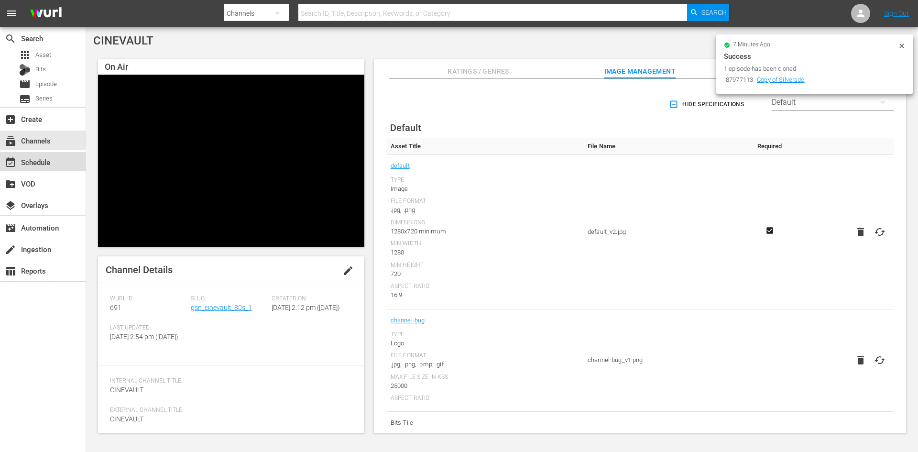
click at [58, 162] on div "event_available Schedule" at bounding box center [43, 161] width 86 height 19
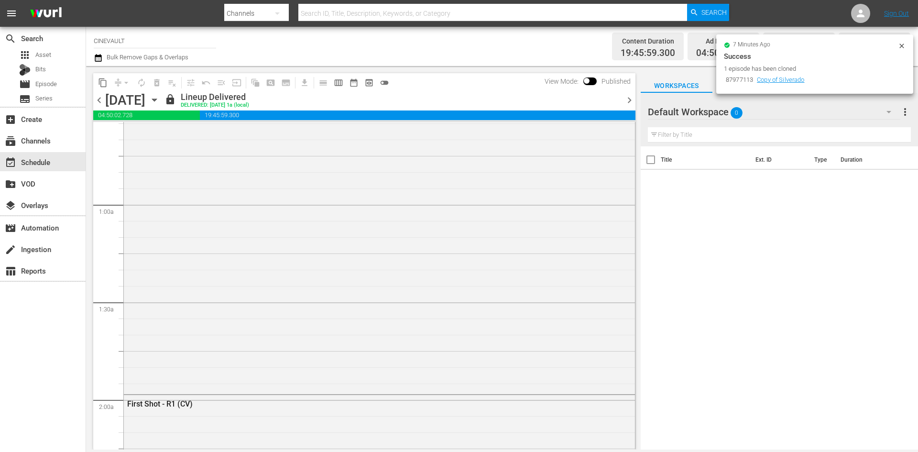
scroll to position [48, 0]
click at [241, 114] on span "19:45:59.300" at bounding box center [417, 115] width 435 height 10
click at [160, 103] on icon "button" at bounding box center [154, 100] width 11 height 11
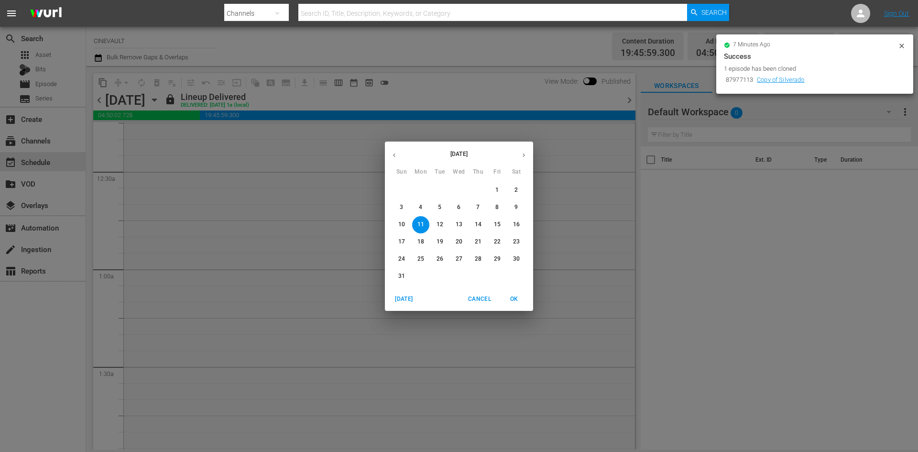
click at [510, 244] on span "23" at bounding box center [516, 242] width 17 height 8
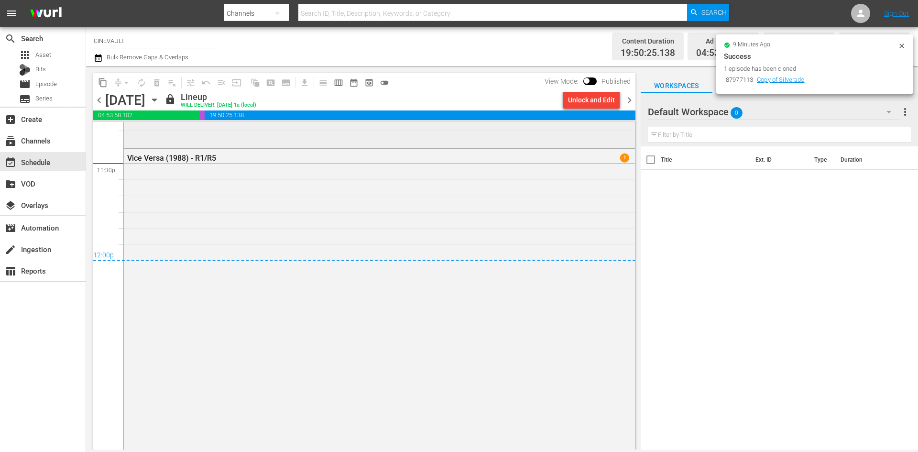
scroll to position [4243, 0]
click at [609, 104] on div "Unlock and Edit" at bounding box center [591, 99] width 47 height 17
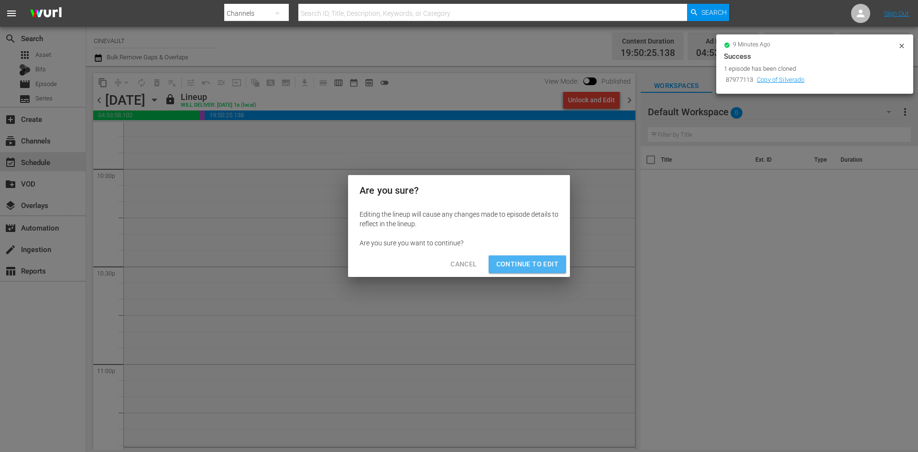
click at [538, 266] on span "Continue to Edit" at bounding box center [527, 264] width 62 height 12
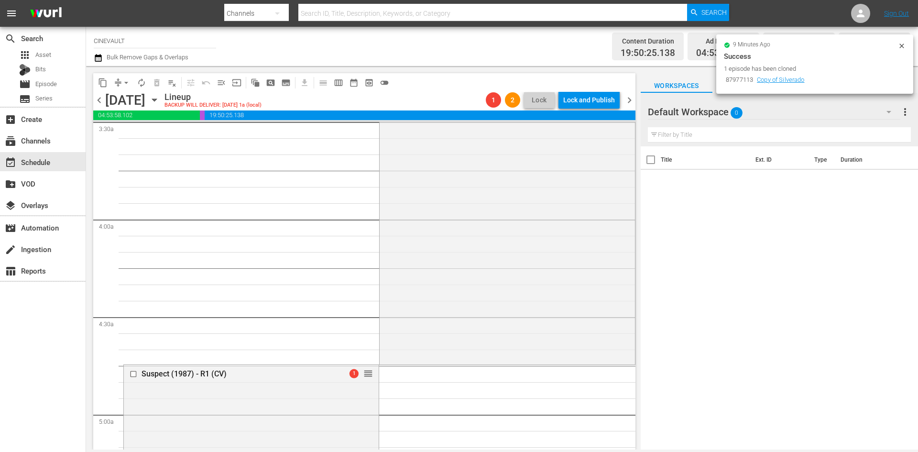
scroll to position [0, 0]
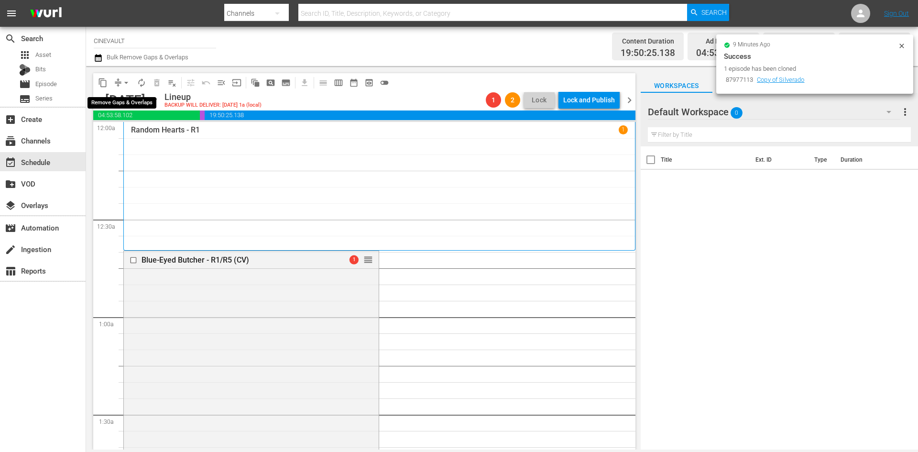
click at [124, 83] on span "arrow_drop_down" at bounding box center [126, 83] width 10 height 10
click at [138, 129] on li "Align to End of Previous Day" at bounding box center [126, 134] width 100 height 16
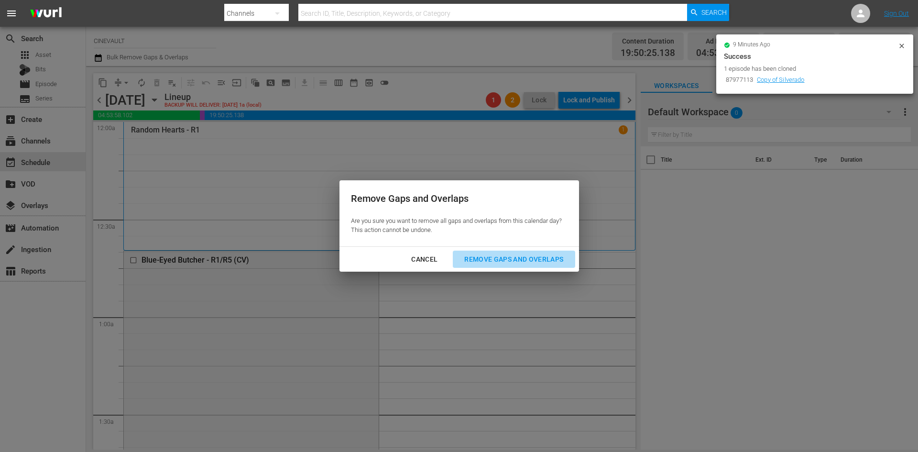
drag, startPoint x: 507, startPoint y: 253, endPoint x: 507, endPoint y: 259, distance: 5.7
click at [507, 259] on div "Remove Gaps and Overlaps" at bounding box center [513, 259] width 114 height 12
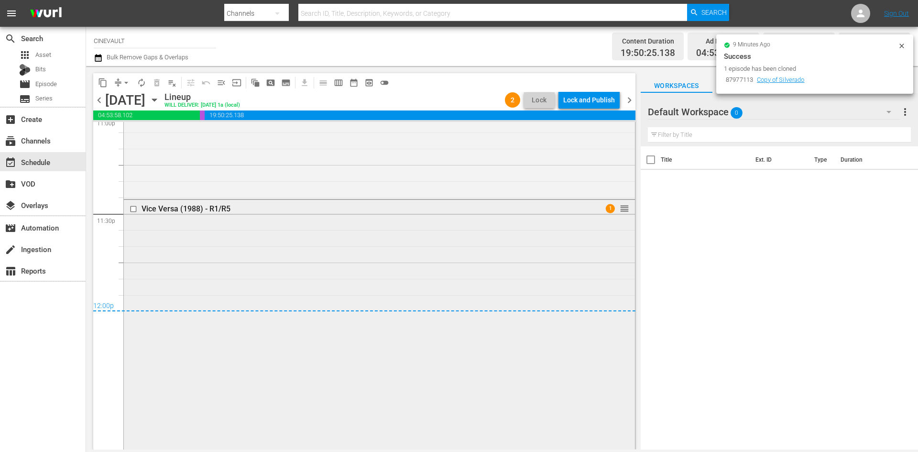
scroll to position [4444, 0]
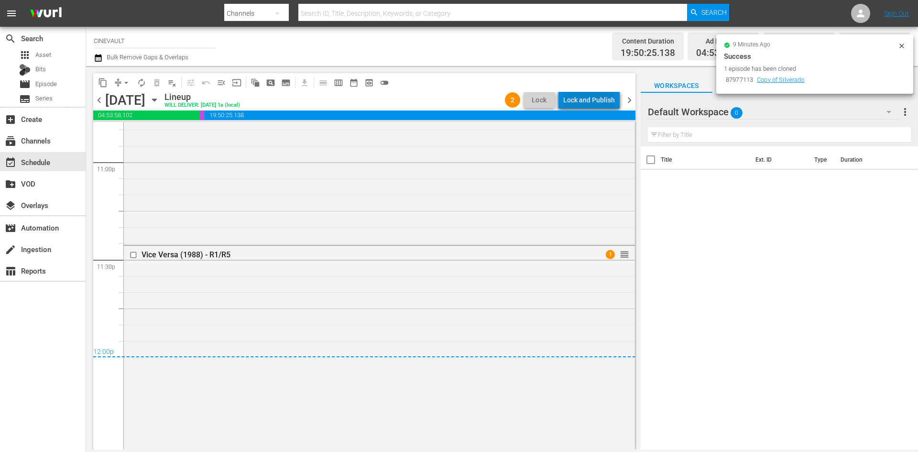
click at [598, 106] on div "Lock and Publish" at bounding box center [589, 99] width 52 height 17
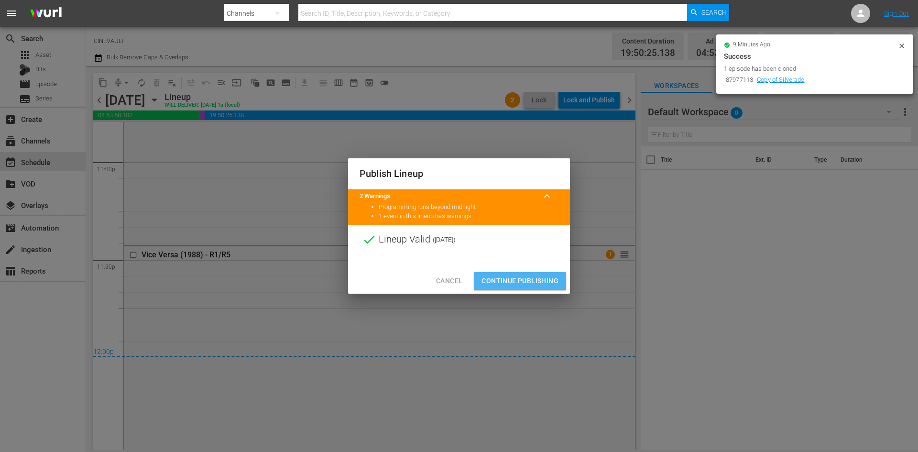
click at [536, 279] on span "Continue Publishing" at bounding box center [519, 281] width 77 height 12
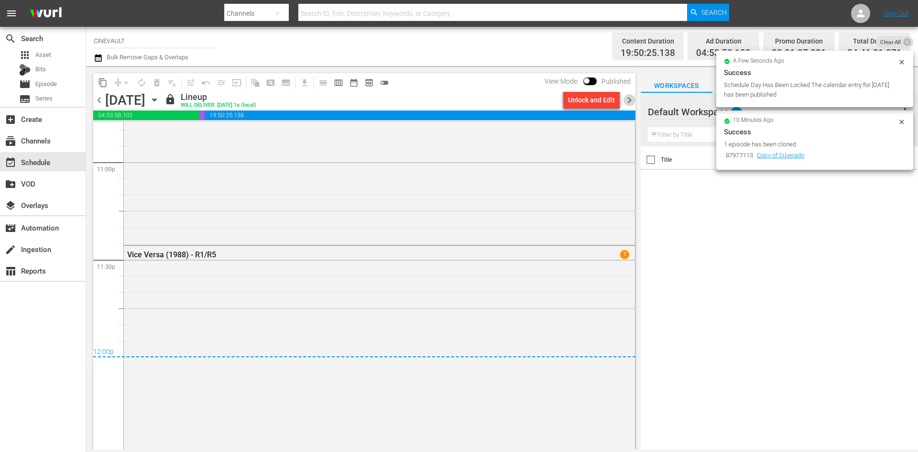
click at [631, 99] on span "chevron_right" at bounding box center [629, 100] width 12 height 12
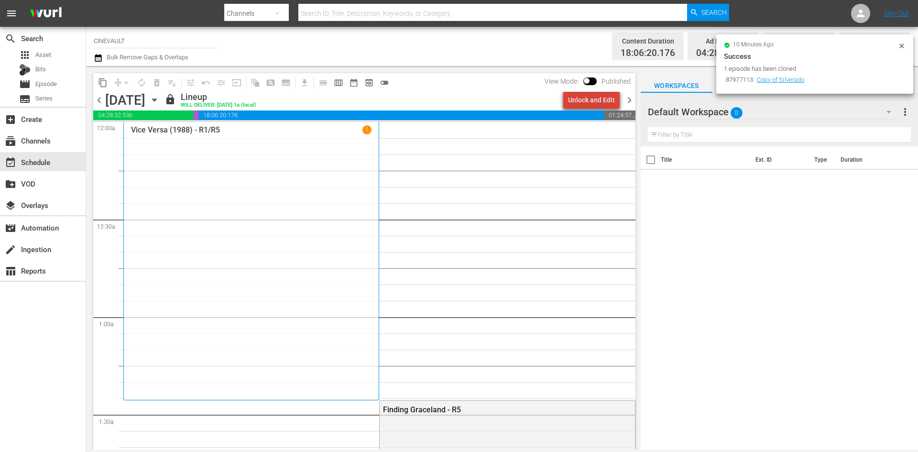
click at [607, 99] on div "Unlock and Edit" at bounding box center [591, 99] width 47 height 17
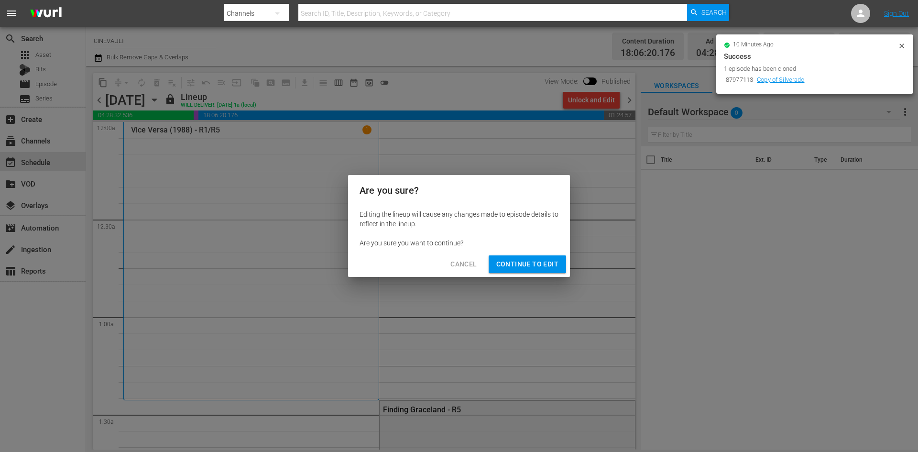
click at [551, 264] on span "Continue to Edit" at bounding box center [527, 264] width 62 height 12
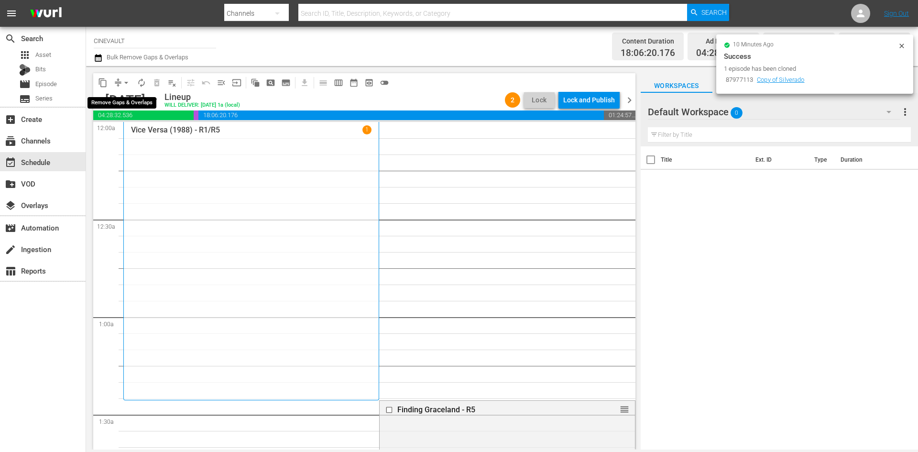
click at [128, 84] on span "arrow_drop_down" at bounding box center [126, 83] width 10 height 10
click at [141, 134] on li "Align to End of Previous Day" at bounding box center [126, 134] width 100 height 16
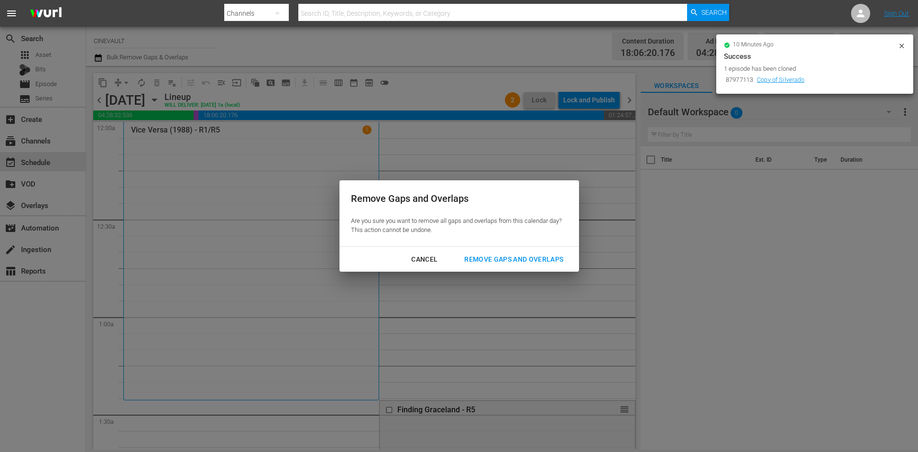
click at [510, 258] on div "Remove Gaps and Overlaps" at bounding box center [513, 259] width 114 height 12
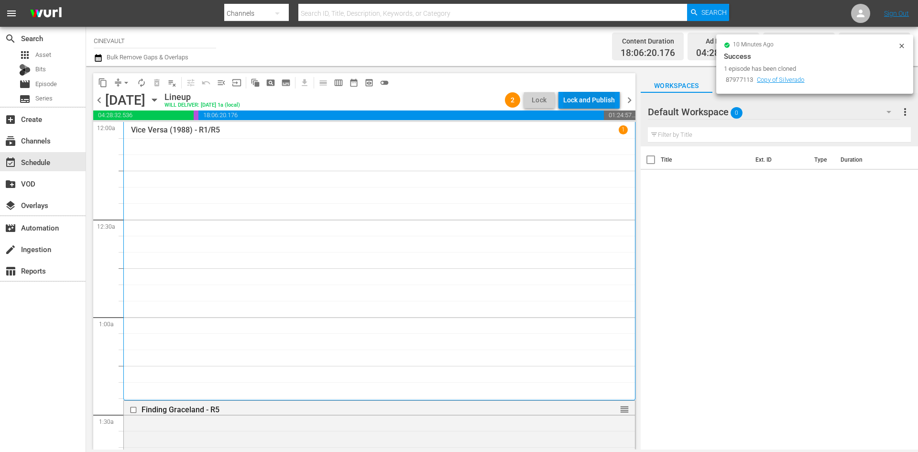
click at [594, 93] on div "Lock and Publish" at bounding box center [589, 99] width 52 height 17
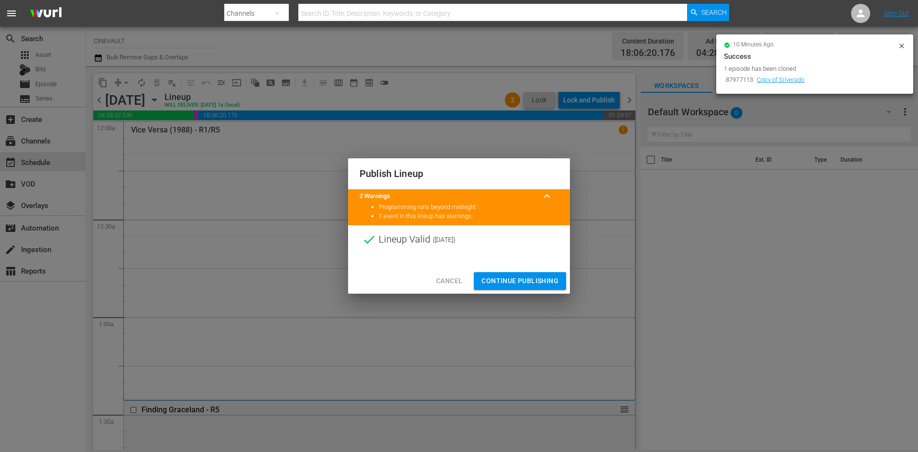
click at [548, 277] on span "Continue Publishing" at bounding box center [519, 281] width 77 height 12
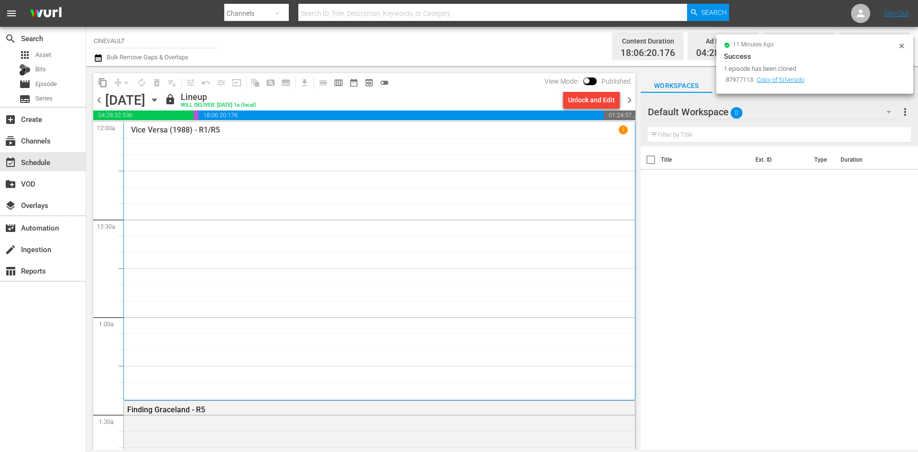
click at [629, 100] on span "chevron_right" at bounding box center [629, 100] width 12 height 12
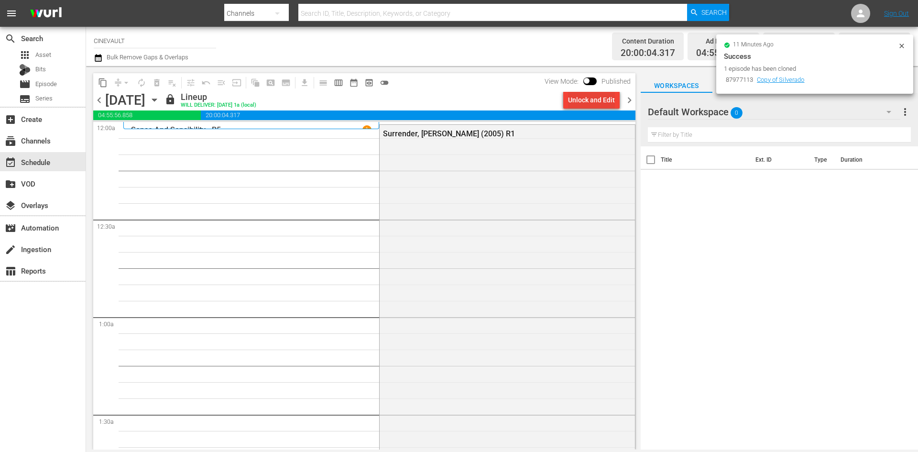
click at [590, 98] on div "Unlock and Edit" at bounding box center [591, 99] width 47 height 17
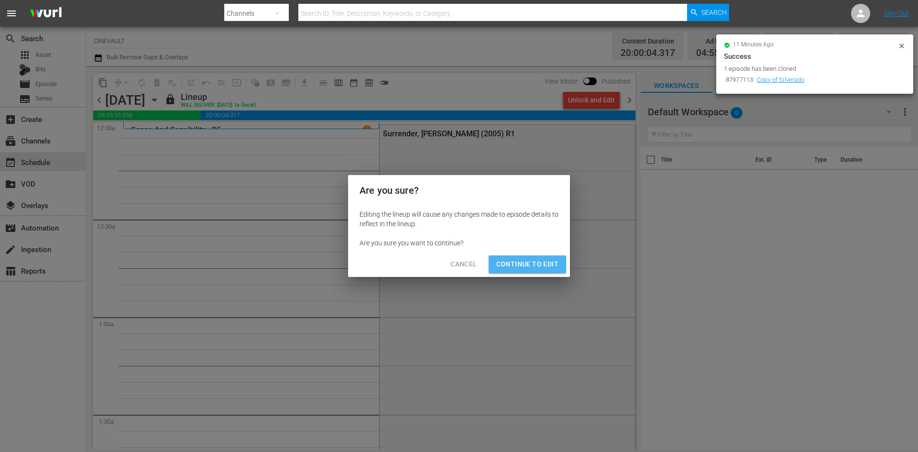
click at [543, 262] on span "Continue to Edit" at bounding box center [527, 264] width 62 height 12
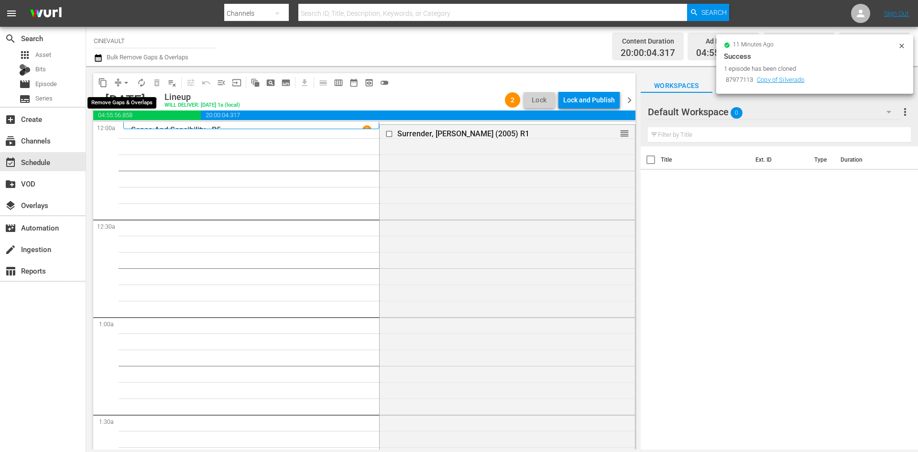
click at [127, 81] on span "arrow_drop_down" at bounding box center [126, 83] width 10 height 10
click at [143, 134] on li "Align to End of Previous Day" at bounding box center [126, 134] width 100 height 16
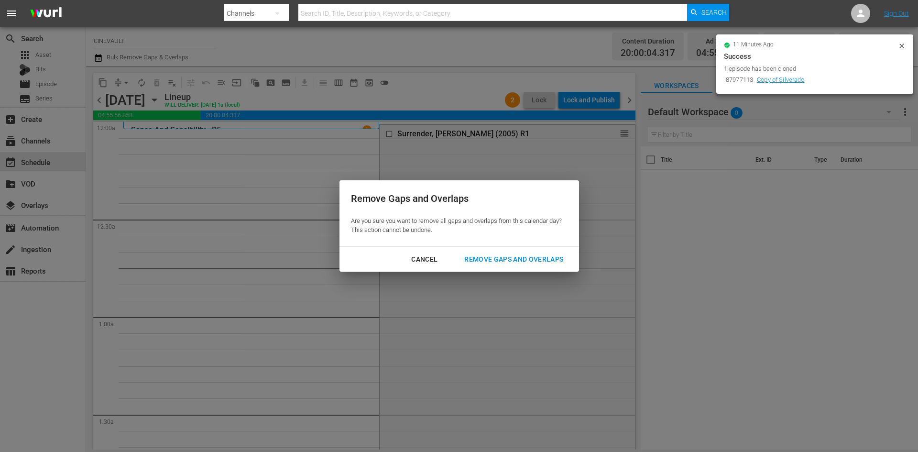
click at [559, 257] on div "Remove Gaps and Overlaps" at bounding box center [513, 259] width 114 height 12
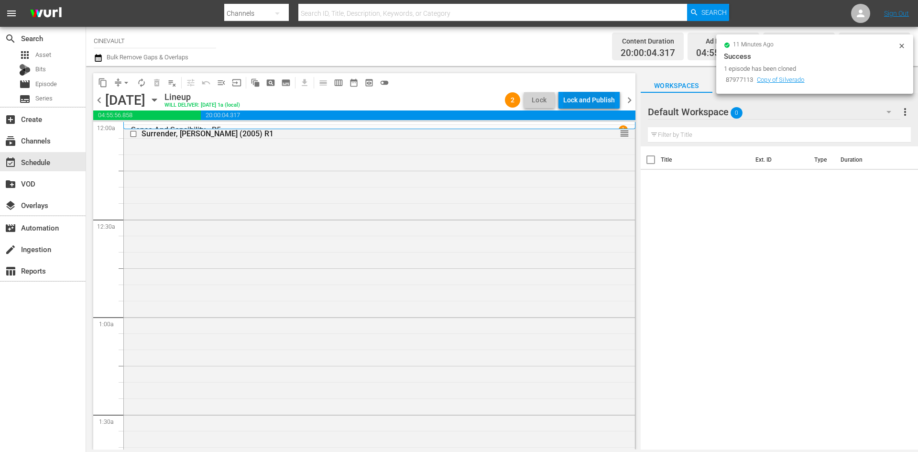
click at [582, 102] on div "Lock and Publish" at bounding box center [589, 99] width 52 height 17
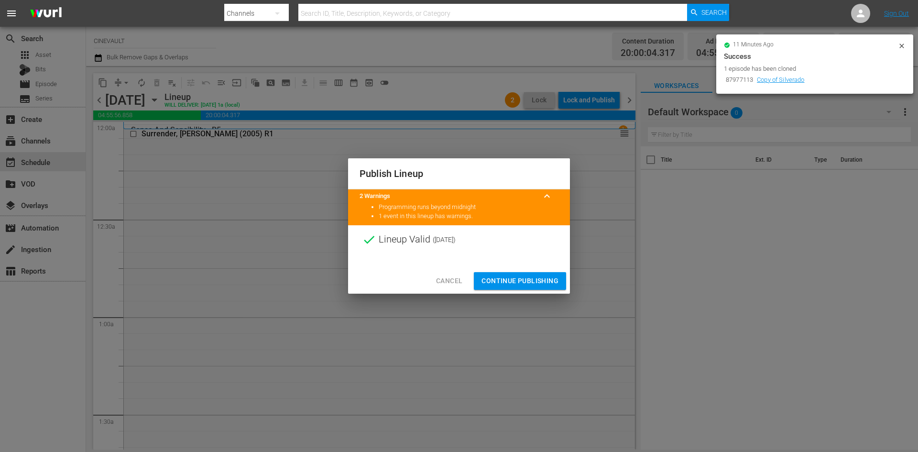
click at [544, 283] on span "Continue Publishing" at bounding box center [519, 281] width 77 height 12
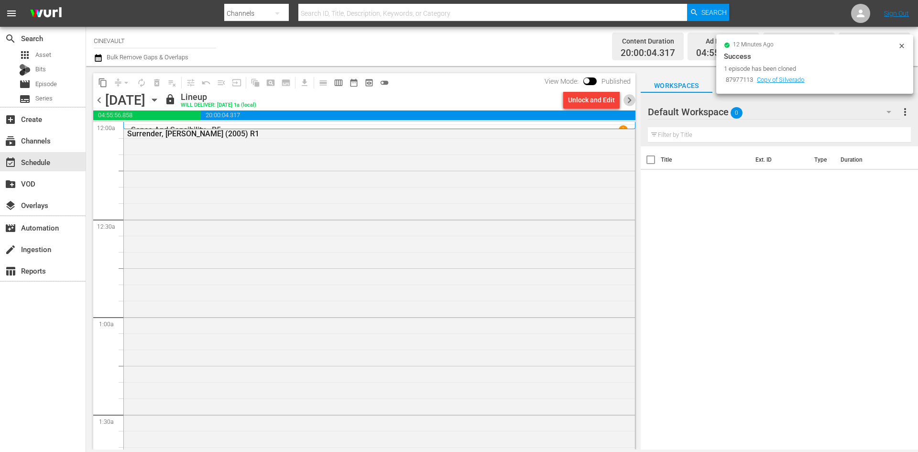
click at [631, 98] on span "chevron_right" at bounding box center [629, 100] width 12 height 12
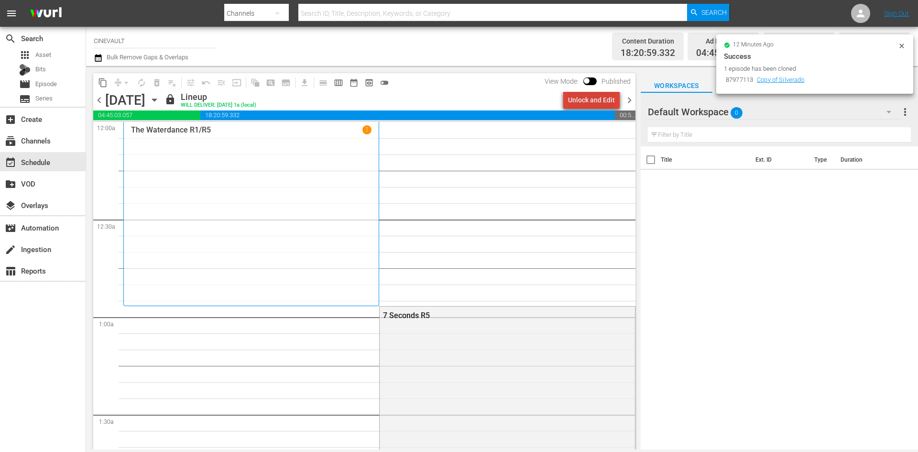
click at [608, 97] on div "Unlock and Edit" at bounding box center [591, 99] width 47 height 17
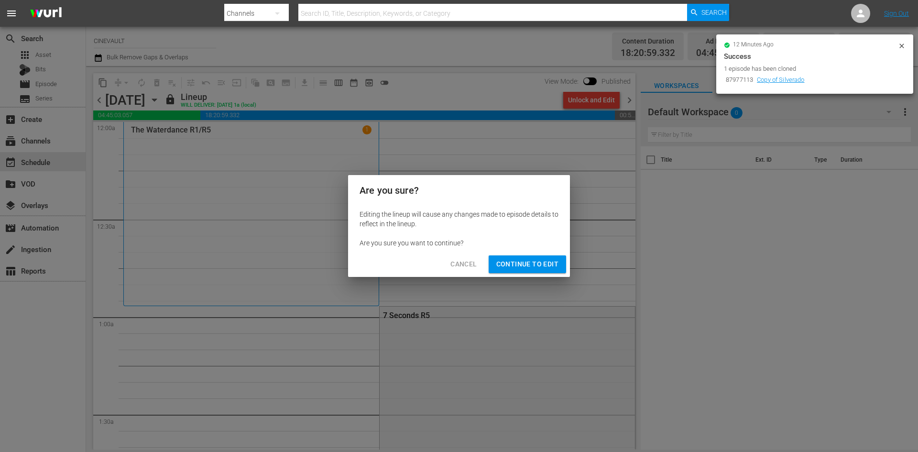
click at [537, 266] on span "Continue to Edit" at bounding box center [527, 264] width 62 height 12
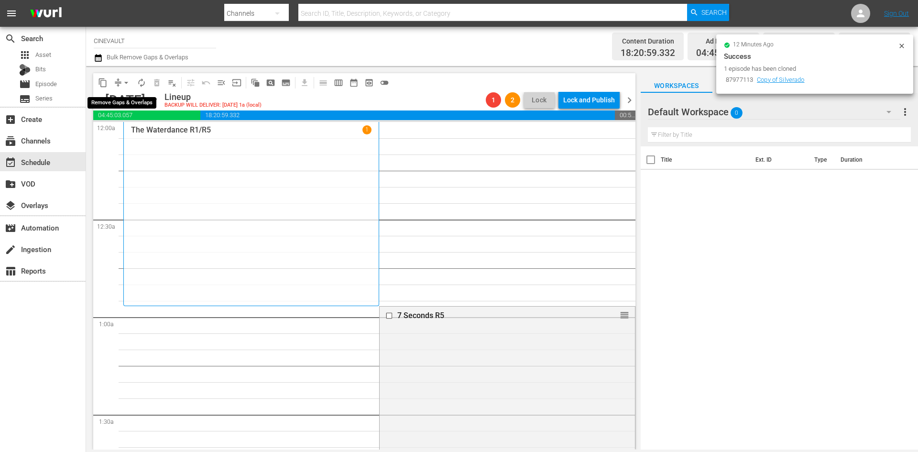
click at [128, 86] on span "arrow_drop_down" at bounding box center [126, 83] width 10 height 10
click at [135, 134] on li "Align to End of Previous Day" at bounding box center [126, 134] width 100 height 16
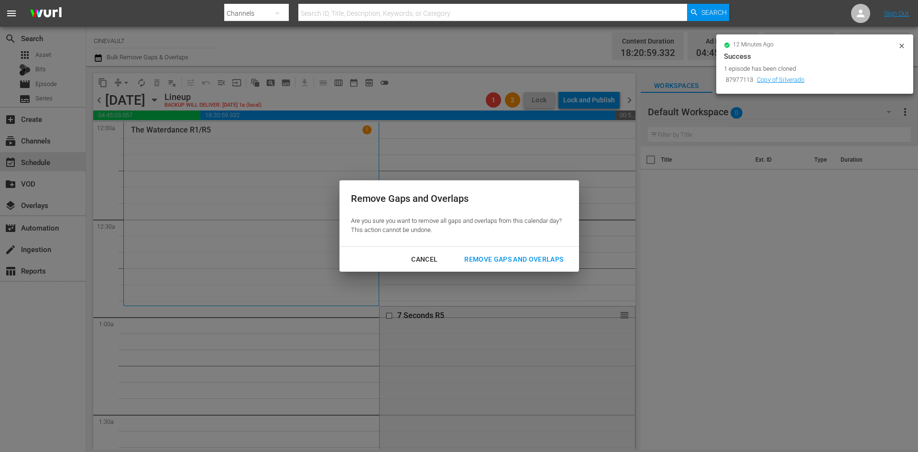
click at [512, 255] on div "Remove Gaps and Overlaps" at bounding box center [513, 259] width 114 height 12
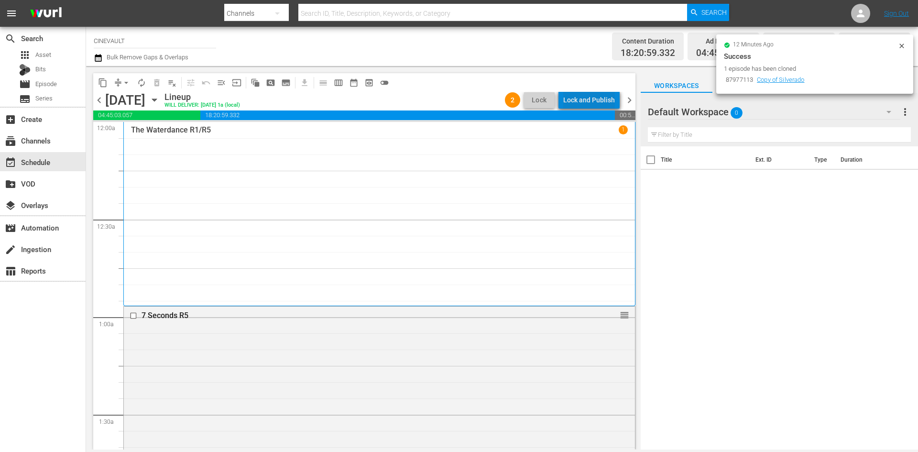
click at [594, 104] on div "Lock and Publish" at bounding box center [589, 99] width 52 height 17
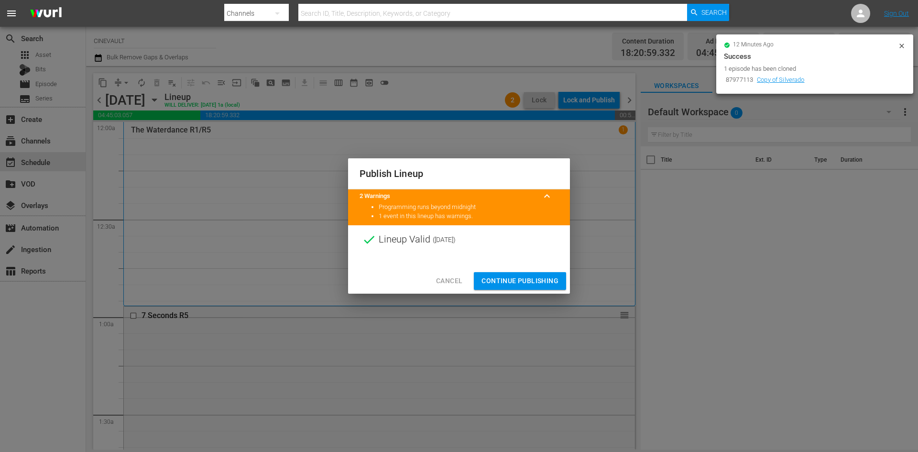
click at [551, 284] on span "Continue Publishing" at bounding box center [519, 281] width 77 height 12
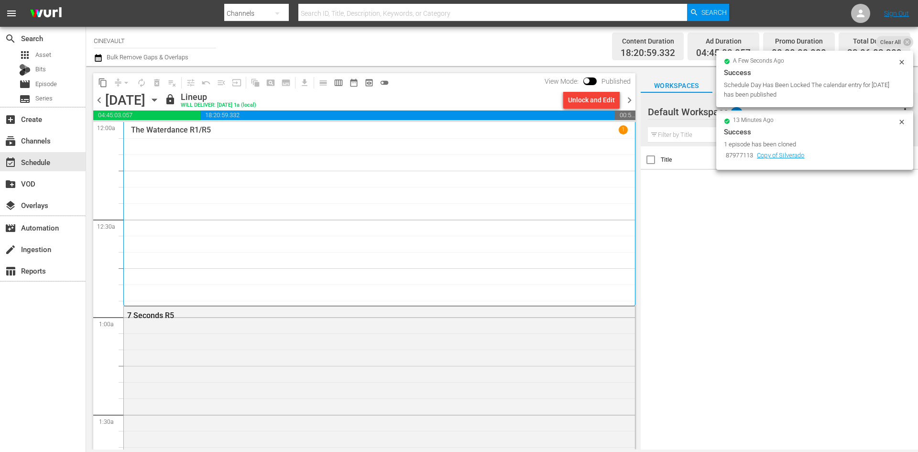
click at [635, 103] on span "chevron_right" at bounding box center [629, 100] width 12 height 12
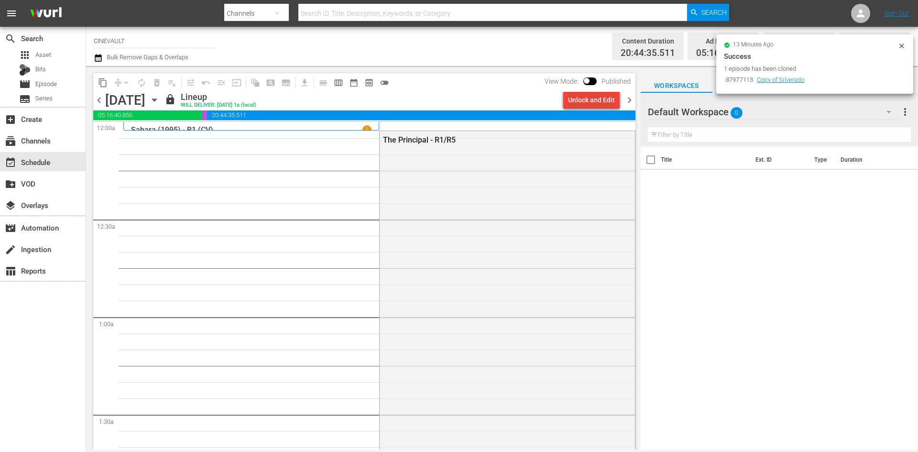
click at [595, 102] on div "Unlock and Edit" at bounding box center [591, 99] width 47 height 17
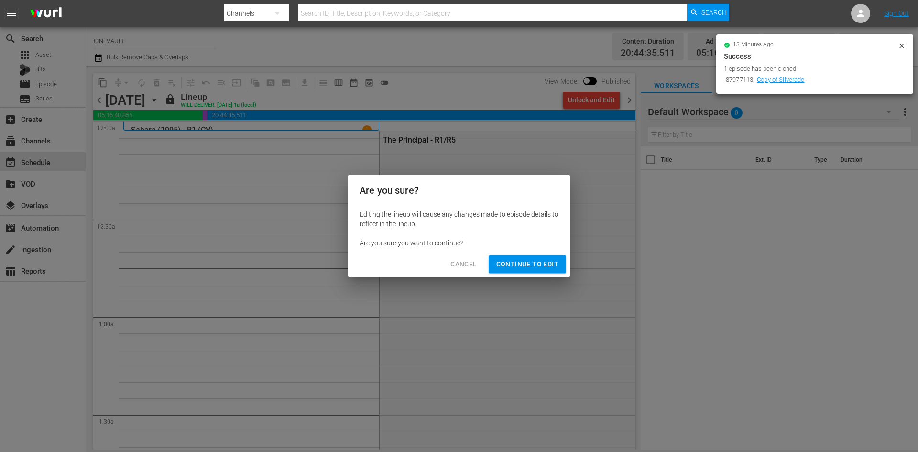
click at [545, 265] on span "Continue to Edit" at bounding box center [527, 264] width 62 height 12
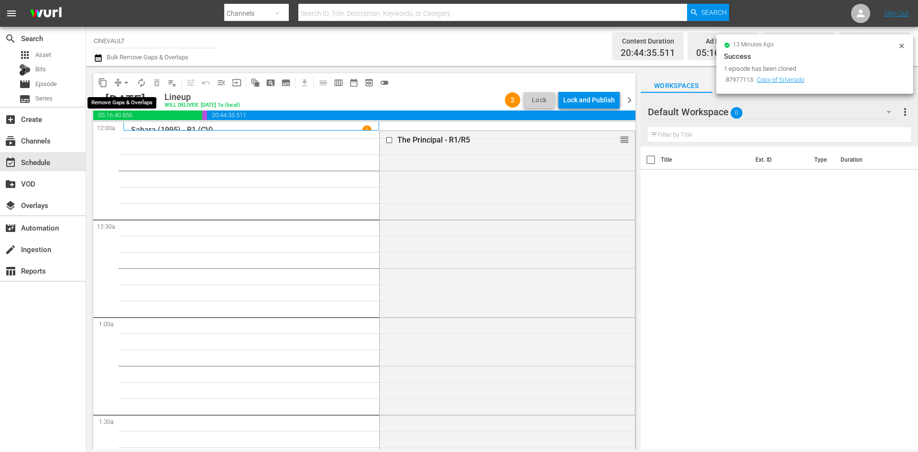
click at [124, 83] on span "arrow_drop_down" at bounding box center [126, 83] width 10 height 10
click at [139, 138] on li "Align to End of Previous Day" at bounding box center [126, 134] width 100 height 16
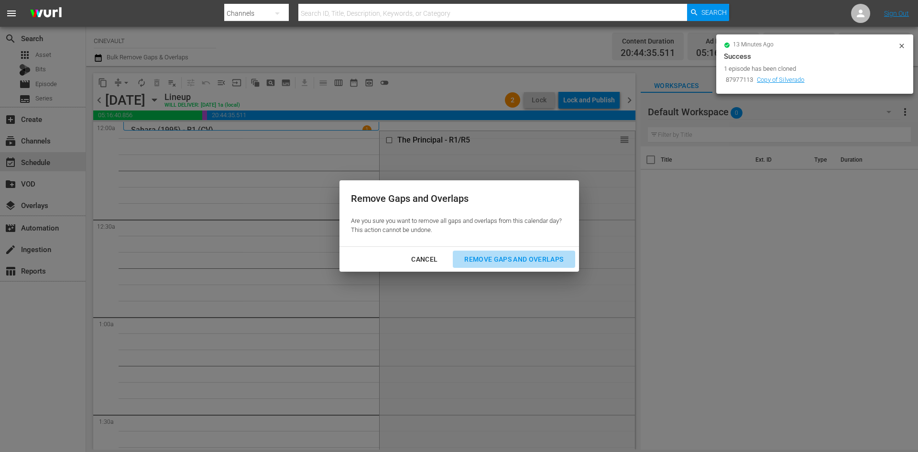
click at [490, 257] on div "Remove Gaps and Overlaps" at bounding box center [513, 259] width 114 height 12
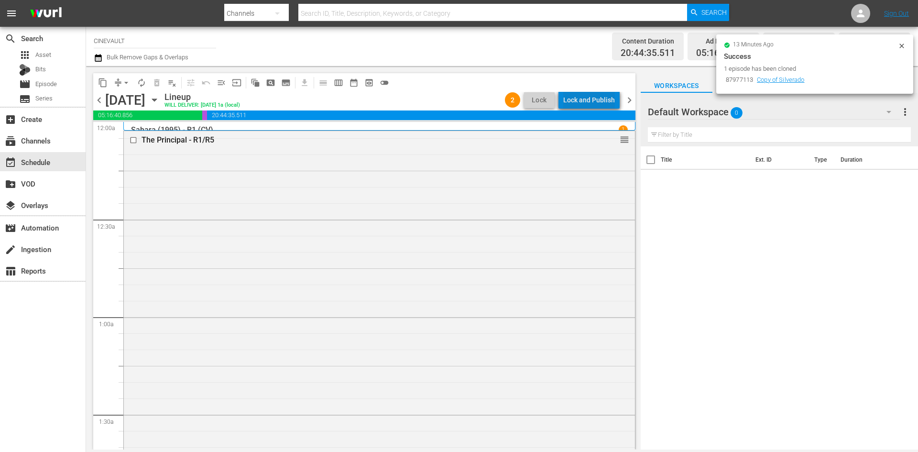
click at [606, 102] on div "Lock and Publish" at bounding box center [589, 99] width 52 height 17
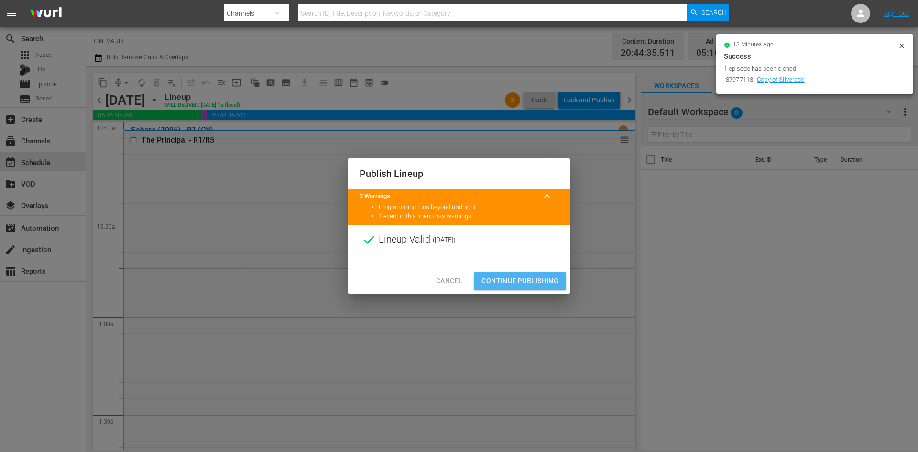
click at [546, 281] on span "Continue Publishing" at bounding box center [519, 281] width 77 height 12
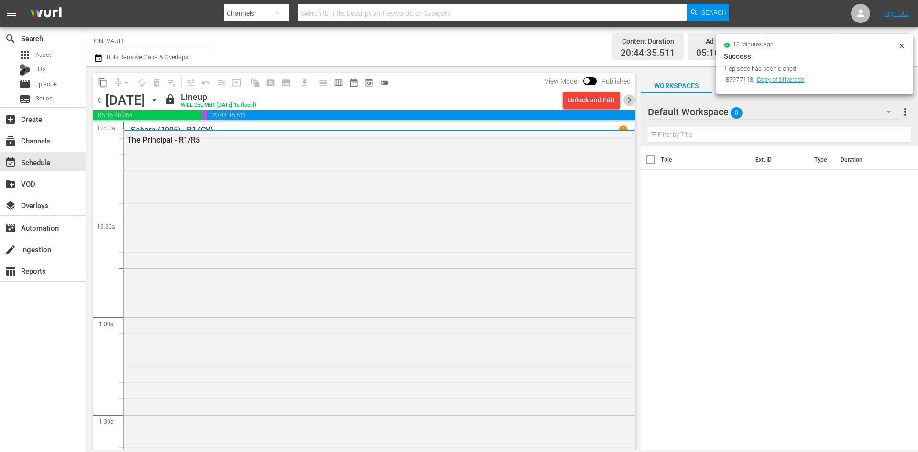
click at [629, 96] on span "chevron_right" at bounding box center [629, 100] width 12 height 12
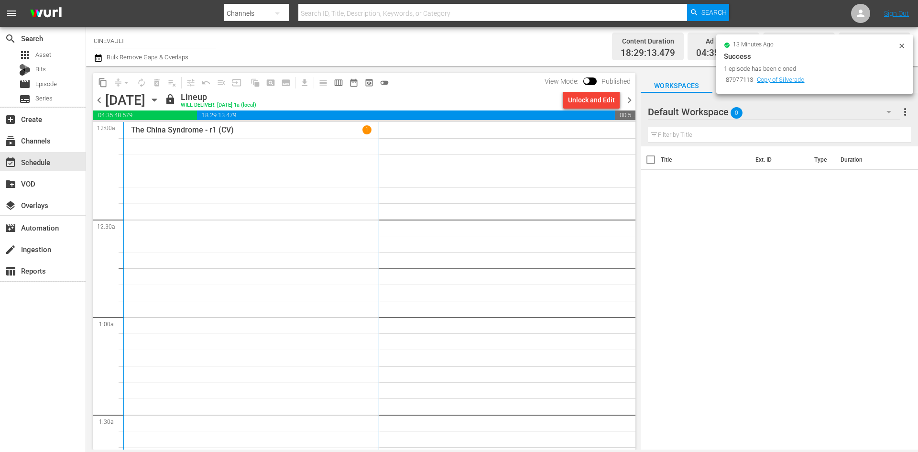
click at [567, 101] on button "Unlock and Edit" at bounding box center [591, 99] width 56 height 17
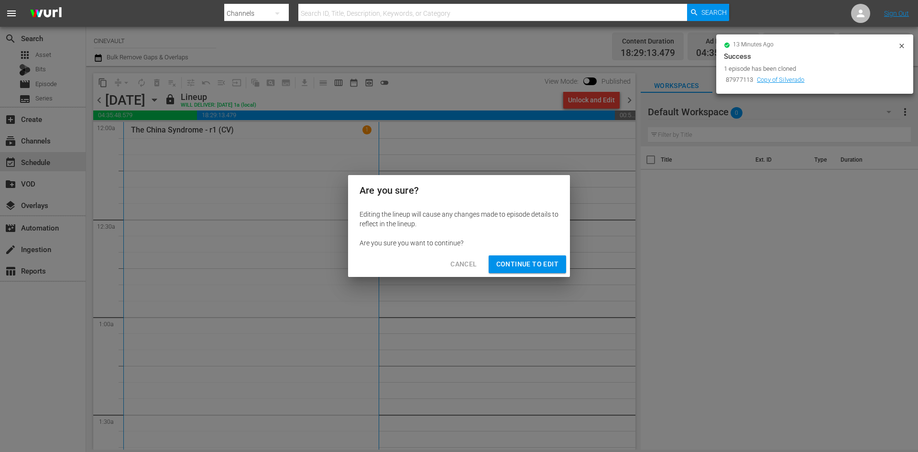
click at [537, 265] on span "Continue to Edit" at bounding box center [527, 264] width 62 height 12
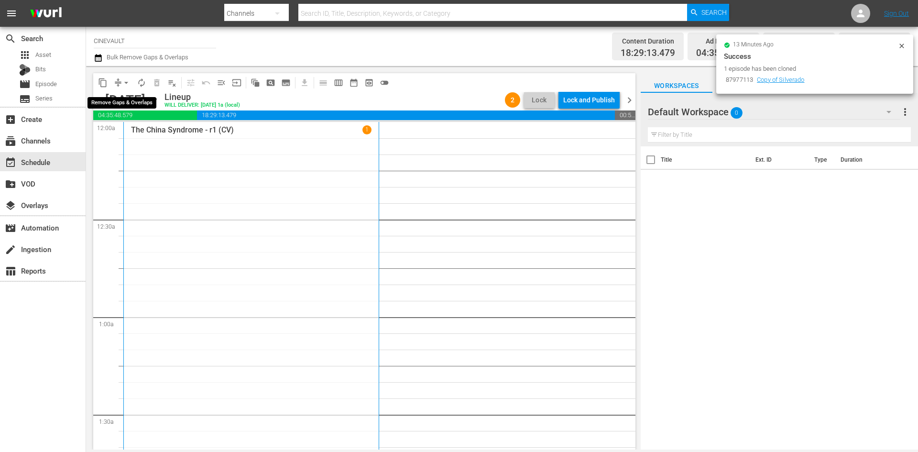
click at [125, 81] on span "arrow_drop_down" at bounding box center [126, 83] width 10 height 10
click at [152, 133] on li "Align to End of Previous Day" at bounding box center [126, 134] width 100 height 16
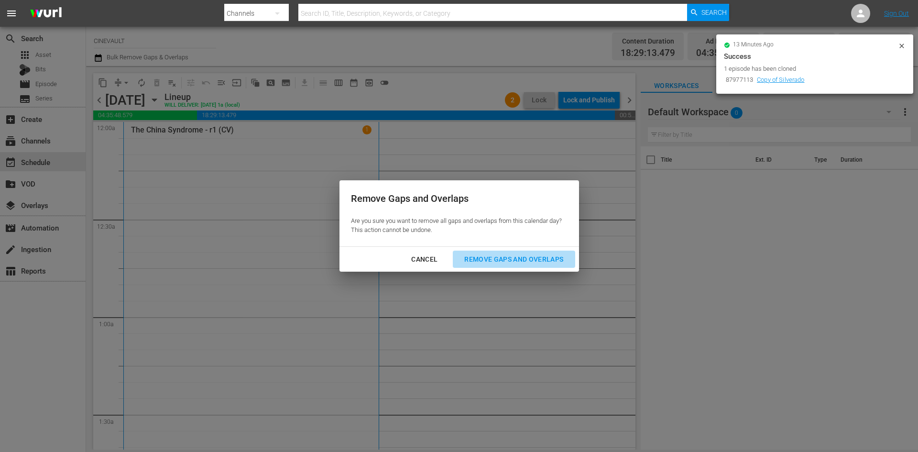
click at [476, 255] on div "Remove Gaps and Overlaps" at bounding box center [513, 259] width 114 height 12
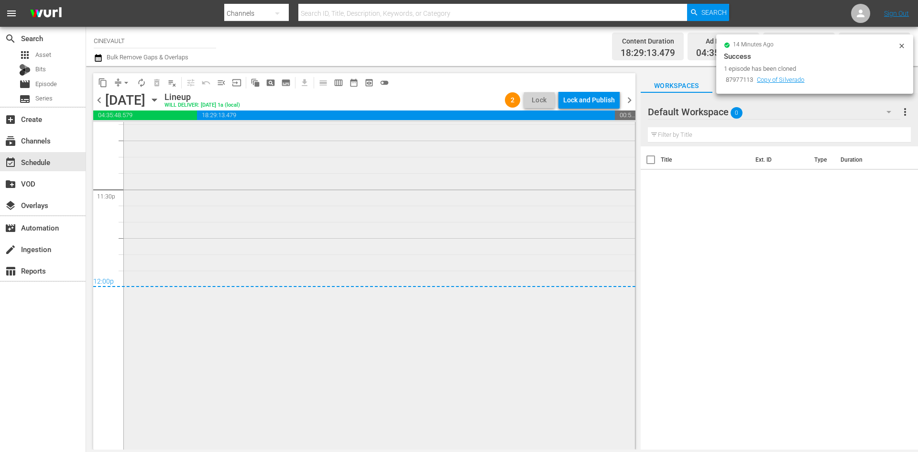
scroll to position [4442, 0]
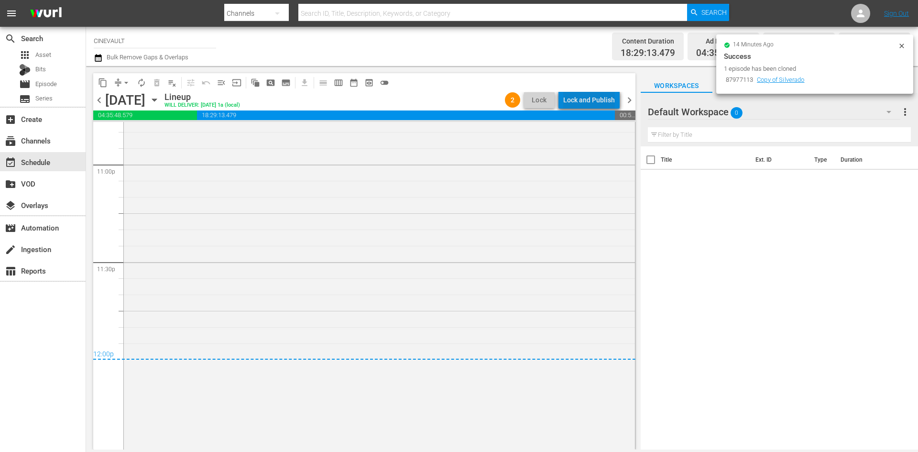
click at [607, 104] on div "Lock and Publish" at bounding box center [589, 99] width 52 height 17
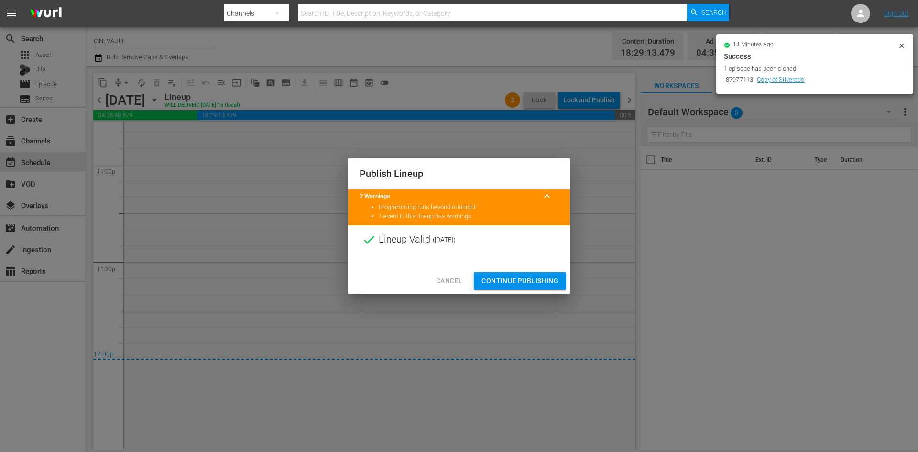
click at [544, 276] on span "Continue Publishing" at bounding box center [519, 281] width 77 height 12
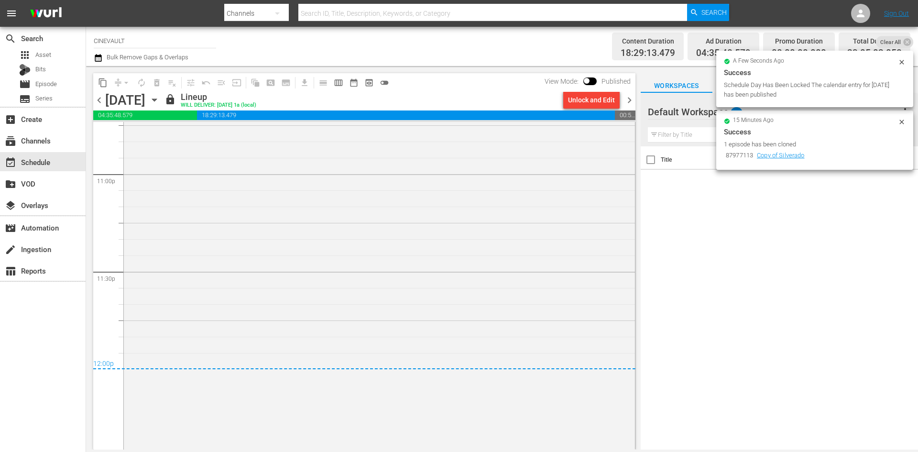
scroll to position [4490, 0]
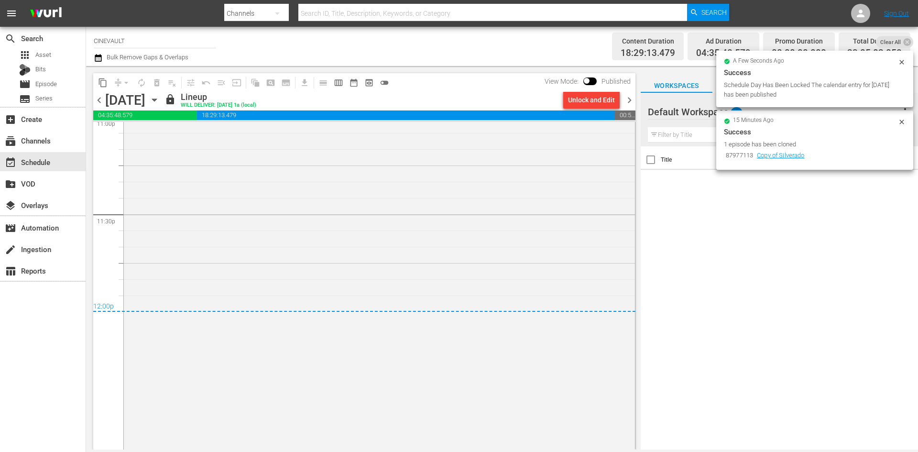
click at [629, 99] on span "chevron_right" at bounding box center [629, 100] width 12 height 12
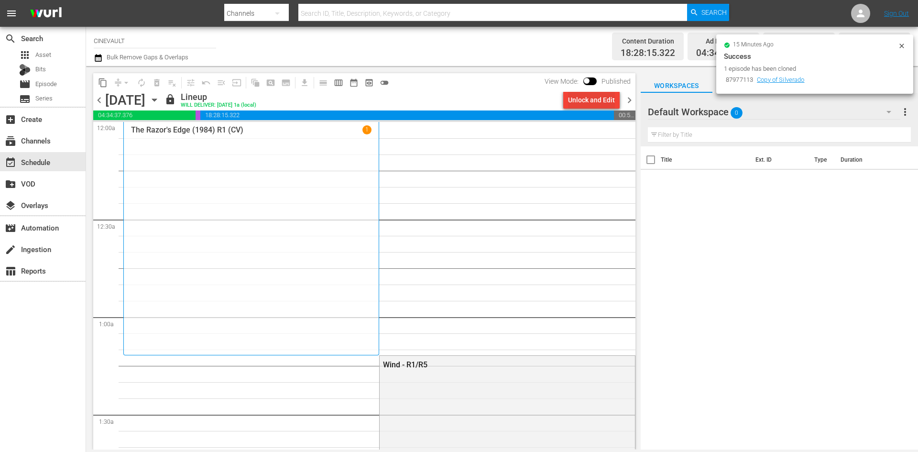
click at [605, 105] on div "Unlock and Edit" at bounding box center [591, 99] width 47 height 17
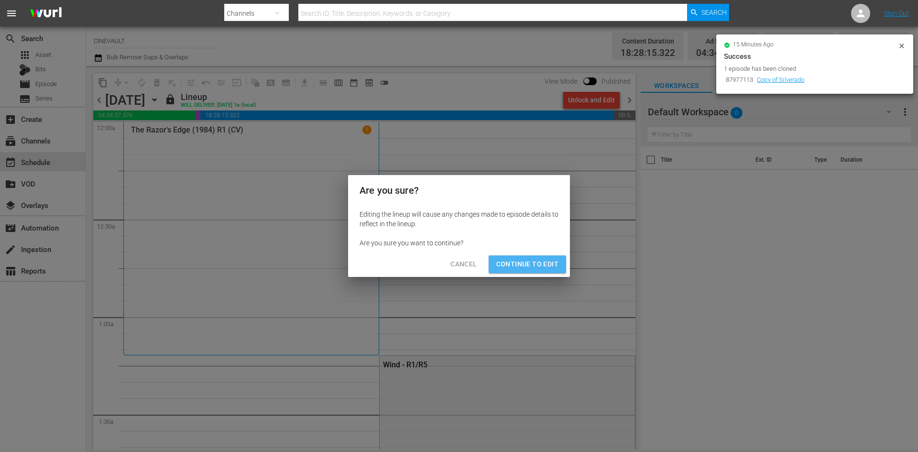
click at [542, 261] on span "Continue to Edit" at bounding box center [527, 264] width 62 height 12
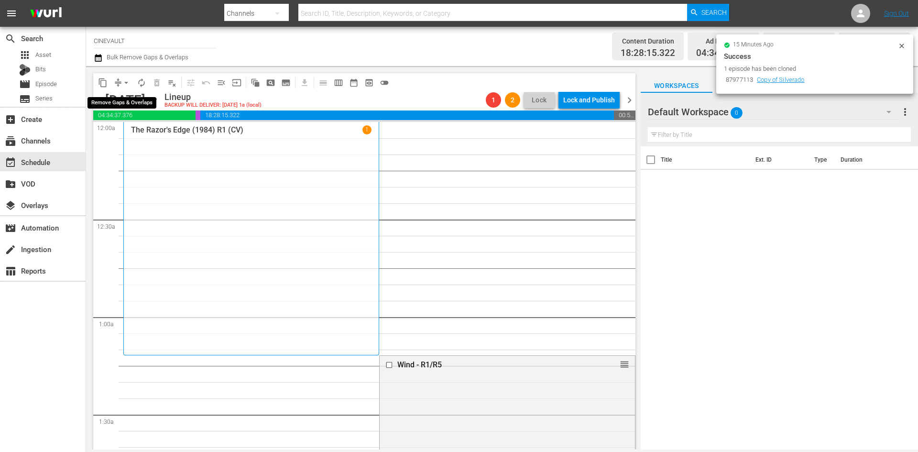
click at [125, 83] on span "arrow_drop_down" at bounding box center [126, 83] width 10 height 10
click at [139, 132] on li "Align to End of Previous Day" at bounding box center [126, 134] width 100 height 16
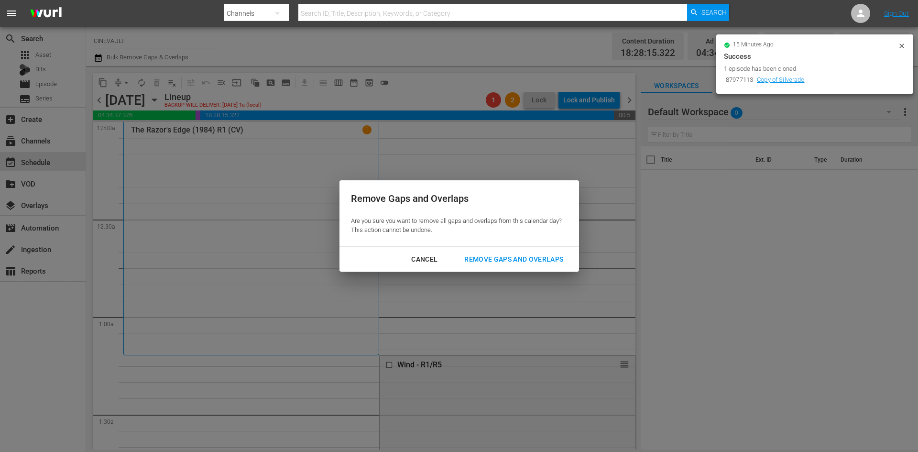
click at [476, 257] on div "Remove Gaps and Overlaps" at bounding box center [513, 259] width 114 height 12
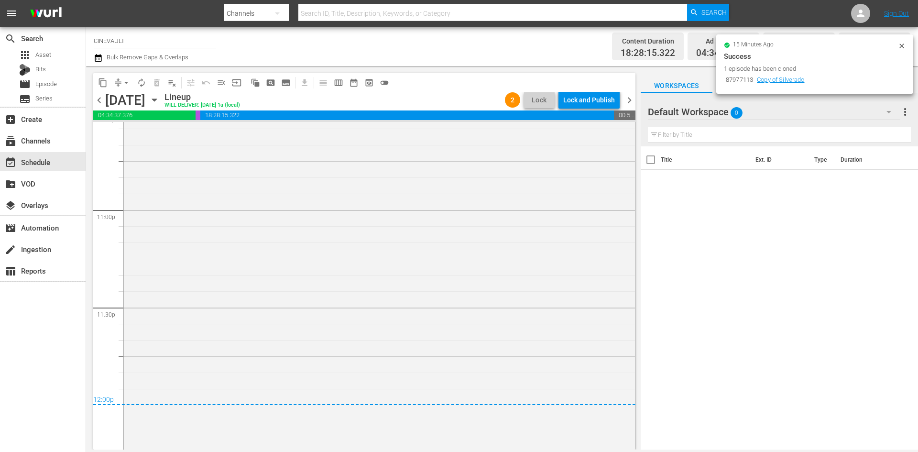
scroll to position [4400, 0]
click at [603, 99] on div "Lock and Publish" at bounding box center [589, 99] width 52 height 17
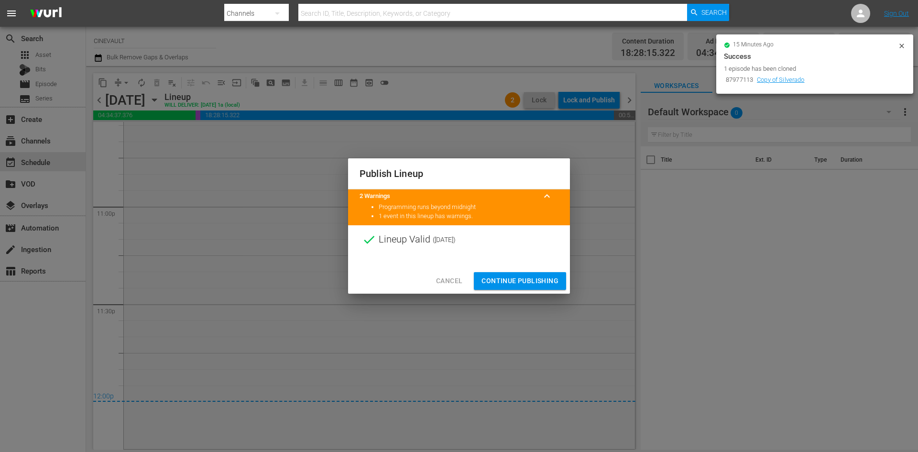
click at [540, 274] on button "Continue Publishing" at bounding box center [520, 281] width 92 height 18
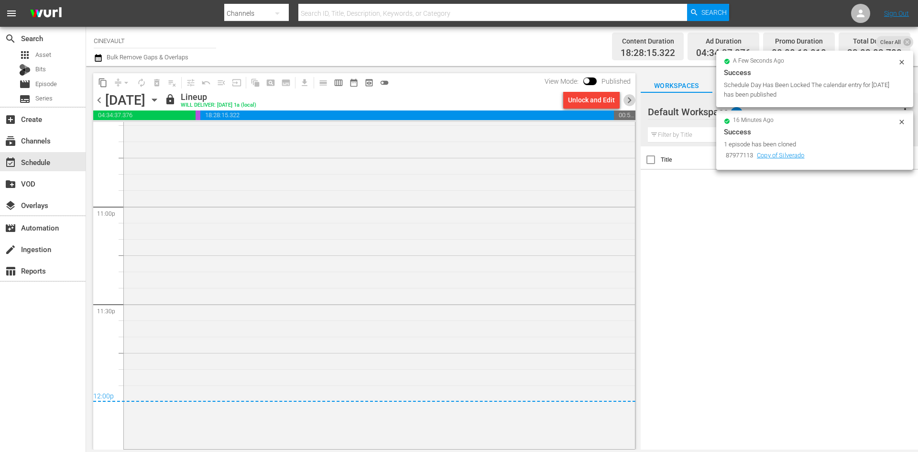
click at [633, 99] on span "chevron_right" at bounding box center [629, 100] width 12 height 12
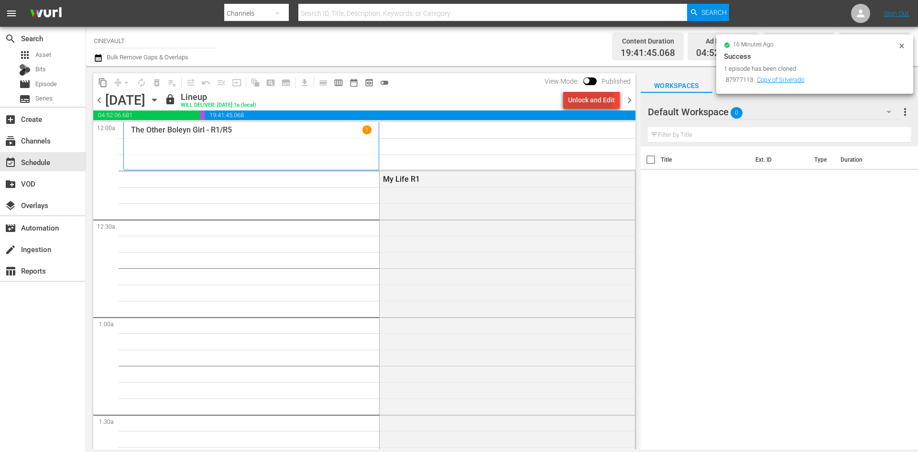
click at [582, 95] on div "Unlock and Edit" at bounding box center [591, 99] width 47 height 17
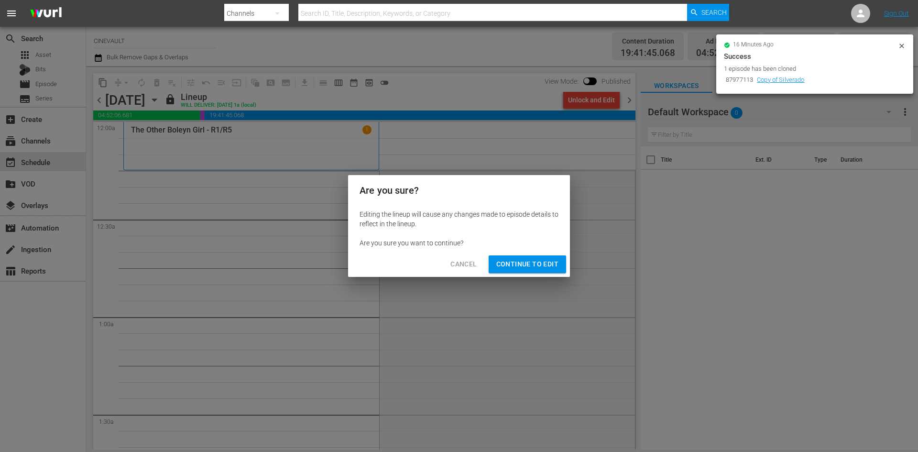
click at [535, 259] on span "Continue to Edit" at bounding box center [527, 264] width 62 height 12
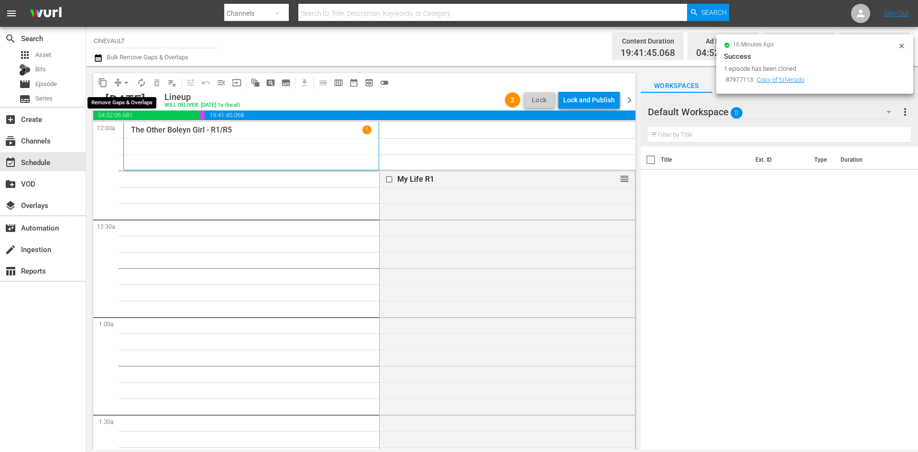
click at [128, 81] on span "arrow_drop_down" at bounding box center [126, 83] width 10 height 10
click at [156, 128] on li "Align to End of Previous Day" at bounding box center [126, 134] width 100 height 16
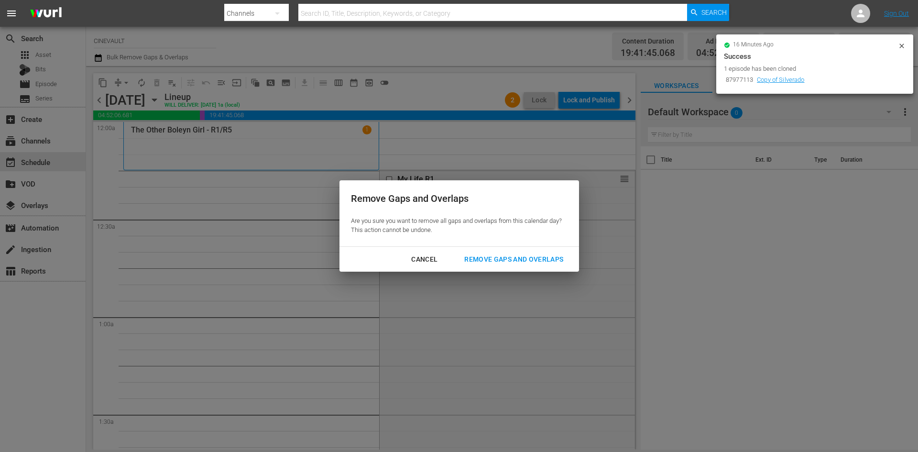
click at [508, 249] on div "Cancel Remove Gaps and Overlaps" at bounding box center [458, 259] width 239 height 25
click at [508, 251] on button "Remove Gaps and Overlaps" at bounding box center [514, 259] width 122 height 18
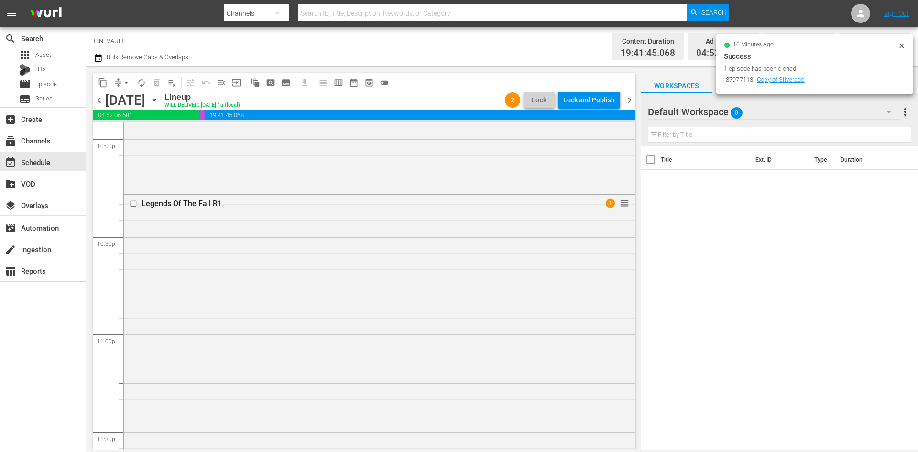
scroll to position [4272, 0]
click at [593, 103] on div "Lock and Publish" at bounding box center [589, 99] width 52 height 17
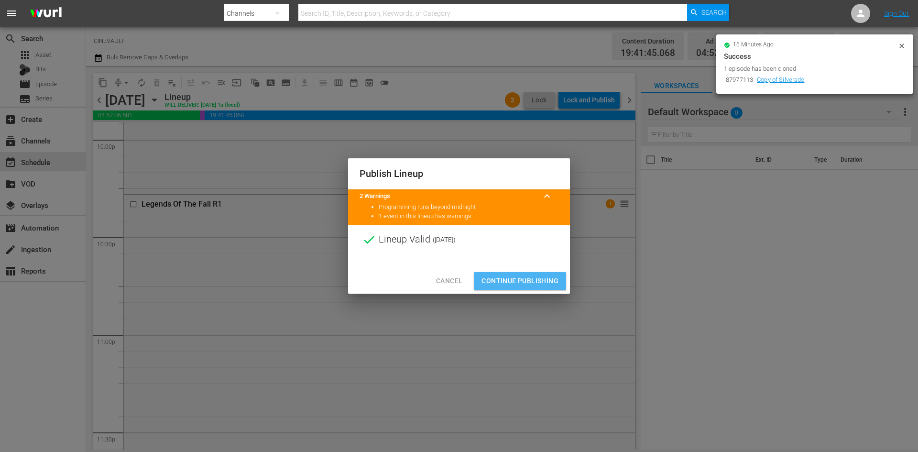
click at [542, 276] on span "Continue Publishing" at bounding box center [519, 281] width 77 height 12
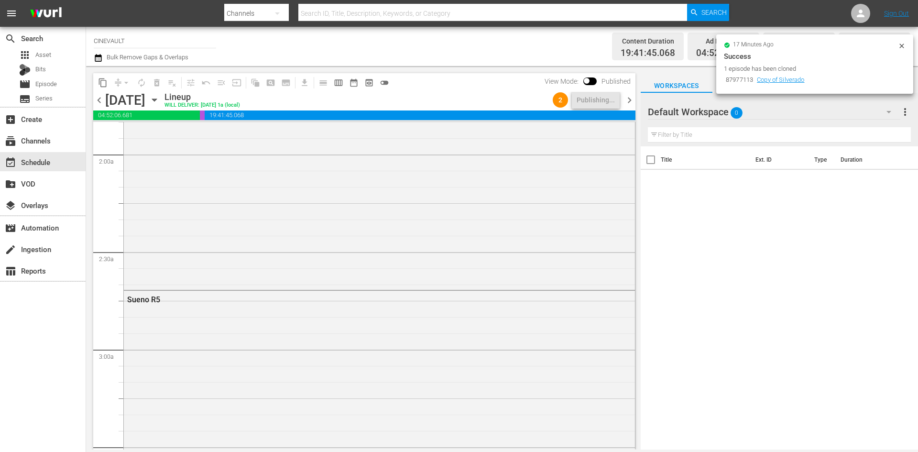
scroll to position [0, 0]
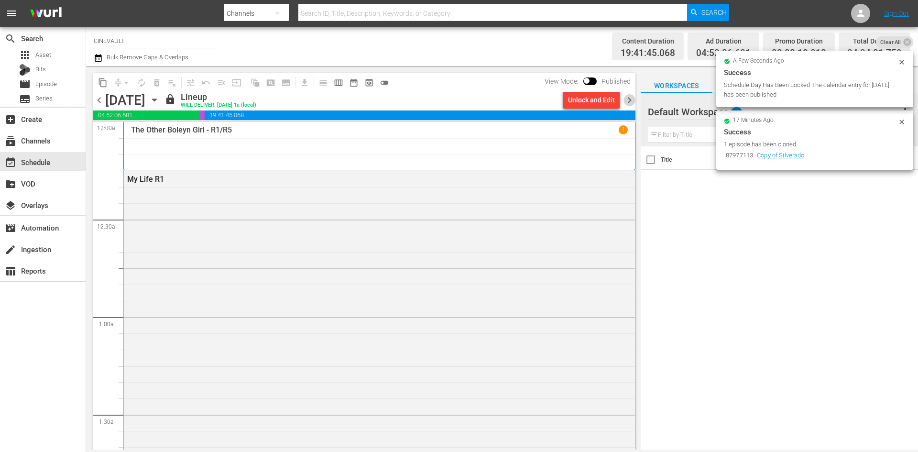
click at [631, 100] on span "chevron_right" at bounding box center [629, 100] width 12 height 12
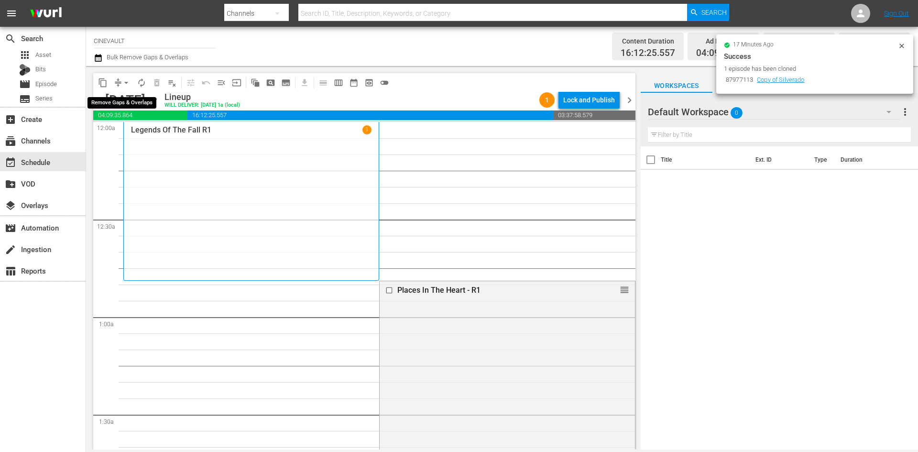
click at [125, 82] on span "arrow_drop_down" at bounding box center [126, 83] width 10 height 10
click at [146, 133] on li "Align to End of Previous Day" at bounding box center [126, 134] width 100 height 16
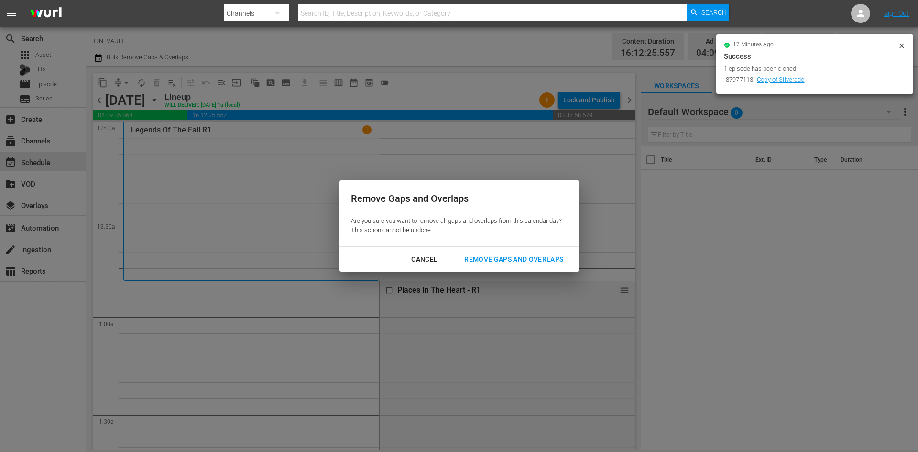
click at [543, 260] on div "Remove Gaps and Overlaps" at bounding box center [513, 259] width 114 height 12
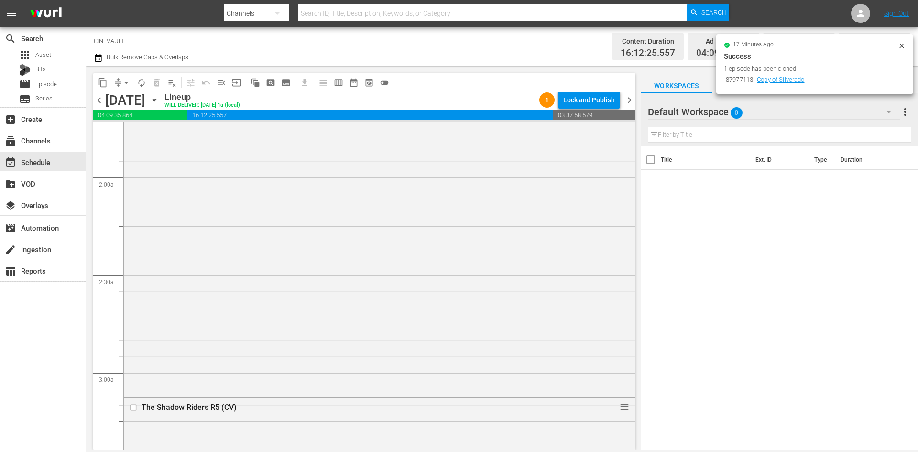
scroll to position [526, 0]
click at [715, 117] on div at bounding box center [682, 112] width 69 height 24
click at [730, 115] on span "0" at bounding box center [736, 113] width 12 height 20
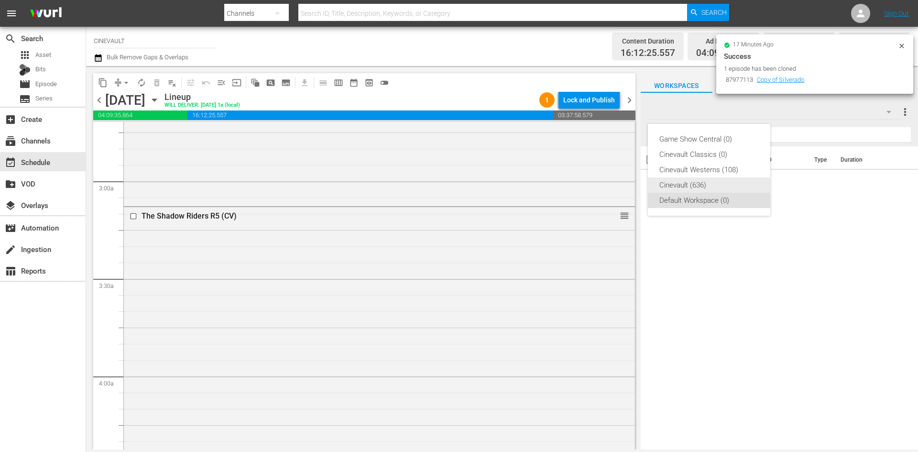
click at [684, 180] on div "Cinevault (636)" at bounding box center [708, 184] width 99 height 15
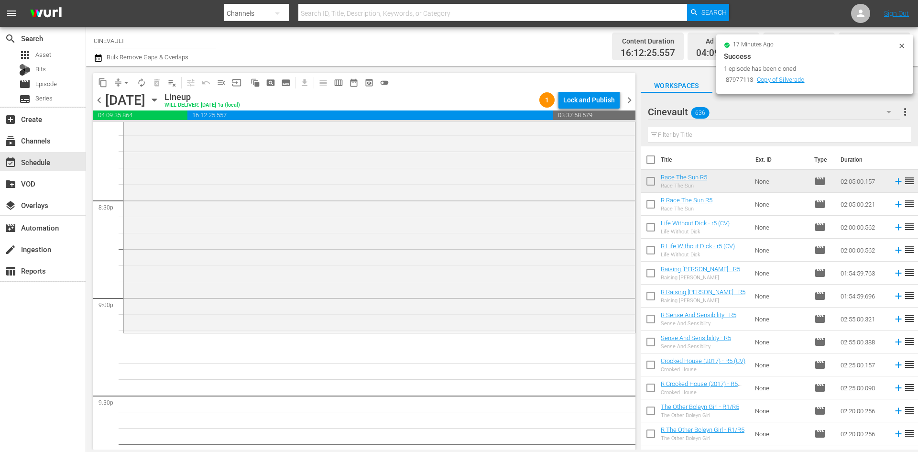
scroll to position [4062, 0]
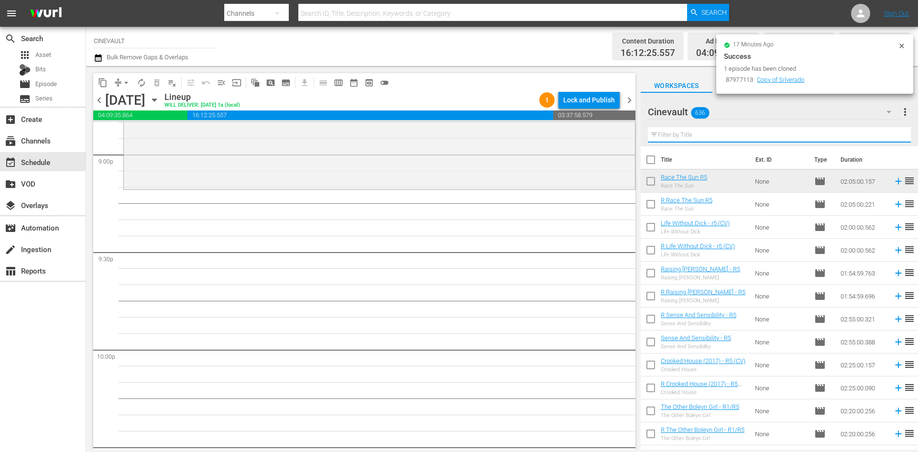
click at [757, 137] on input "text" at bounding box center [779, 134] width 263 height 15
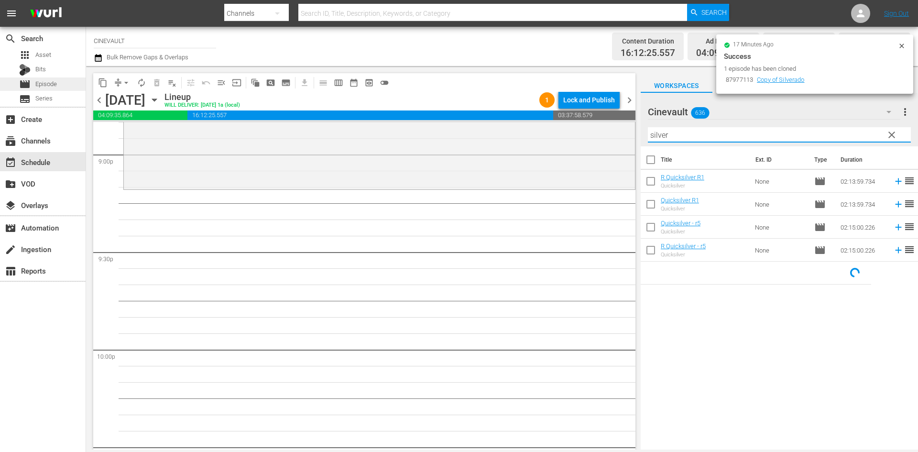
type input "silver"
click at [69, 81] on div "movie Episode" at bounding box center [43, 83] width 86 height 13
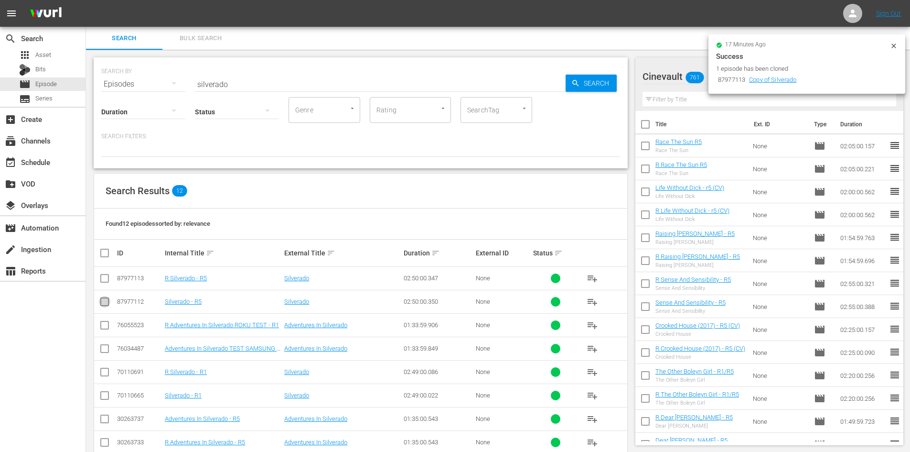
click at [105, 299] on input "checkbox" at bounding box center [104, 303] width 11 height 11
checkbox input "true"
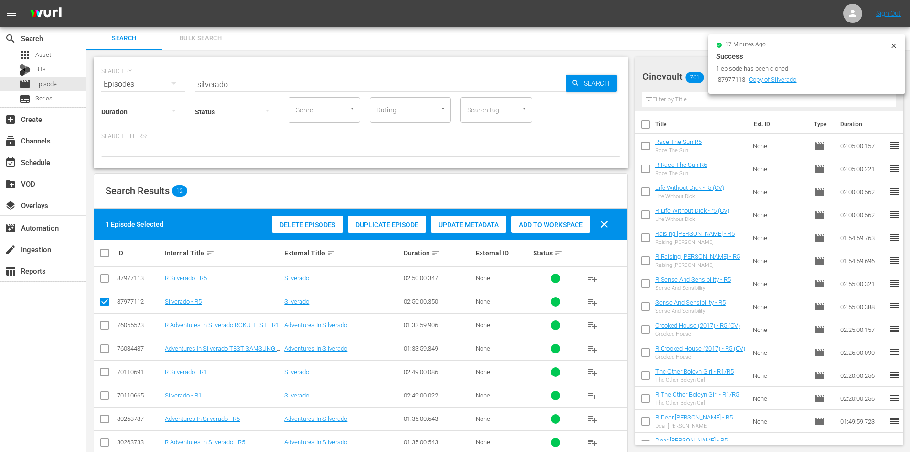
click at [108, 283] on input "checkbox" at bounding box center [104, 279] width 11 height 11
checkbox input "true"
click at [556, 227] on span "Add to Workspace" at bounding box center [550, 225] width 79 height 8
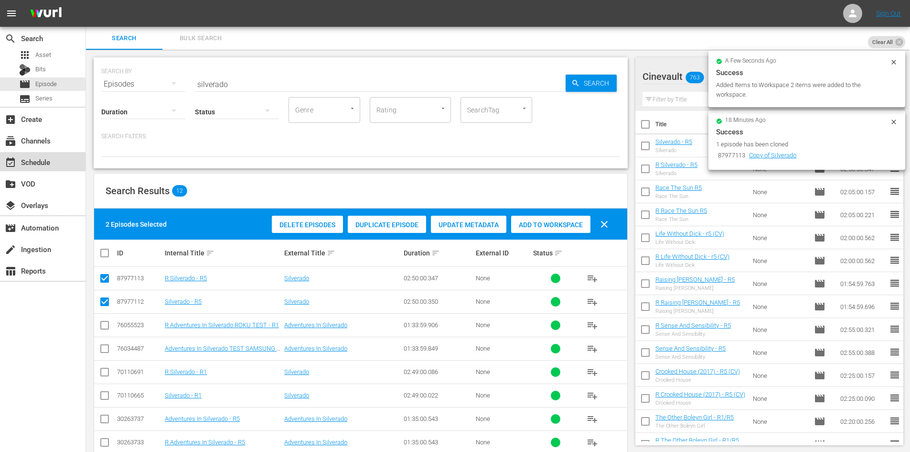
click at [71, 164] on div "event_available Schedule" at bounding box center [43, 161] width 86 height 19
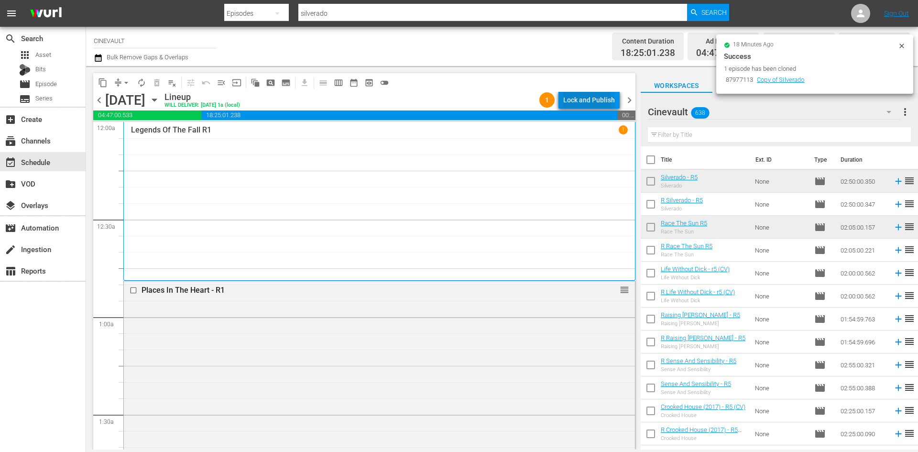
click at [567, 105] on div "Lock and Publish" at bounding box center [589, 99] width 52 height 17
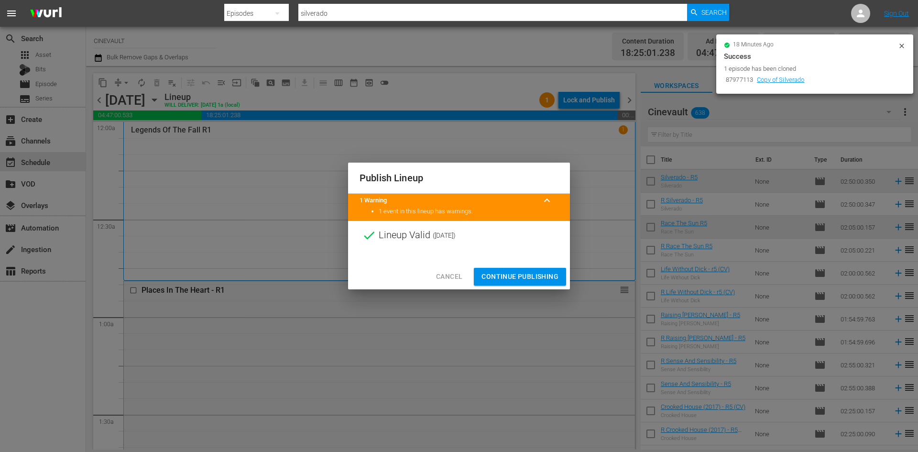
click at [509, 274] on span "Continue Publishing" at bounding box center [519, 276] width 77 height 12
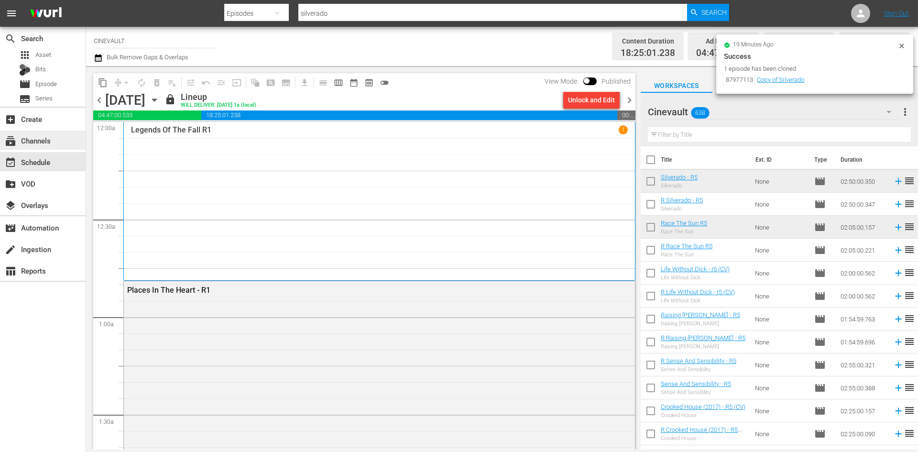
click at [61, 135] on div "subscriptions Channels" at bounding box center [43, 139] width 86 height 19
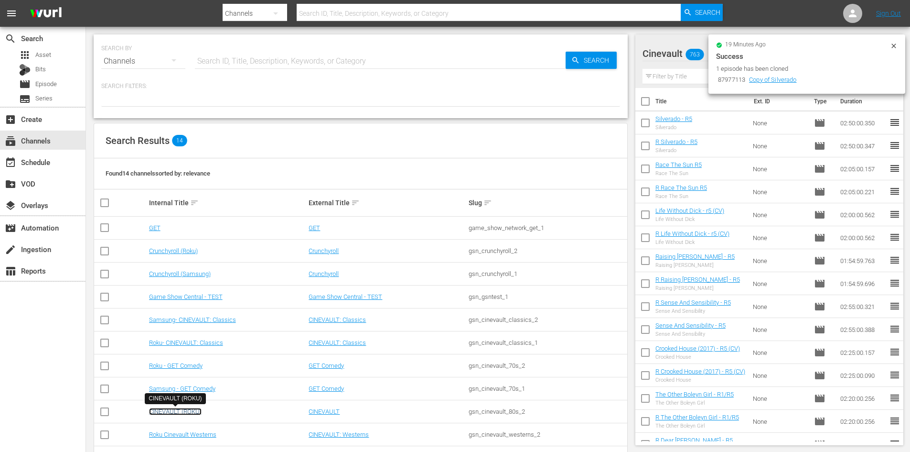
click at [186, 409] on link "CINEVAULT (ROKU)" at bounding box center [175, 411] width 53 height 7
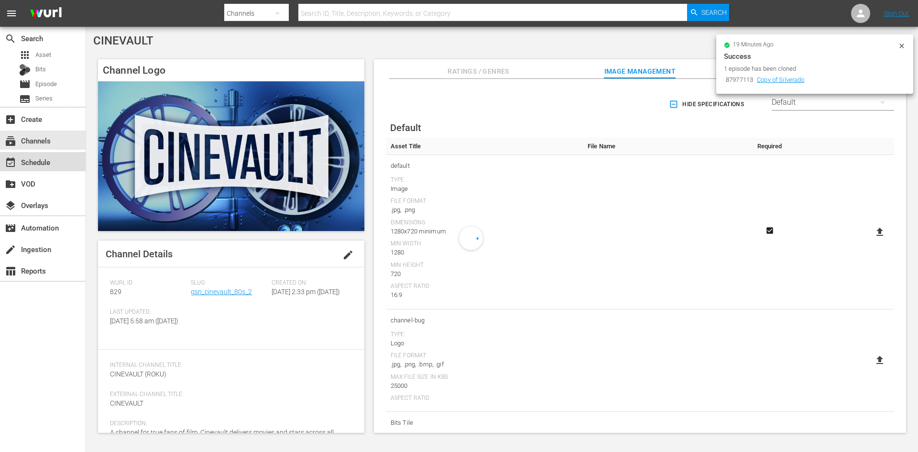
click at [80, 169] on div "event_available Schedule" at bounding box center [43, 161] width 86 height 19
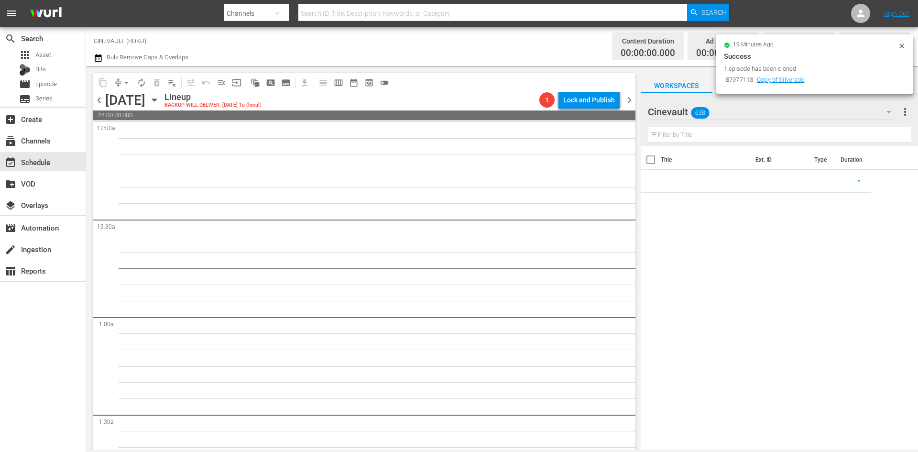
click at [102, 104] on span "chevron_left" at bounding box center [99, 100] width 12 height 12
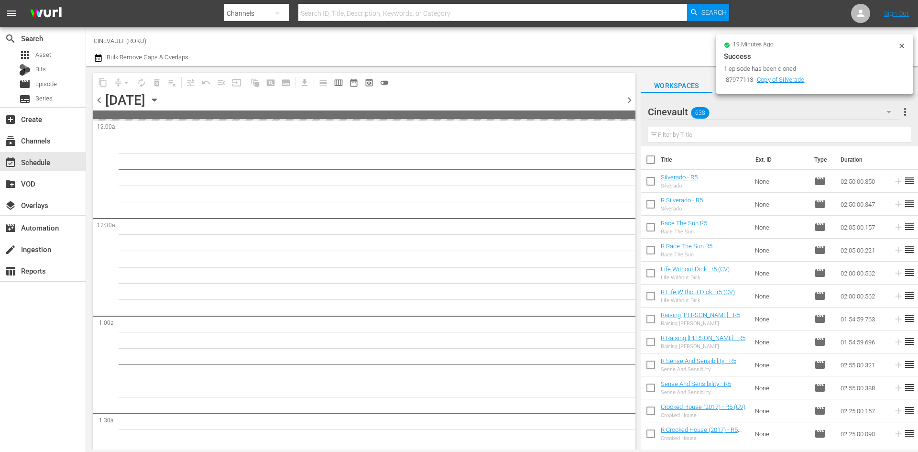
click at [102, 104] on span "chevron_left" at bounding box center [99, 100] width 12 height 12
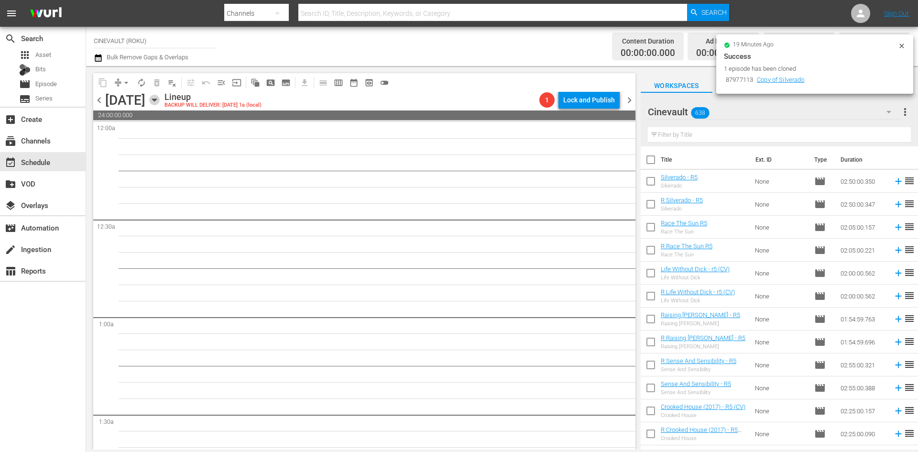
click at [160, 103] on icon "button" at bounding box center [154, 100] width 11 height 11
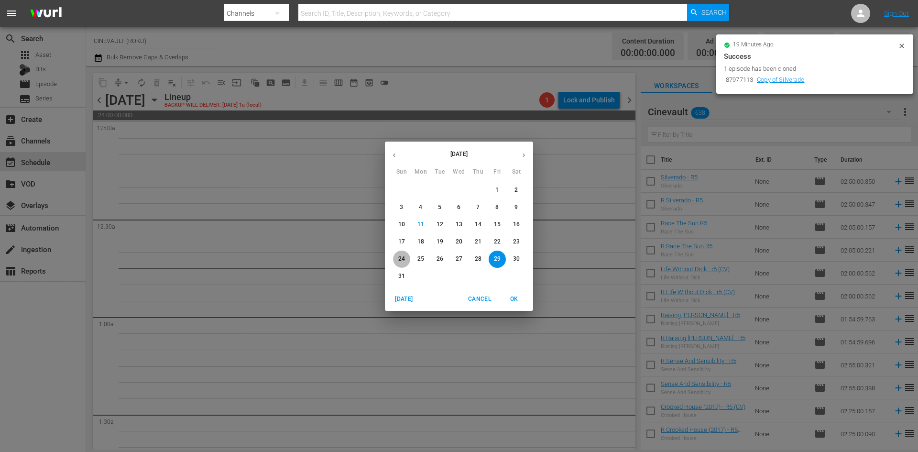
click at [409, 256] on span "24" at bounding box center [401, 259] width 17 height 8
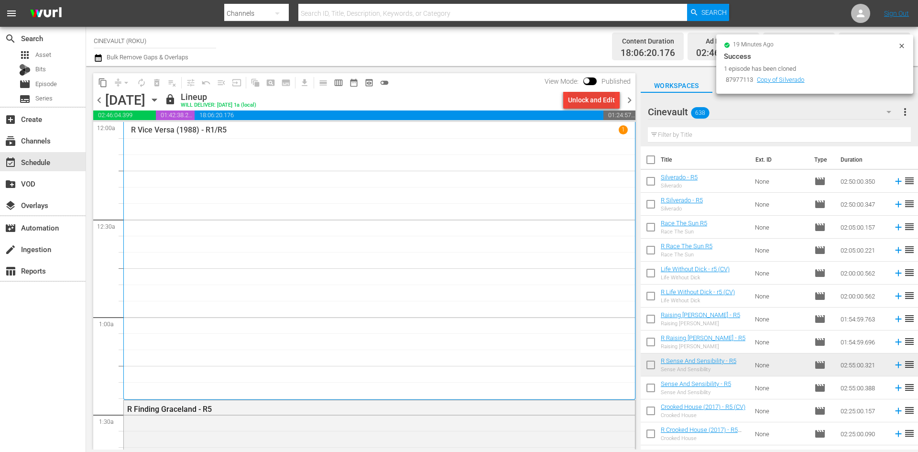
click at [602, 107] on div "Unlock and Edit" at bounding box center [591, 99] width 47 height 17
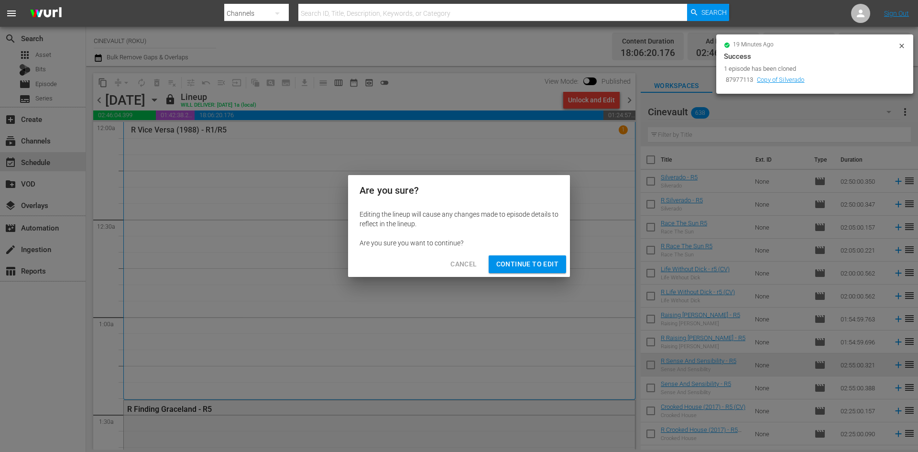
click at [519, 266] on span "Continue to Edit" at bounding box center [527, 264] width 62 height 12
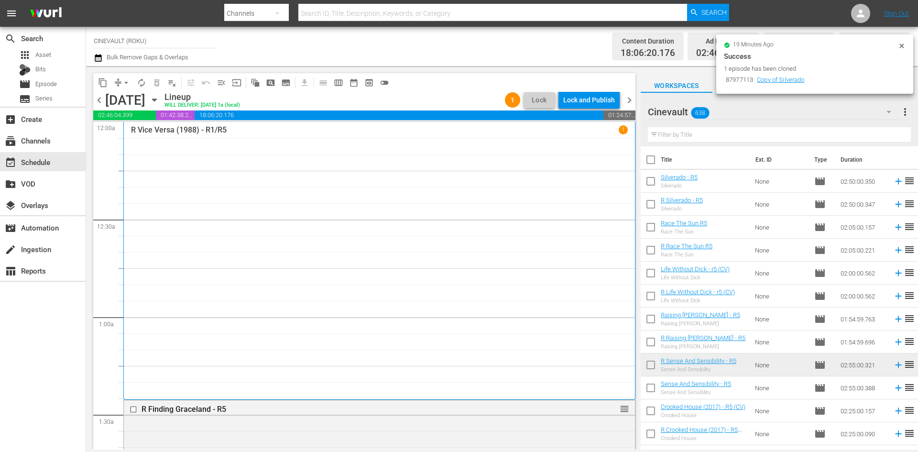
click at [101, 100] on span "chevron_left" at bounding box center [99, 100] width 12 height 12
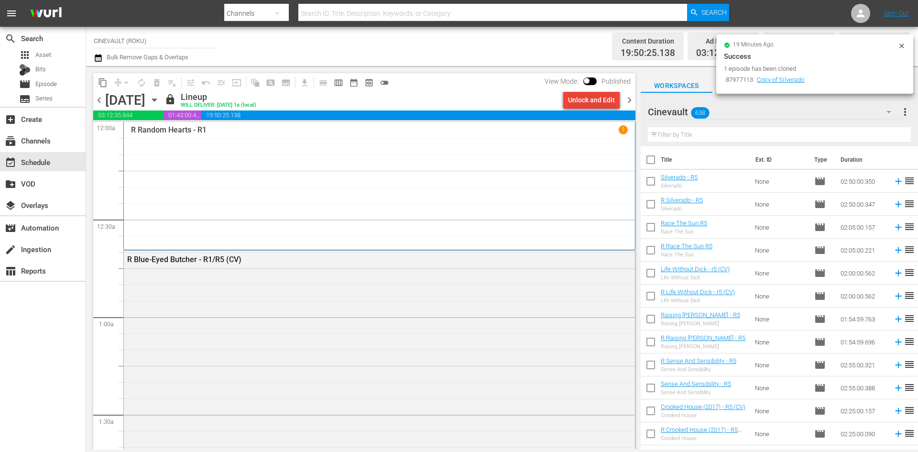
click at [608, 99] on div "Unlock and Edit" at bounding box center [591, 99] width 47 height 17
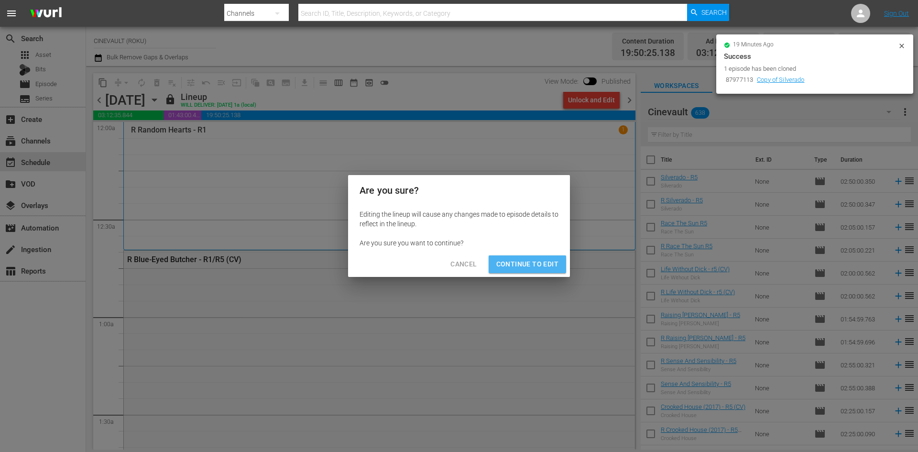
click at [535, 260] on span "Continue to Edit" at bounding box center [527, 264] width 62 height 12
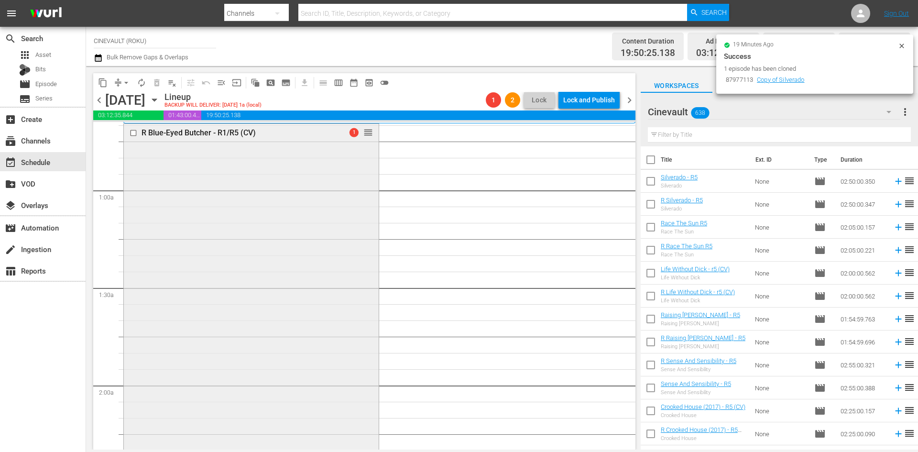
scroll to position [143, 0]
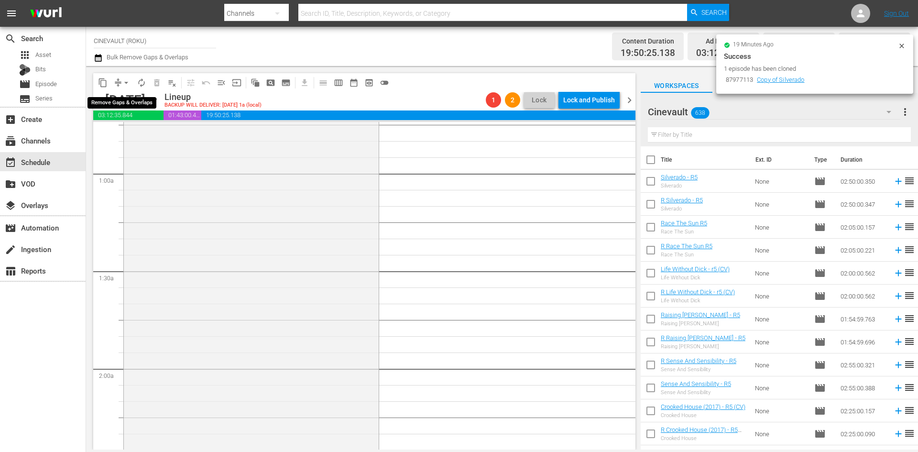
click at [126, 82] on span "arrow_drop_down" at bounding box center [126, 83] width 10 height 10
click at [134, 130] on li "Align to End of Previous Day" at bounding box center [126, 134] width 100 height 16
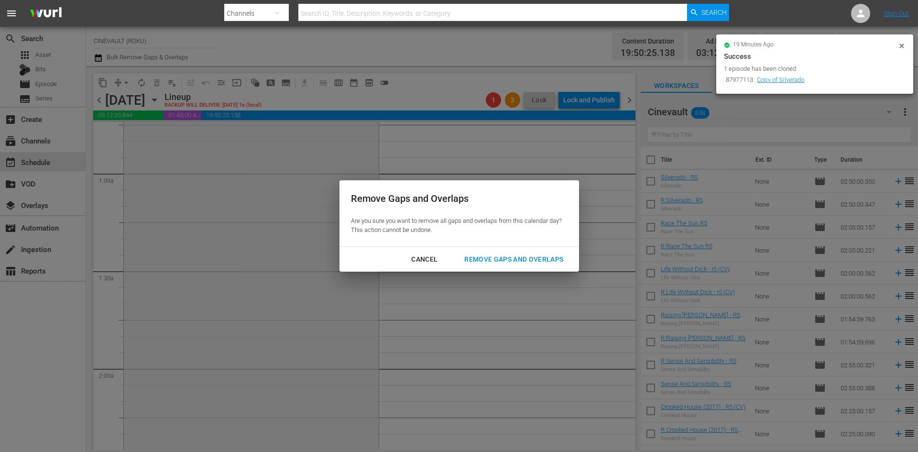
click at [538, 260] on div "Remove Gaps and Overlaps" at bounding box center [513, 259] width 114 height 12
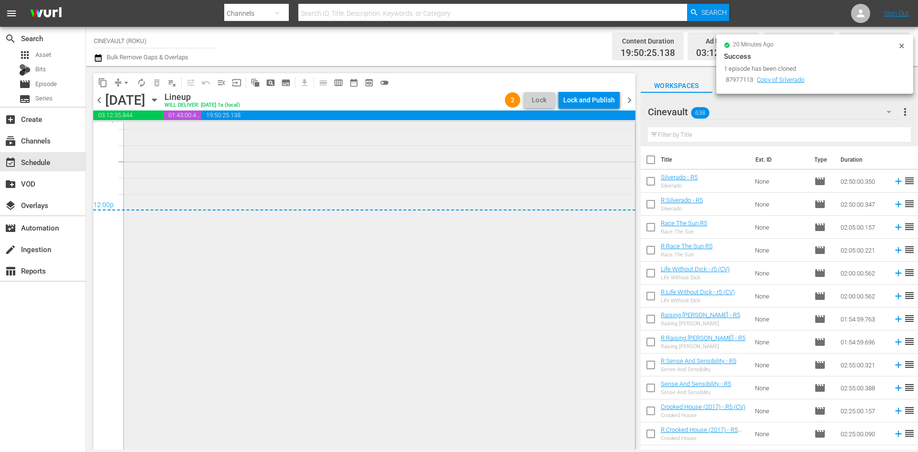
scroll to position [4630, 0]
click at [602, 100] on div "Lock and Publish" at bounding box center [589, 99] width 52 height 17
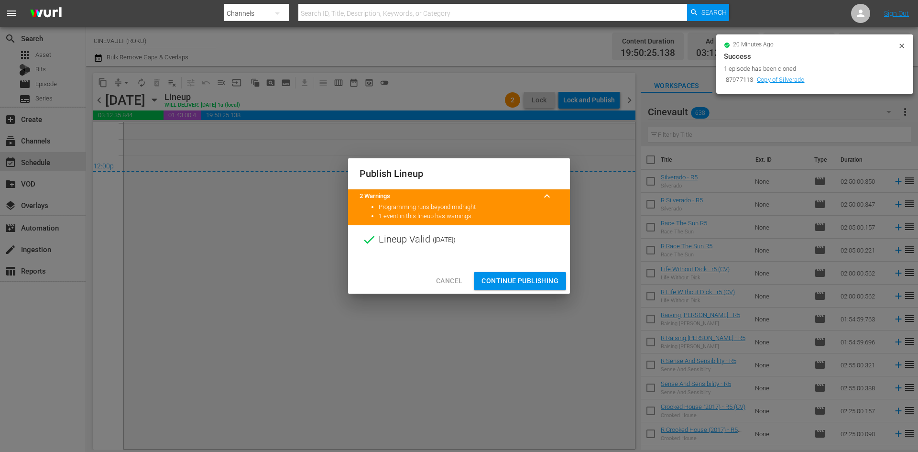
click at [543, 278] on span "Continue Publishing" at bounding box center [519, 281] width 77 height 12
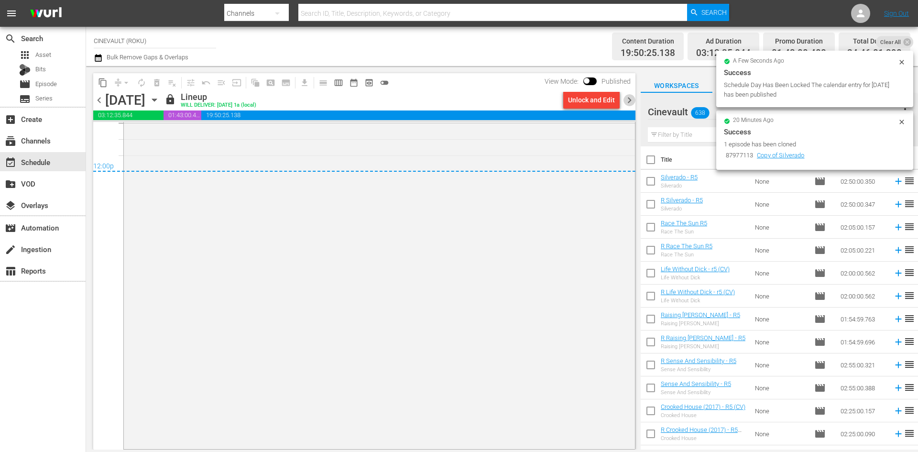
click at [631, 102] on span "chevron_right" at bounding box center [629, 100] width 12 height 12
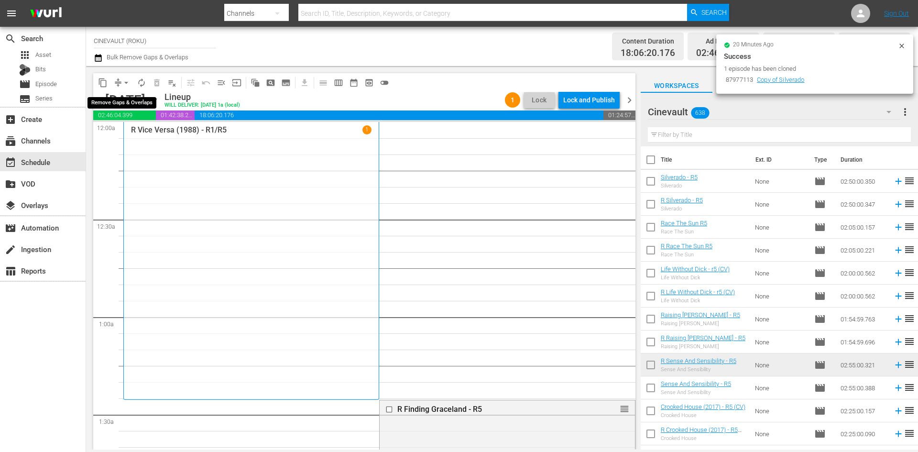
click at [127, 79] on span "arrow_drop_down" at bounding box center [126, 83] width 10 height 10
click at [153, 135] on li "Align to End of Previous Day" at bounding box center [126, 134] width 100 height 16
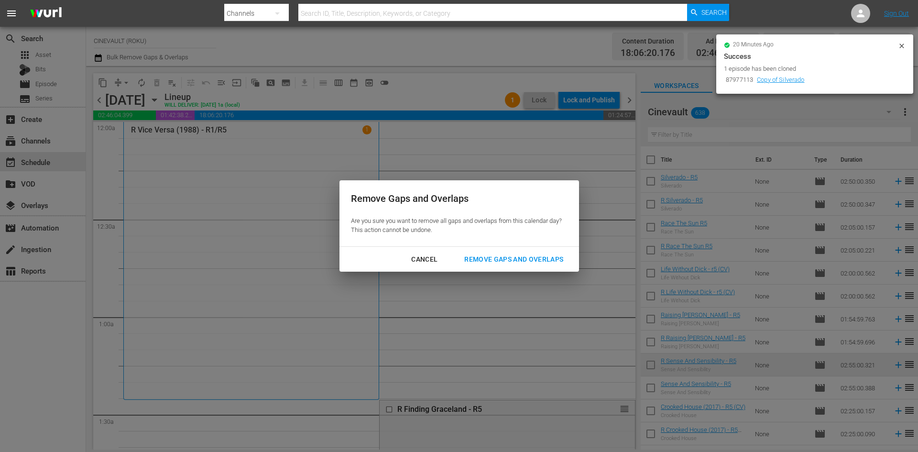
click at [510, 264] on div "Remove Gaps and Overlaps" at bounding box center [513, 259] width 114 height 12
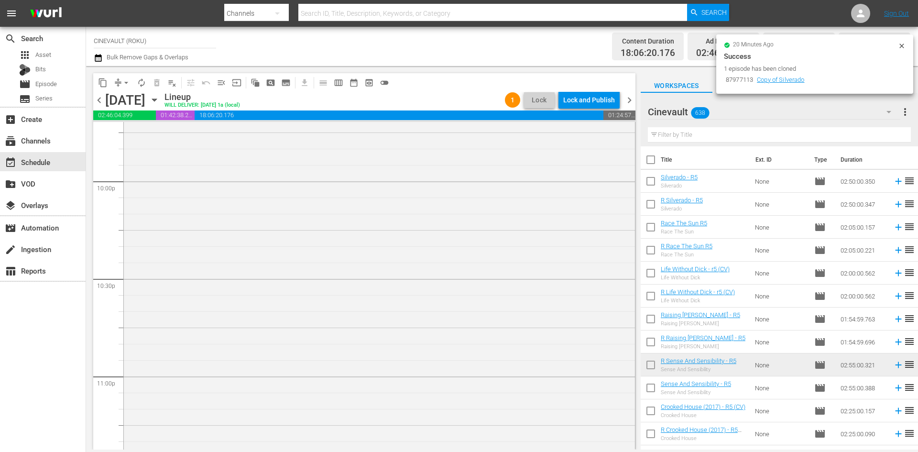
scroll to position [4354, 0]
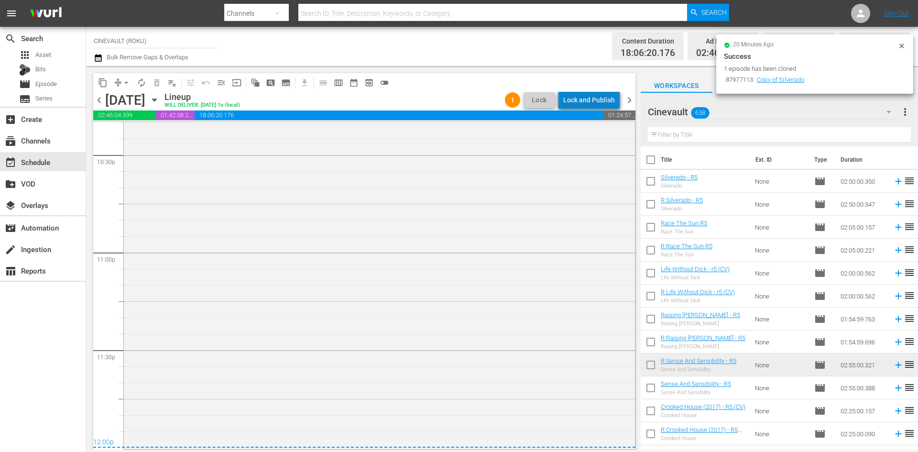
click at [596, 96] on div "Lock and Publish" at bounding box center [589, 99] width 52 height 17
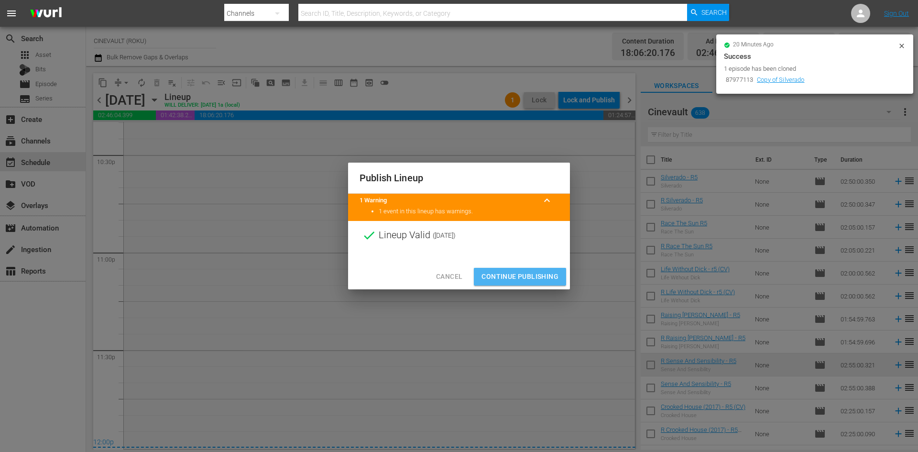
click at [536, 275] on span "Continue Publishing" at bounding box center [519, 276] width 77 height 12
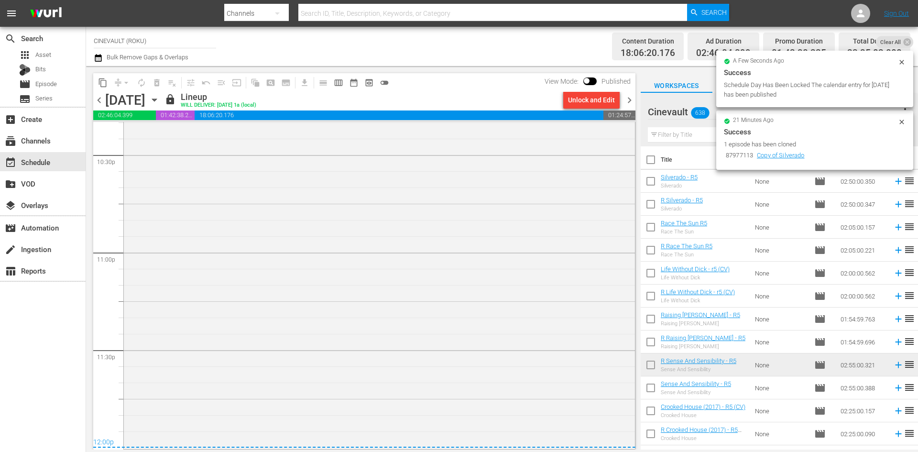
click at [536, 275] on div "R Sense And Sensibility - R5 1" at bounding box center [379, 164] width 511 height 566
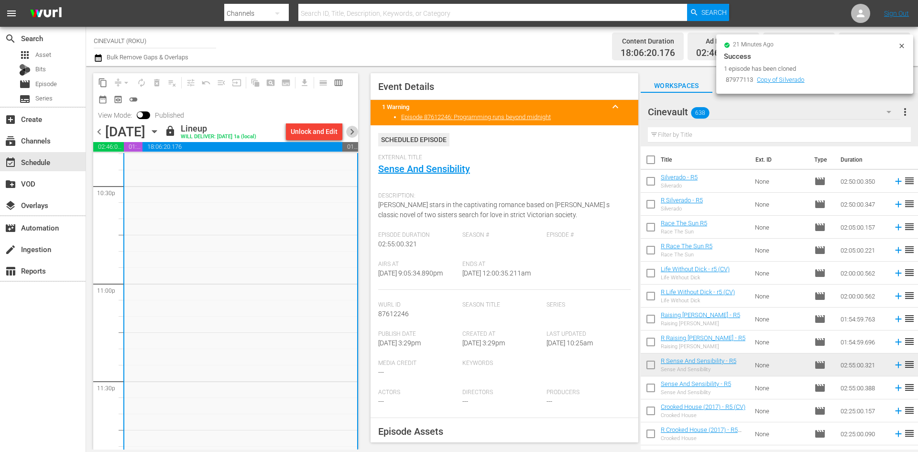
click at [354, 129] on span "chevron_right" at bounding box center [352, 132] width 12 height 12
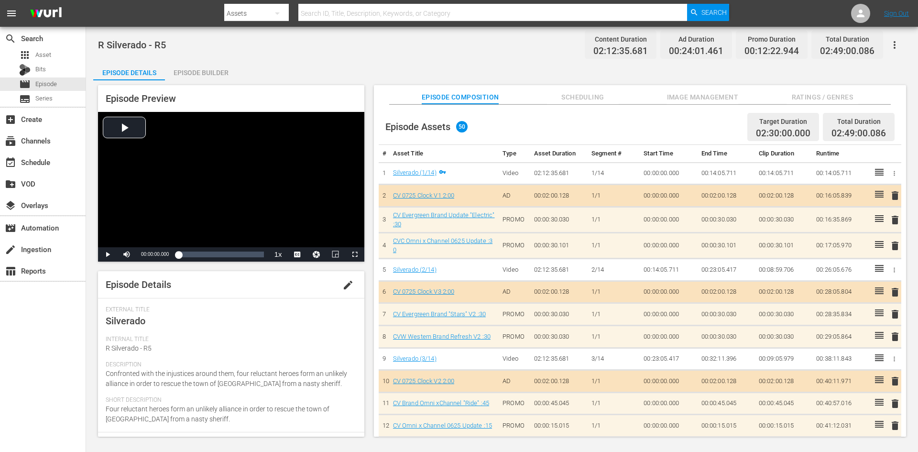
click at [211, 80] on div "Episode Builder" at bounding box center [201, 72] width 72 height 23
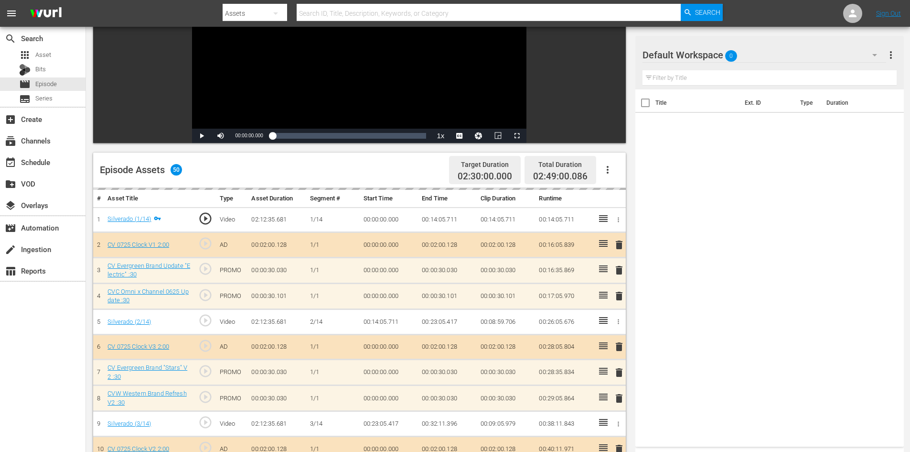
scroll to position [191, 0]
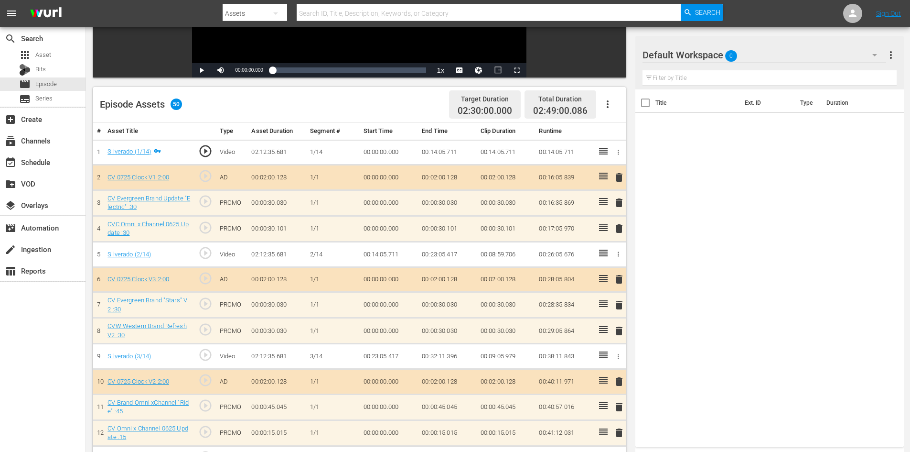
click at [803, 59] on div "Default Workspace 0" at bounding box center [765, 55] width 244 height 27
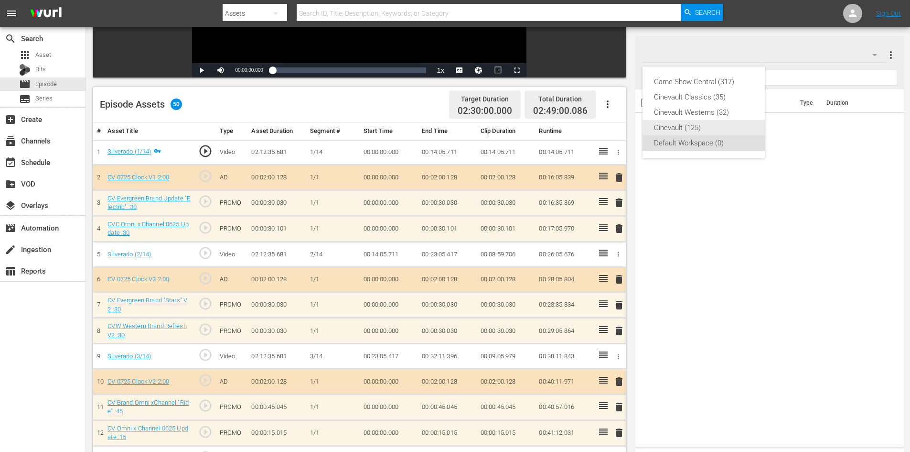
click at [713, 131] on div "Cinevault (125)" at bounding box center [703, 127] width 99 height 15
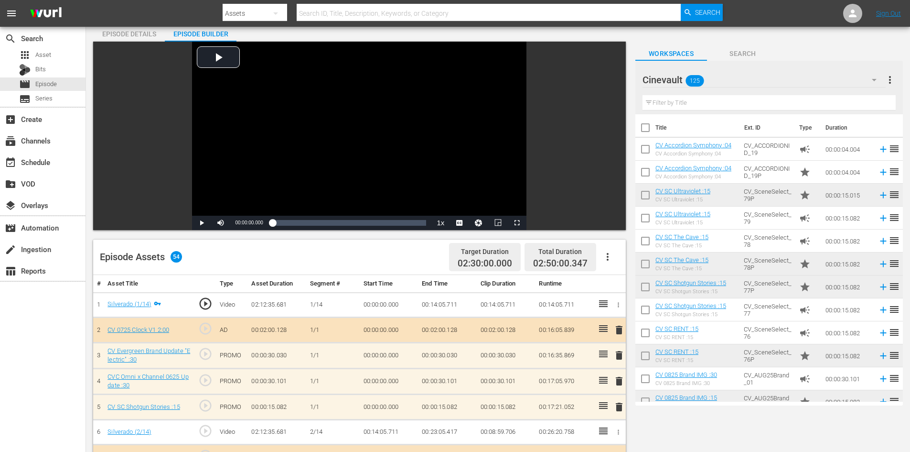
scroll to position [0, 0]
